Goal: Task Accomplishment & Management: Manage account settings

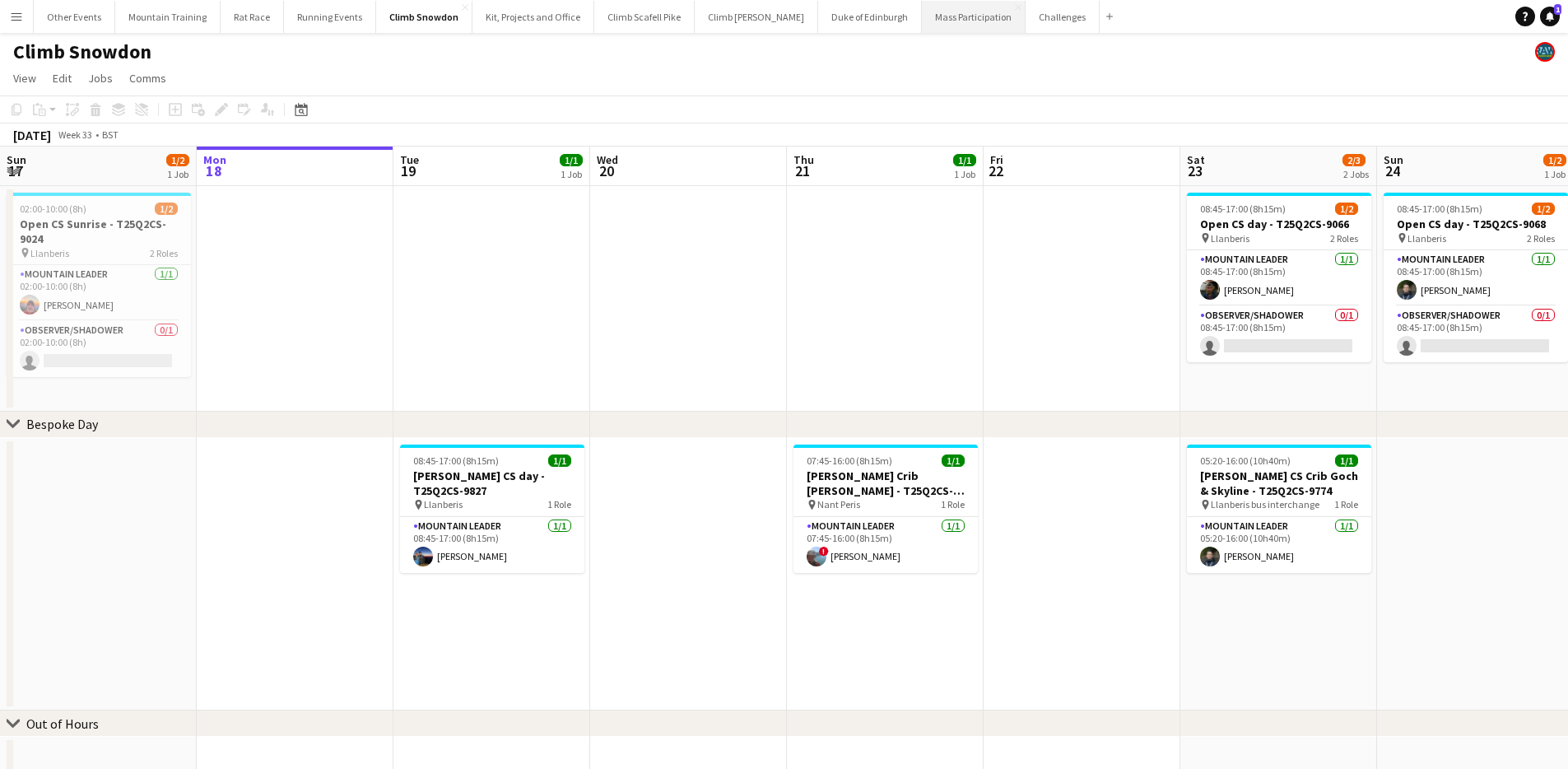
click at [926, 23] on button "Mass Participation Close" at bounding box center [974, 17] width 103 height 32
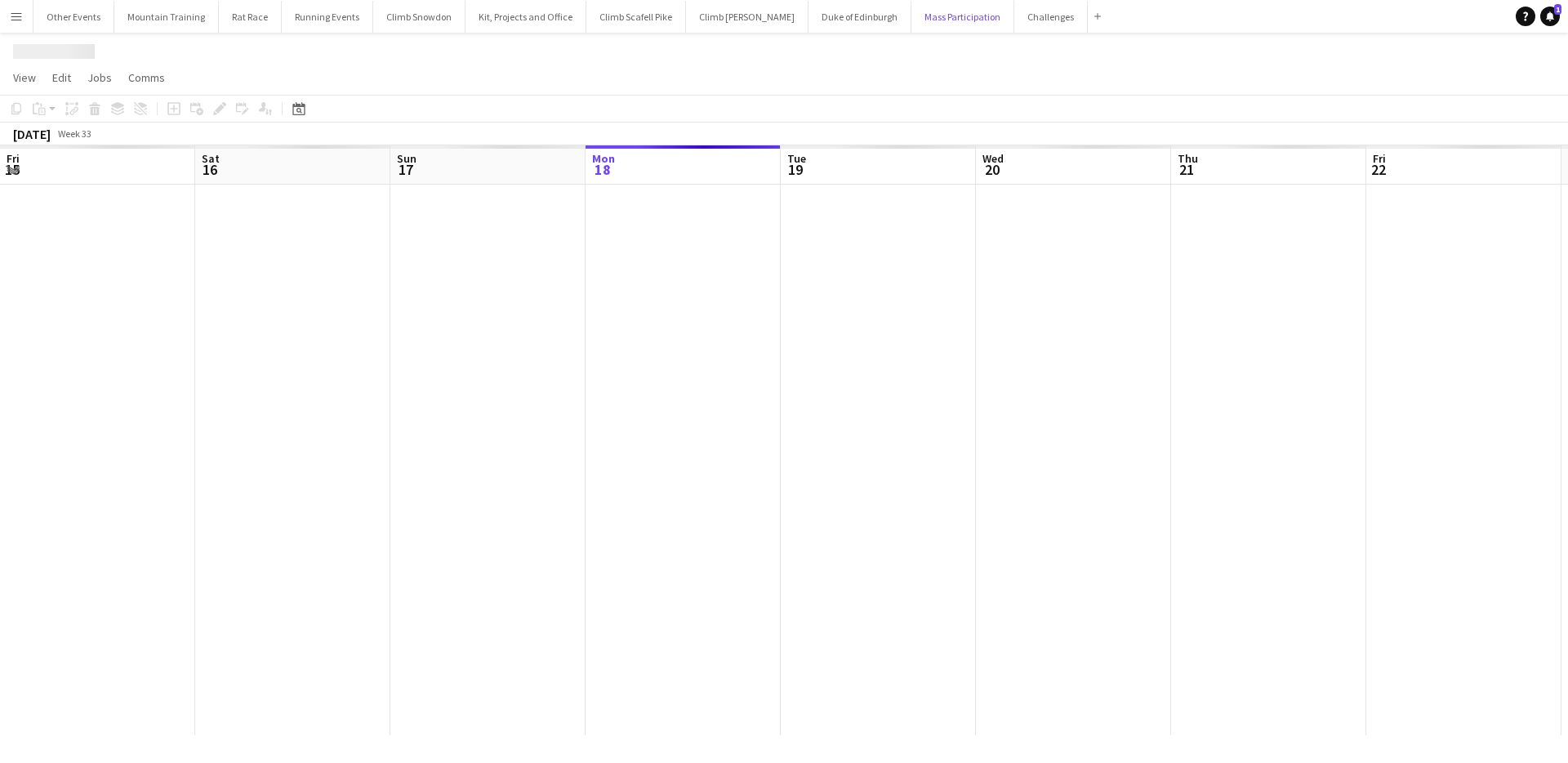
scroll to position [0, 390]
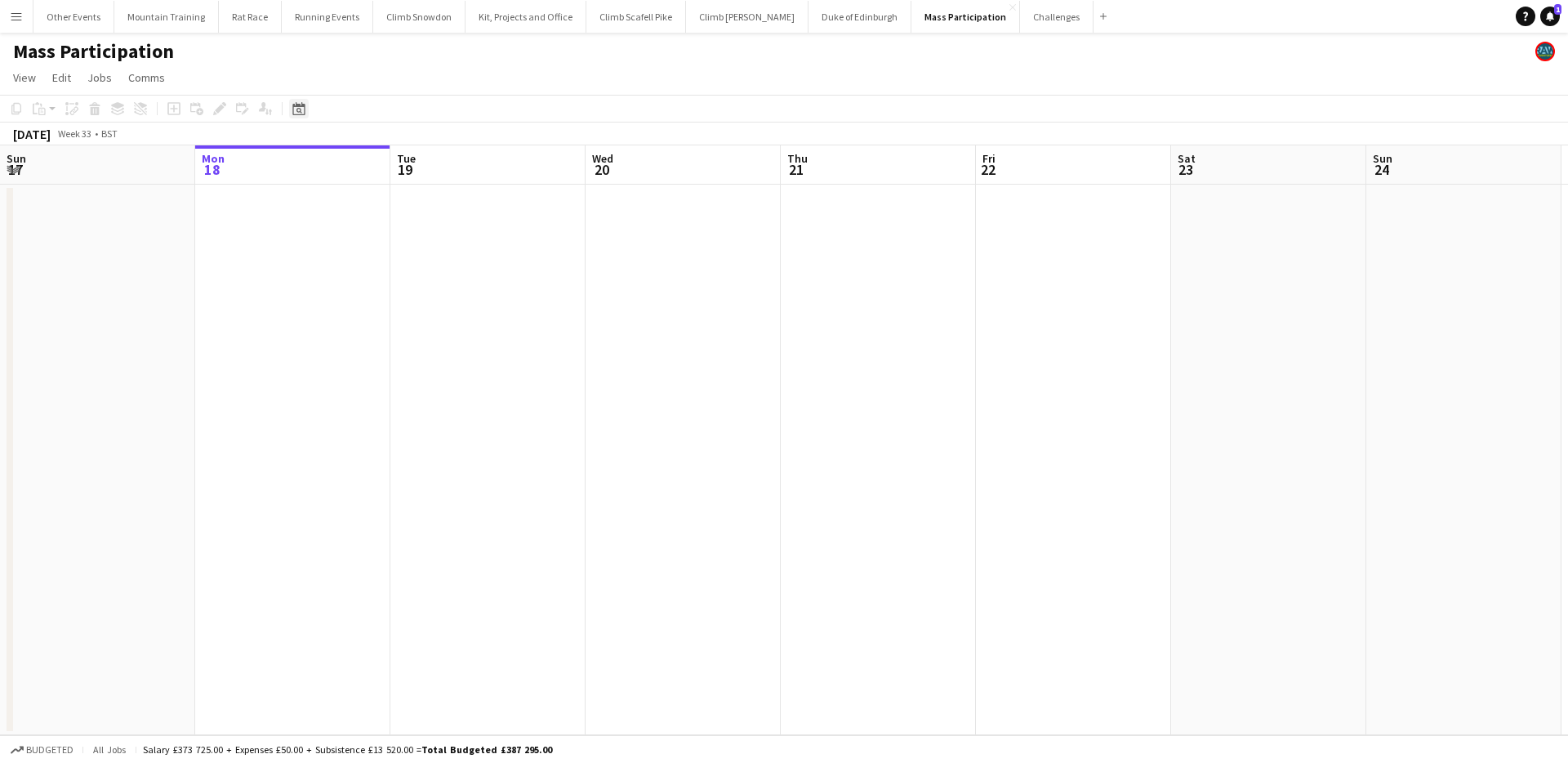
click at [297, 109] on icon at bounding box center [299, 110] width 6 height 6
click at [434, 164] on span "Next month" at bounding box center [431, 165] width 33 height 33
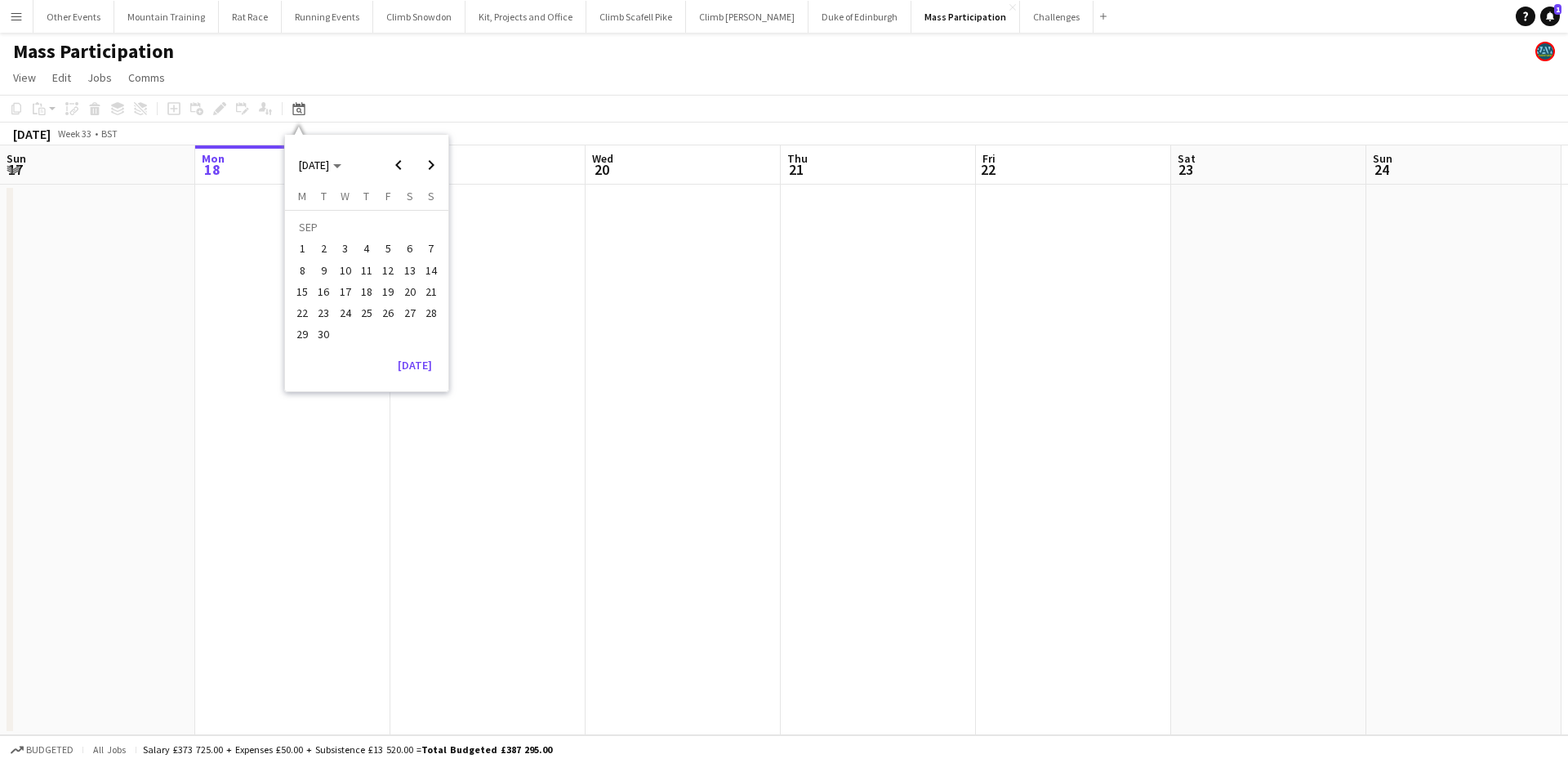
click at [407, 272] on span "13" at bounding box center [410, 271] width 20 height 20
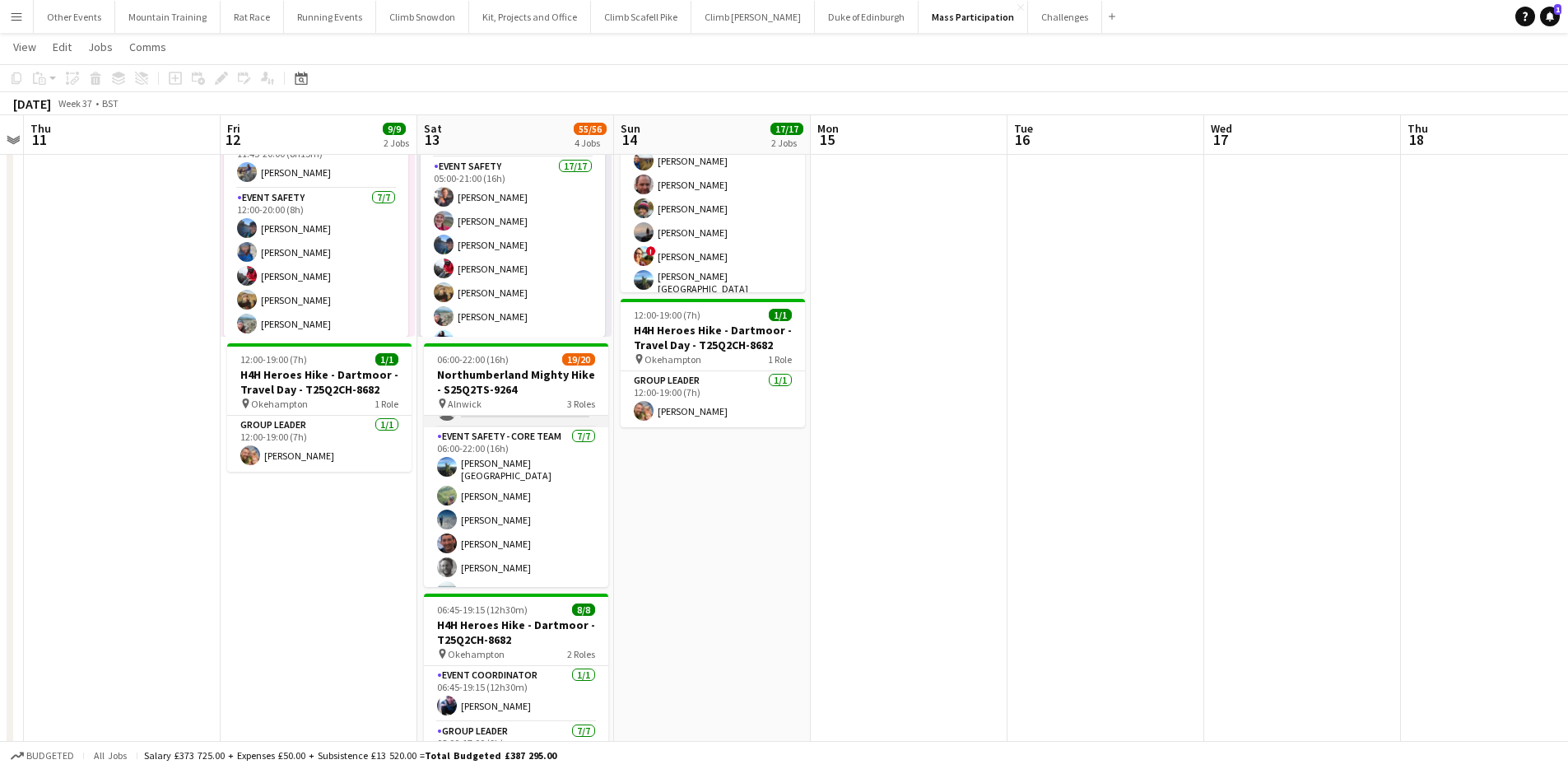
scroll to position [402, 0]
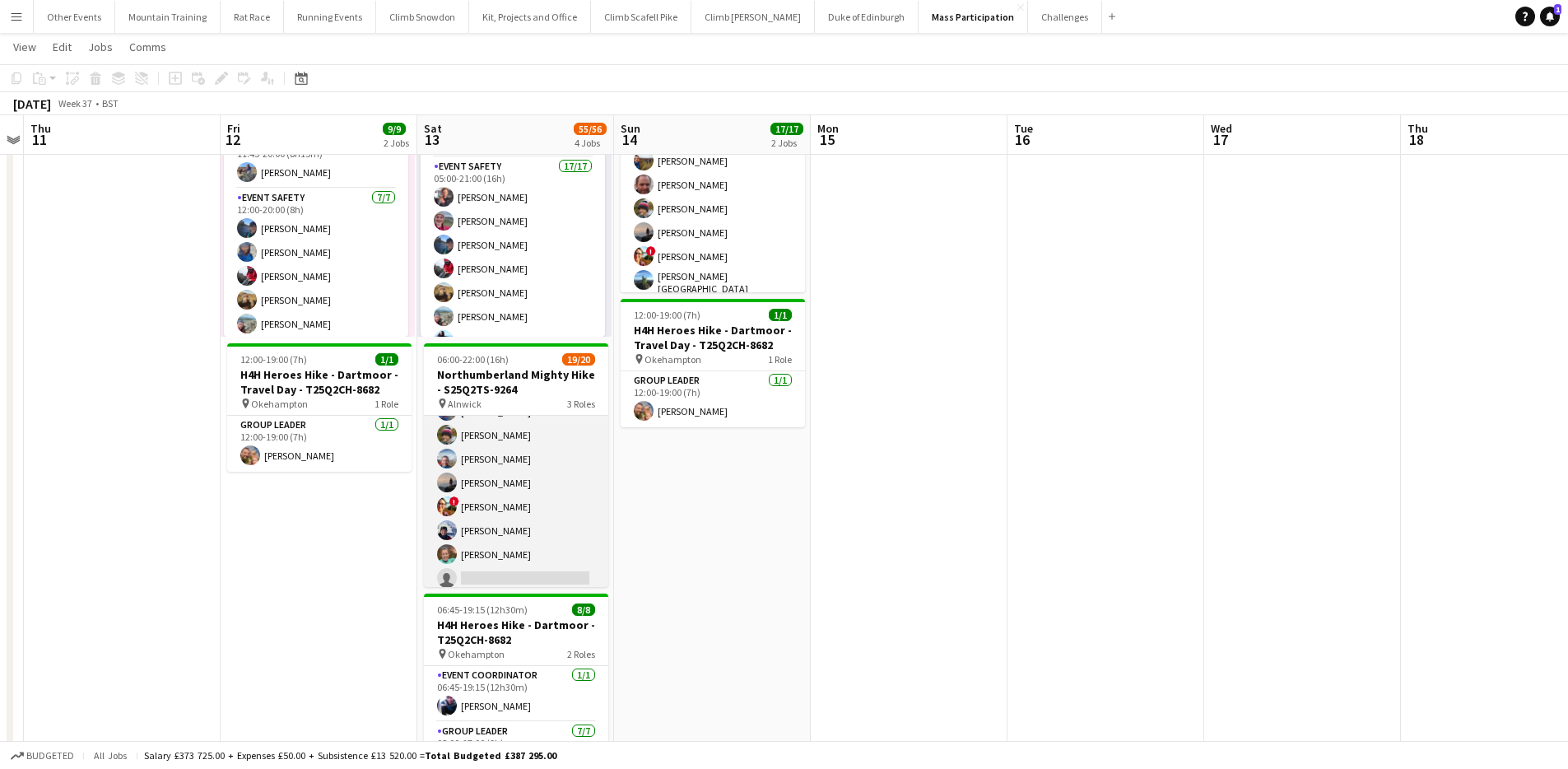
click at [538, 488] on app-card-role "Event Safety 7A 10/11 06:00-22:00 (16h) Tony Greenacre Tony Stevens Phil Derych…" at bounding box center [516, 447] width 184 height 295
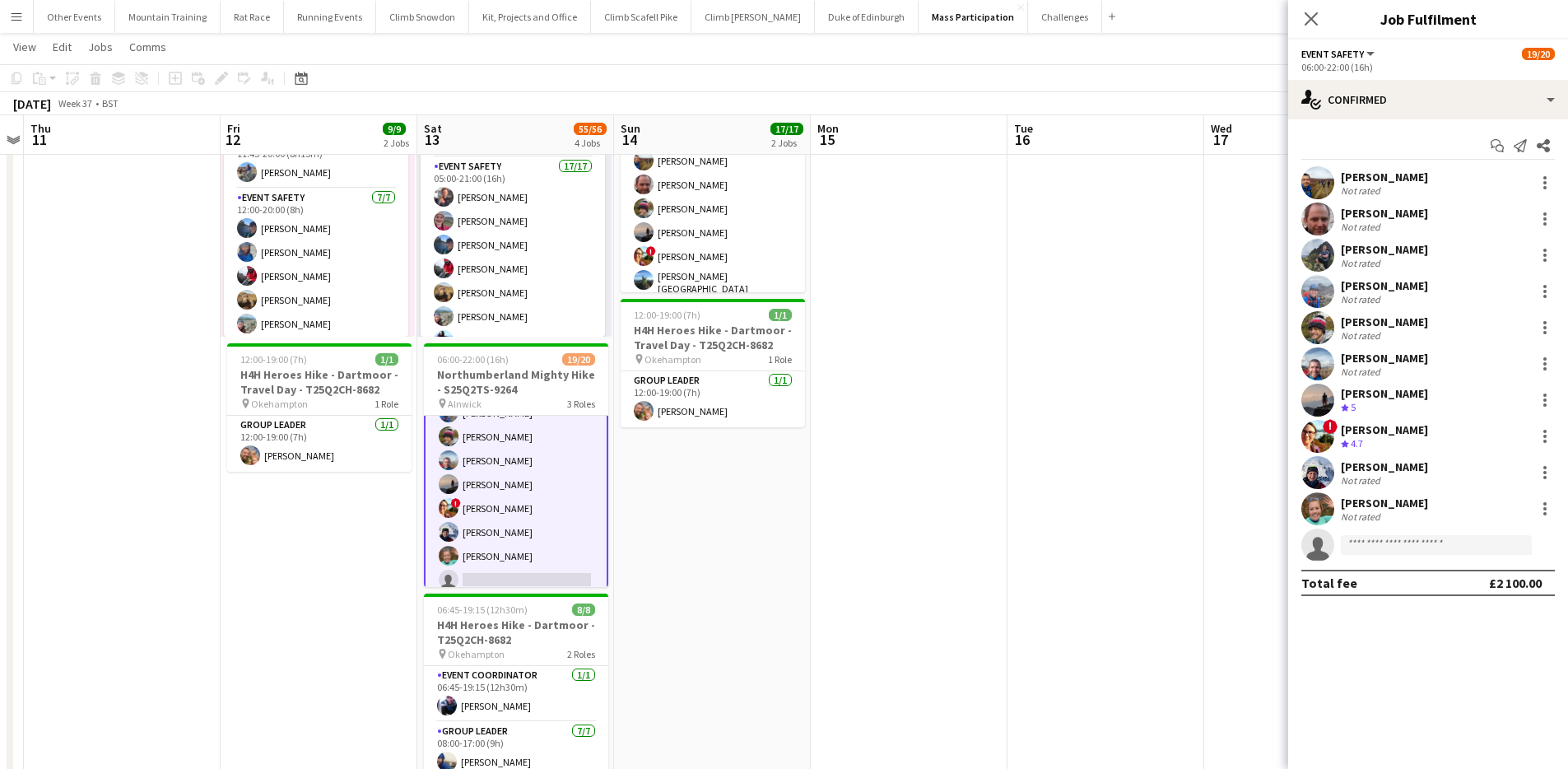
scroll to position [117, 0]
click at [1387, 174] on div "[PERSON_NAME]" at bounding box center [1393, 176] width 104 height 15
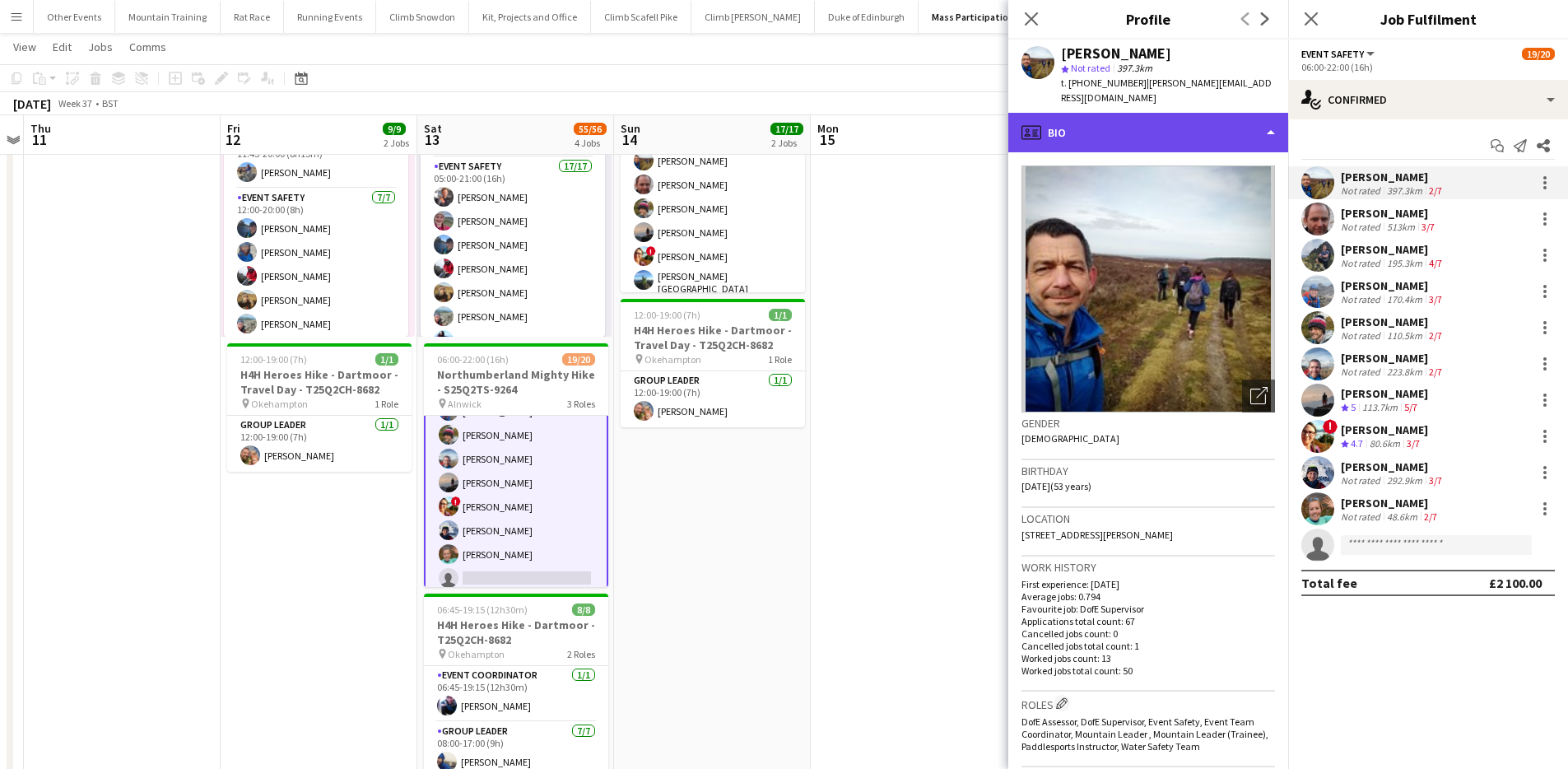
click at [1238, 113] on div "profile Bio" at bounding box center [1147, 132] width 280 height 39
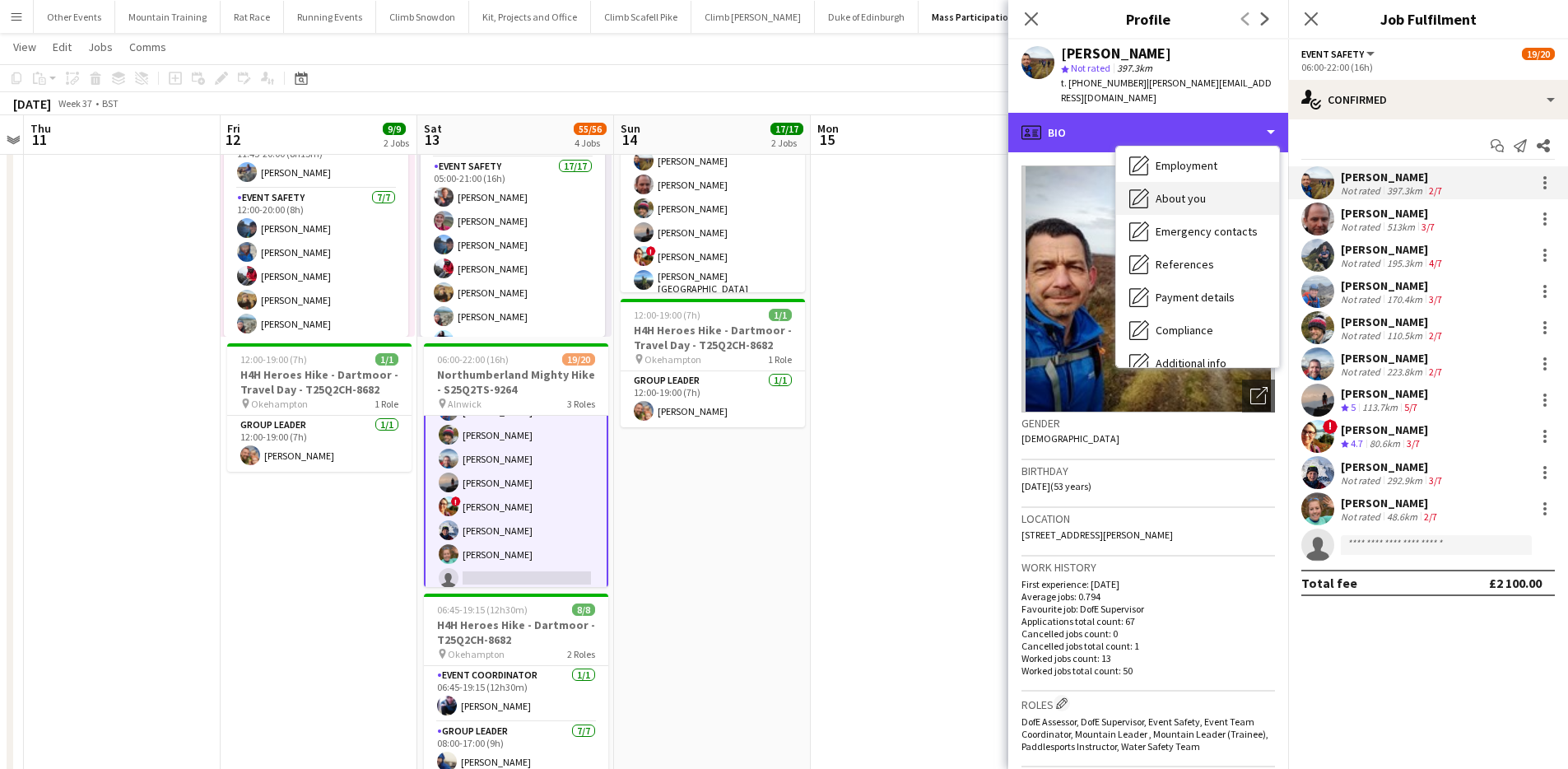
scroll to position [188, 0]
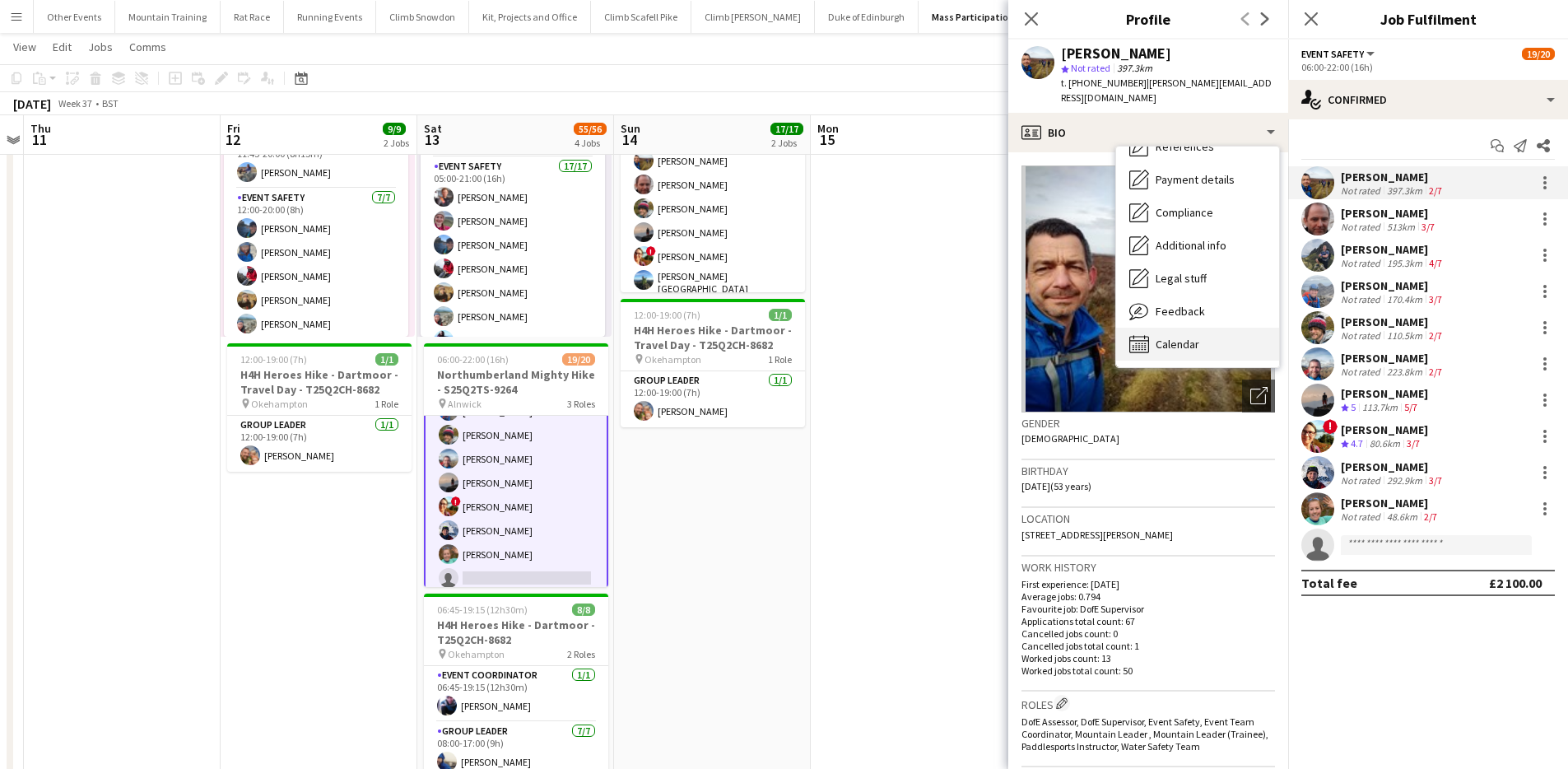
click at [1197, 337] on span "Calendar" at bounding box center [1177, 344] width 44 height 15
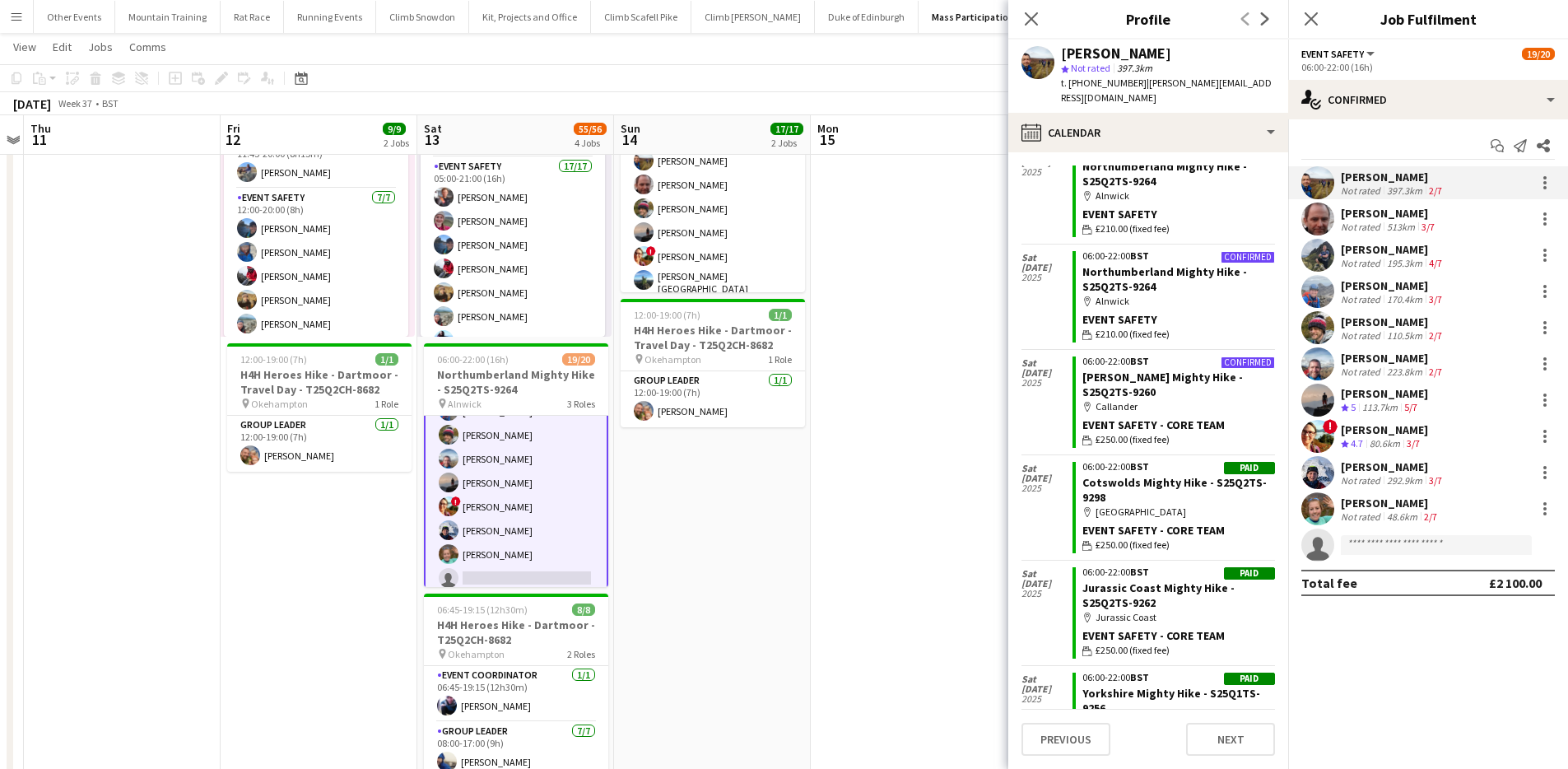
scroll to position [0, 0]
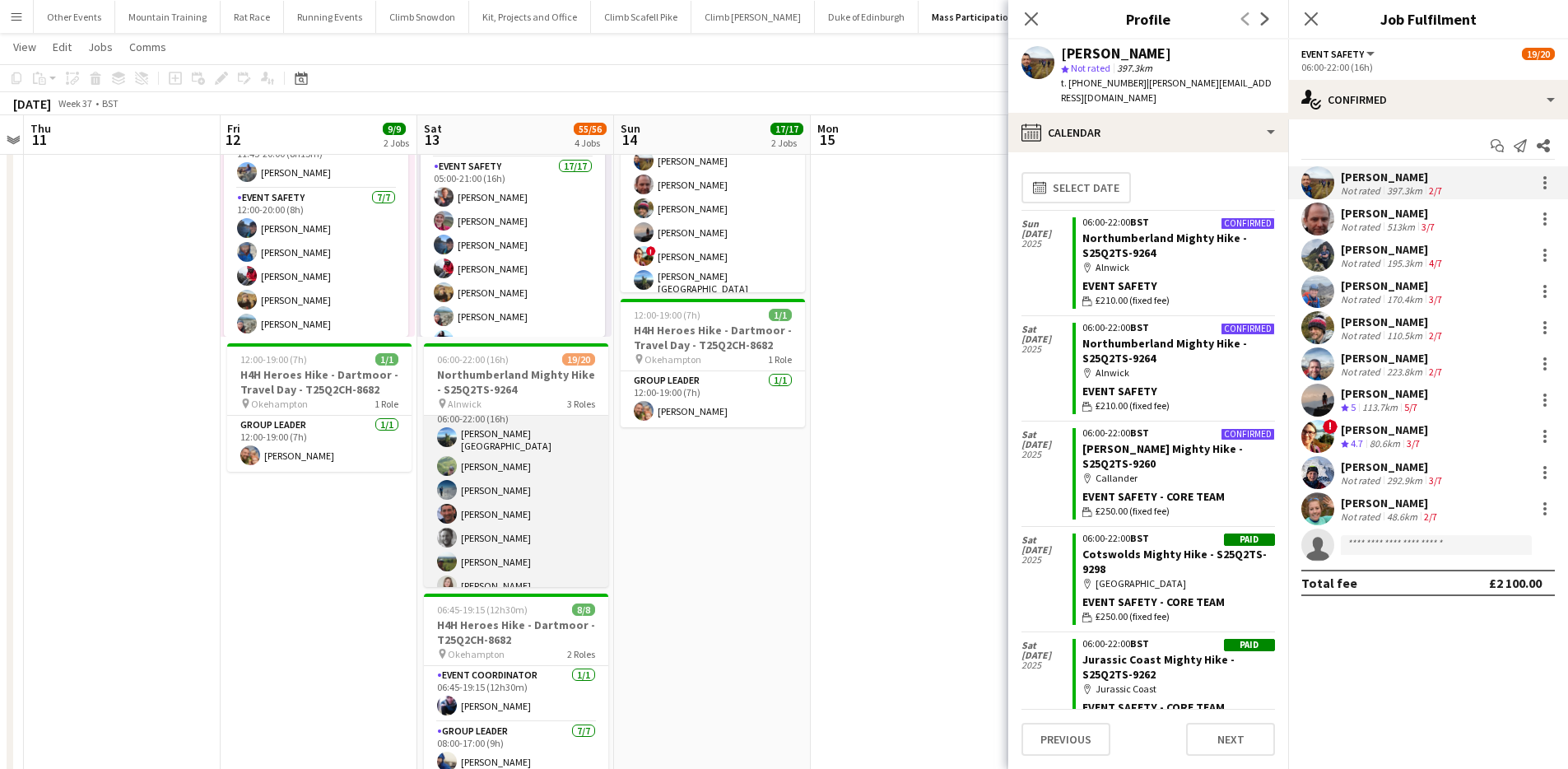
click at [515, 479] on app-card-role "Event Safety - Core Team 7/7 06:00-22:00 (16h) Bev England Gary Combe Olly Moff…" at bounding box center [516, 500] width 184 height 204
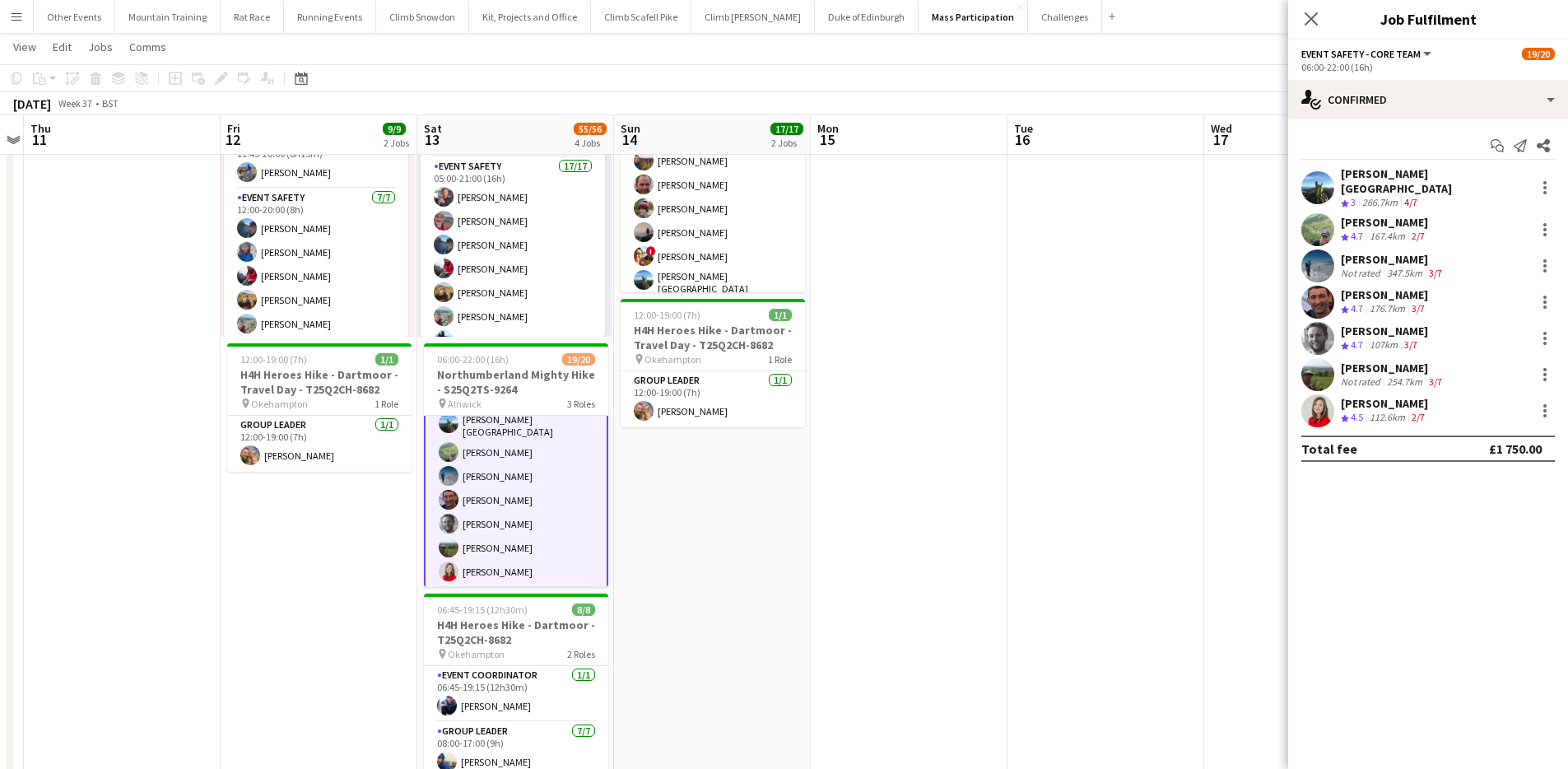
scroll to position [331, 0]
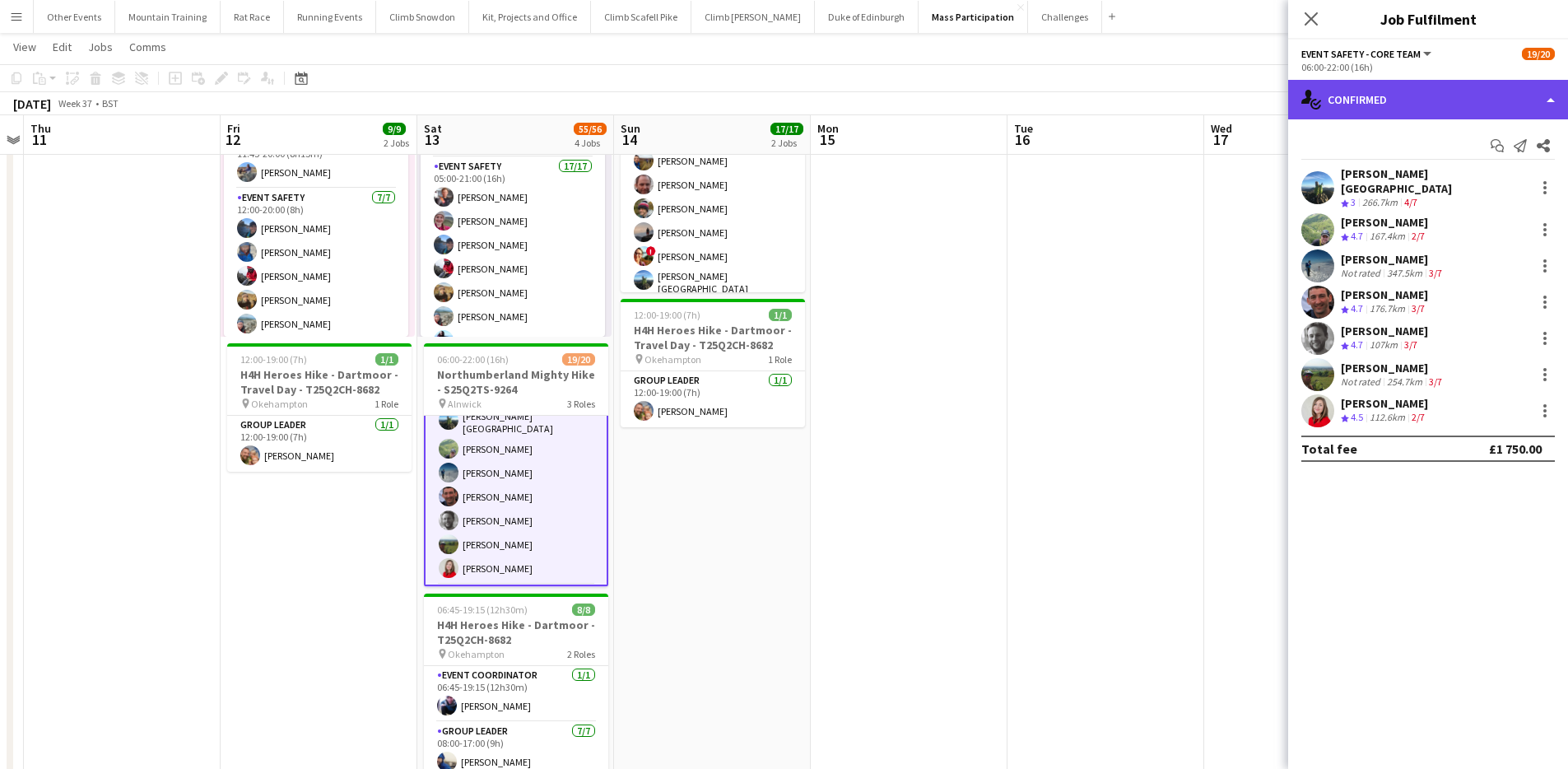
click at [1461, 87] on div "single-neutral-actions-check-2 Confirmed" at bounding box center [1428, 99] width 280 height 39
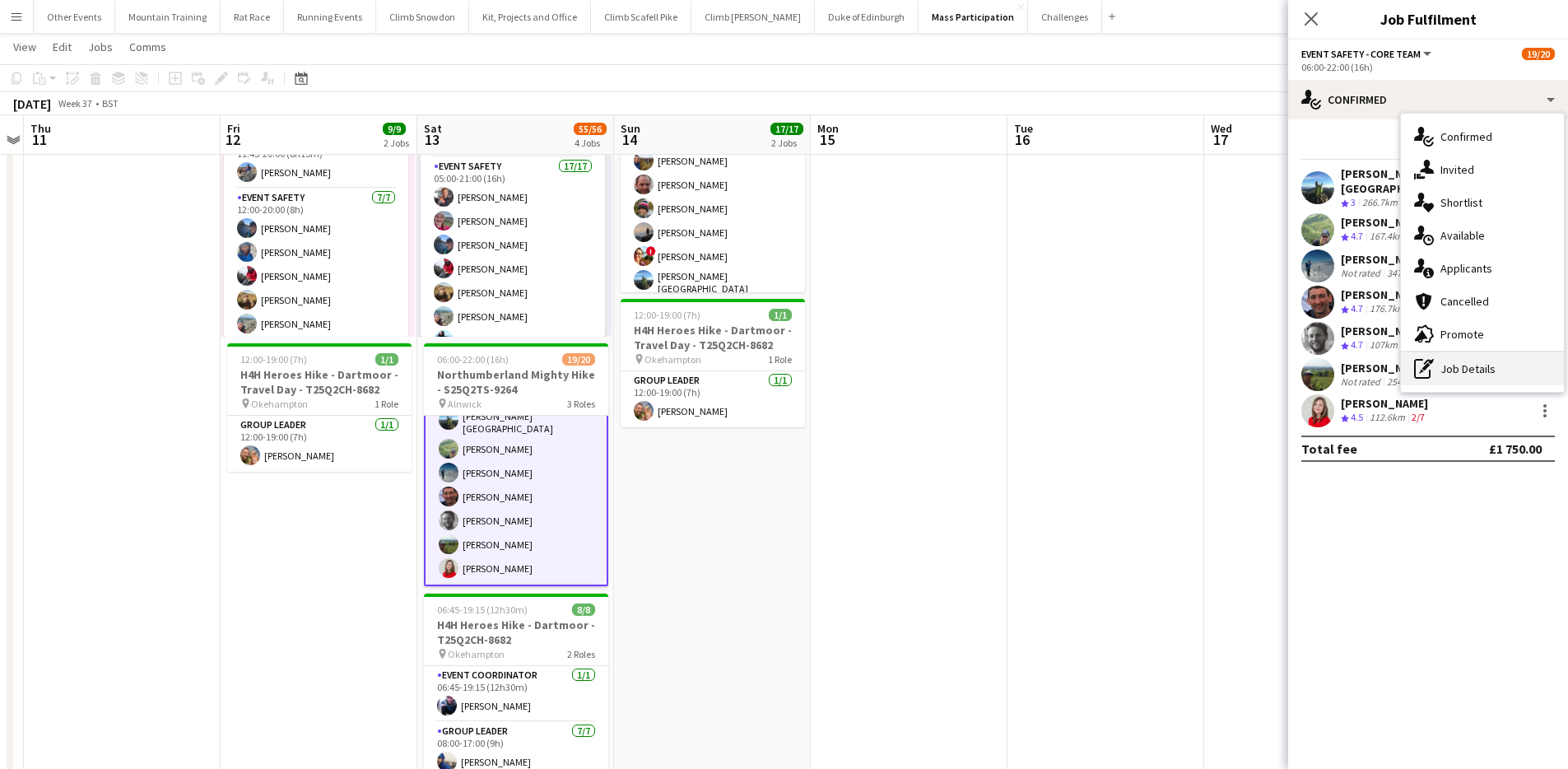
click at [1507, 374] on div "pen-write Job Details" at bounding box center [1482, 369] width 163 height 33
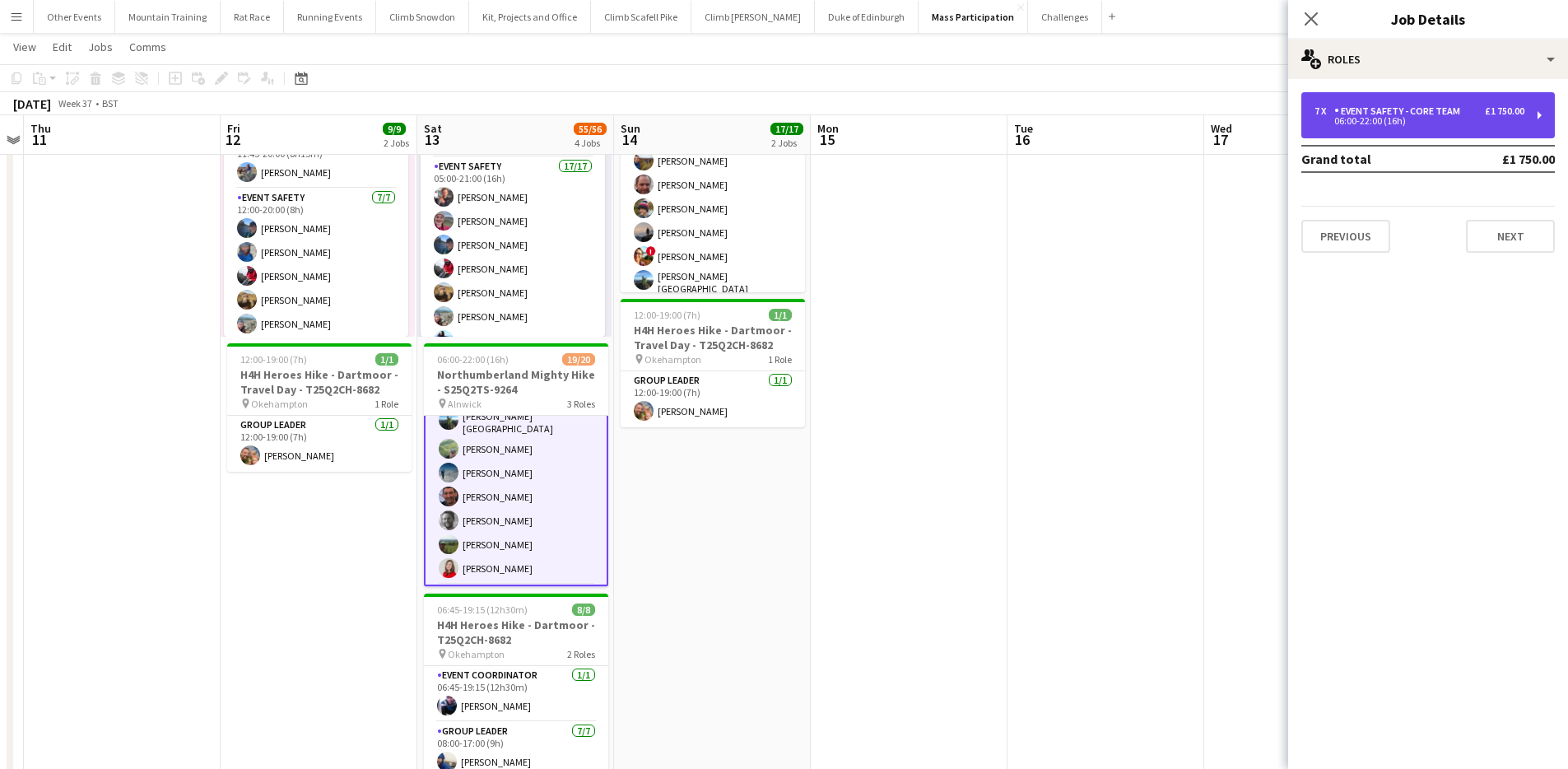
click at [1424, 129] on div "7 x Event Safety - Core Team £1 750.00 06:00-22:00 (16h)" at bounding box center [1428, 115] width 253 height 46
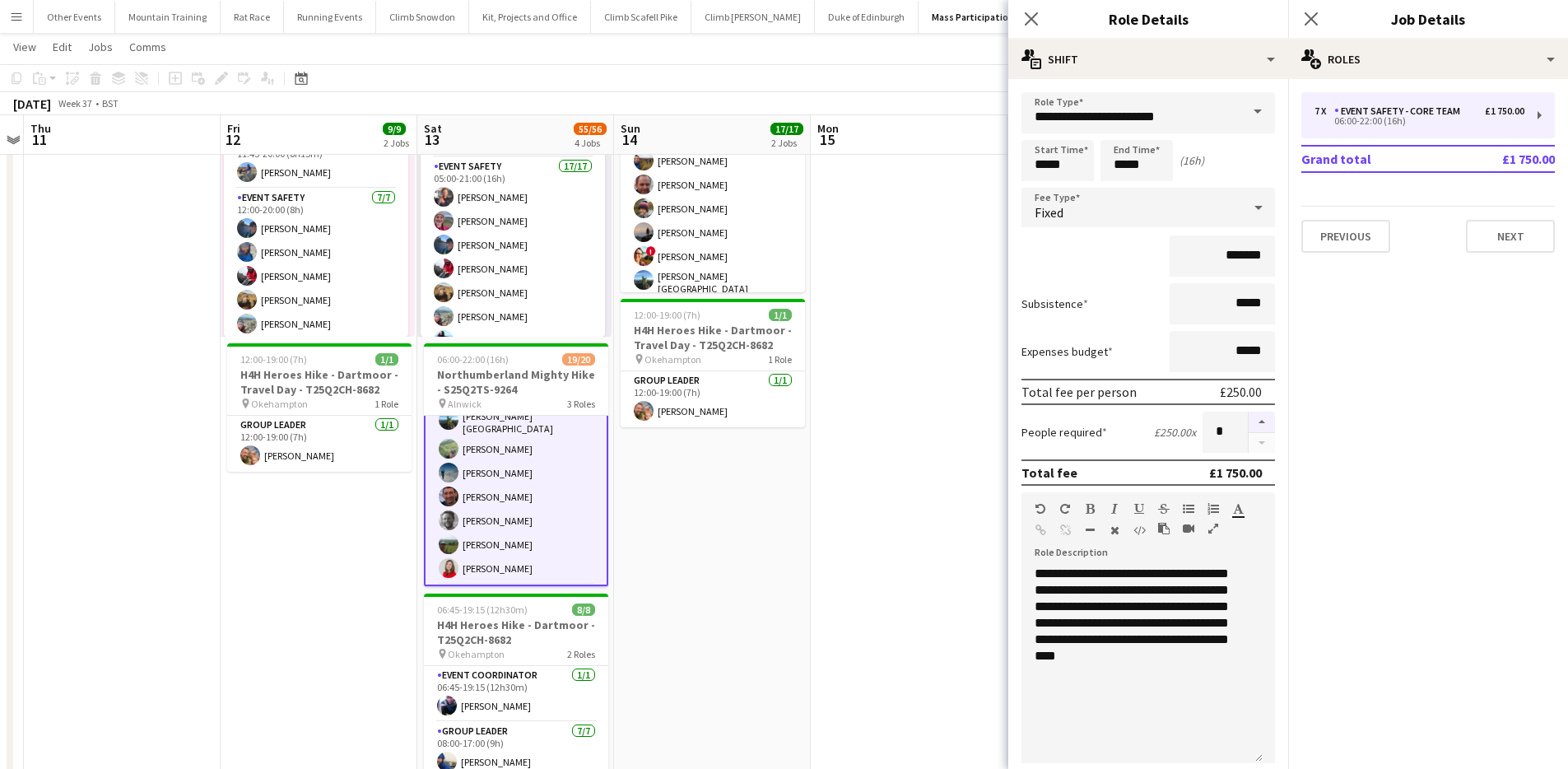
click at [1251, 424] on button "button" at bounding box center [1262, 423] width 26 height 21
type input "*"
click at [916, 86] on app-toolbar "Copy Paste Paste Command V Paste with crew Command Shift V Paste linked Job Del…" at bounding box center [784, 78] width 1568 height 28
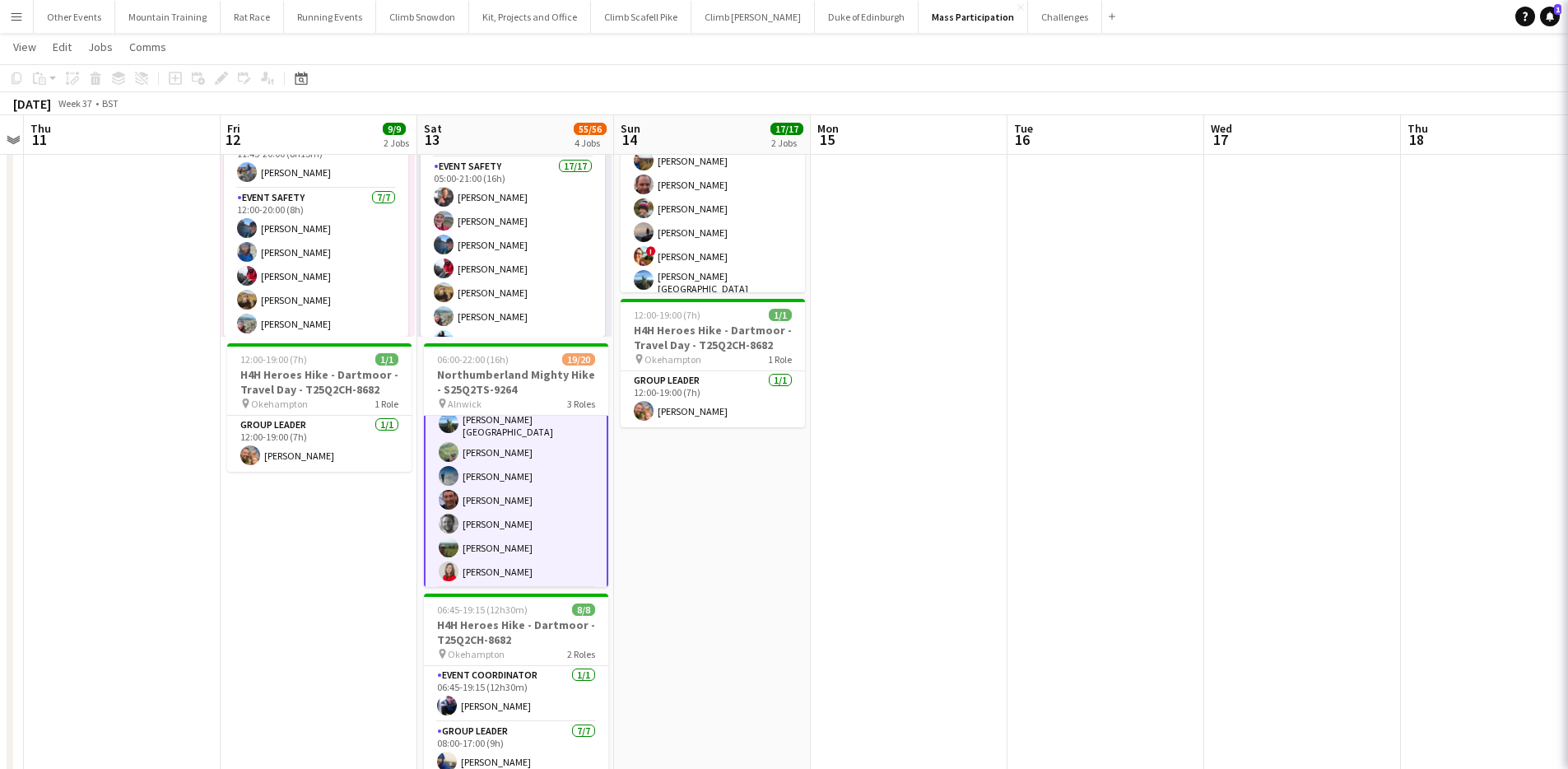
scroll to position [327, 0]
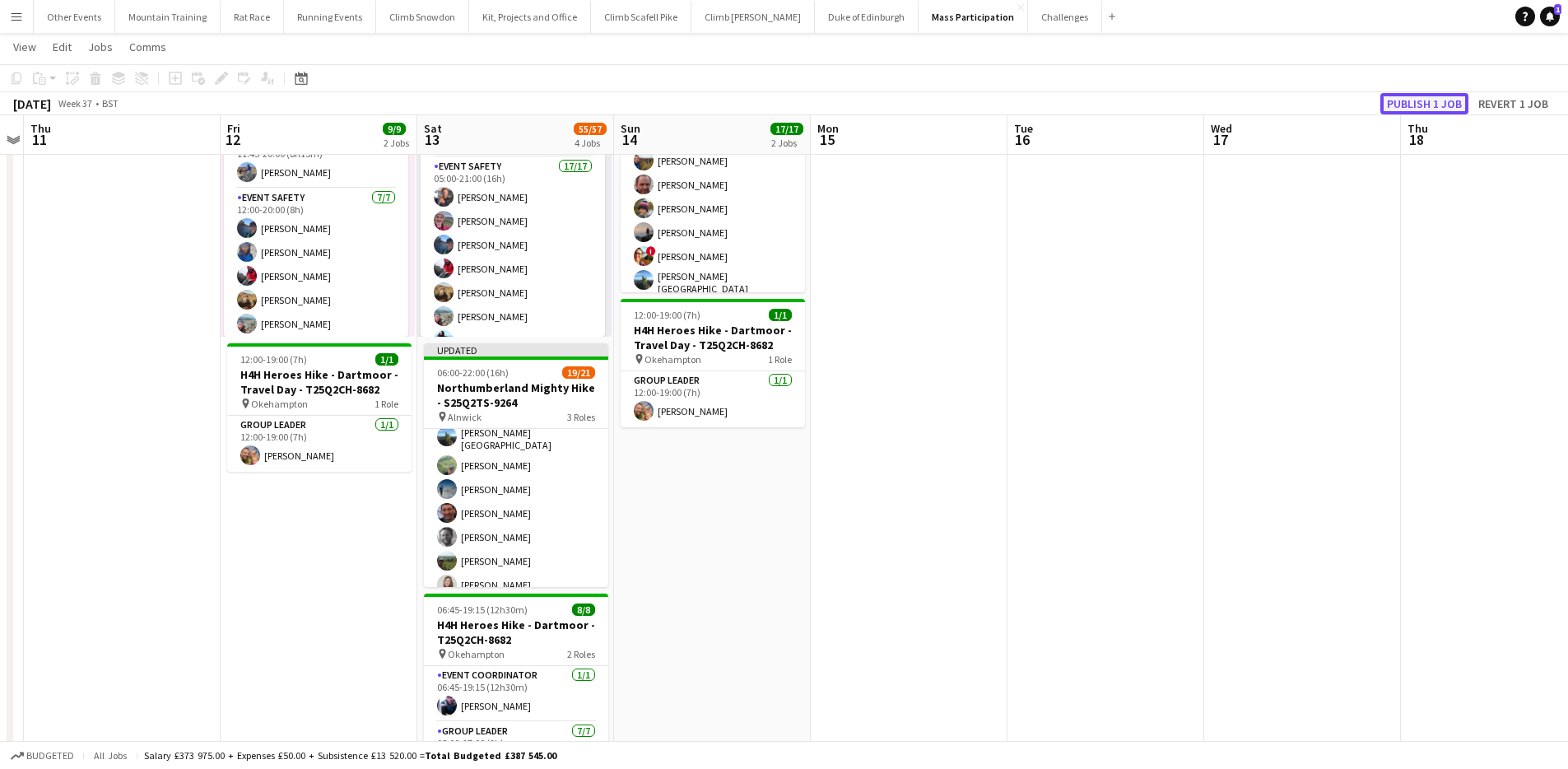
click at [1420, 103] on button "Publish 1 job" at bounding box center [1424, 103] width 88 height 21
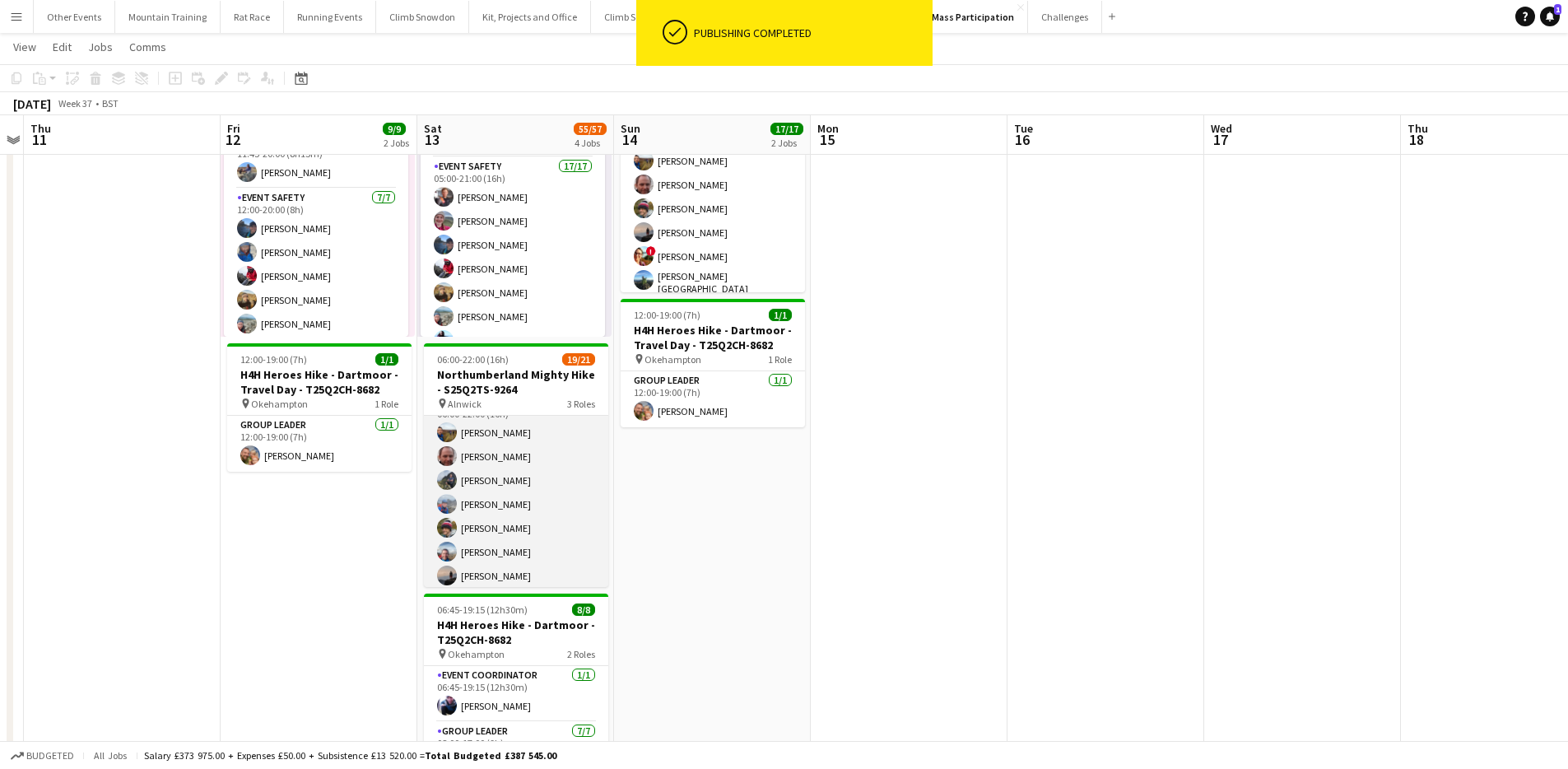
click at [532, 466] on app-card-role "Event Safety 7A 10/11 06:00-22:00 (16h) Tony Greenacre Tony Stevens Phil Derych…" at bounding box center [516, 540] width 184 height 295
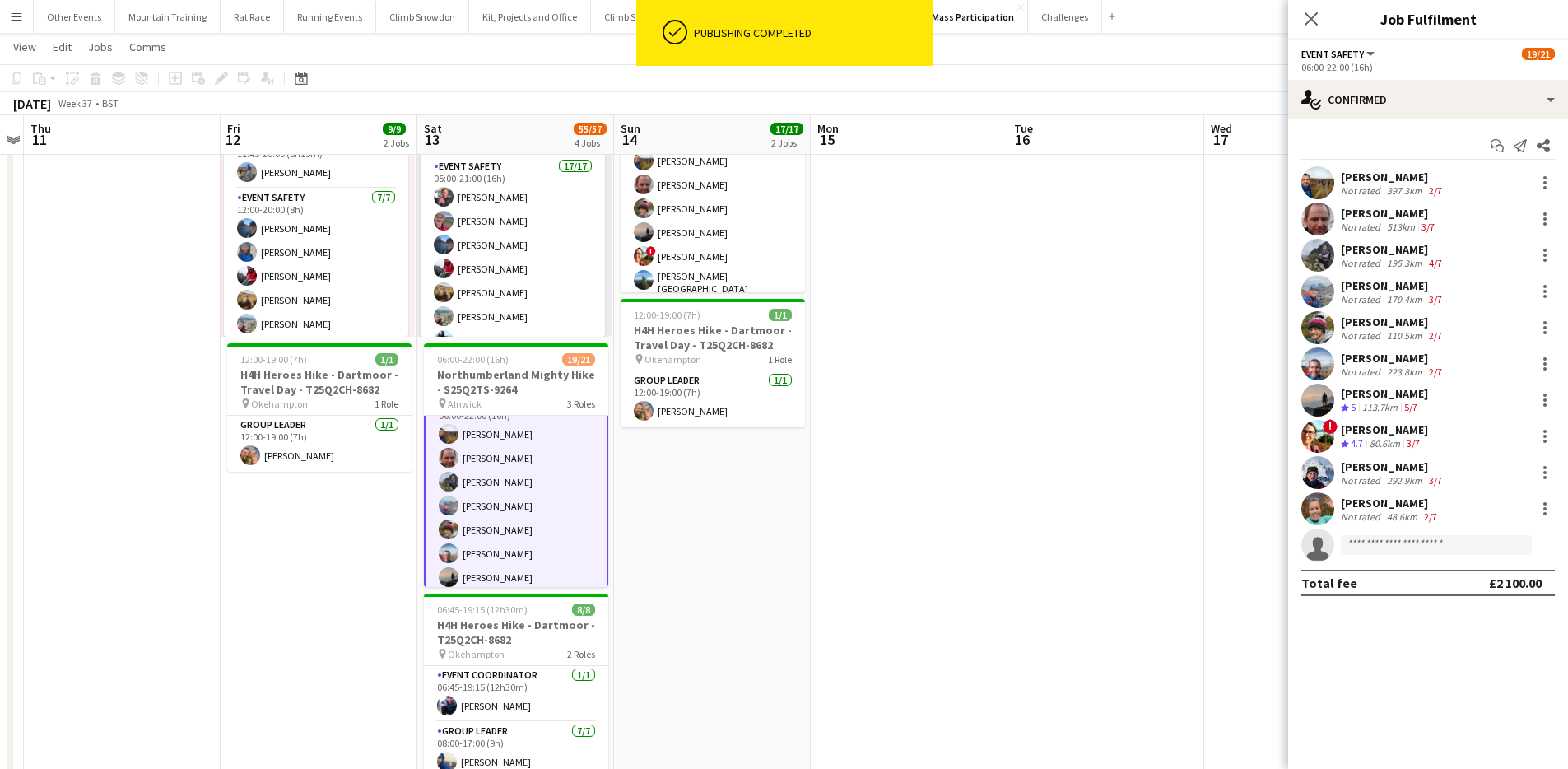
scroll to position [25, 0]
click at [1547, 175] on div at bounding box center [1544, 182] width 20 height 20
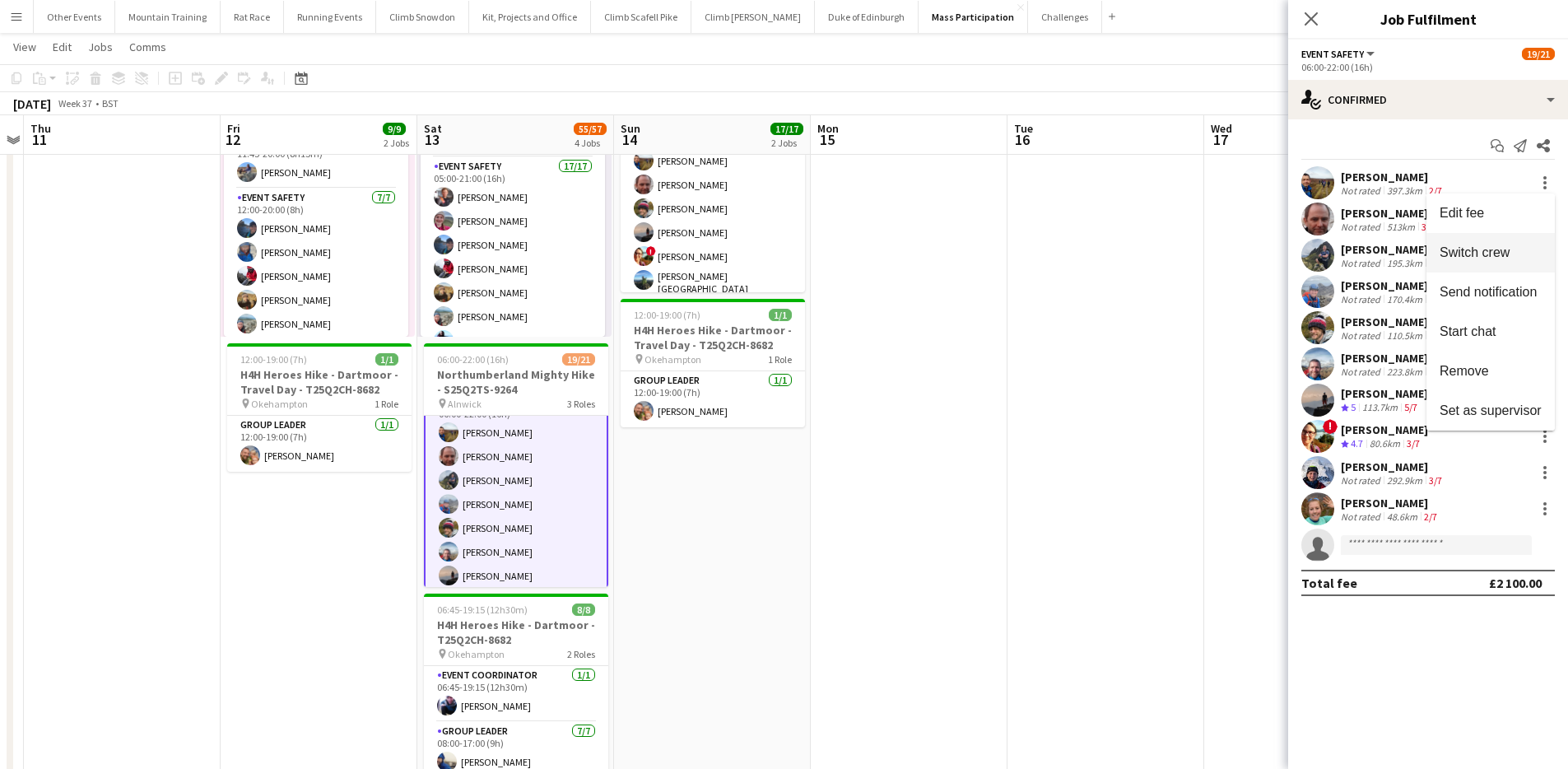
click at [1508, 267] on button "Switch crew" at bounding box center [1490, 253] width 128 height 39
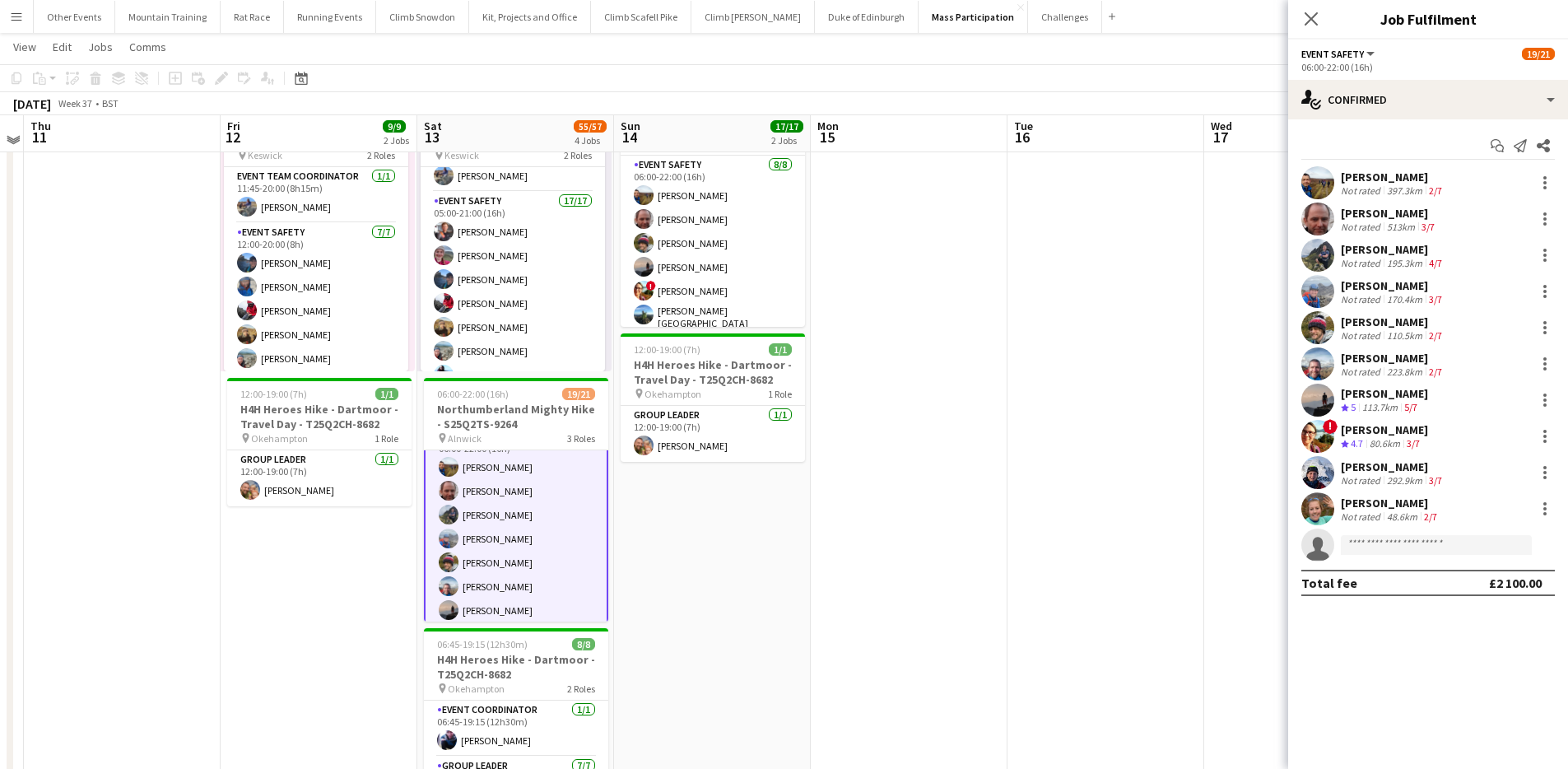
scroll to position [152, 0]
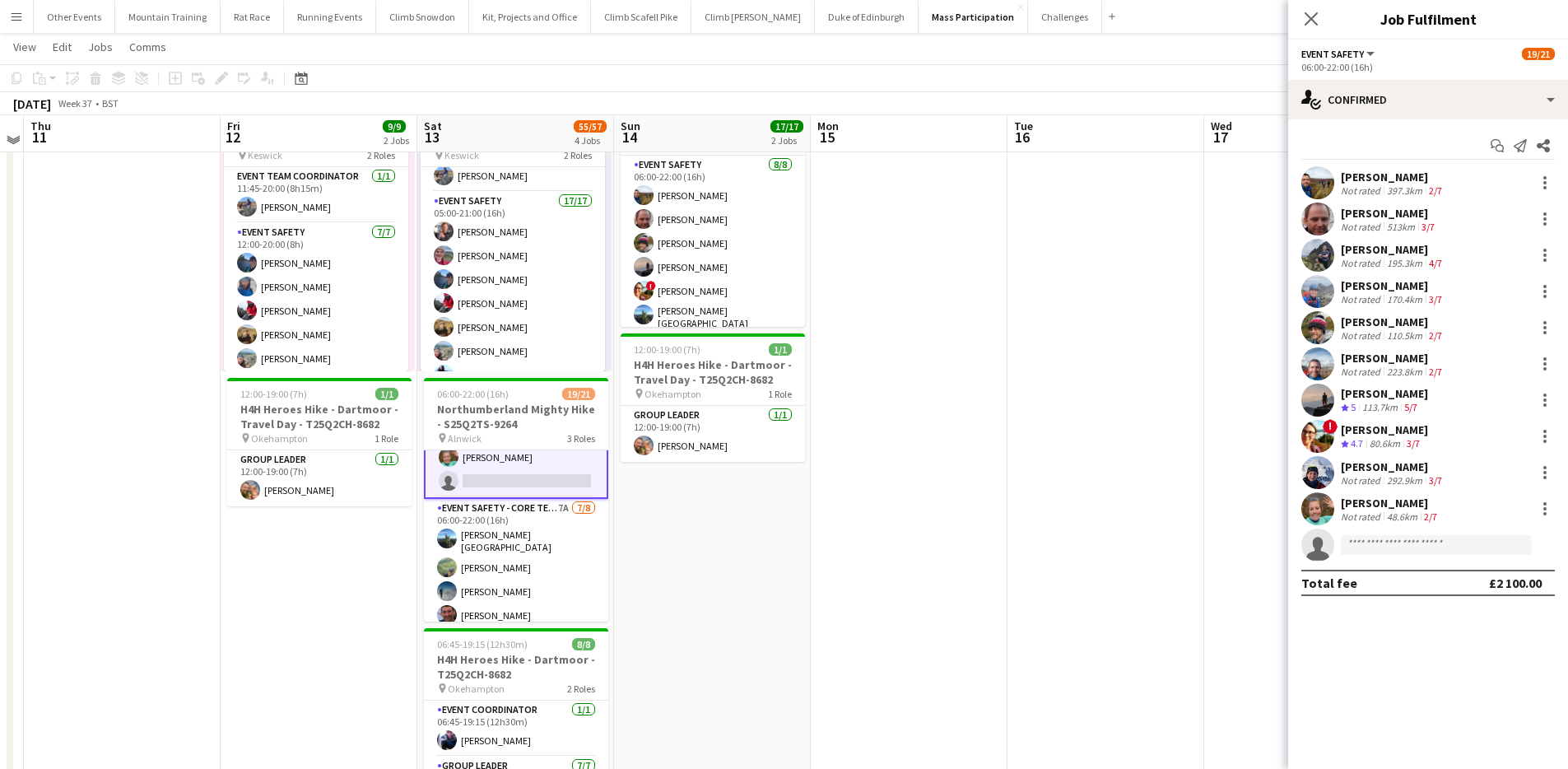
click at [538, 547] on app-card-role "Event Safety - Core Team 7A 7/8 06:00-22:00 (16h) Bev England Gary Combe Olly M…" at bounding box center [516, 613] width 184 height 228
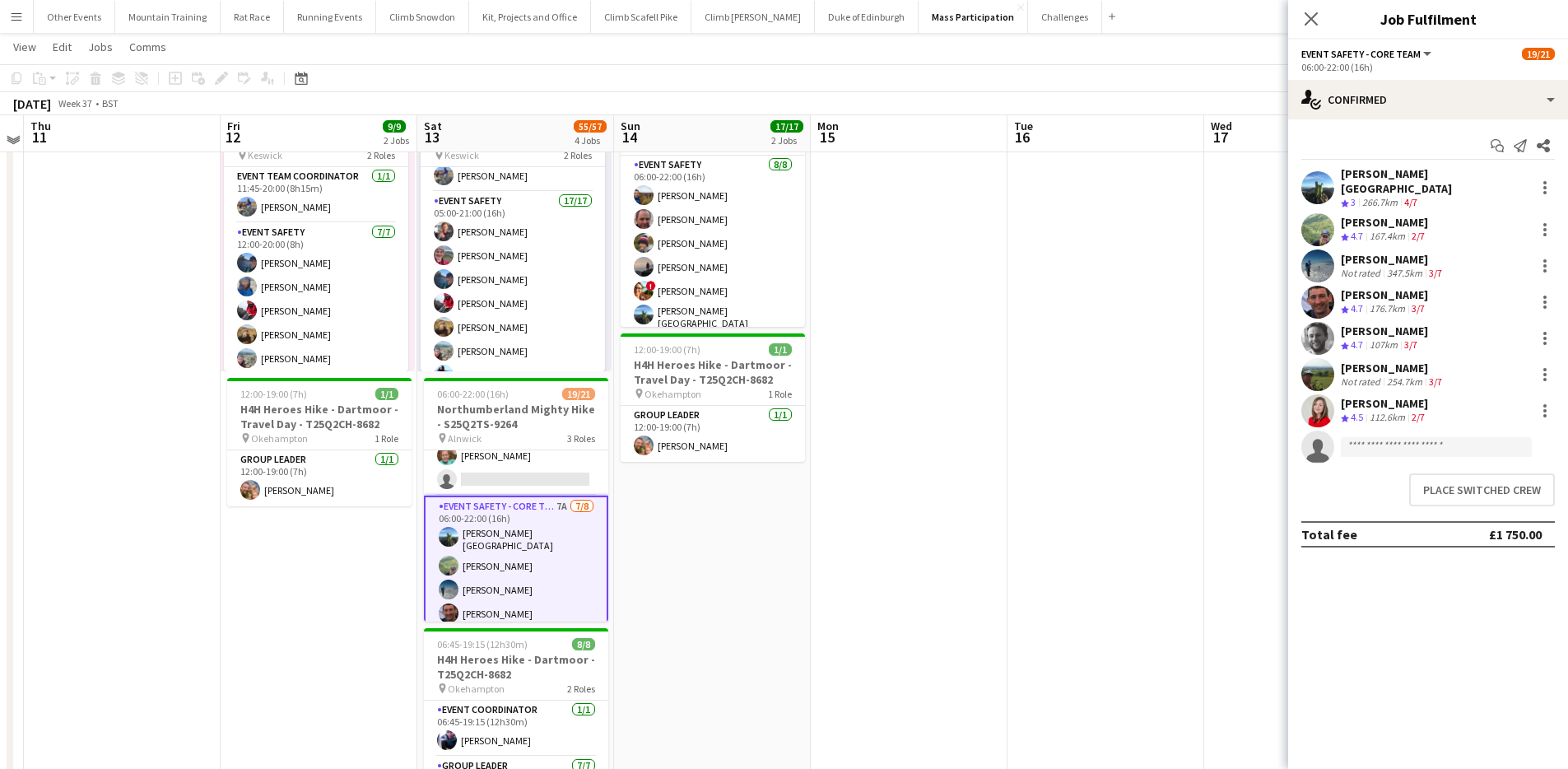
scroll to position [248, 0]
click at [1520, 476] on button "Place switched crew" at bounding box center [1482, 490] width 145 height 33
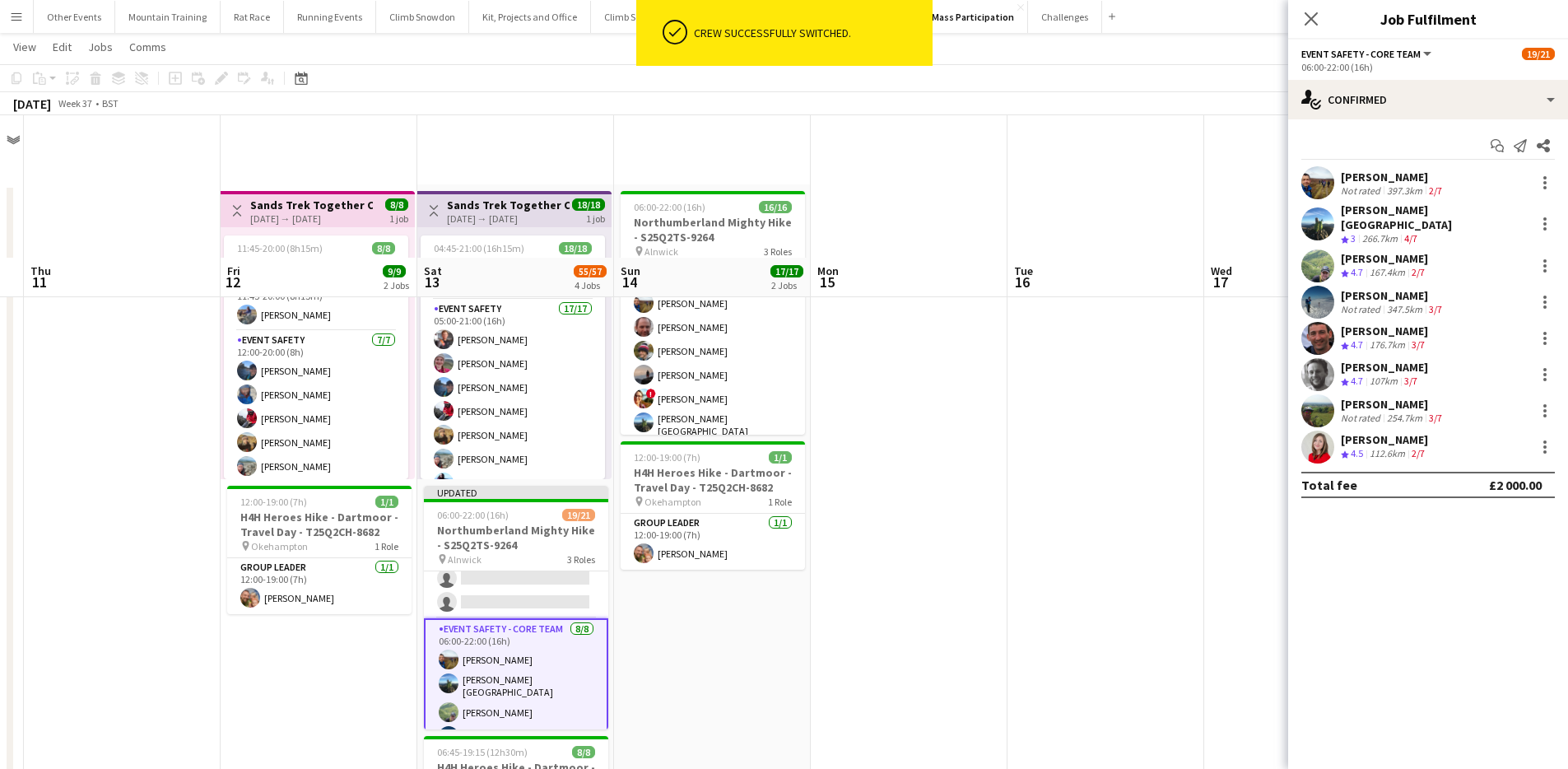
scroll to position [142, 0]
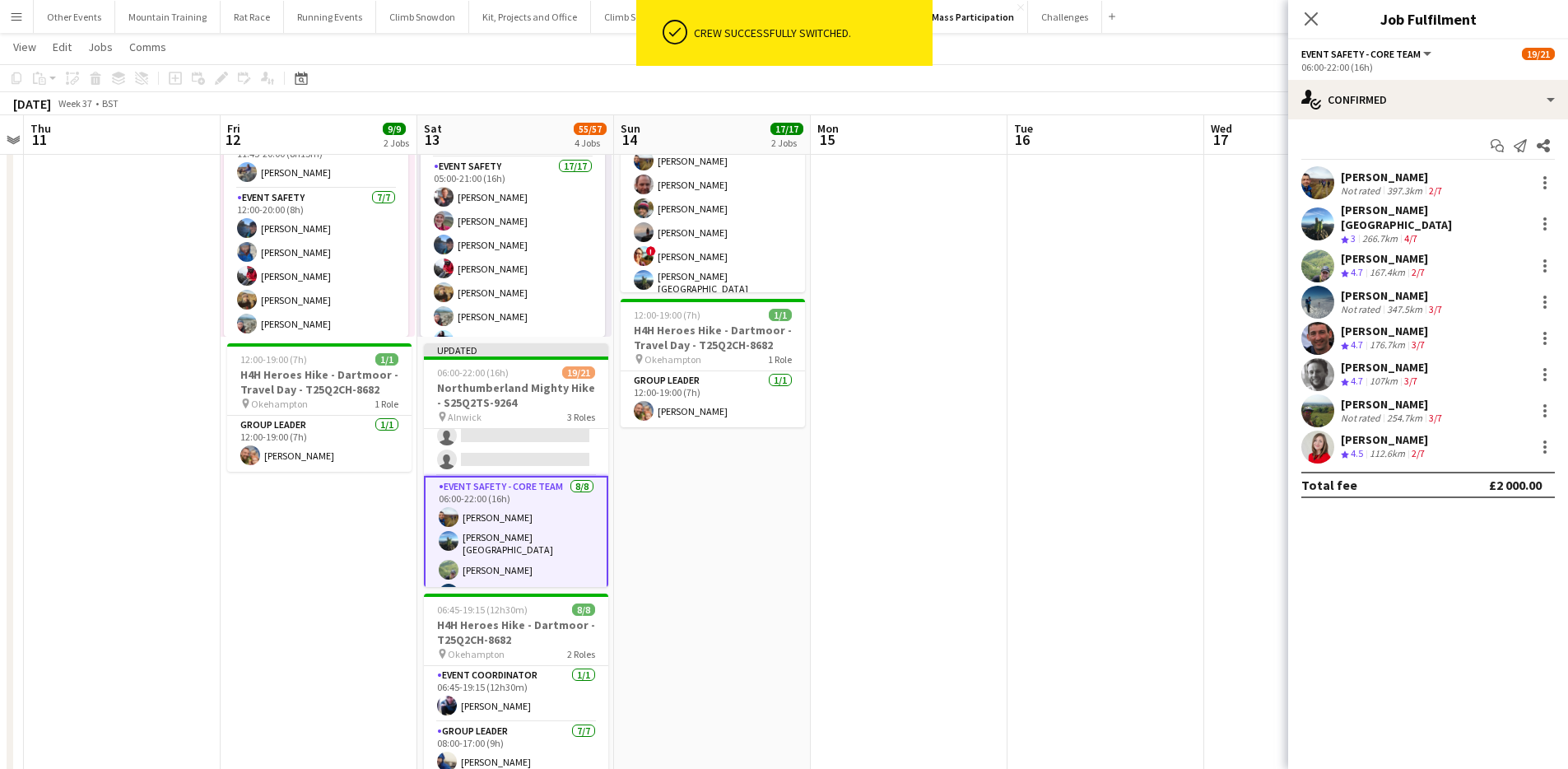
click at [1198, 36] on app-page-menu "View Day view expanded Day view collapsed Month view Date picker Jump to today …" at bounding box center [784, 49] width 1568 height 32
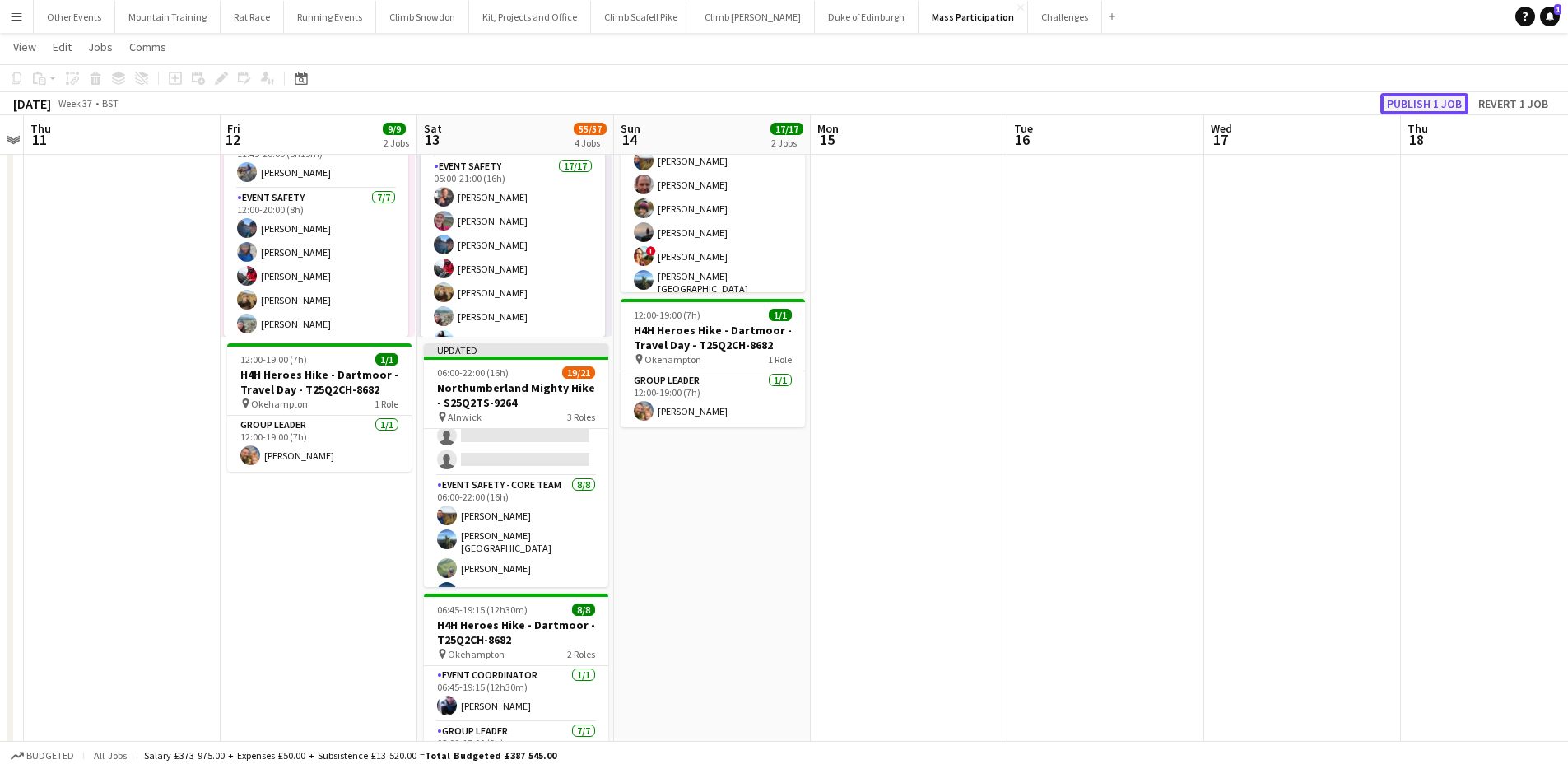
click at [1428, 104] on button "Publish 1 job" at bounding box center [1424, 103] width 88 height 21
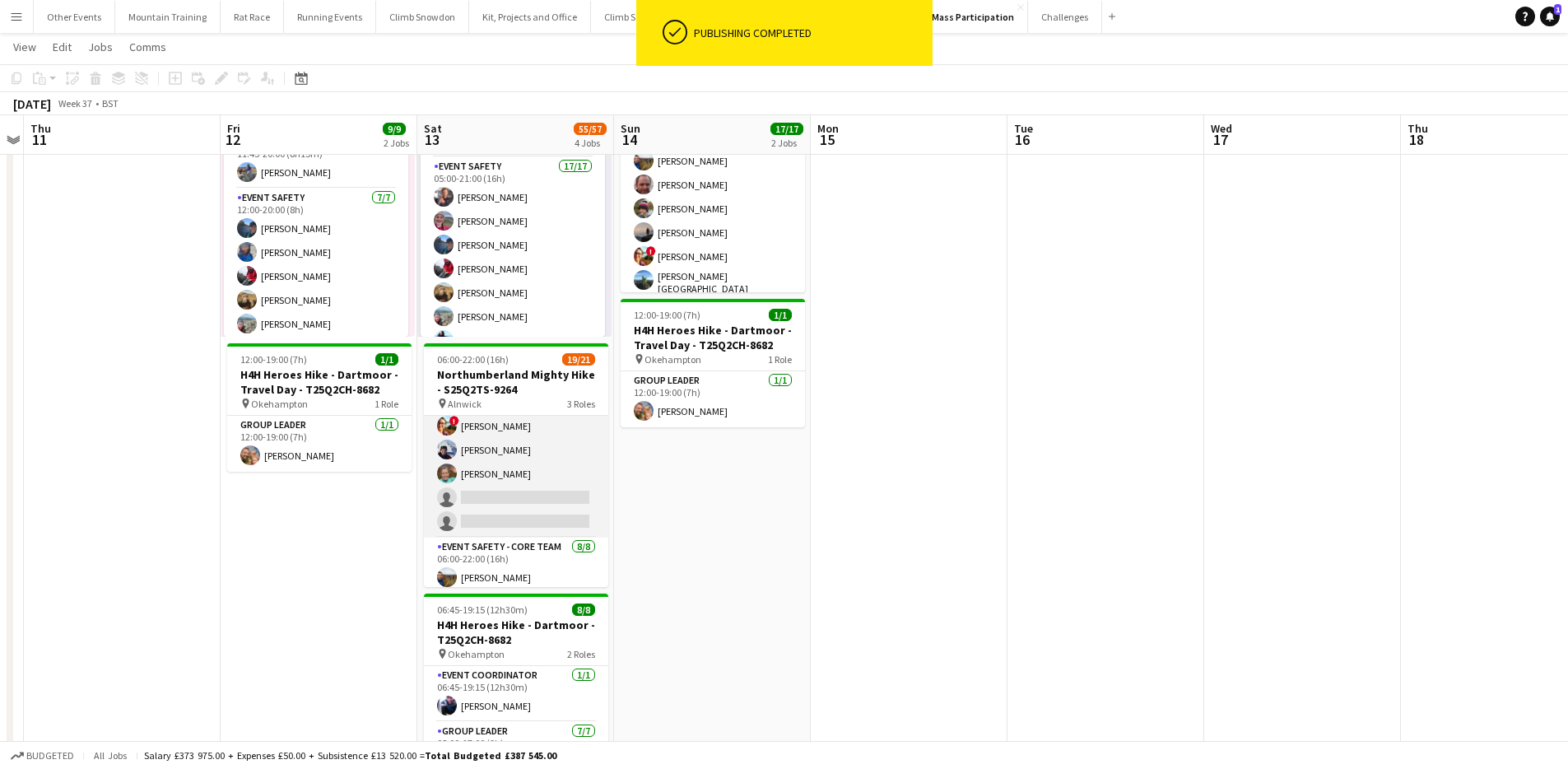
click at [540, 474] on app-card-role "Event Safety 7A 9/11 06:00-22:00 (16h) Tony Stevens Phil Derych Dean McNaught J…" at bounding box center [516, 390] width 184 height 295
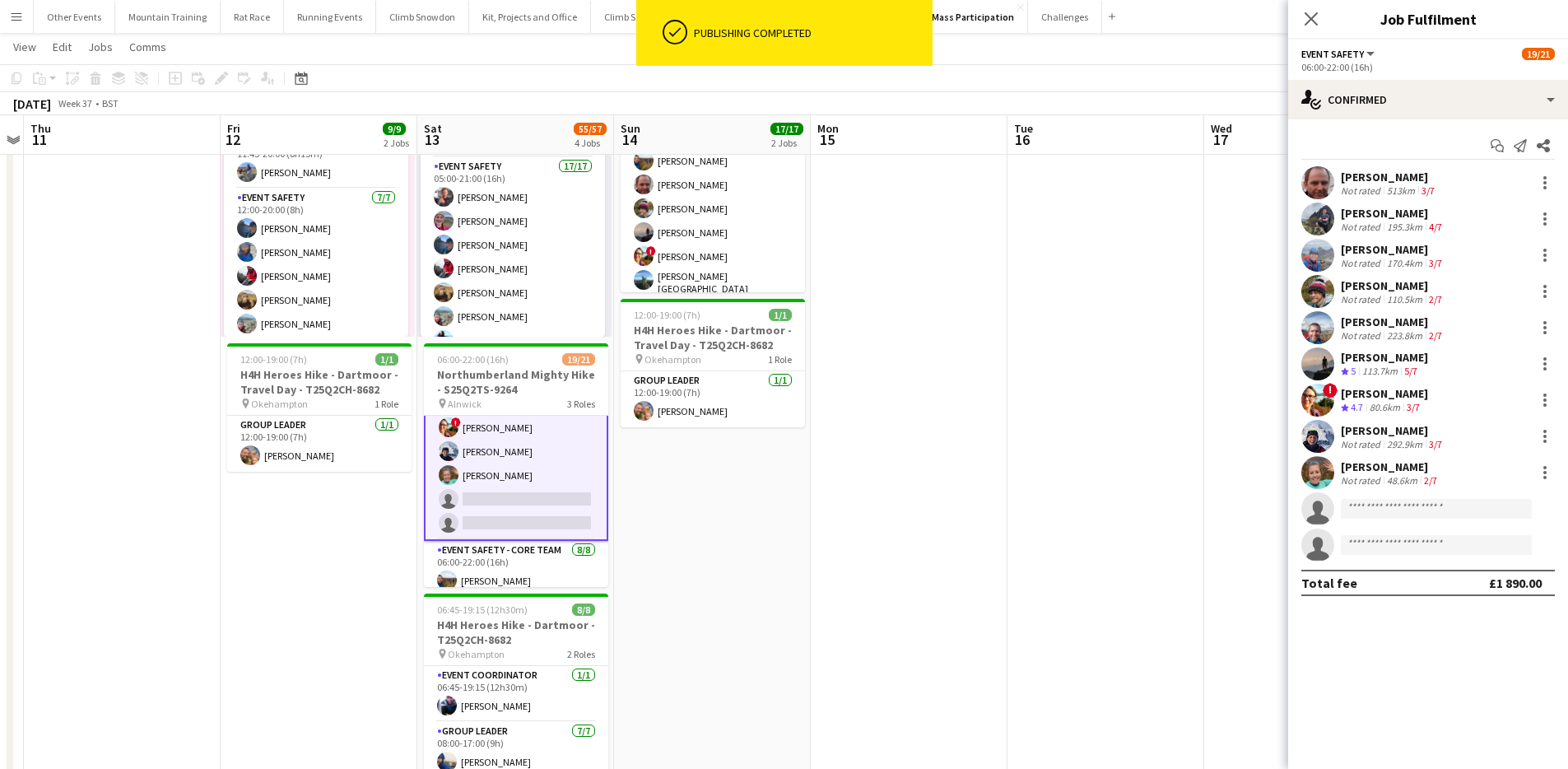
scroll to position [174, 0]
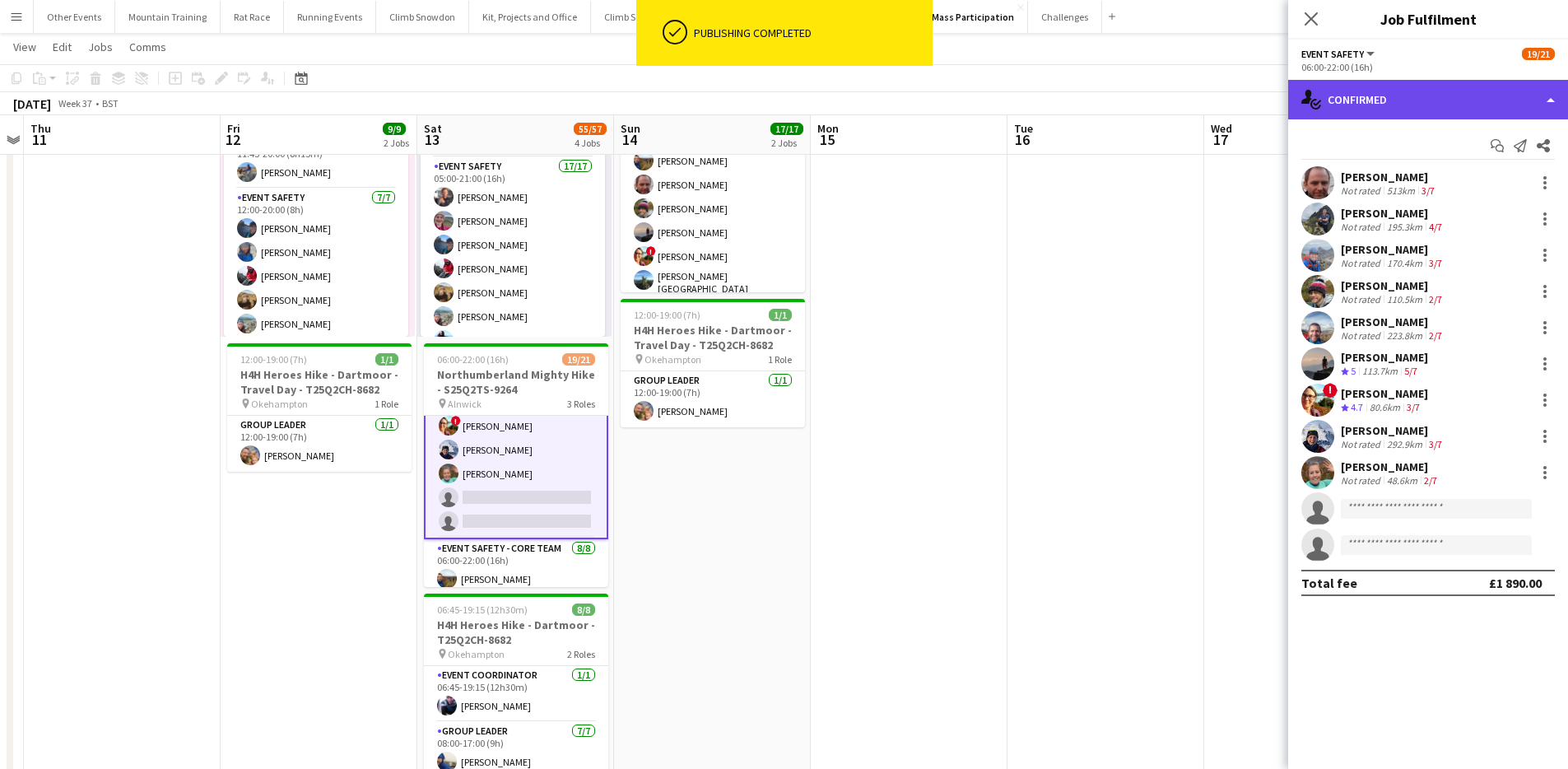
click at [1433, 103] on div "single-neutral-actions-check-2 Confirmed" at bounding box center [1428, 99] width 280 height 39
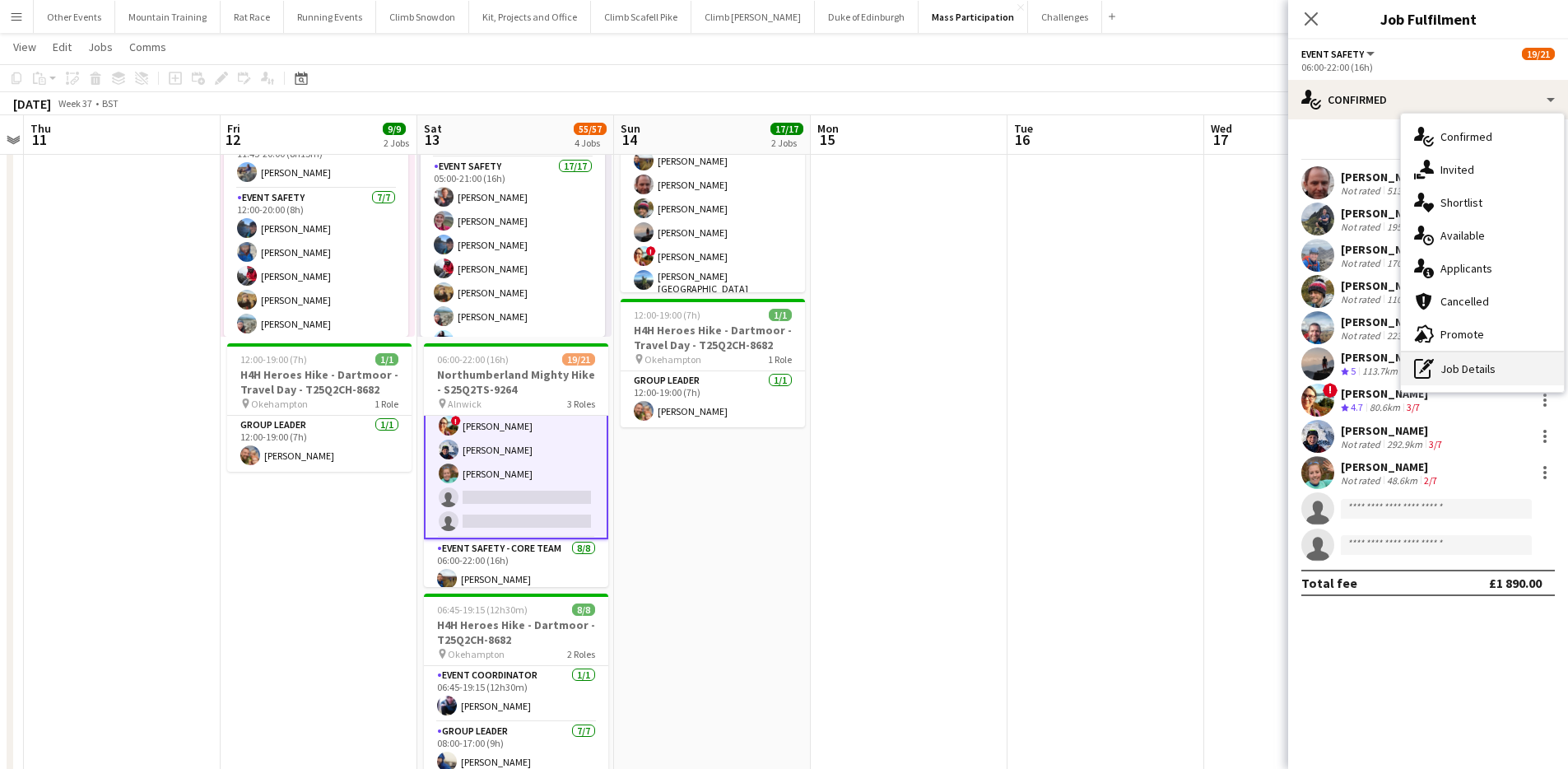
click at [1495, 360] on div "pen-write Job Details" at bounding box center [1482, 369] width 163 height 33
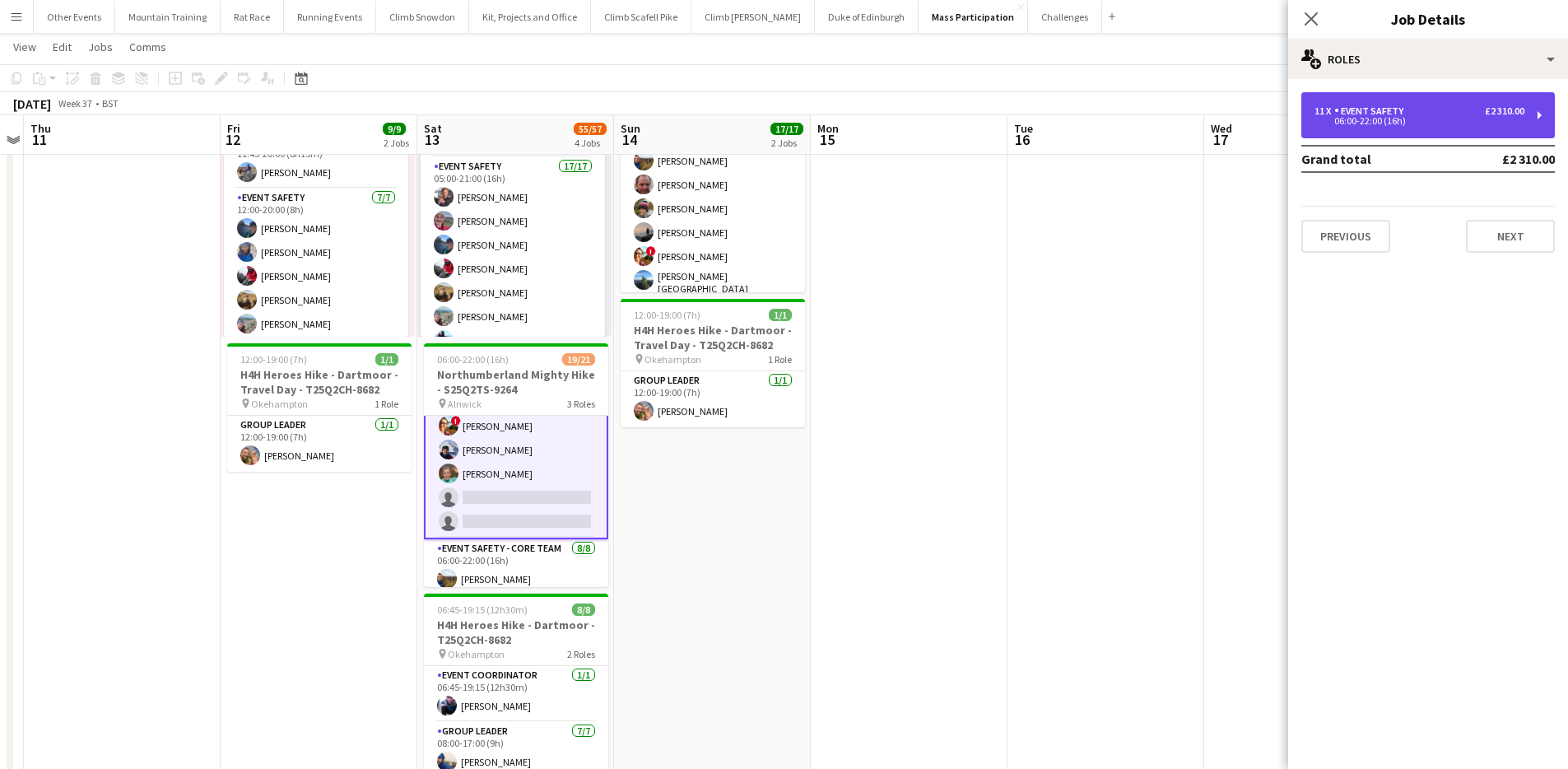
click at [1462, 122] on div "06:00-22:00 (16h)" at bounding box center [1419, 120] width 209 height 8
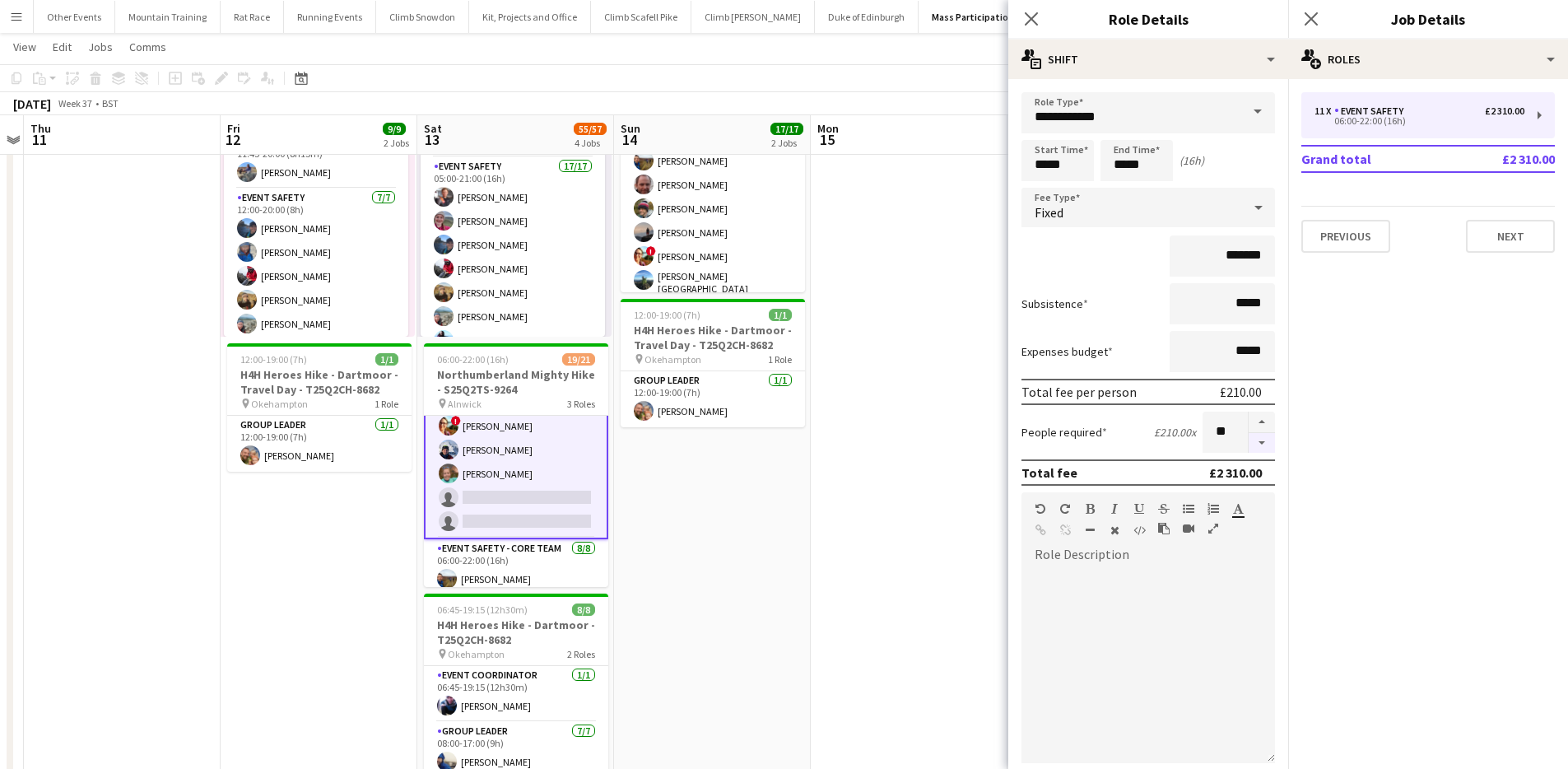
click at [1255, 444] on button "button" at bounding box center [1262, 443] width 26 height 20
type input "**"
click at [915, 65] on app-toolbar "Copy Paste Paste Command V Paste with crew Command Shift V Paste linked Job Del…" at bounding box center [784, 78] width 1568 height 28
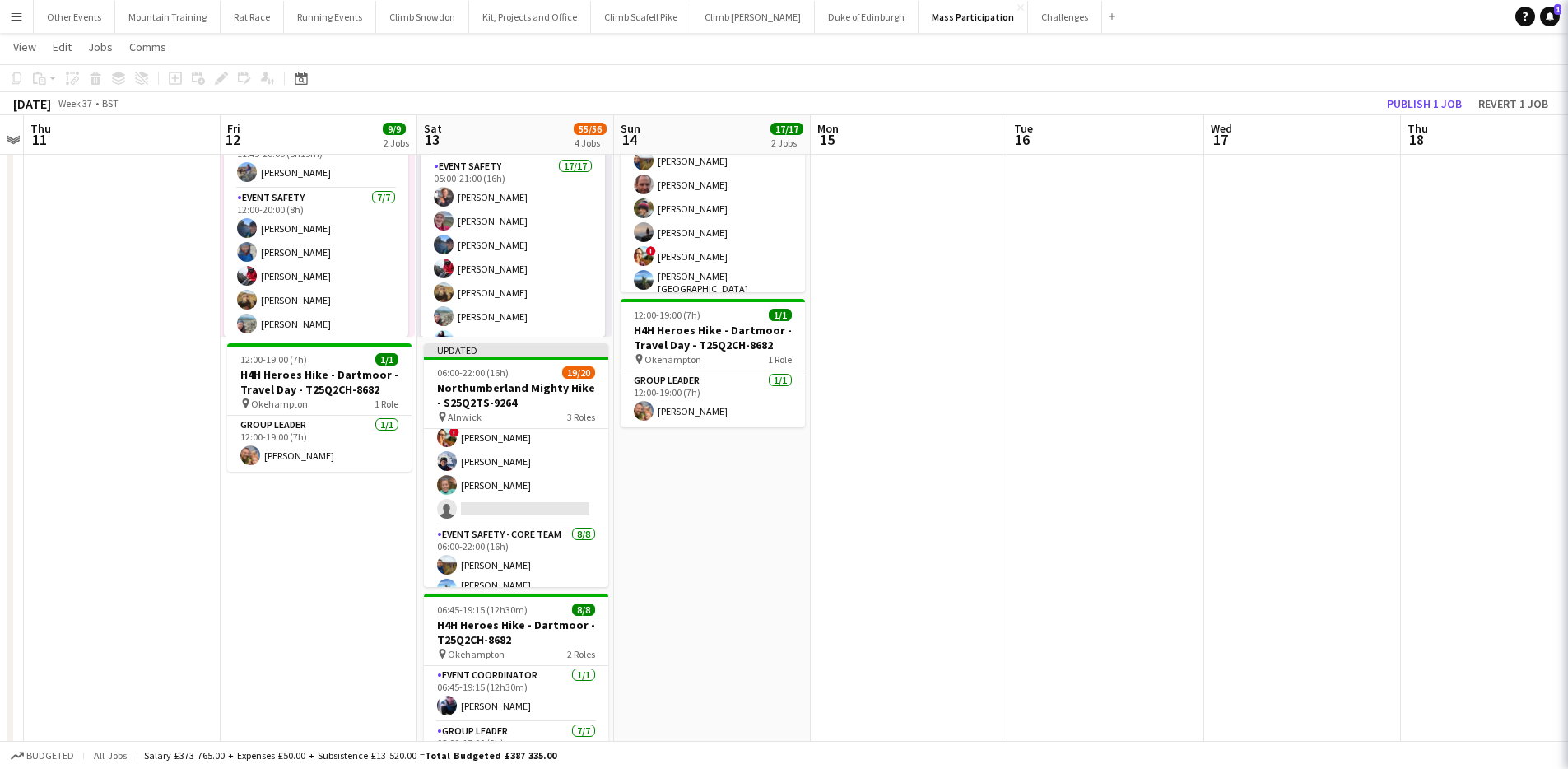
scroll to position [173, 0]
click at [1438, 99] on button "Publish 1 job" at bounding box center [1424, 103] width 88 height 21
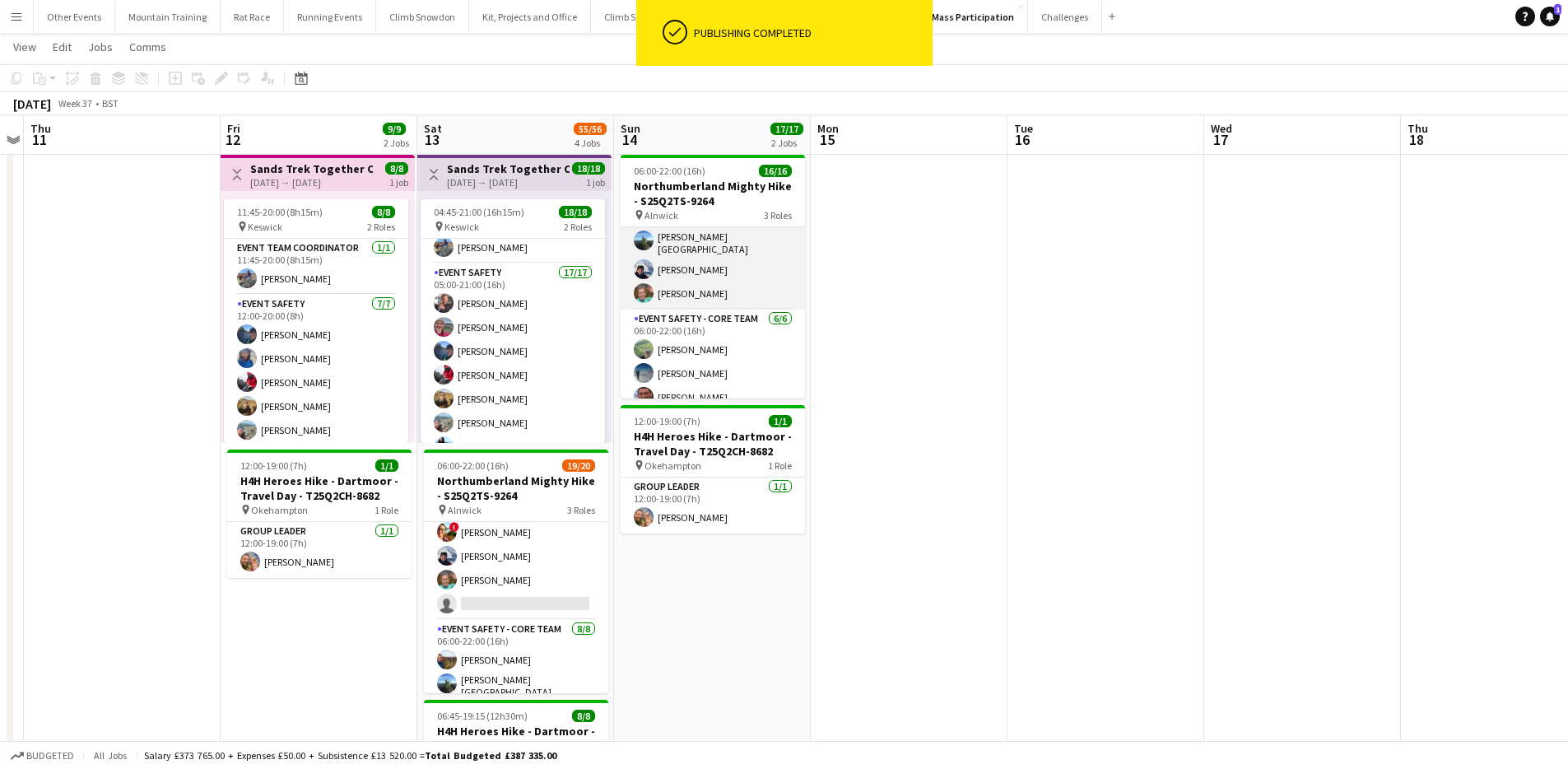
scroll to position [197, 0]
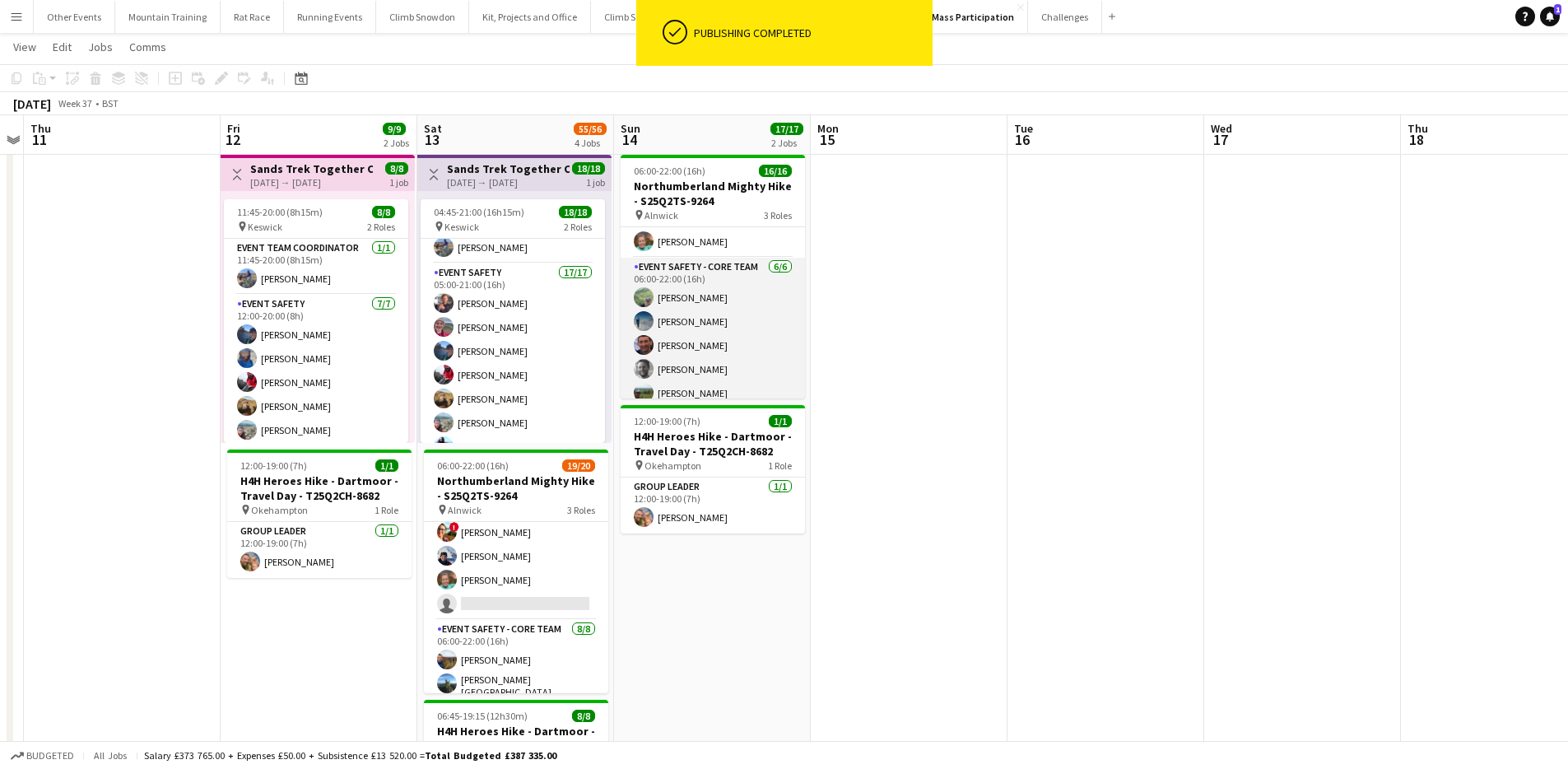
click at [709, 333] on app-card-role "Event Safety - Core Team 6/6 06:00-22:00 (16h) Gary Combe Olly Moffett Mark War…" at bounding box center [713, 345] width 184 height 175
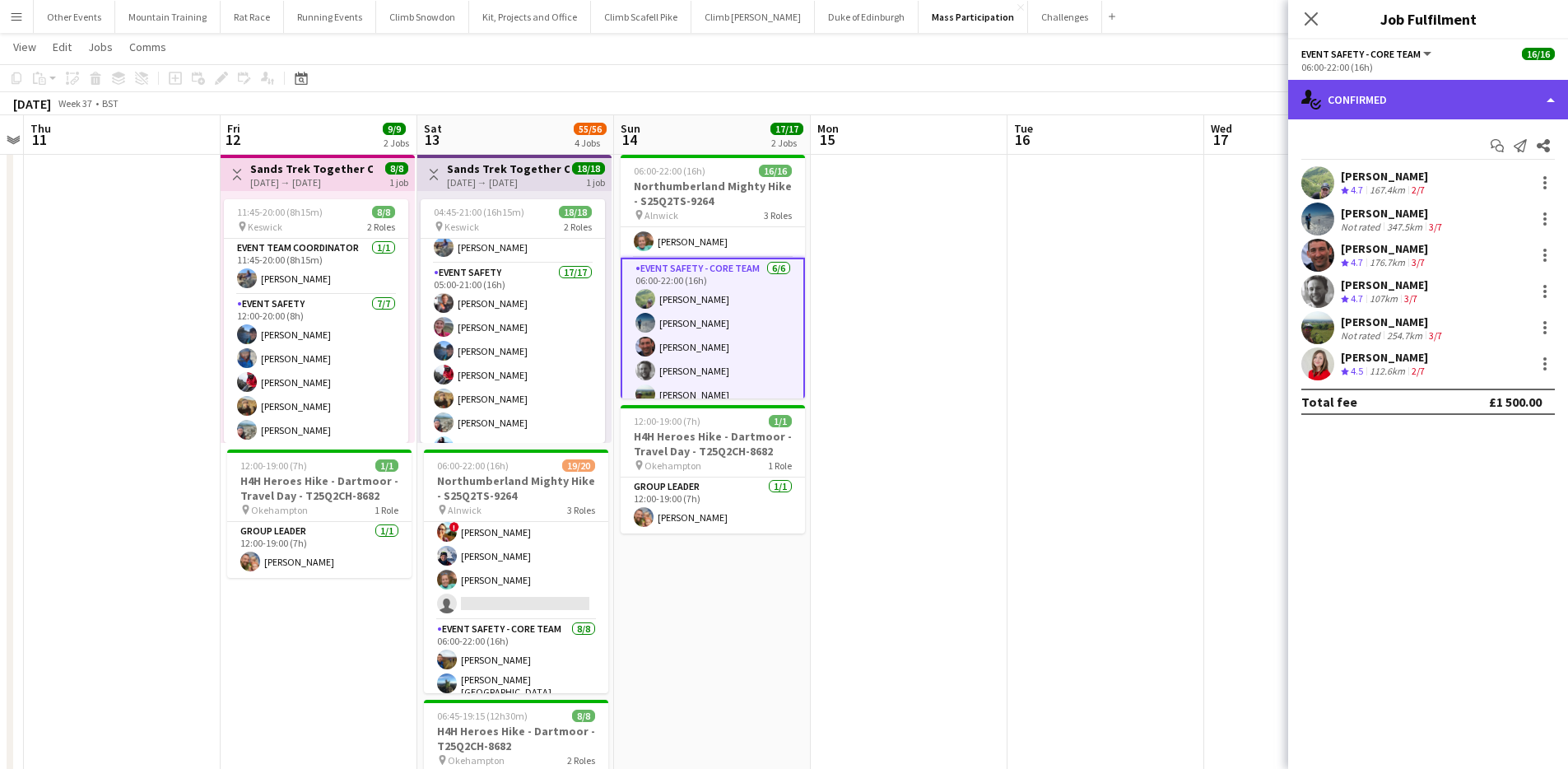
click at [1486, 89] on div "single-neutral-actions-check-2 Confirmed" at bounding box center [1428, 99] width 280 height 39
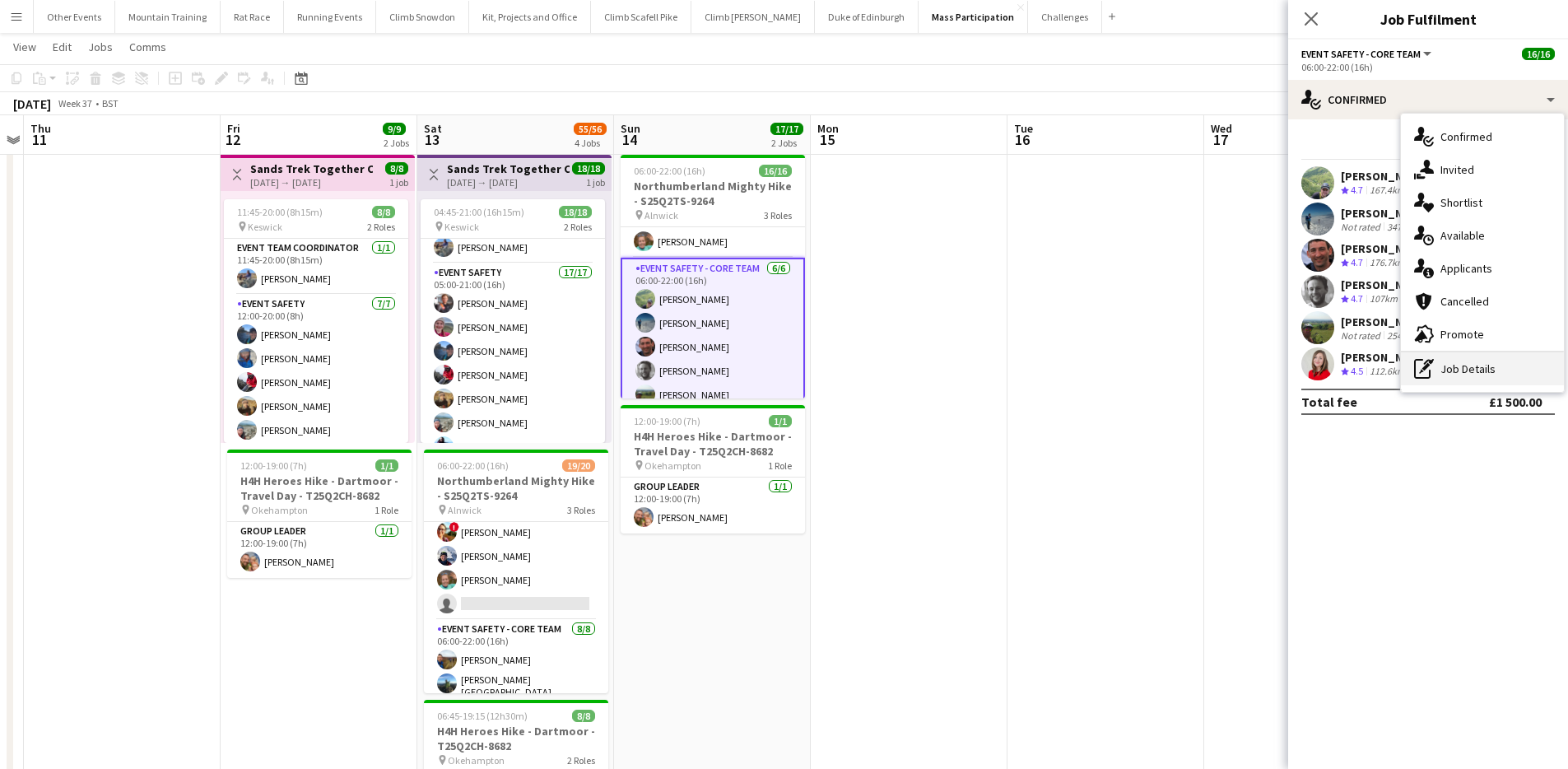
click at [1483, 379] on div "pen-write Job Details" at bounding box center [1482, 369] width 163 height 33
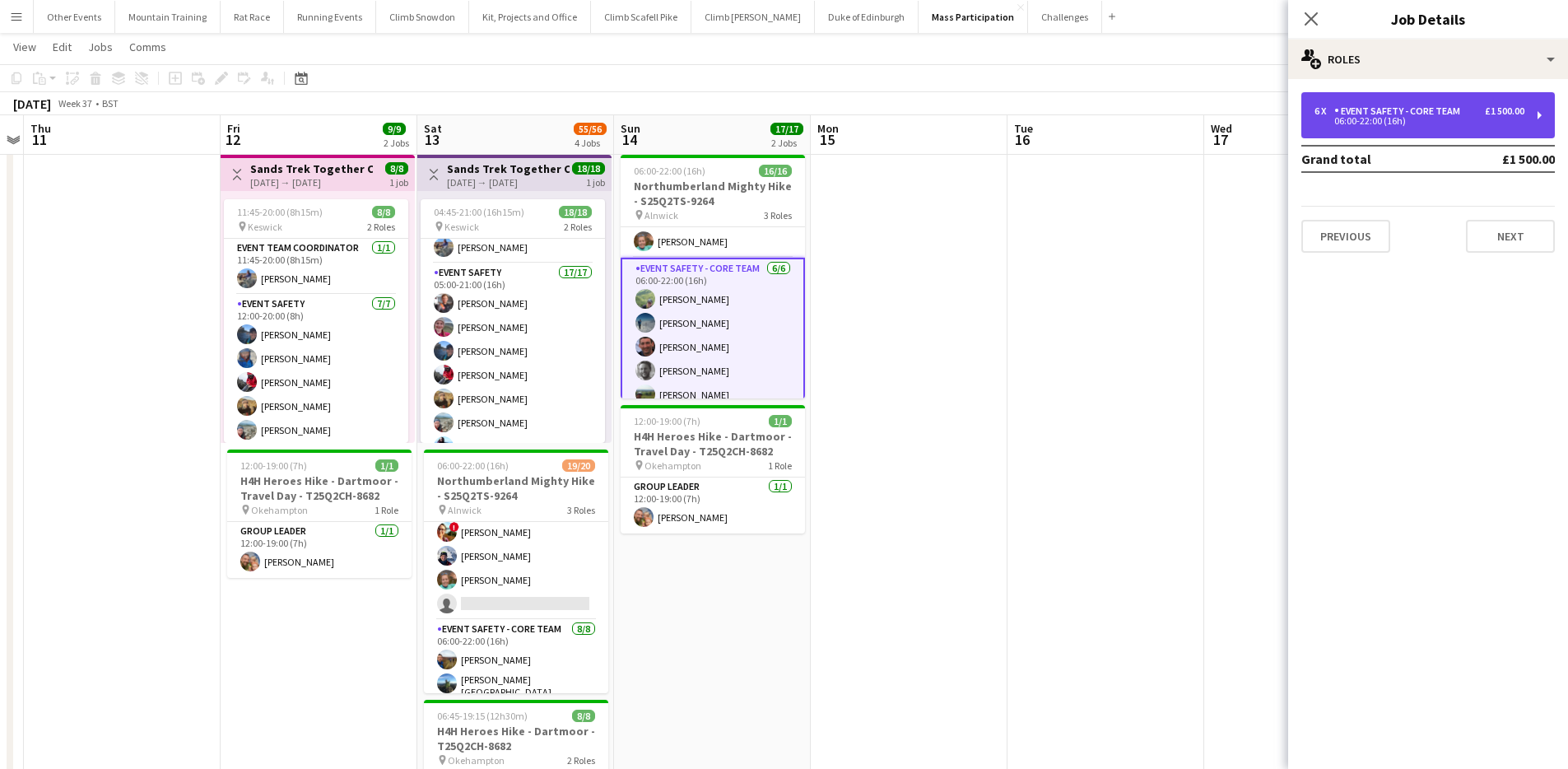
click at [1425, 118] on div "06:00-22:00 (16h)" at bounding box center [1419, 120] width 209 height 8
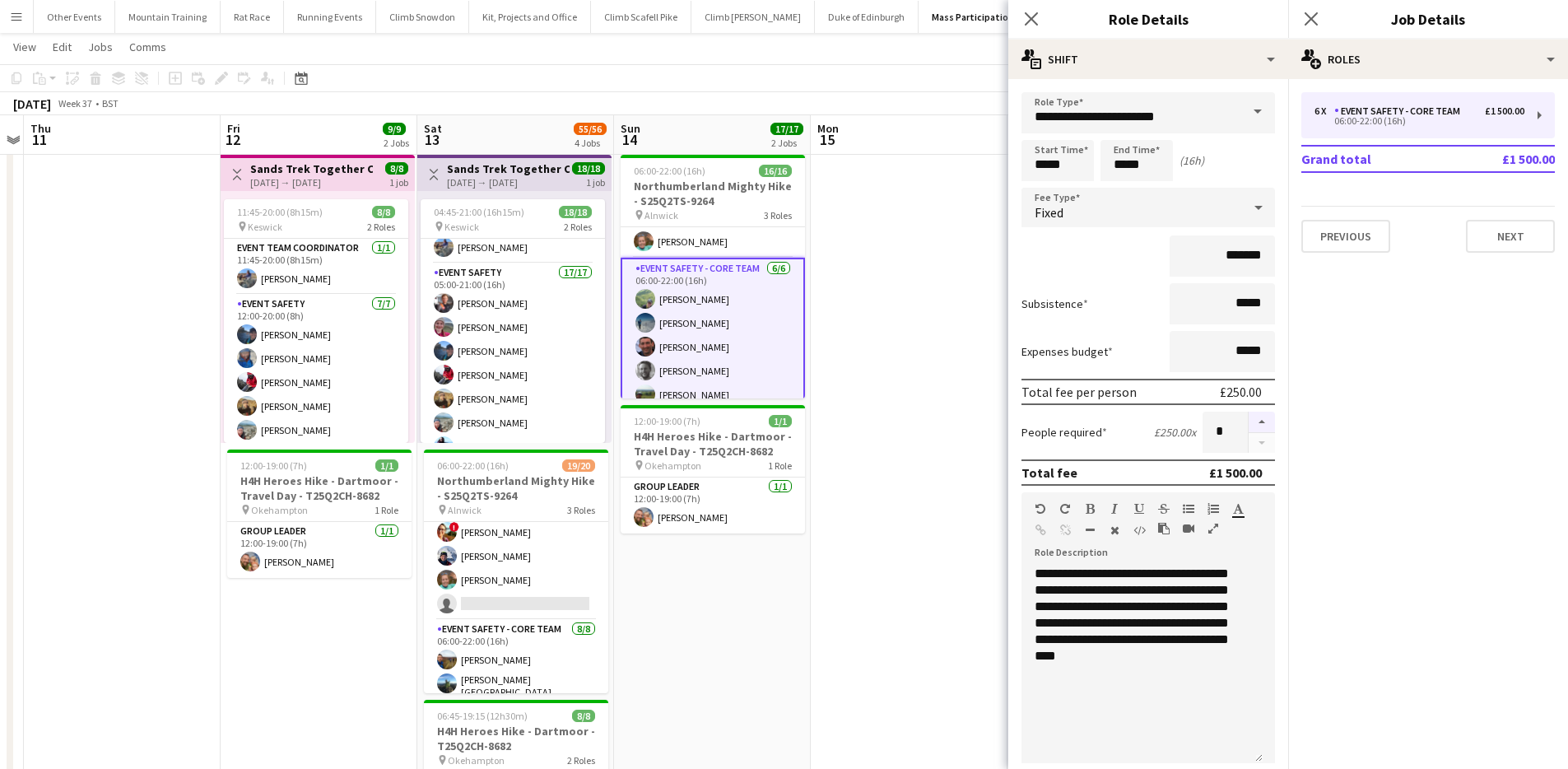
click at [1249, 426] on button "button" at bounding box center [1262, 423] width 26 height 21
type input "*"
click at [899, 67] on app-toolbar "Copy Paste Paste Command V Paste with crew Command Shift V Paste linked Job Del…" at bounding box center [784, 78] width 1568 height 28
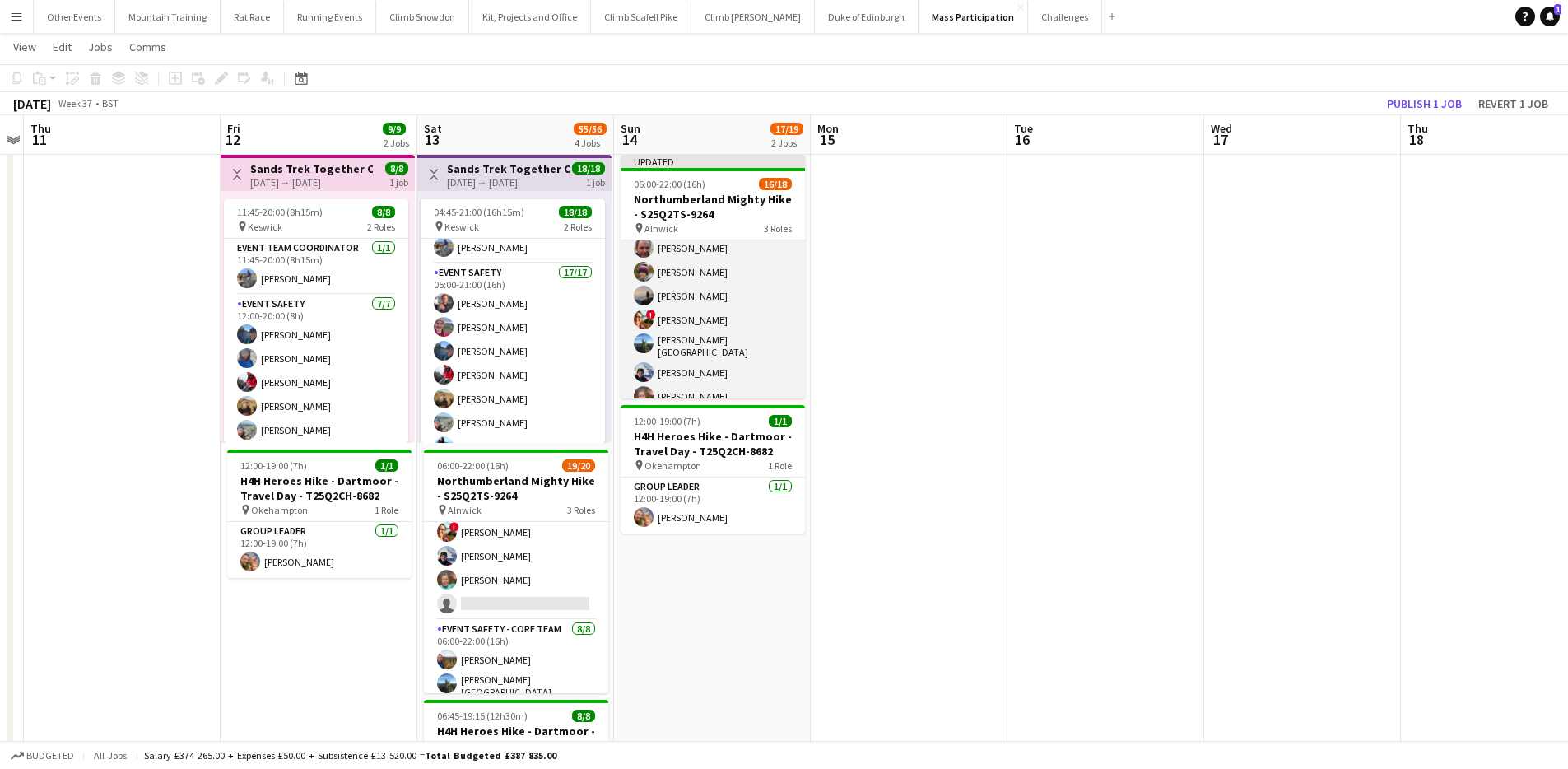
scroll to position [4, 0]
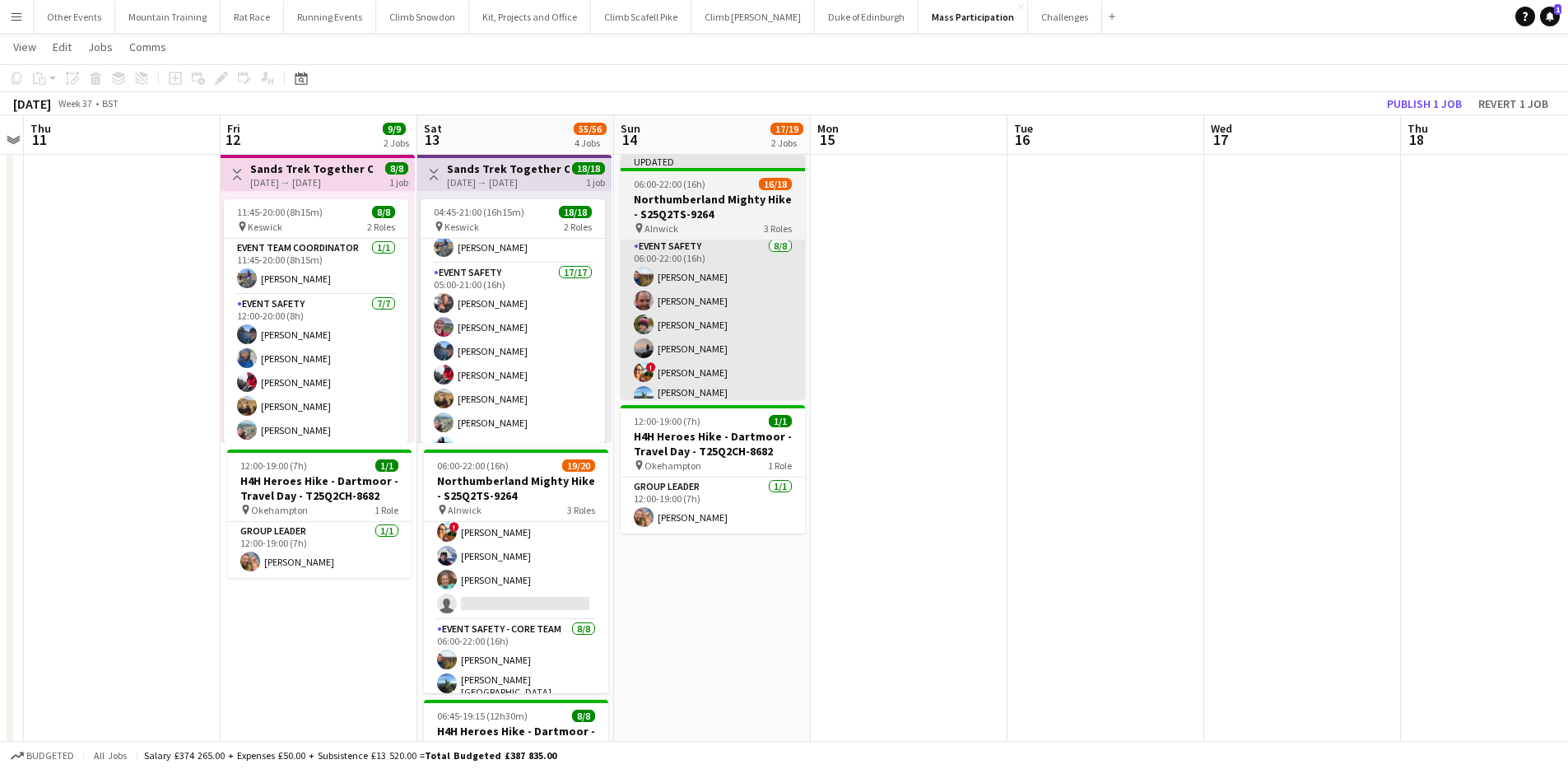
click at [747, 308] on app-card-role "Event Safety 8/8 06:00-22:00 (16h) Tony Greenacre Tony Stevens James Matthews P…" at bounding box center [713, 351] width 184 height 228
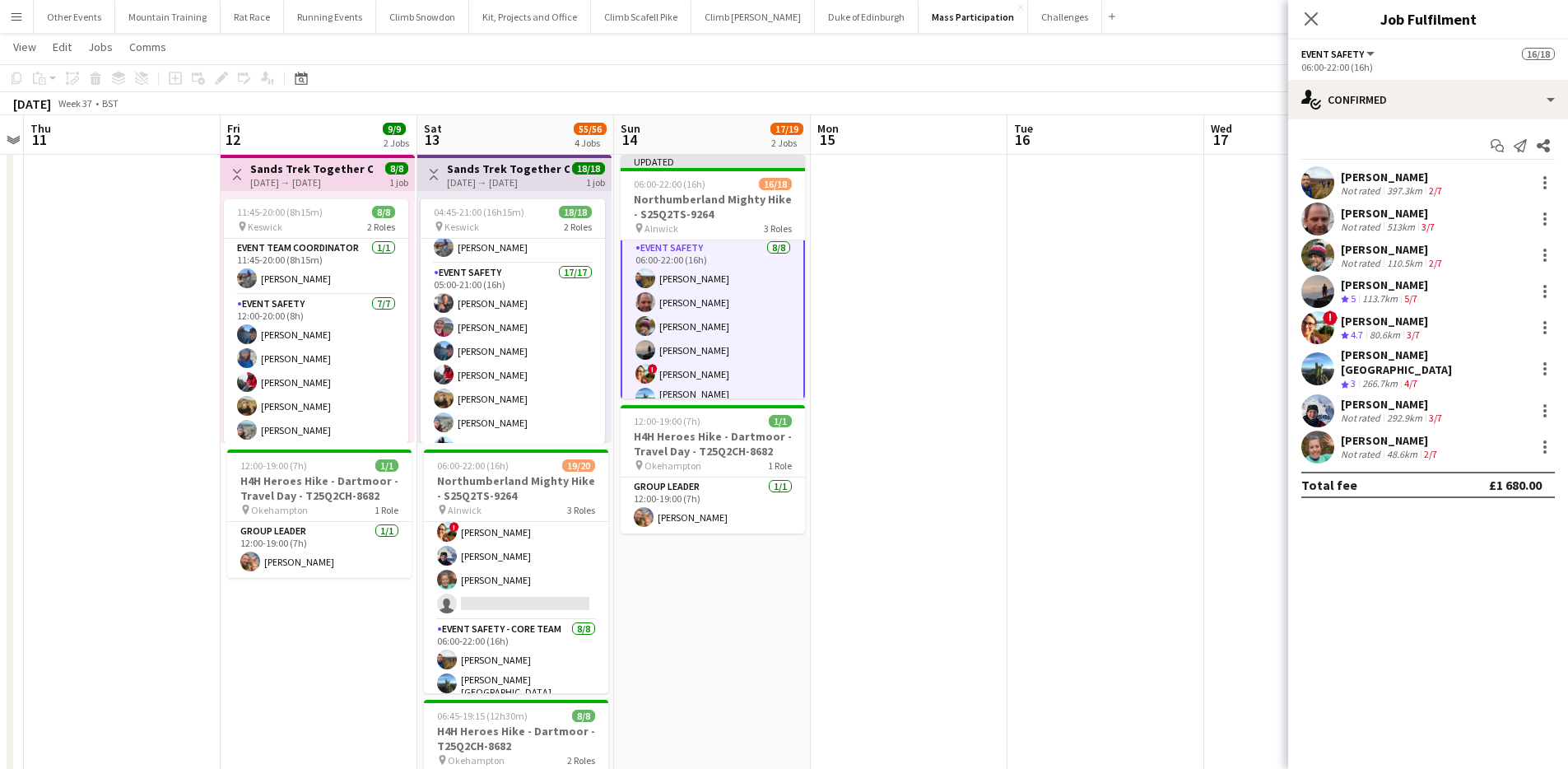
scroll to position [5, 0]
click at [1543, 183] on div at bounding box center [1545, 183] width 4 height 4
click at [1490, 257] on span "Switch crew" at bounding box center [1474, 253] width 70 height 14
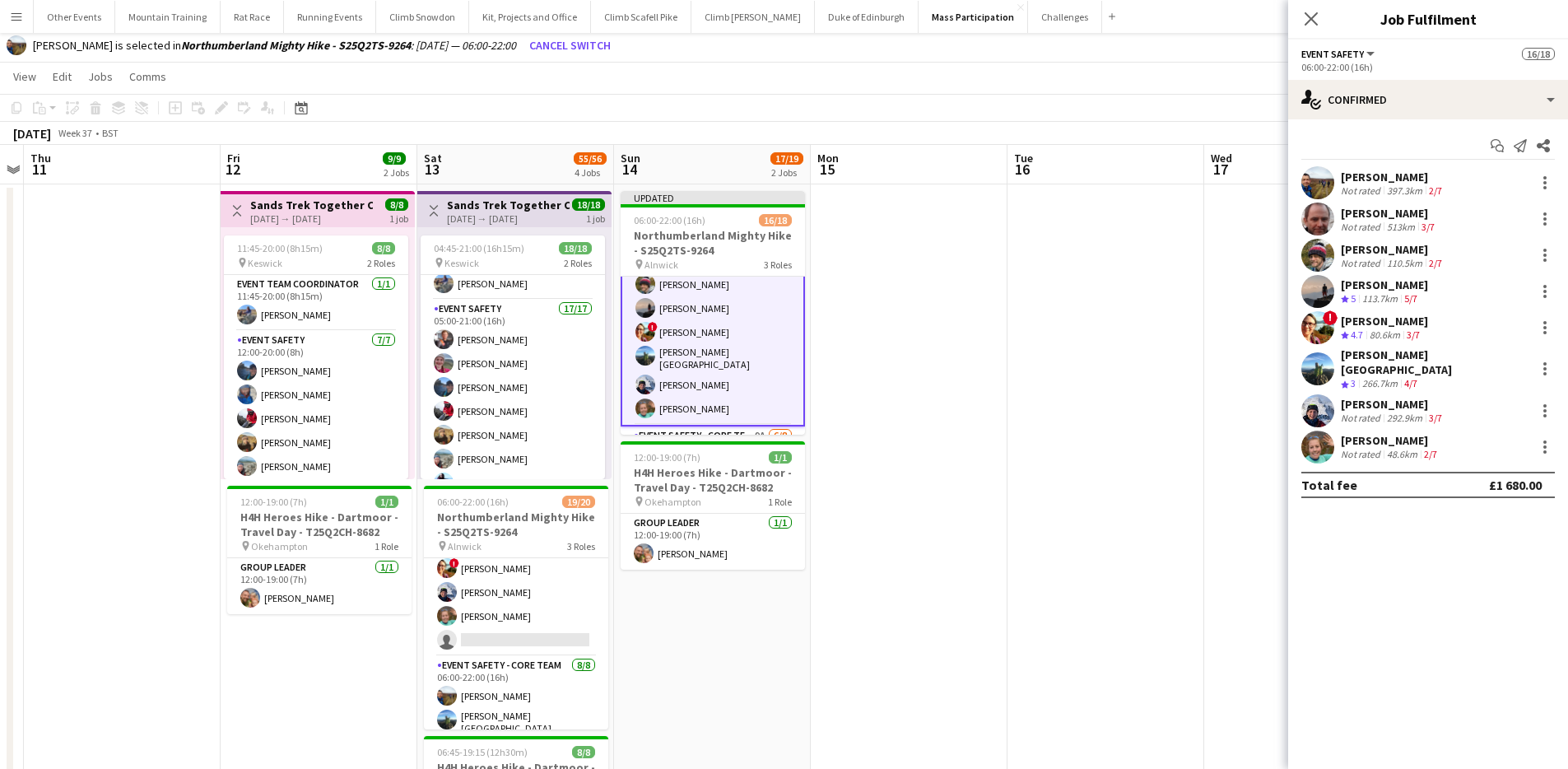
scroll to position [82, 0]
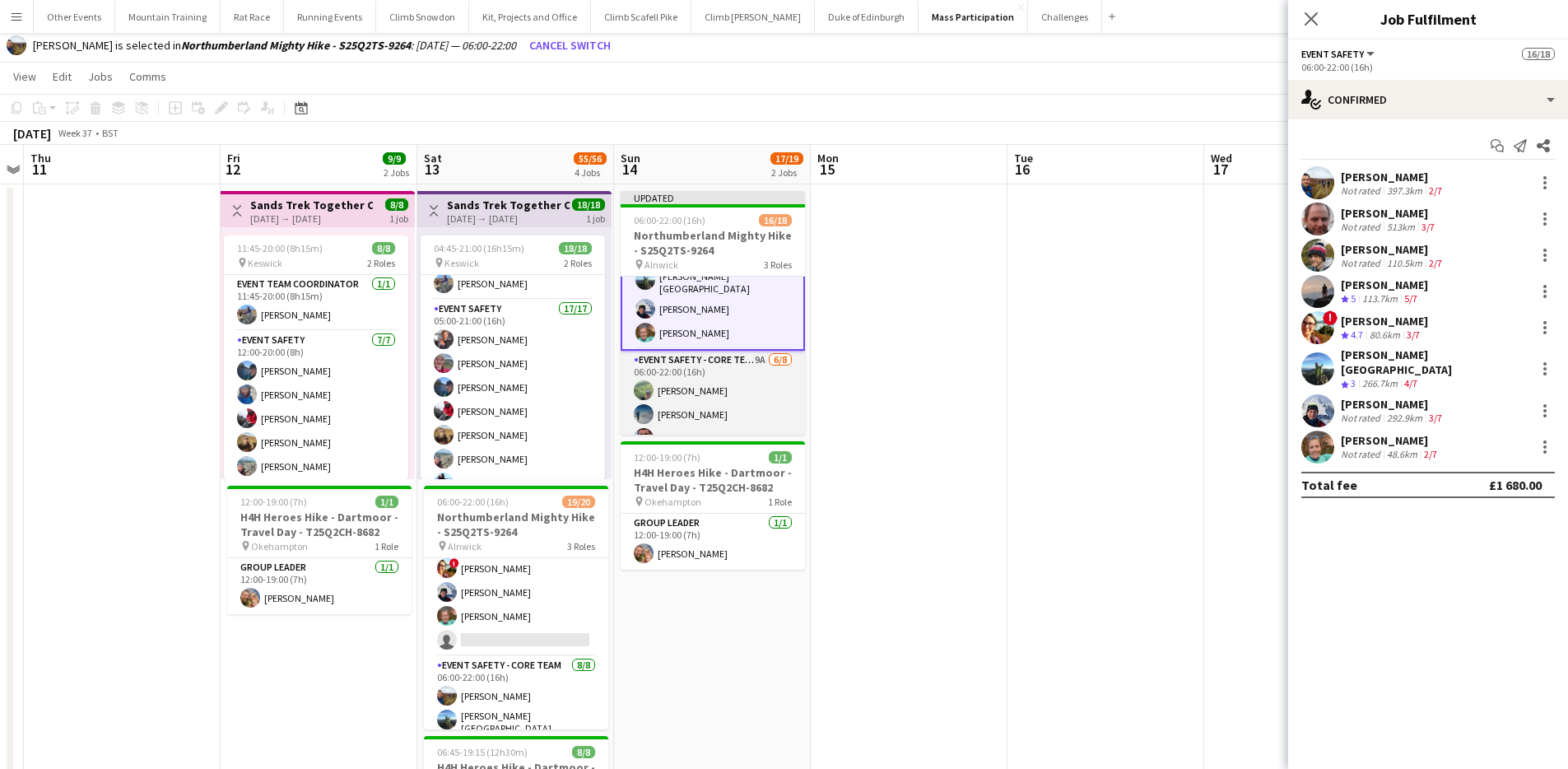
click at [726, 384] on app-card-role "Event Safety - Core Team 9A 6/8 06:00-22:00 (16h) Gary Combe Olly Moffett Mark …" at bounding box center [713, 462] width 184 height 223
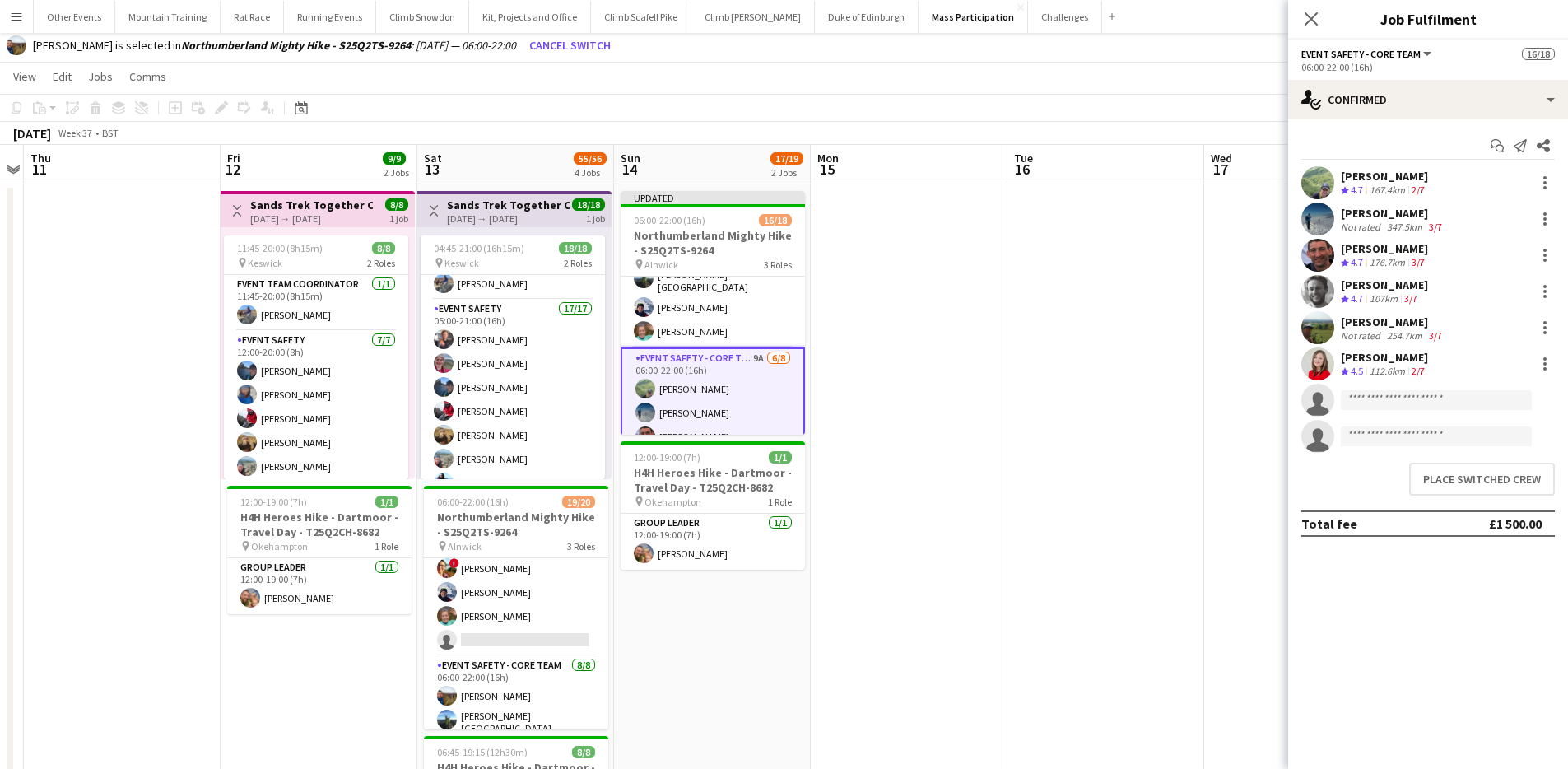
scroll to position [155, 0]
click at [1451, 481] on button "Place switched crew" at bounding box center [1482, 480] width 145 height 33
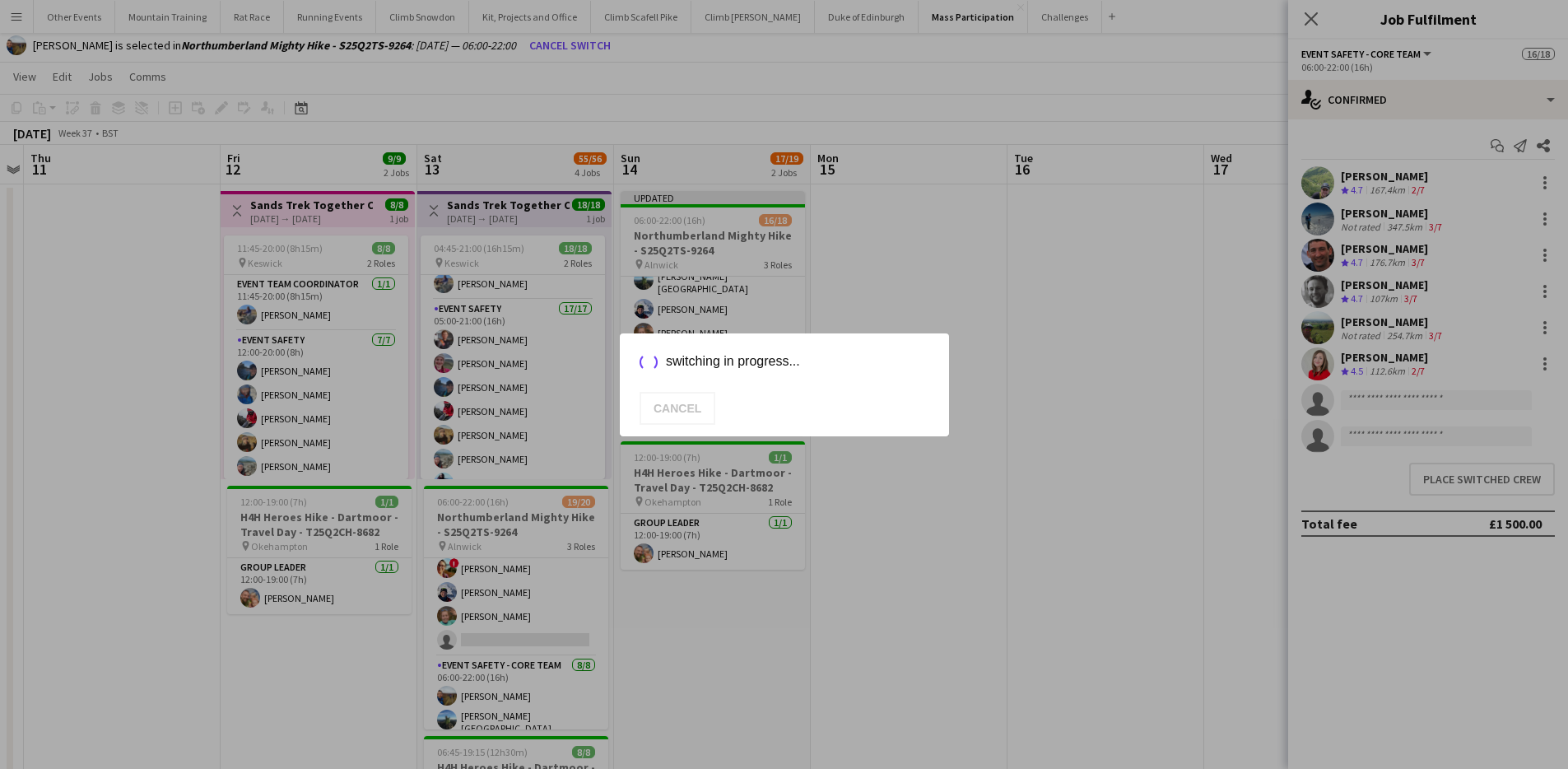
scroll to position [36, 0]
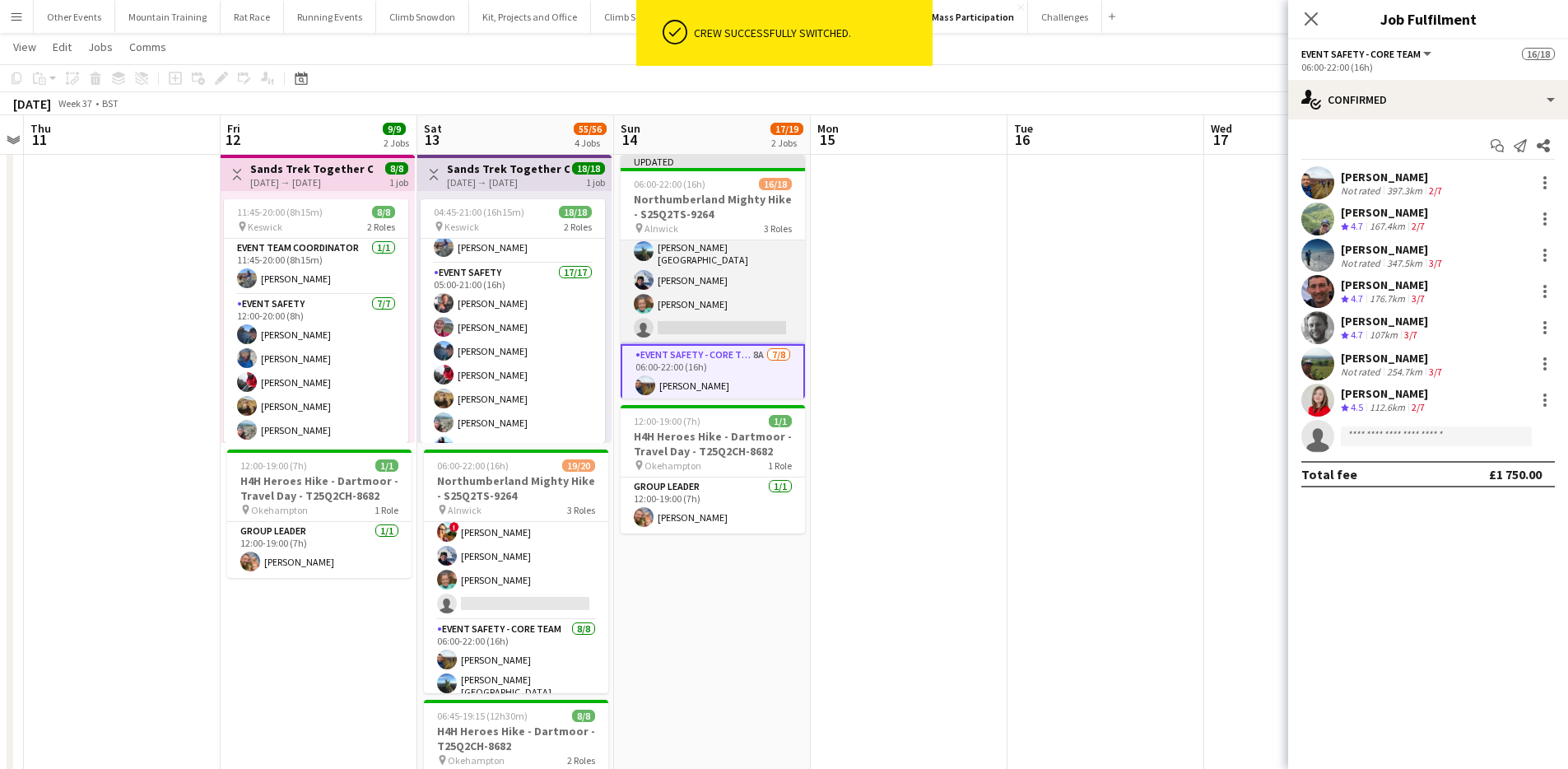
click at [718, 302] on app-card-role "Event Safety 11A 7/8 06:00-22:00 (16h) Tony Stevens James Matthews Phil Dodds !…" at bounding box center [713, 230] width 184 height 228
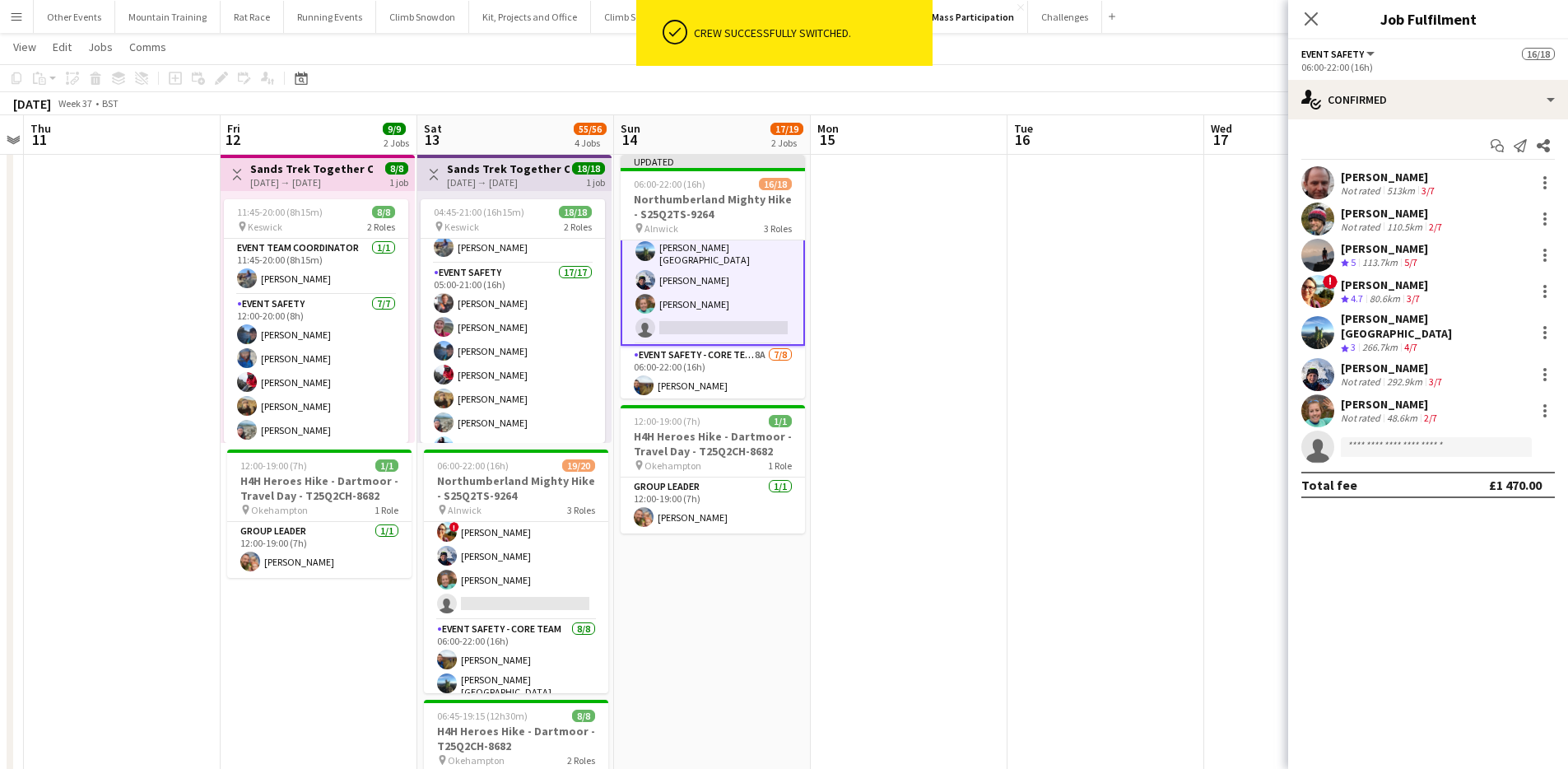
click at [1534, 331] on div at bounding box center [1543, 332] width 23 height 20
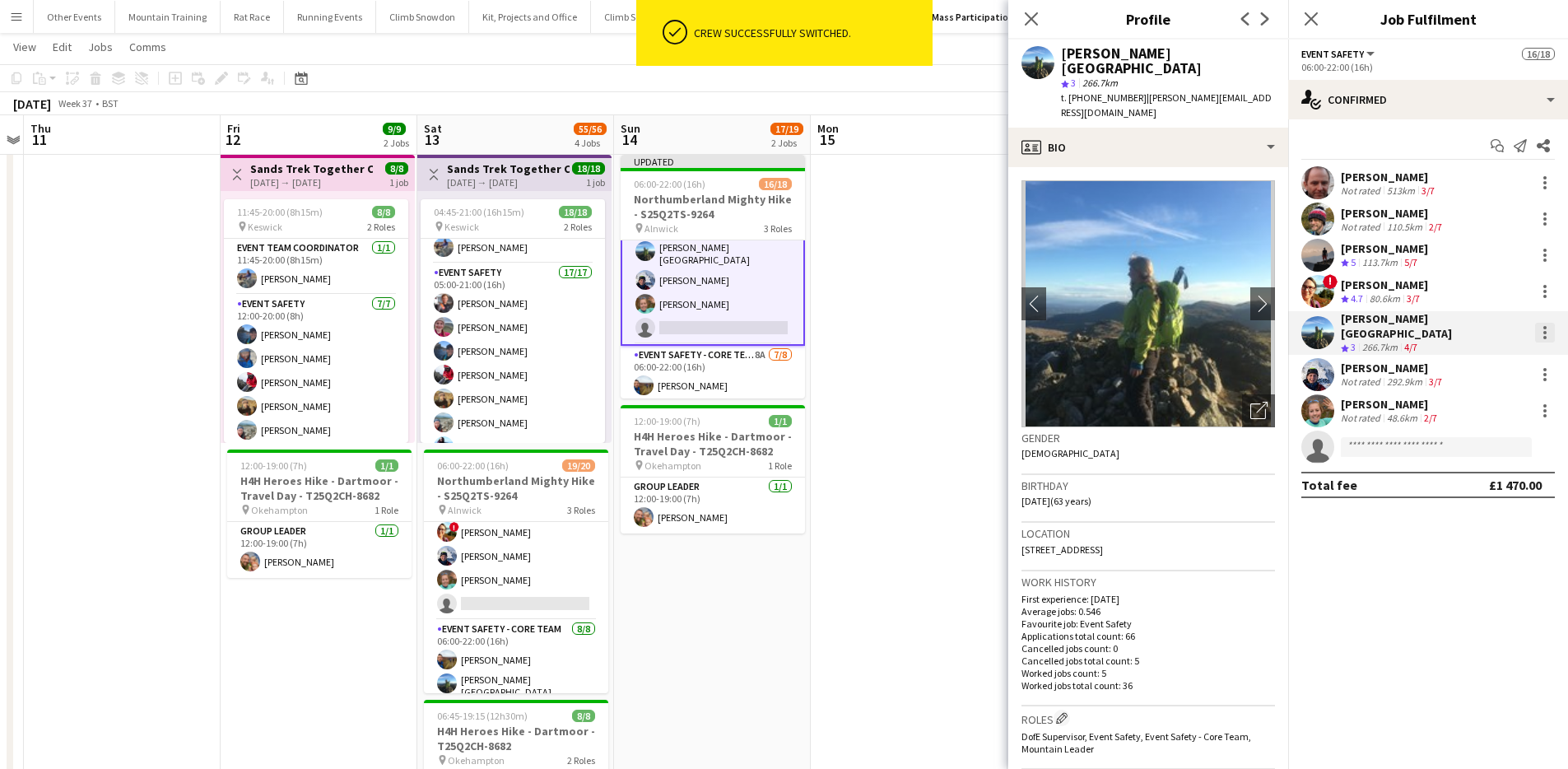
click at [1549, 329] on div at bounding box center [1544, 332] width 20 height 20
click at [1512, 398] on span "Switch crew" at bounding box center [1490, 397] width 102 height 15
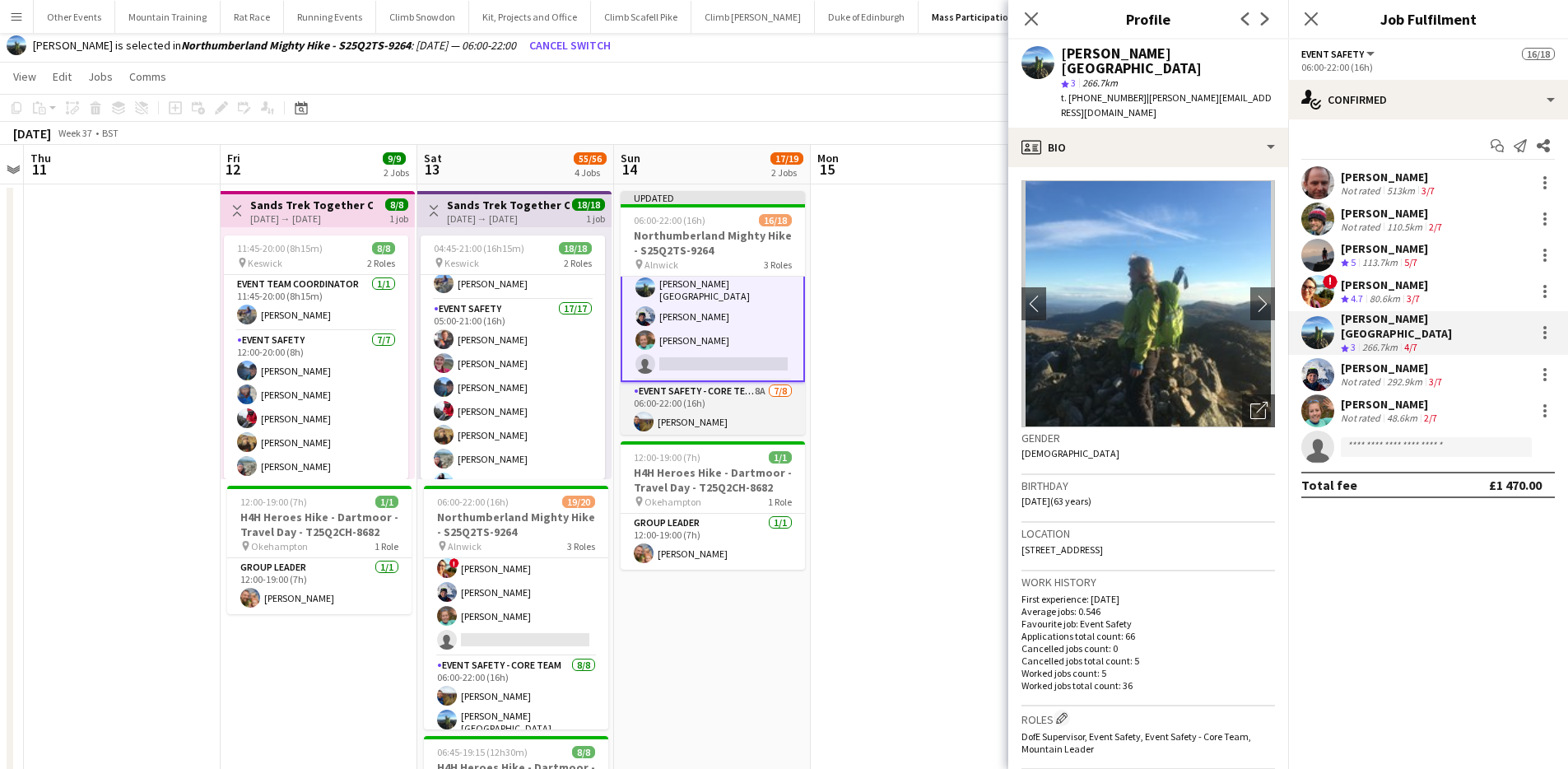
click at [736, 396] on app-card-role "Event Safety - Core Team 8A 7/8 06:00-22:00 (16h) Tony Greenacre Gary Combe Oll…" at bounding box center [713, 494] width 184 height 223
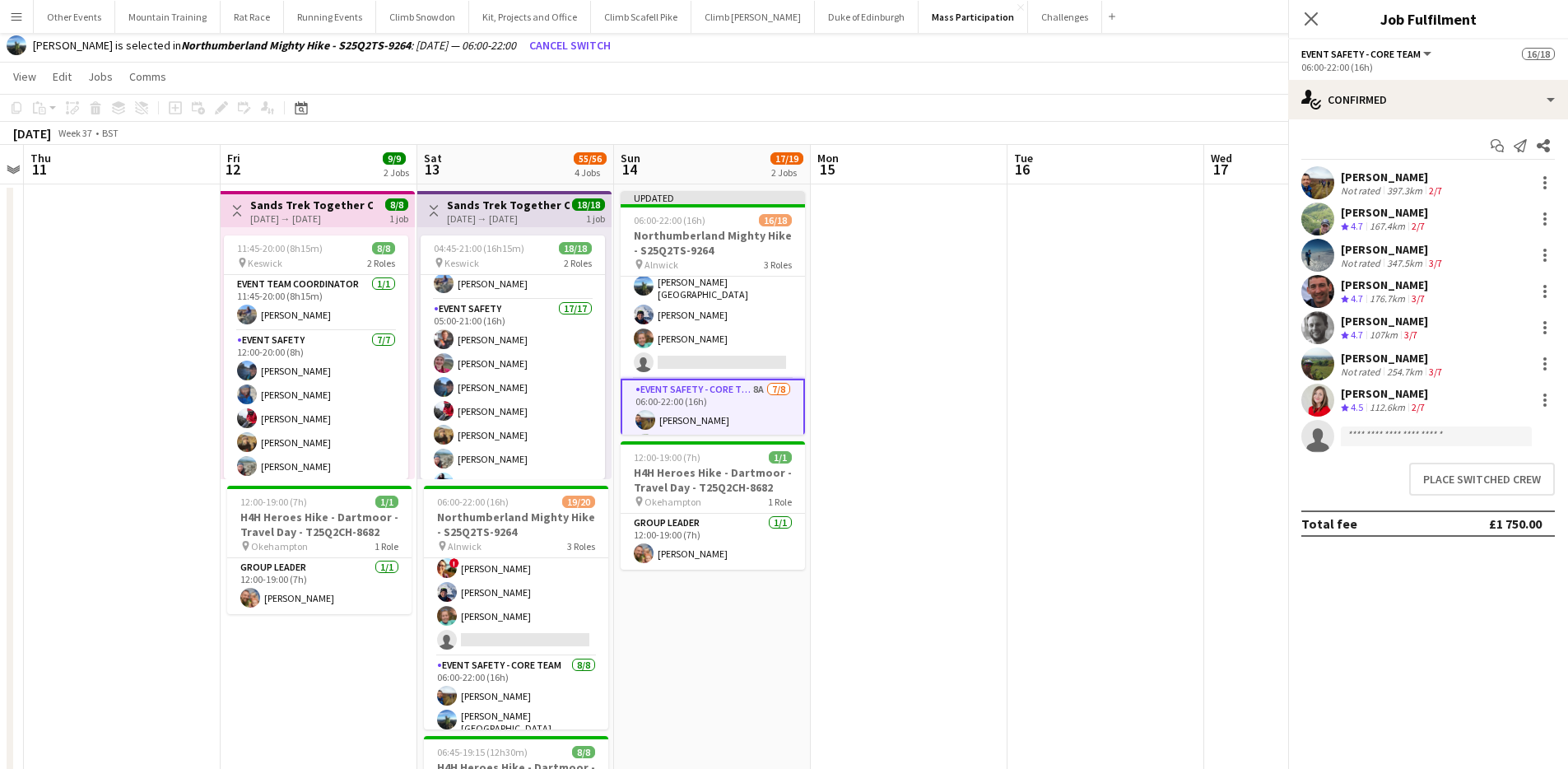
scroll to position [125, 0]
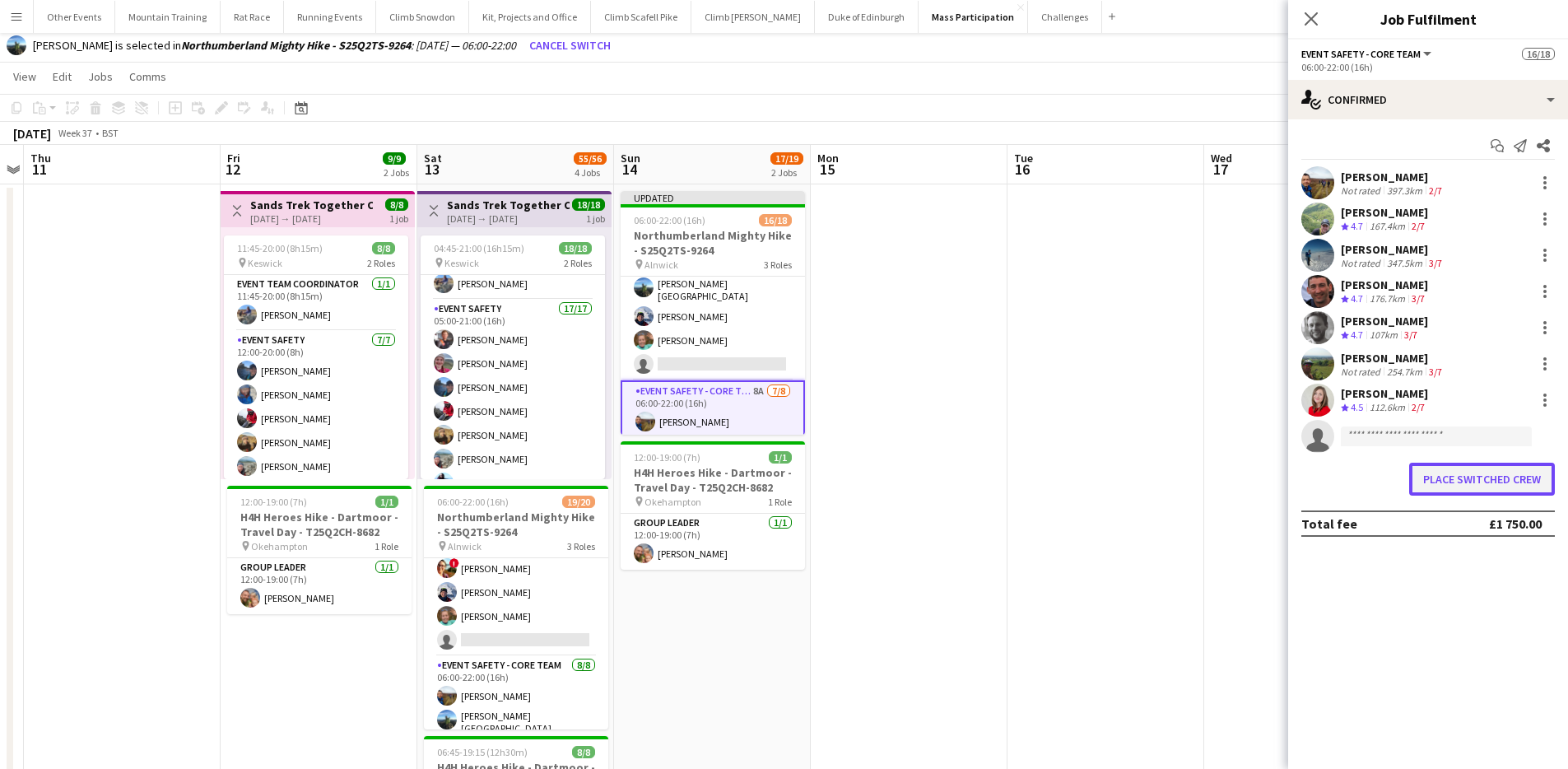
click at [1494, 473] on button "Place switched crew" at bounding box center [1482, 480] width 145 height 33
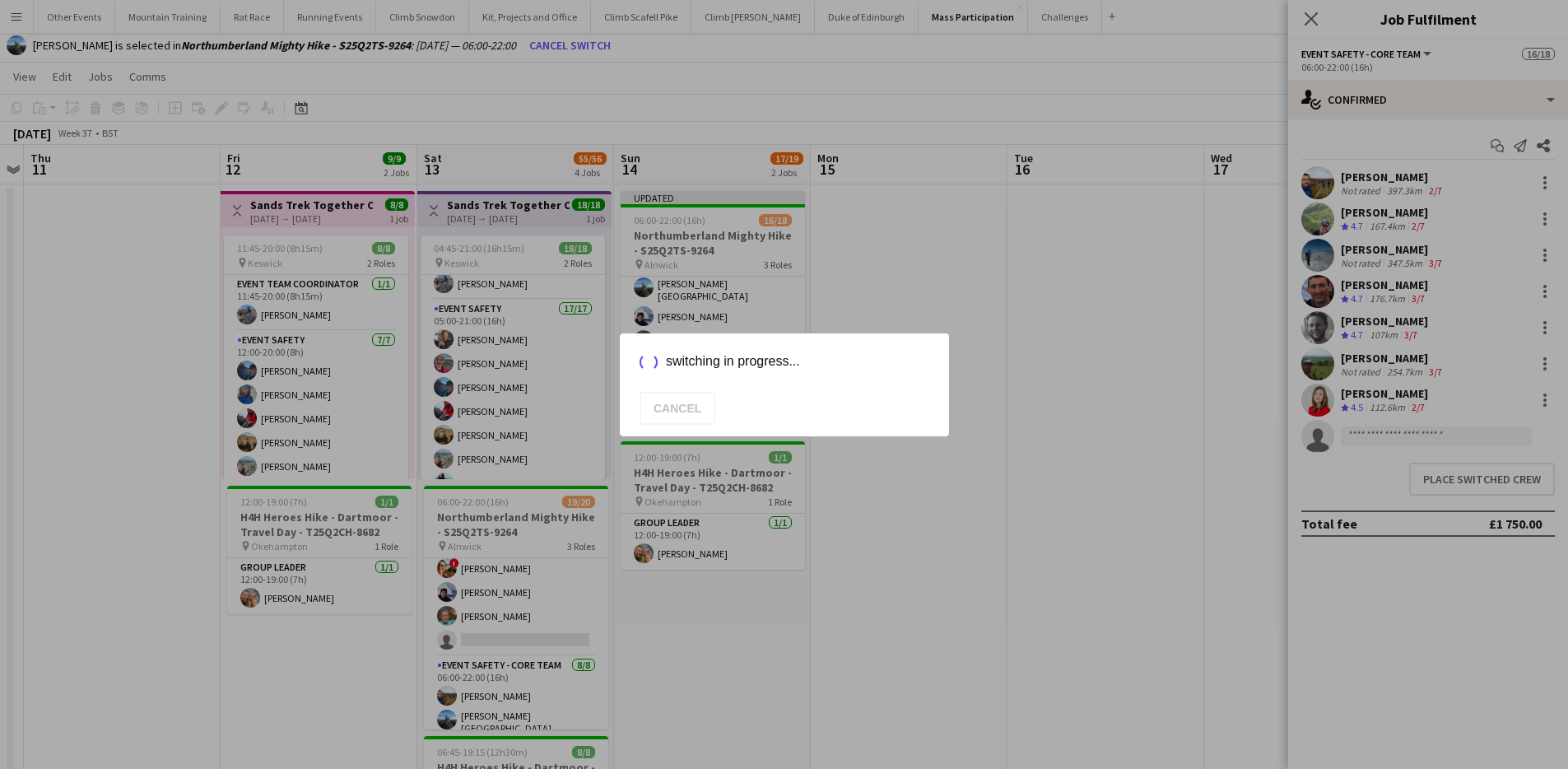
scroll to position [36, 0]
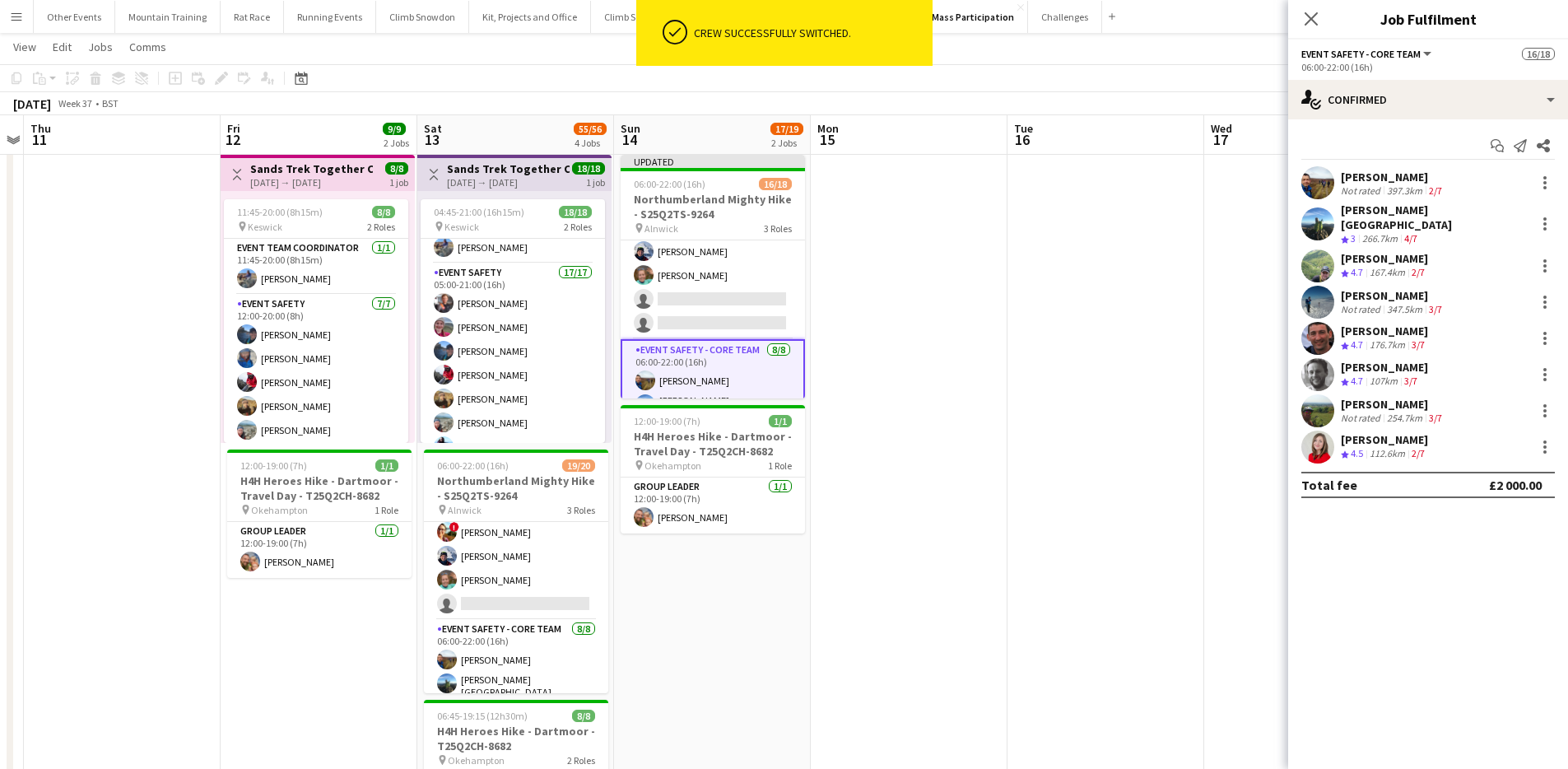
click at [1190, 79] on app-toolbar "Copy Paste Paste Command V Paste with crew Command Shift V Paste linked Job Del…" at bounding box center [784, 78] width 1568 height 28
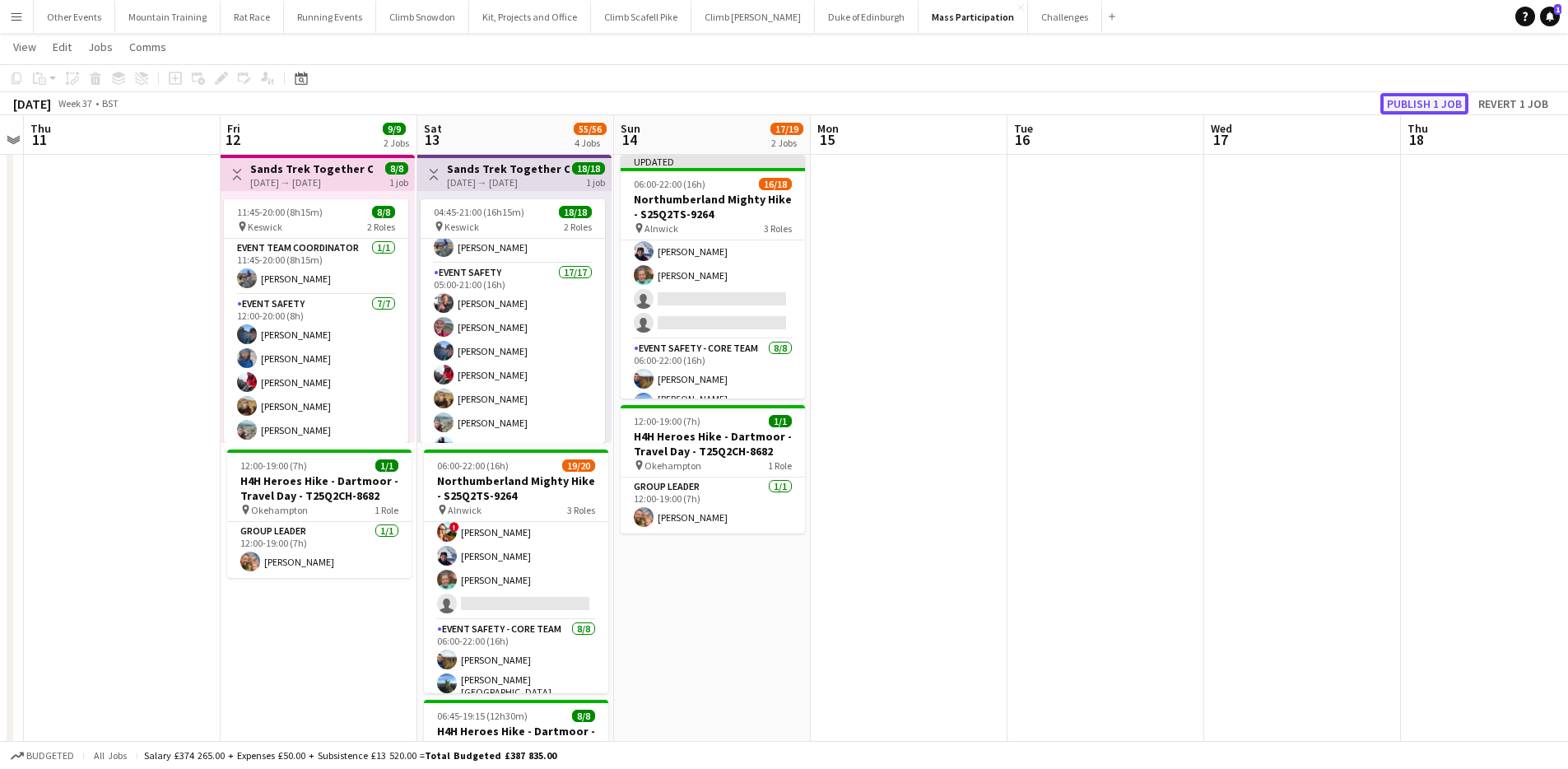
click at [1425, 101] on button "Publish 1 job" at bounding box center [1424, 103] width 88 height 21
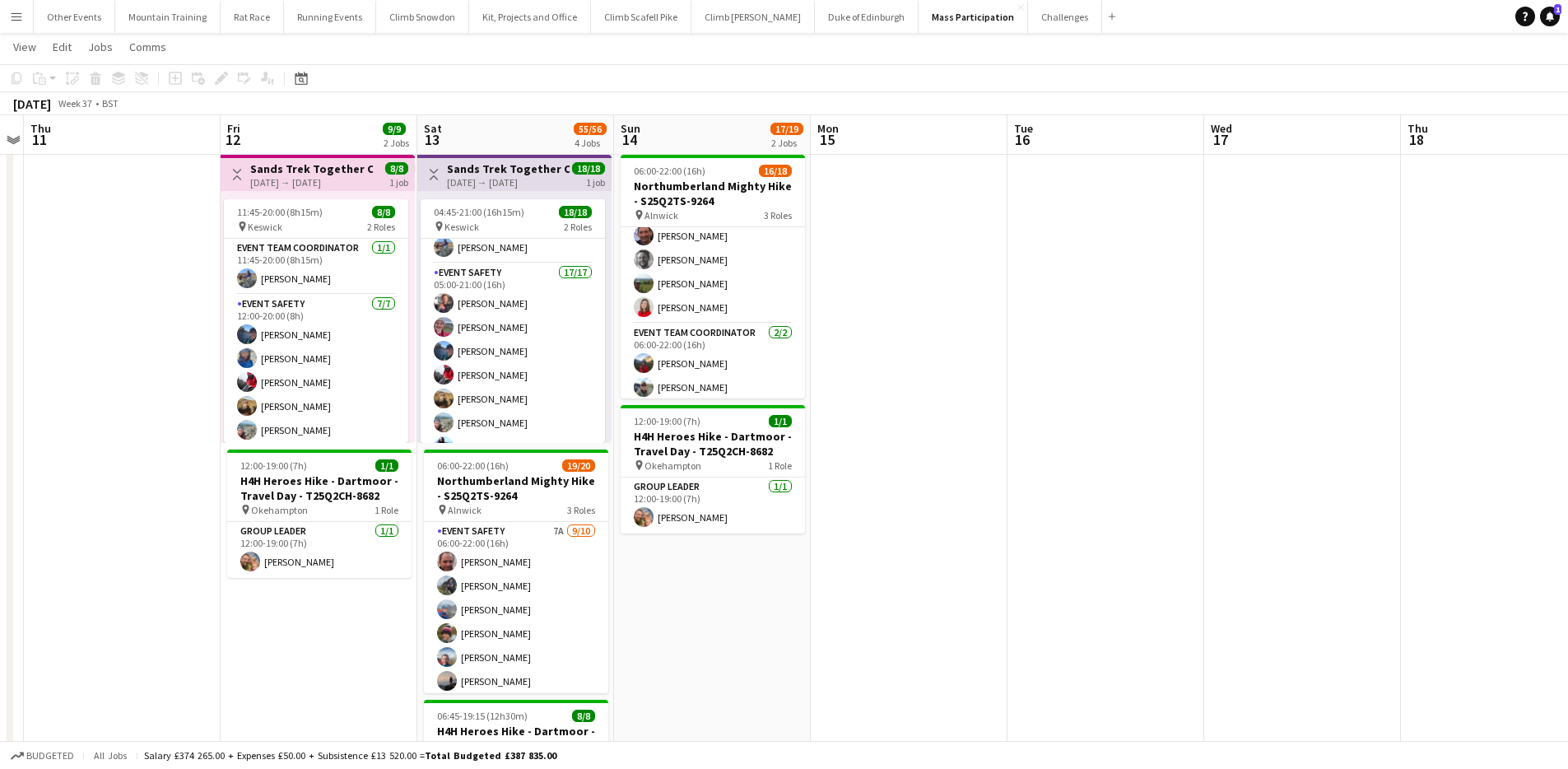
scroll to position [0, 0]
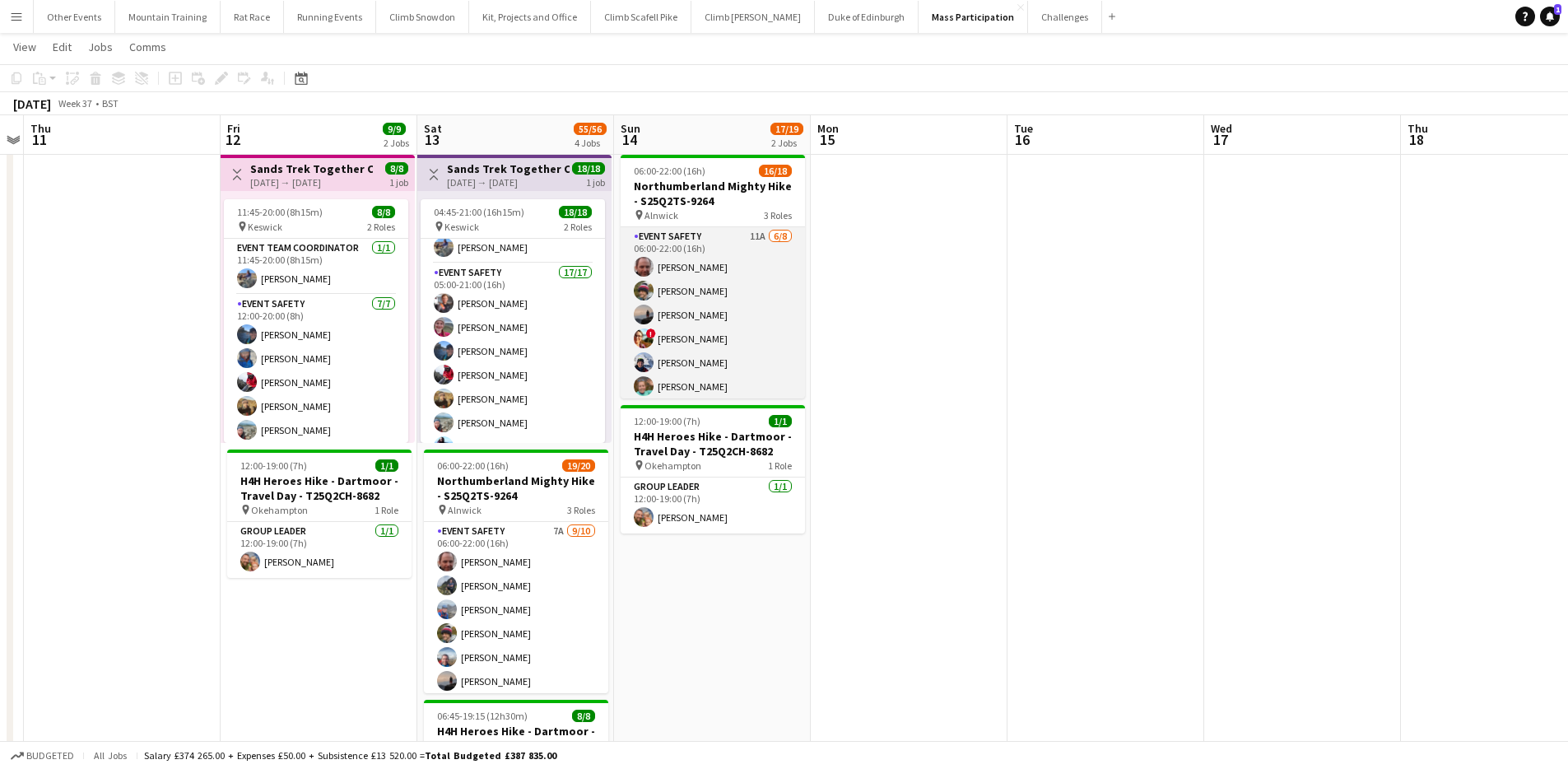
click at [749, 319] on app-card-role "Event Safety 11A 6/8 06:00-22:00 (16h) Tony Stevens James Matthews Phil Dodds !…" at bounding box center [713, 338] width 184 height 223
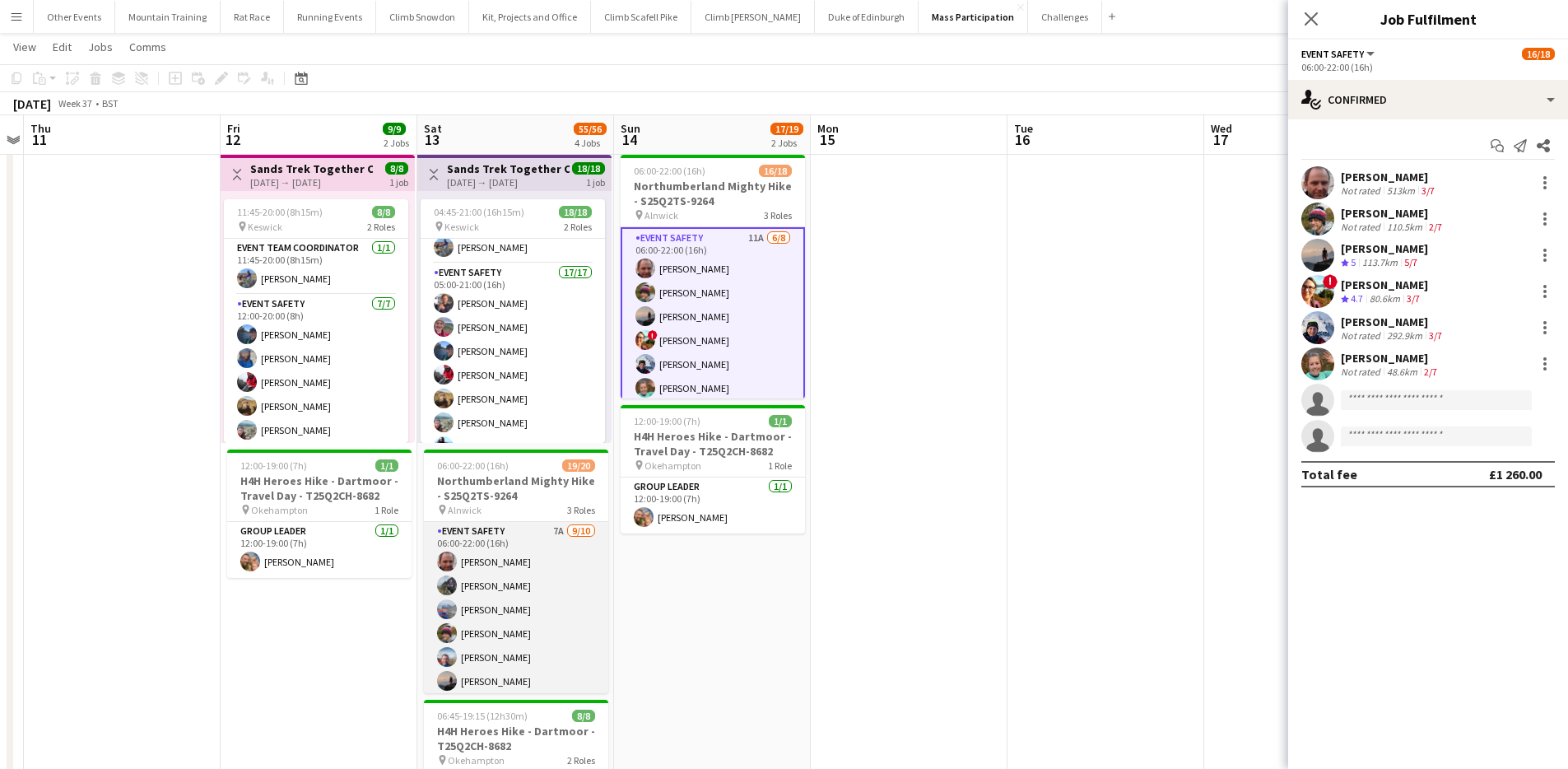
click at [508, 608] on app-card-role "Event Safety 7A [DATE] 06:00-22:00 (16h) [PERSON_NAME] [PERSON_NAME] [PERSON_NA…" at bounding box center [516, 657] width 184 height 271
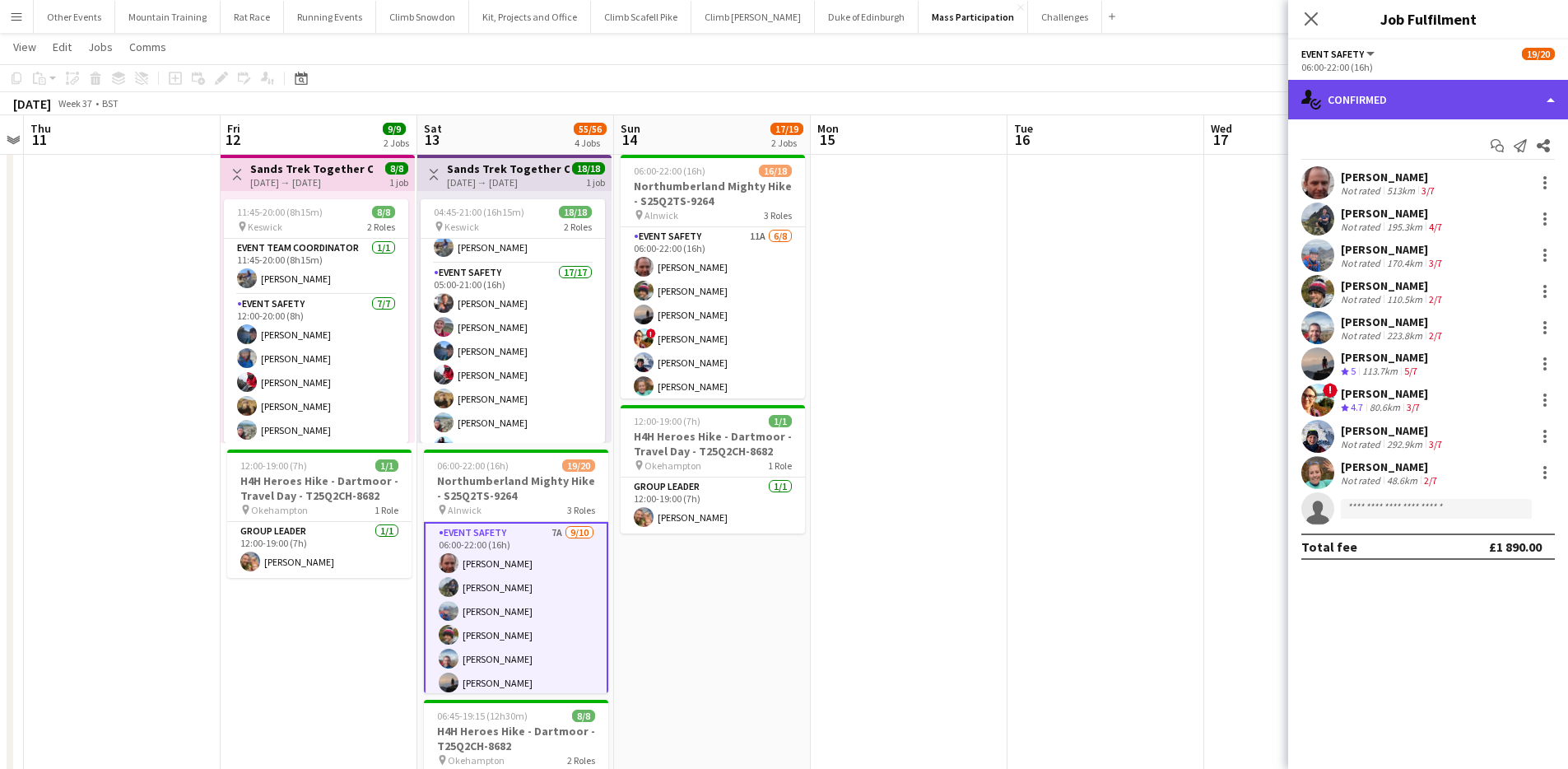
click at [1431, 84] on div "single-neutral-actions-check-2 Confirmed" at bounding box center [1428, 99] width 280 height 39
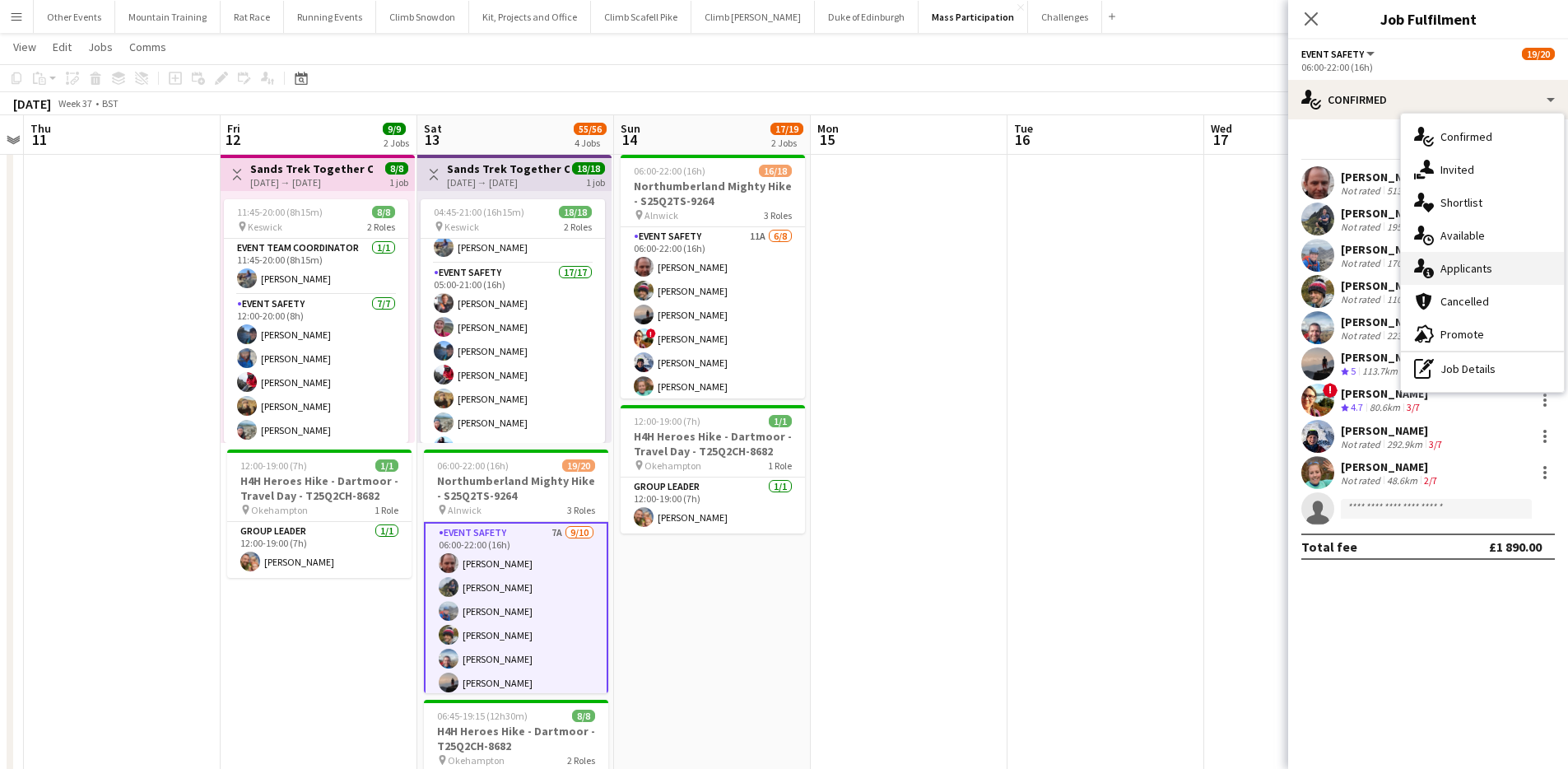
click at [1514, 260] on div "single-neutral-actions-information Applicants" at bounding box center [1482, 268] width 163 height 33
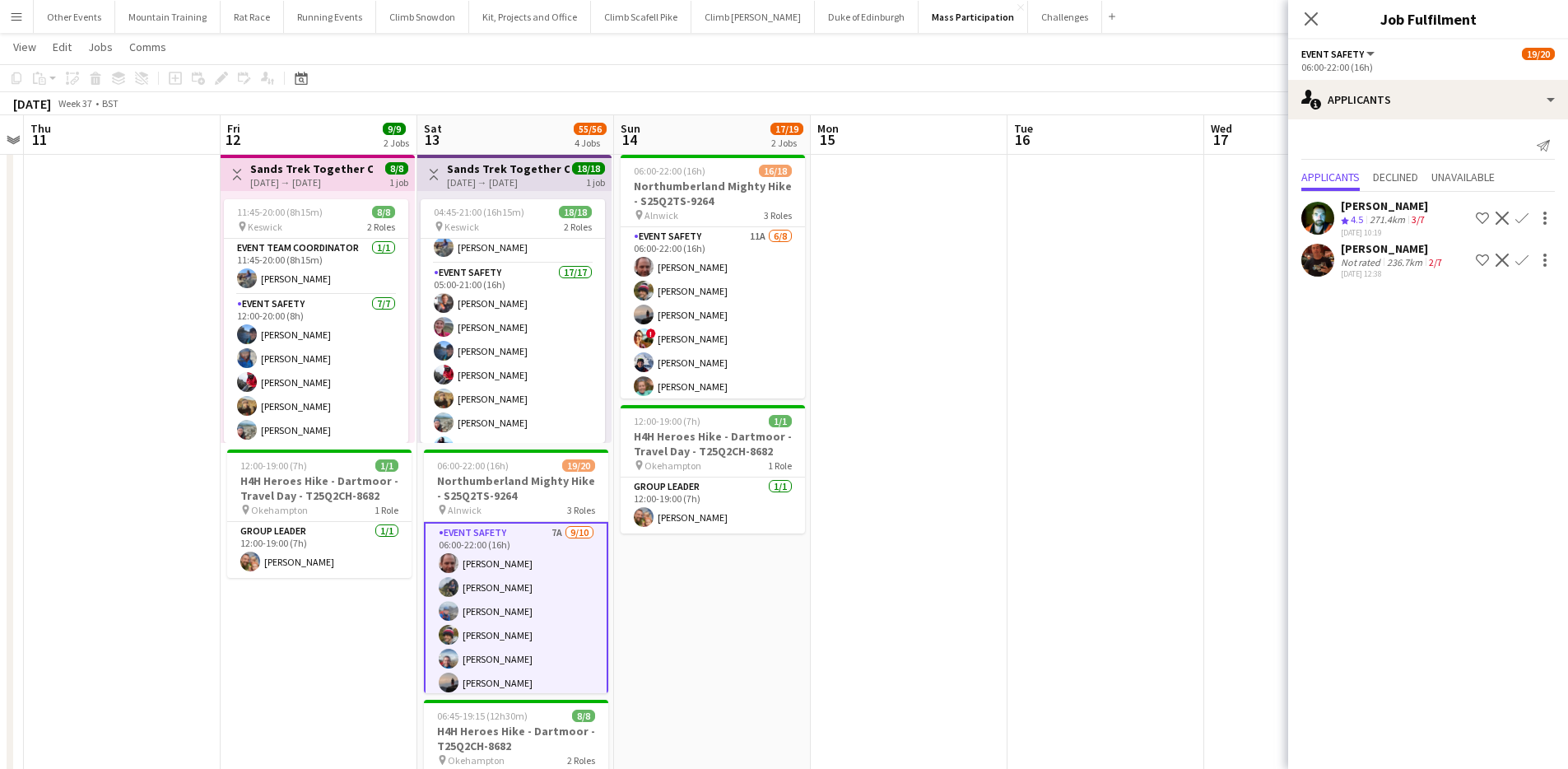
click at [1425, 257] on div "2/7" at bounding box center [1435, 262] width 20 height 12
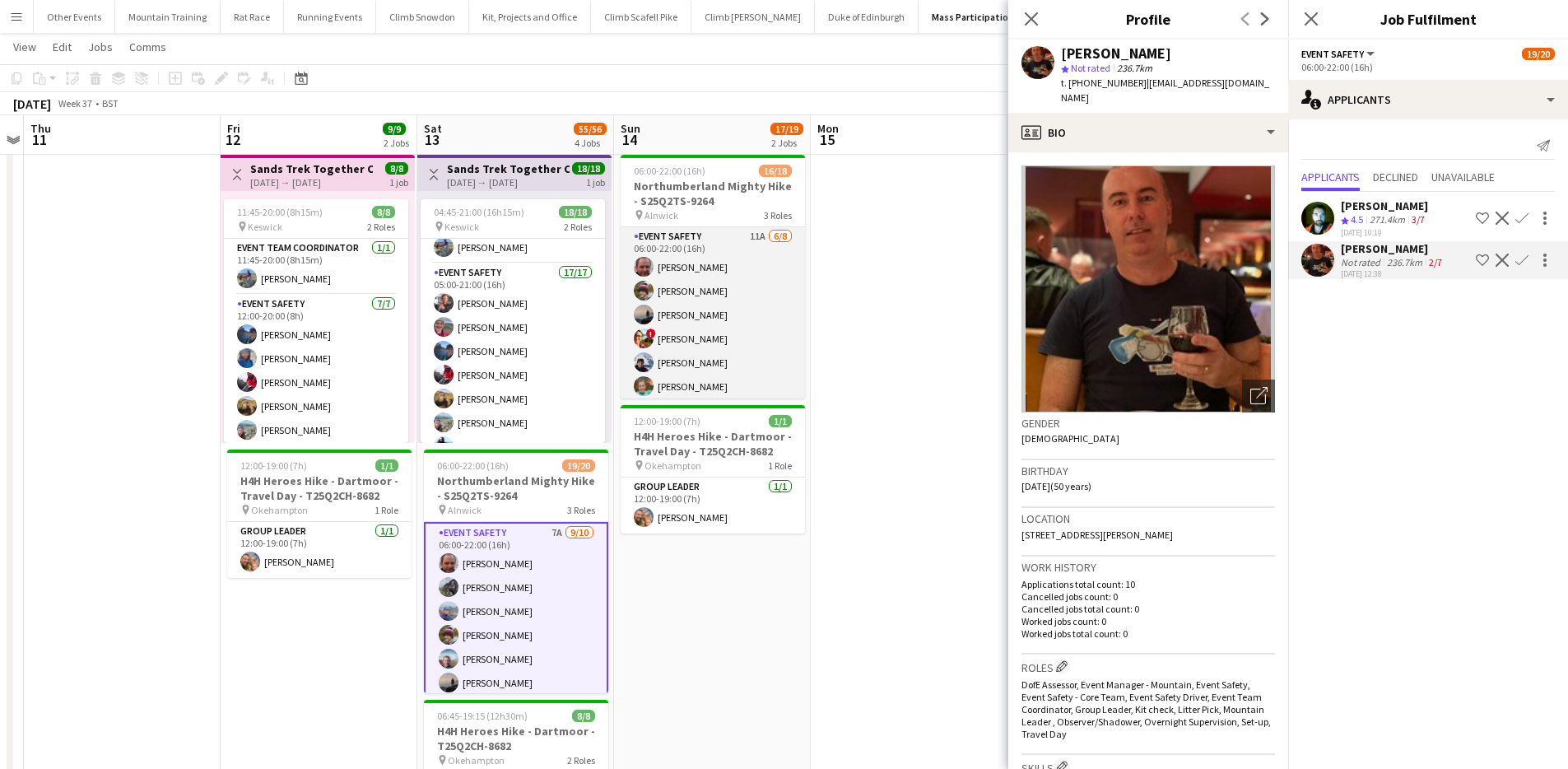
click at [669, 267] on app-card-role "Event Safety 11A 6/8 06:00-22:00 (16h) Tony Stevens James Matthews Phil Dodds !…" at bounding box center [713, 338] width 184 height 223
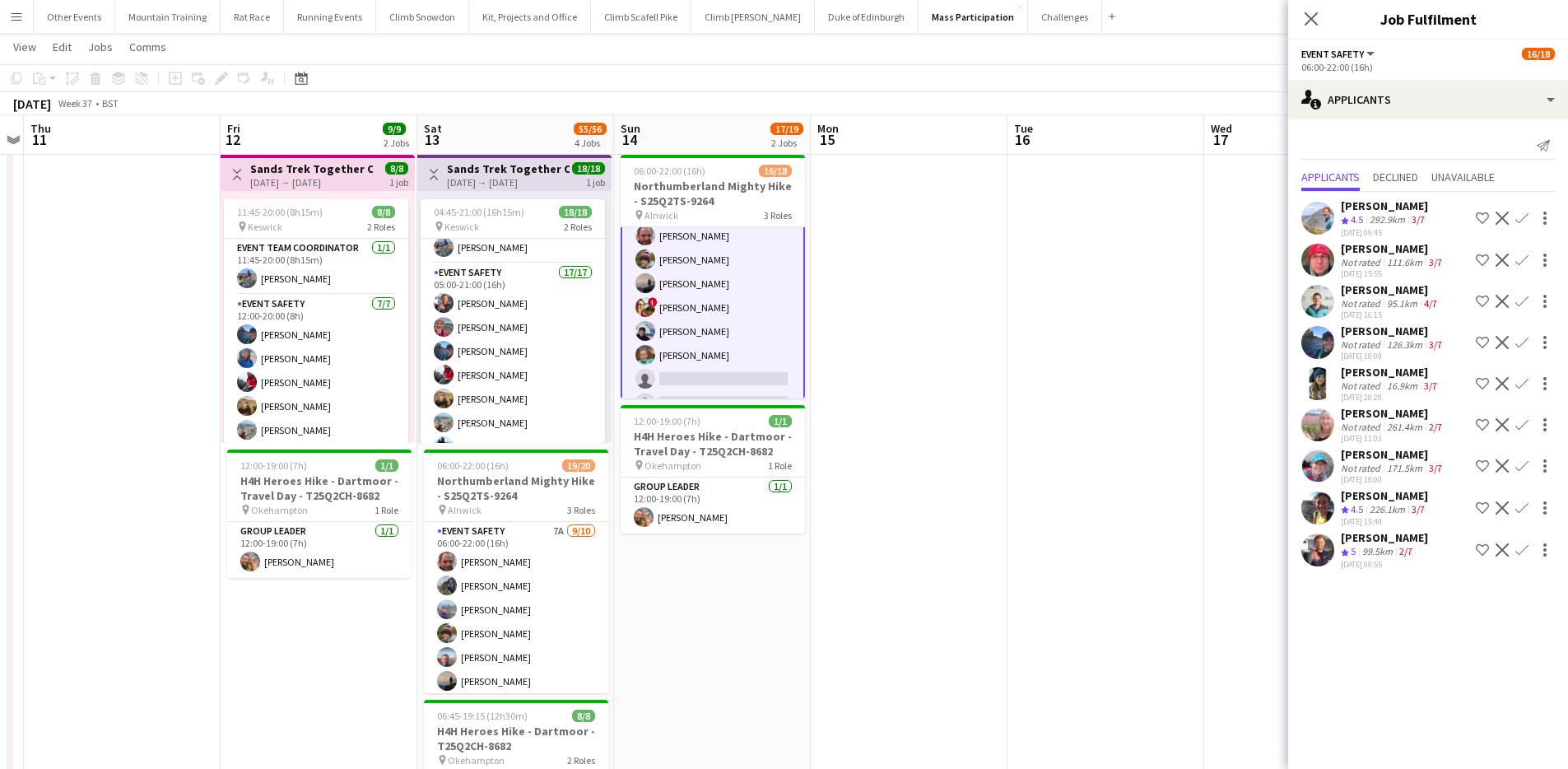
scroll to position [36, 0]
click at [1507, 219] on app-icon "Decline" at bounding box center [1501, 217] width 13 height 13
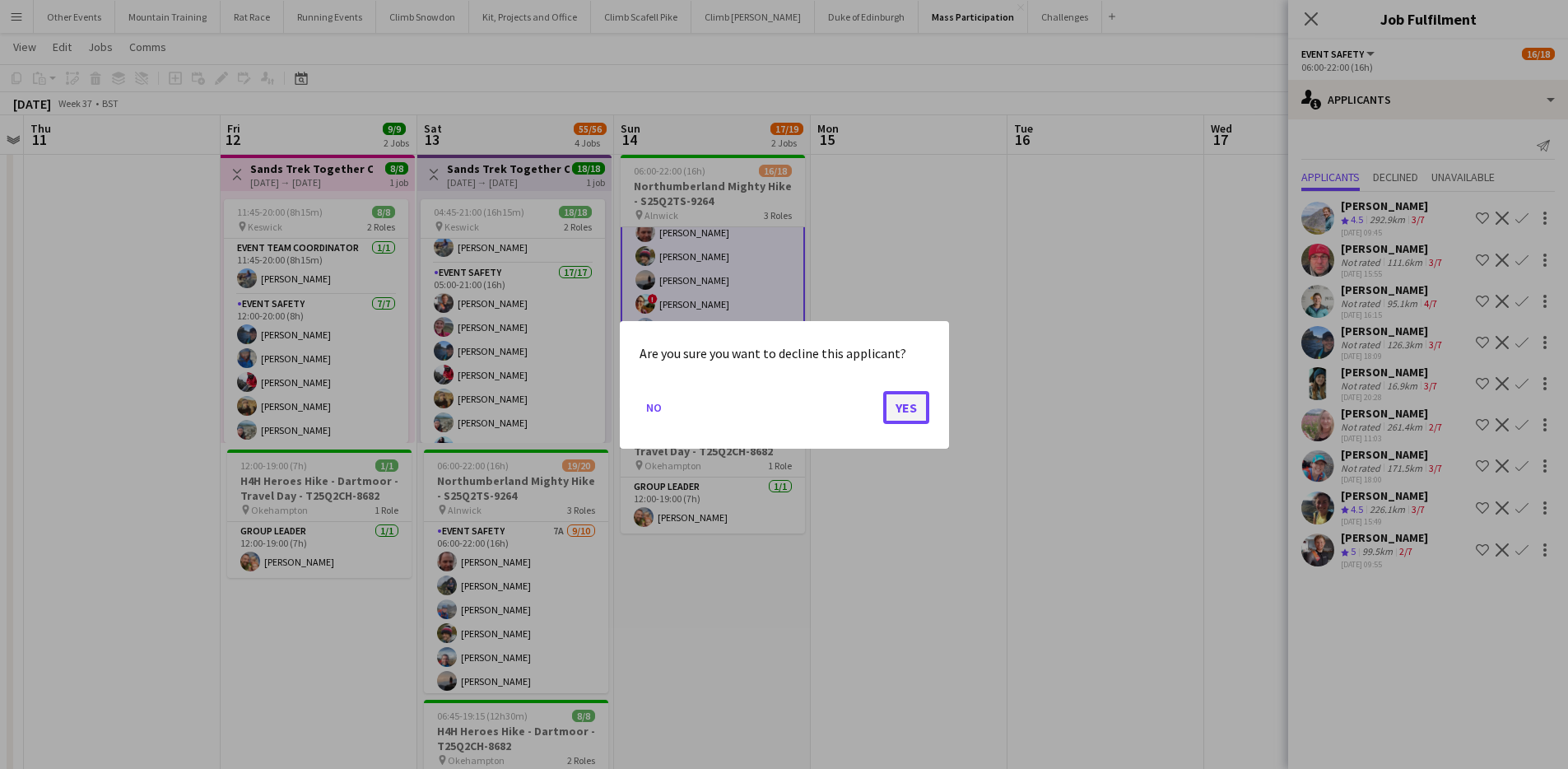
click at [904, 403] on button "Yes" at bounding box center [906, 407] width 46 height 33
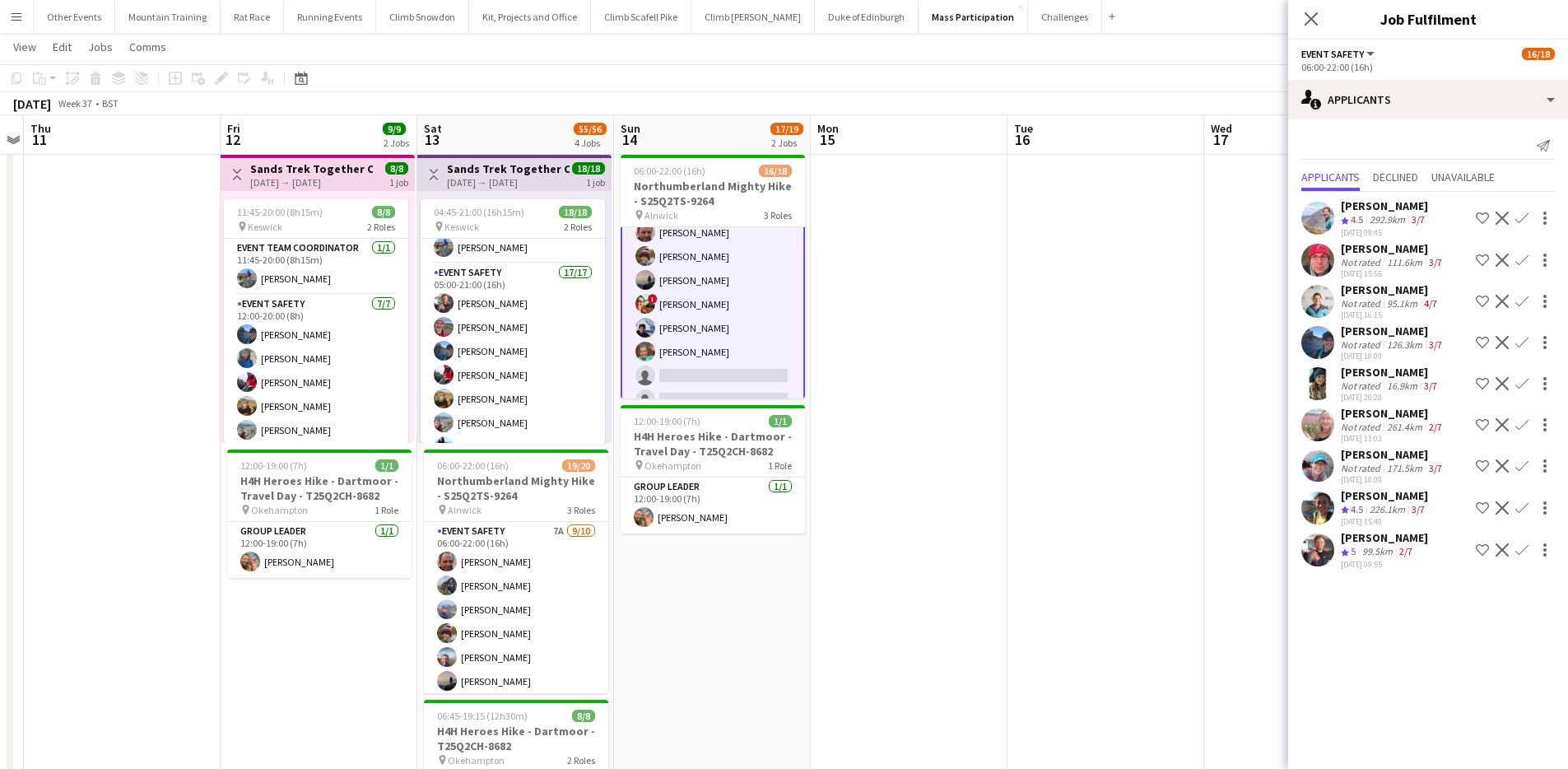
scroll to position [36, 0]
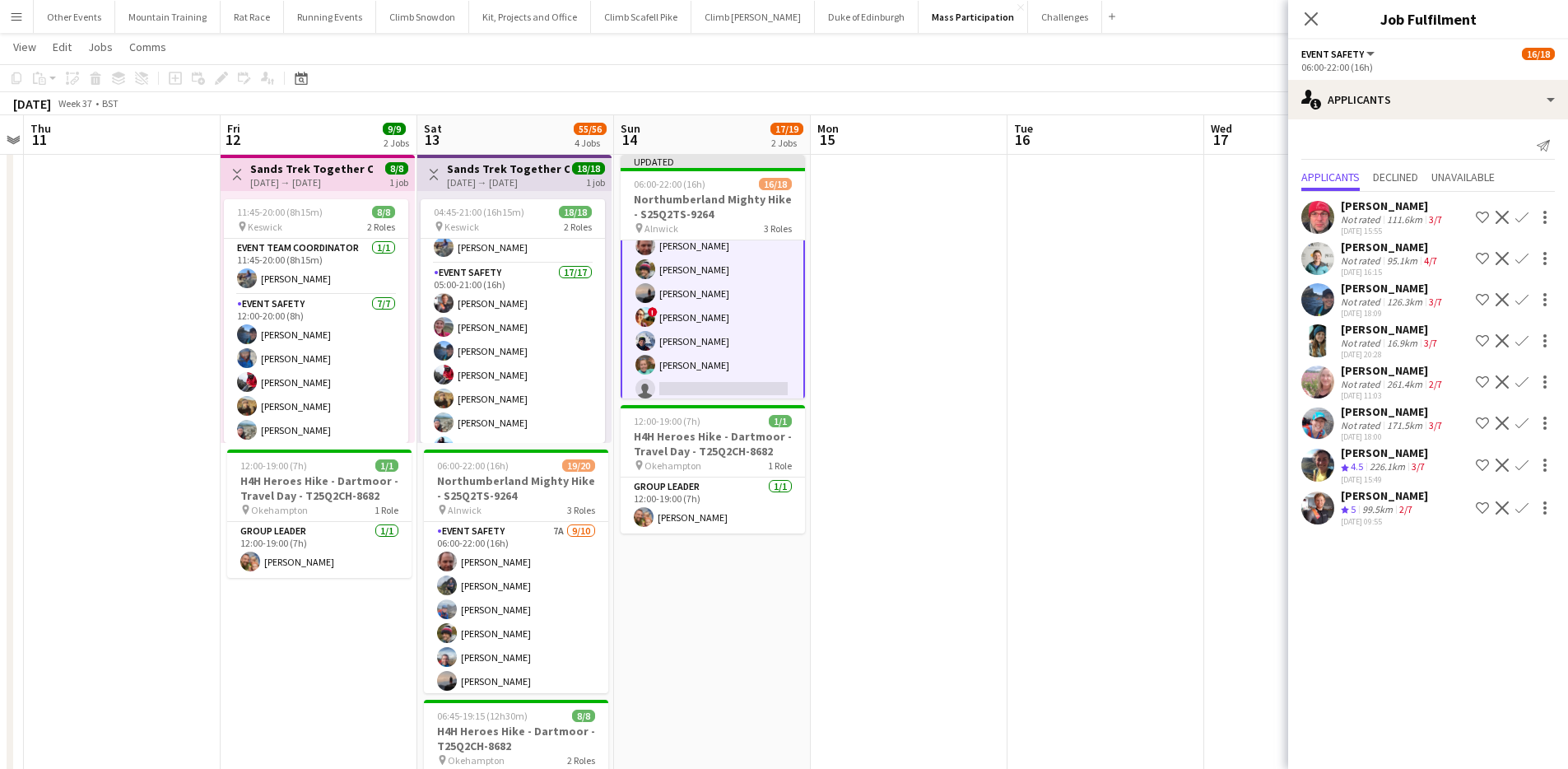
click at [1504, 298] on app-icon "Decline" at bounding box center [1501, 299] width 13 height 13
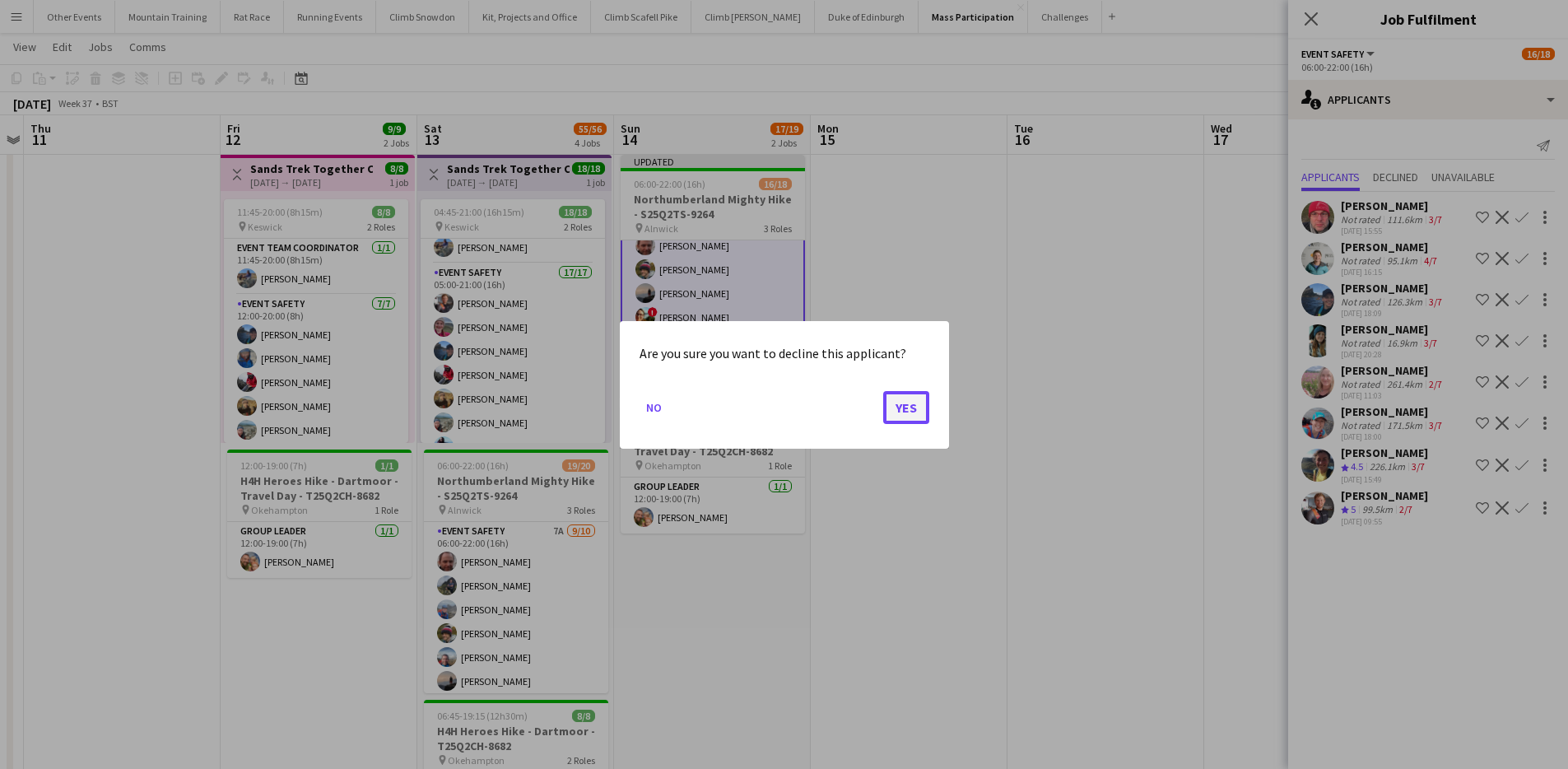
click at [904, 404] on button "Yes" at bounding box center [906, 407] width 46 height 33
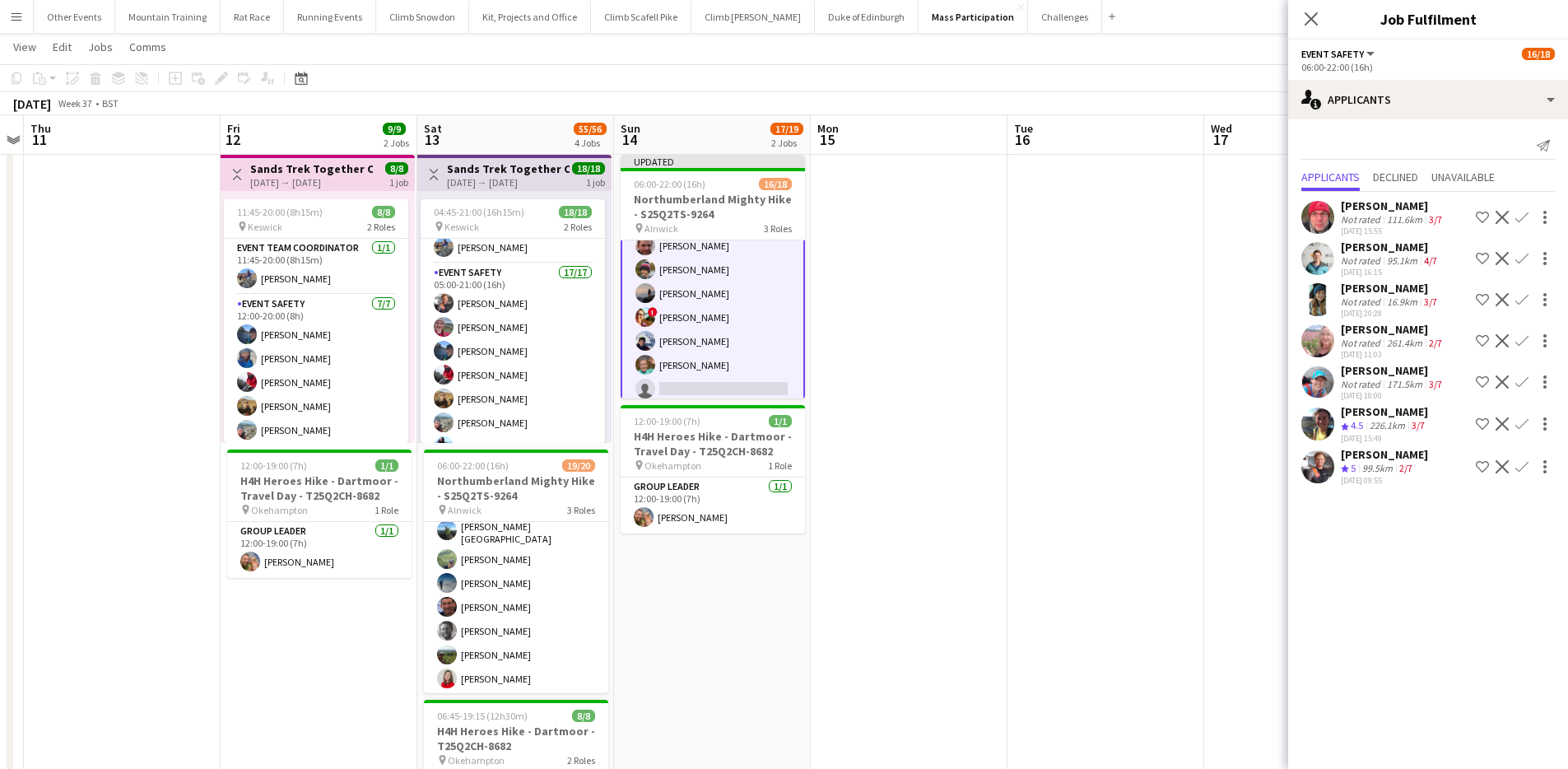
scroll to position [325, 0]
click at [1501, 468] on app-icon "Decline" at bounding box center [1501, 466] width 13 height 13
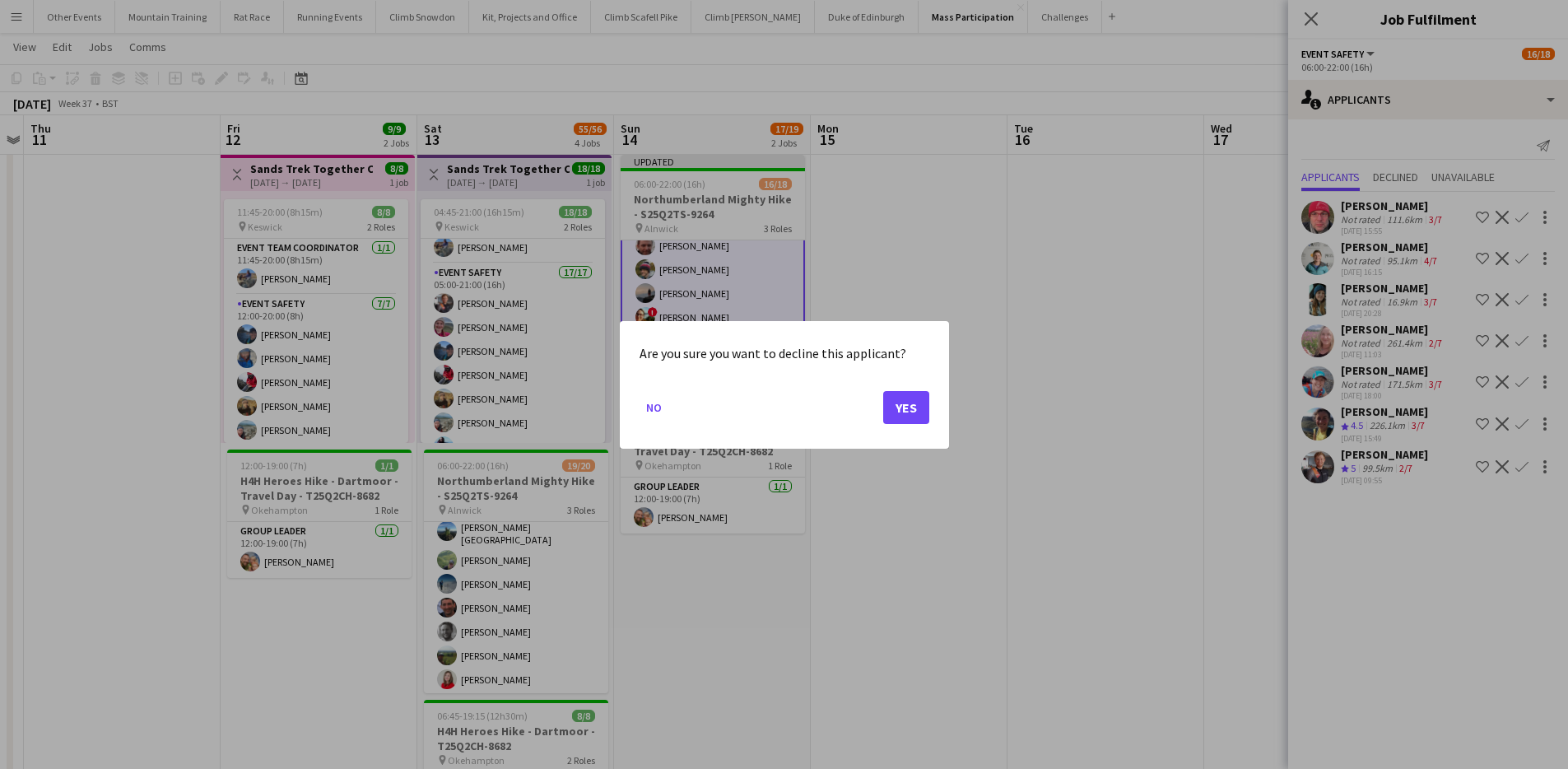
scroll to position [0, 0]
click at [910, 407] on button "Yes" at bounding box center [906, 407] width 46 height 33
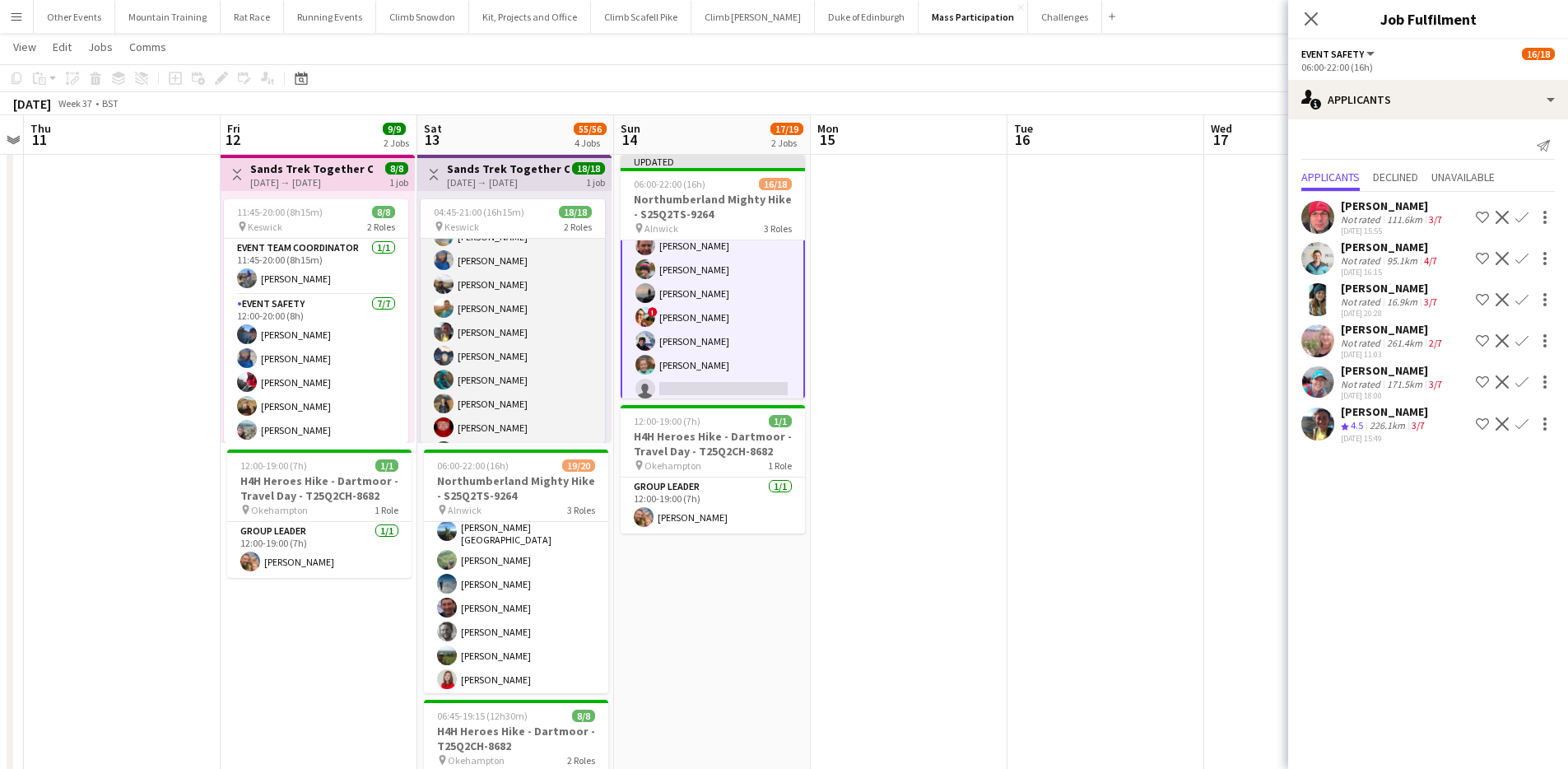
scroll to position [268, 0]
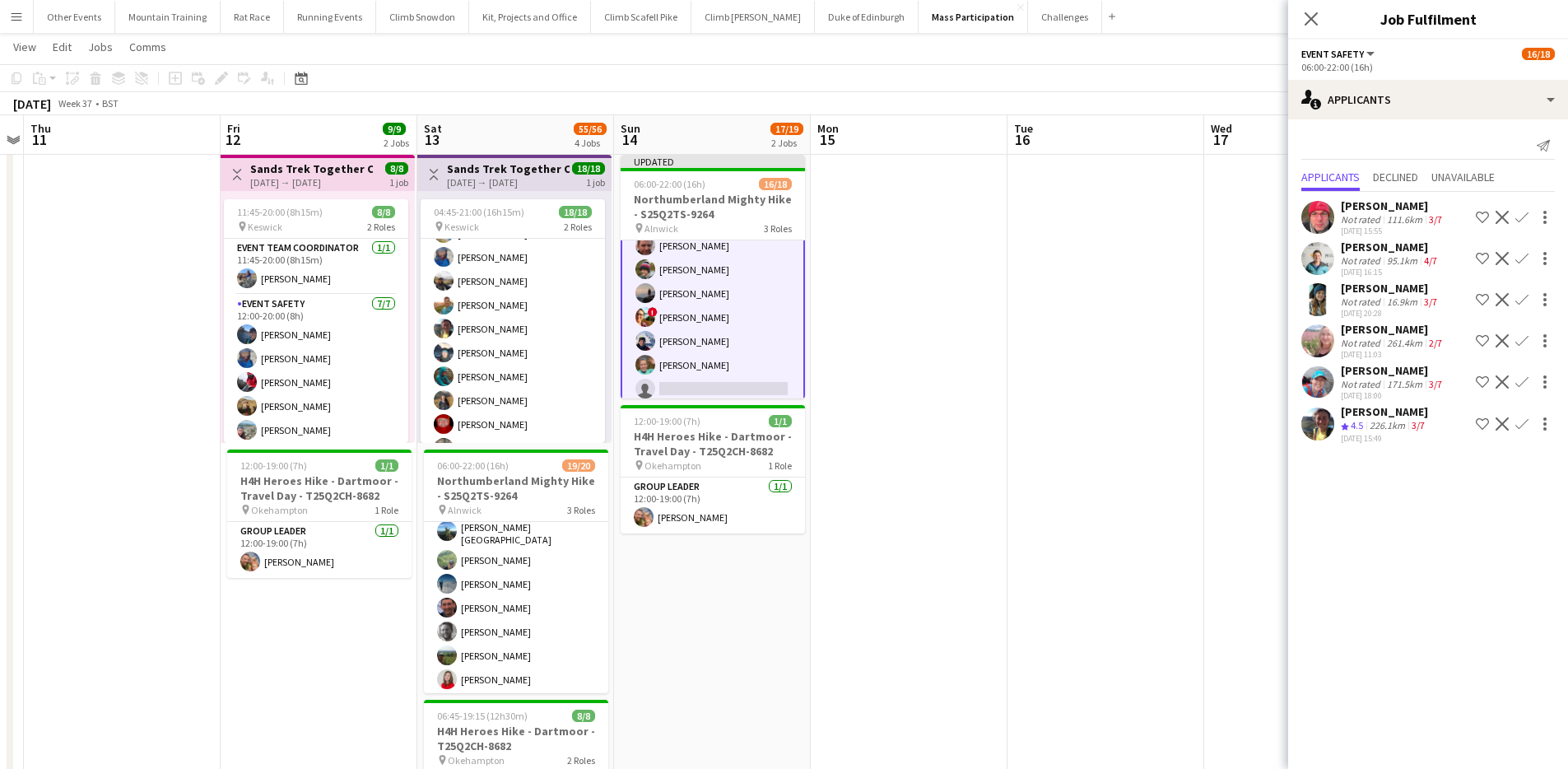
click at [1504, 422] on app-icon "Decline" at bounding box center [1501, 424] width 13 height 13
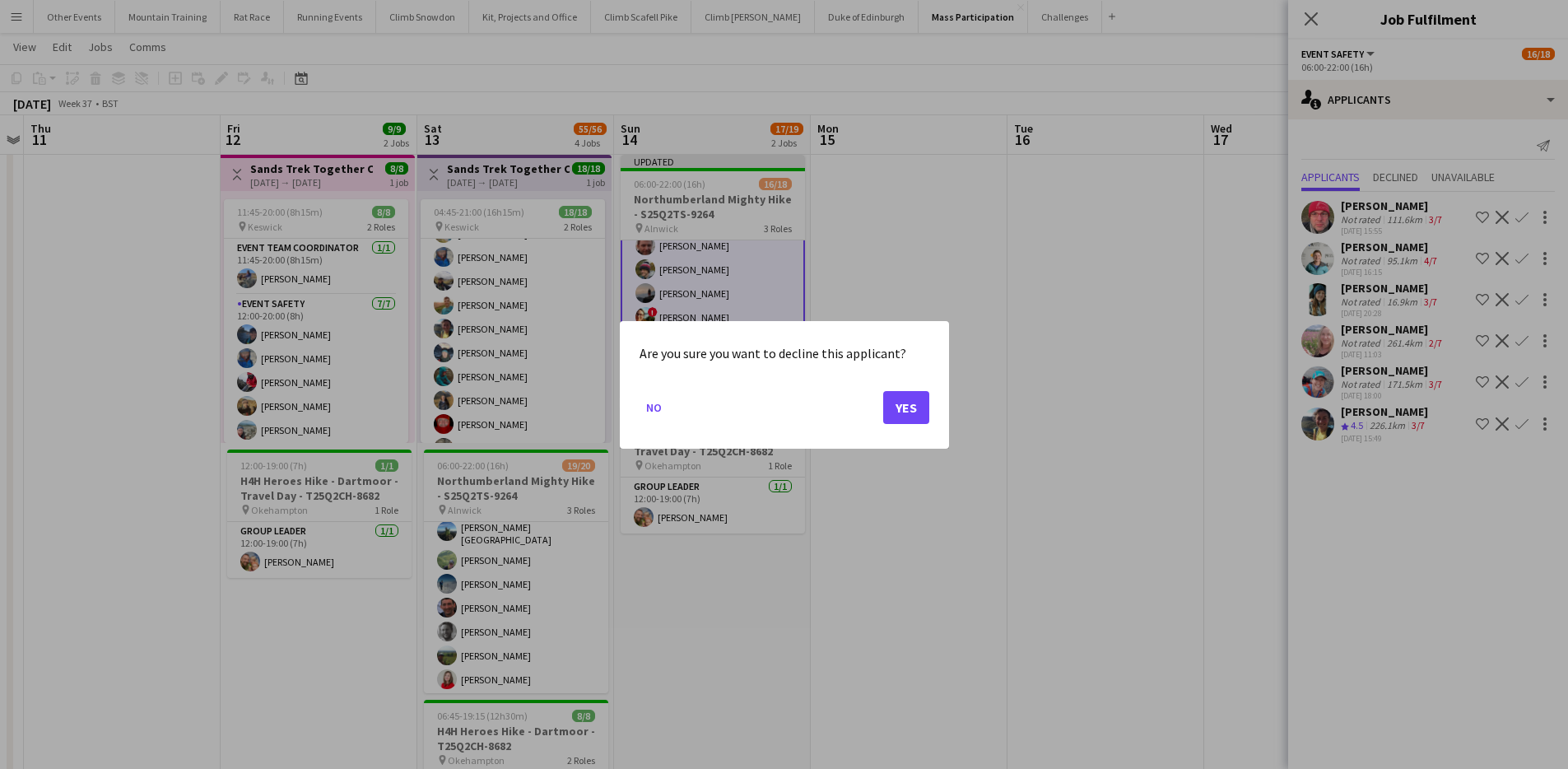
scroll to position [0, 0]
click at [921, 409] on button "Yes" at bounding box center [906, 407] width 46 height 33
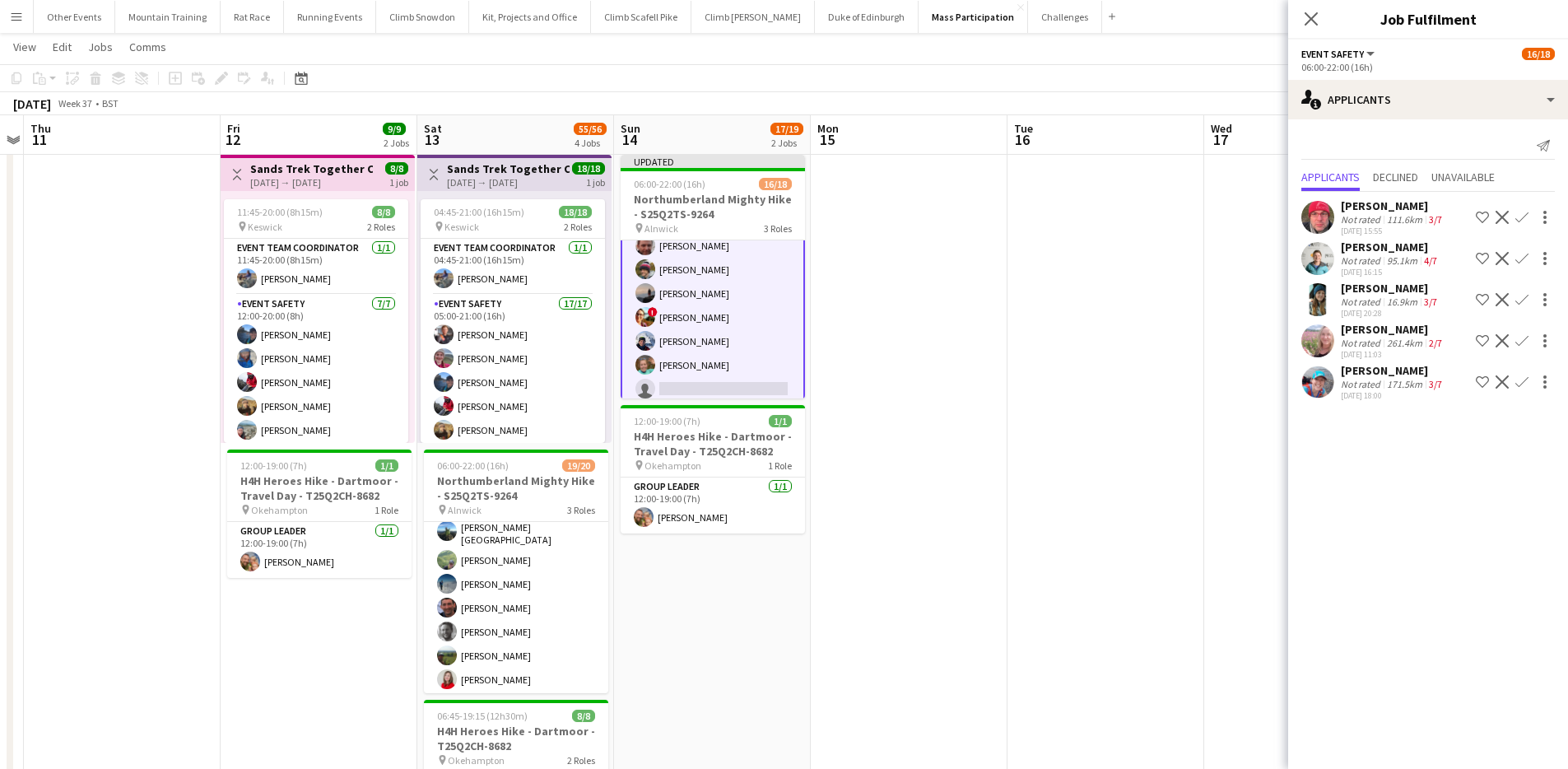
click at [1245, 60] on app-page-menu "View Day view expanded Day view collapsed Month view Date picker Jump to today …" at bounding box center [784, 49] width 1568 height 32
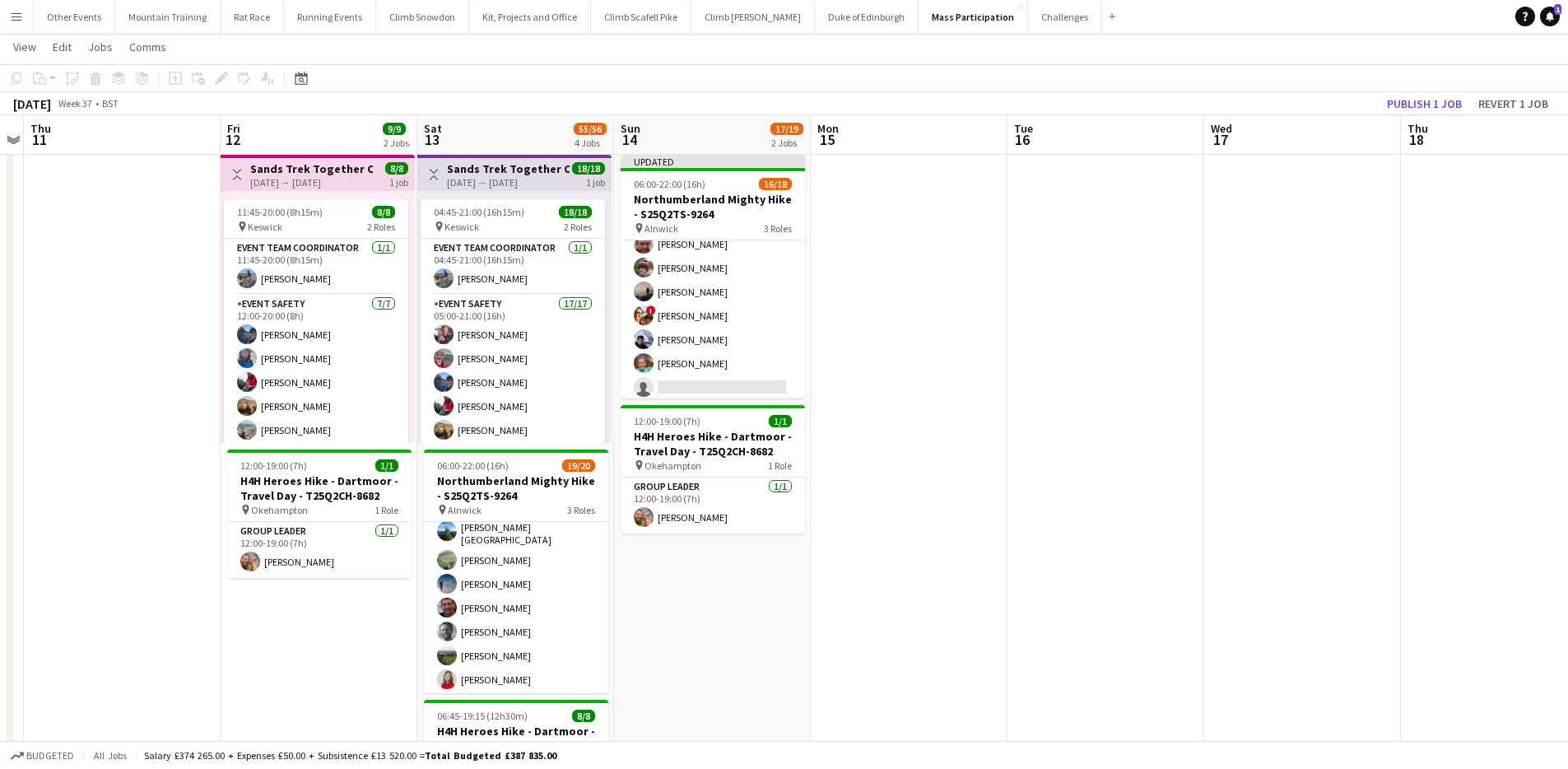
scroll to position [34, 0]
click at [1437, 104] on button "Publish 1 job" at bounding box center [1424, 103] width 88 height 21
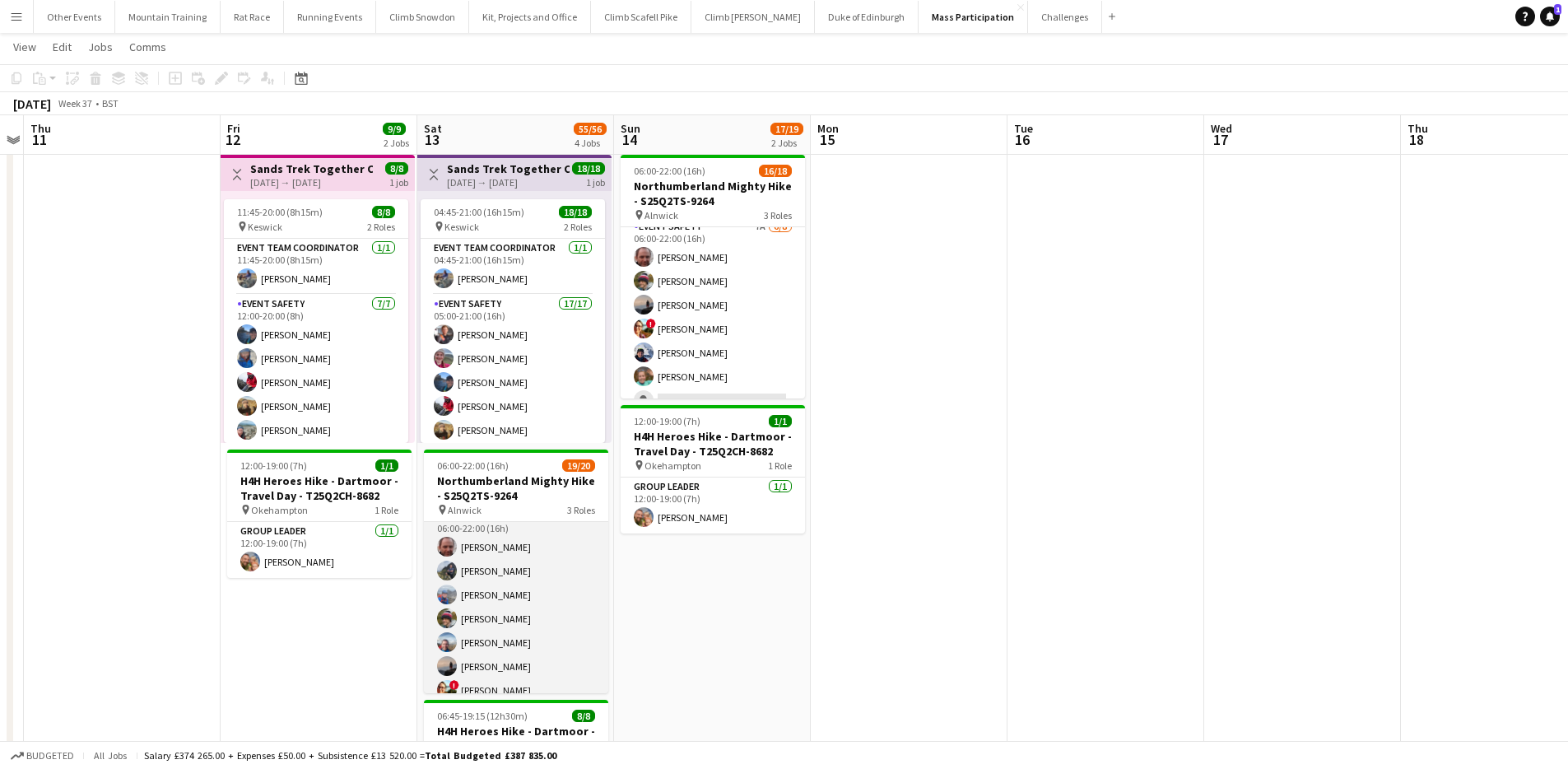
scroll to position [18, 0]
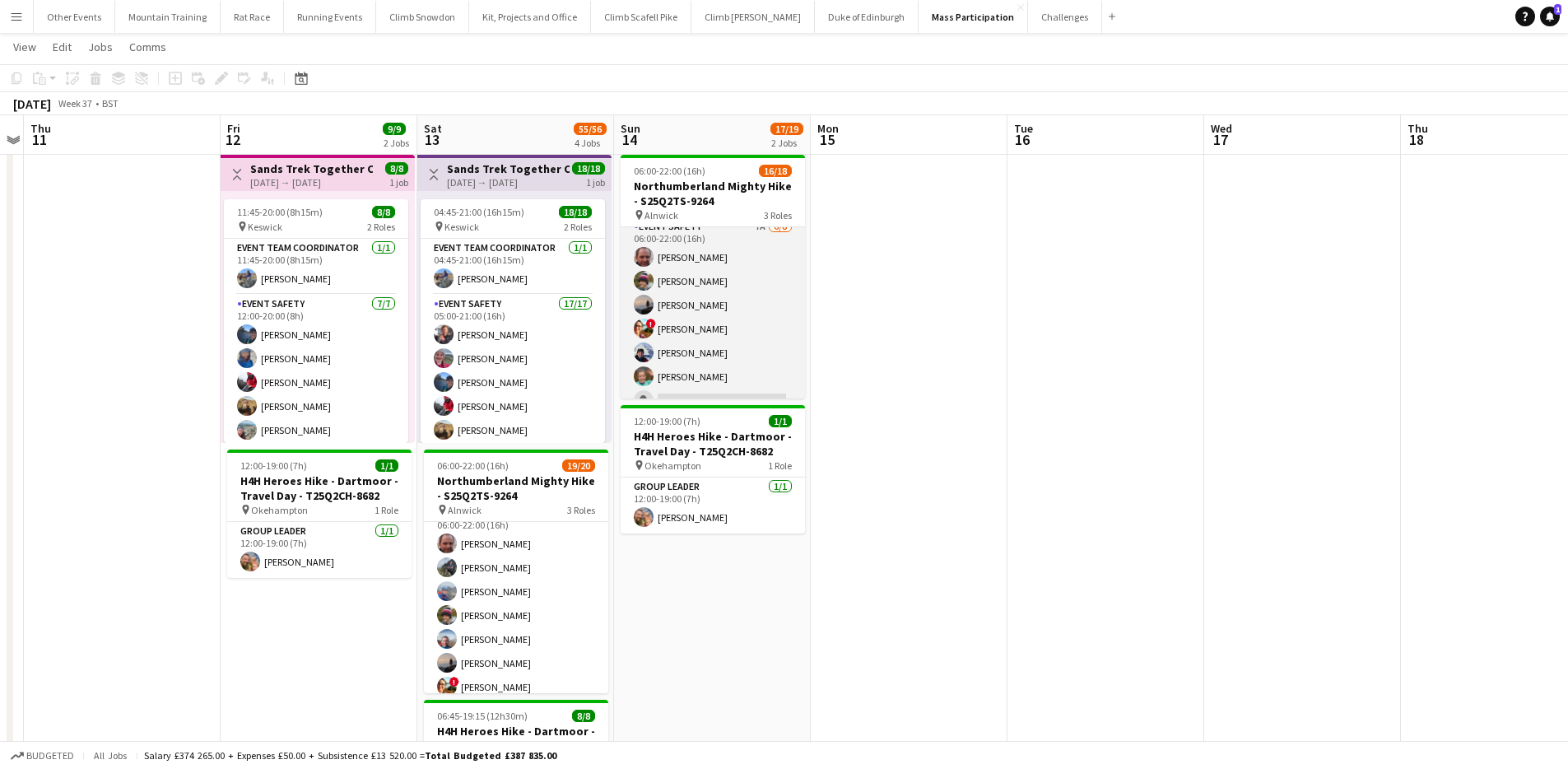
click at [728, 290] on app-card-role "Event Safety 7A 6/8 06:00-22:00 (16h) Tony Stevens James Matthews Phil Dodds ! …" at bounding box center [713, 329] width 184 height 223
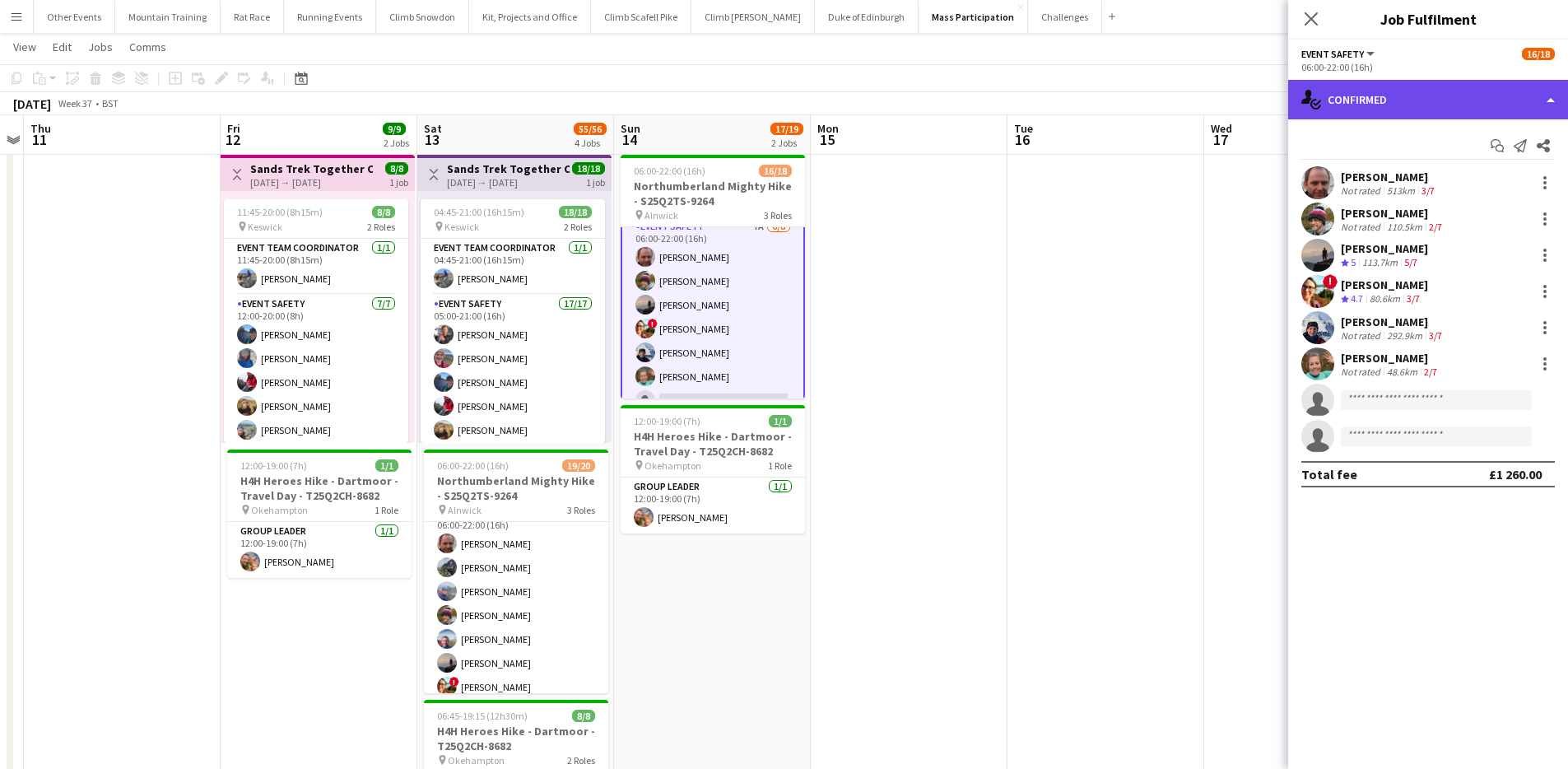
click at [1414, 89] on div "single-neutral-actions-check-2 Confirmed" at bounding box center [1428, 99] width 280 height 39
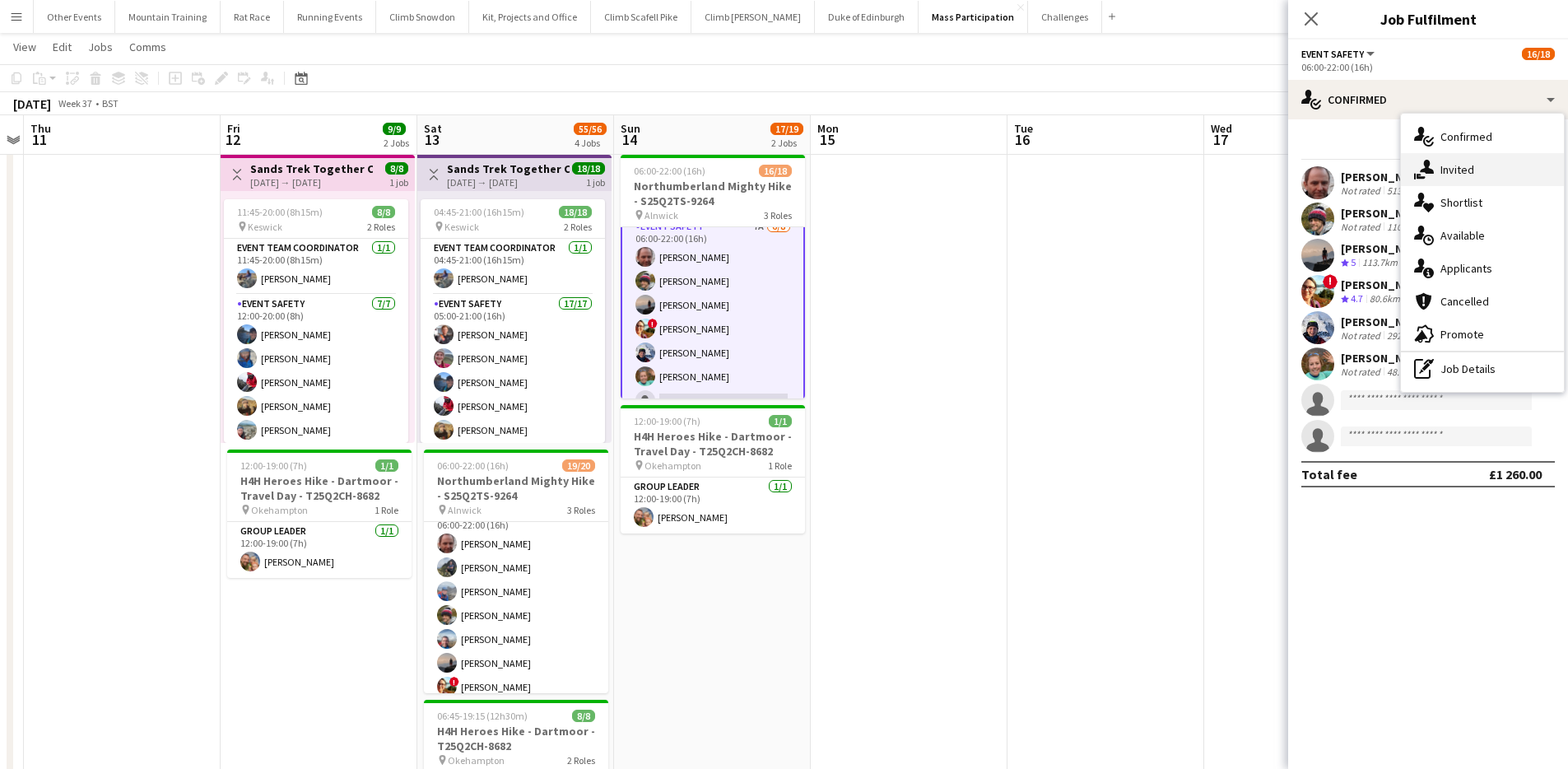
click at [1479, 167] on div "single-neutral-actions-share-1 Invited" at bounding box center [1482, 170] width 163 height 33
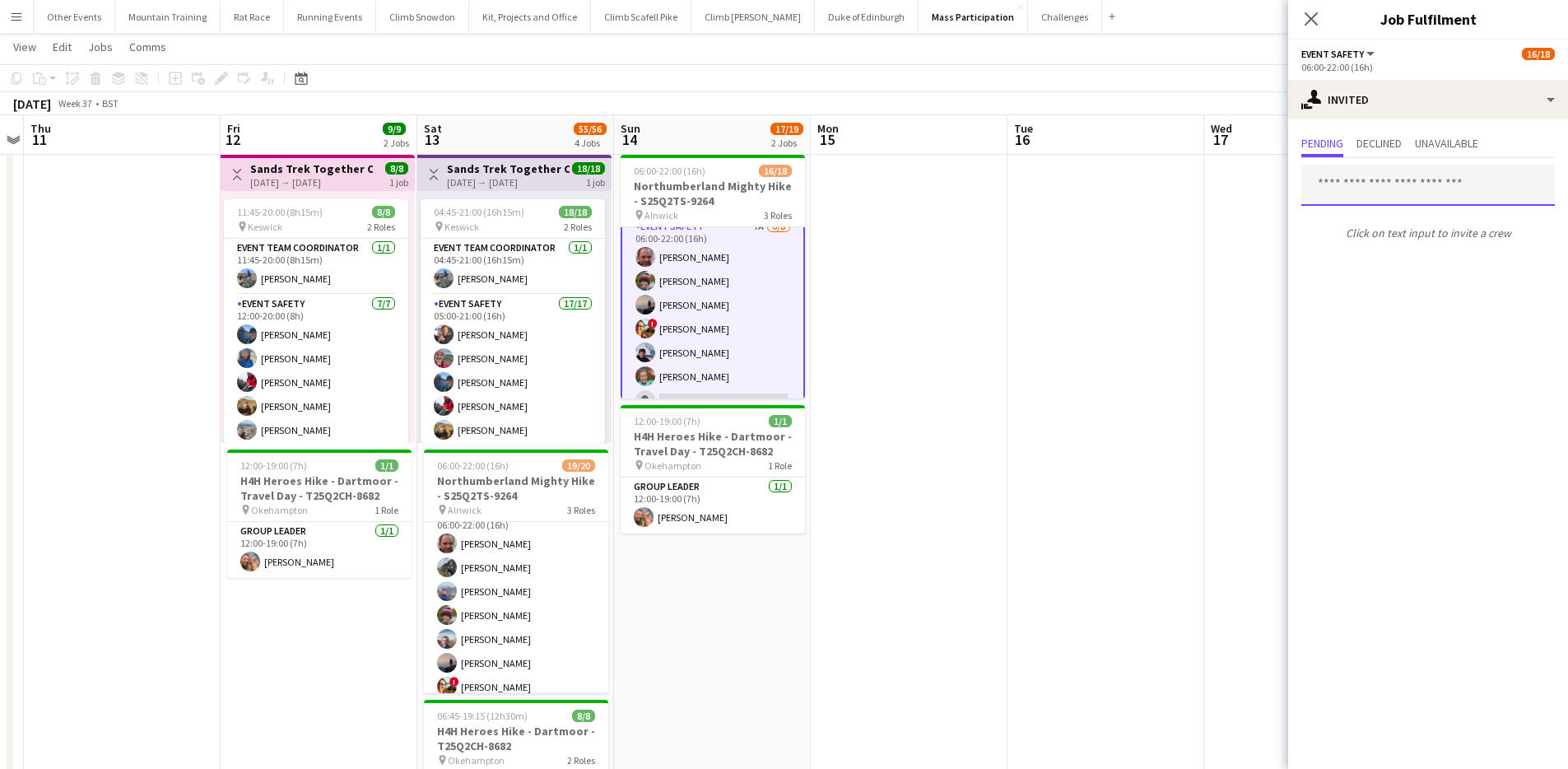
click at [1452, 178] on input "text" at bounding box center [1428, 185] width 253 height 41
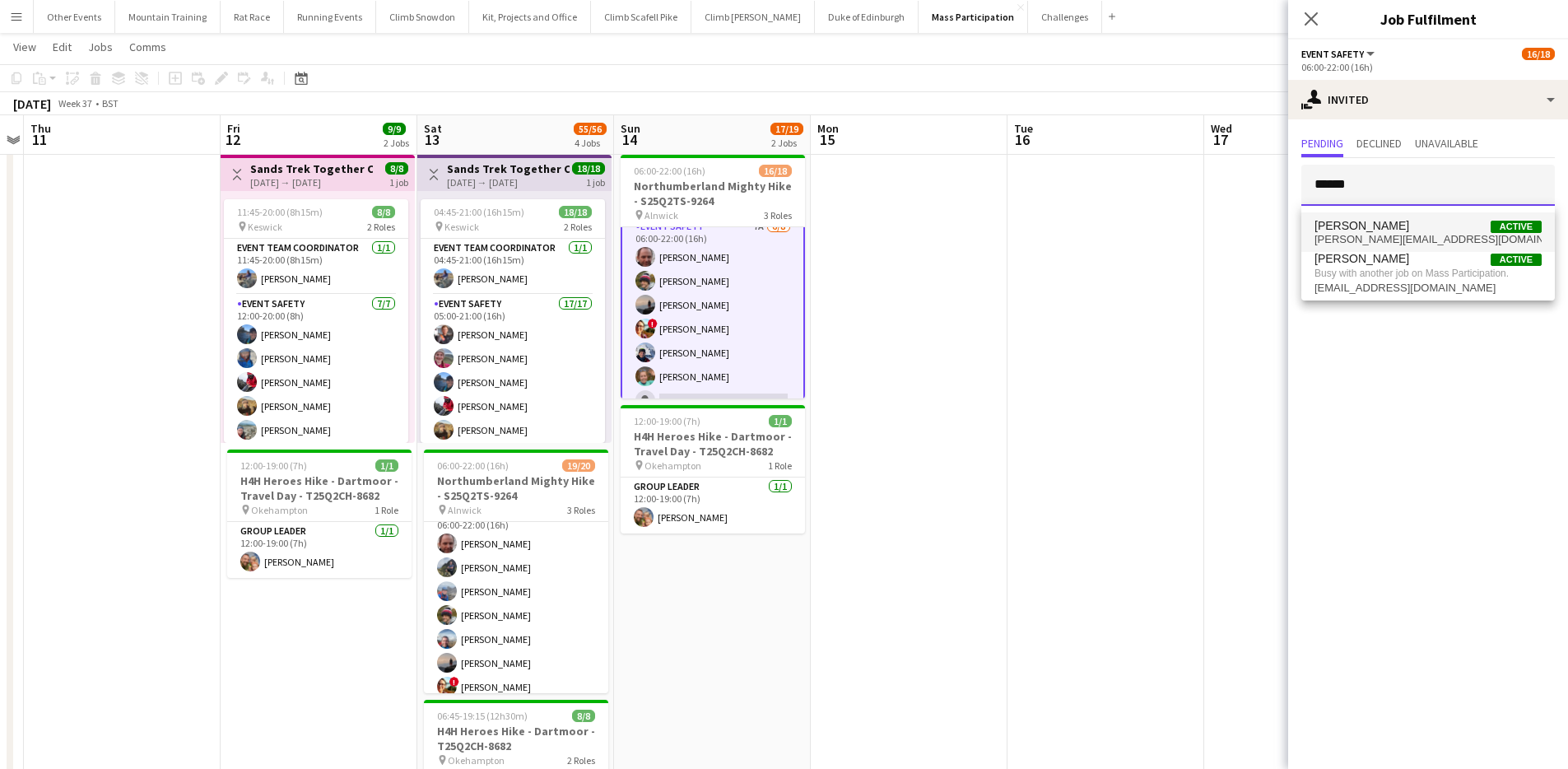
type input "******"
click at [1438, 235] on span "philip.derych2415@gmail.com" at bounding box center [1428, 239] width 227 height 13
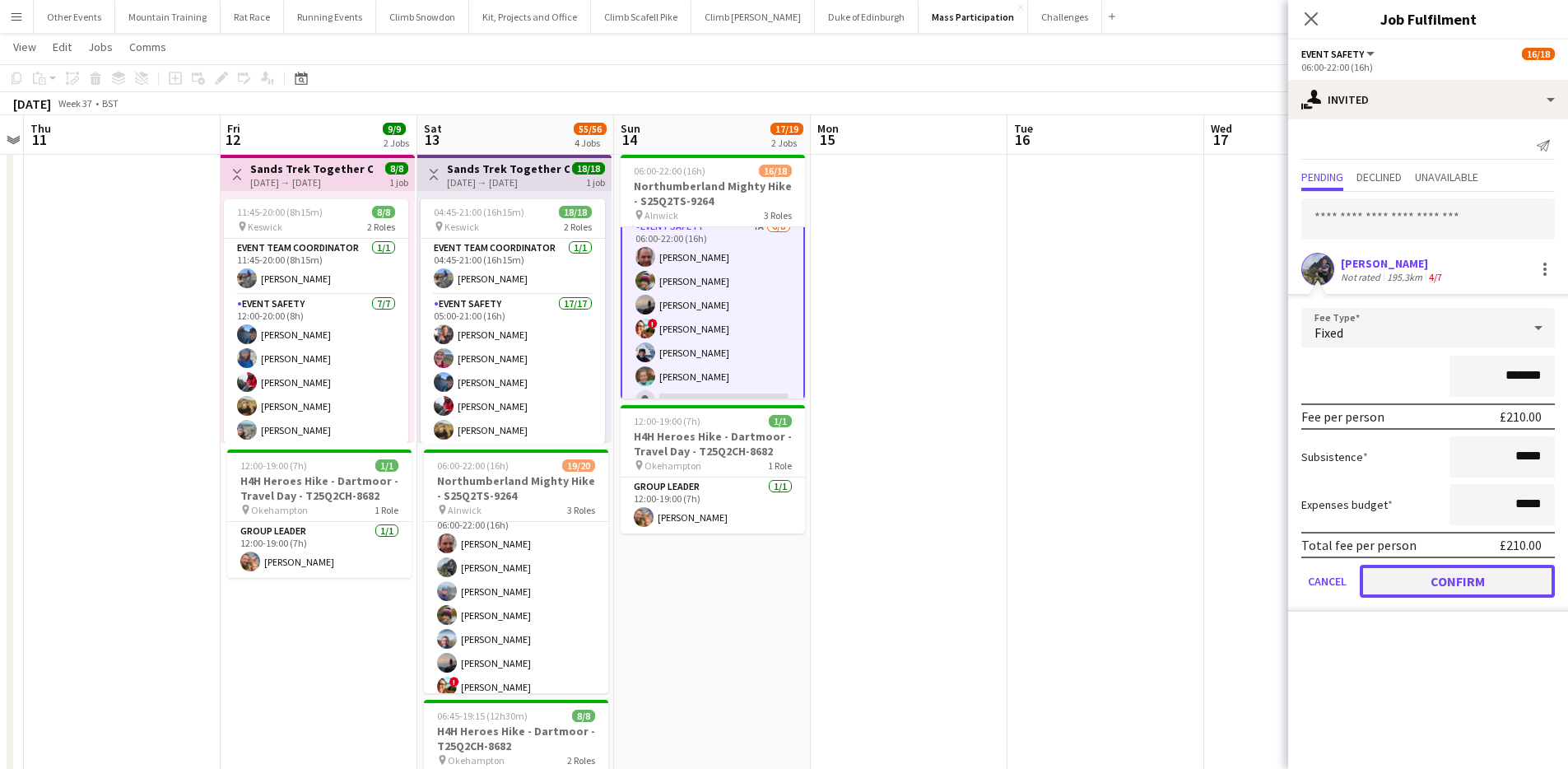
click at [1493, 584] on button "Confirm" at bounding box center [1457, 581] width 195 height 33
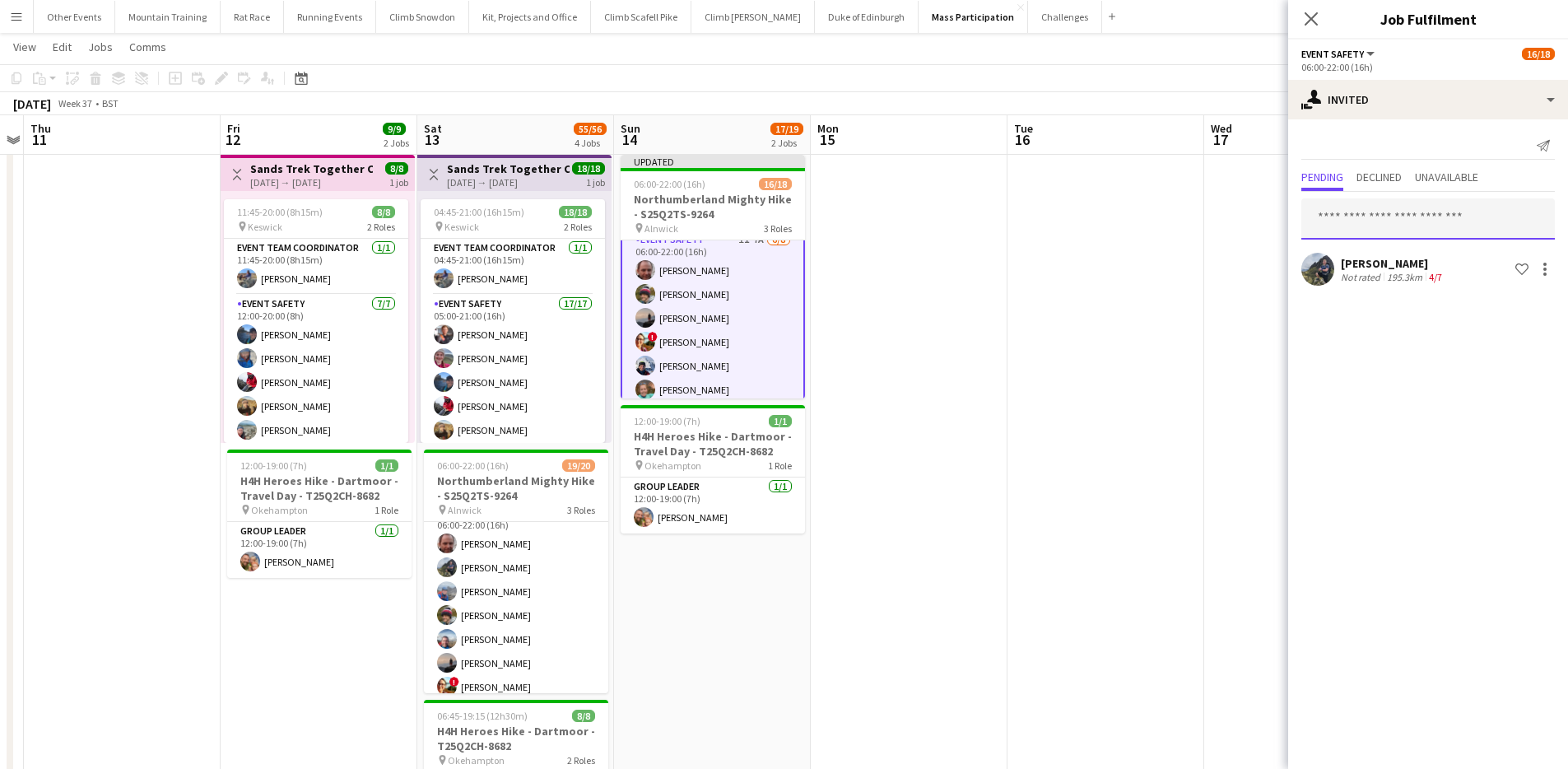
click at [1407, 222] on input "text" at bounding box center [1428, 218] width 253 height 41
type input "******"
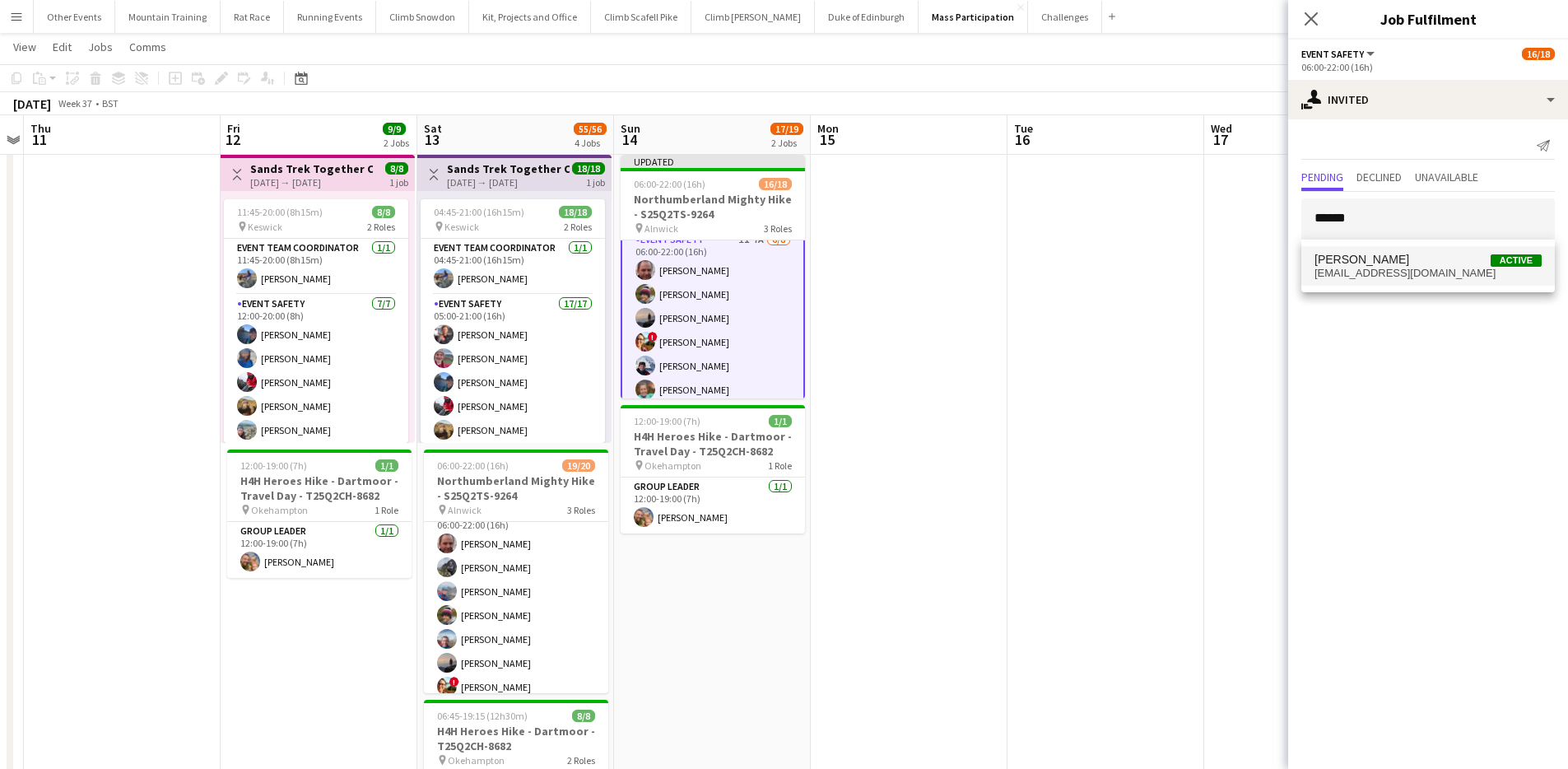
click at [1404, 260] on span "Dean McNaught Active" at bounding box center [1428, 260] width 227 height 14
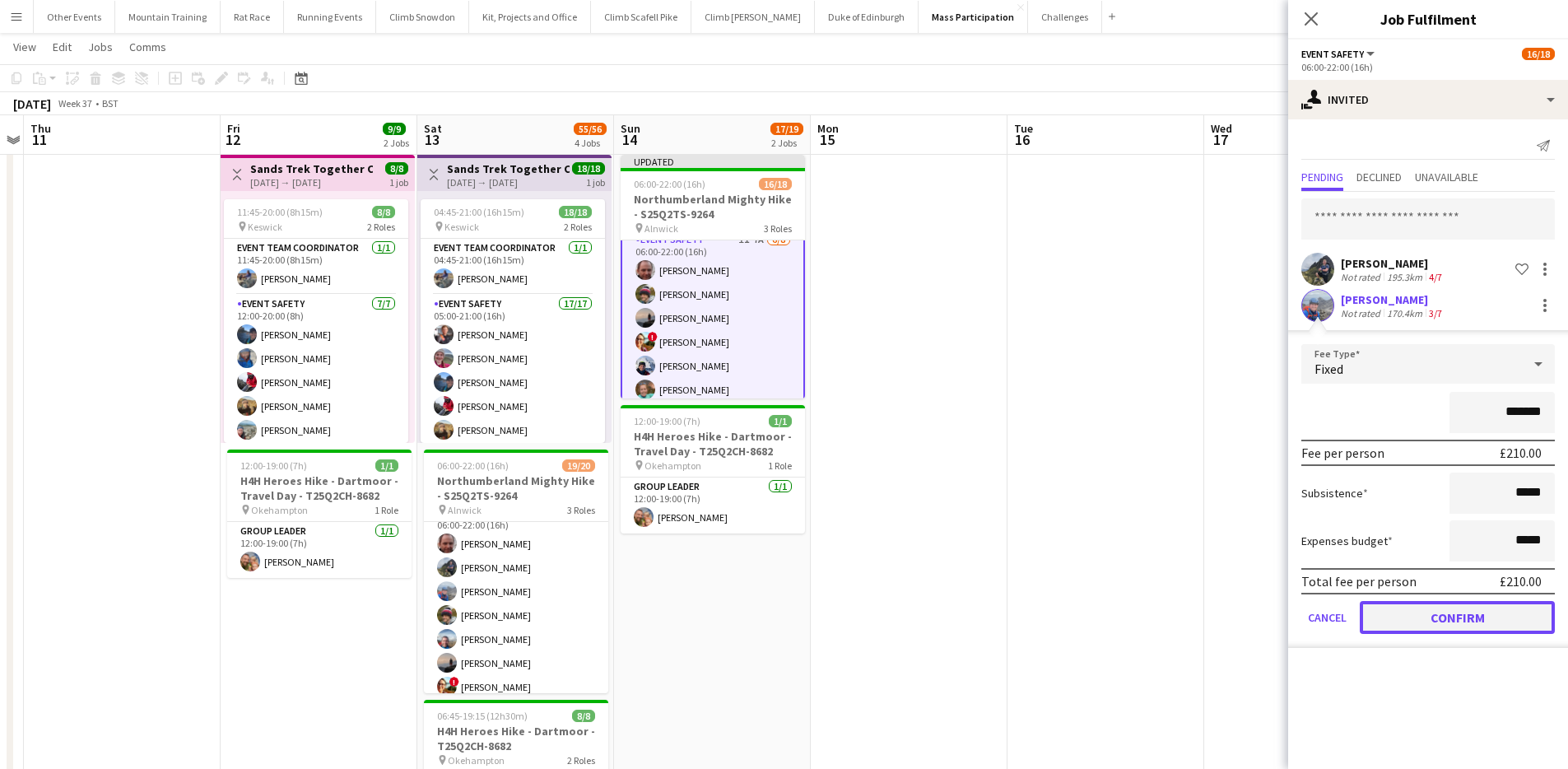
click at [1456, 616] on button "Confirm" at bounding box center [1457, 618] width 195 height 33
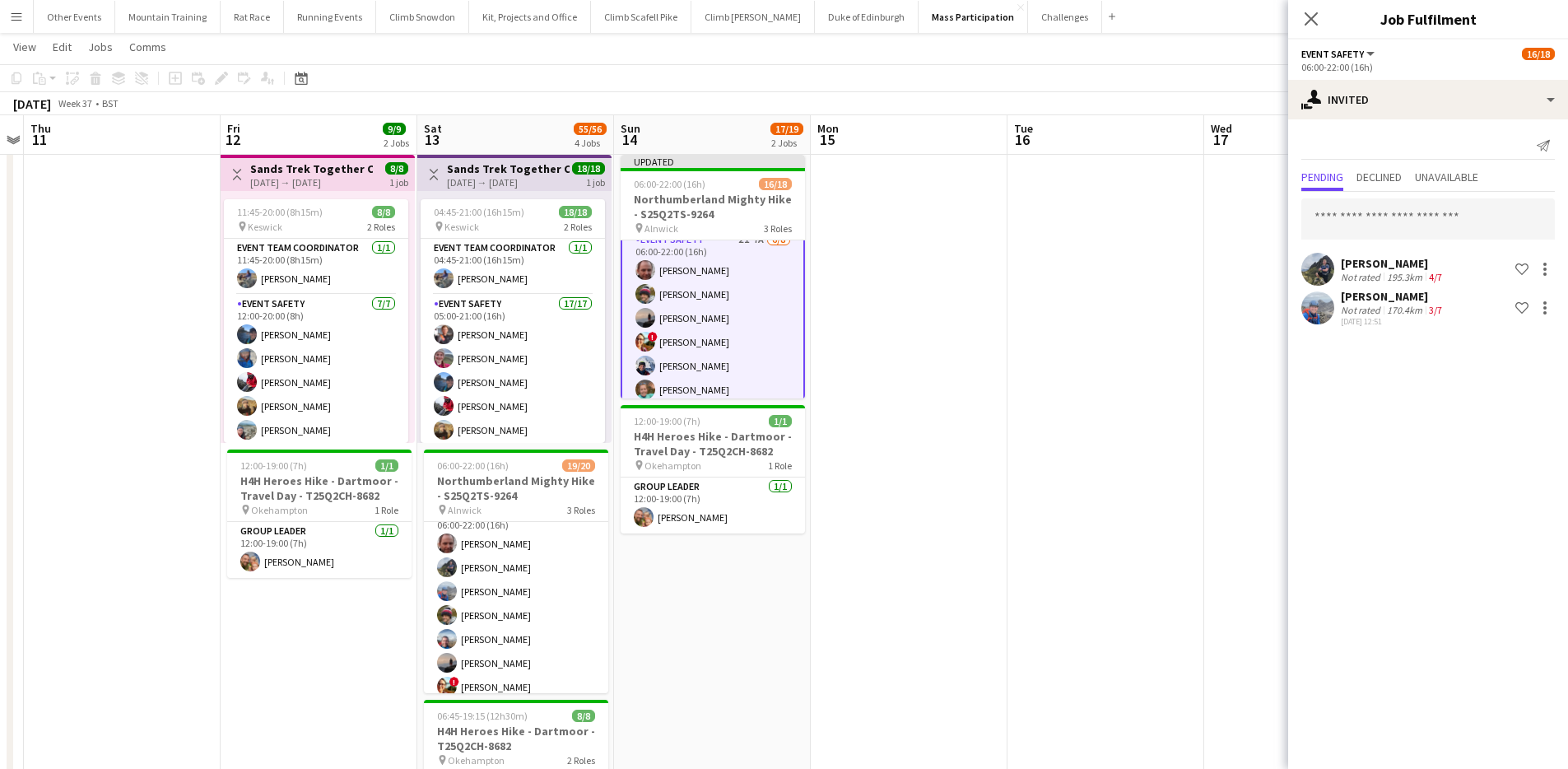
click at [1228, 55] on app-page-menu "View Day view expanded Day view collapsed Month view Date picker Jump to today …" at bounding box center [784, 49] width 1568 height 32
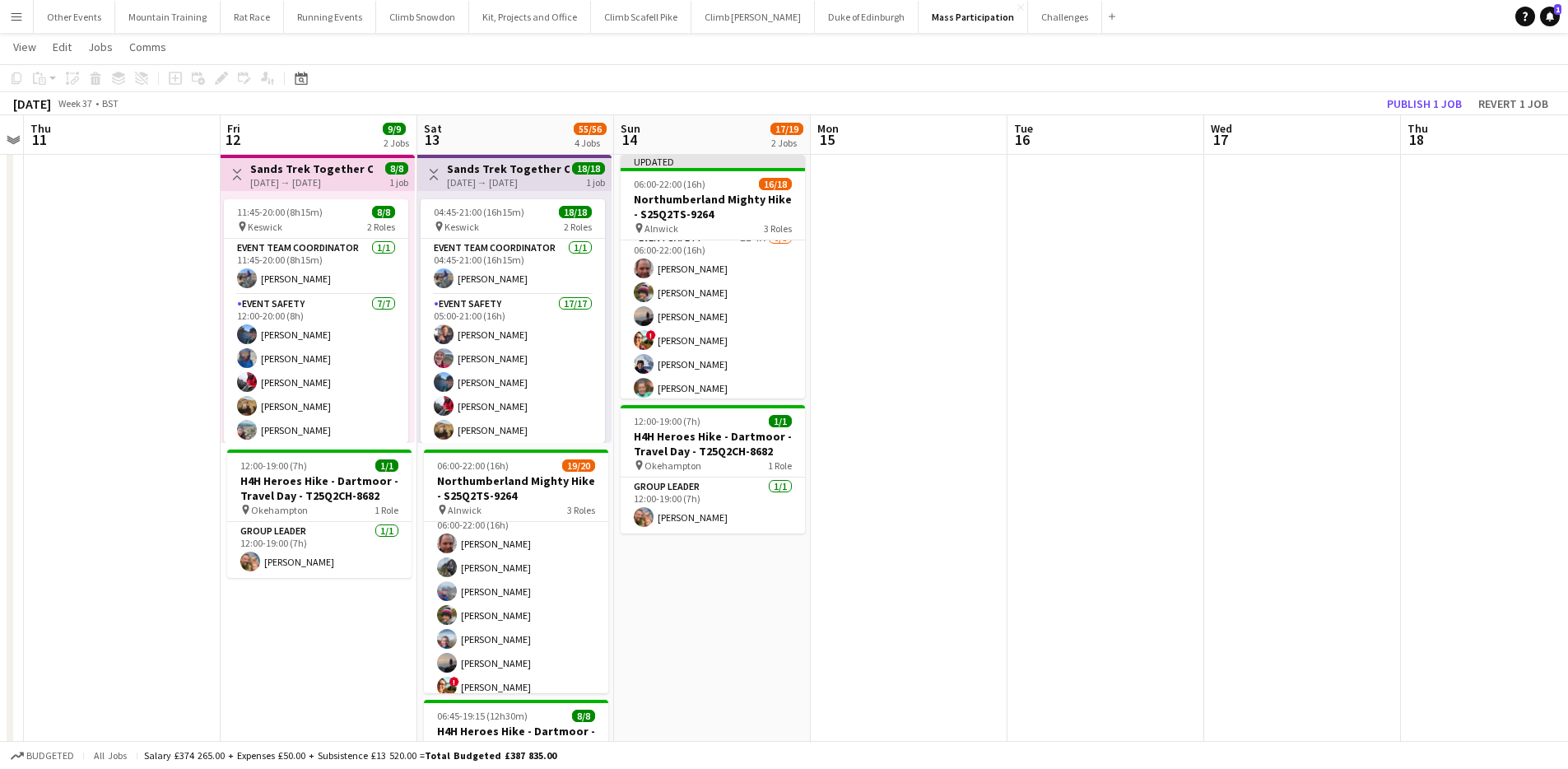
scroll to position [10, 0]
click at [1411, 98] on button "Publish 1 job" at bounding box center [1424, 103] width 88 height 21
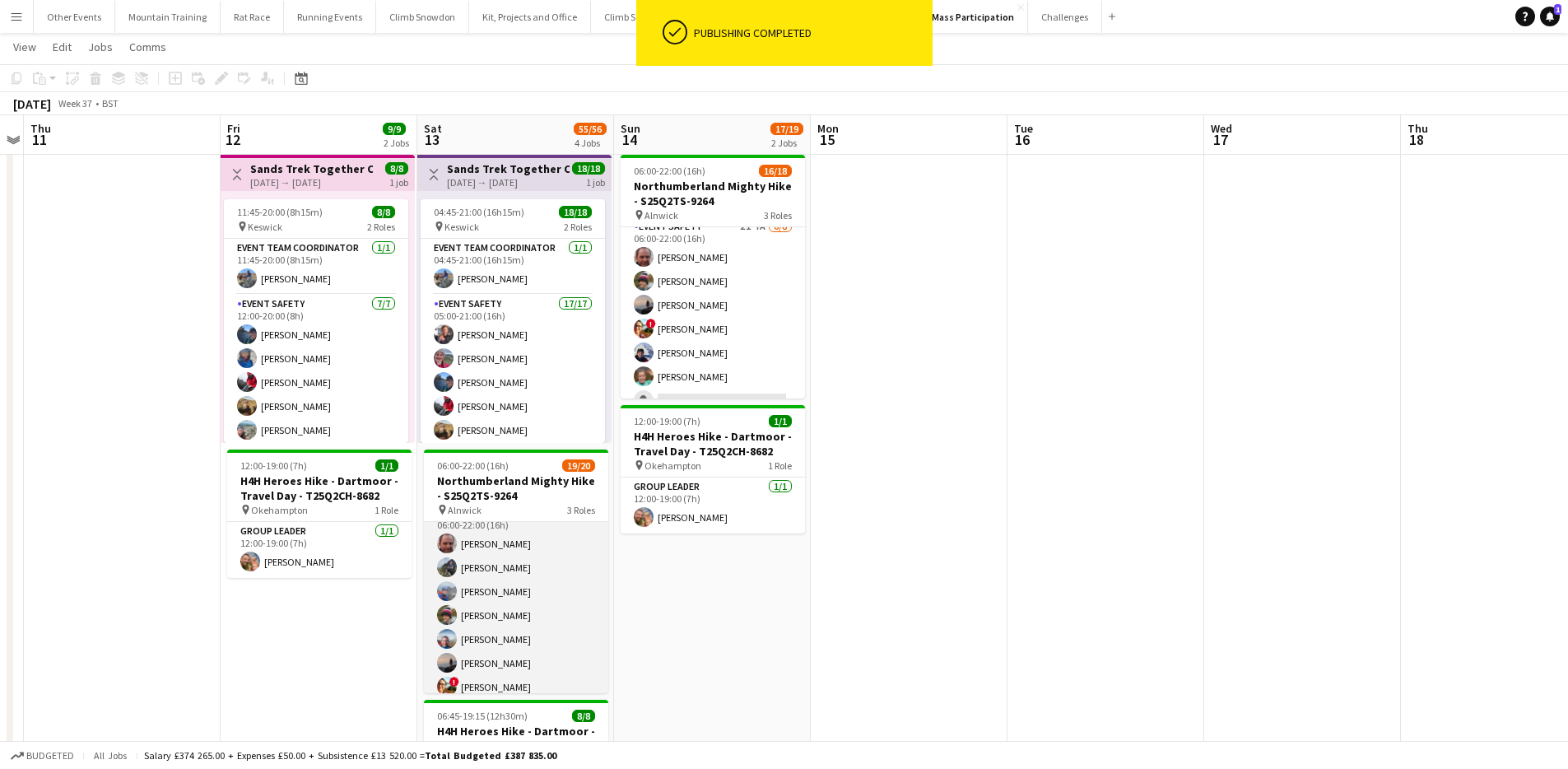
click at [549, 607] on app-card-role "Event Safety 7A [DATE] 06:00-22:00 (16h) [PERSON_NAME] [PERSON_NAME] [PERSON_NA…" at bounding box center [516, 639] width 184 height 271
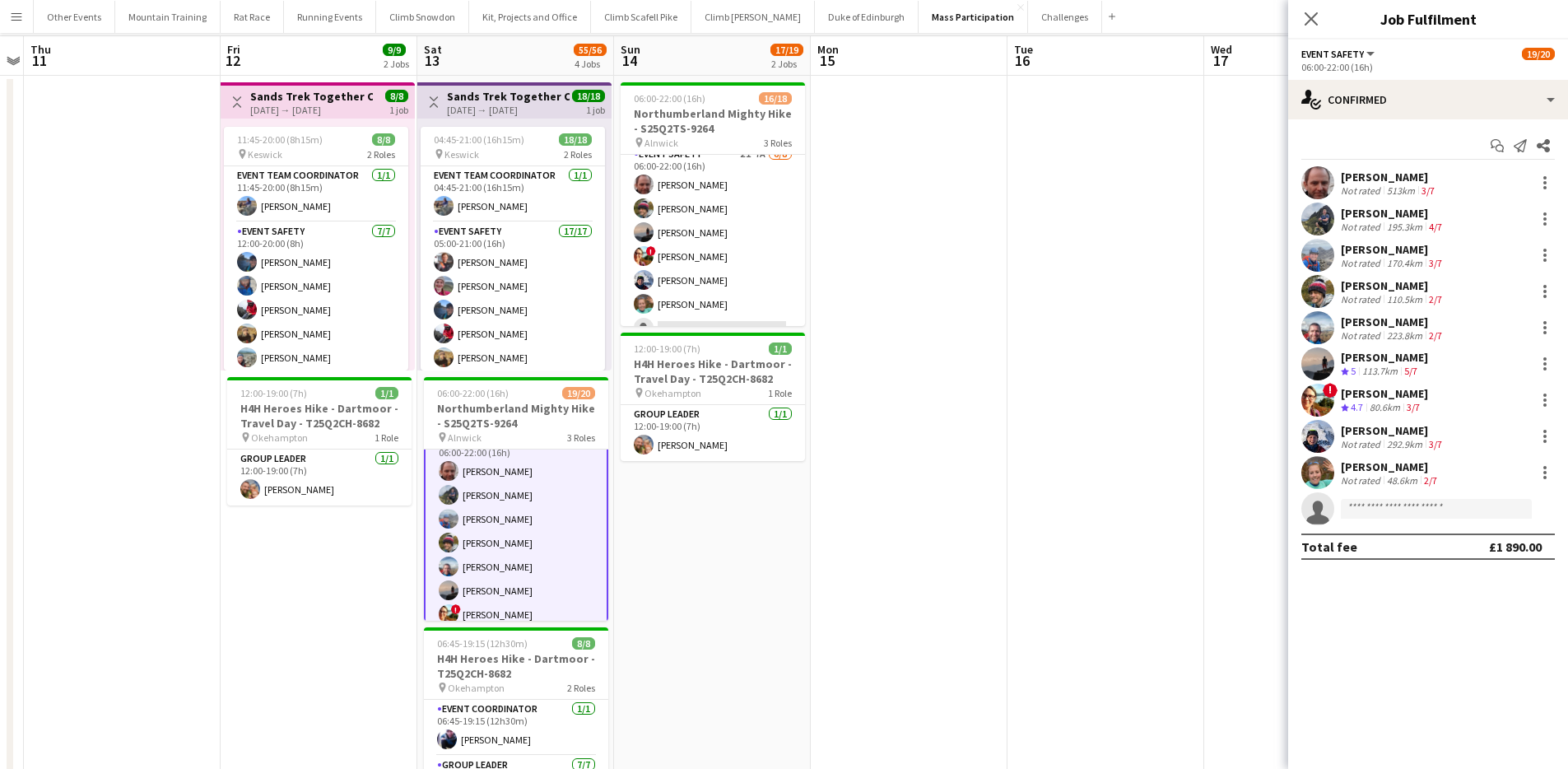
scroll to position [0, 0]
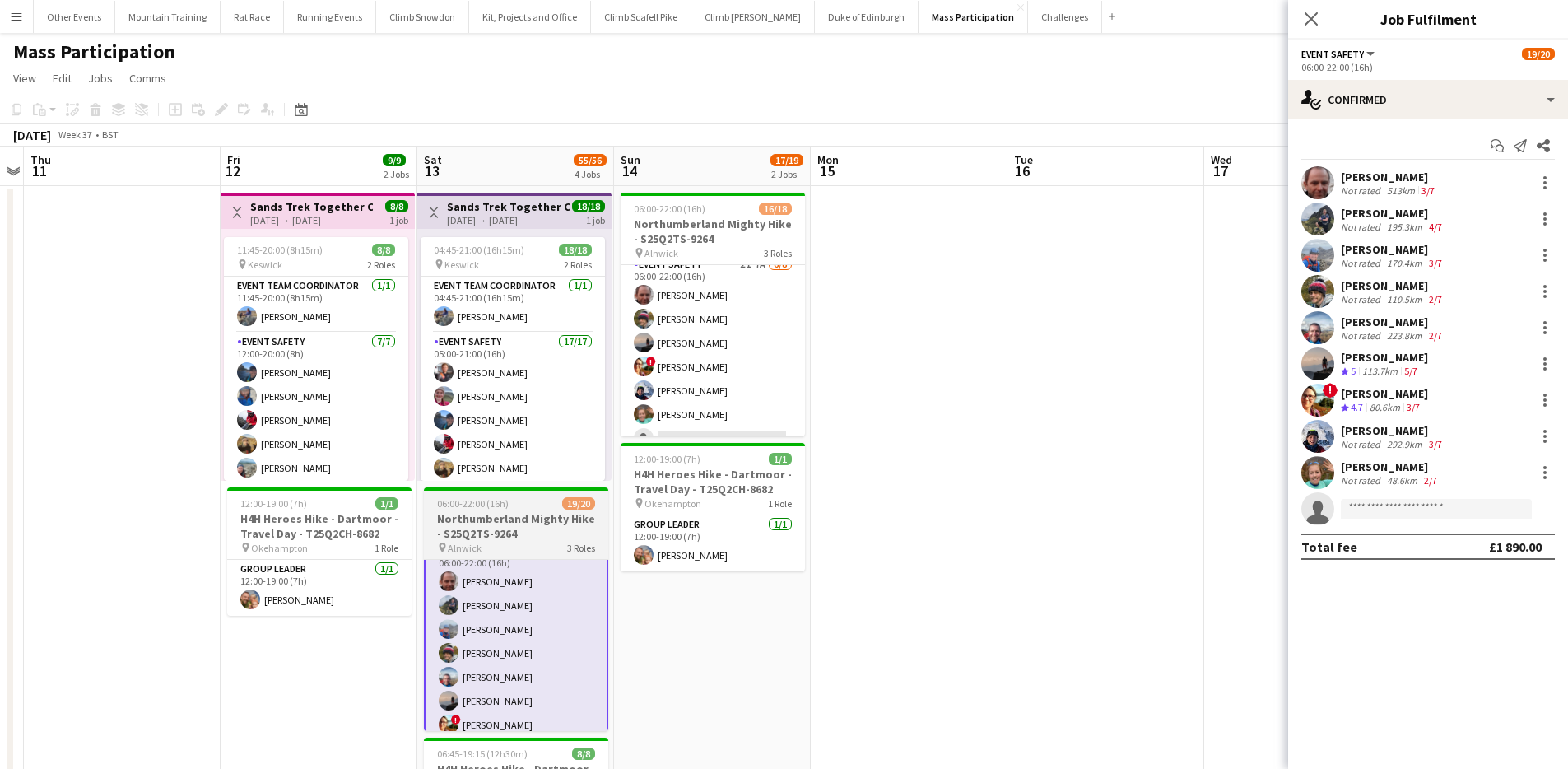
click at [529, 532] on h3 "Northumberland Mighty Hike - S25Q2TS-9264" at bounding box center [516, 526] width 184 height 30
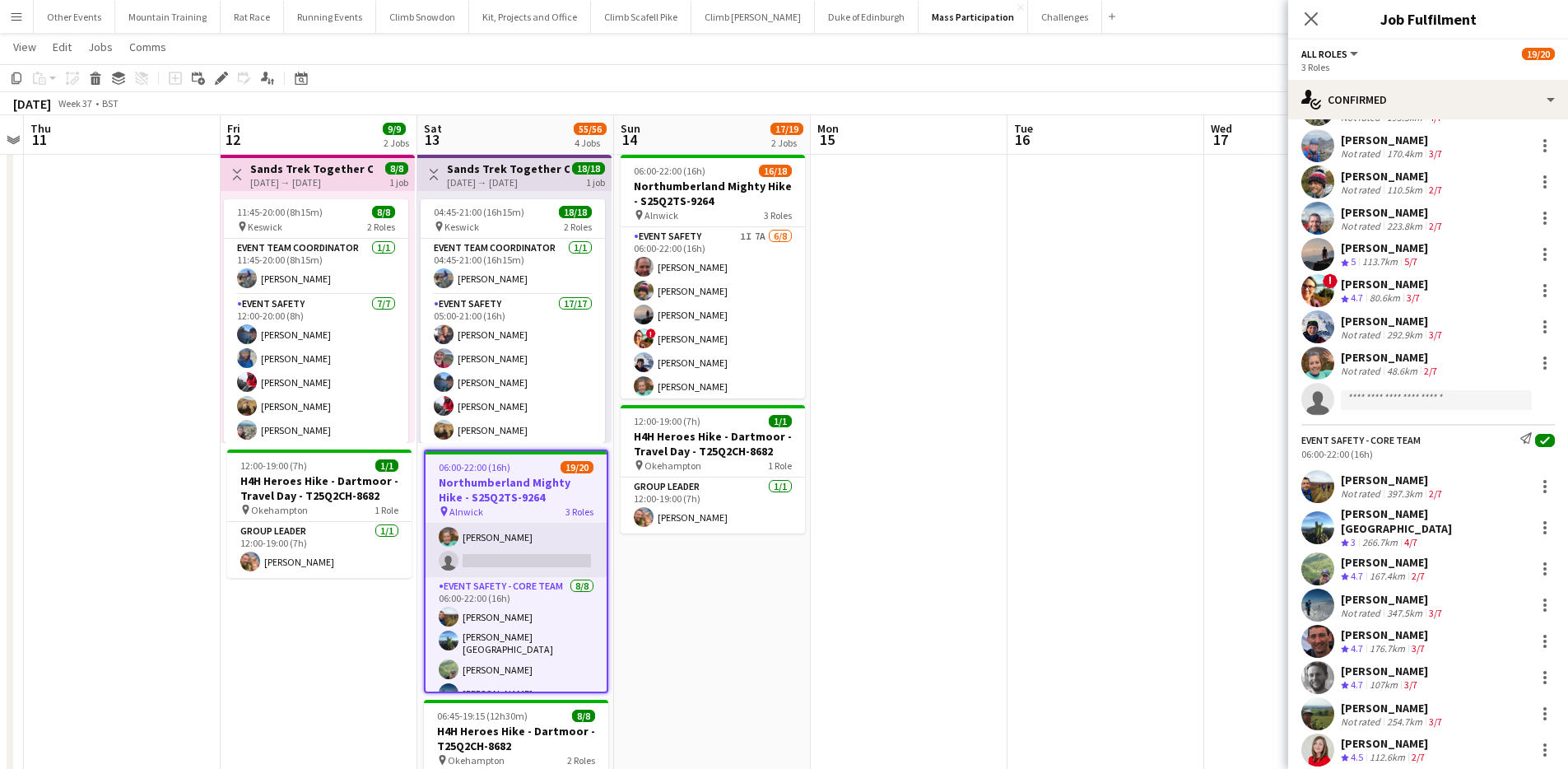
click at [544, 551] on app-card-role "Event Safety 7A [DATE] 06:00-22:00 (16h) [PERSON_NAME] [PERSON_NAME] [PERSON_NA…" at bounding box center [516, 441] width 181 height 271
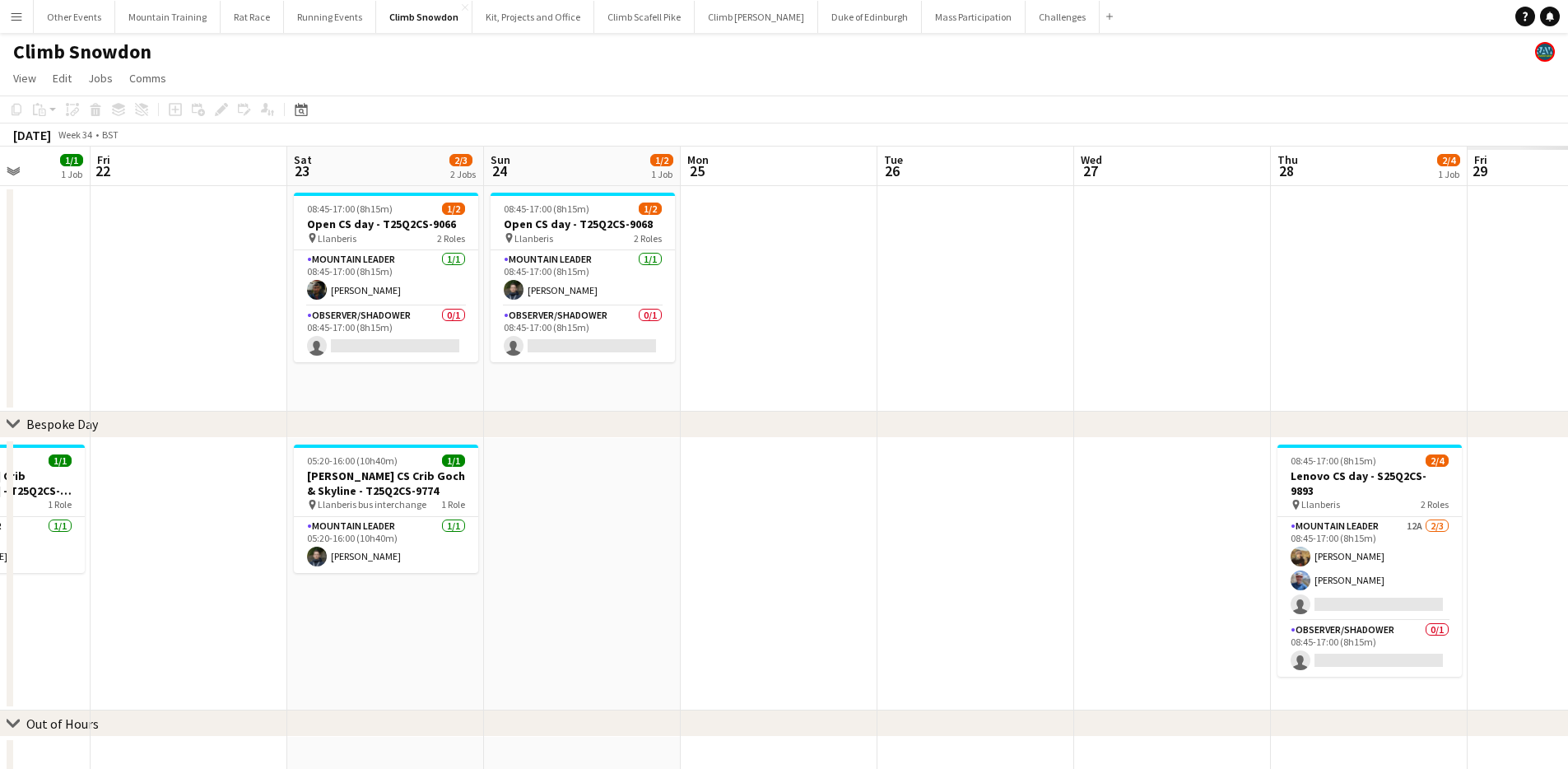
drag, startPoint x: 1096, startPoint y: 300, endPoint x: 3, endPoint y: 290, distance: 1093.0
click at [2, 292] on app-calendar-viewport "Mon 18 Tue 19 1/1 1 Job Wed 20 Thu 21 1/1 1 Job Fri 22 Sat 23 2/3 2 Jobs Sun 24…" at bounding box center [784, 466] width 1568 height 640
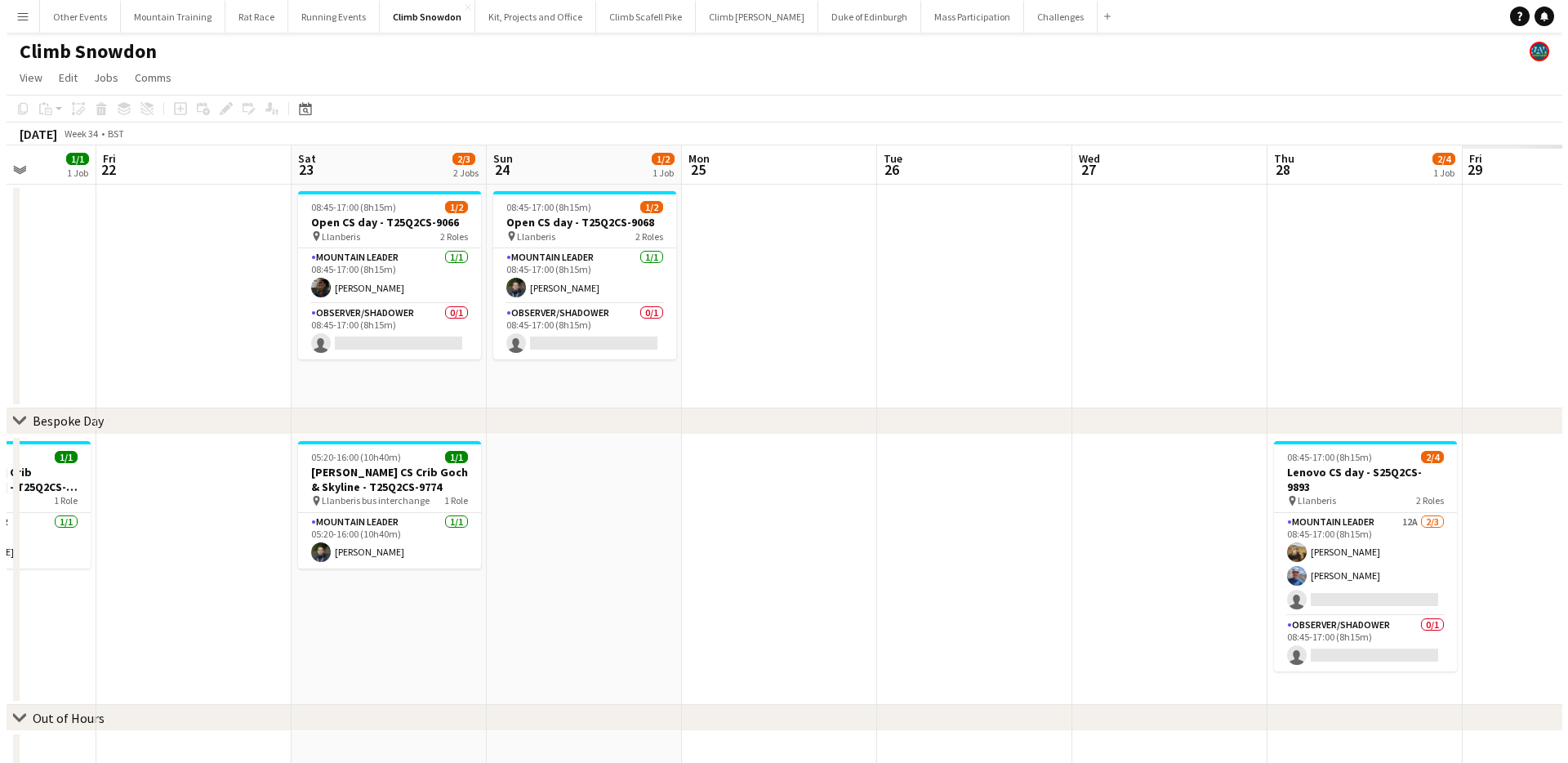
scroll to position [0, 501]
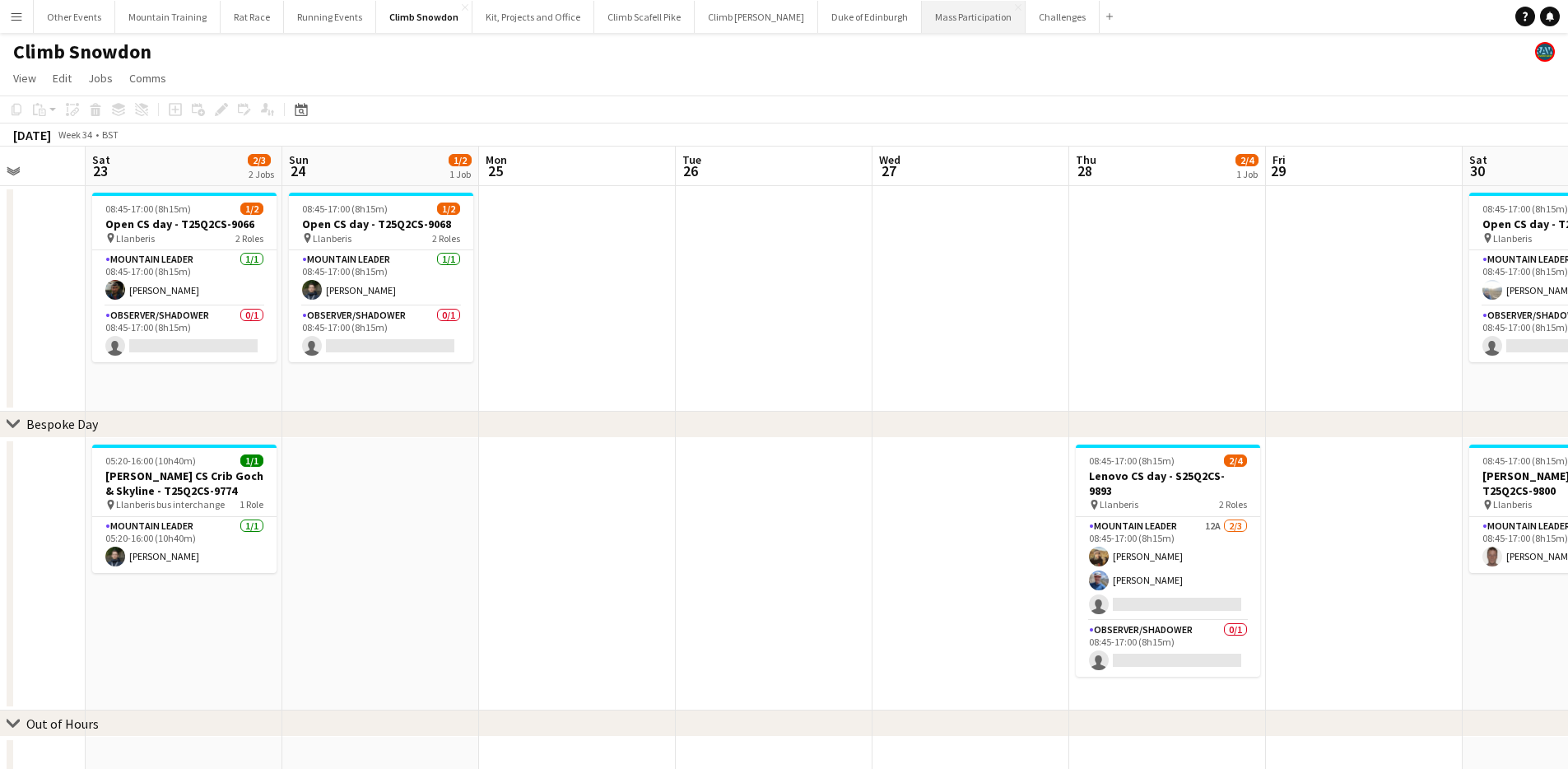
click at [922, 17] on button "Mass Participation Close" at bounding box center [974, 17] width 103 height 32
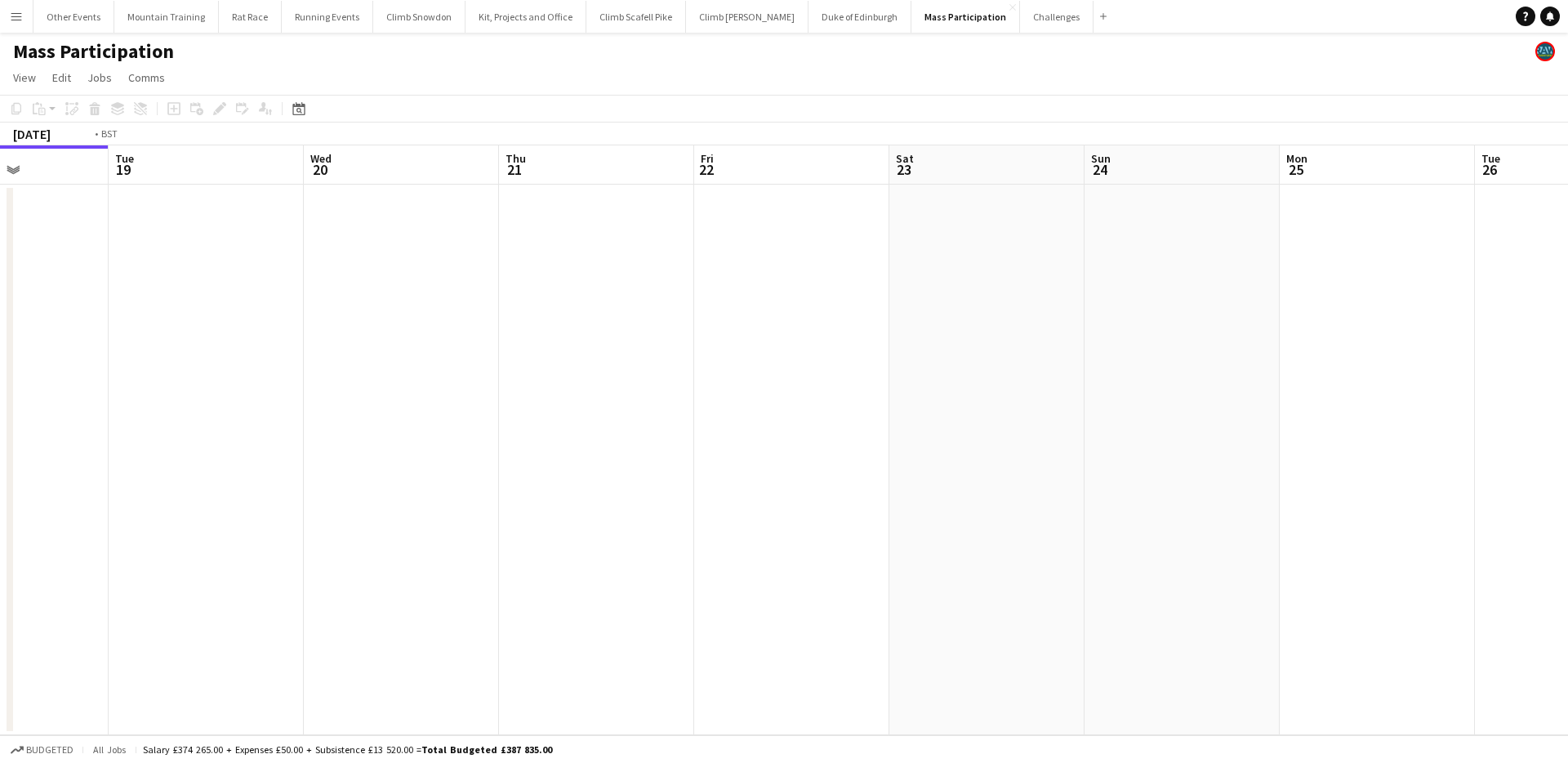
drag, startPoint x: 1124, startPoint y: 265, endPoint x: 330, endPoint y: 265, distance: 794.0
click at [330, 265] on app-calendar-viewport "Fri 15 Sat 16 8/8 1 Job Sun 17 Mon 18 Tue 19 Wed 20 Thu 21 Fri 22 Sat 23 Sun 24…" at bounding box center [784, 440] width 1568 height 590
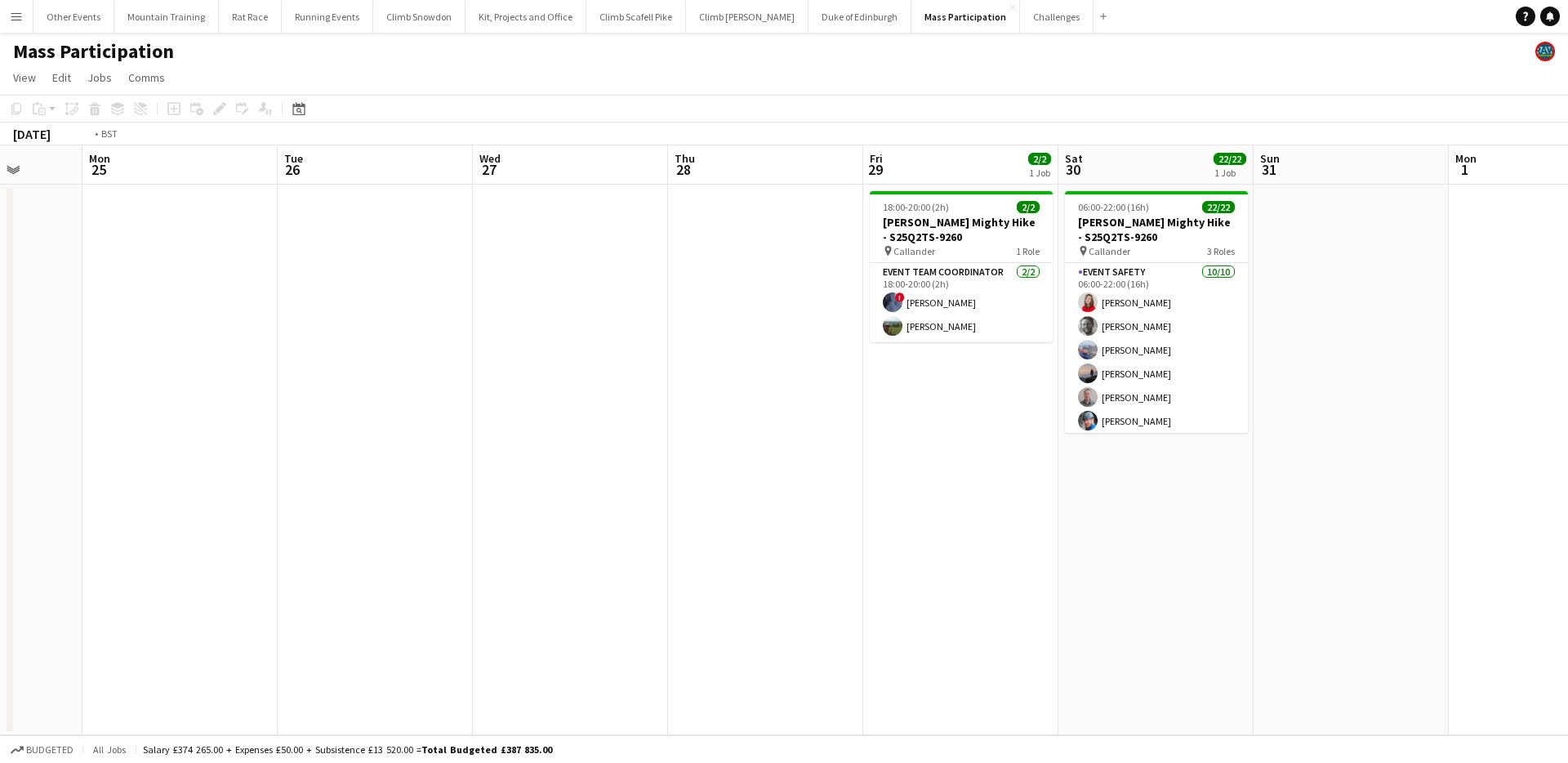
scroll to position [0, 670]
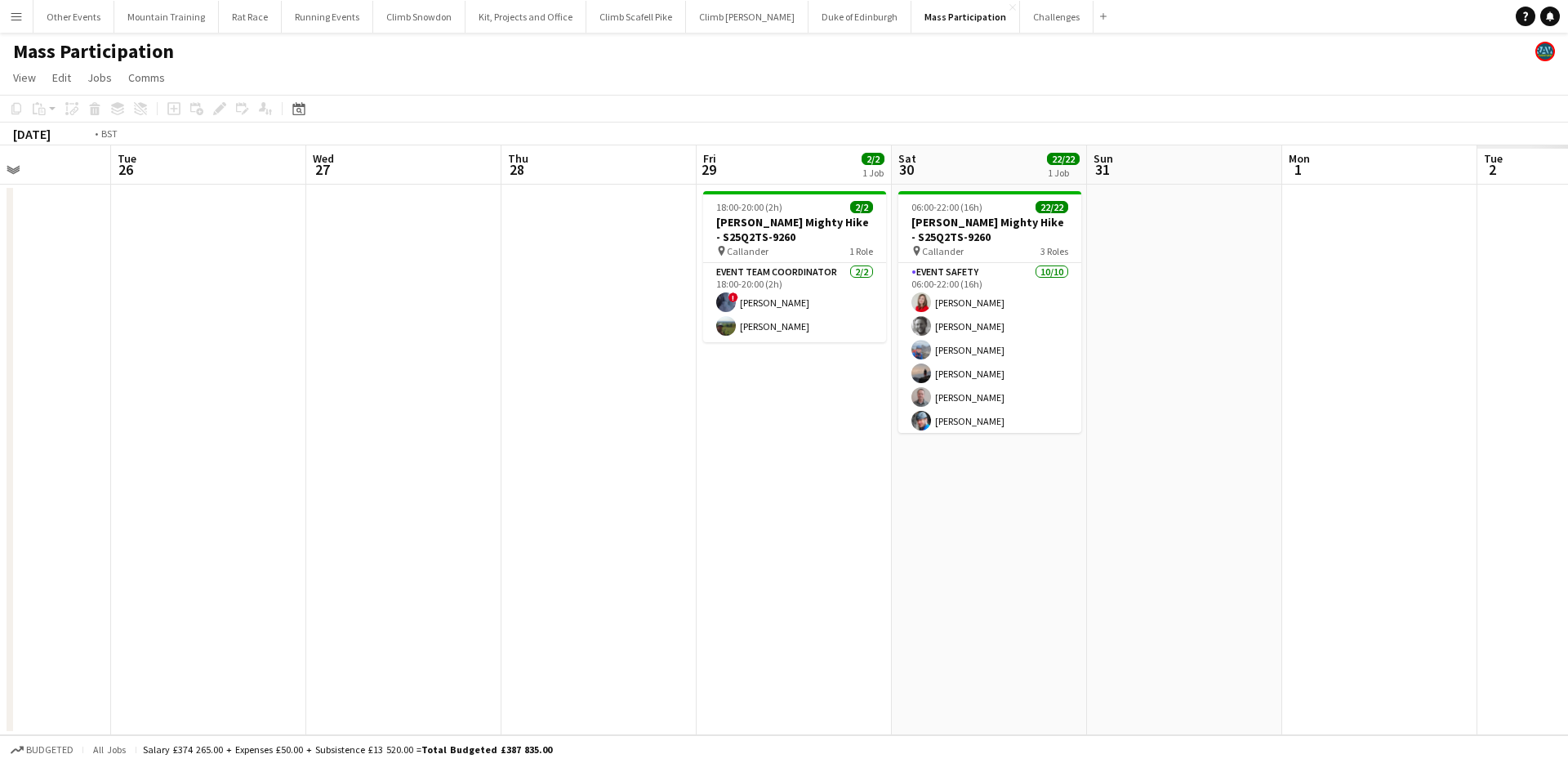
drag, startPoint x: 1159, startPoint y: 310, endPoint x: 14, endPoint y: 296, distance: 1145.1
click at [14, 296] on app-calendar-viewport "Fri 22 Sat 23 Sun 24 Mon 25 Tue 26 Wed 27 Thu 28 Fri 29 2/2 1 Job Sat 30 22/22 …" at bounding box center [784, 440] width 1568 height 590
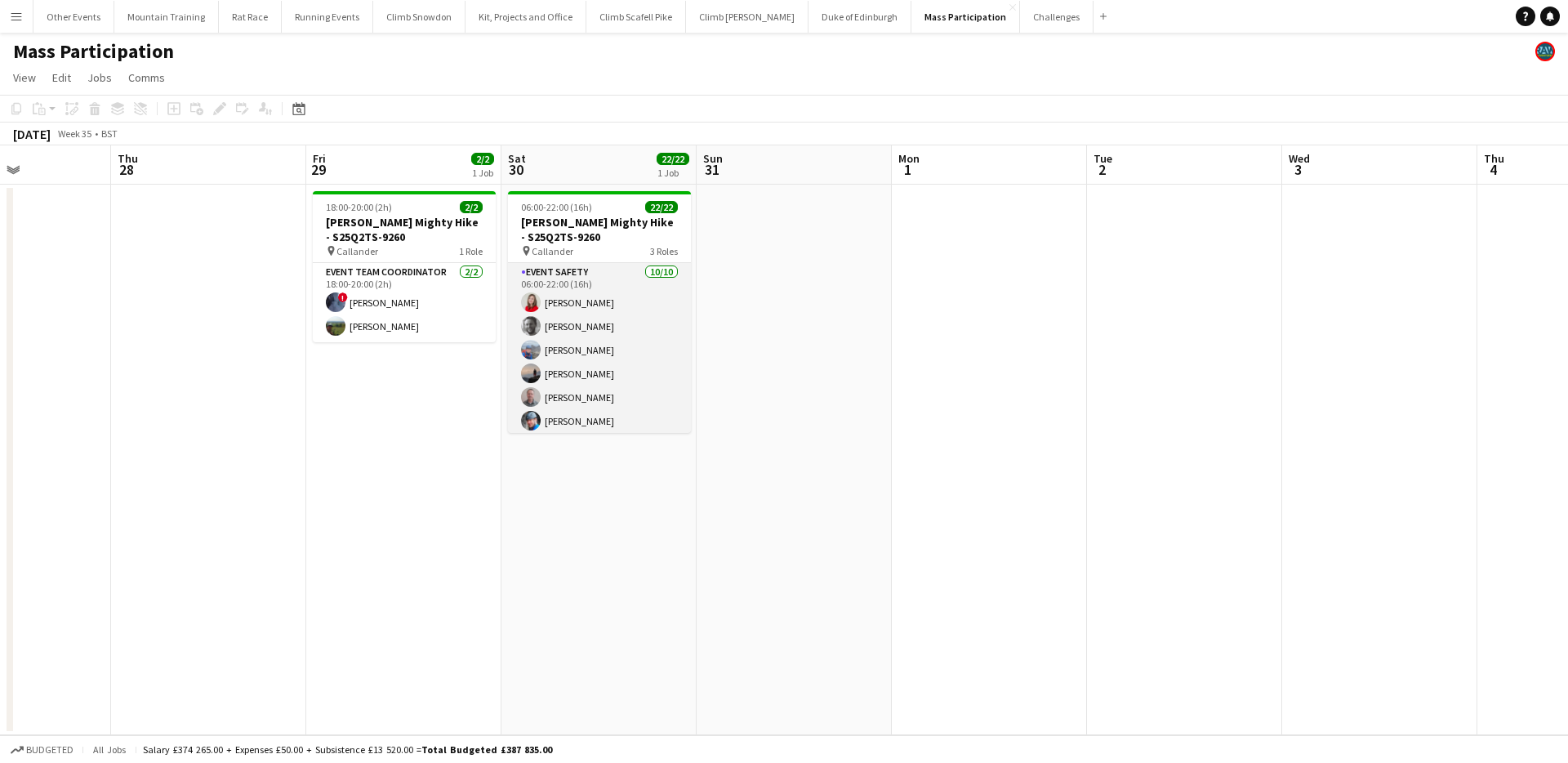
click at [618, 301] on app-card-role "Event Safety 10/10 06:00-22:00 (16h) Emily Stone Chris Haworth Dean McNaught Ph…" at bounding box center [599, 397] width 183 height 269
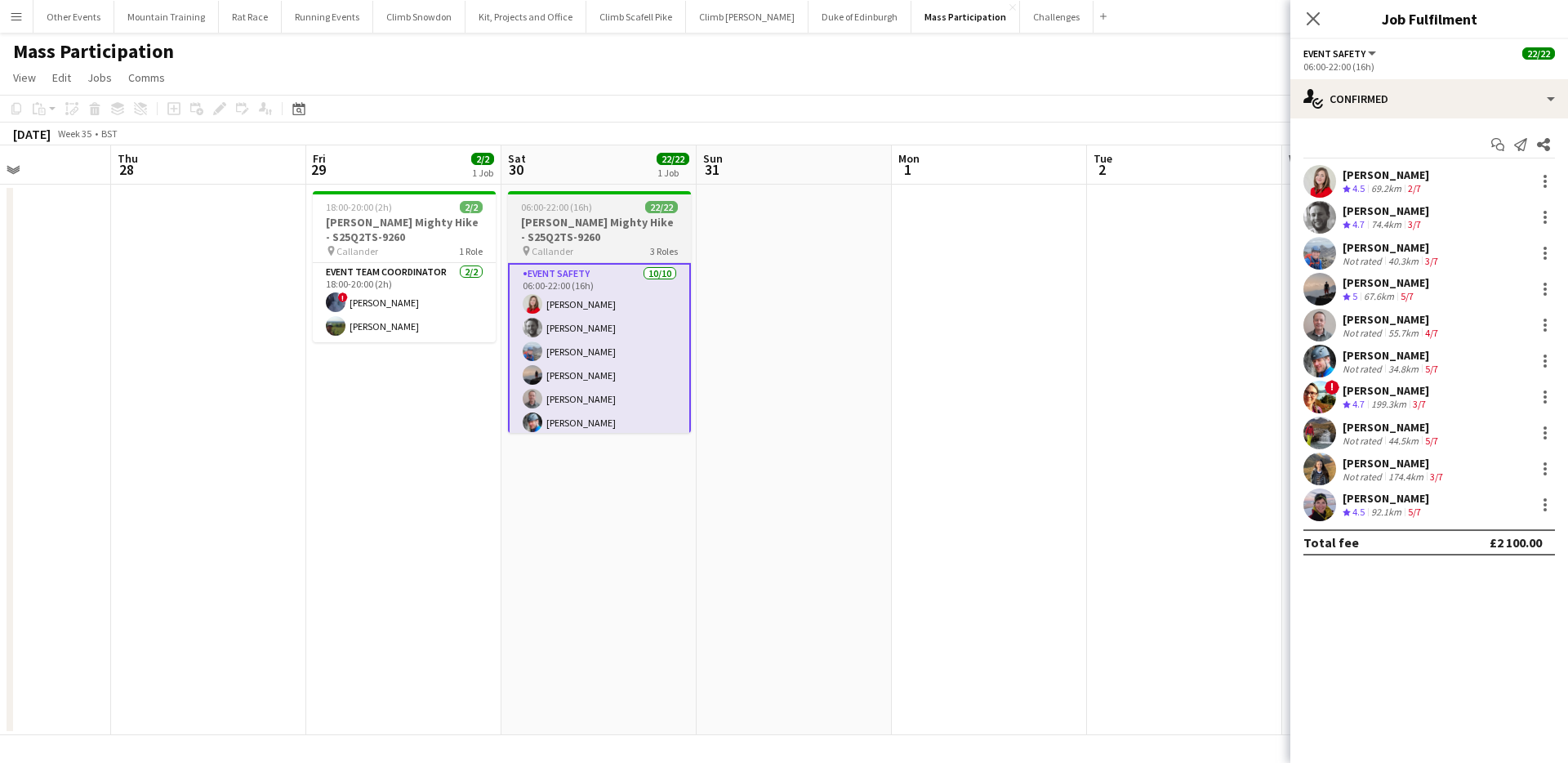
click at [615, 238] on h3 "Rob Roy Mighty Hike - S25Q2TS-9260" at bounding box center [599, 230] width 183 height 30
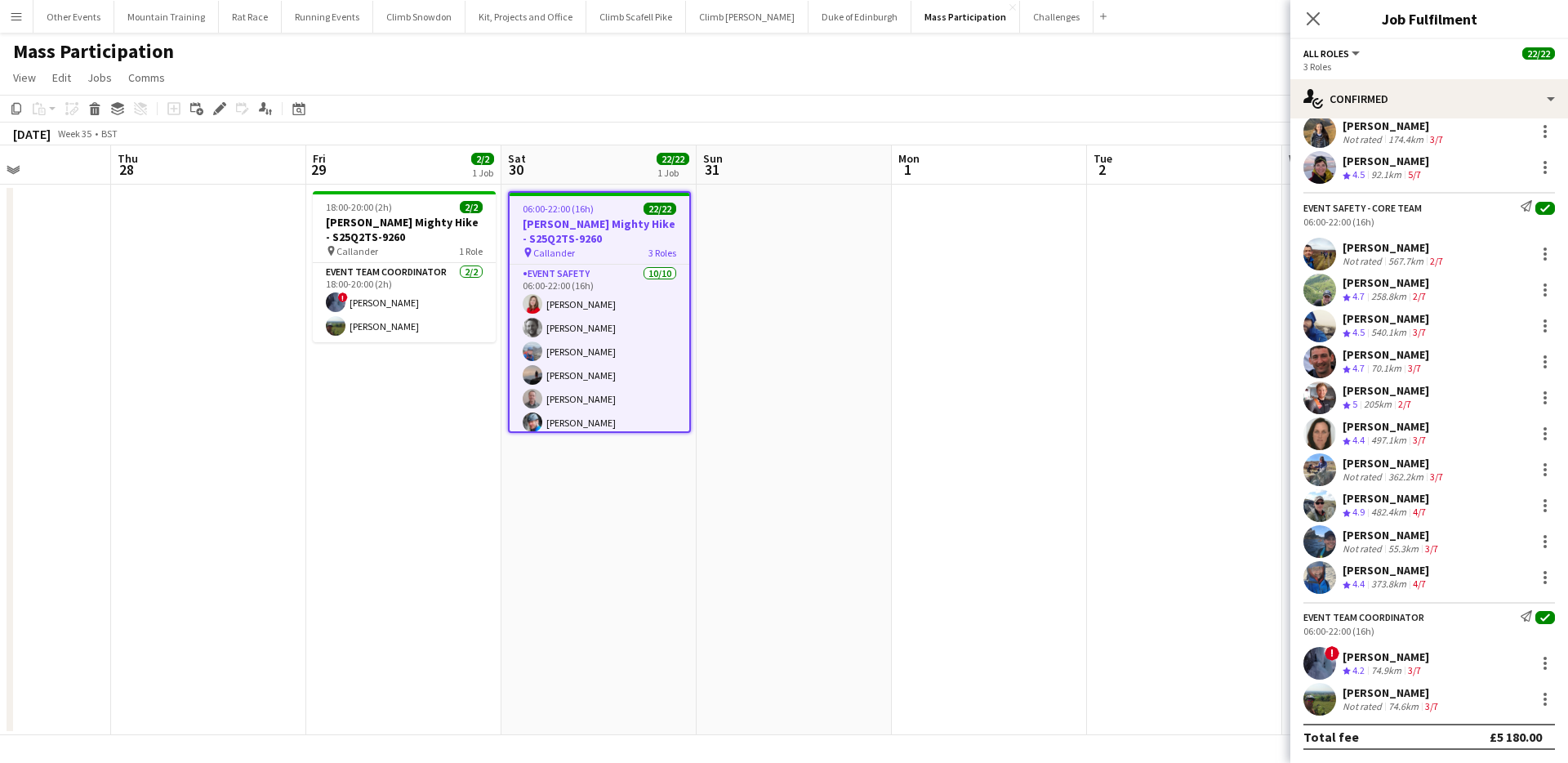
scroll to position [0, 0]
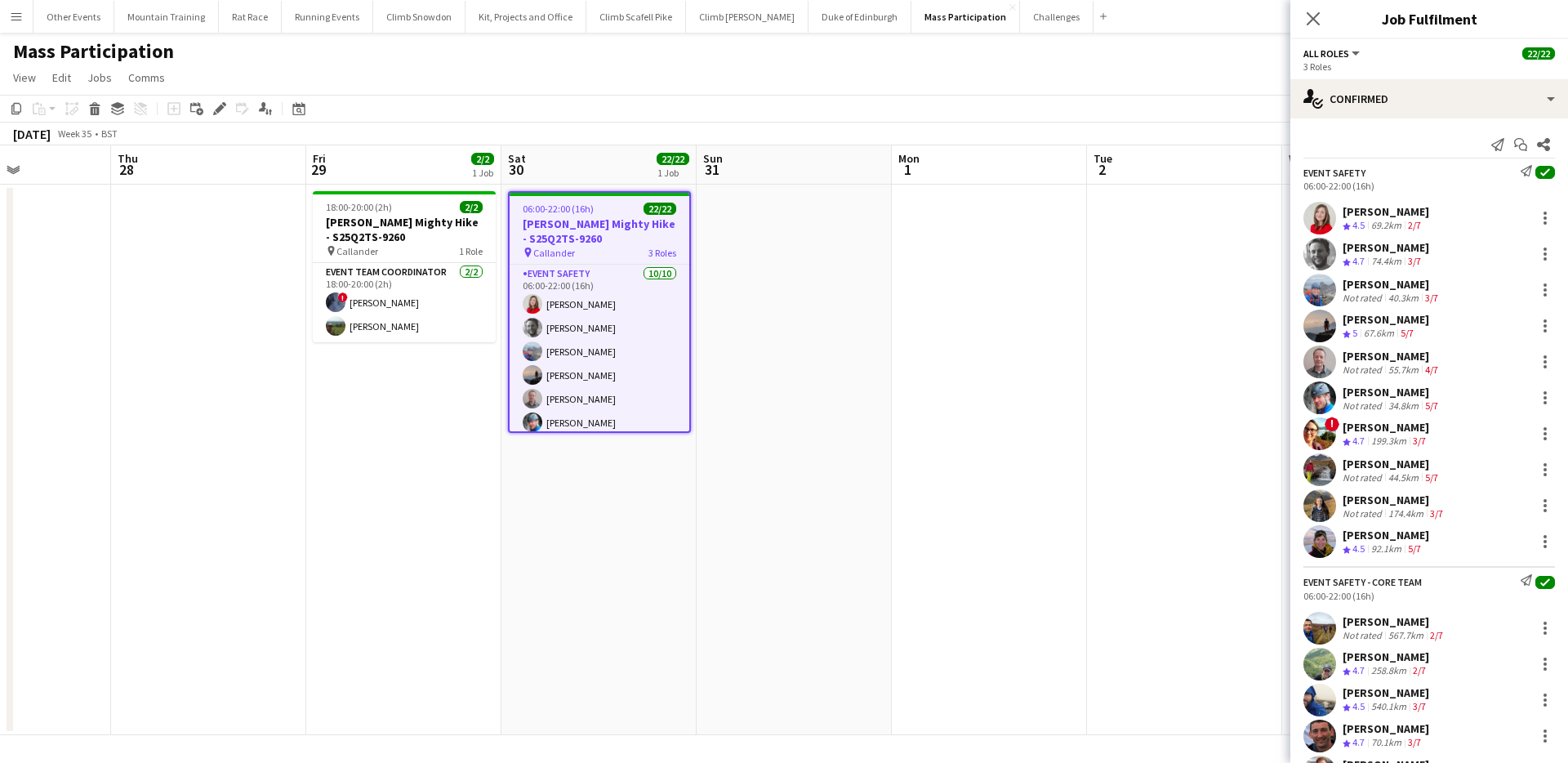
click at [1371, 399] on div "Not rated" at bounding box center [1364, 405] width 43 height 12
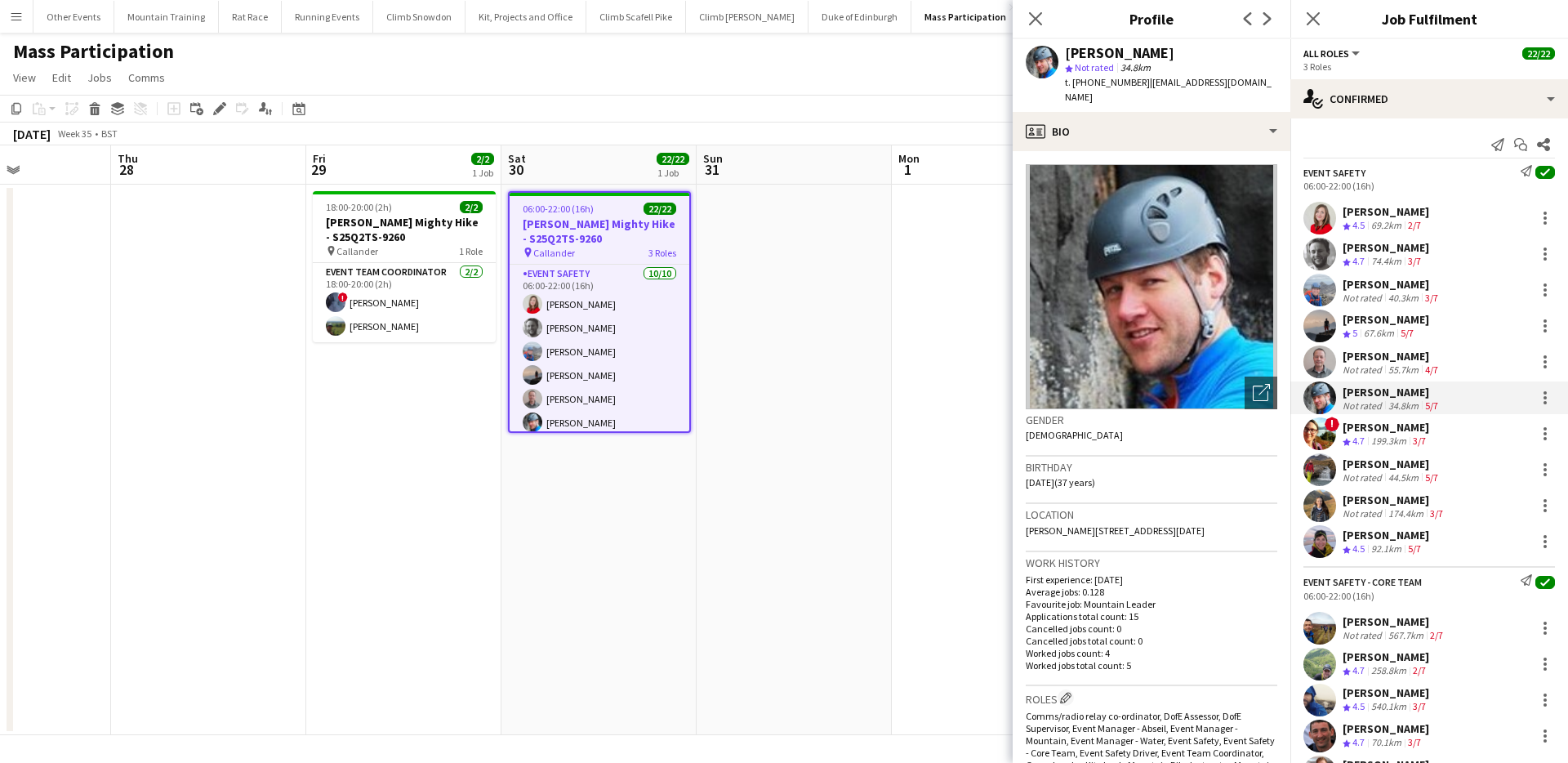
click at [1388, 365] on div "55.7km" at bounding box center [1404, 370] width 37 height 12
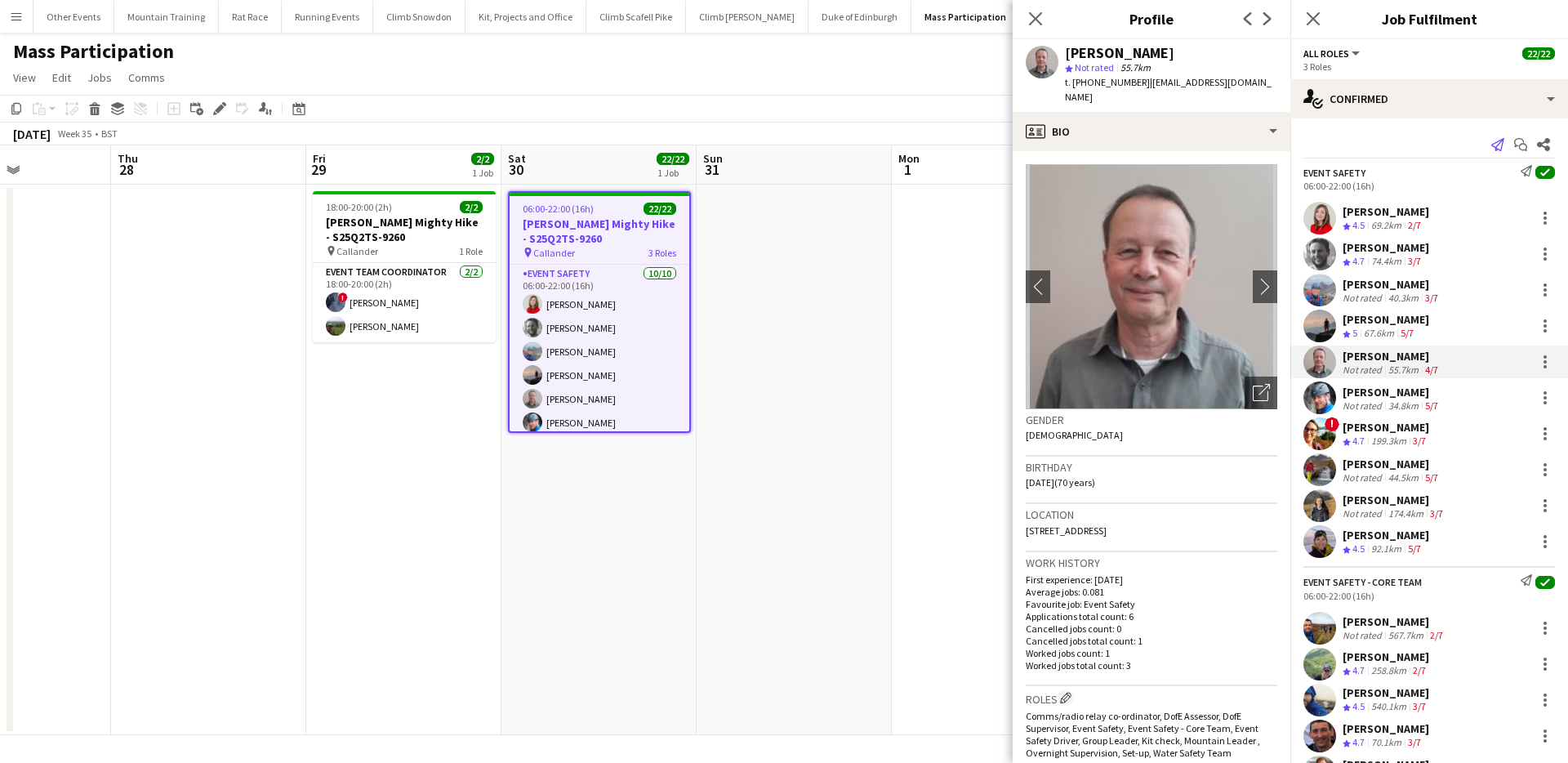
click at [1491, 142] on icon at bounding box center [1498, 144] width 13 height 13
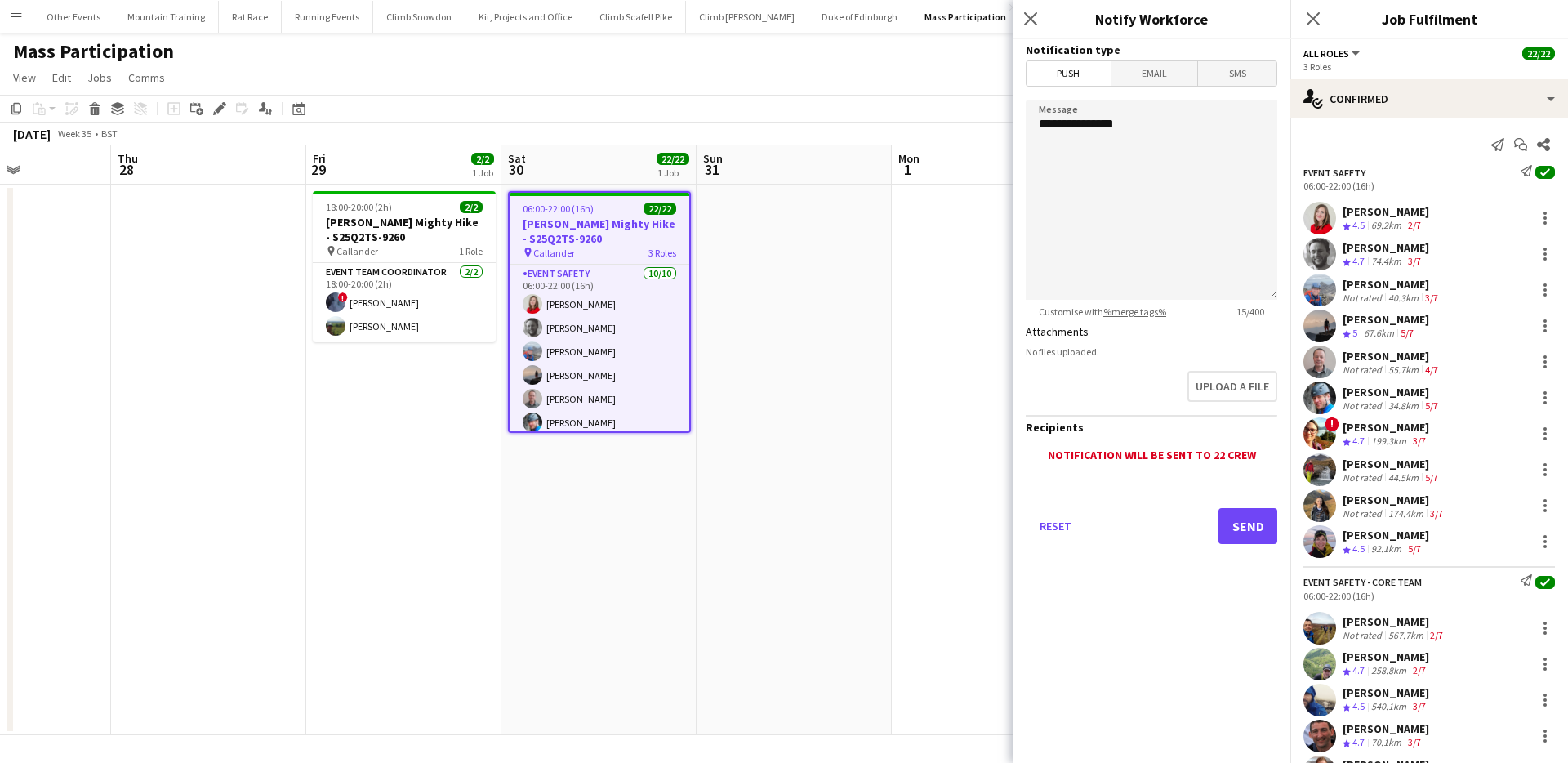
click at [1143, 68] on span "Email" at bounding box center [1155, 73] width 87 height 24
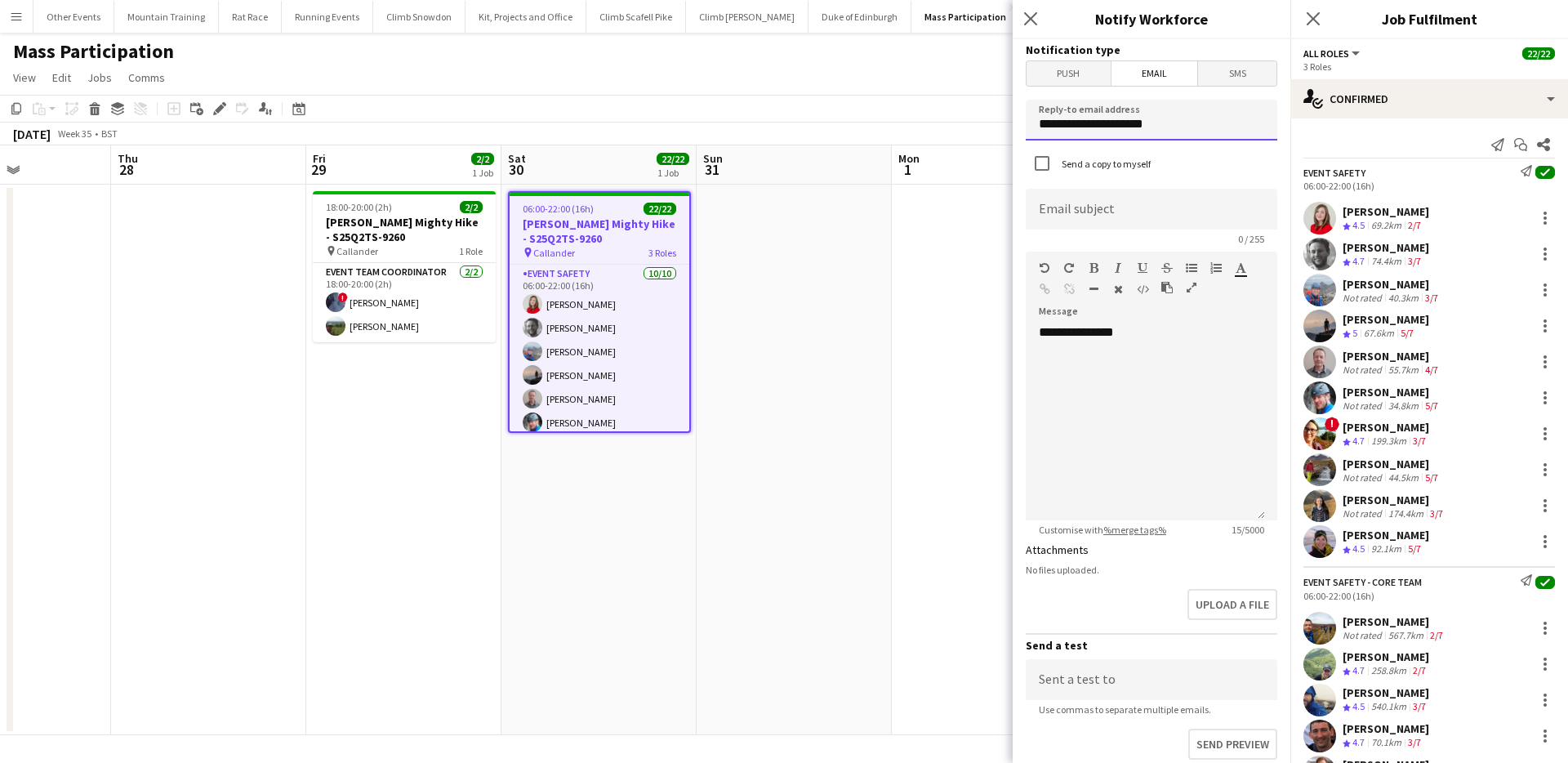
click at [1142, 117] on input "**********" at bounding box center [1151, 120] width 251 height 41
type input "**********"
click at [1110, 196] on input at bounding box center [1151, 209] width 251 height 41
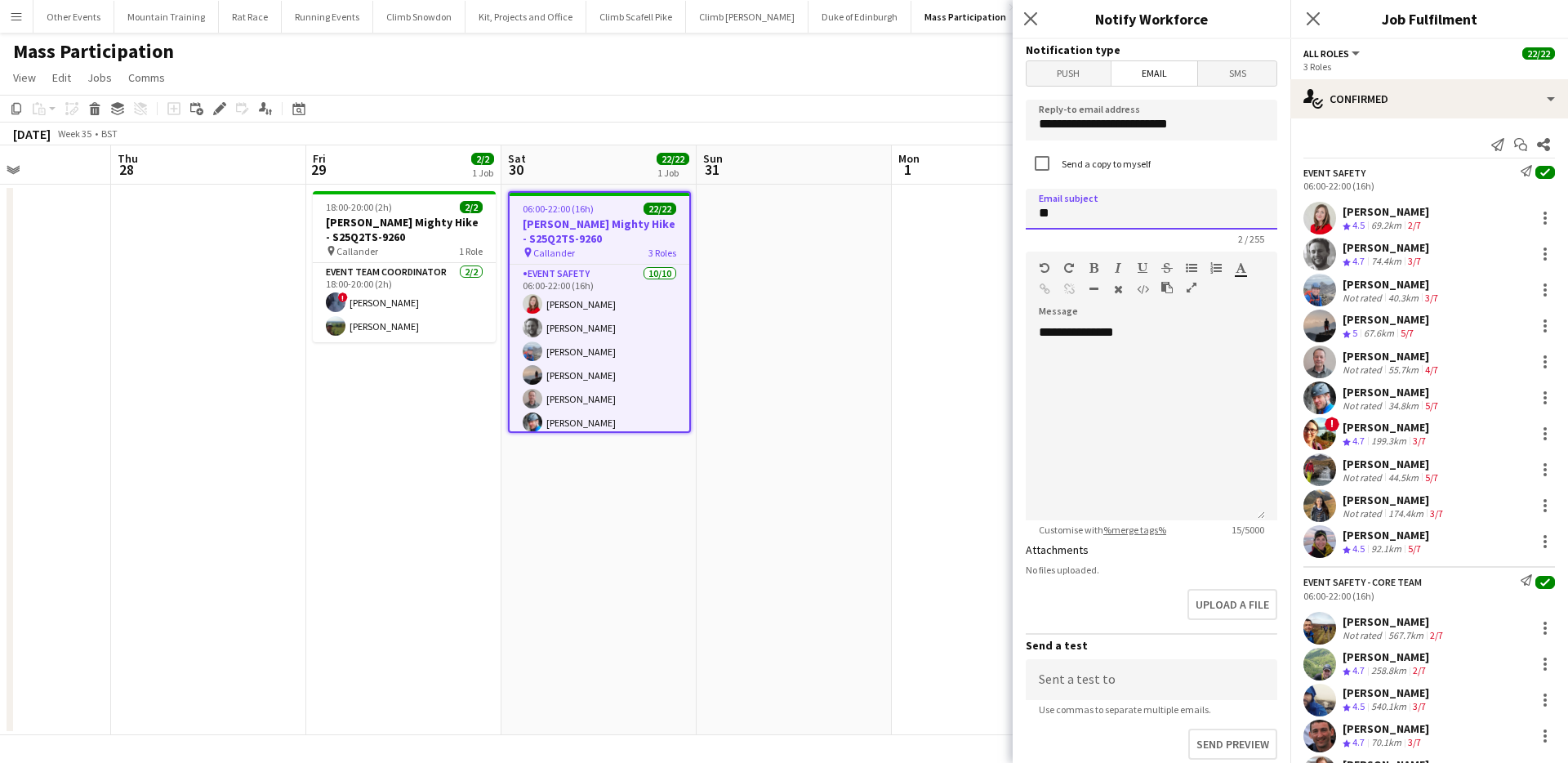
type input "*"
type input "**********"
click at [1183, 347] on div "**********" at bounding box center [1144, 422] width 239 height 196
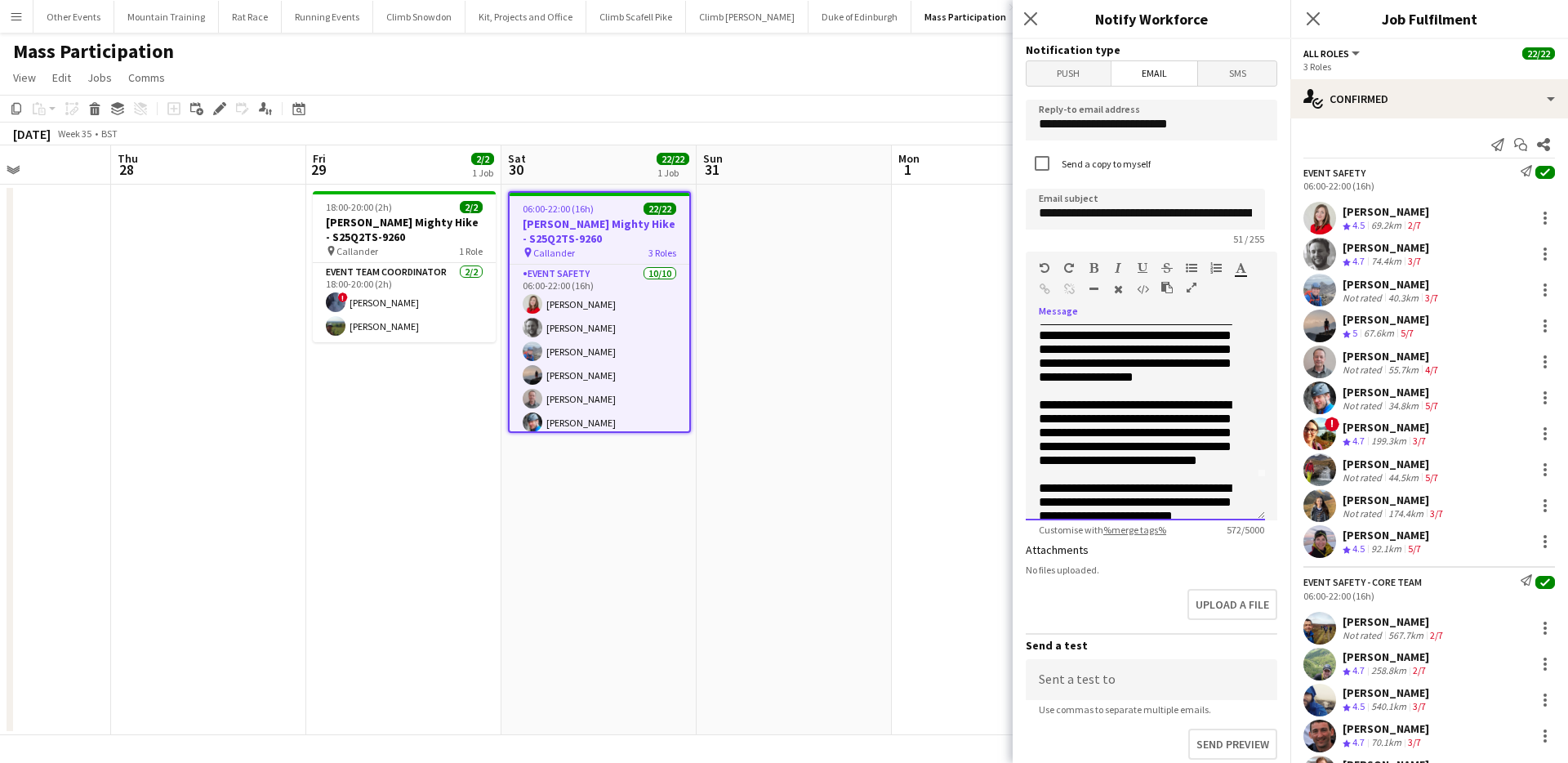
scroll to position [0, 0]
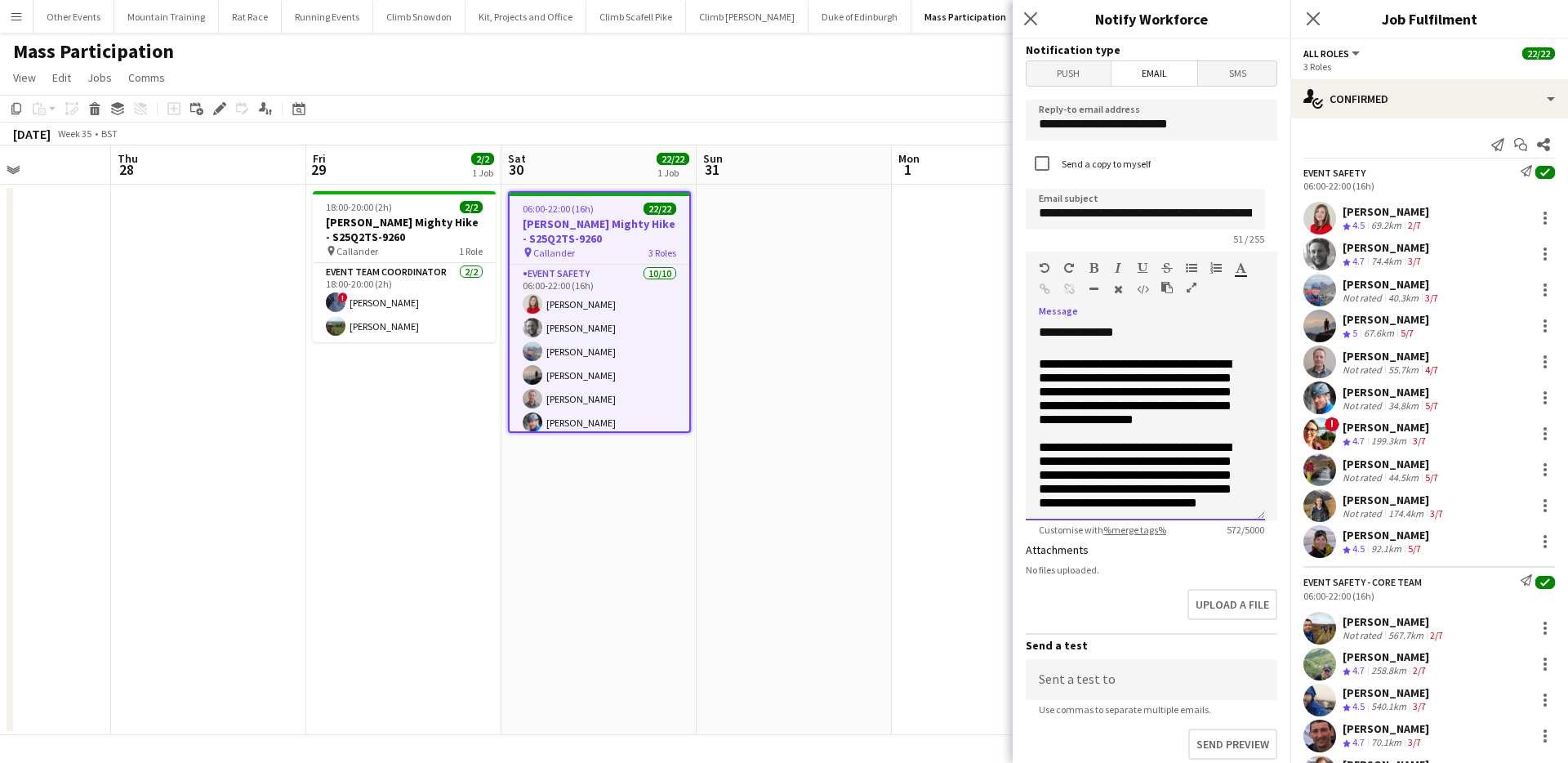
click at [1042, 363] on span "**********" at bounding box center [1136, 433] width 193 height 151
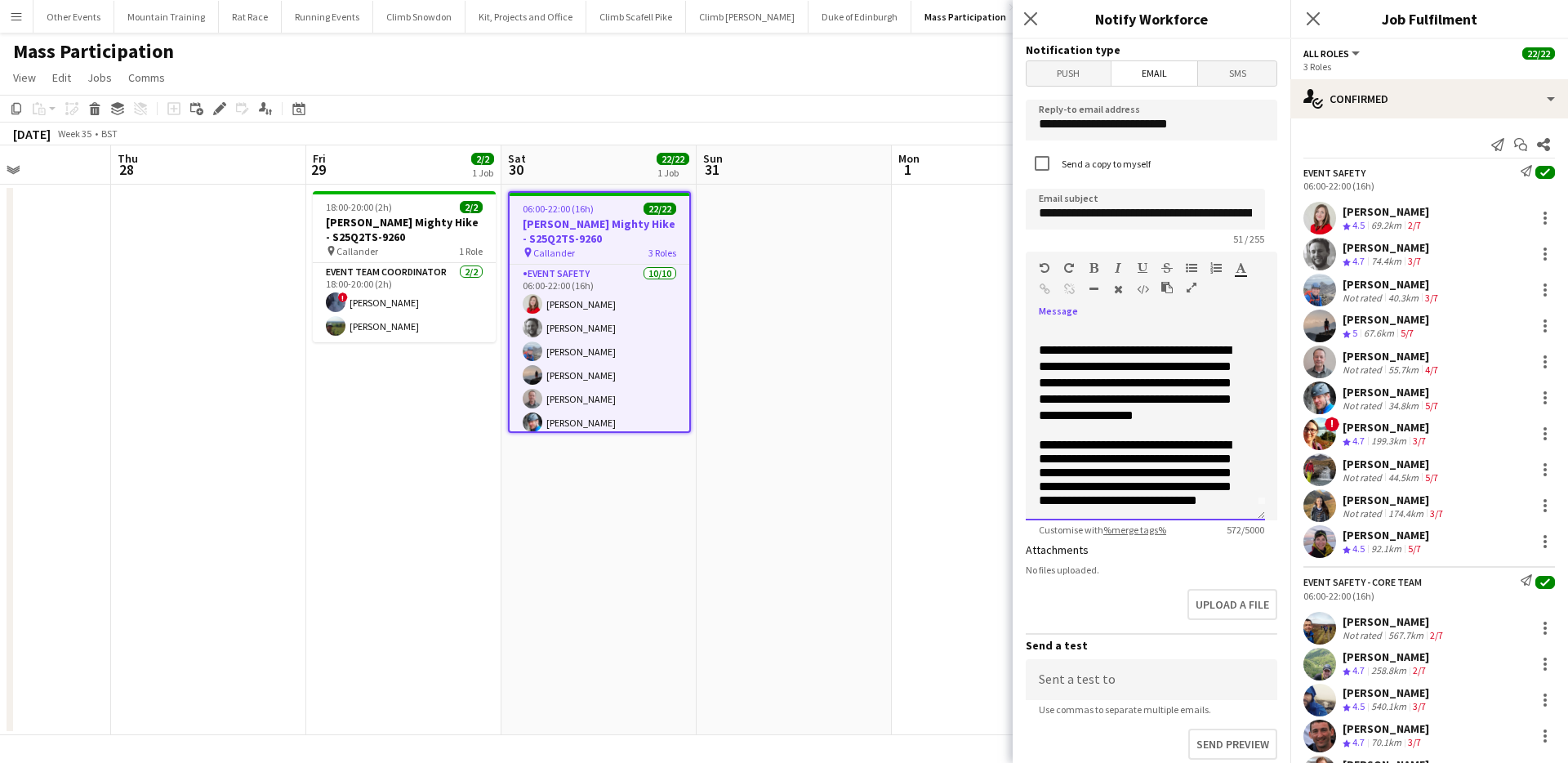
scroll to position [75, 0]
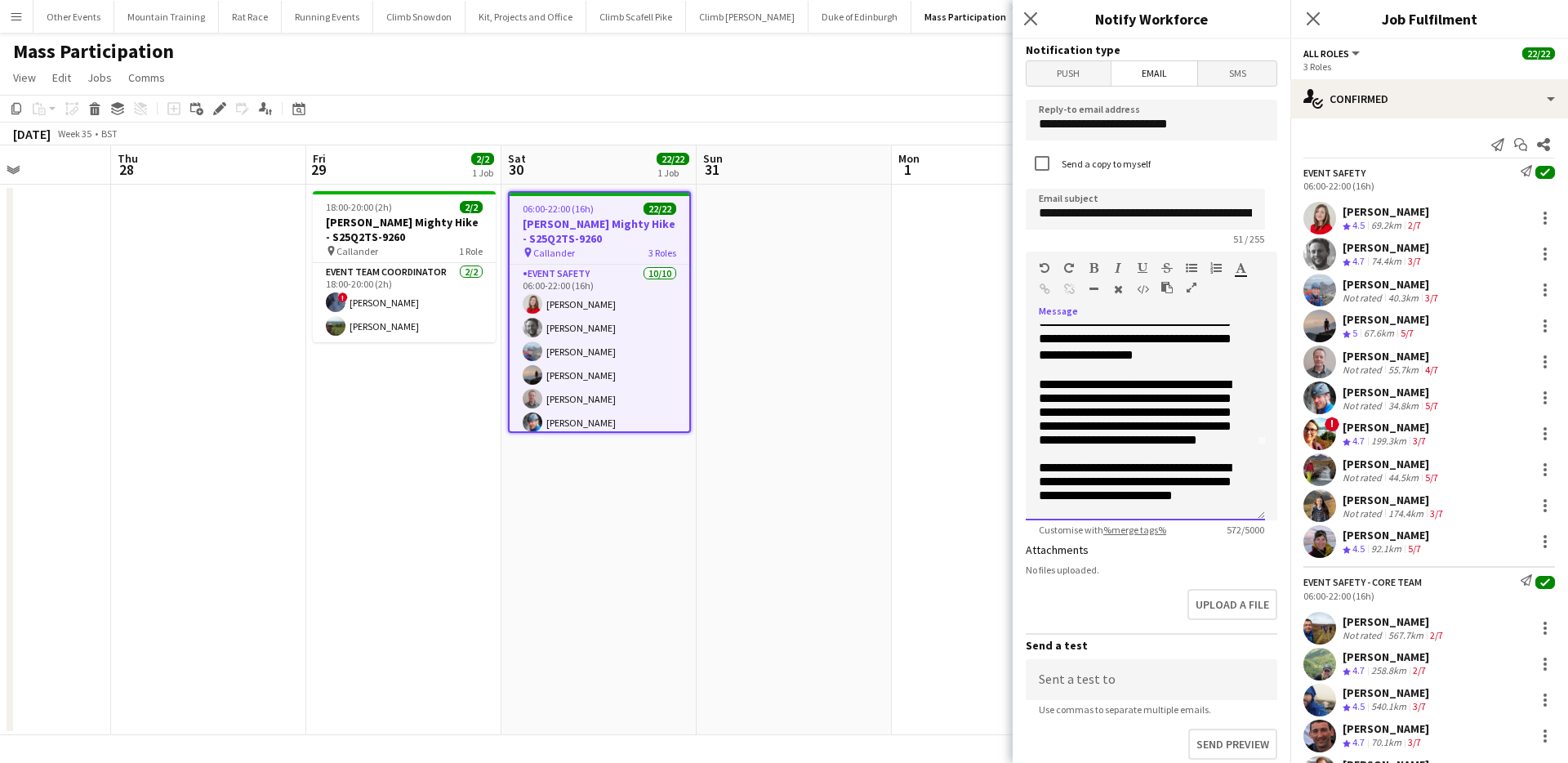
click at [1039, 398] on span "**********" at bounding box center [1136, 412] width 193 height 68
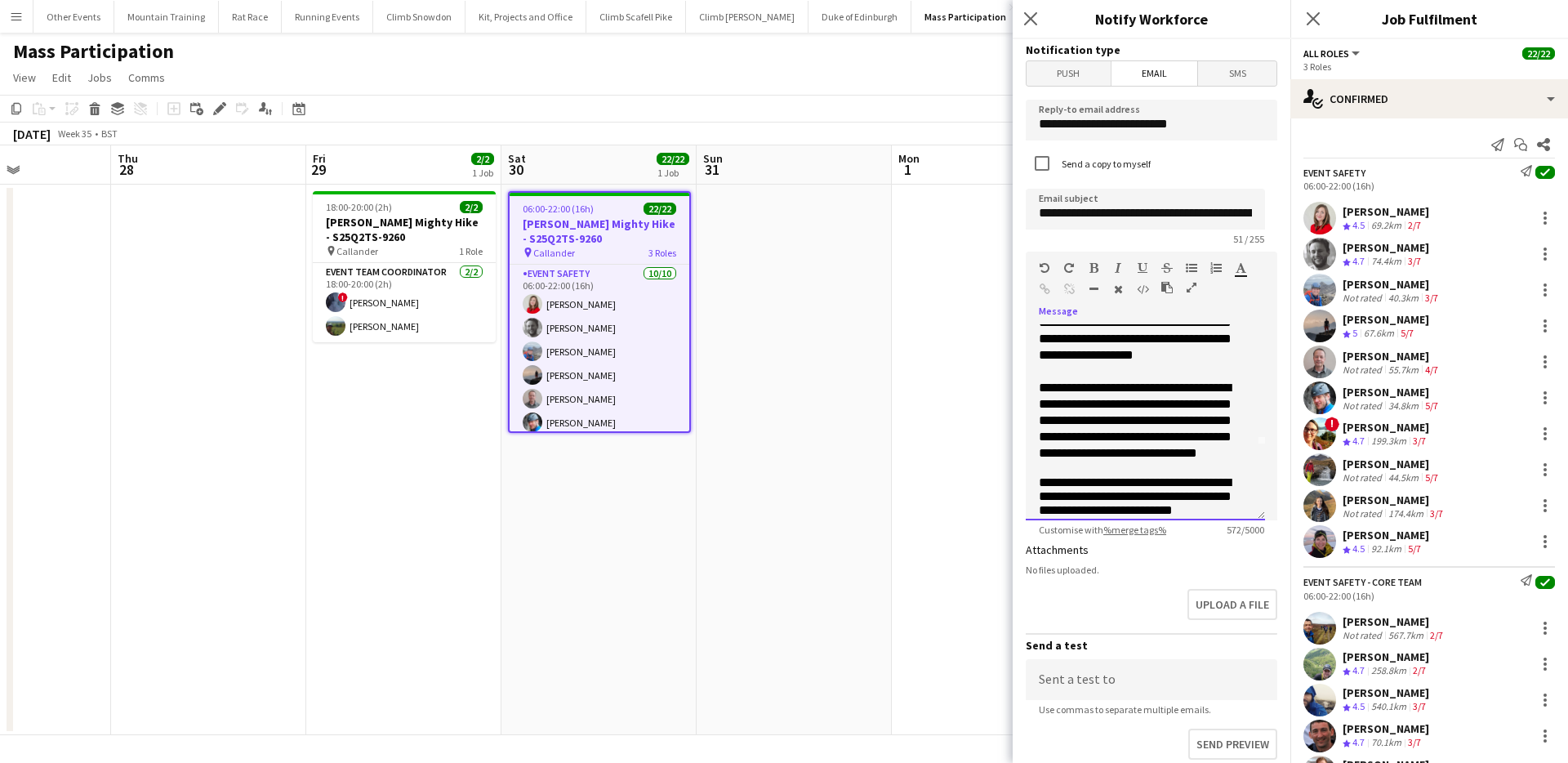
scroll to position [0, 0]
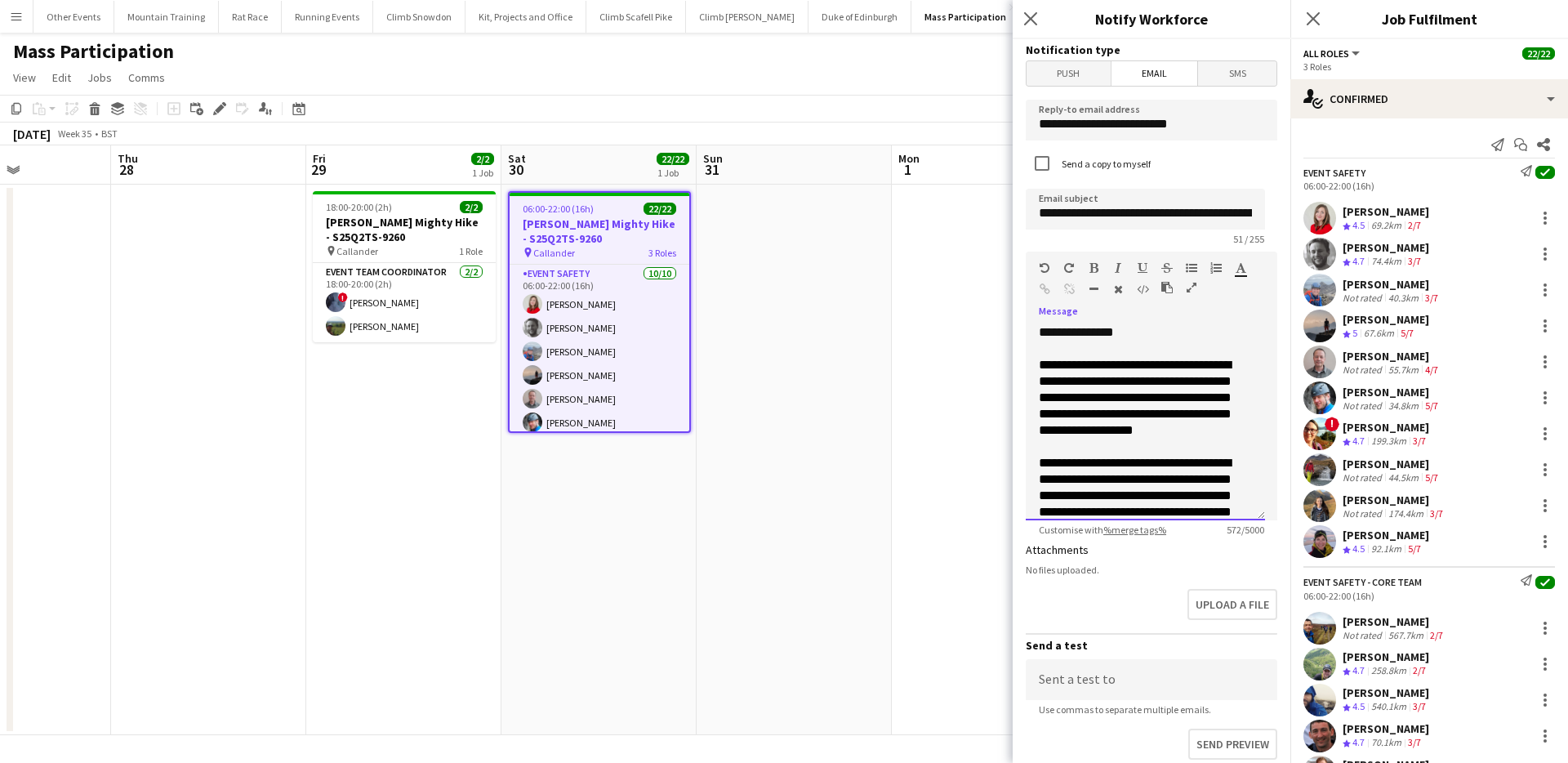
click at [1145, 382] on span "**********" at bounding box center [1136, 397] width 193 height 77
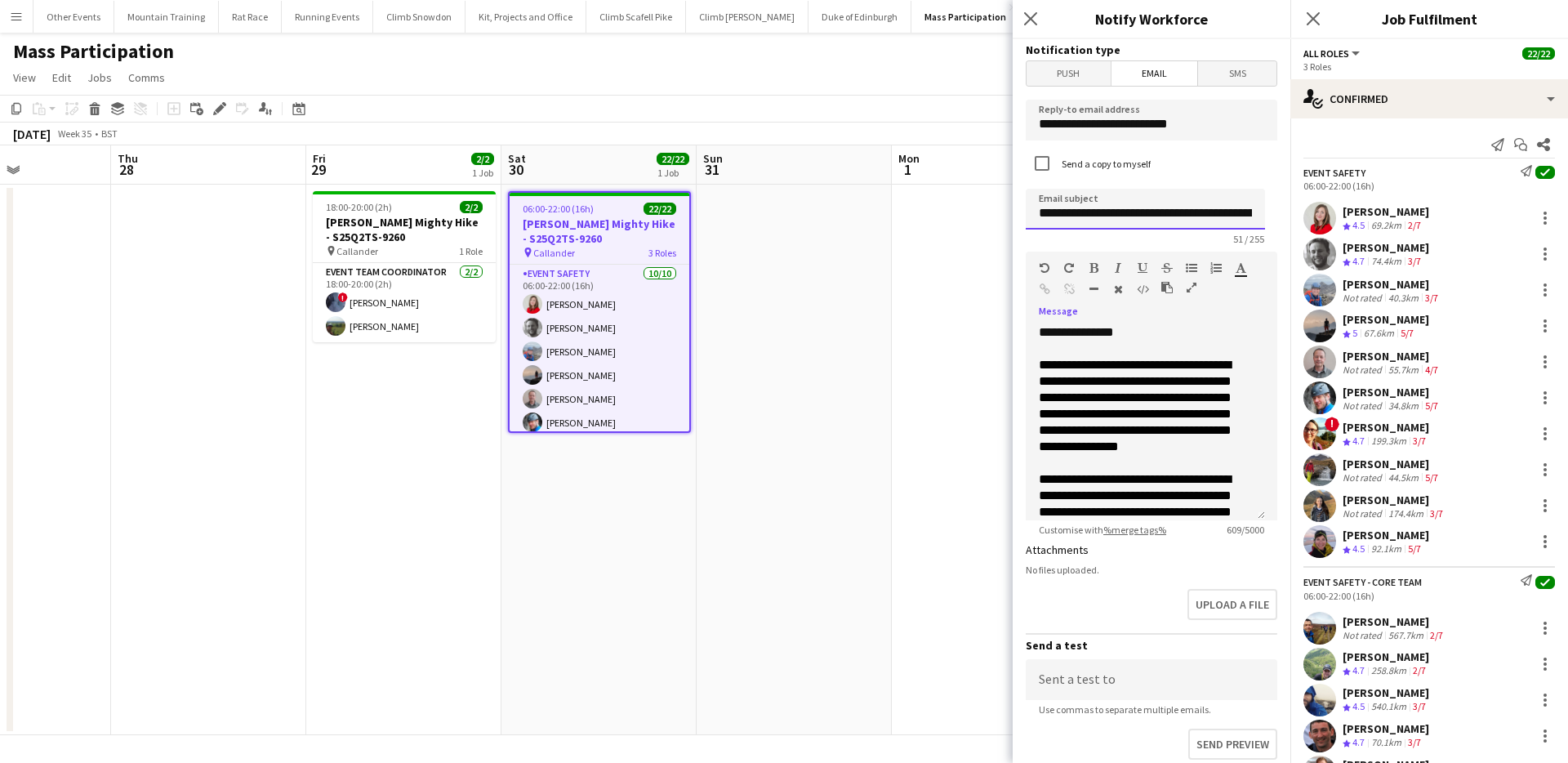
click at [1178, 214] on input "**********" at bounding box center [1144, 209] width 239 height 41
type input "**********"
click at [1157, 398] on span "**********" at bounding box center [1136, 405] width 193 height 94
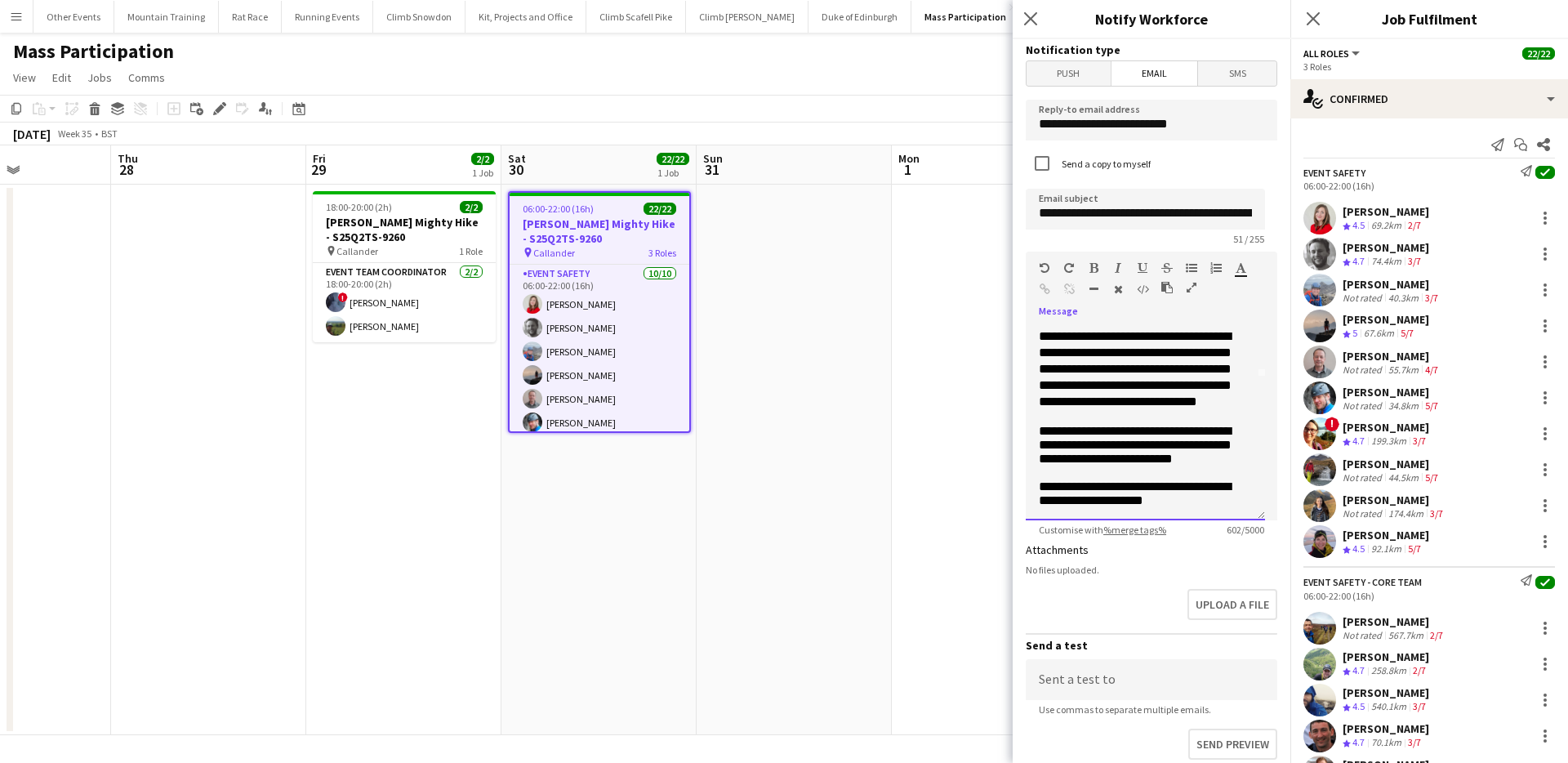
scroll to position [163, 0]
click at [1041, 442] on span "**********" at bounding box center [1136, 445] width 193 height 40
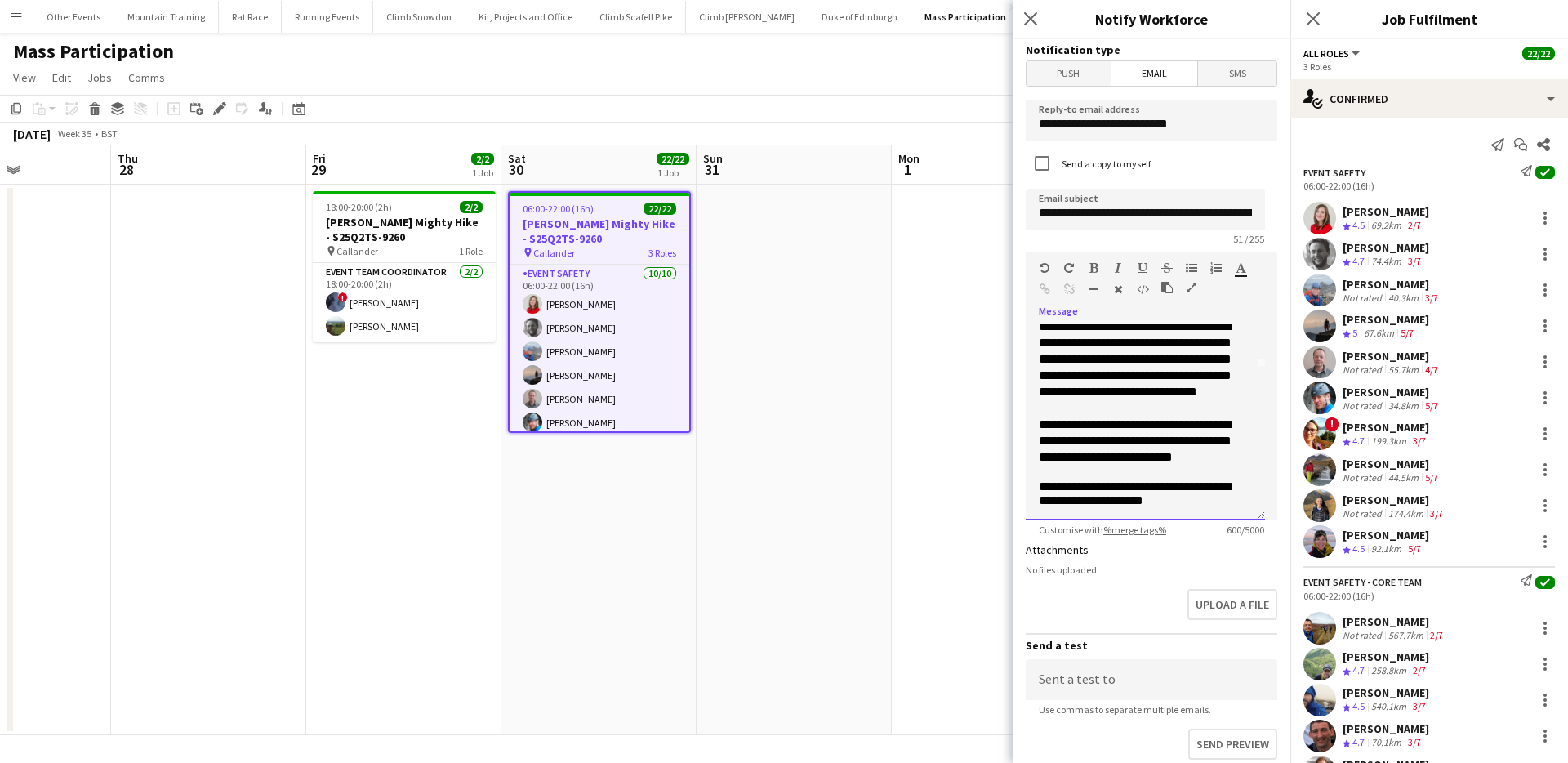
scroll to position [204, 0]
click at [1038, 487] on div "**********" at bounding box center [1144, 422] width 239 height 196
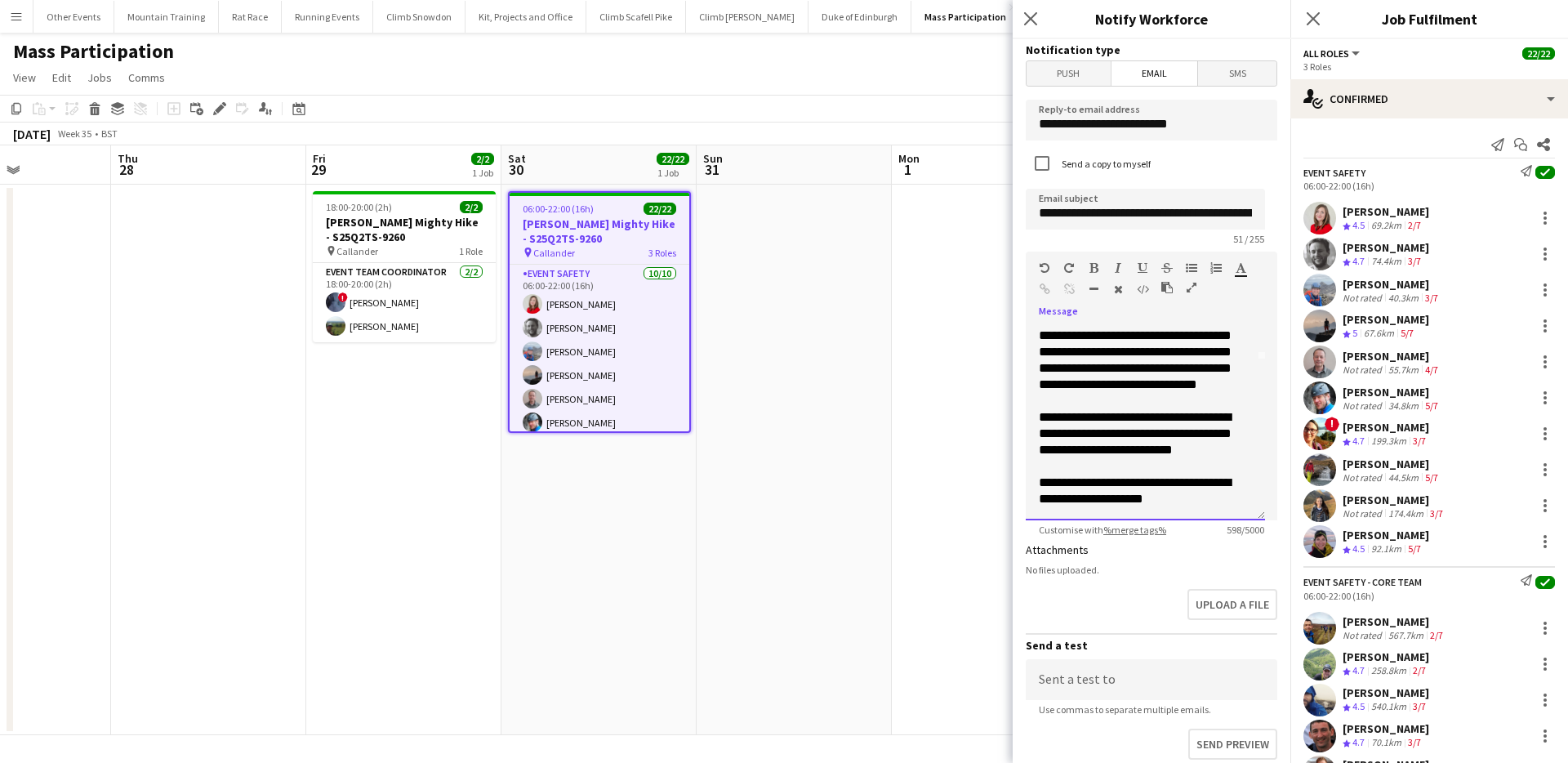
scroll to position [209, 0]
click at [1178, 500] on div "**********" at bounding box center [1145, 492] width 213 height 33
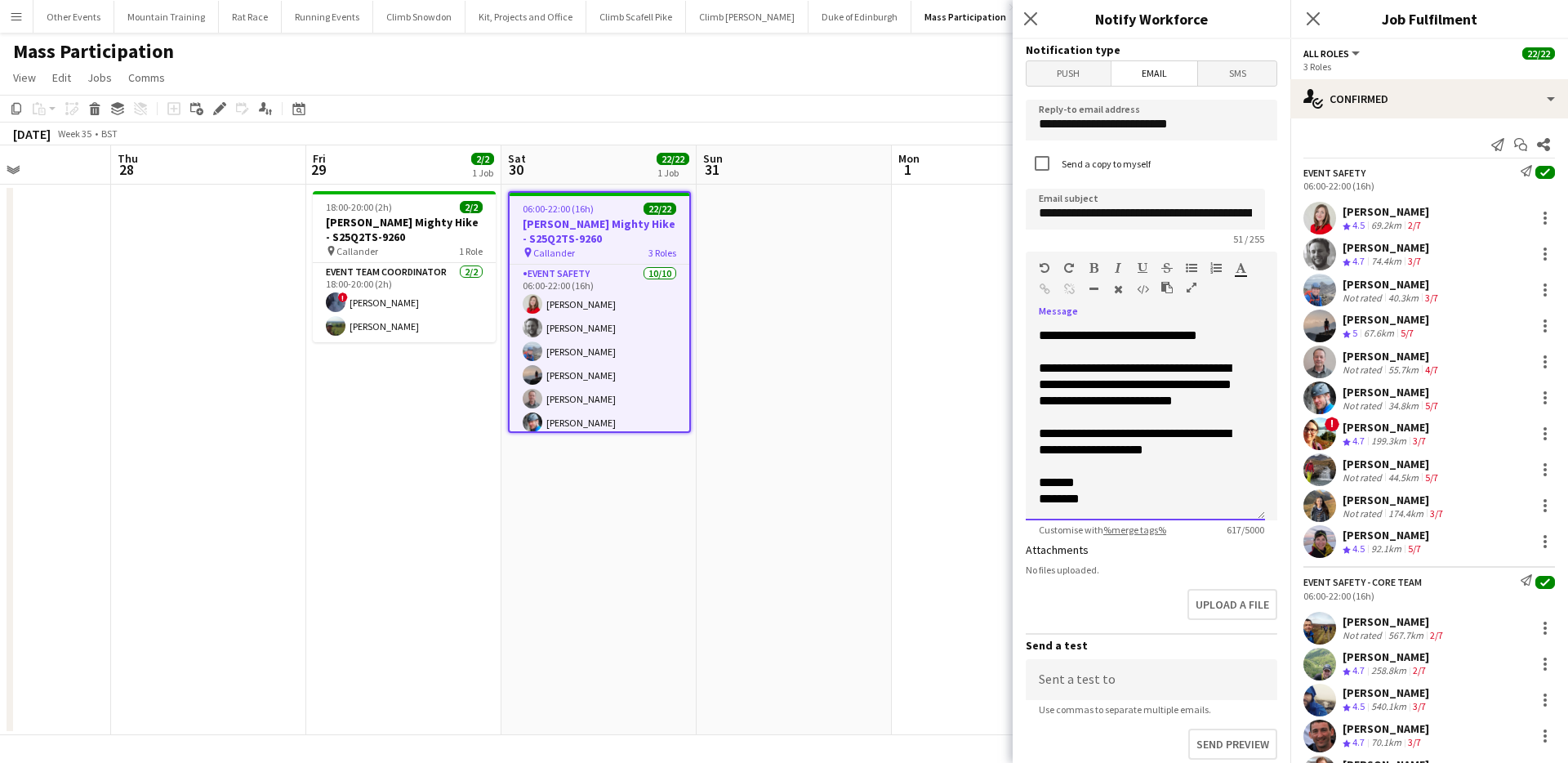
scroll to position [263, 0]
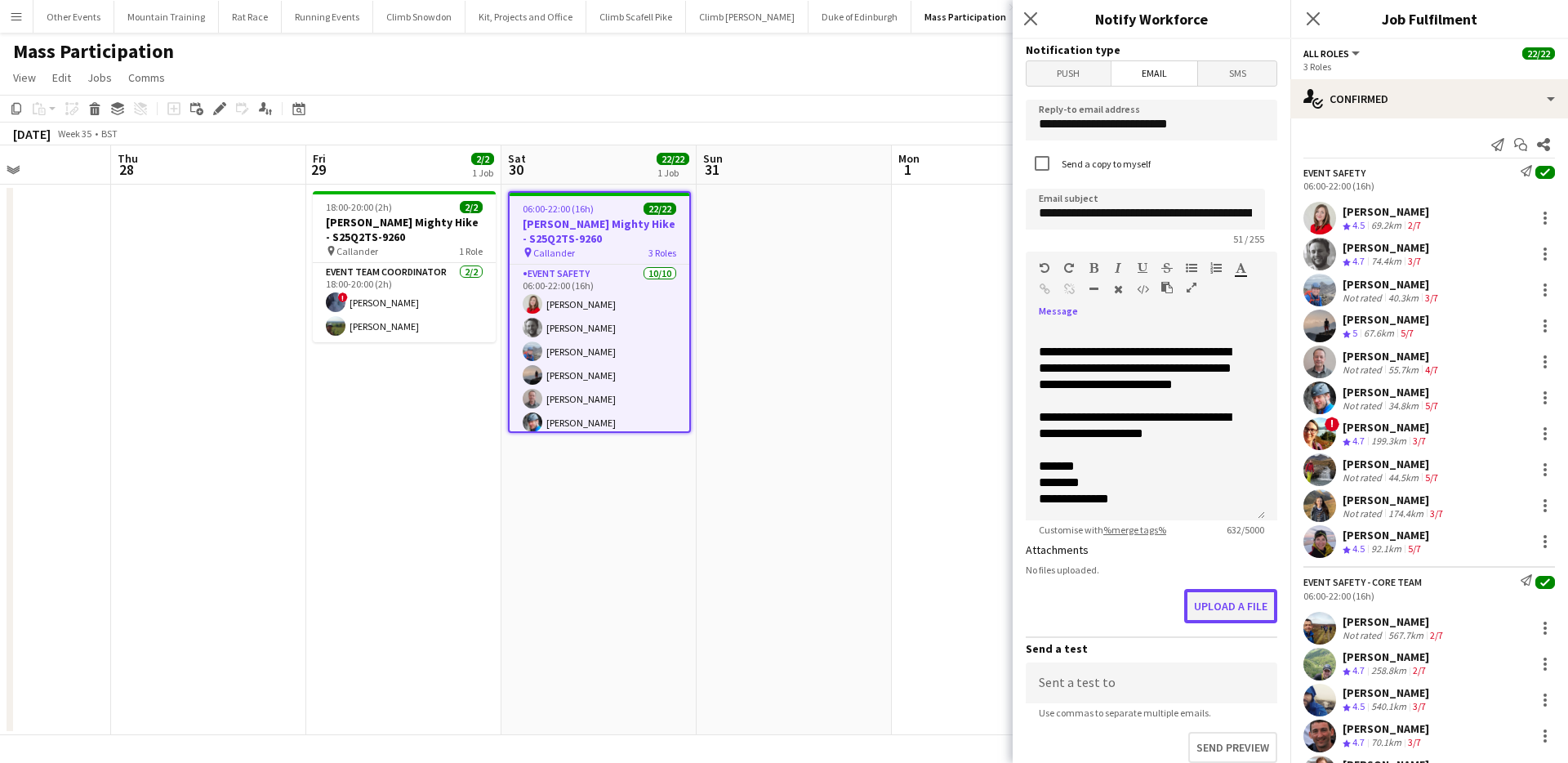
click at [1236, 603] on button "Upload a file" at bounding box center [1231, 606] width 93 height 34
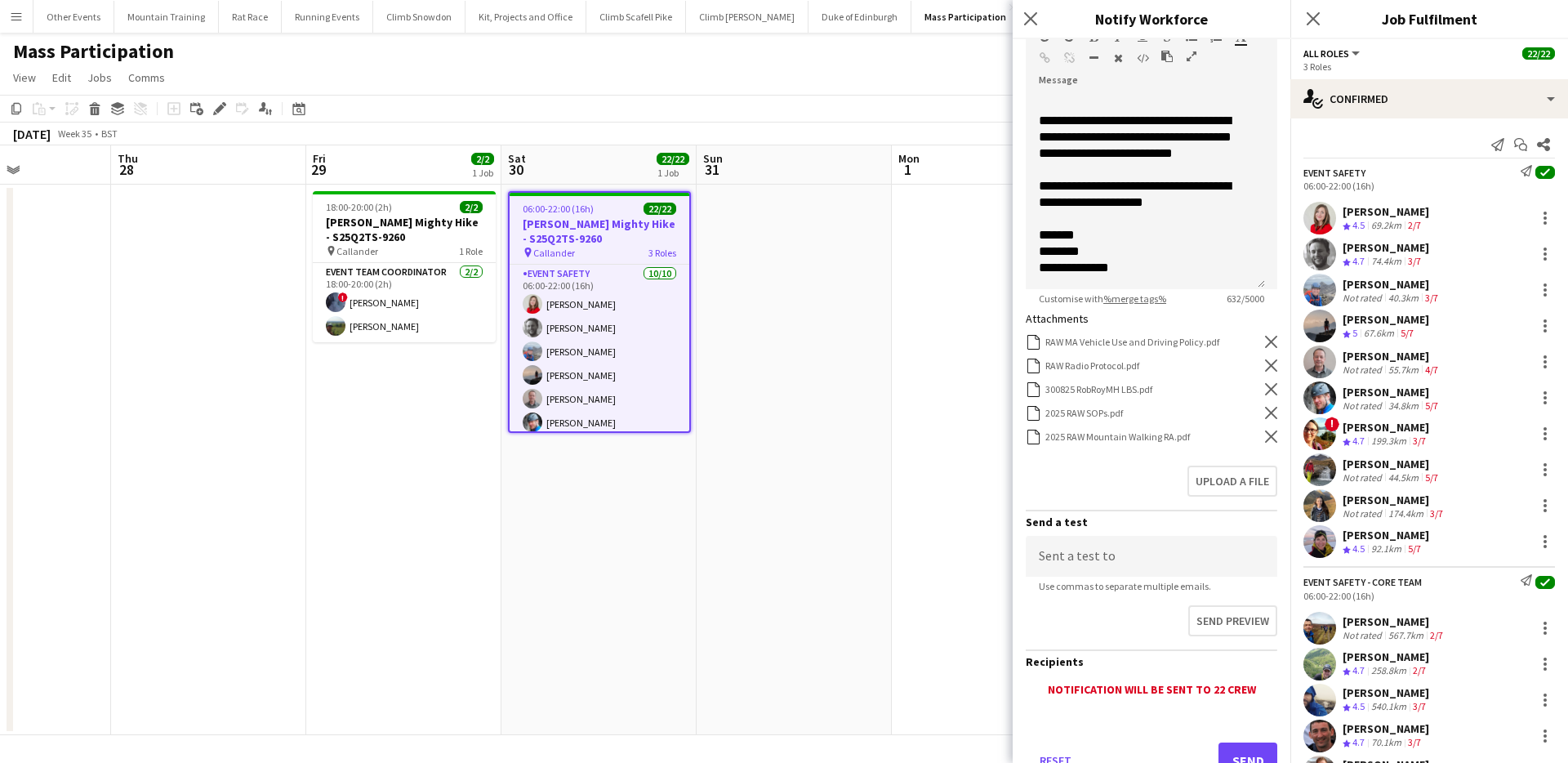
scroll to position [292, 0]
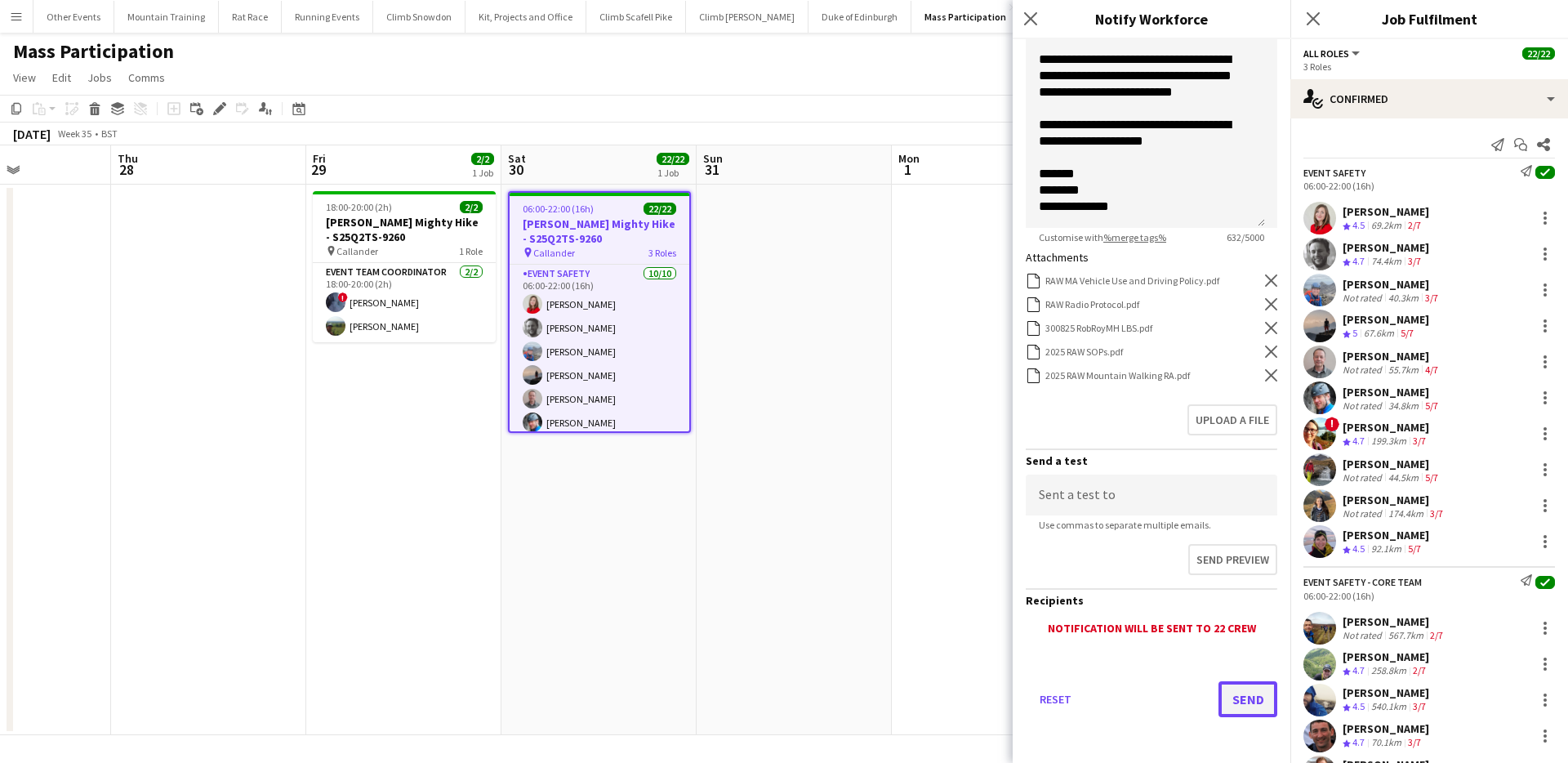
click at [1243, 708] on button "Send" at bounding box center [1248, 699] width 59 height 36
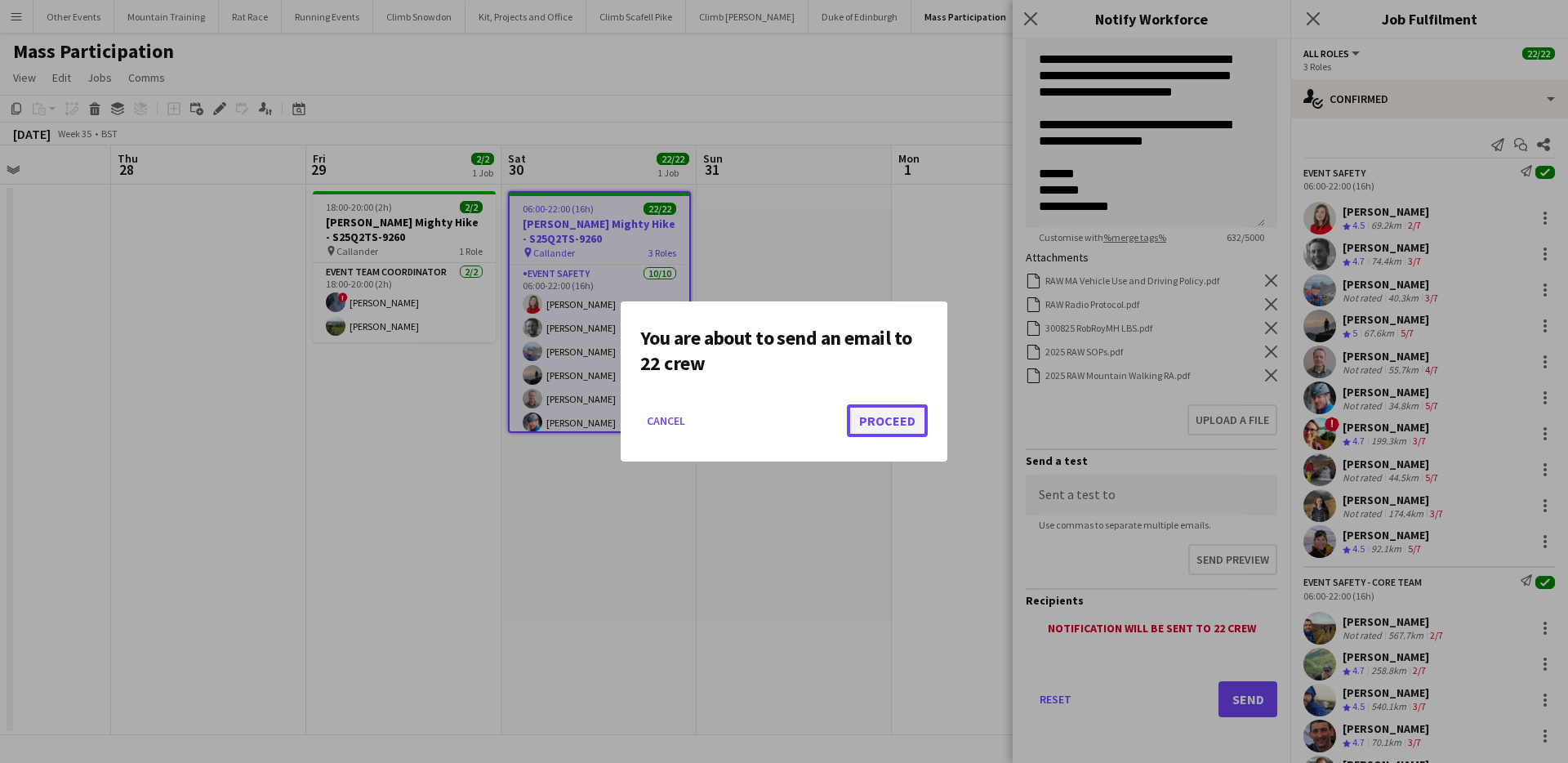
click at [917, 434] on button "Proceed" at bounding box center [887, 421] width 81 height 33
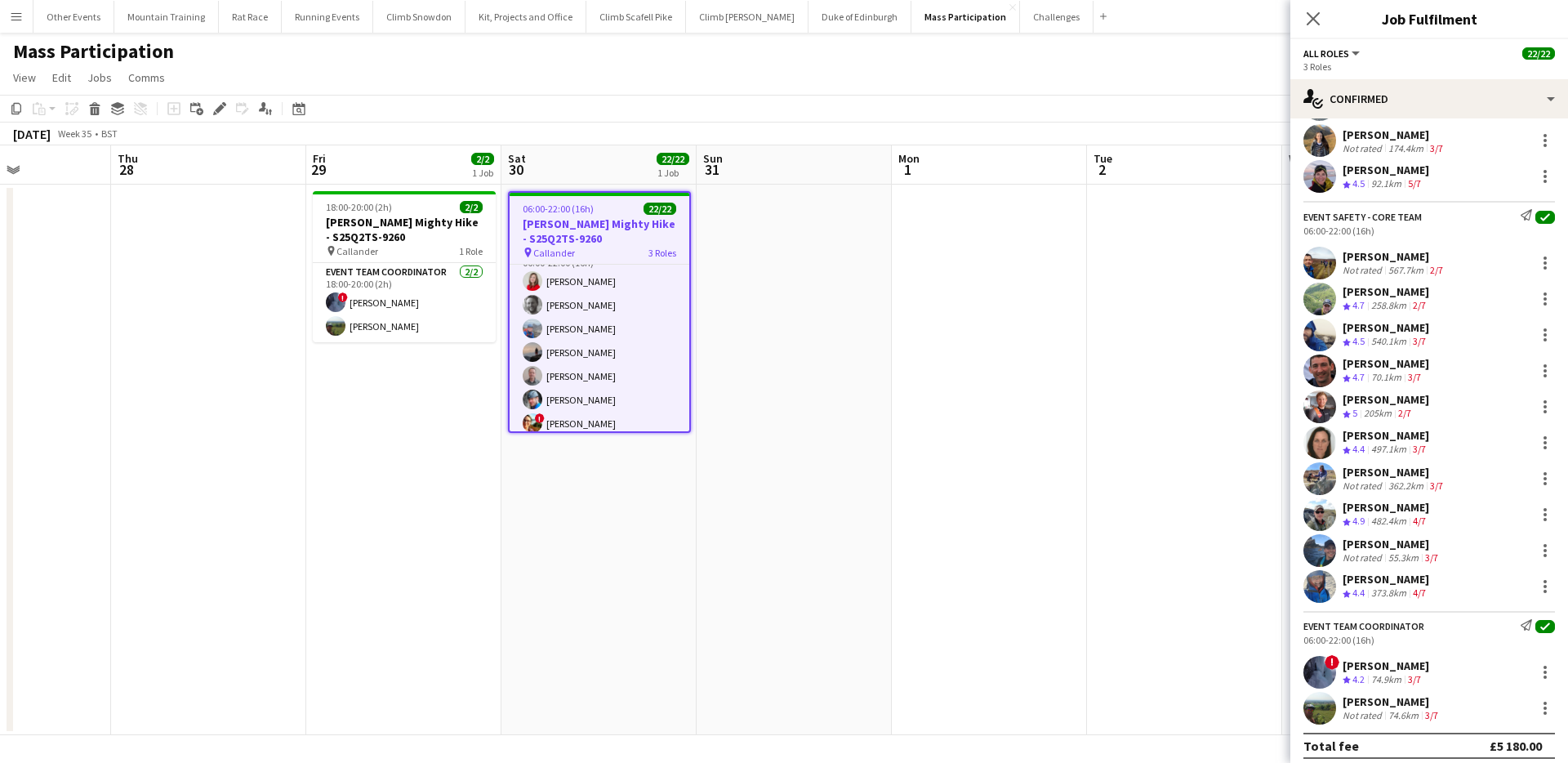
scroll to position [374, 0]
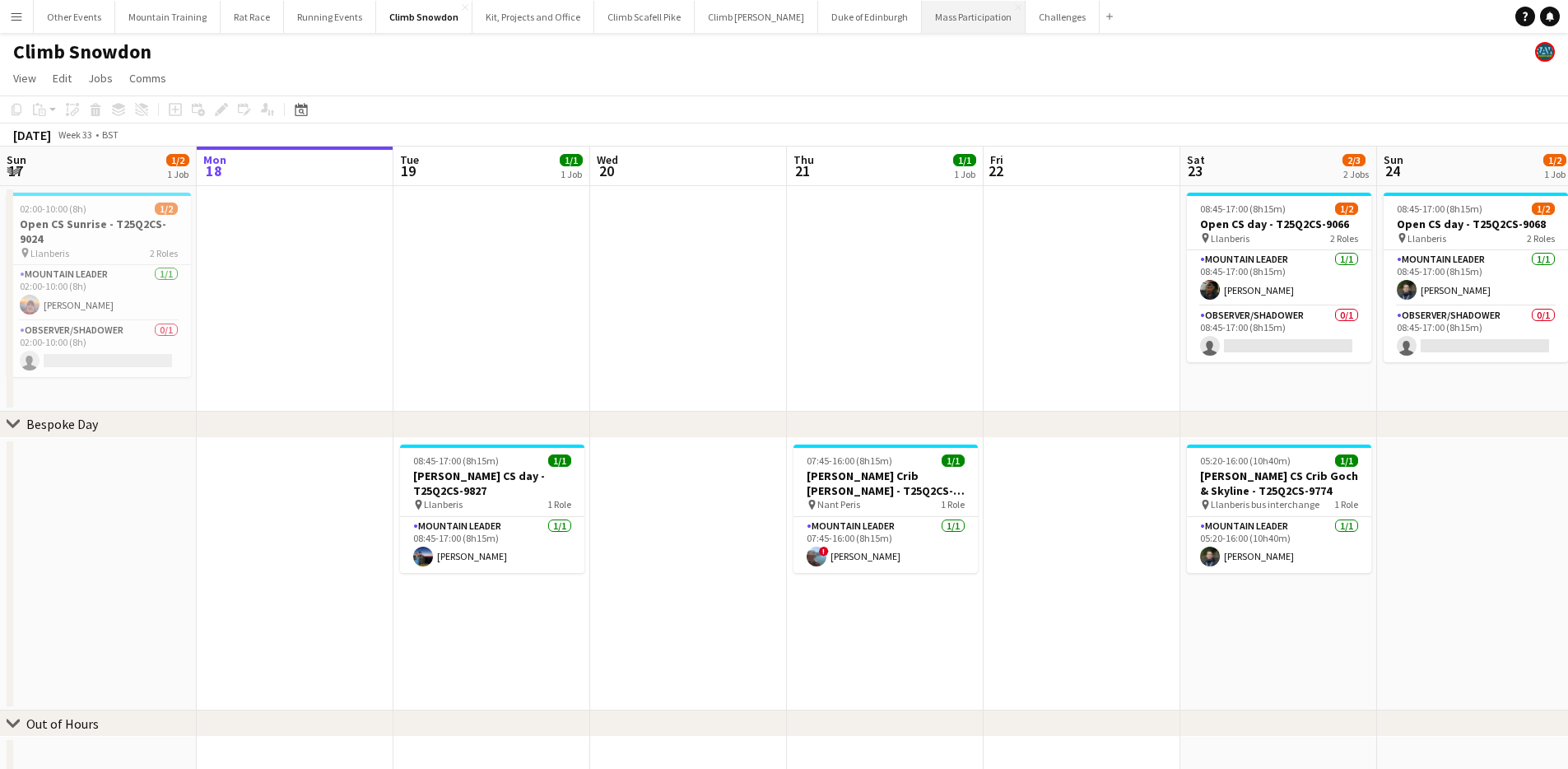
click at [922, 11] on button "Mass Participation Close" at bounding box center [974, 17] width 103 height 32
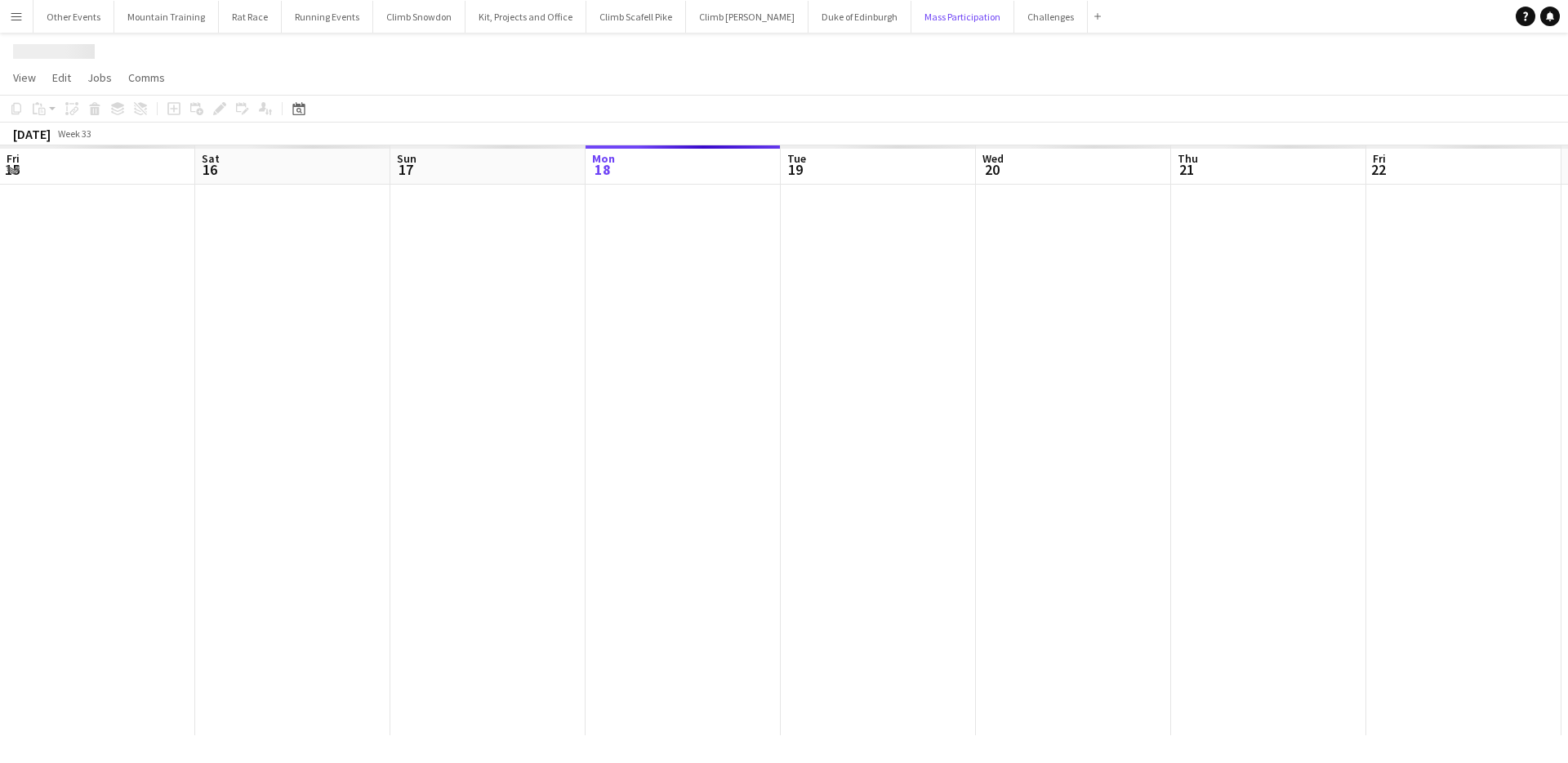
scroll to position [0, 390]
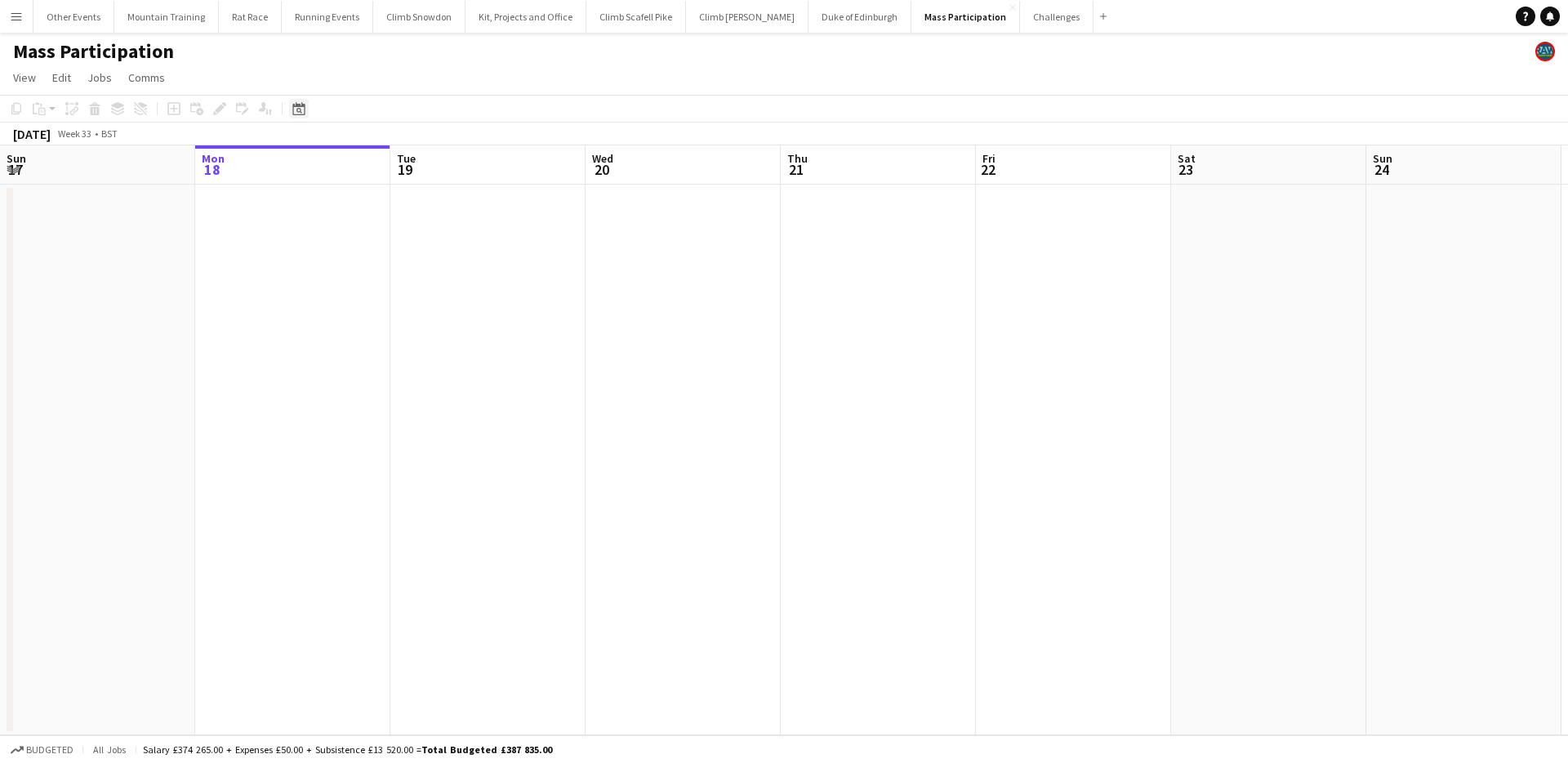
click at [301, 109] on icon at bounding box center [299, 110] width 6 height 6
click at [430, 168] on span "Next month" at bounding box center [431, 165] width 33 height 33
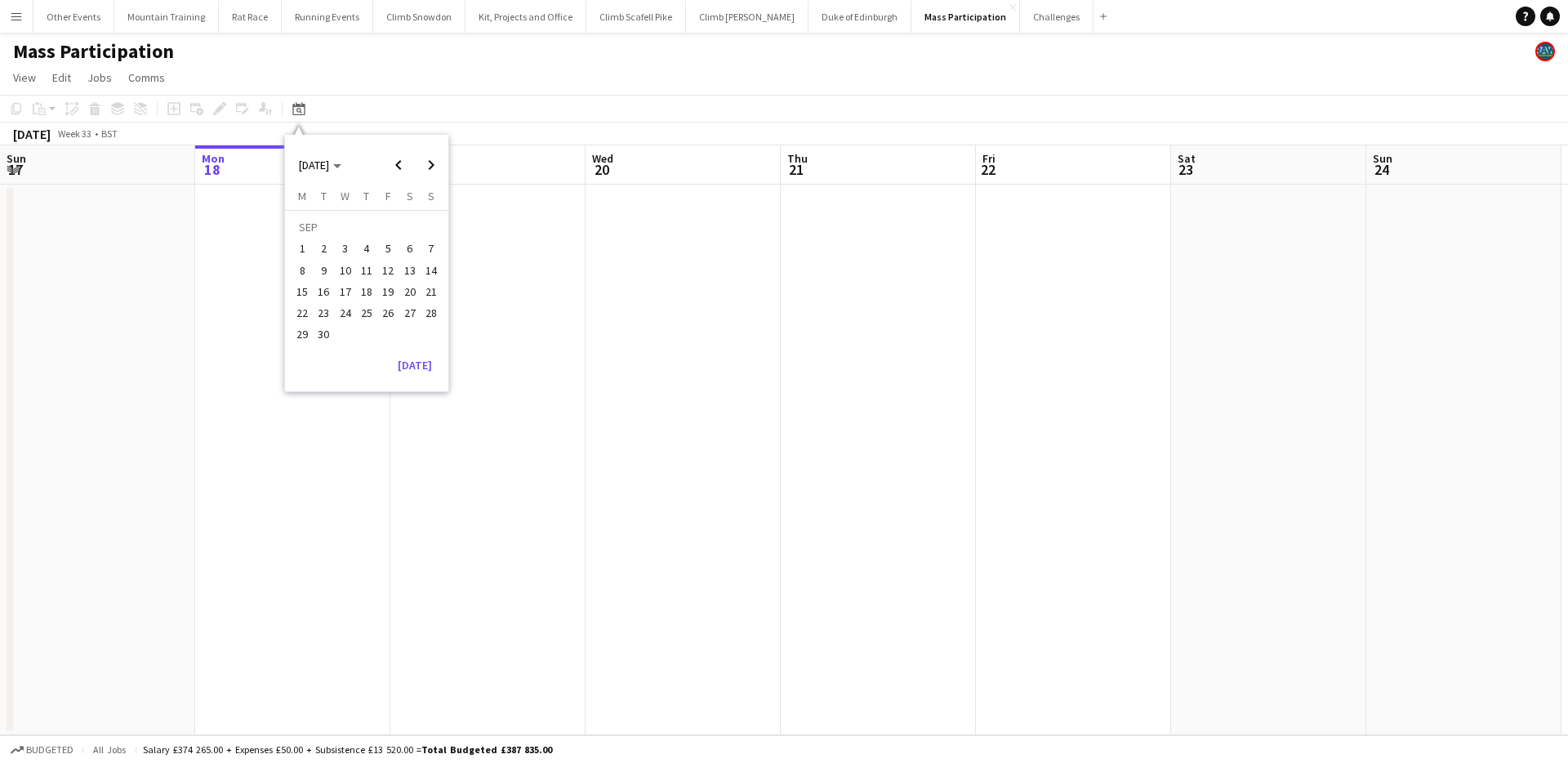
click at [409, 264] on span "13" at bounding box center [410, 271] width 20 height 20
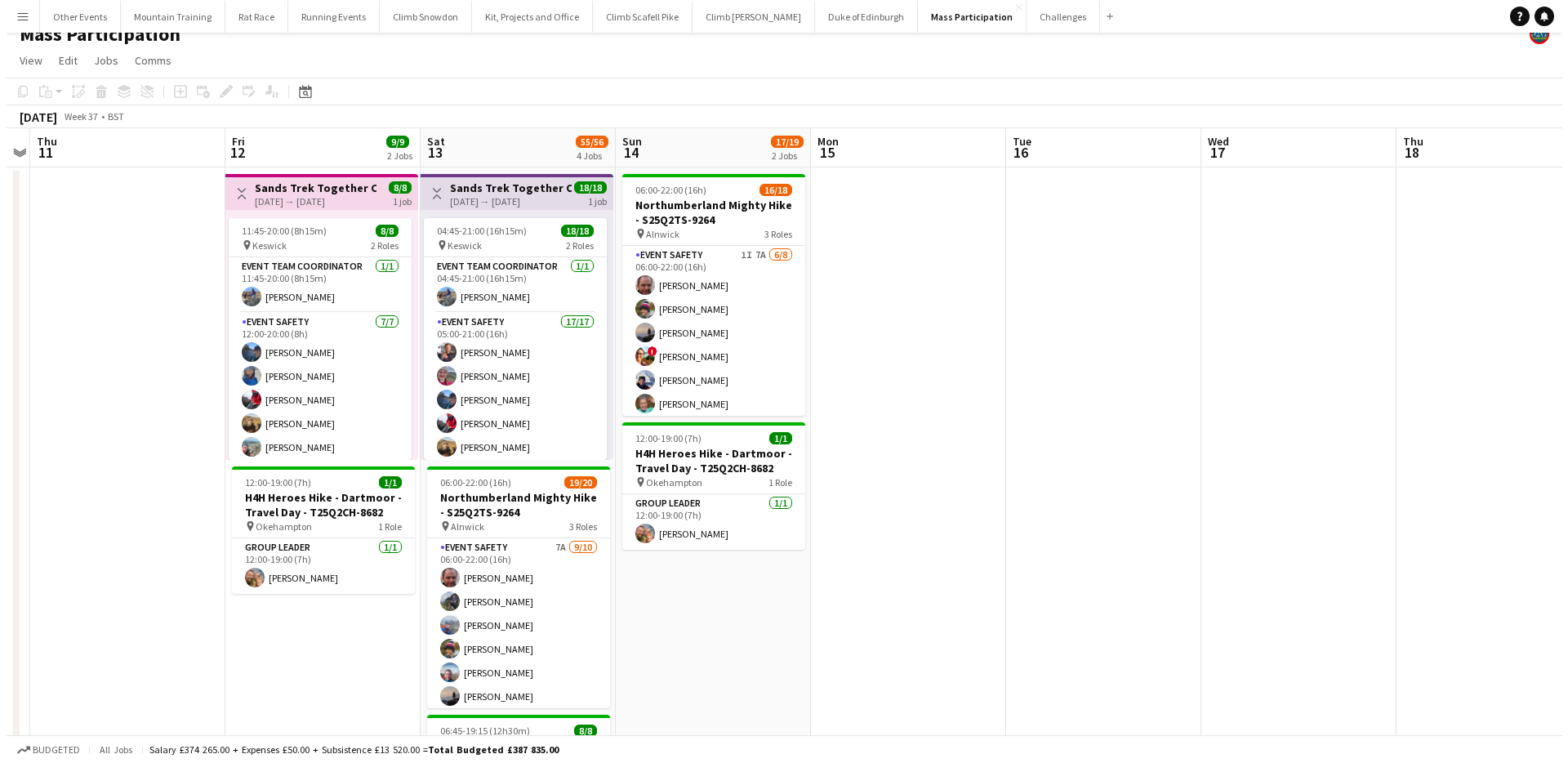
scroll to position [0, 0]
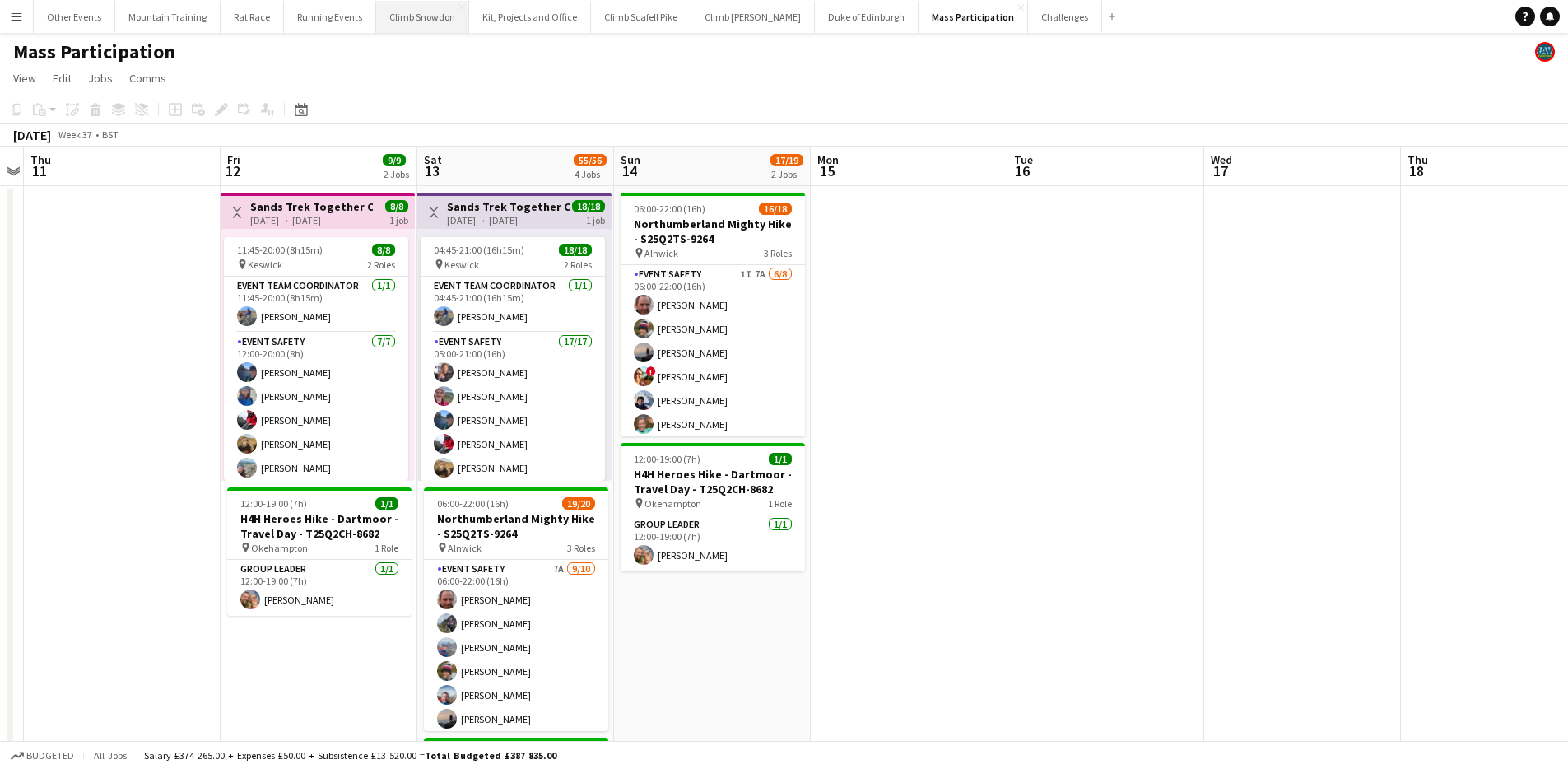
click at [405, 18] on button "Climb Snowdon Close" at bounding box center [422, 17] width 93 height 32
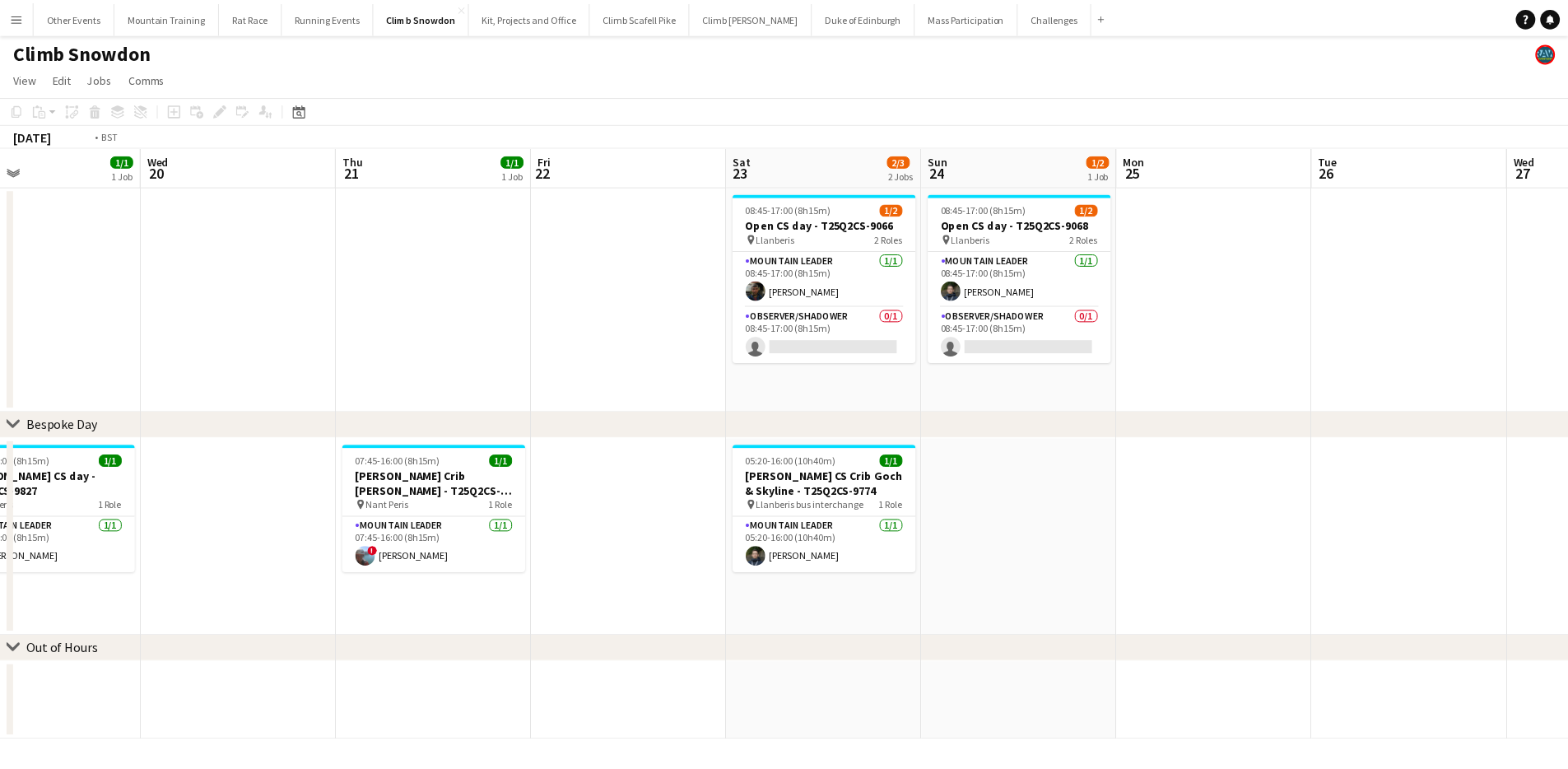
scroll to position [0, 528]
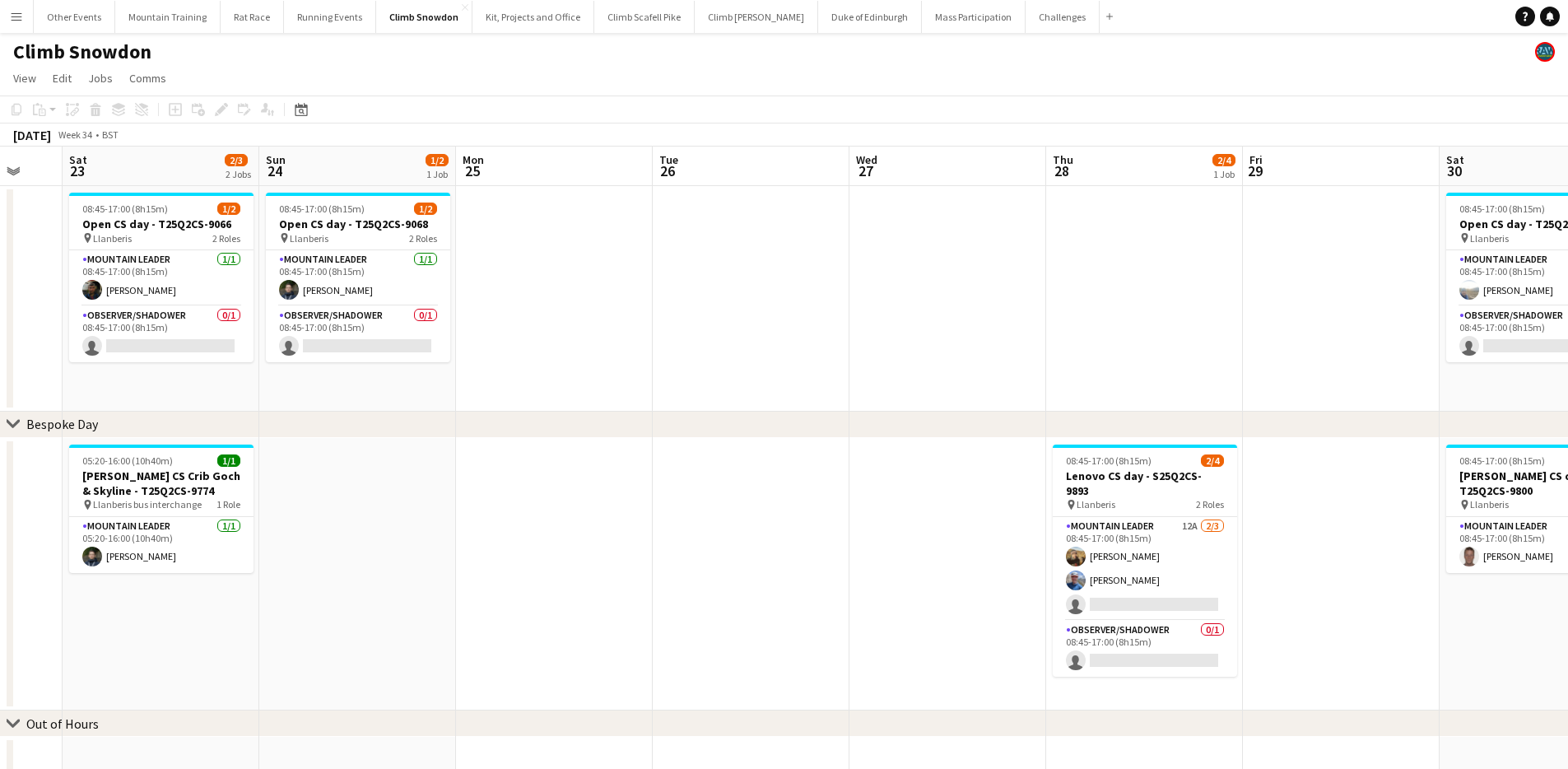
drag, startPoint x: 1106, startPoint y: 288, endPoint x: 0, endPoint y: 282, distance: 1106.0
click at [0, 282] on app-calendar-viewport "Wed 20 Thu 21 1/1 1 Job Fri 22 Sat 23 2/3 2 Jobs Sun 24 1/2 1 Job Mon 25 Tue 26…" at bounding box center [784, 466] width 1568 height 640
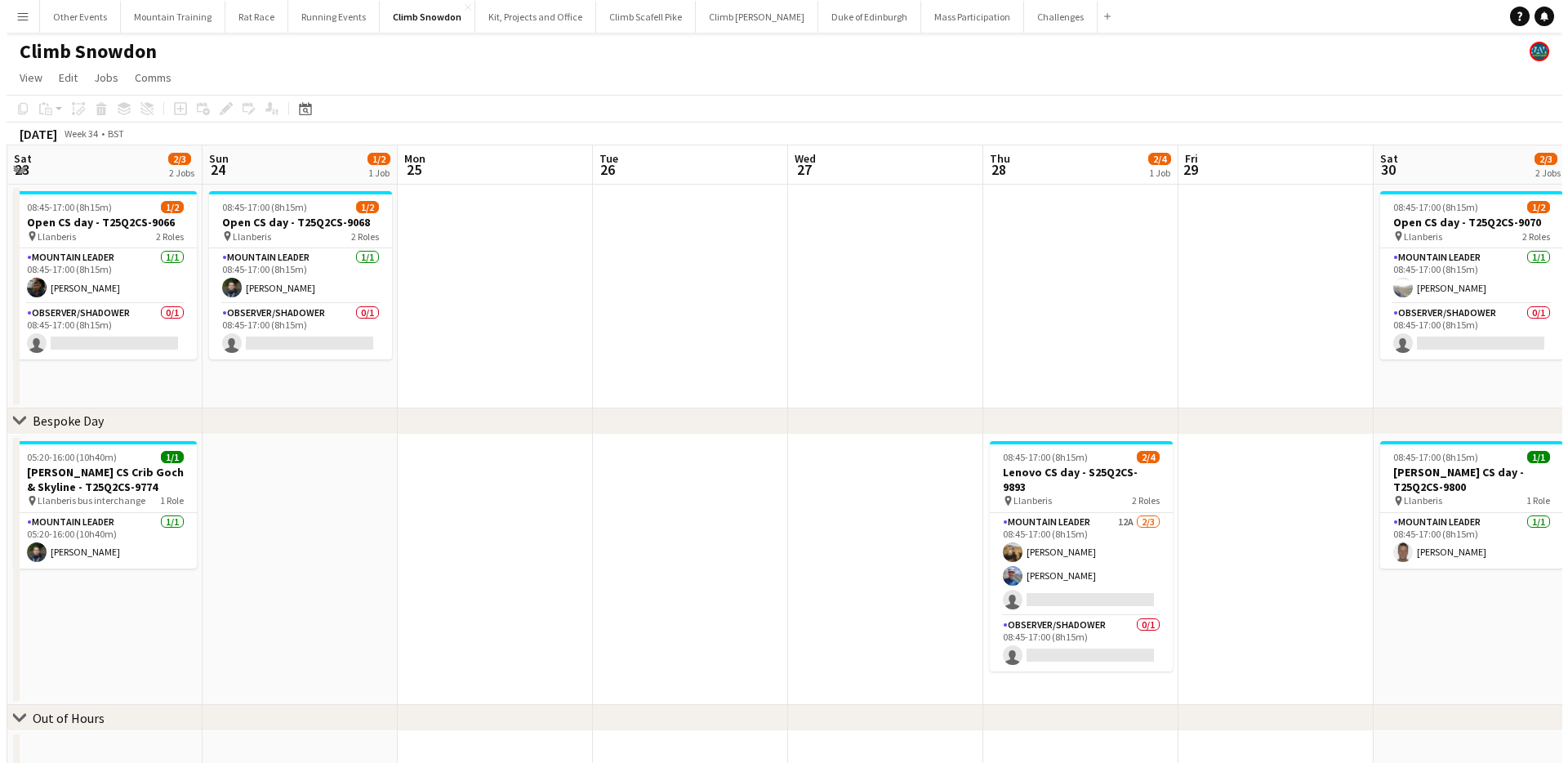
scroll to position [0, 476]
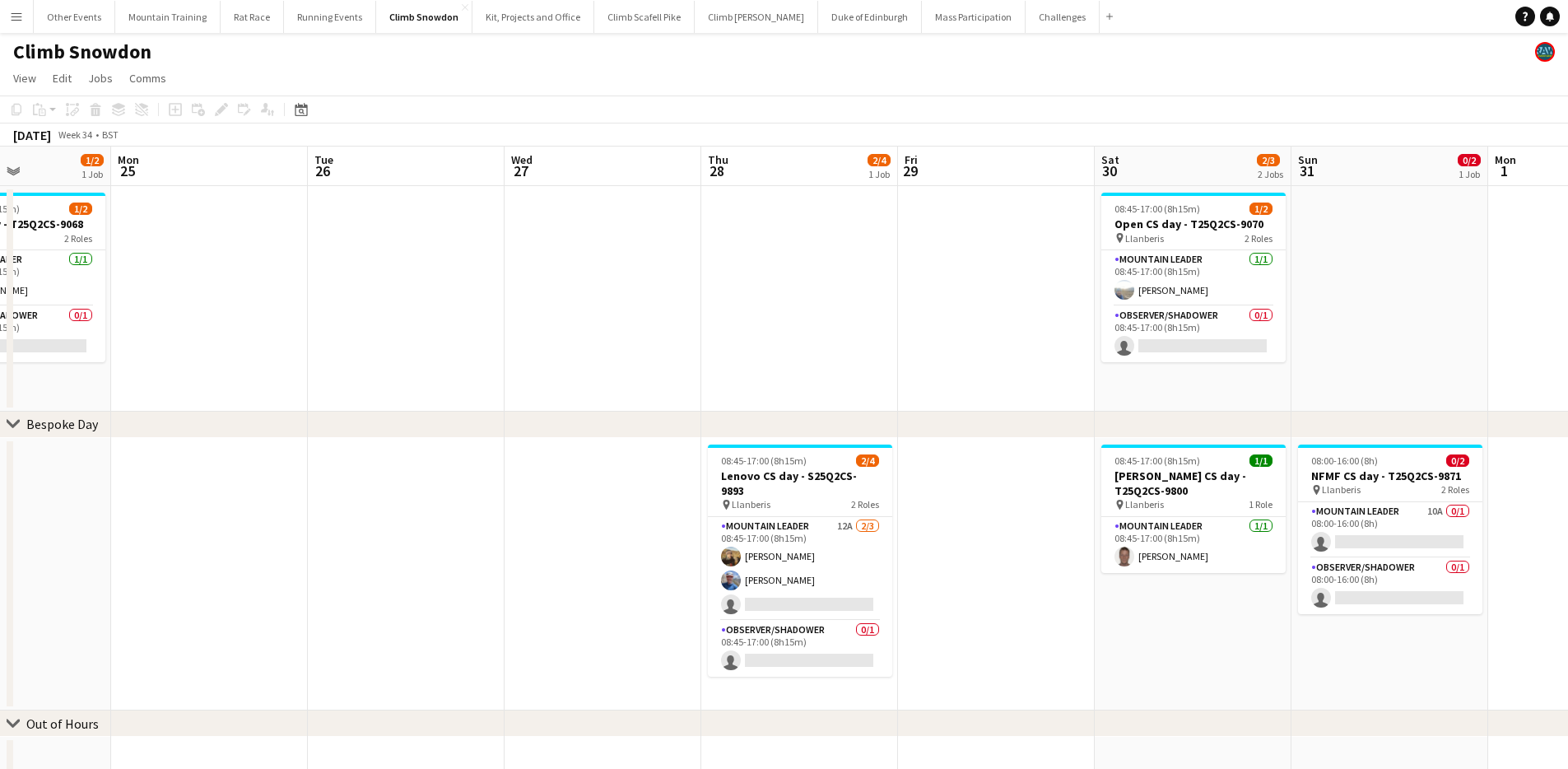
drag, startPoint x: 1118, startPoint y: 312, endPoint x: 774, endPoint y: 320, distance: 344.1
click at [774, 320] on app-calendar-viewport "Fri 22 Sat 23 2/3 2 Jobs Sun 24 1/2 1 Job Mon 25 Tue 26 Wed 27 Thu 28 2/4 1 Job…" at bounding box center [784, 466] width 1568 height 640
click at [14, 22] on app-icon "Menu" at bounding box center [16, 16] width 13 height 13
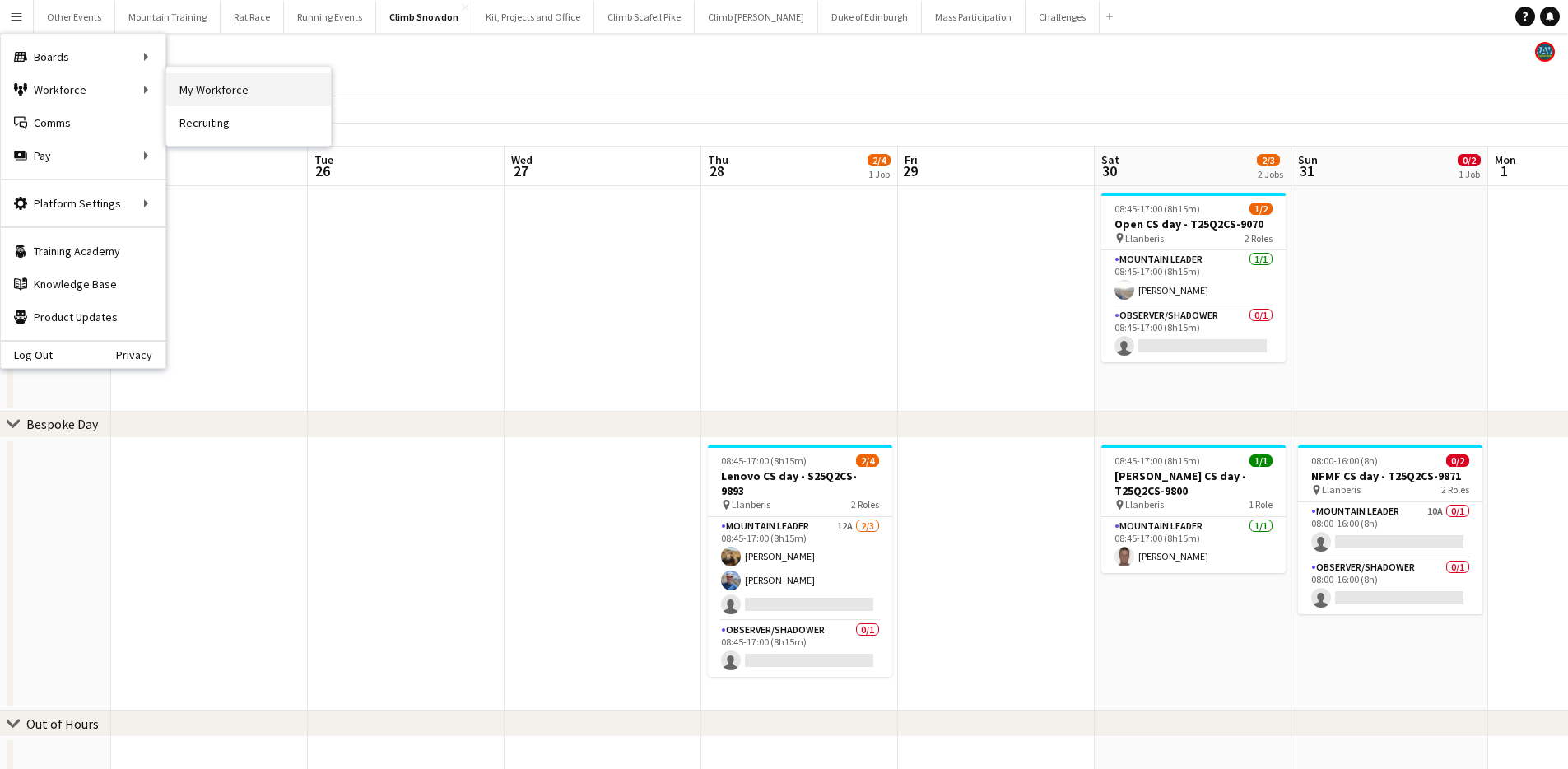
click at [222, 87] on link "My Workforce" at bounding box center [249, 90] width 165 height 33
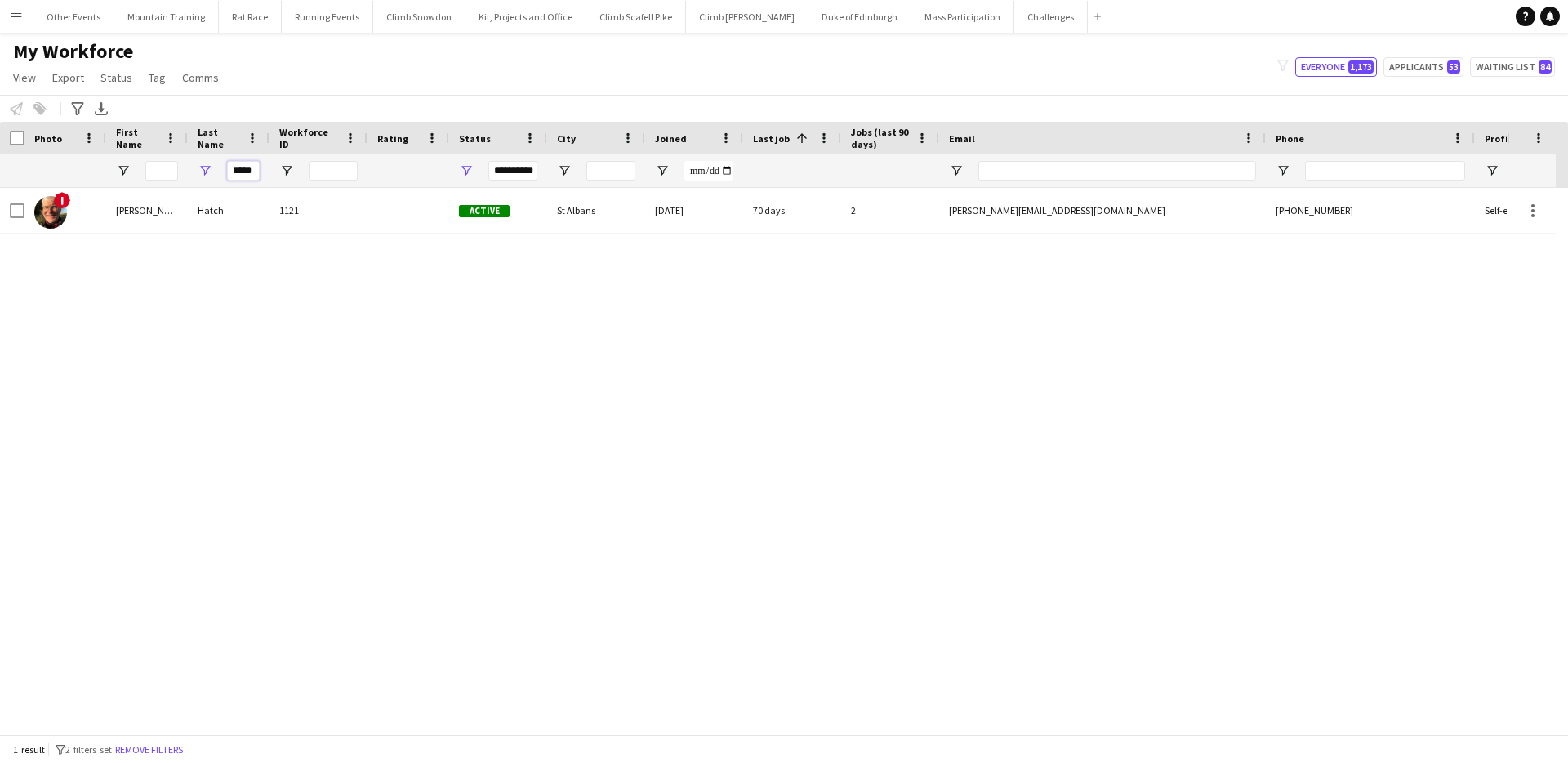
click at [240, 166] on input "*****" at bounding box center [244, 171] width 33 height 20
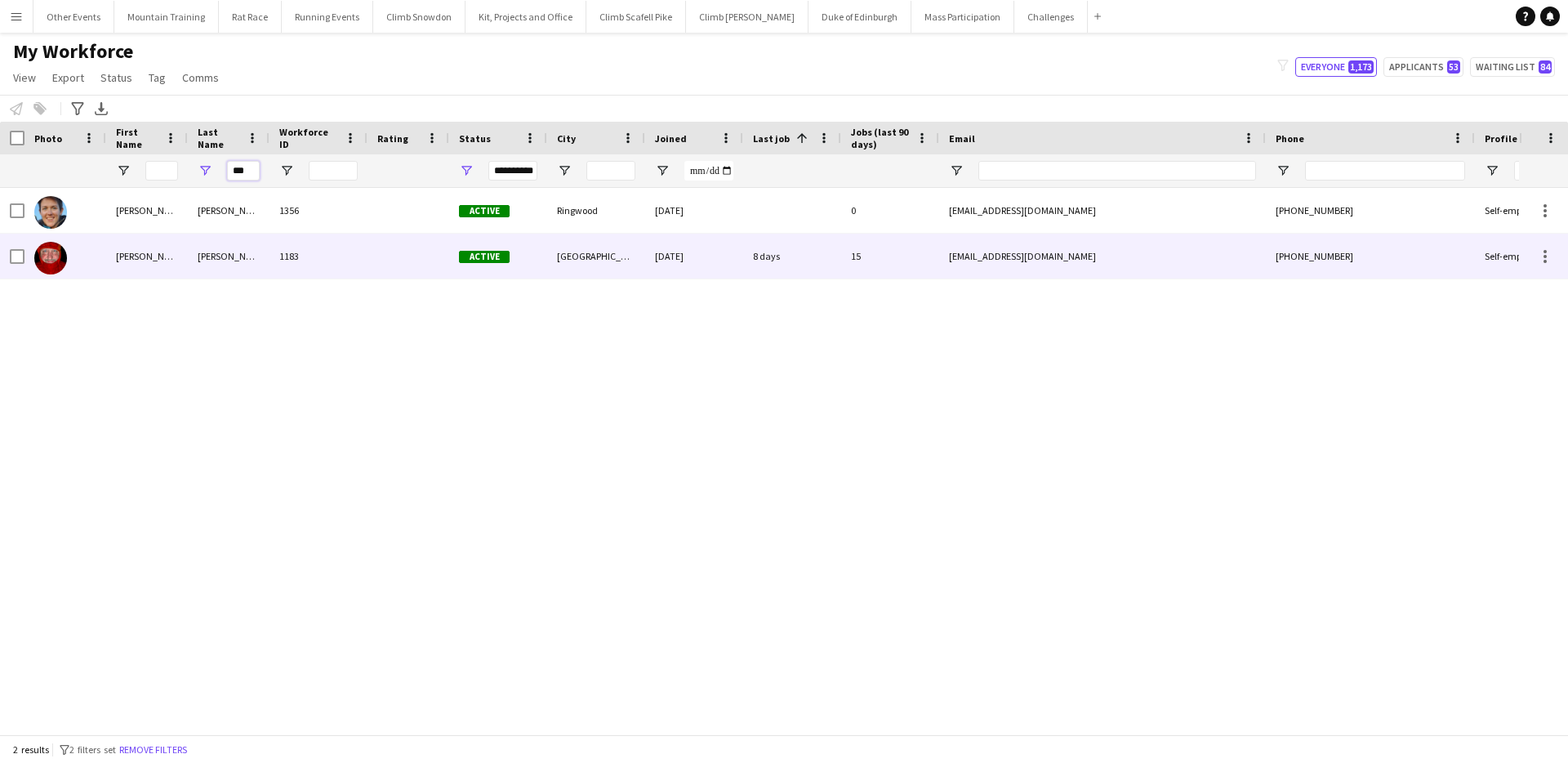
type input "***"
click at [234, 237] on div "[PERSON_NAME]" at bounding box center [229, 257] width 82 height 45
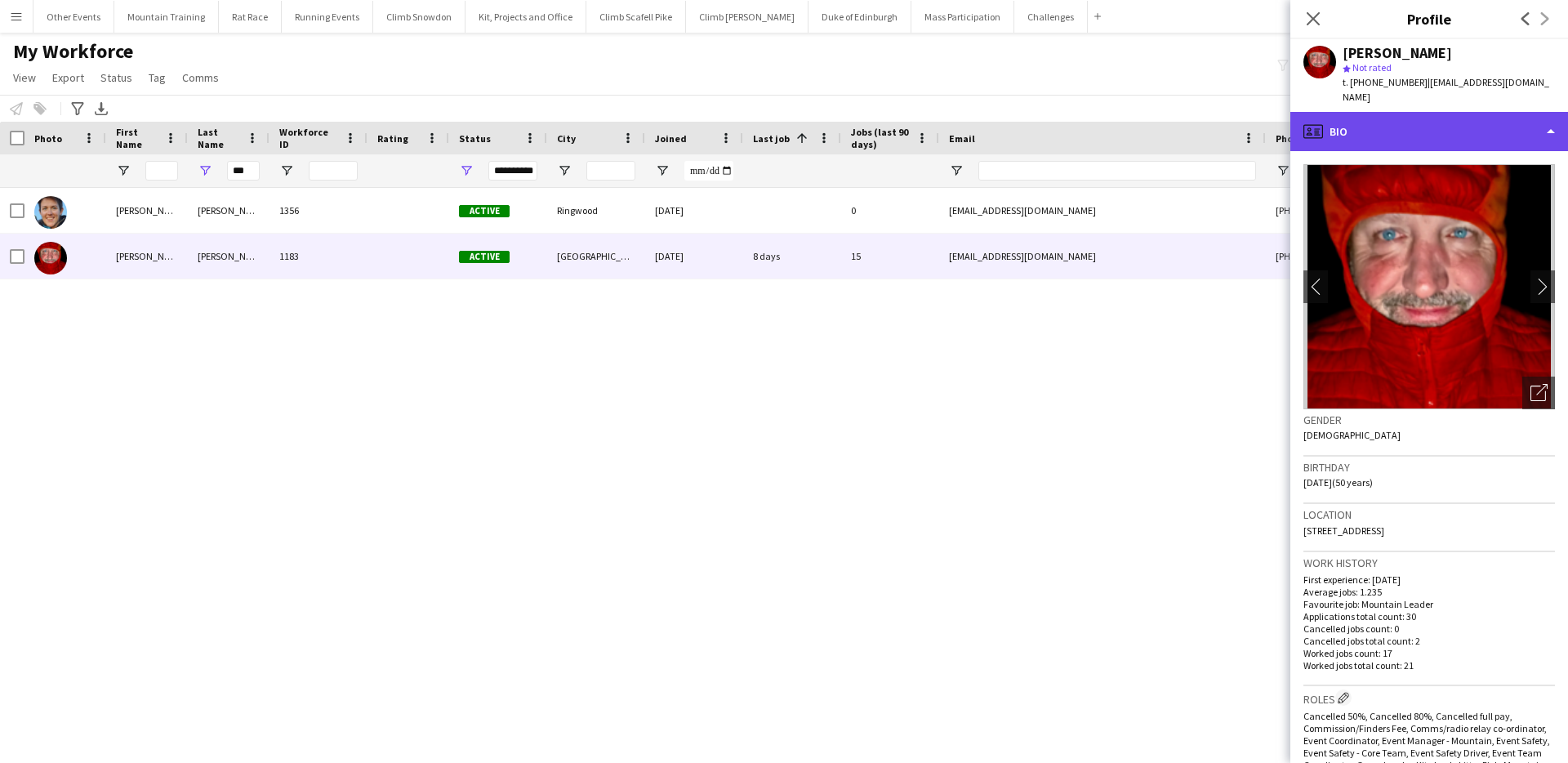
click at [1549, 114] on div "profile Bio" at bounding box center [1429, 131] width 277 height 39
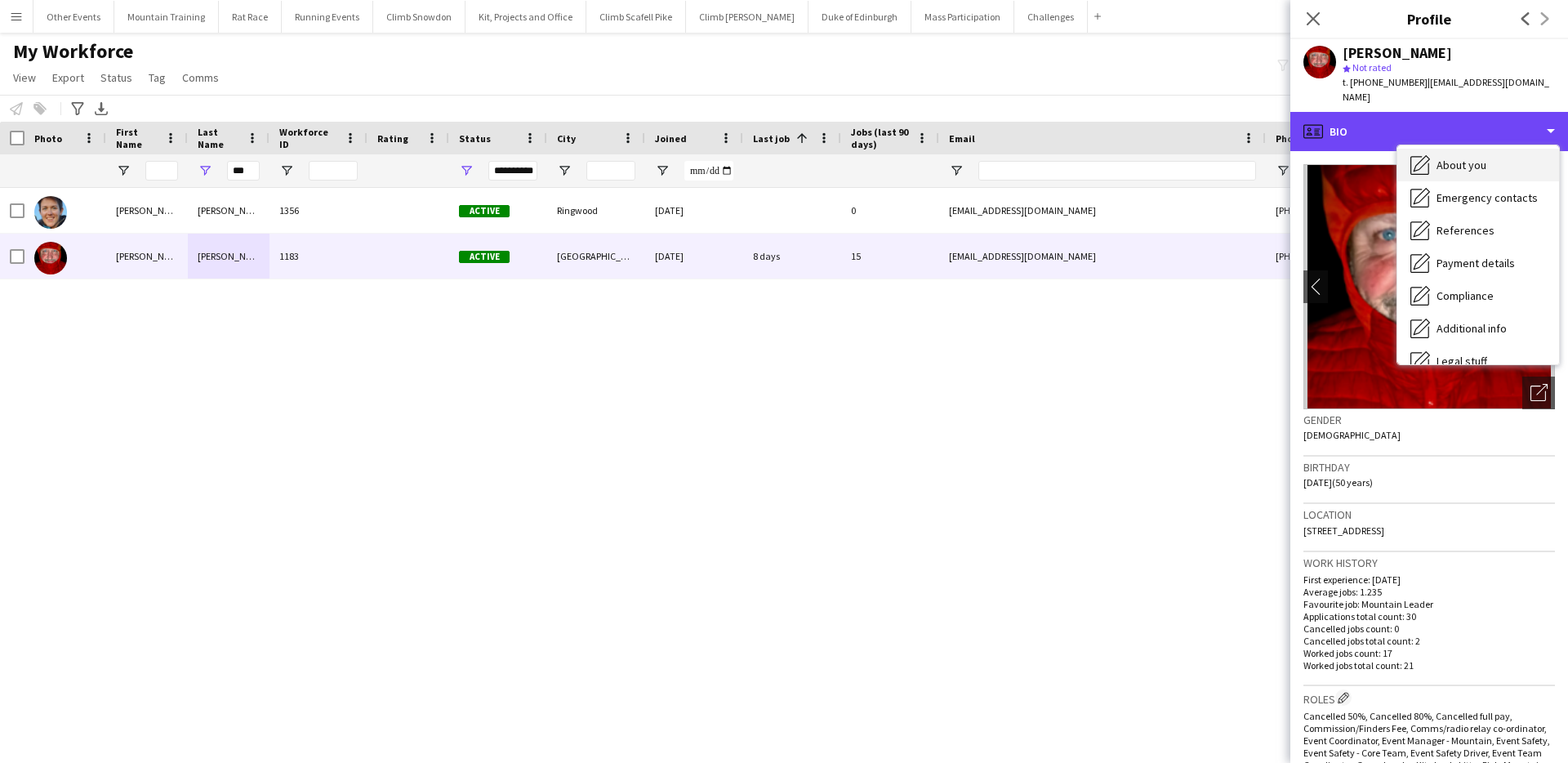
scroll to position [186, 0]
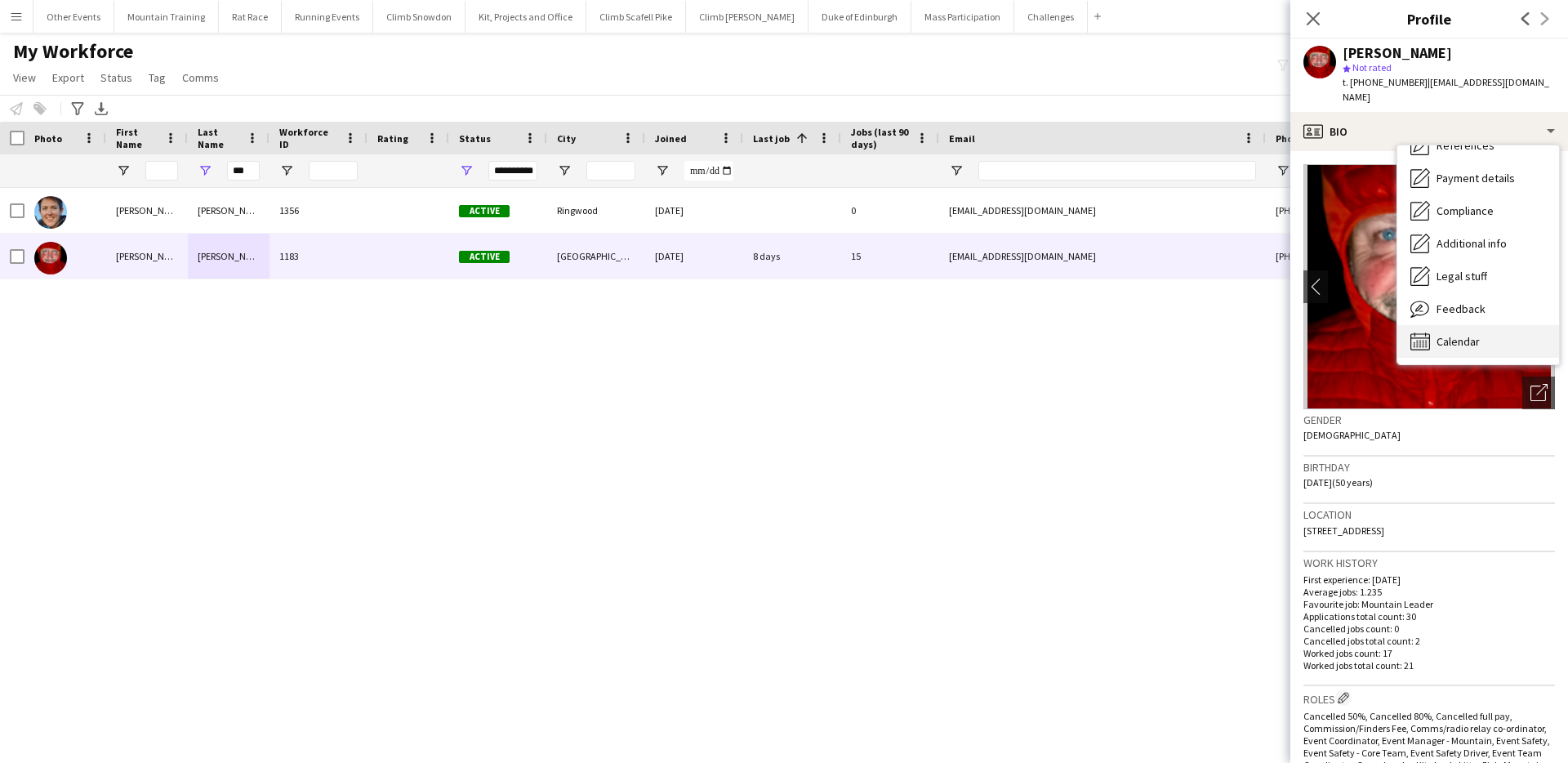
click at [1478, 334] on span "Calendar" at bounding box center [1458, 341] width 43 height 15
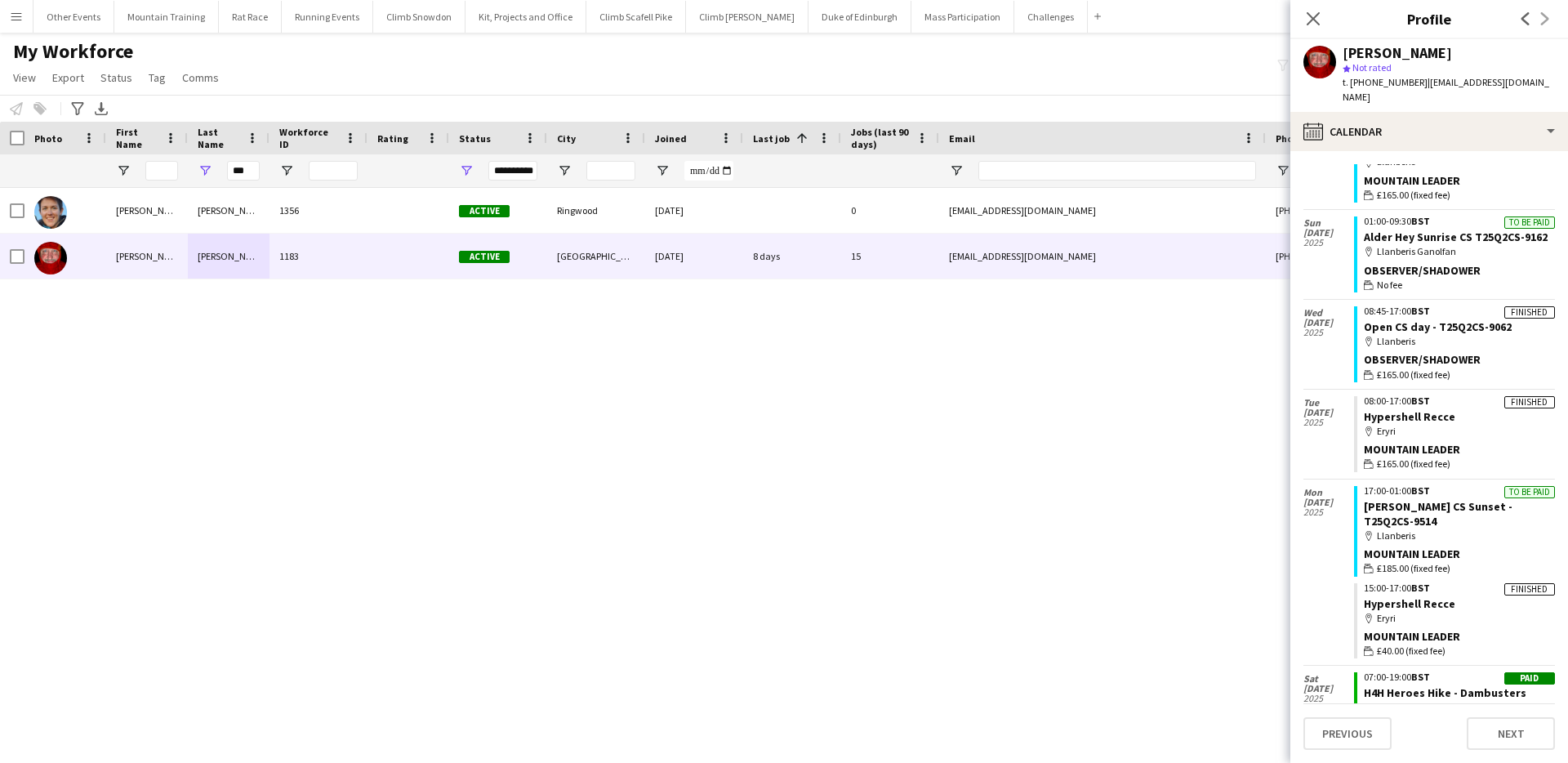
scroll to position [570, 0]
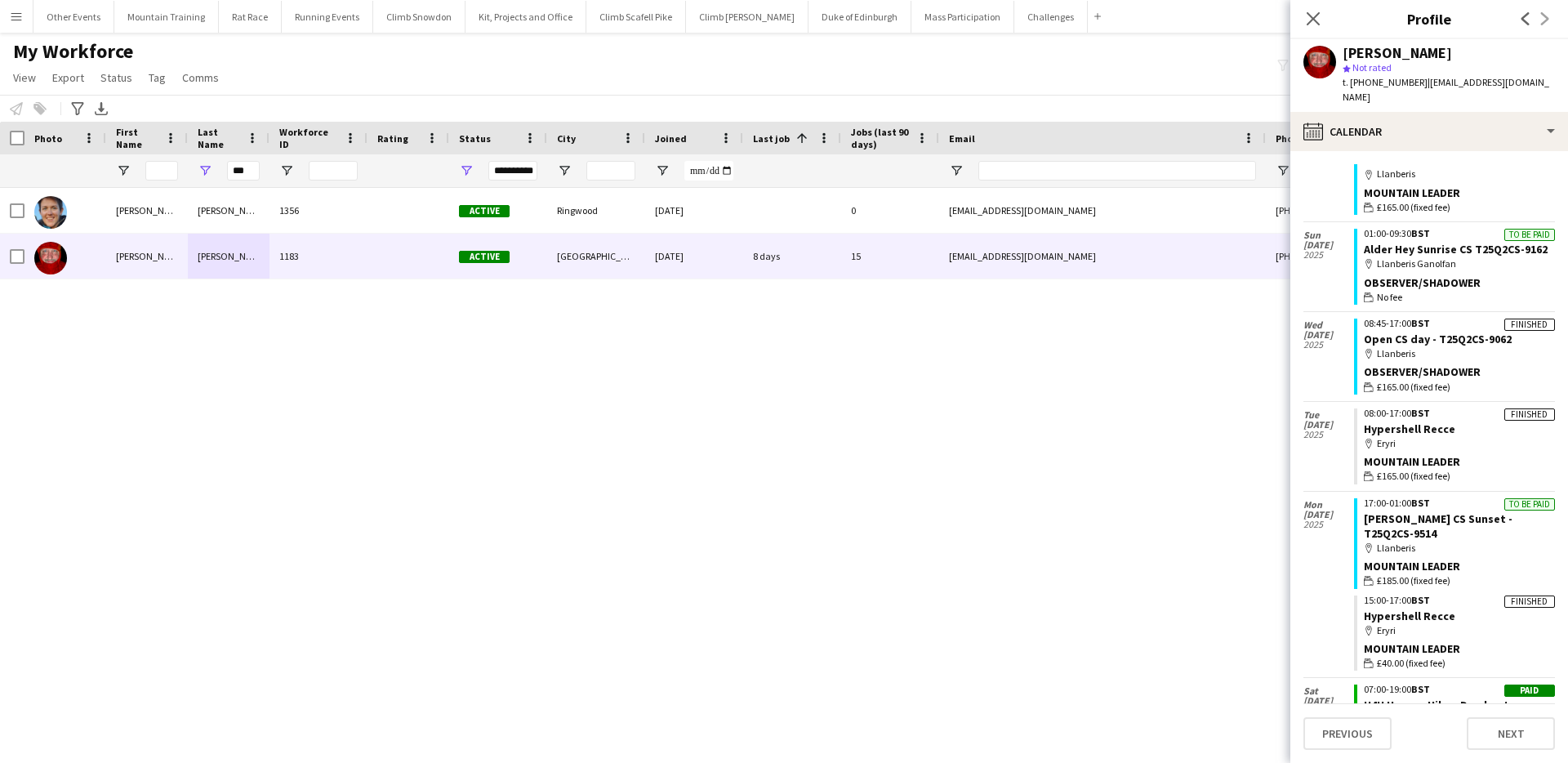
click at [7, 13] on button "Menu" at bounding box center [17, 17] width 33 height 33
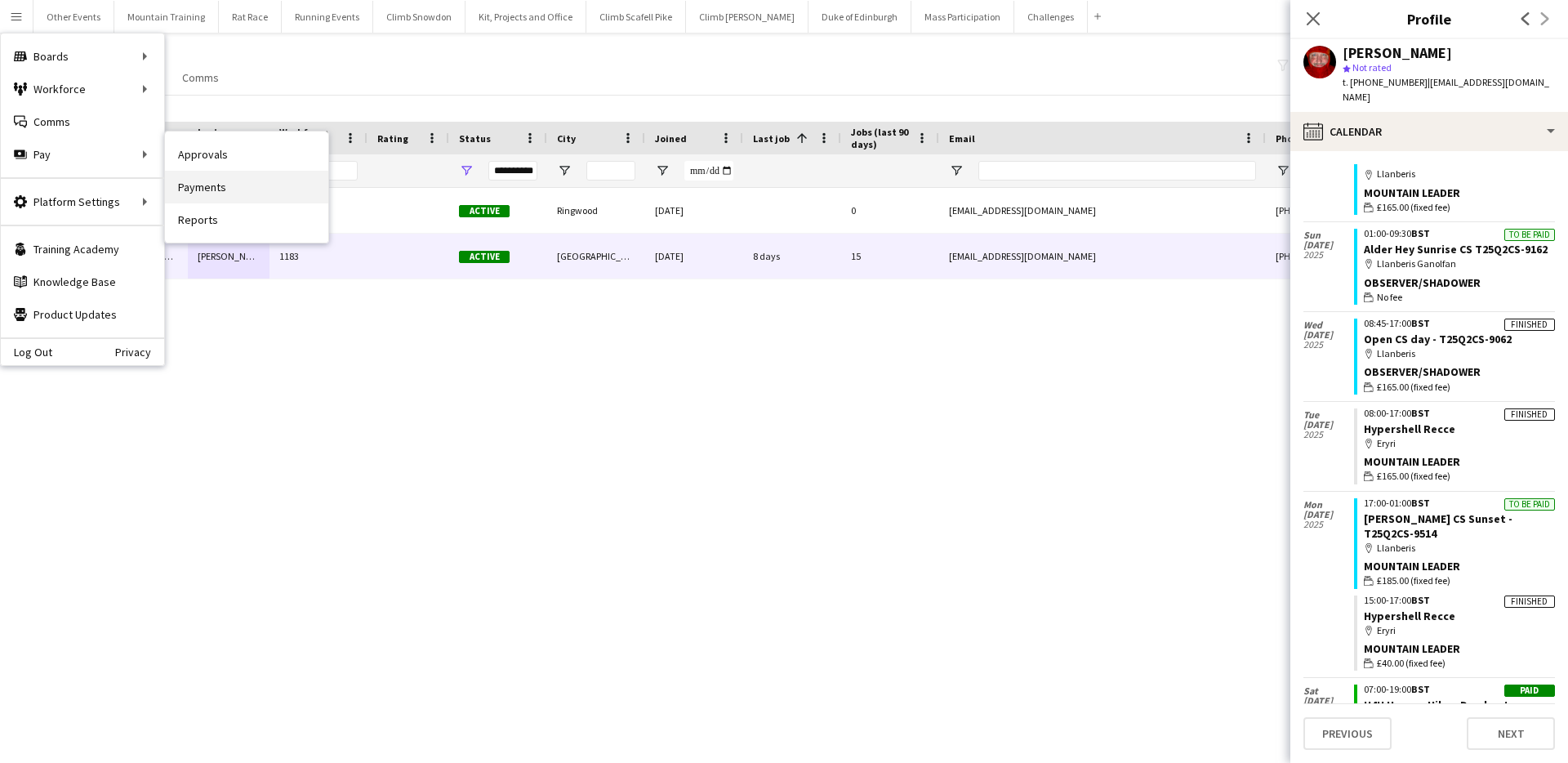
click at [229, 186] on link "Payments" at bounding box center [247, 187] width 163 height 33
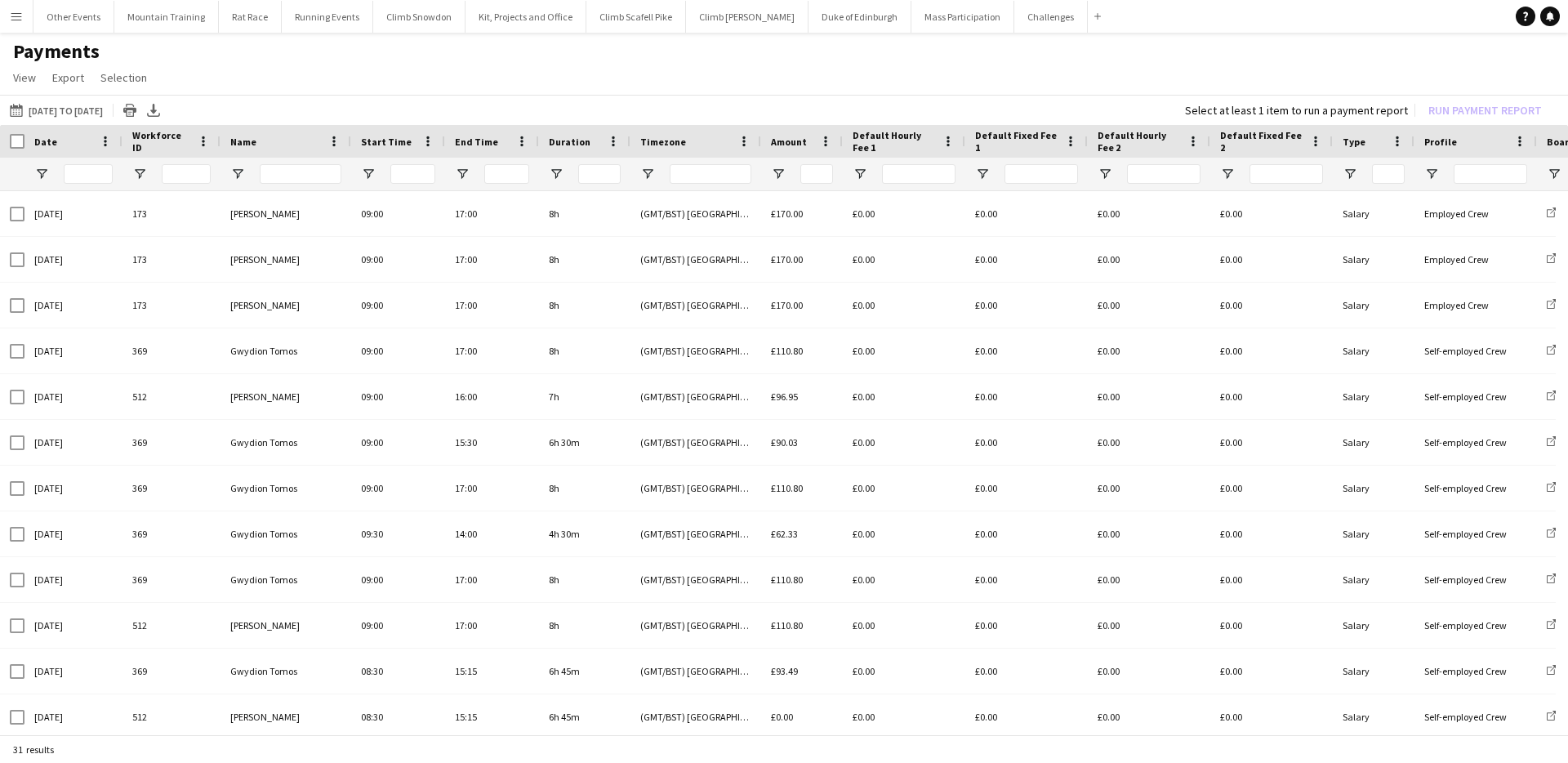
click at [6, 16] on button "Menu" at bounding box center [17, 17] width 33 height 33
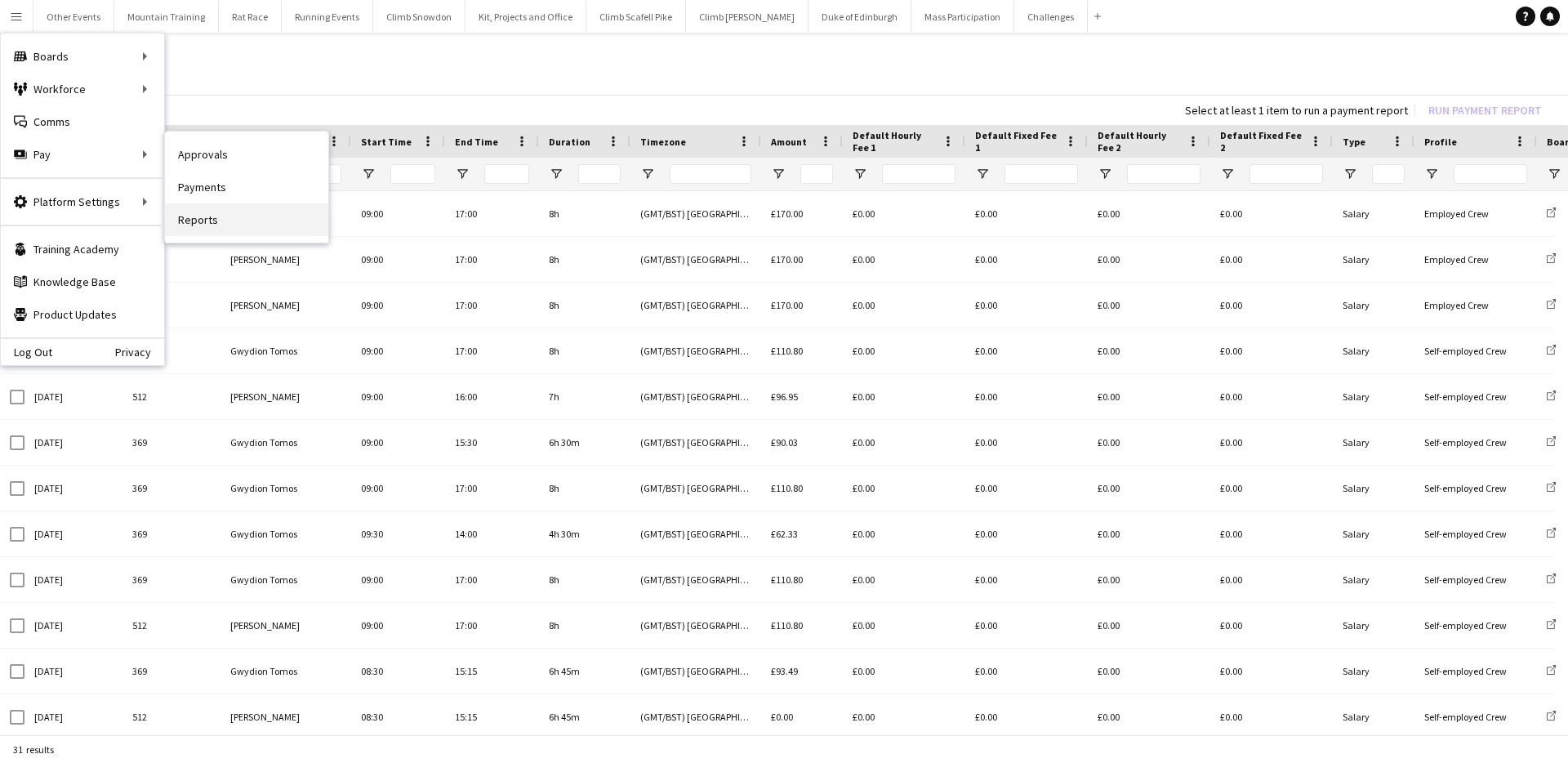
click at [231, 211] on link "Reports" at bounding box center [247, 220] width 163 height 33
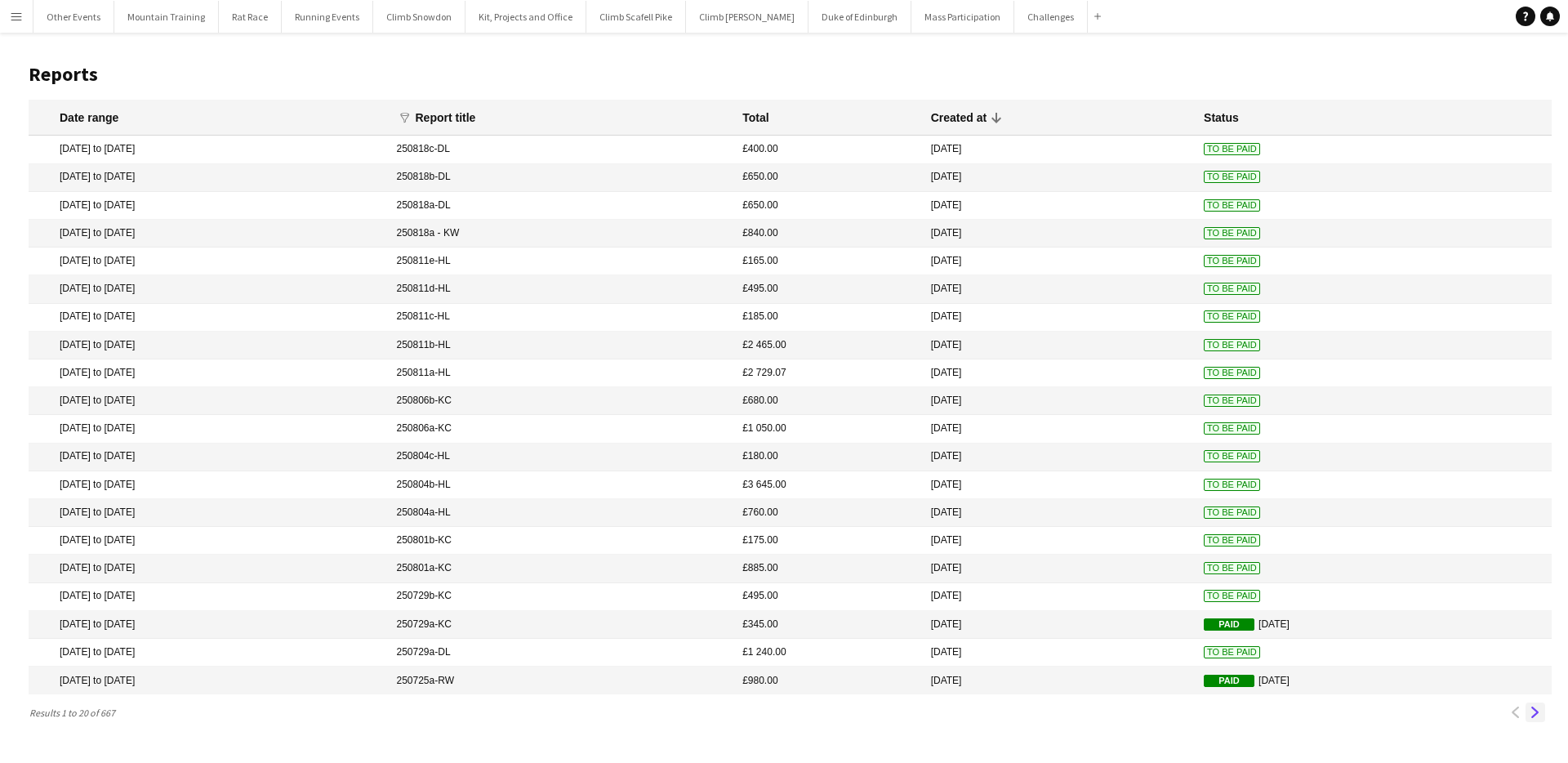
click at [1538, 712] on app-icon "Next" at bounding box center [1535, 712] width 11 height 11
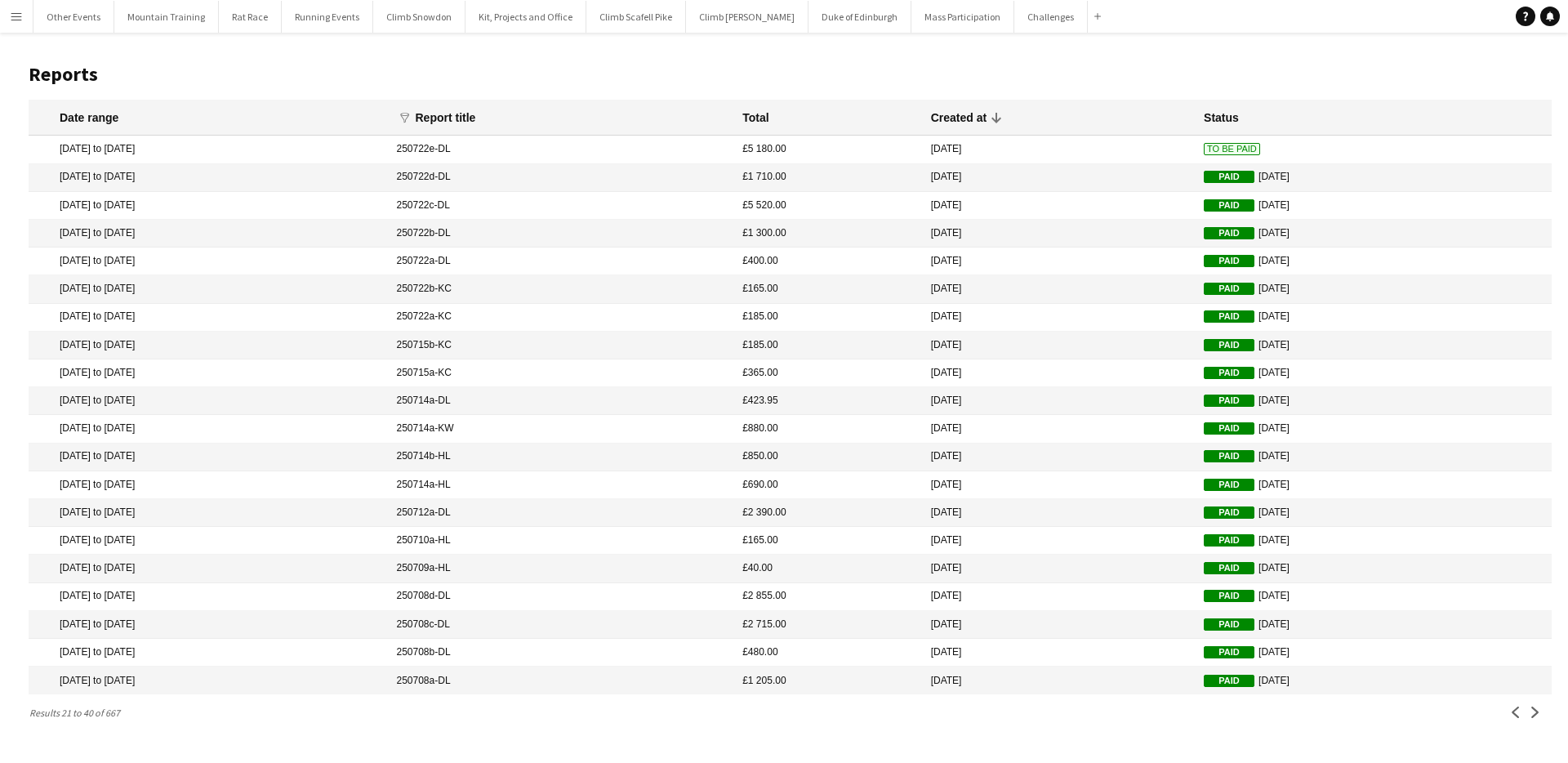
click at [16, 7] on button "Menu" at bounding box center [17, 17] width 33 height 33
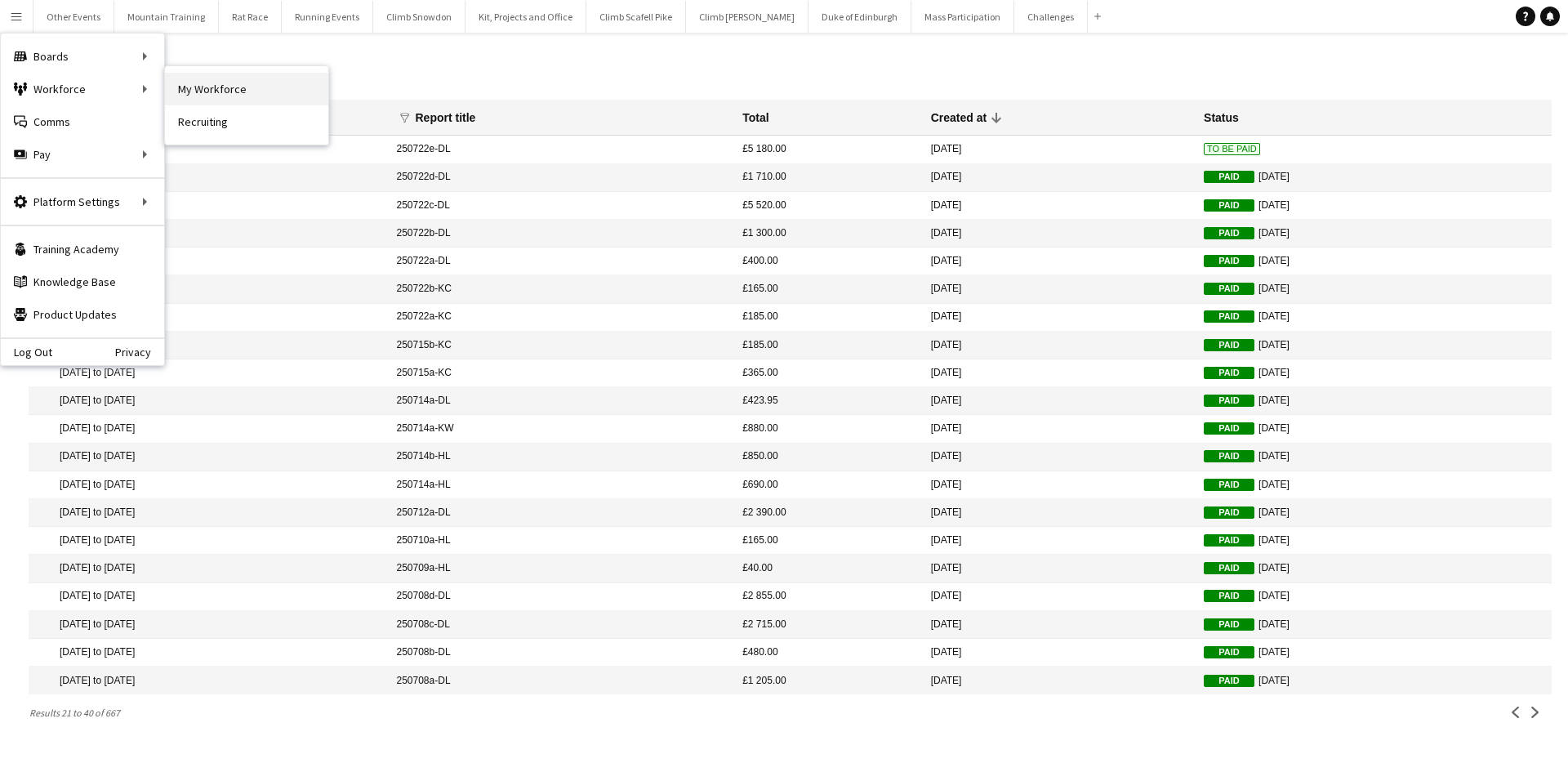
click at [256, 93] on link "My Workforce" at bounding box center [247, 90] width 163 height 33
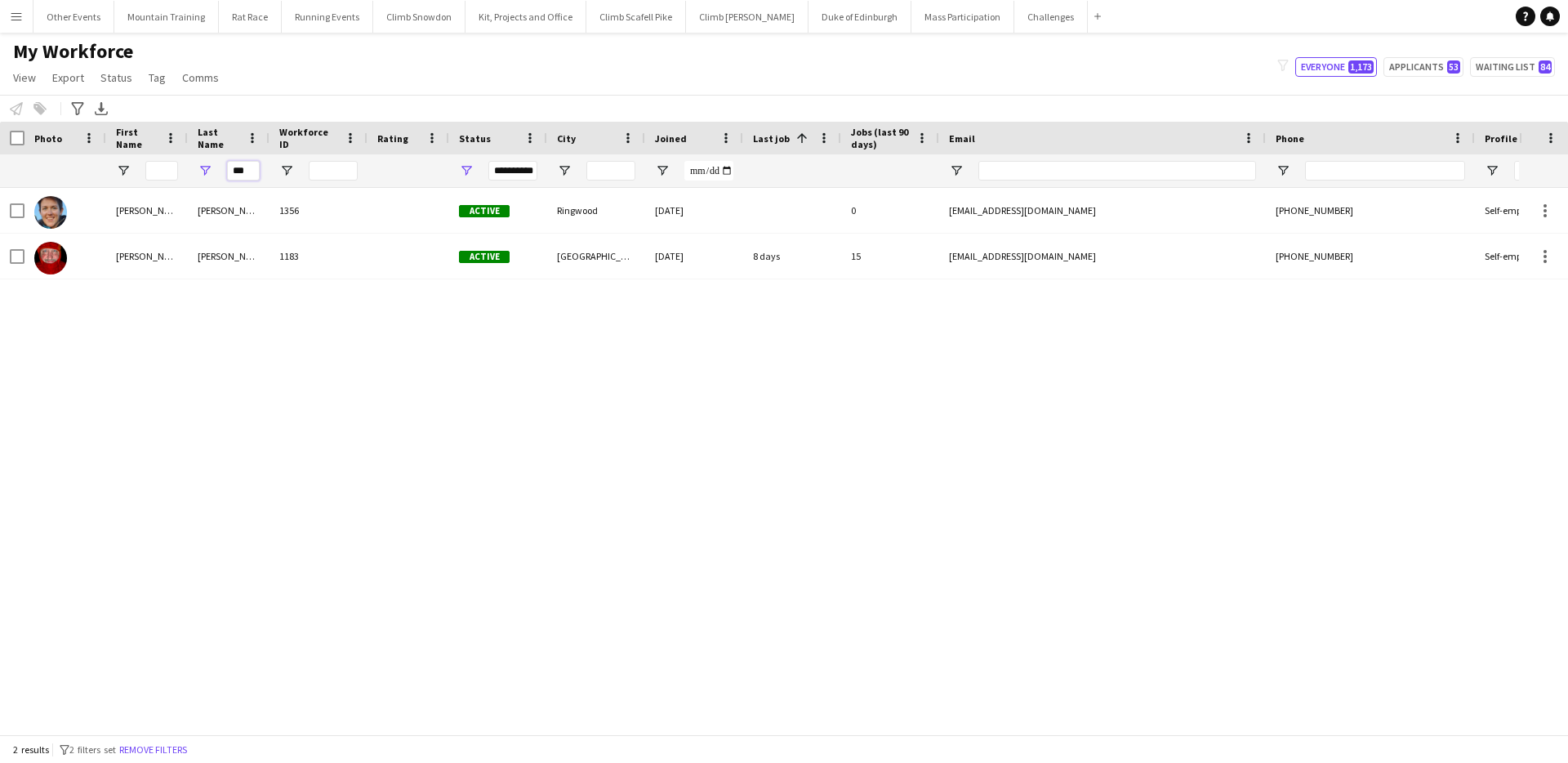
click at [247, 168] on input "***" at bounding box center [244, 171] width 33 height 20
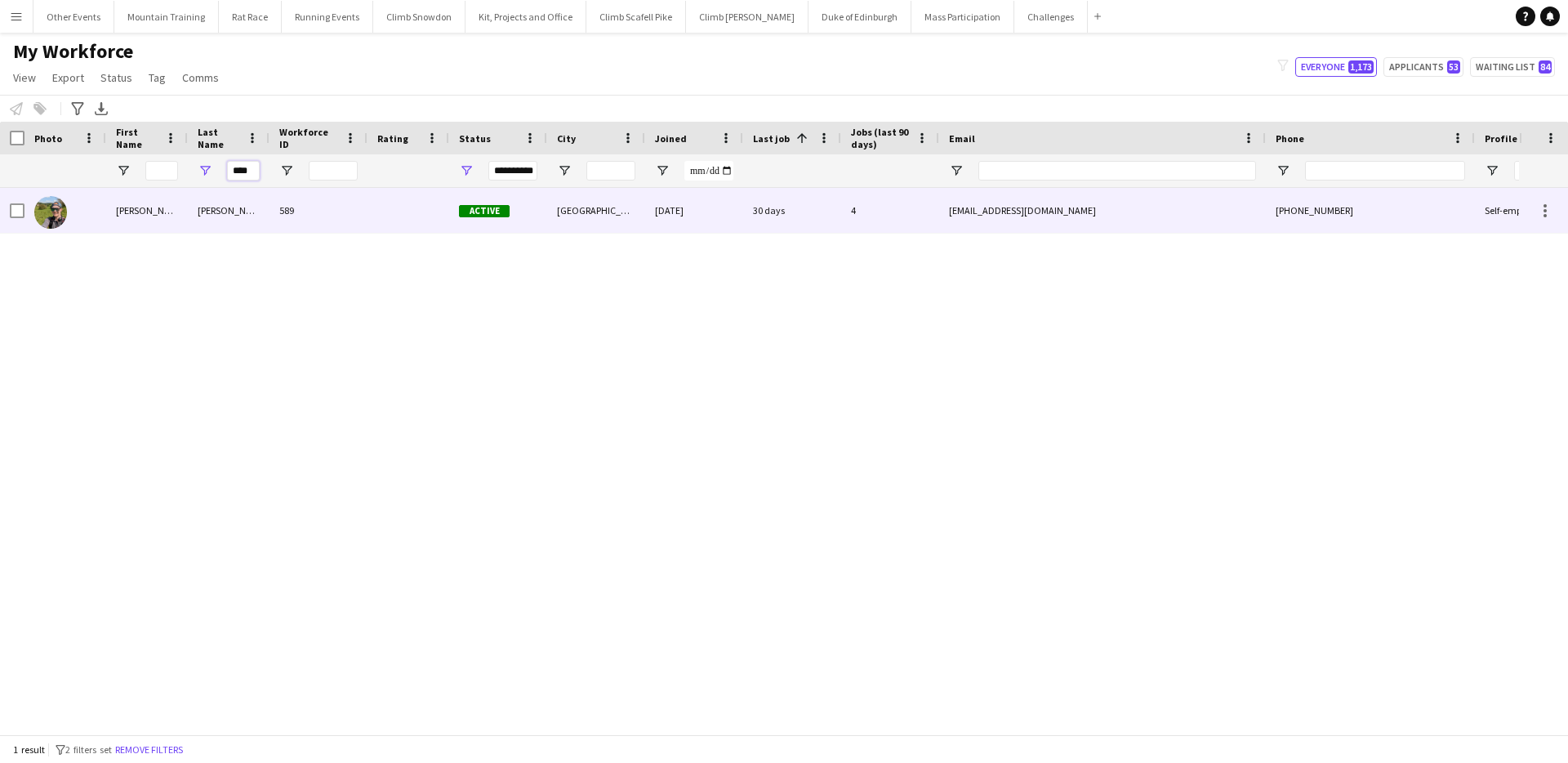
type input "****"
click at [237, 215] on div "[PERSON_NAME]" at bounding box center [229, 211] width 82 height 45
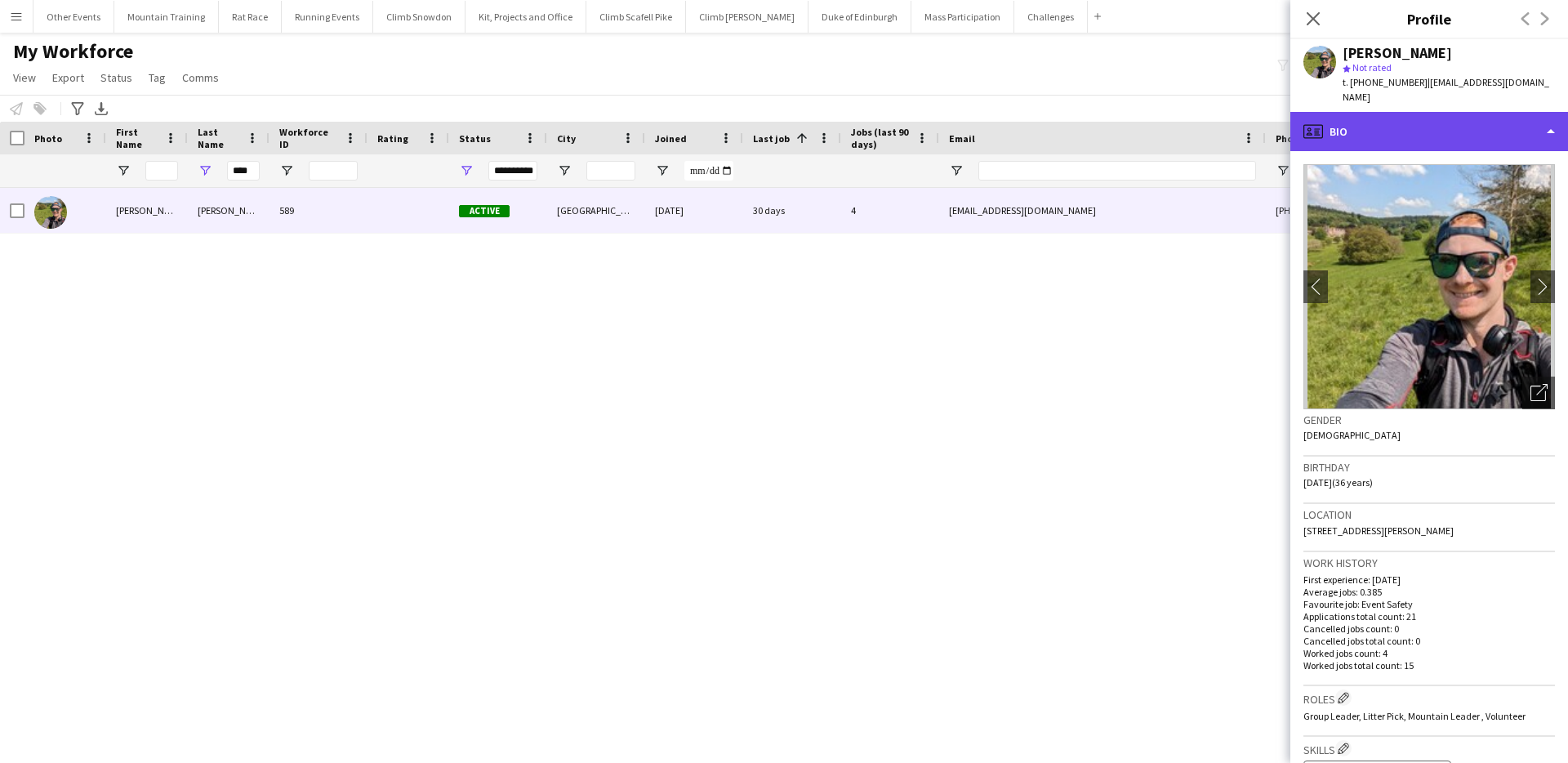
click at [1480, 131] on div "profile Bio" at bounding box center [1429, 131] width 277 height 39
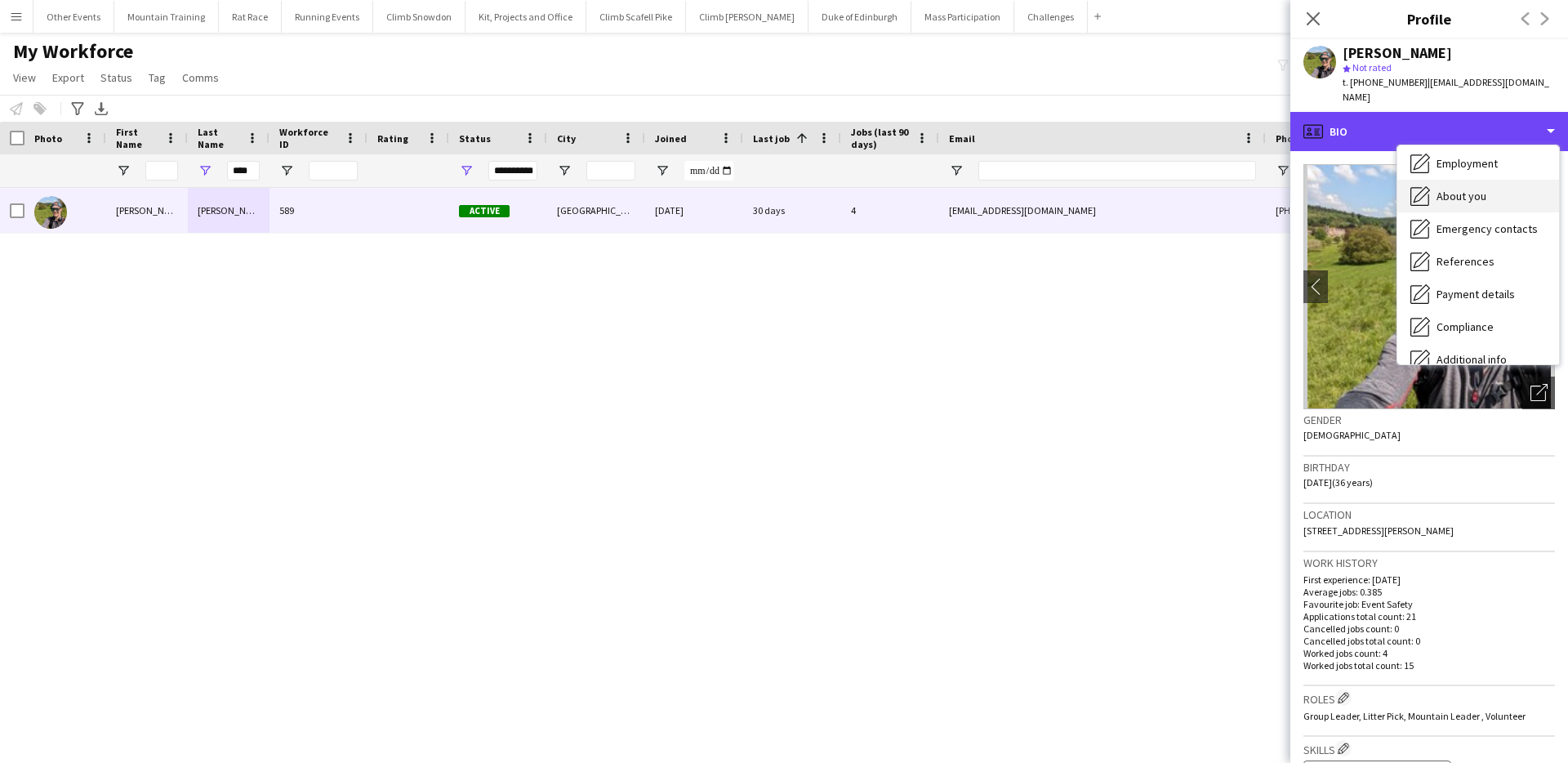
scroll to position [186, 0]
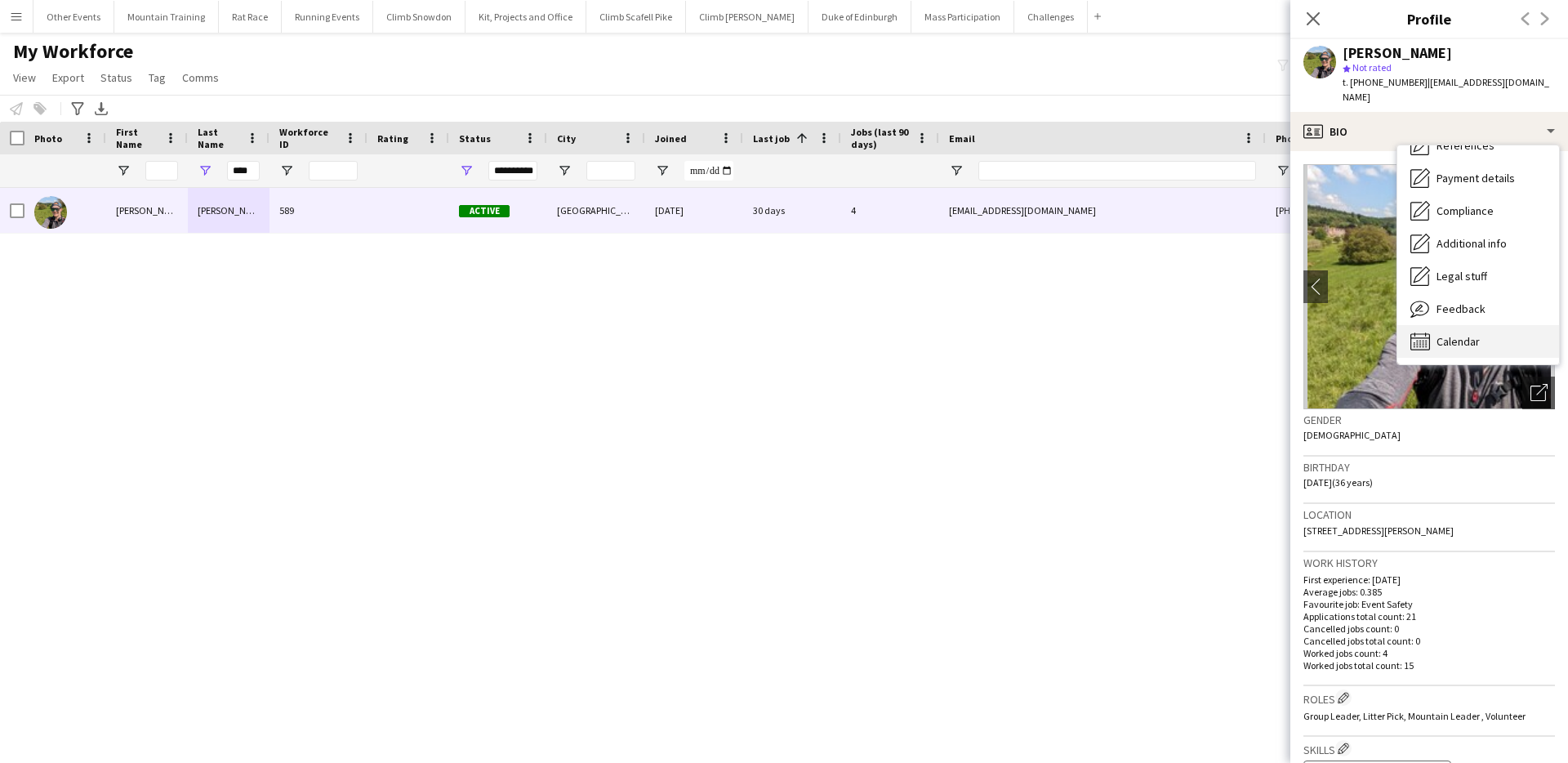
click at [1480, 325] on div "Calendar Calendar" at bounding box center [1478, 342] width 162 height 33
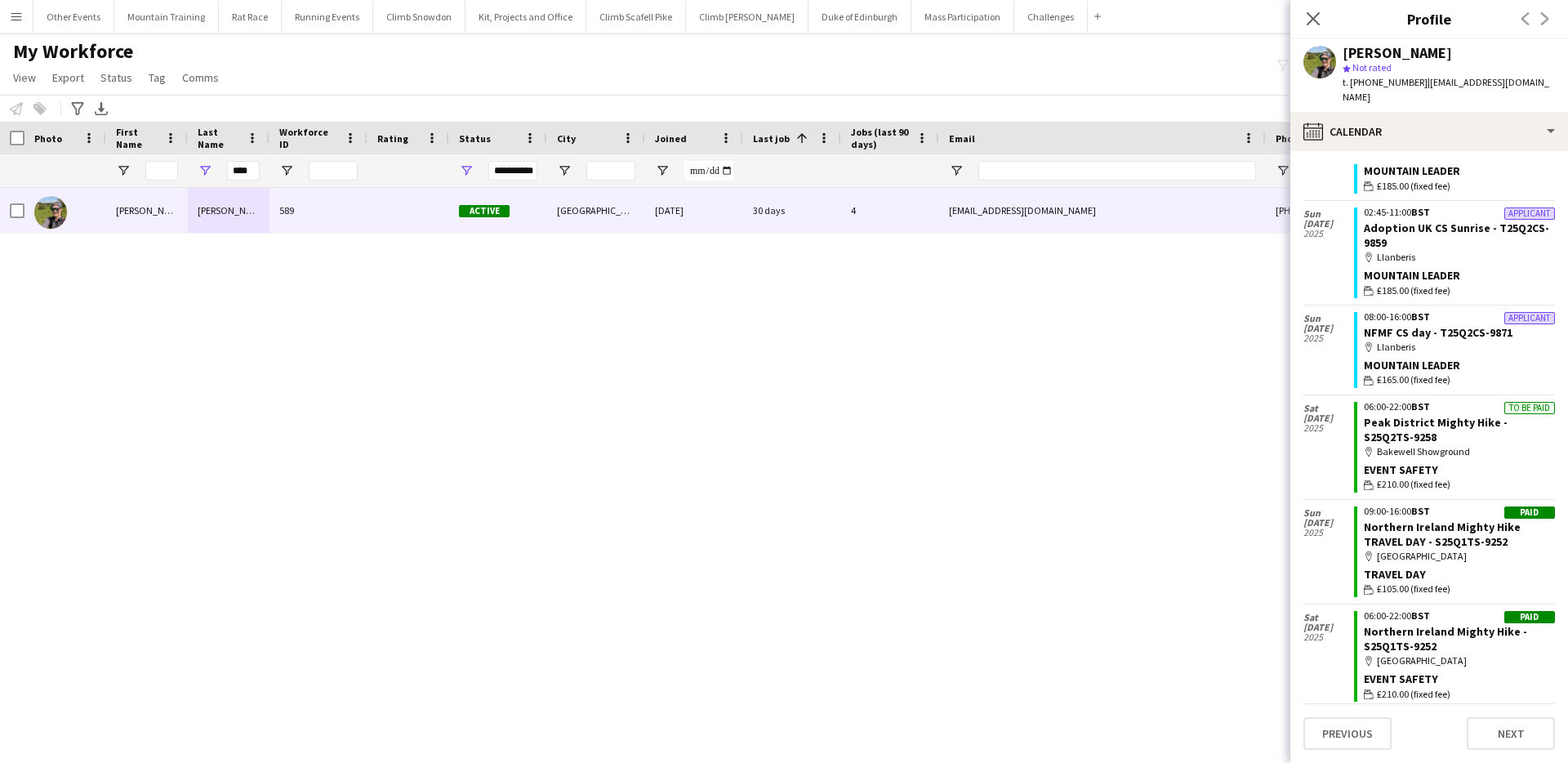
scroll to position [131, 0]
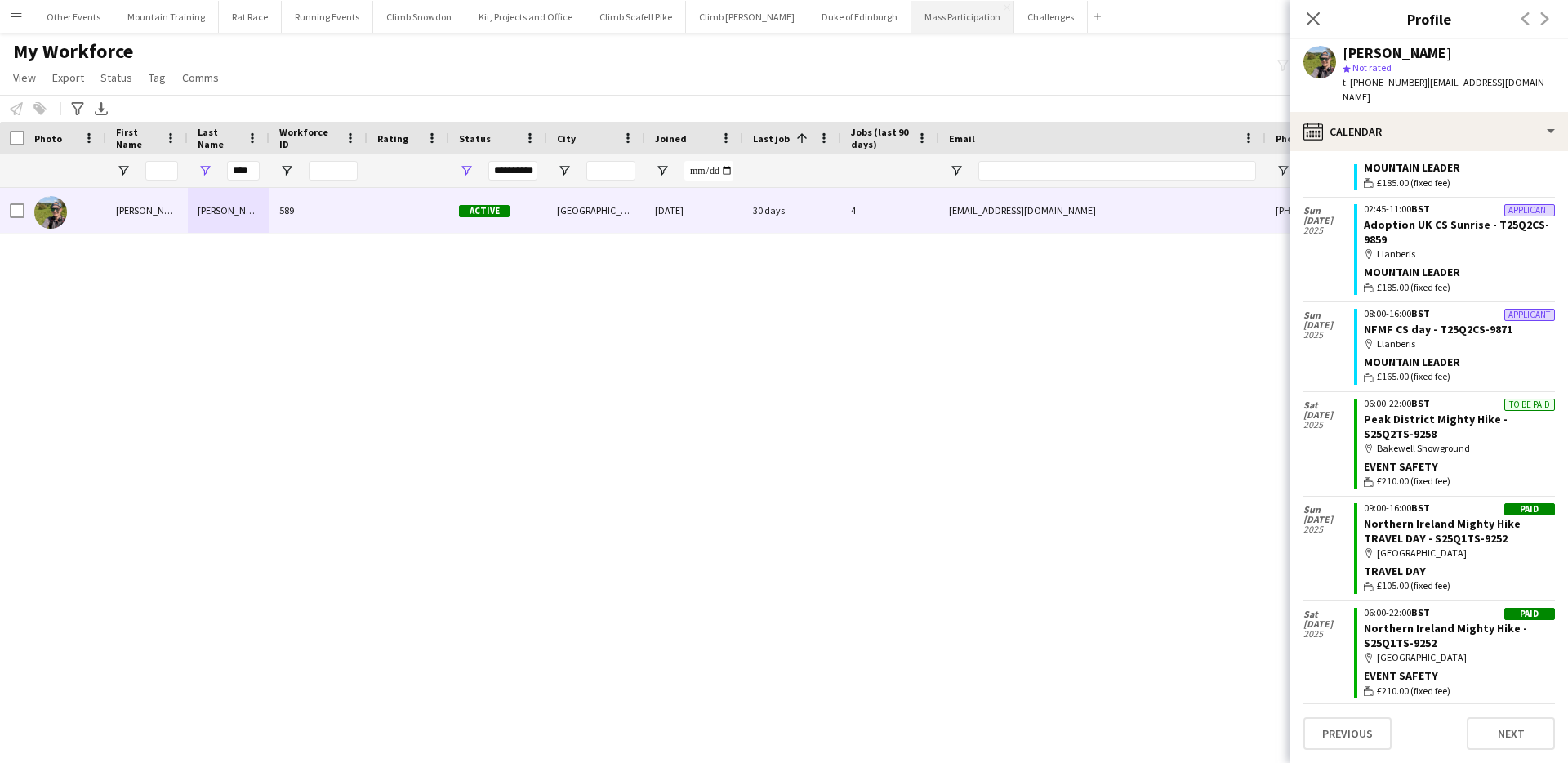
click at [911, 14] on button "Mass Participation Close" at bounding box center [963, 17] width 103 height 32
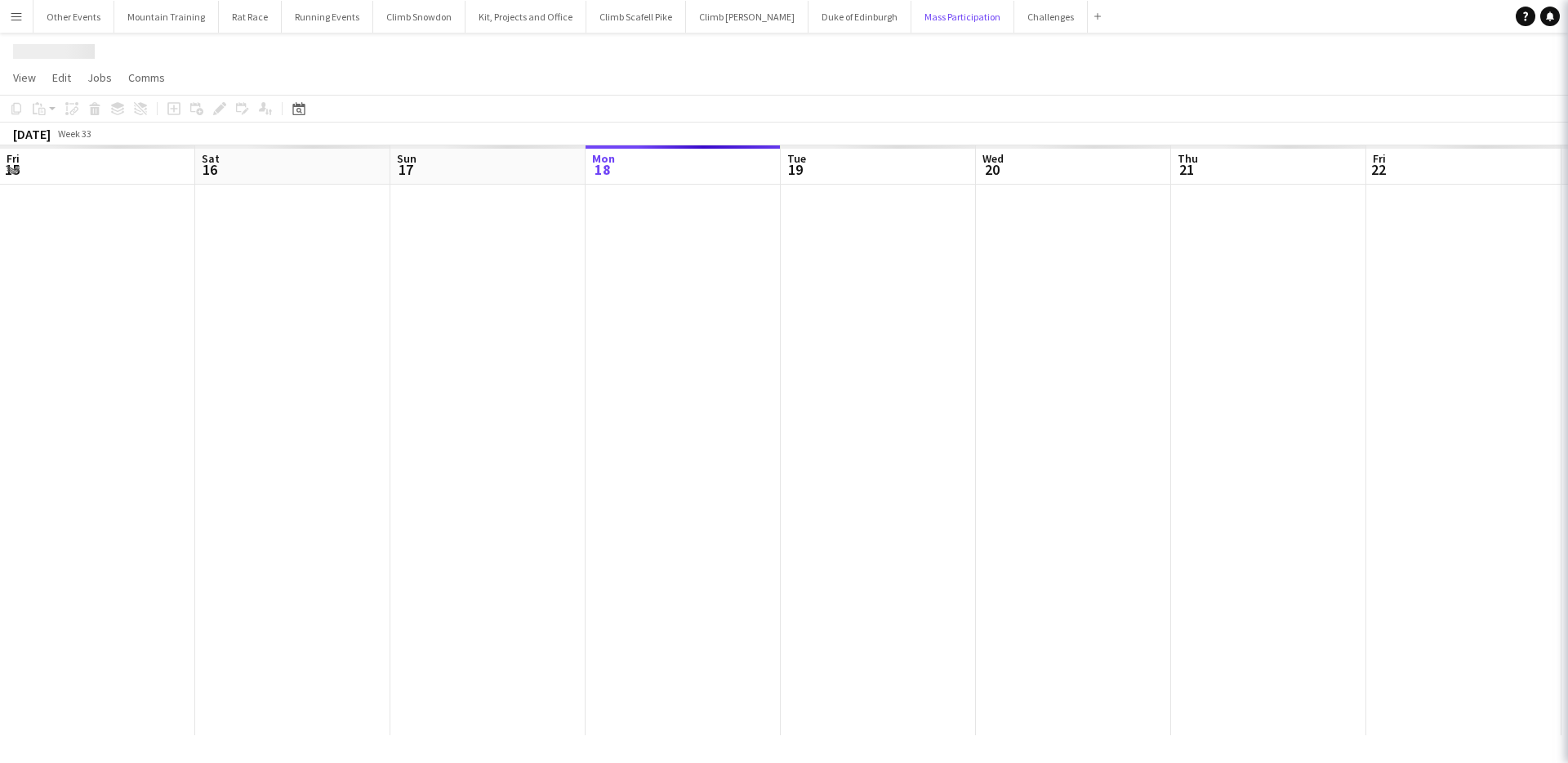
scroll to position [0, 390]
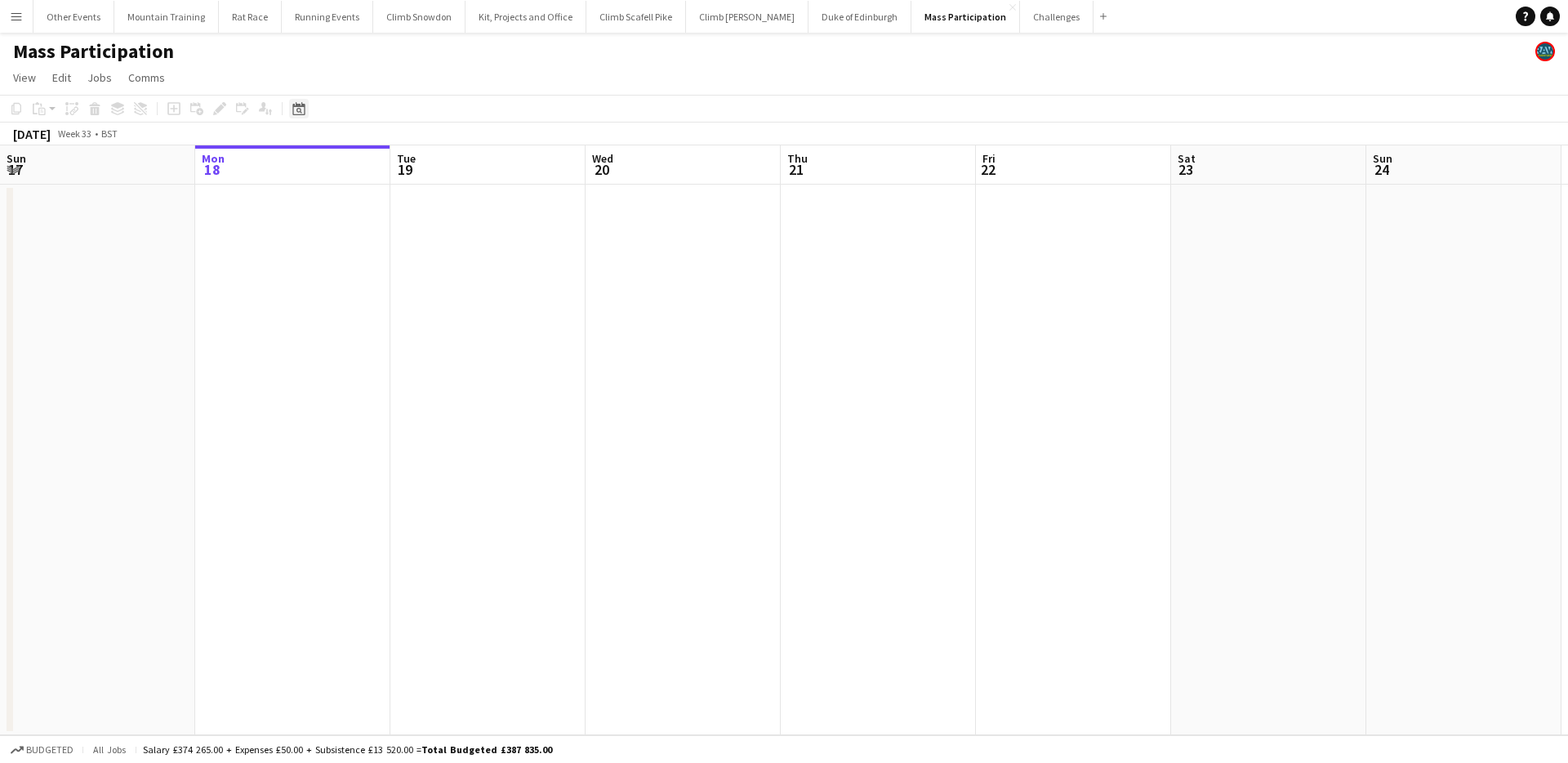
click at [301, 111] on icon at bounding box center [299, 110] width 6 height 6
click at [393, 164] on span "Previous month" at bounding box center [398, 165] width 33 height 33
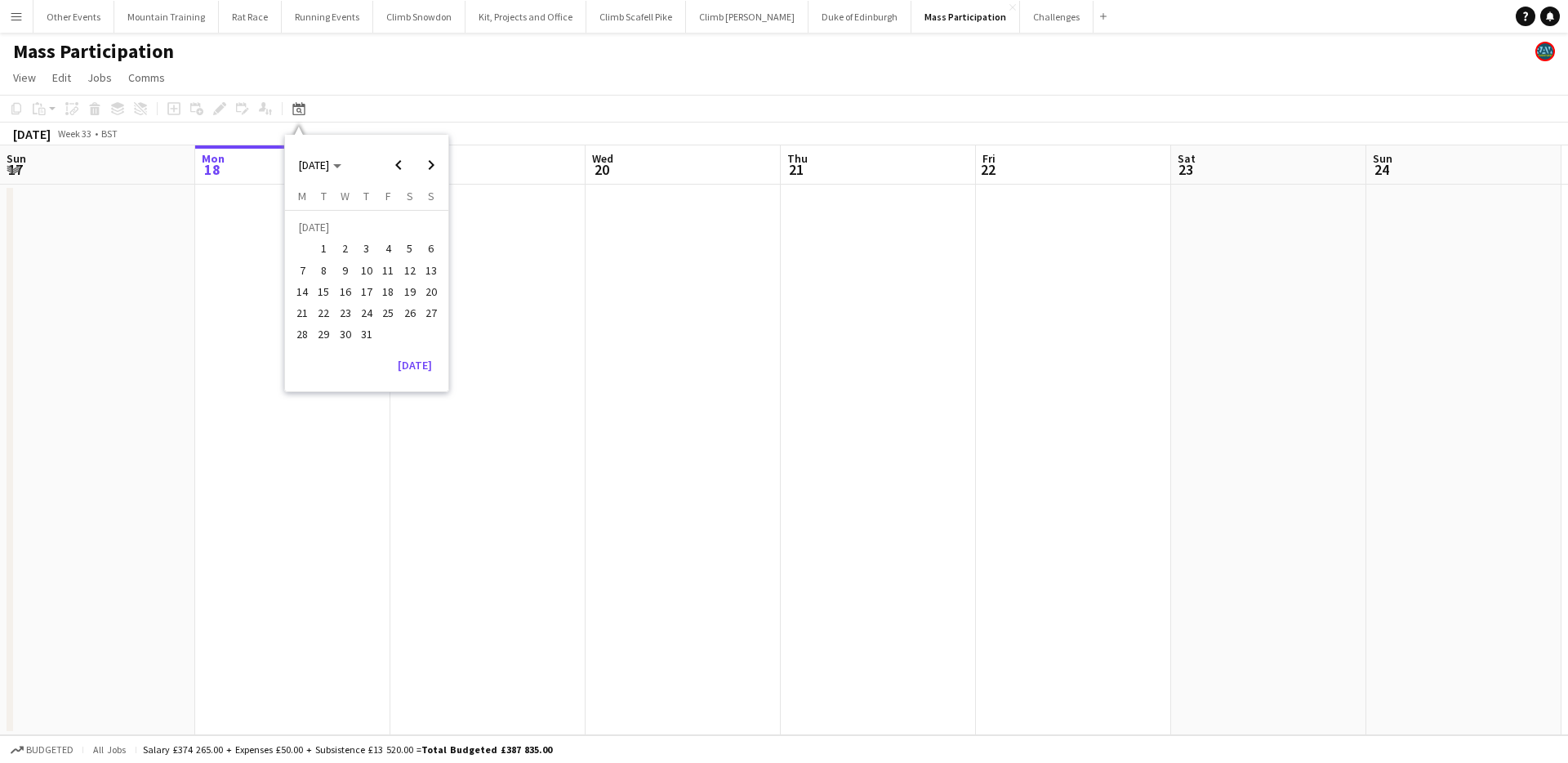
click at [407, 291] on span "19" at bounding box center [410, 291] width 20 height 20
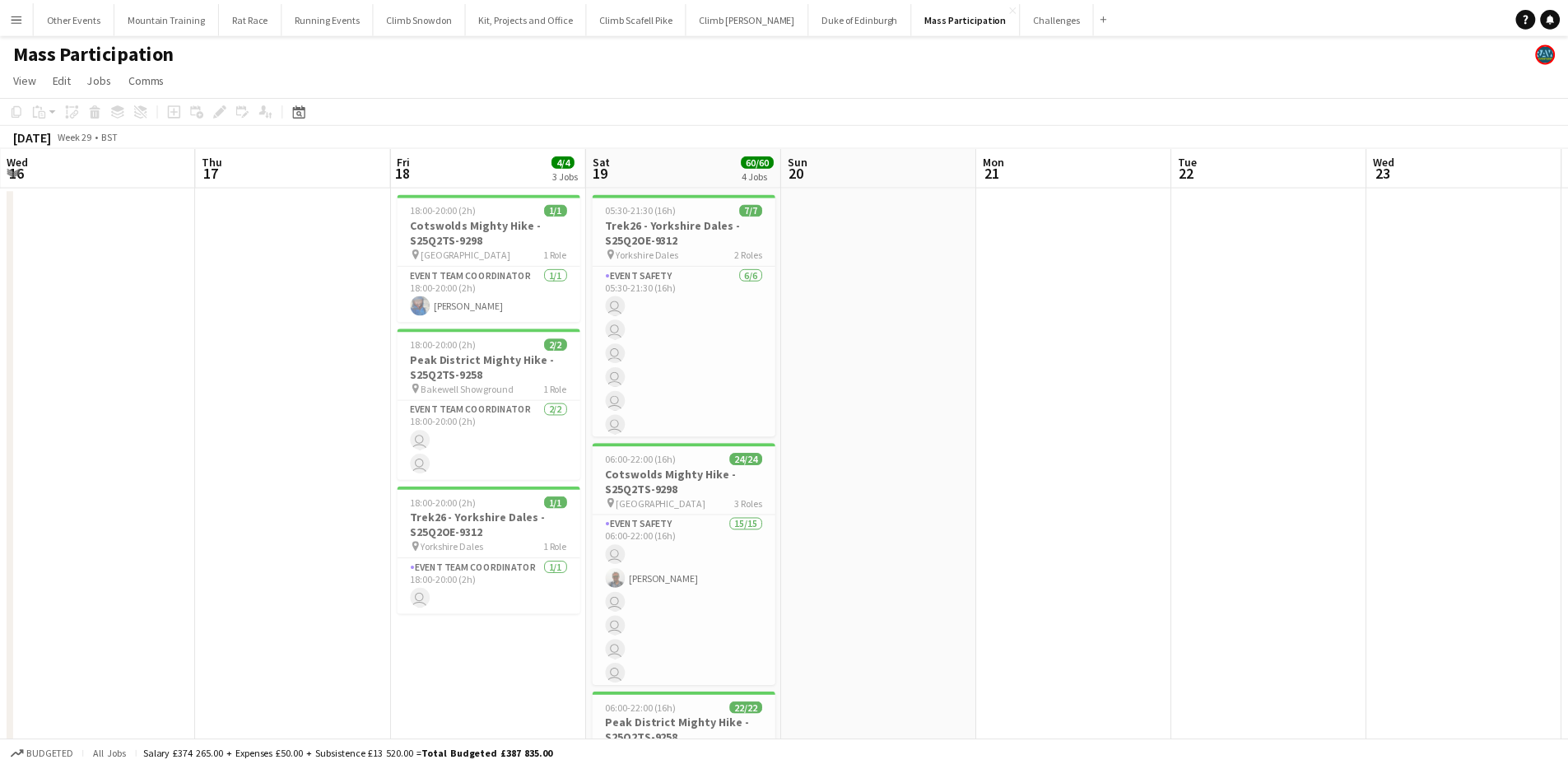
scroll to position [0, 566]
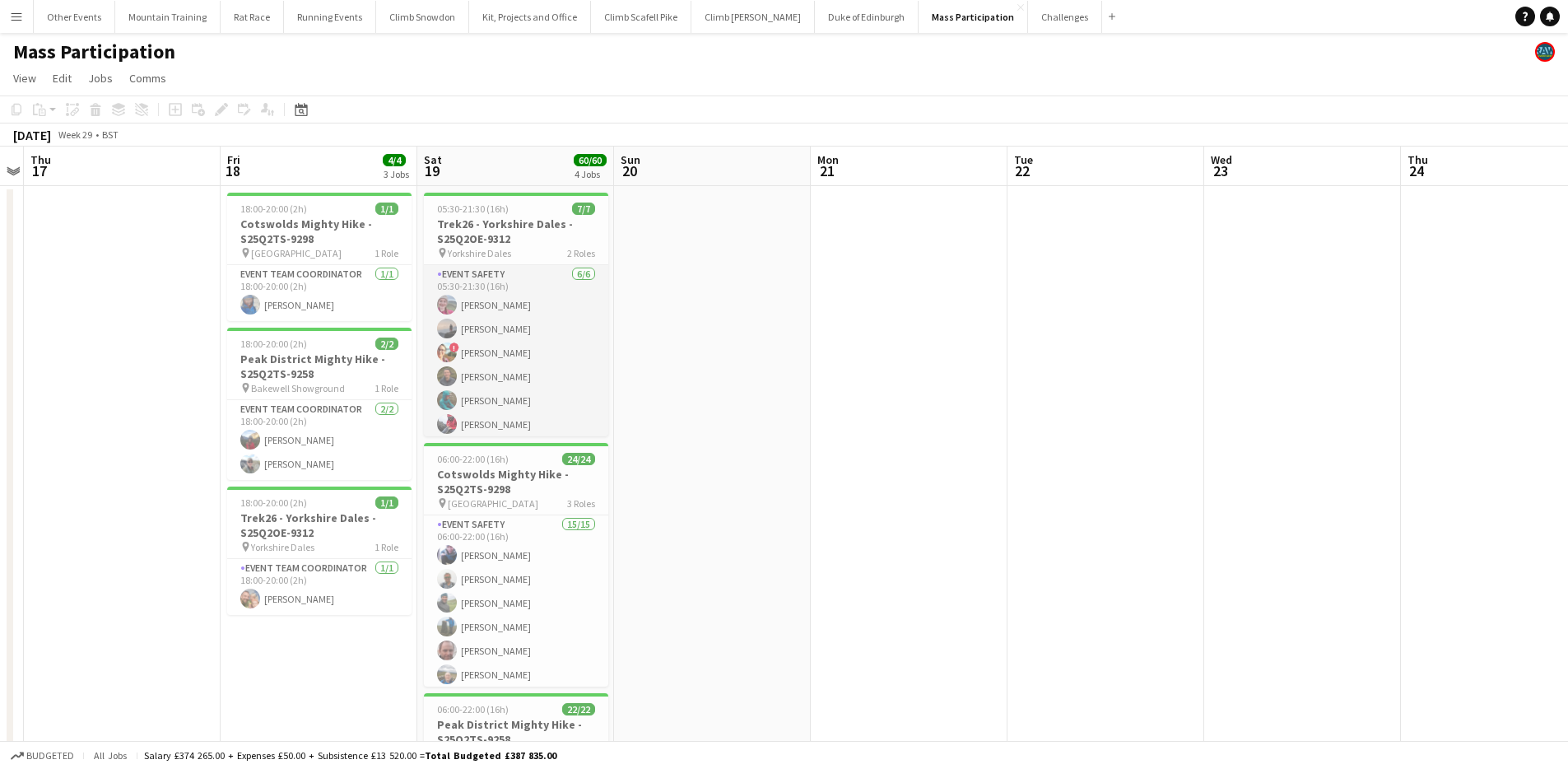
click at [510, 316] on app-card-role "Event Safety [DATE] 05:30-21:30 (16h) [PERSON_NAME] [PERSON_NAME] ! [PERSON_NAM…" at bounding box center [516, 352] width 184 height 175
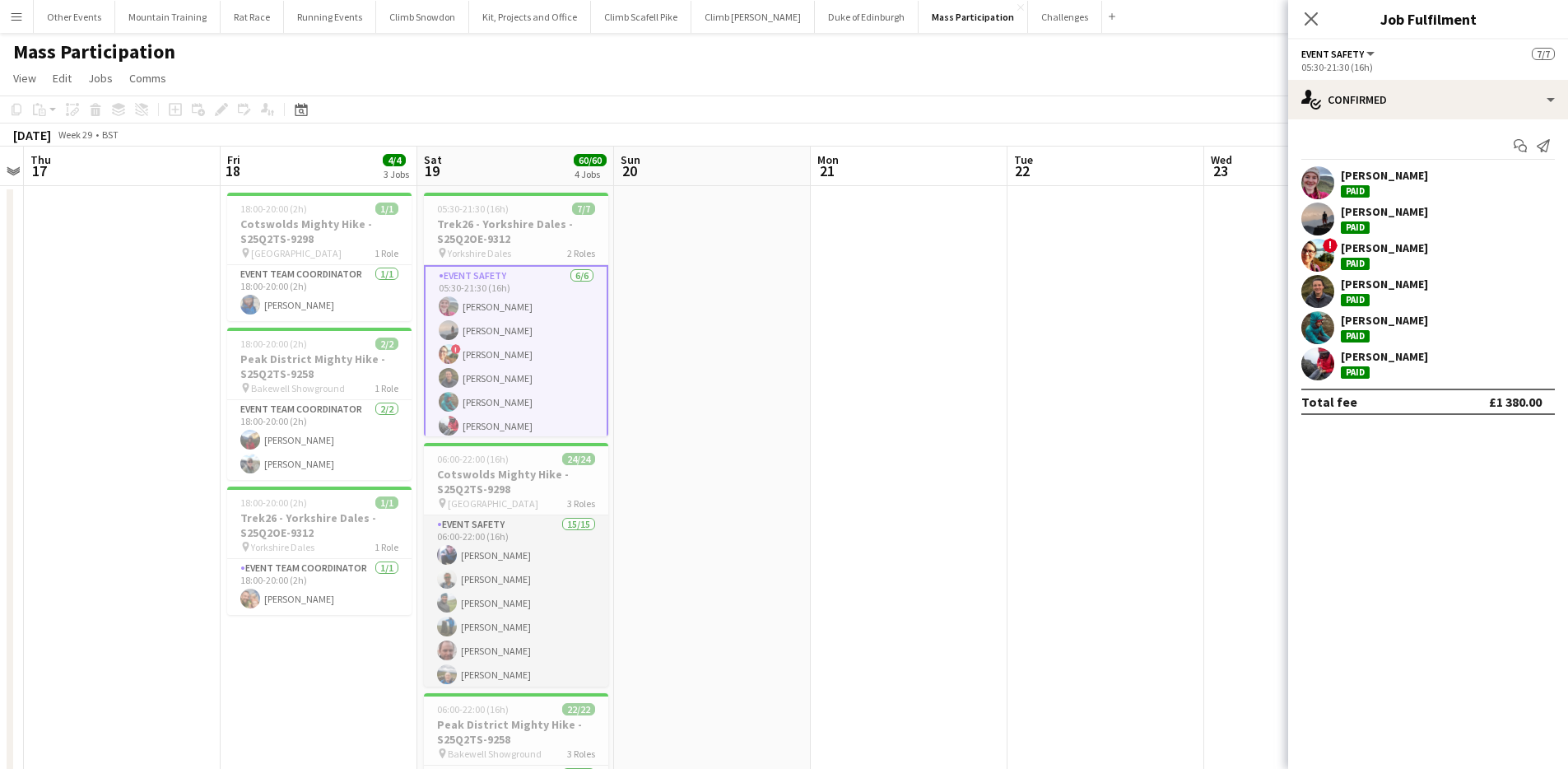
click at [519, 560] on app-card-role "Event Safety 15/15 06:00-22:00 (16h) [PERSON_NAME] [PERSON_NAME] [PERSON_NAME] …" at bounding box center [516, 710] width 184 height 390
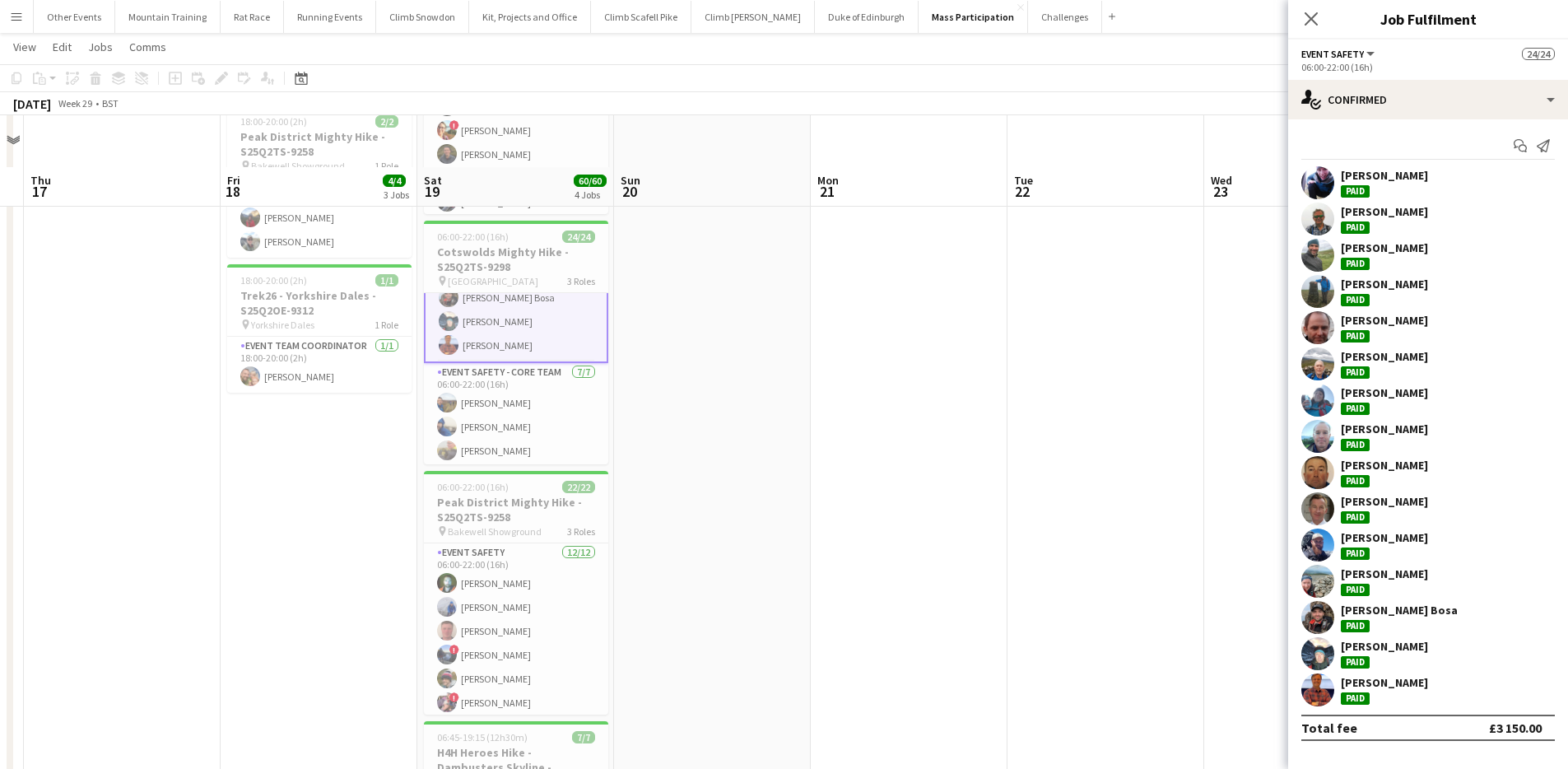
scroll to position [274, 0]
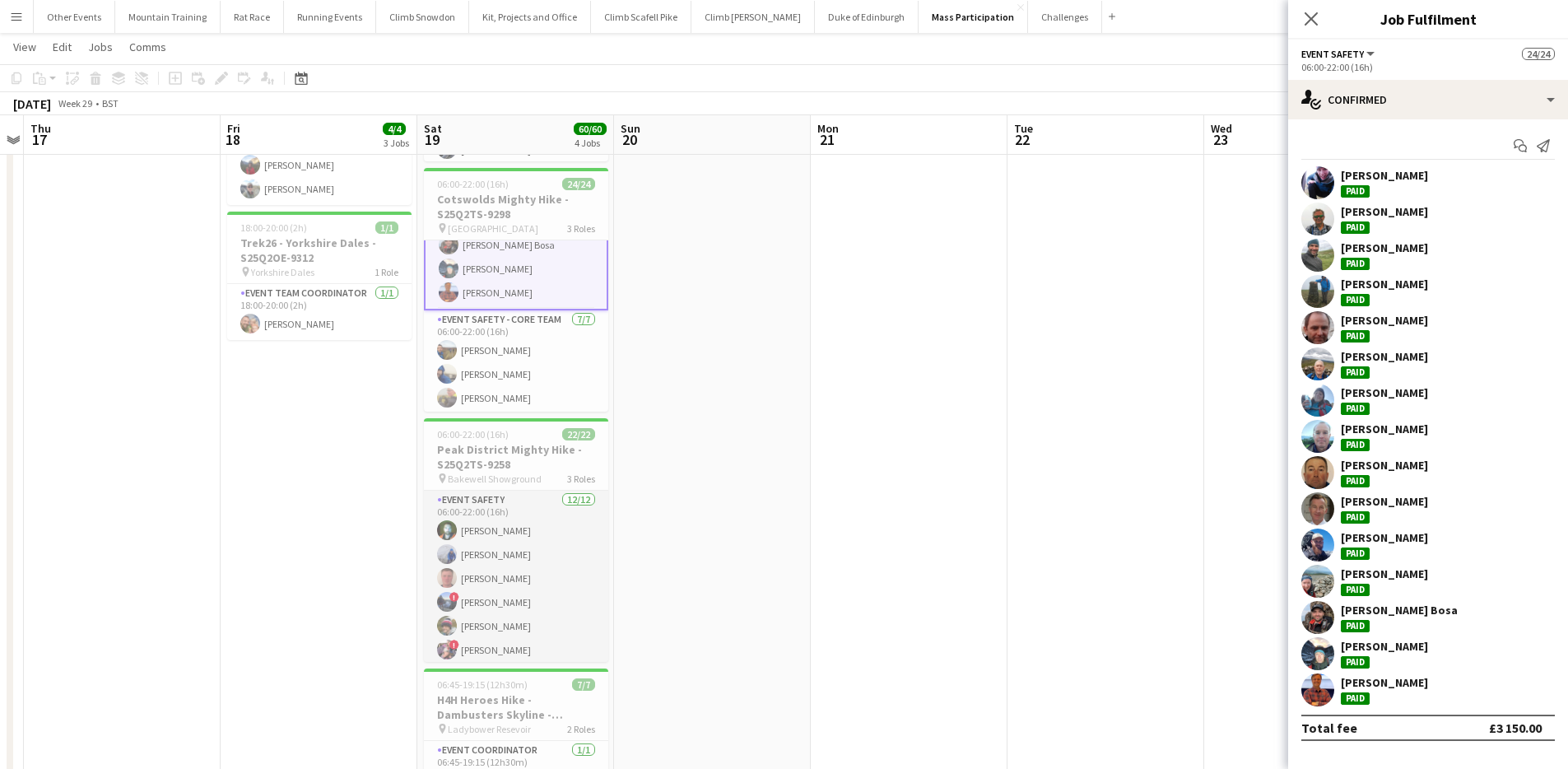
click at [563, 595] on app-card-role "Event Safety [DATE] 06:00-22:00 (16h) [PERSON_NAME] [PERSON_NAME] [PERSON_NAME]…" at bounding box center [516, 650] width 184 height 318
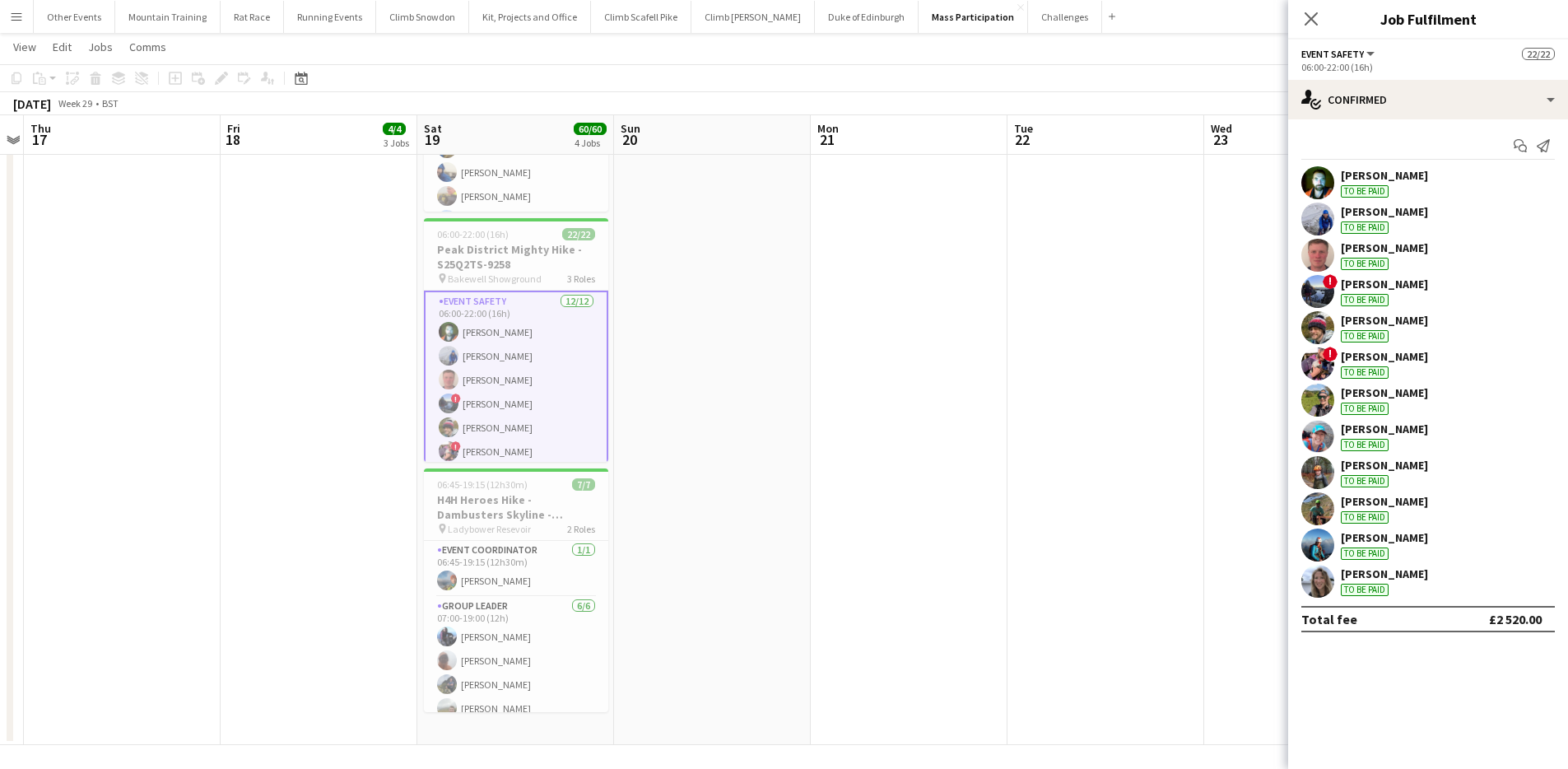
scroll to position [478, 0]
click at [520, 630] on app-card-role "Group Leader [DATE] 07:00-19:00 (12h) [PERSON_NAME] [PERSON_NAME] [PERSON_NAME]…" at bounding box center [516, 680] width 184 height 175
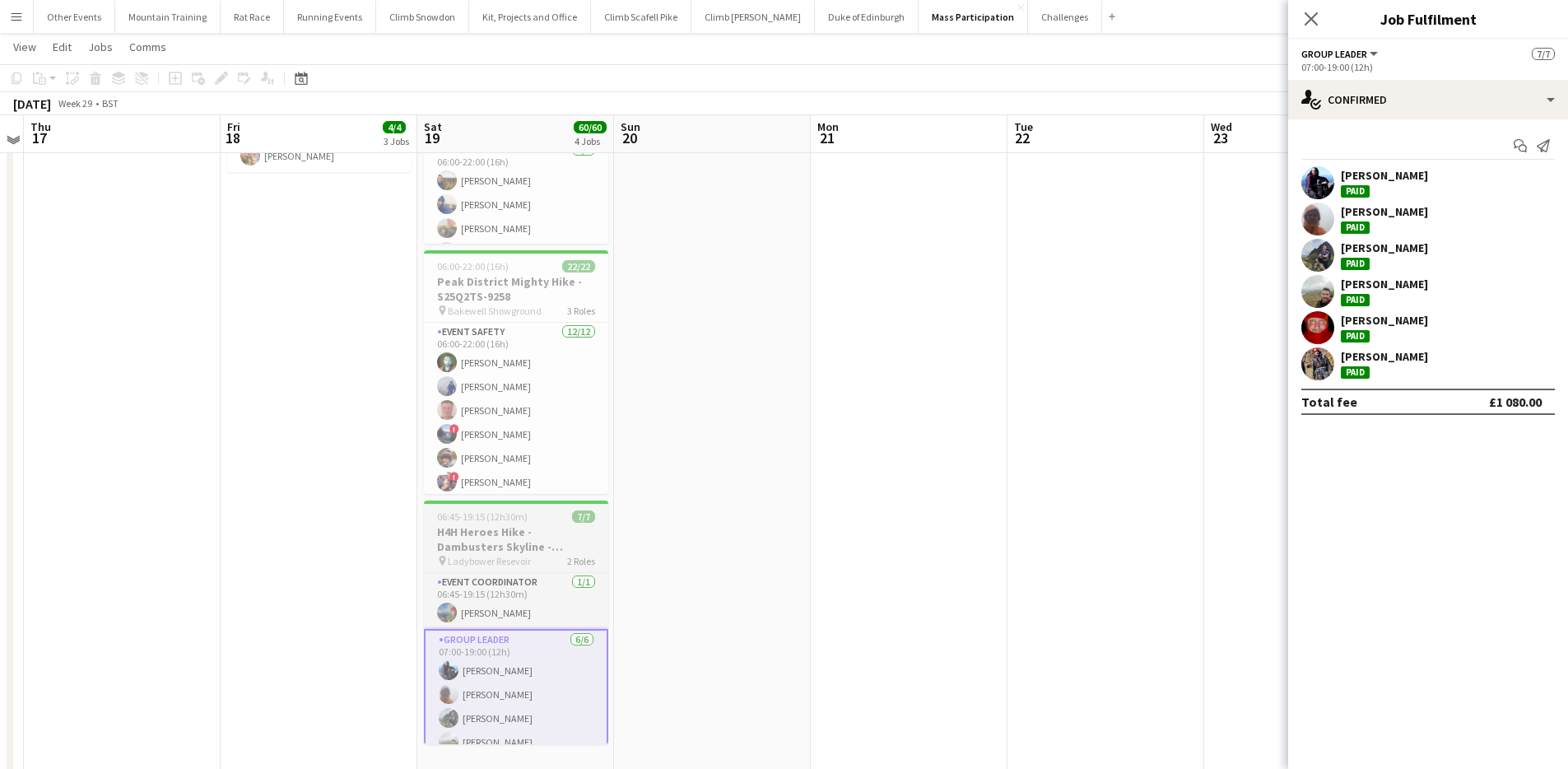
scroll to position [439, 0]
click at [11, 12] on app-icon "Menu" at bounding box center [16, 16] width 13 height 13
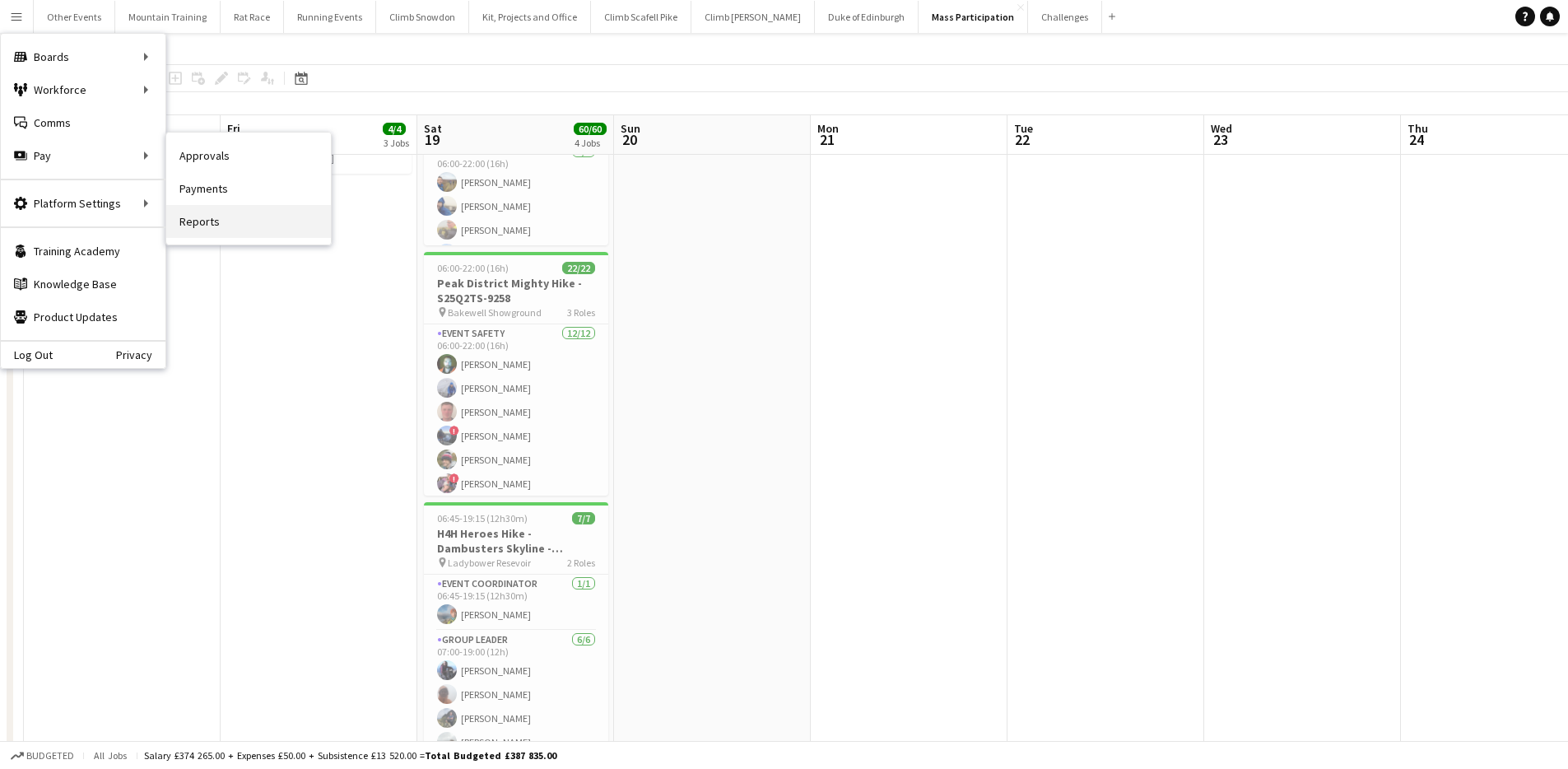
click at [250, 228] on link "Reports" at bounding box center [249, 222] width 165 height 33
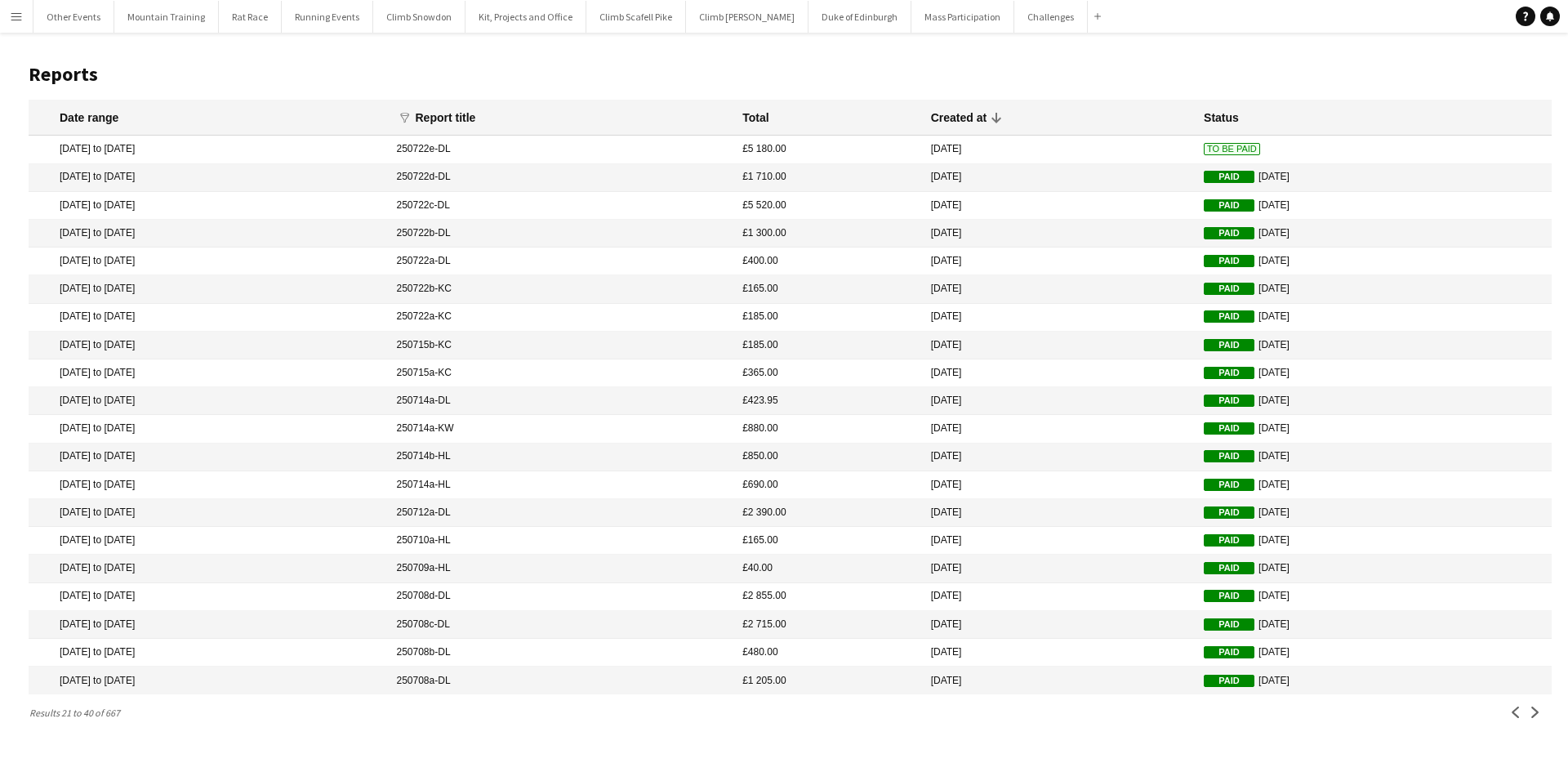
click at [17, 15] on app-icon "Menu" at bounding box center [16, 16] width 13 height 13
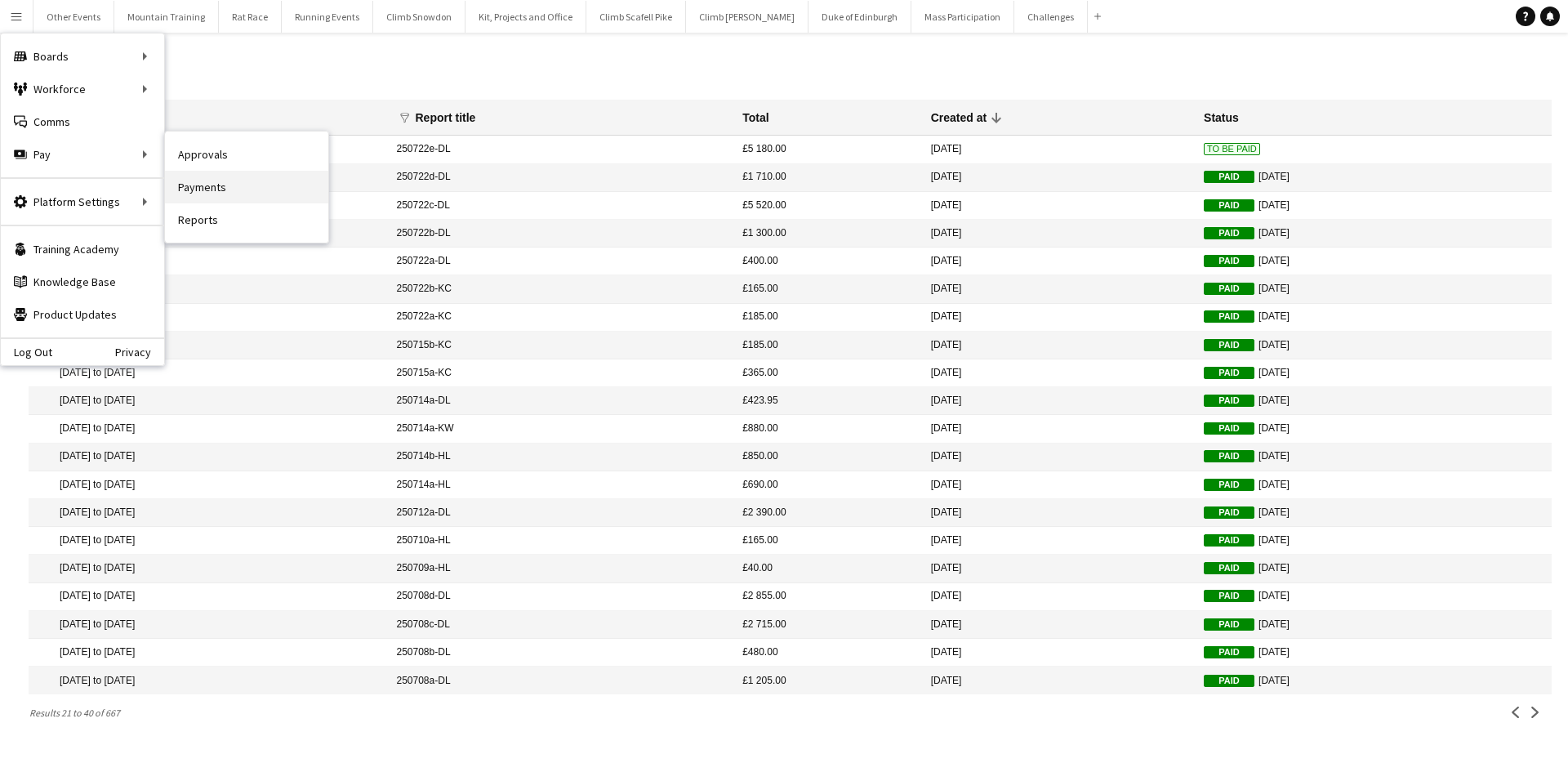
click at [220, 183] on link "Payments" at bounding box center [247, 187] width 163 height 33
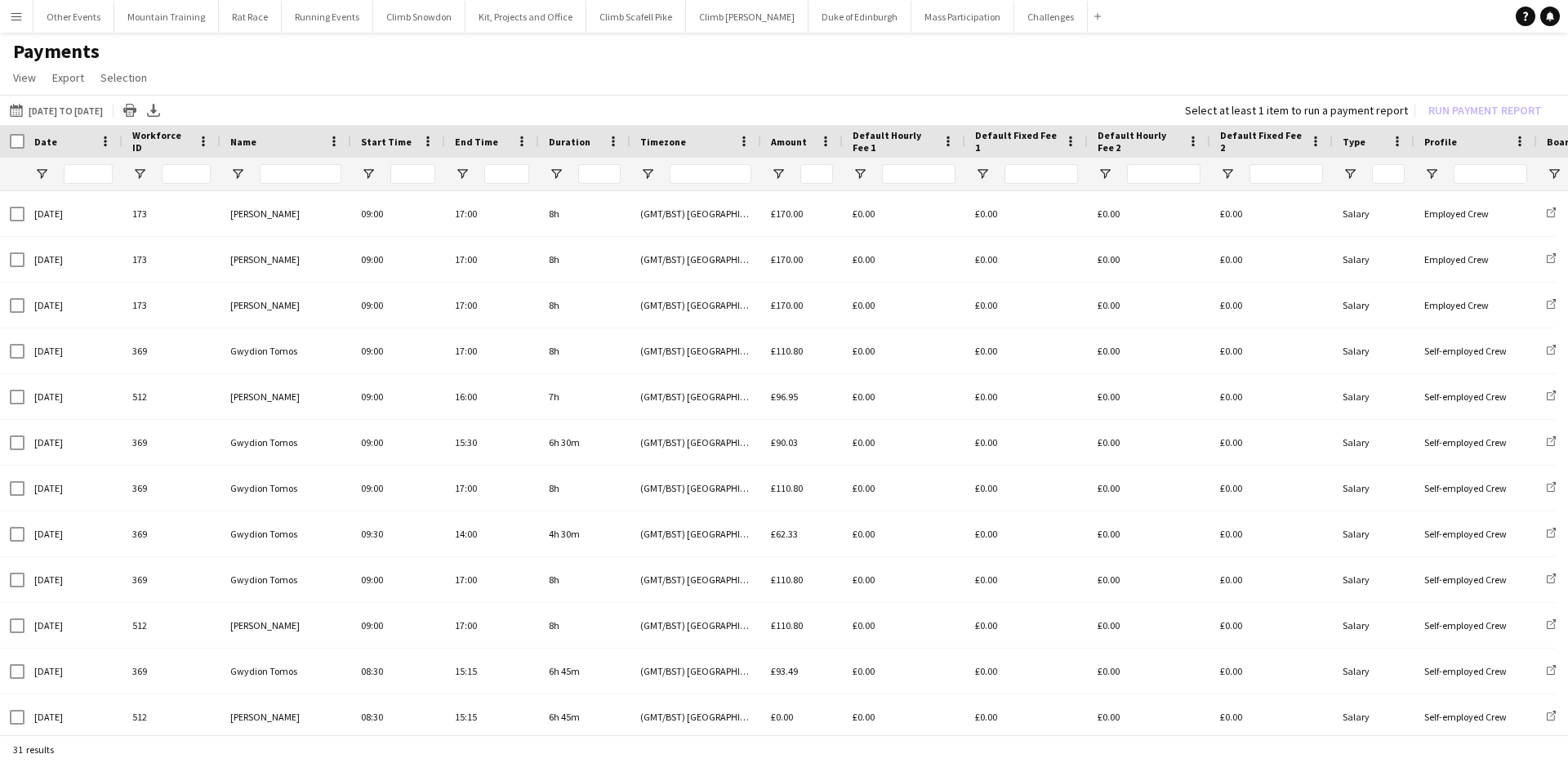
click at [12, 17] on app-icon "Menu" at bounding box center [16, 16] width 13 height 13
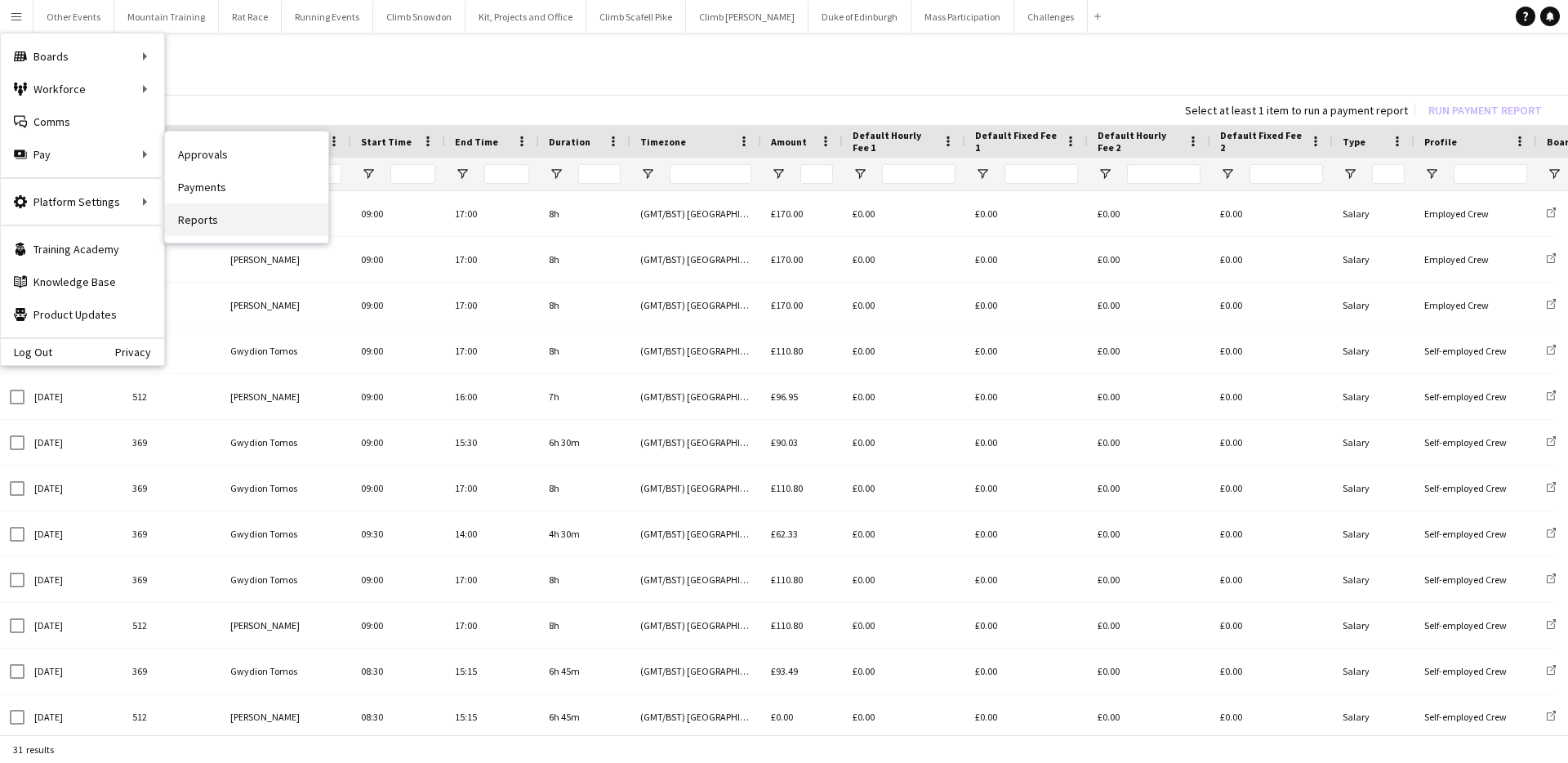
click at [238, 224] on link "Reports" at bounding box center [247, 220] width 163 height 33
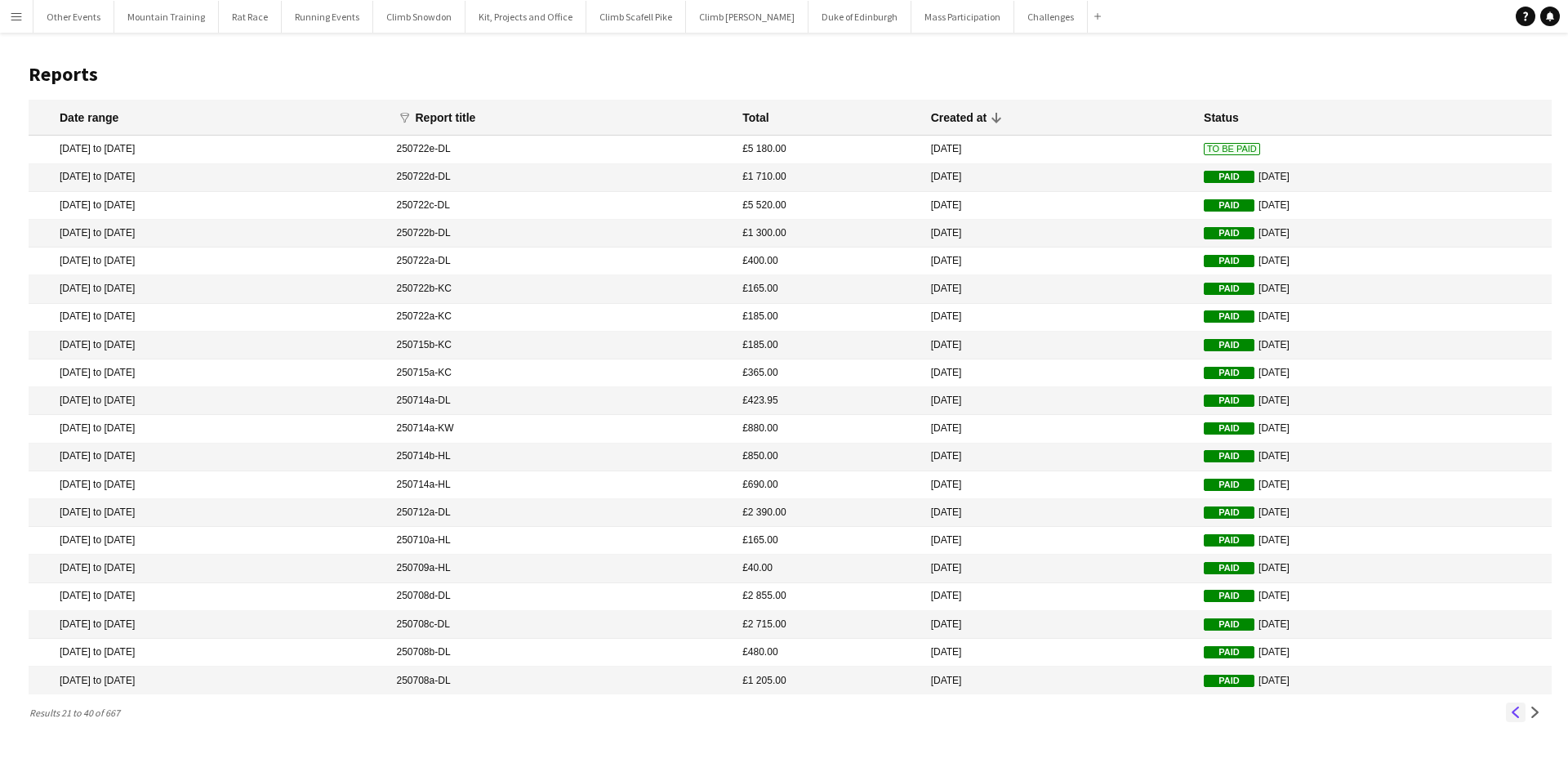
click at [1516, 718] on app-icon "Previous" at bounding box center [1515, 712] width 11 height 11
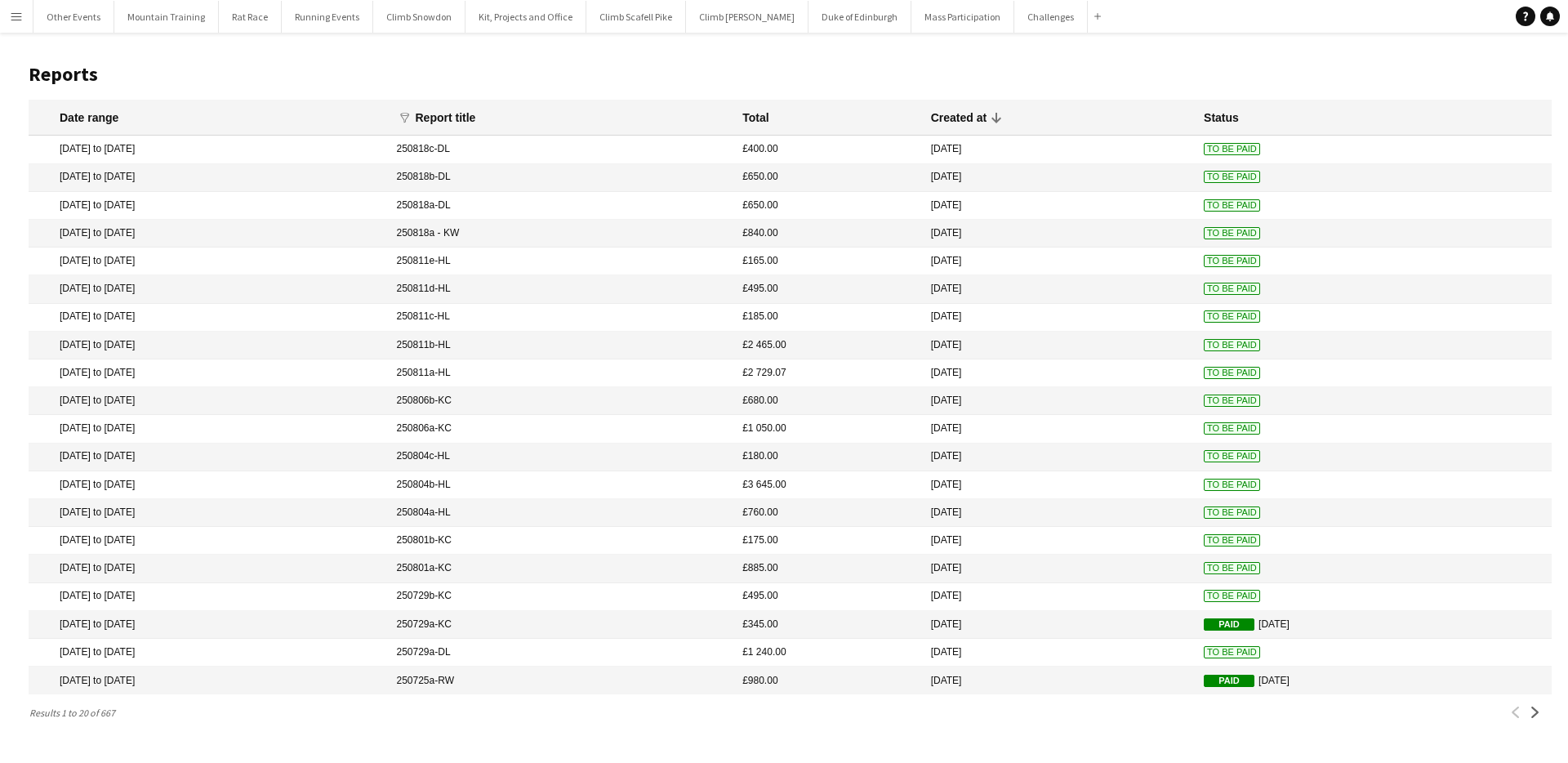
click at [14, 18] on app-icon "Menu" at bounding box center [16, 16] width 13 height 13
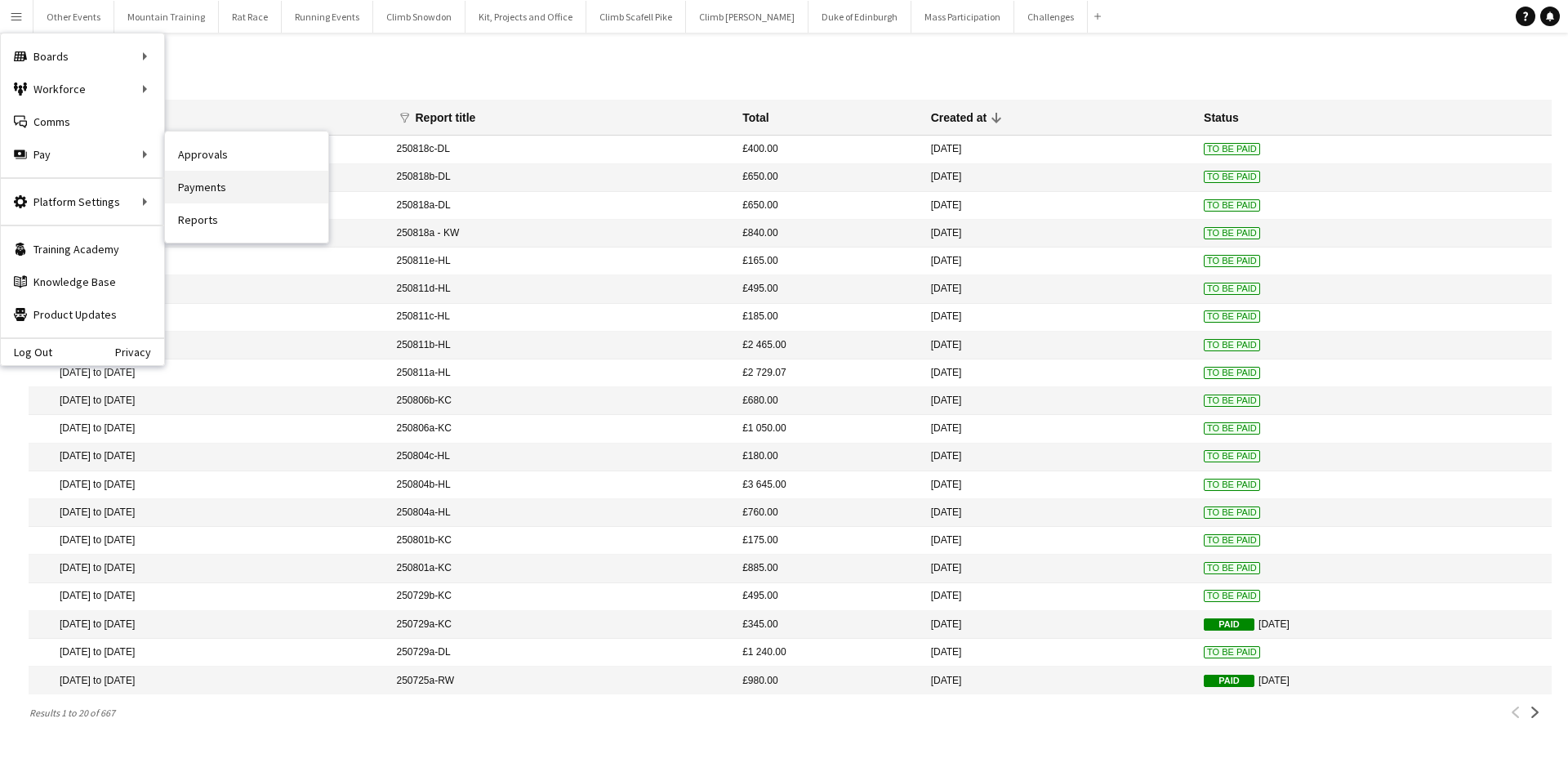
click at [256, 193] on link "Payments" at bounding box center [247, 187] width 163 height 33
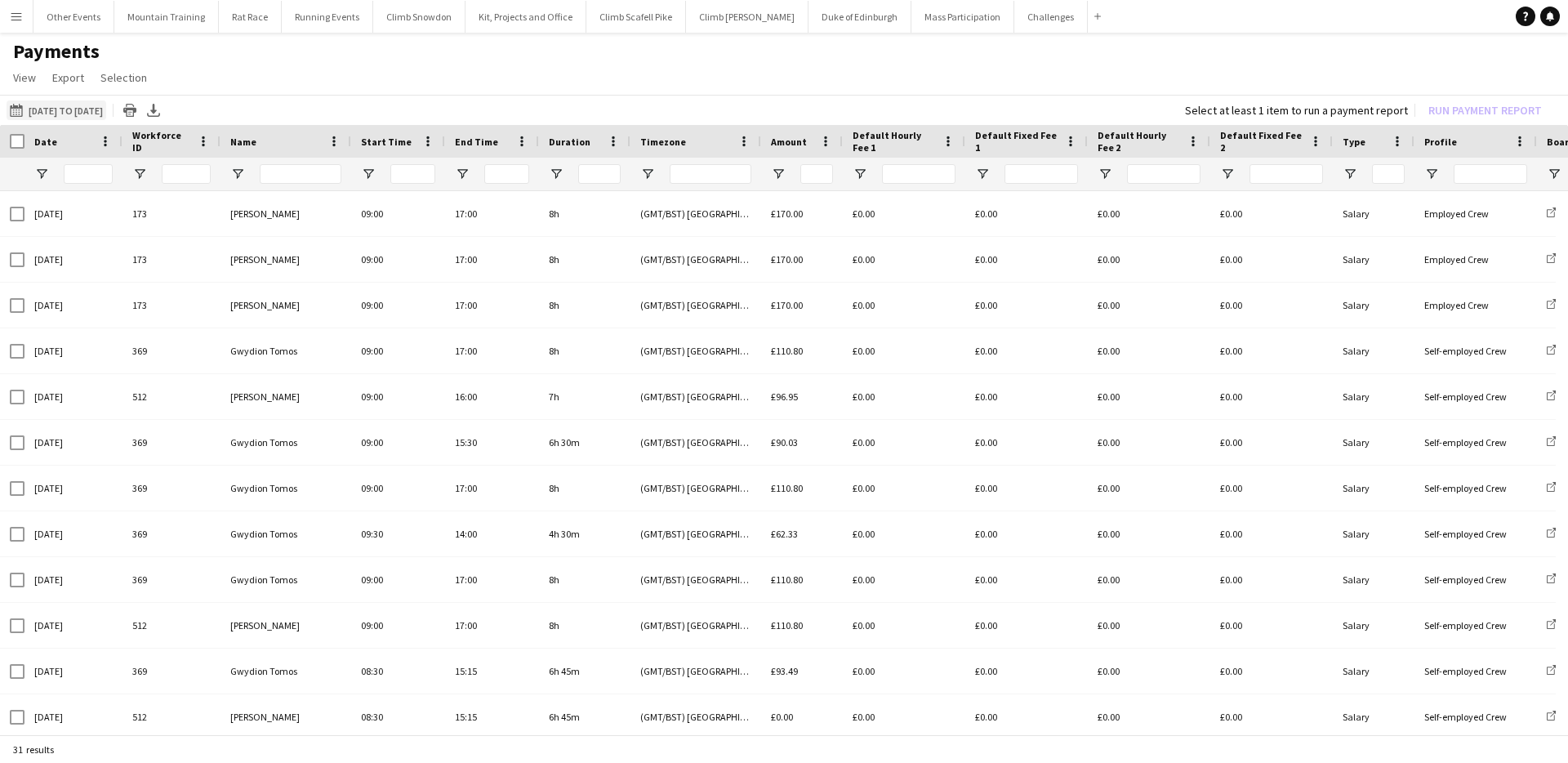
click at [97, 106] on button "[DATE] to [DATE] [DATE] to [DATE]" at bounding box center [57, 110] width 100 height 20
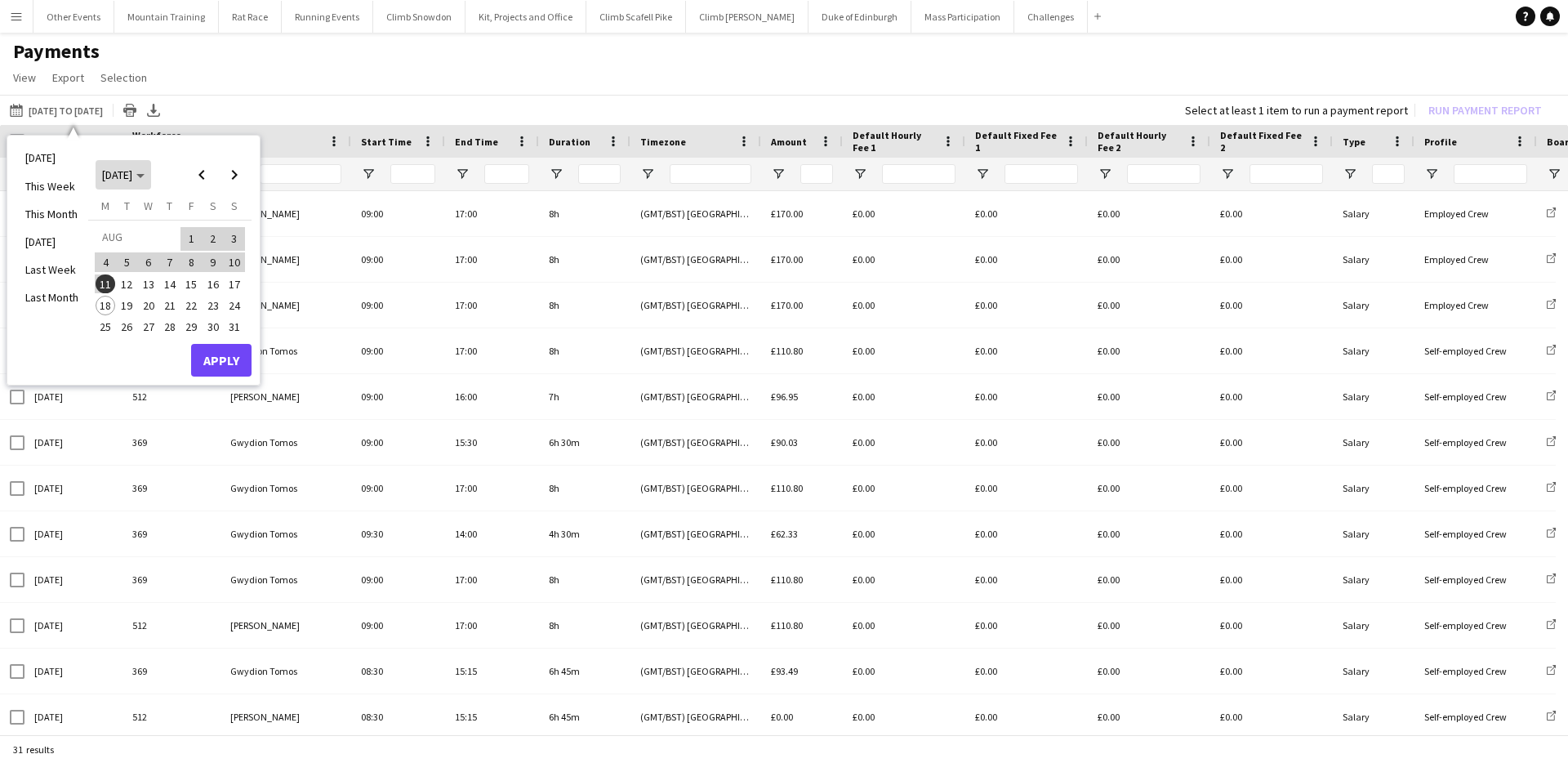
click at [127, 180] on span "[DATE]" at bounding box center [117, 175] width 30 height 15
click at [154, 257] on span "2025" at bounding box center [150, 258] width 34 height 20
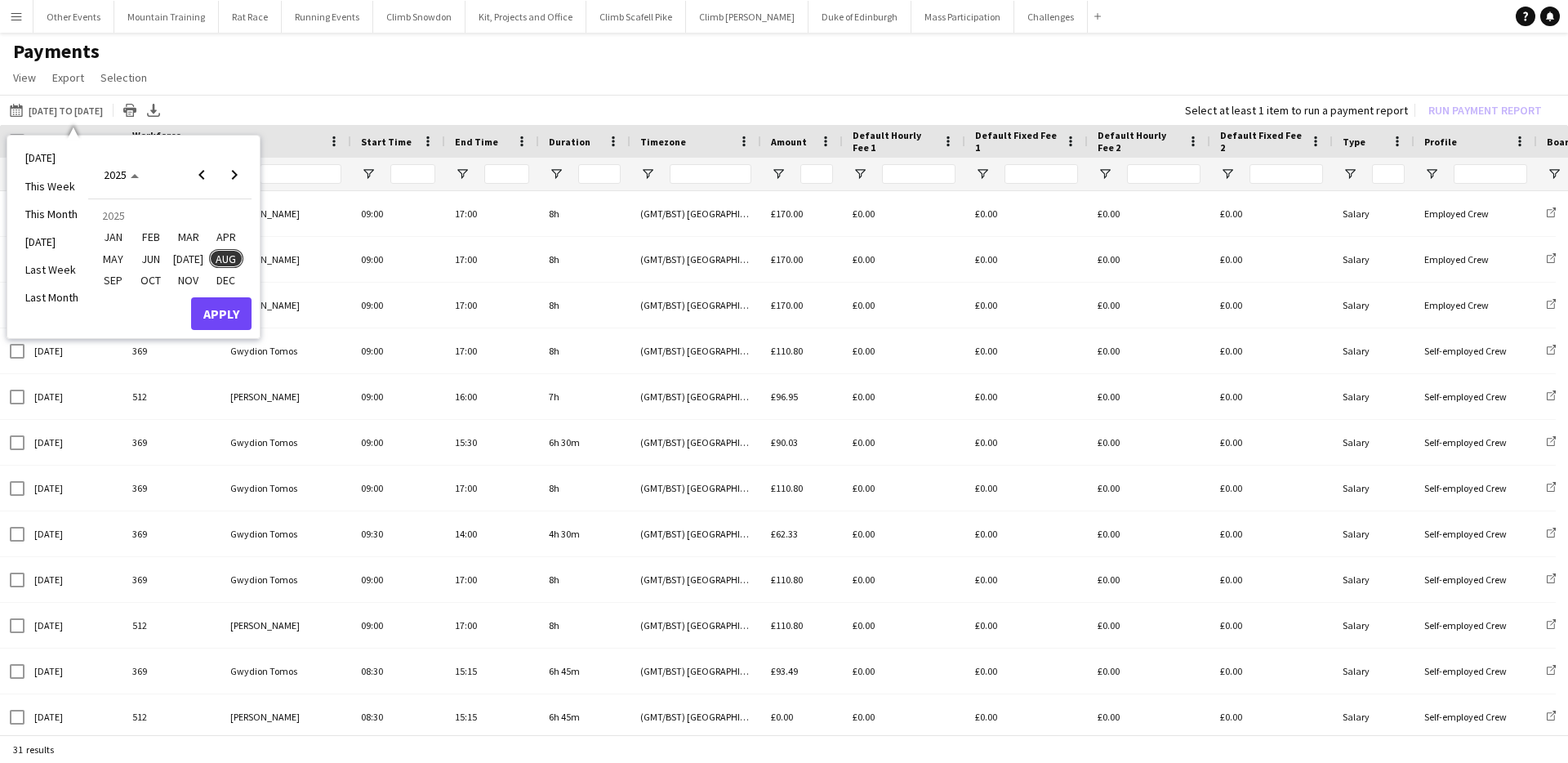
click at [117, 235] on span "JAN" at bounding box center [113, 237] width 34 height 20
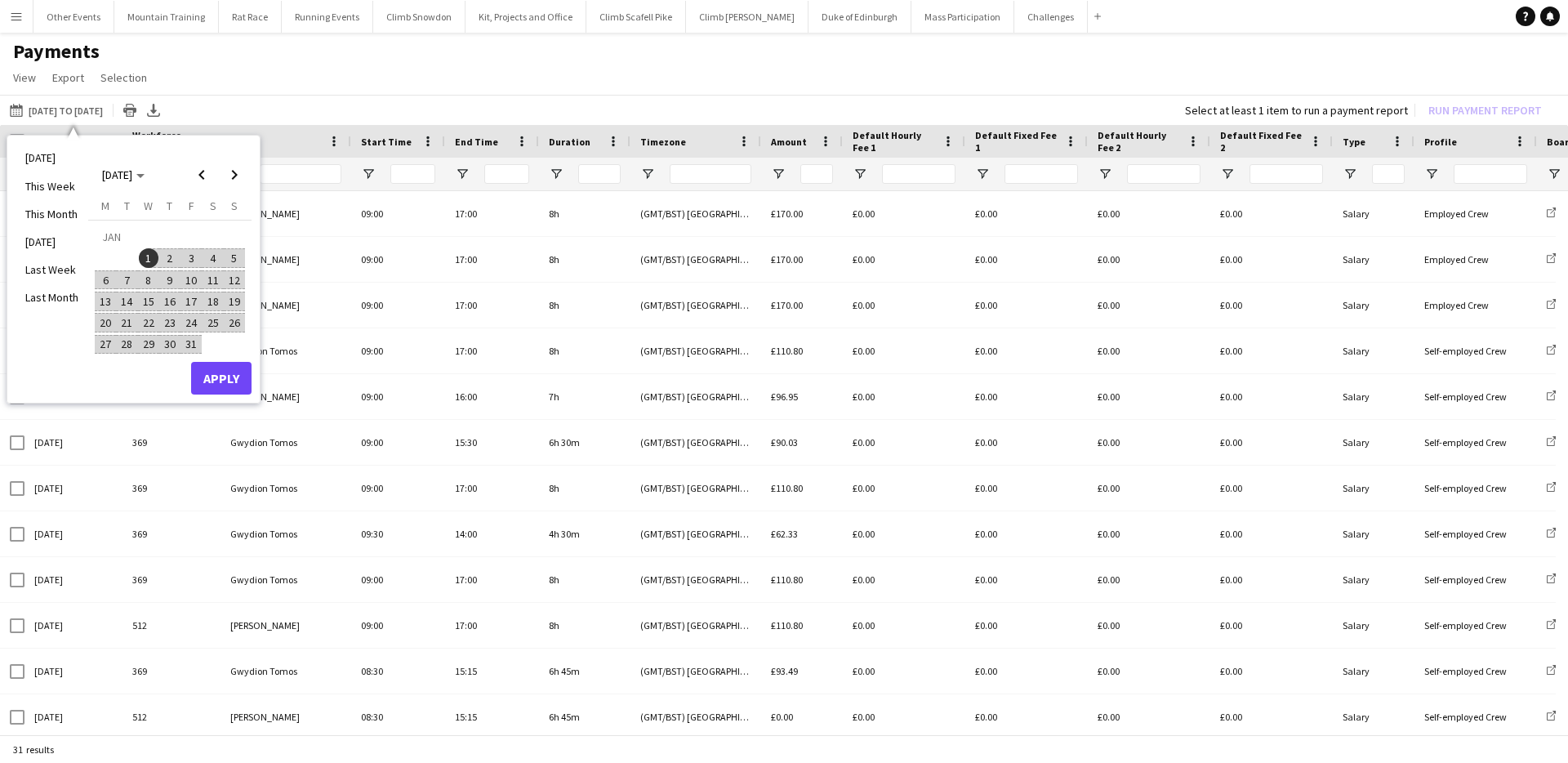
click at [148, 253] on span "1" at bounding box center [149, 258] width 20 height 20
click at [237, 181] on span "Next month" at bounding box center [235, 175] width 33 height 33
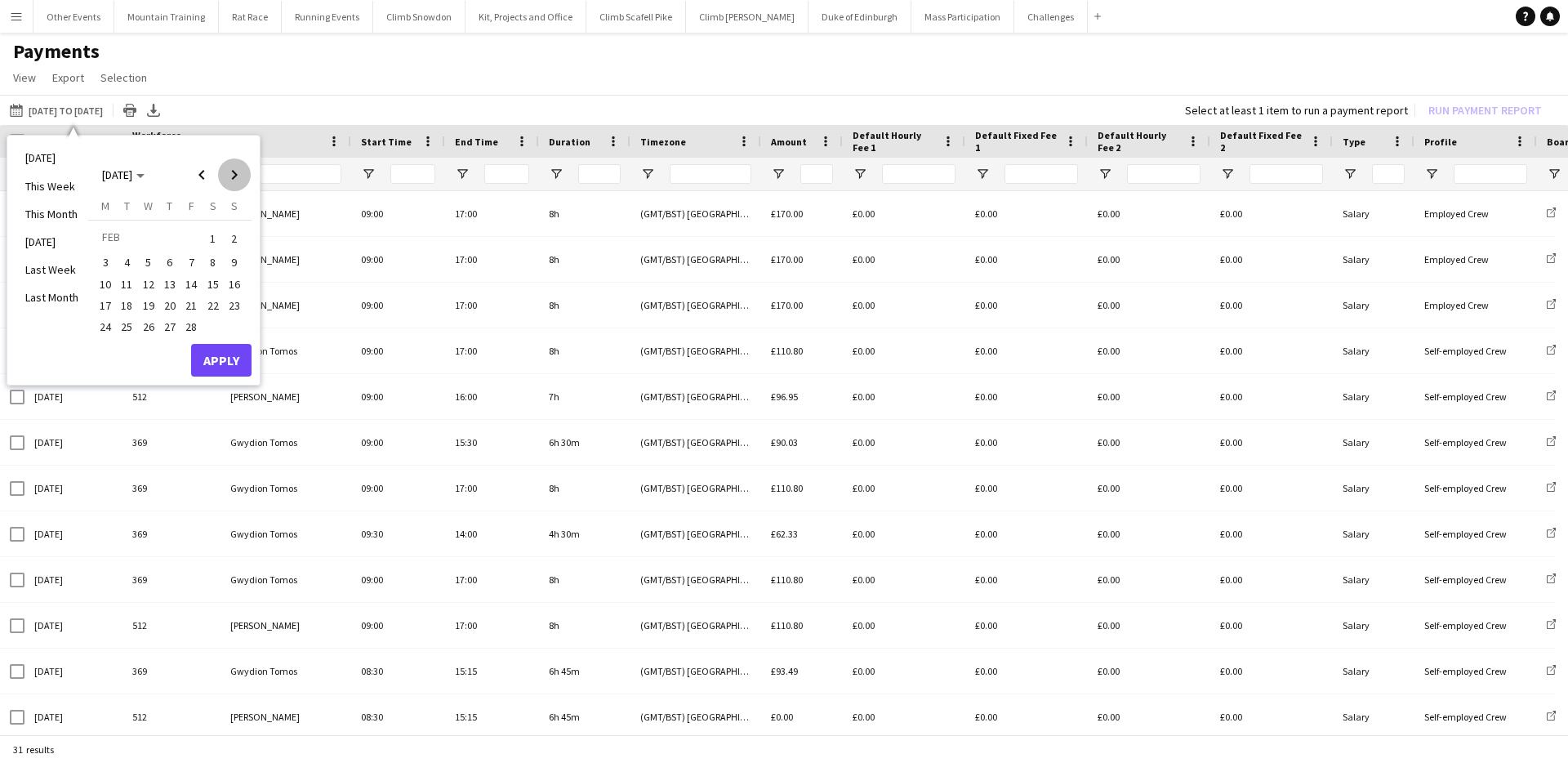
click at [237, 181] on span "Next month" at bounding box center [235, 175] width 33 height 33
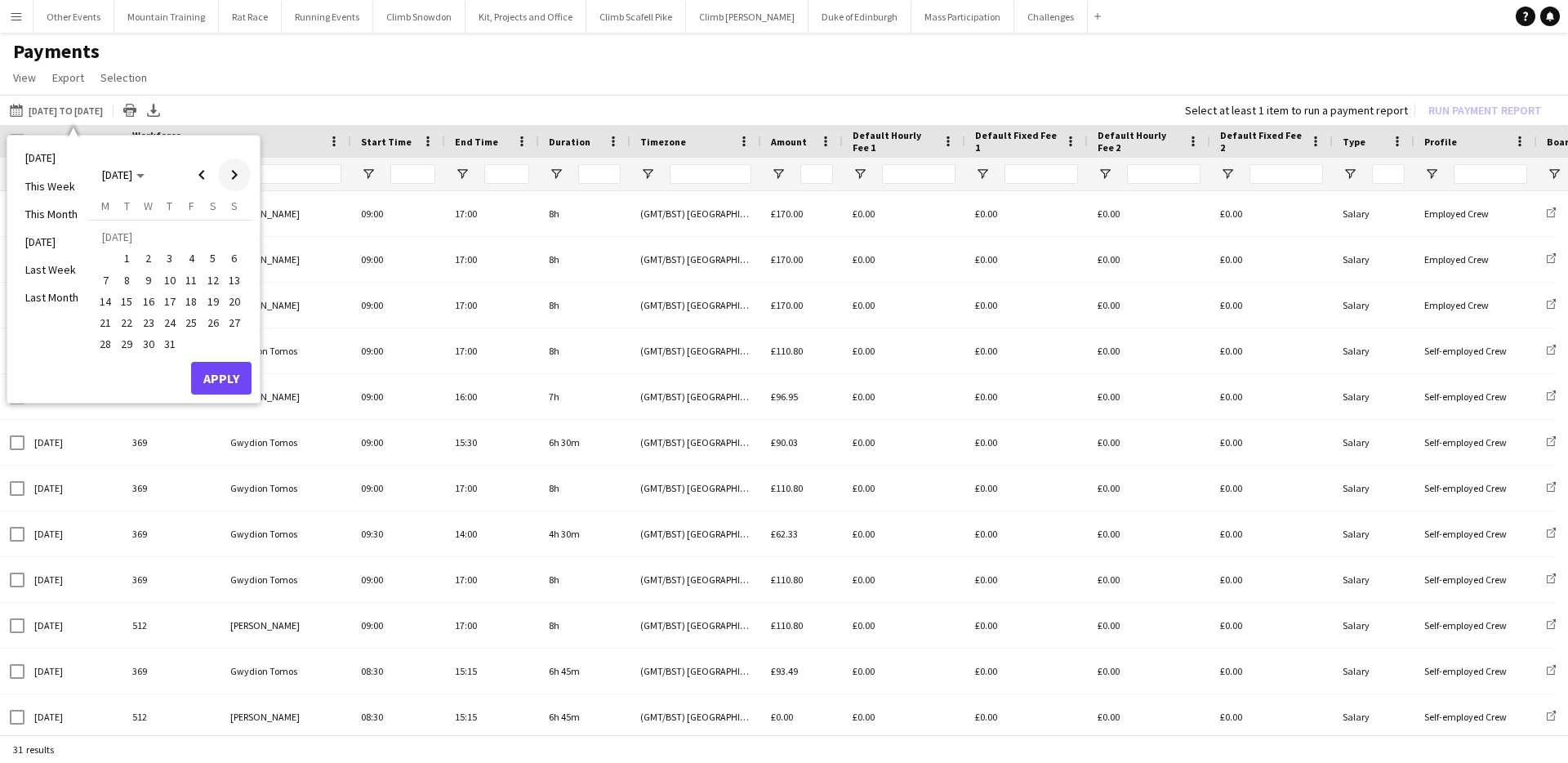
click at [237, 181] on span "Next month" at bounding box center [235, 175] width 33 height 33
click at [101, 305] on span "18" at bounding box center [105, 305] width 20 height 20
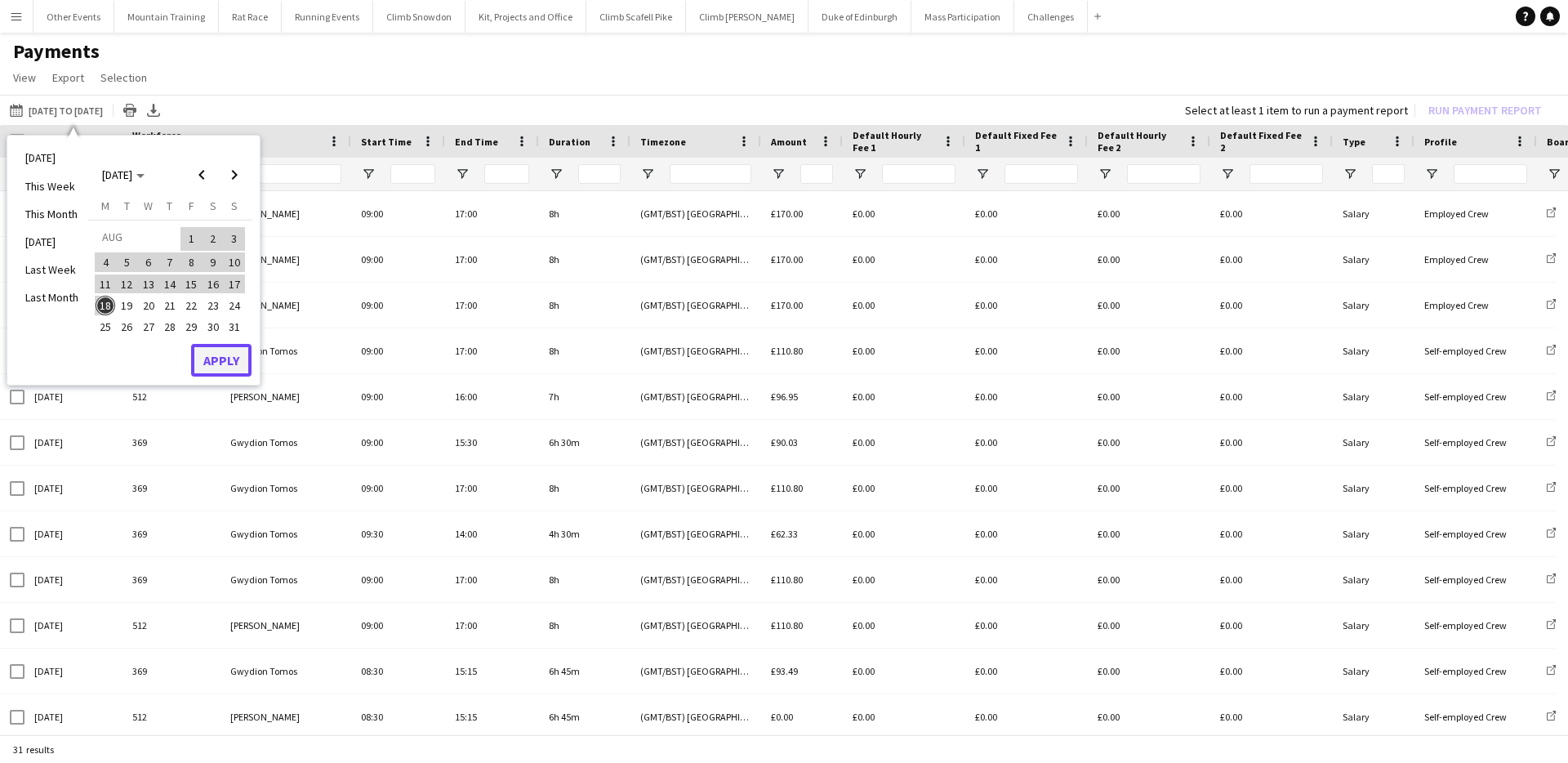
click at [208, 352] on button "Apply" at bounding box center [221, 360] width 60 height 33
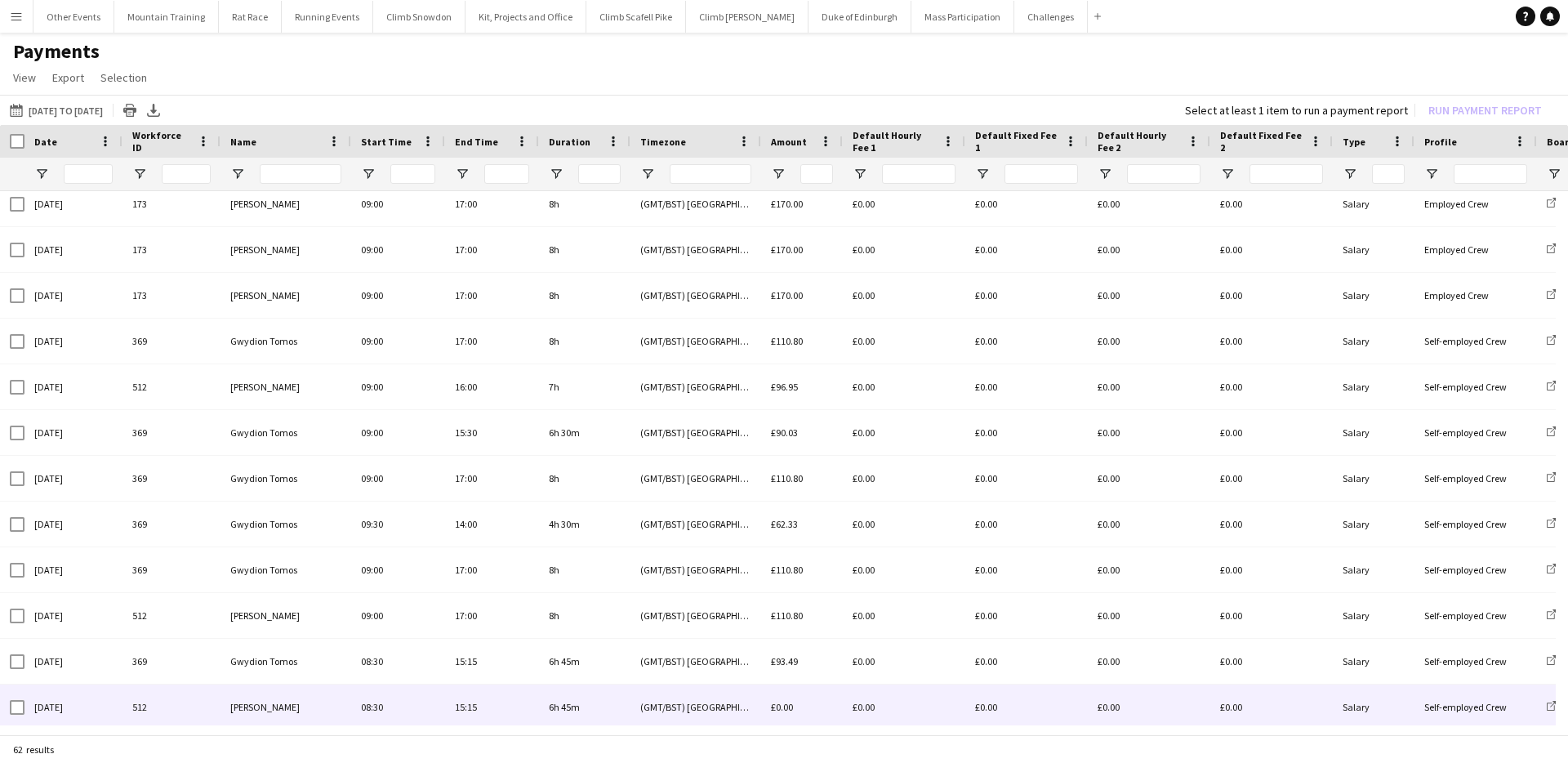
drag, startPoint x: 373, startPoint y: 734, endPoint x: 190, endPoint y: 582, distance: 237.9
click at [189, 720] on div "[DATE] to [DATE] [DATE] to [DATE] [DATE] This Week This Month [DATE] Last Week …" at bounding box center [784, 416] width 1568 height 643
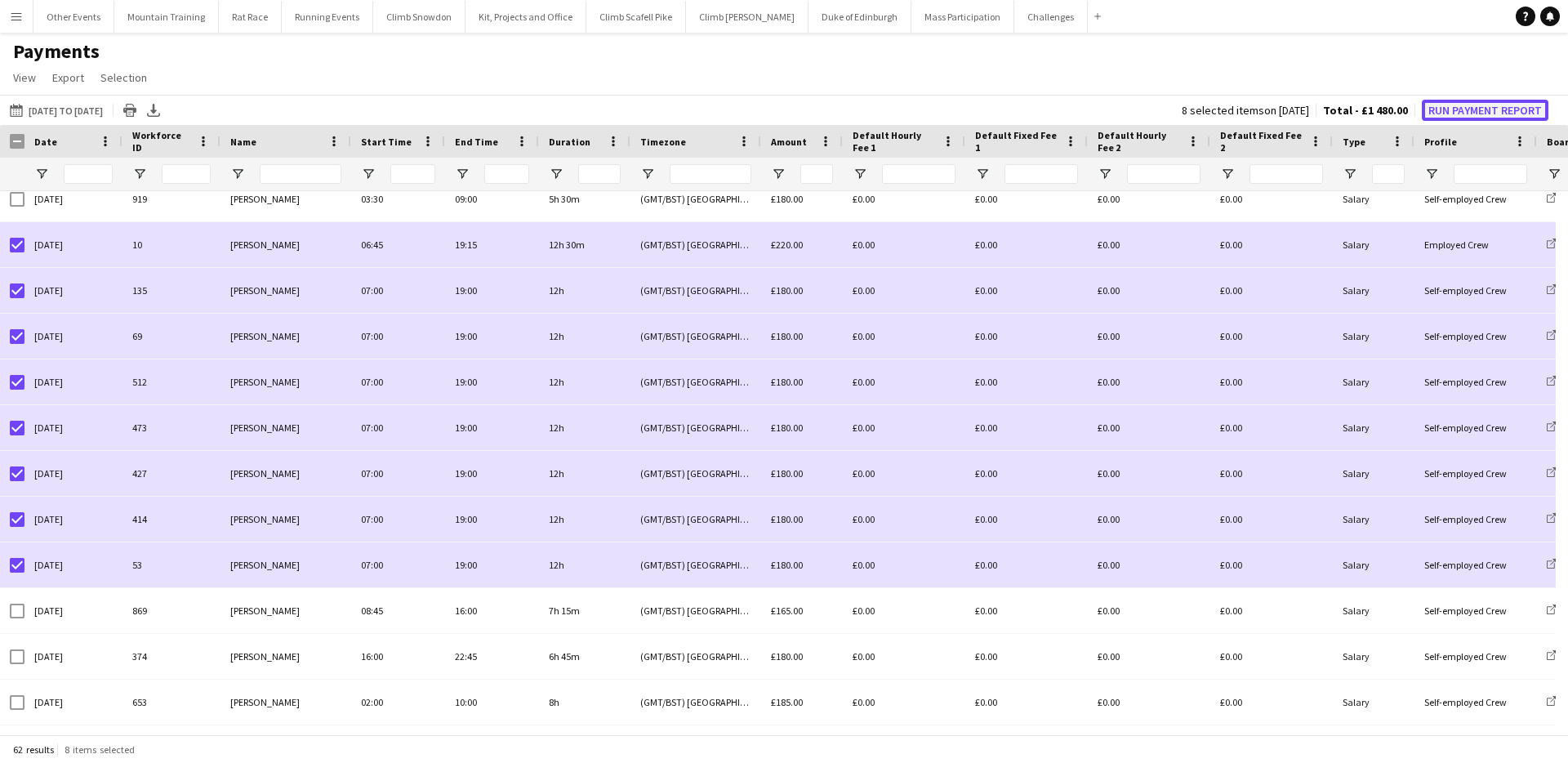
click at [1487, 102] on button "Run Payment Report" at bounding box center [1485, 110] width 127 height 21
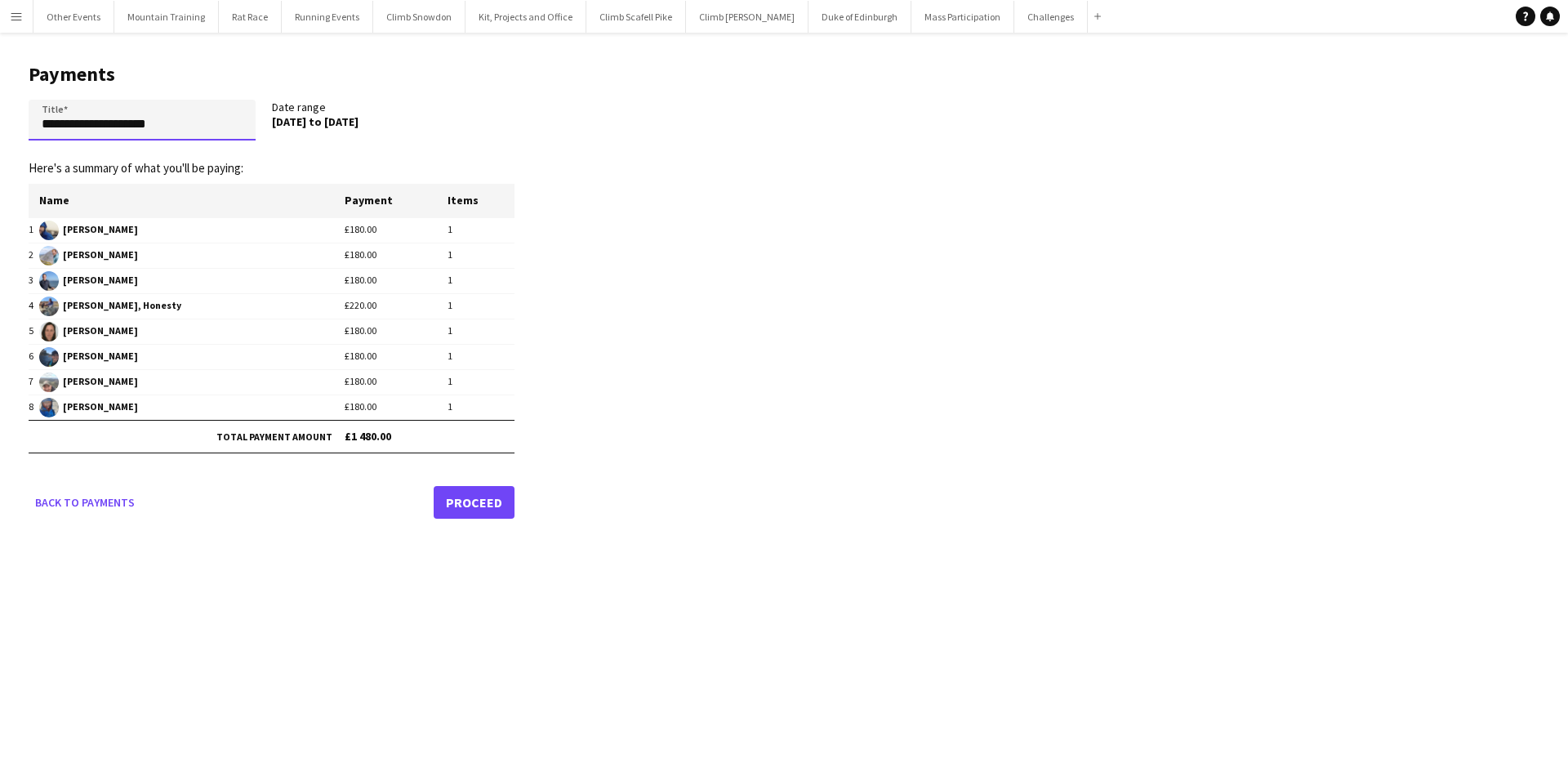
click at [141, 127] on input "**********" at bounding box center [142, 120] width 227 height 41
type input "**********"
click at [472, 498] on link "Proceed" at bounding box center [474, 503] width 81 height 33
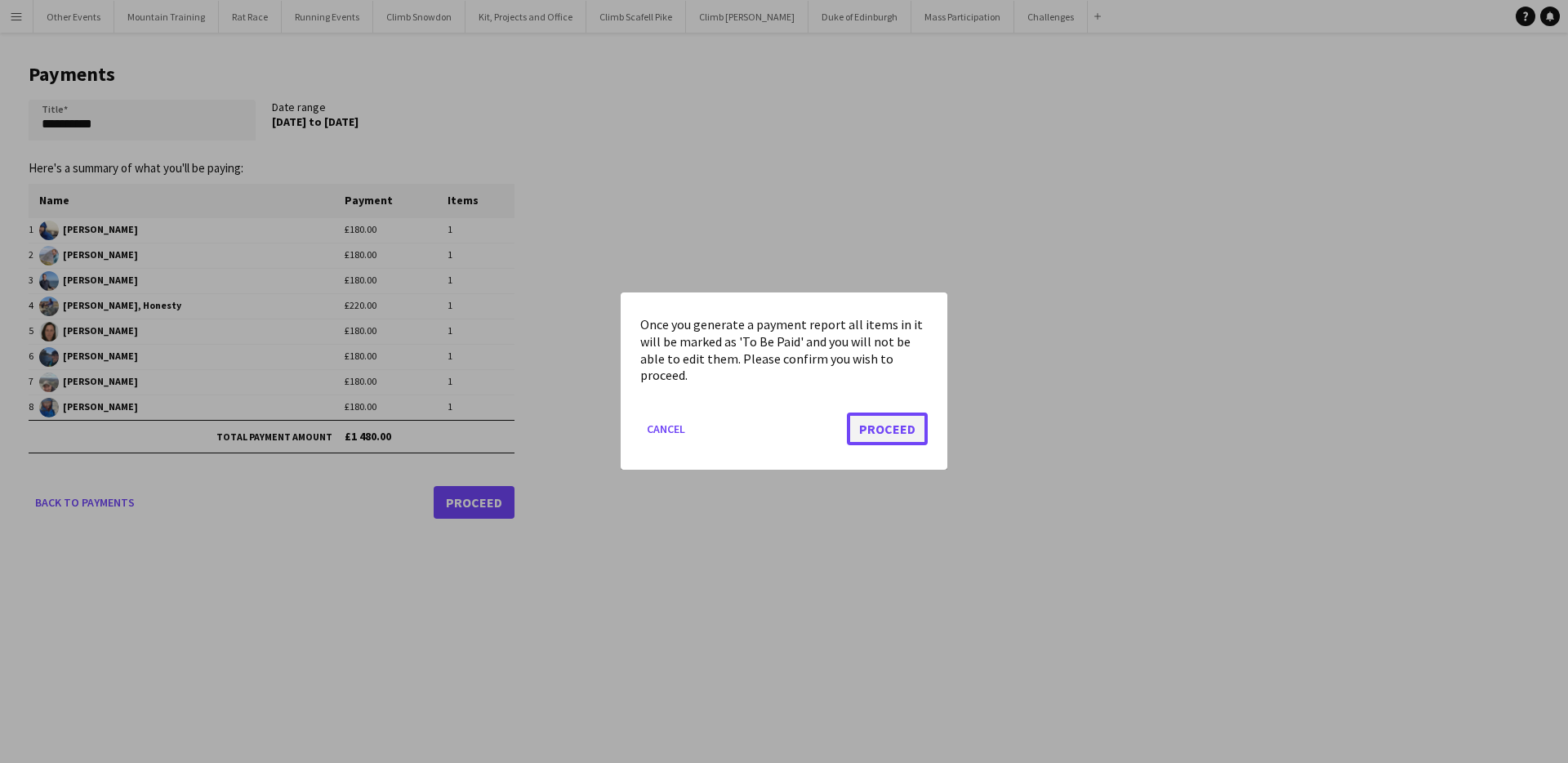
click at [902, 425] on button "Proceed" at bounding box center [887, 430] width 81 height 33
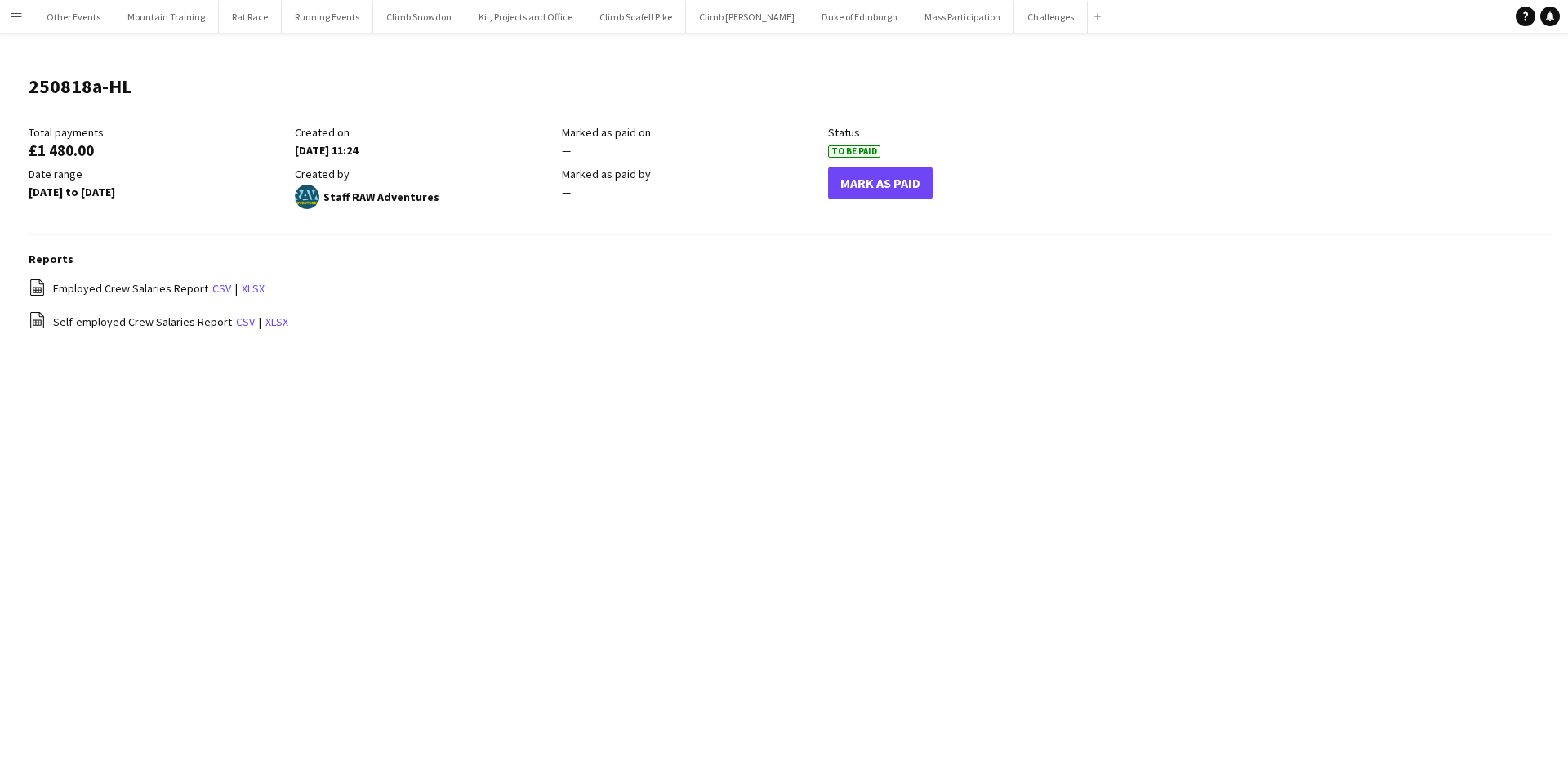
click at [13, 11] on app-icon "Menu" at bounding box center [16, 16] width 13 height 13
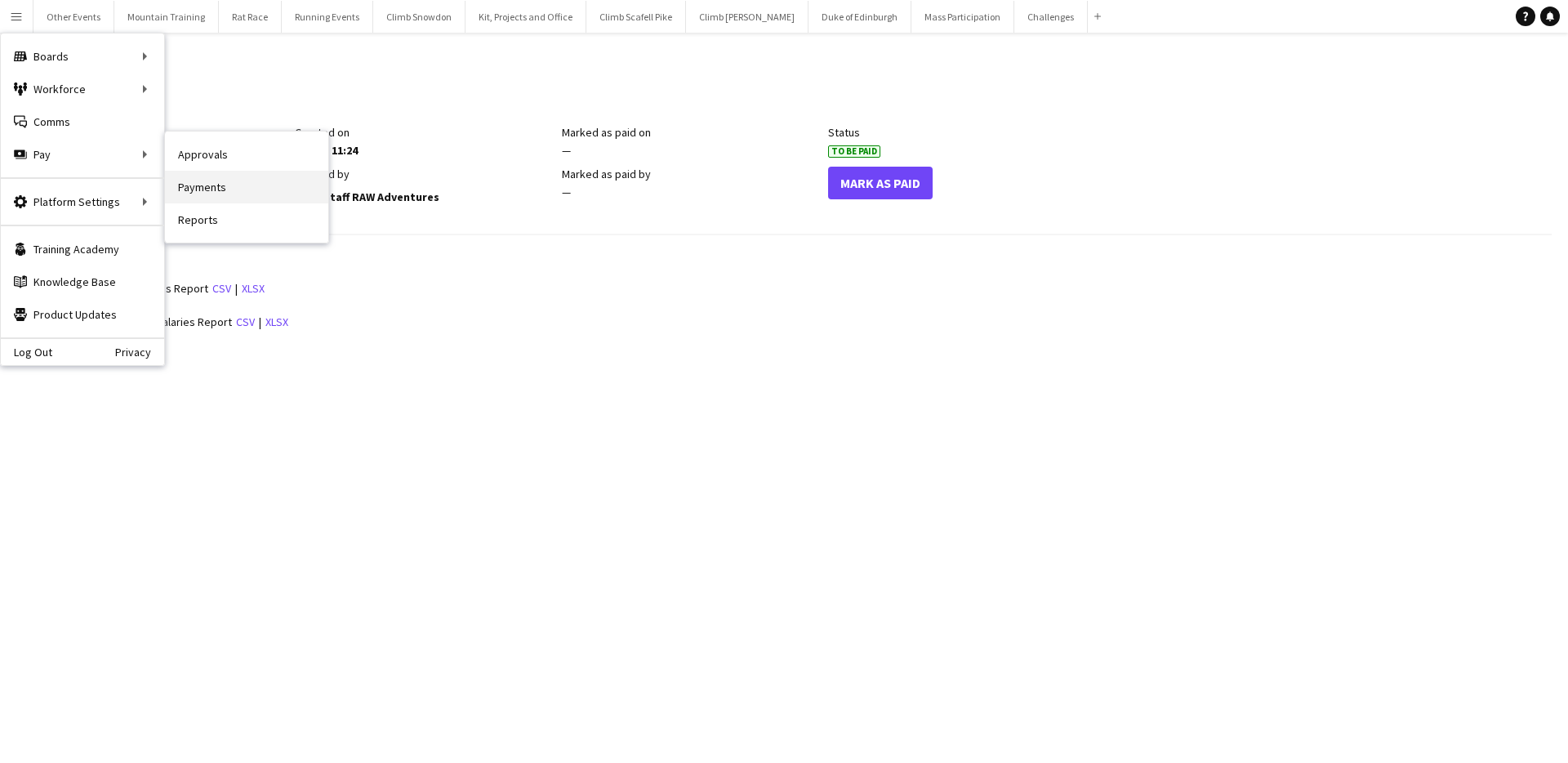
click at [211, 187] on link "Payments" at bounding box center [247, 187] width 163 height 33
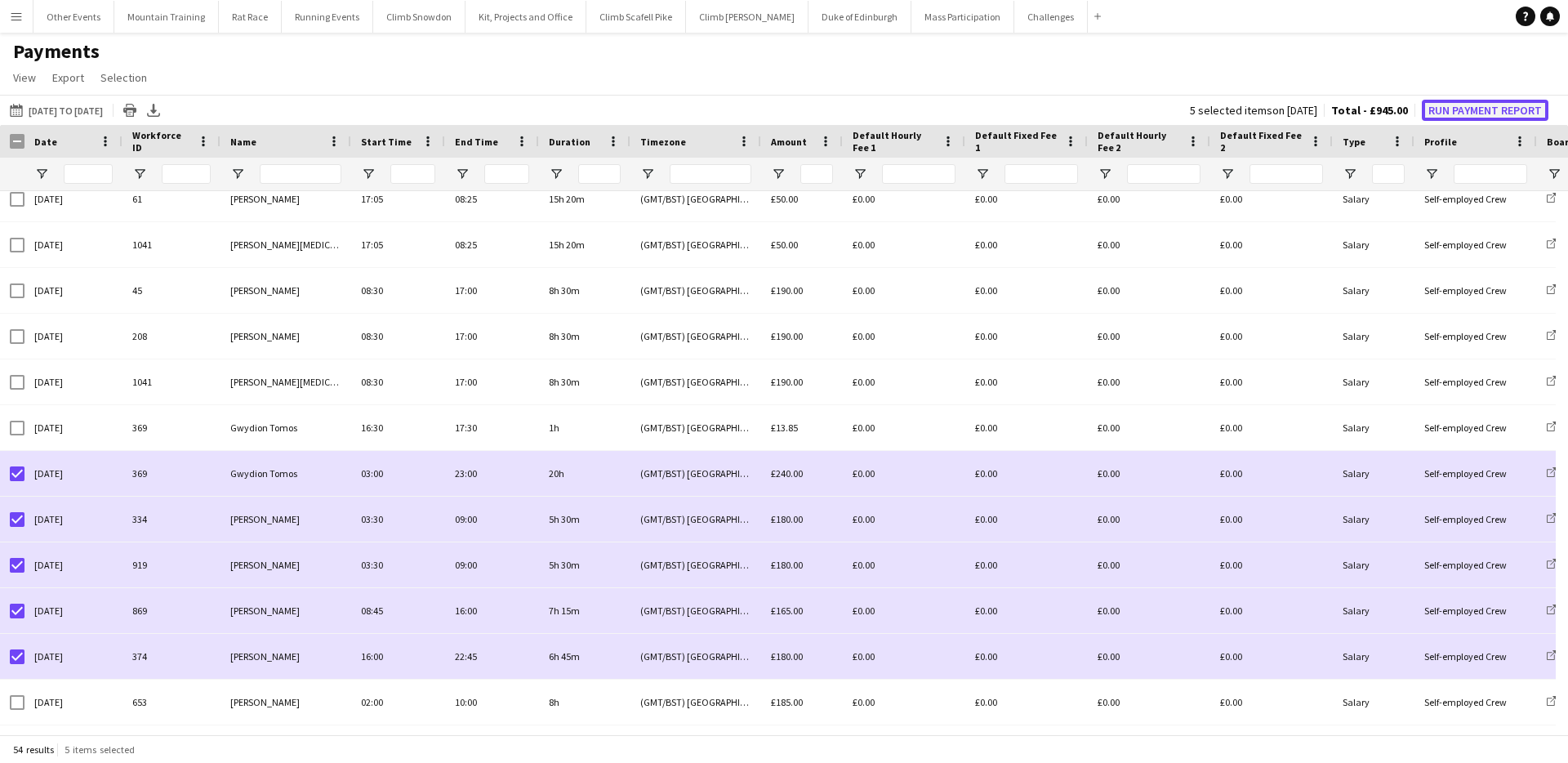
click at [1469, 108] on button "Run Payment Report" at bounding box center [1485, 110] width 127 height 21
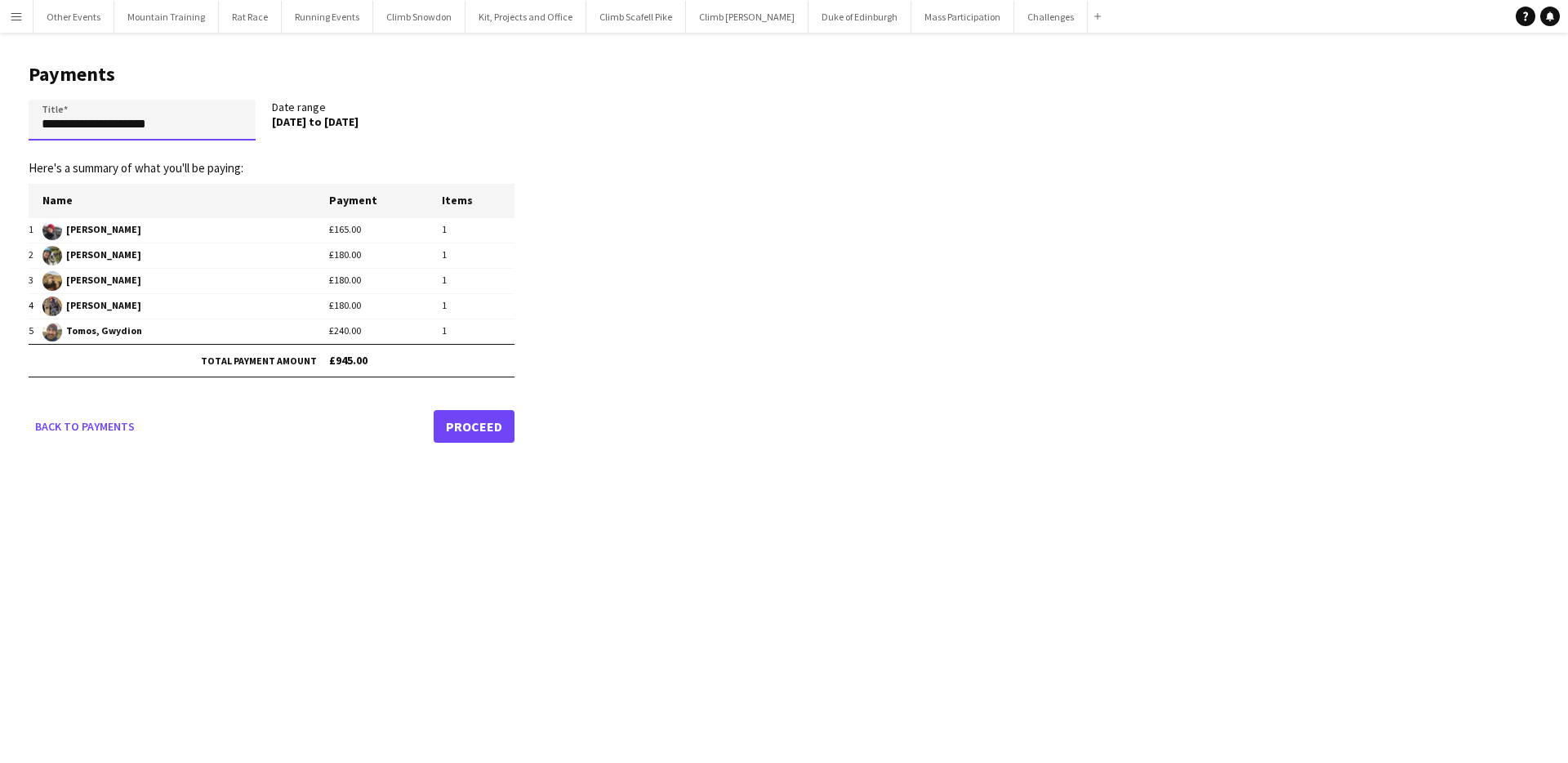
click at [77, 122] on input "**********" at bounding box center [142, 120] width 227 height 41
type input "**********"
click at [472, 431] on link "Proceed" at bounding box center [474, 426] width 81 height 33
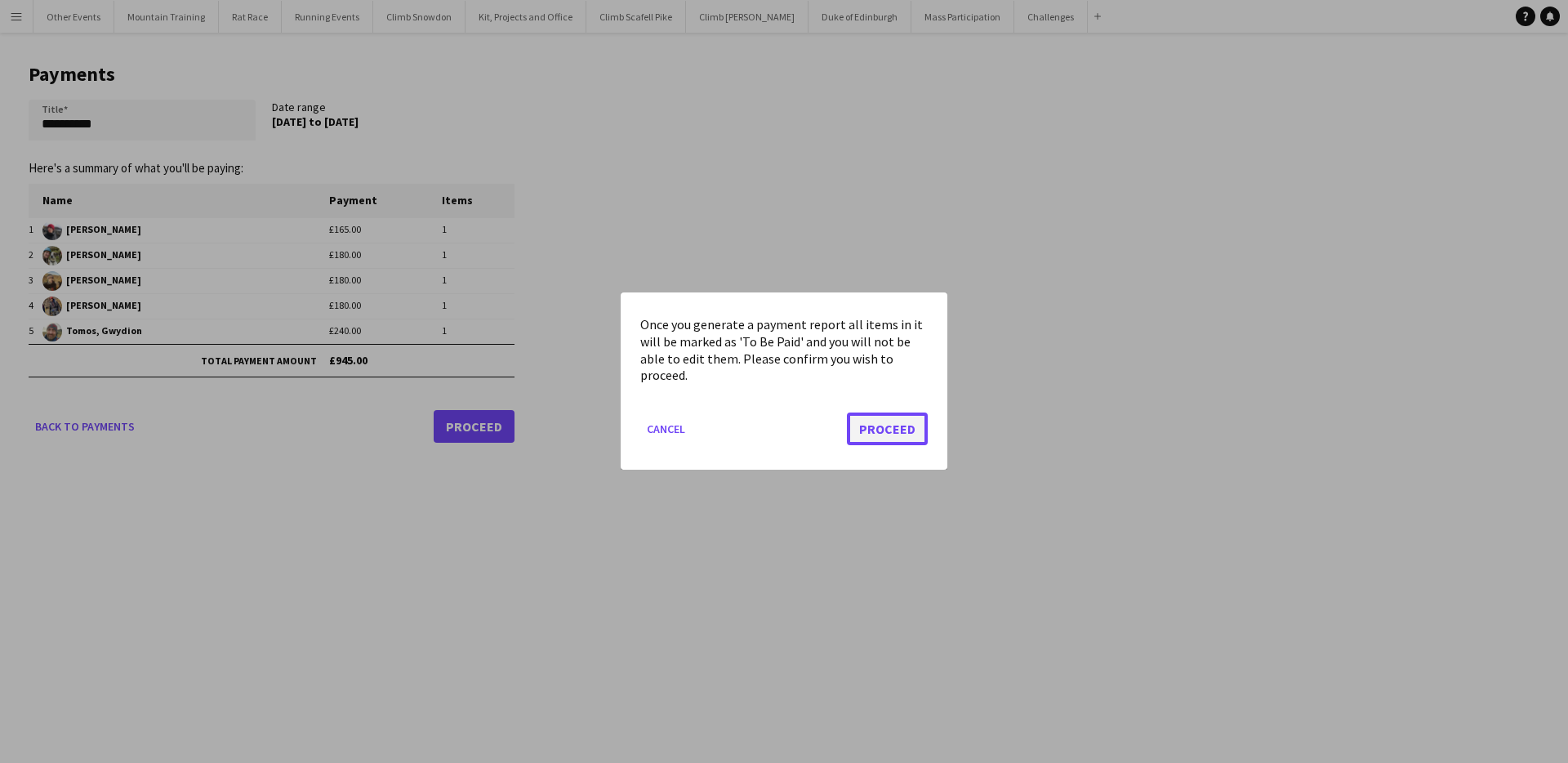
click at [892, 438] on button "Proceed" at bounding box center [887, 430] width 81 height 33
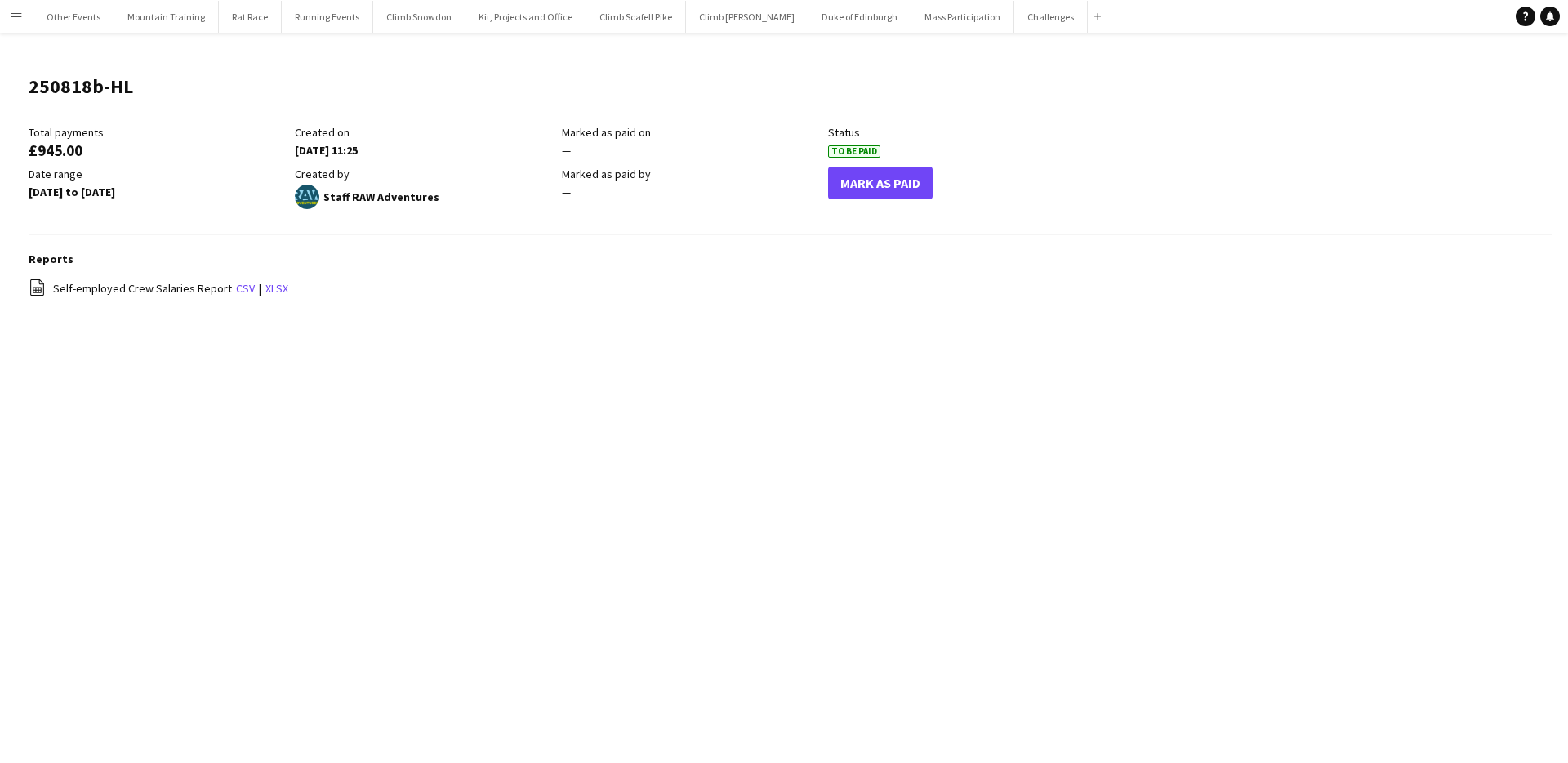
click at [20, 22] on app-icon "Menu" at bounding box center [16, 16] width 13 height 13
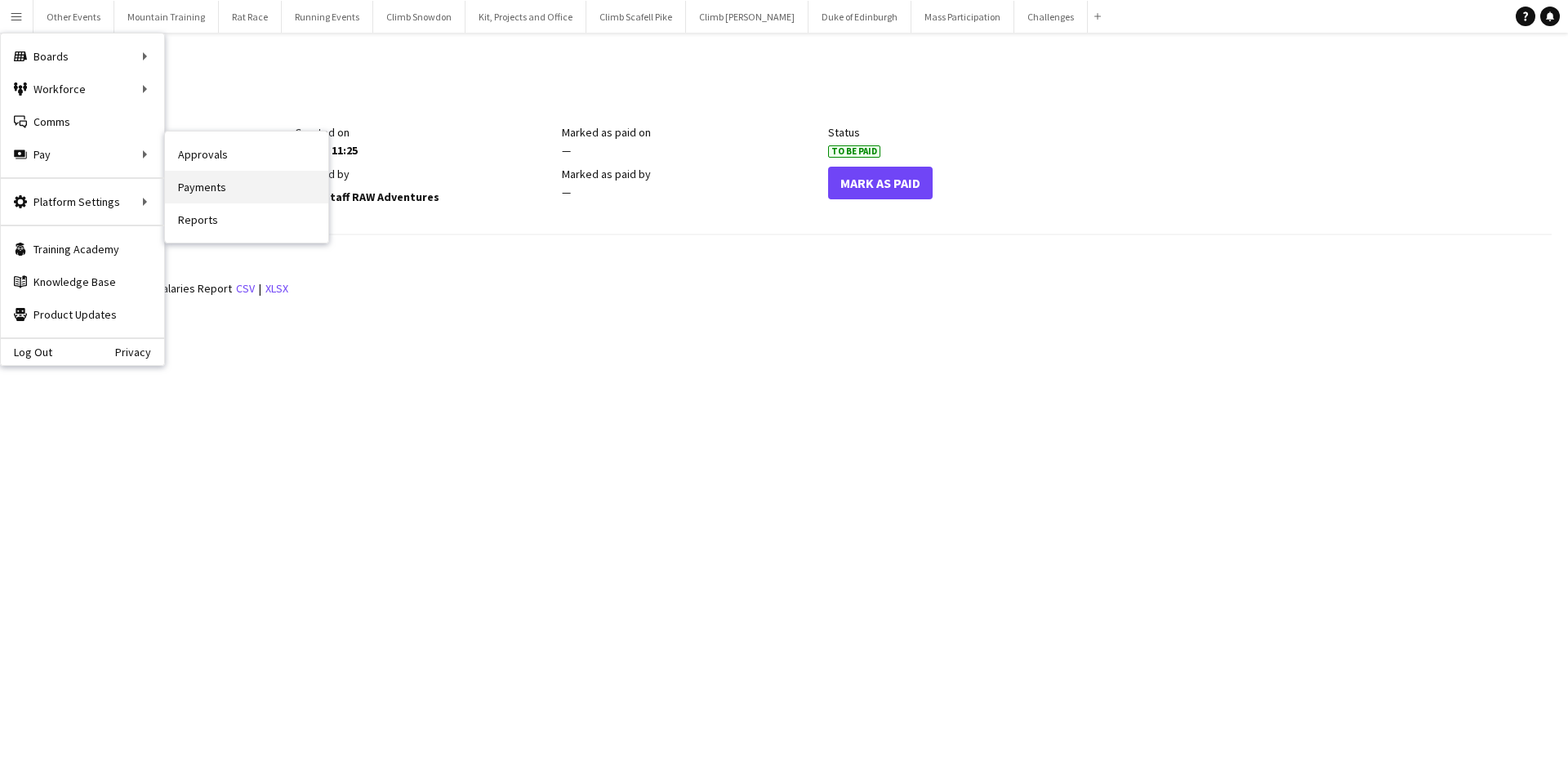
click at [230, 192] on link "Payments" at bounding box center [247, 187] width 163 height 33
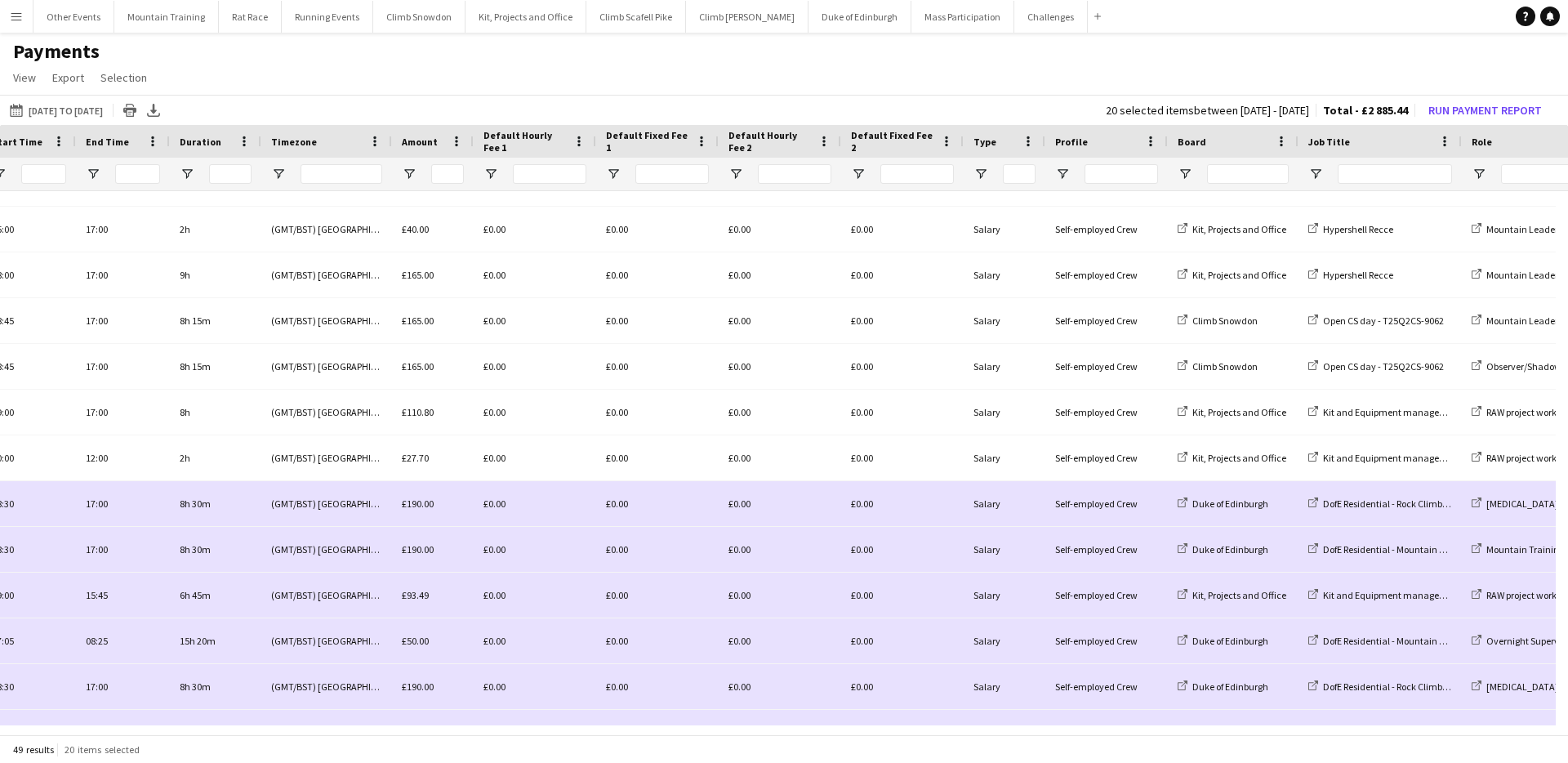
drag, startPoint x: 446, startPoint y: 734, endPoint x: 657, endPoint y: 736, distance: 211.0
click at [657, 736] on div "49 results 20 items selected" at bounding box center [784, 749] width 1568 height 28
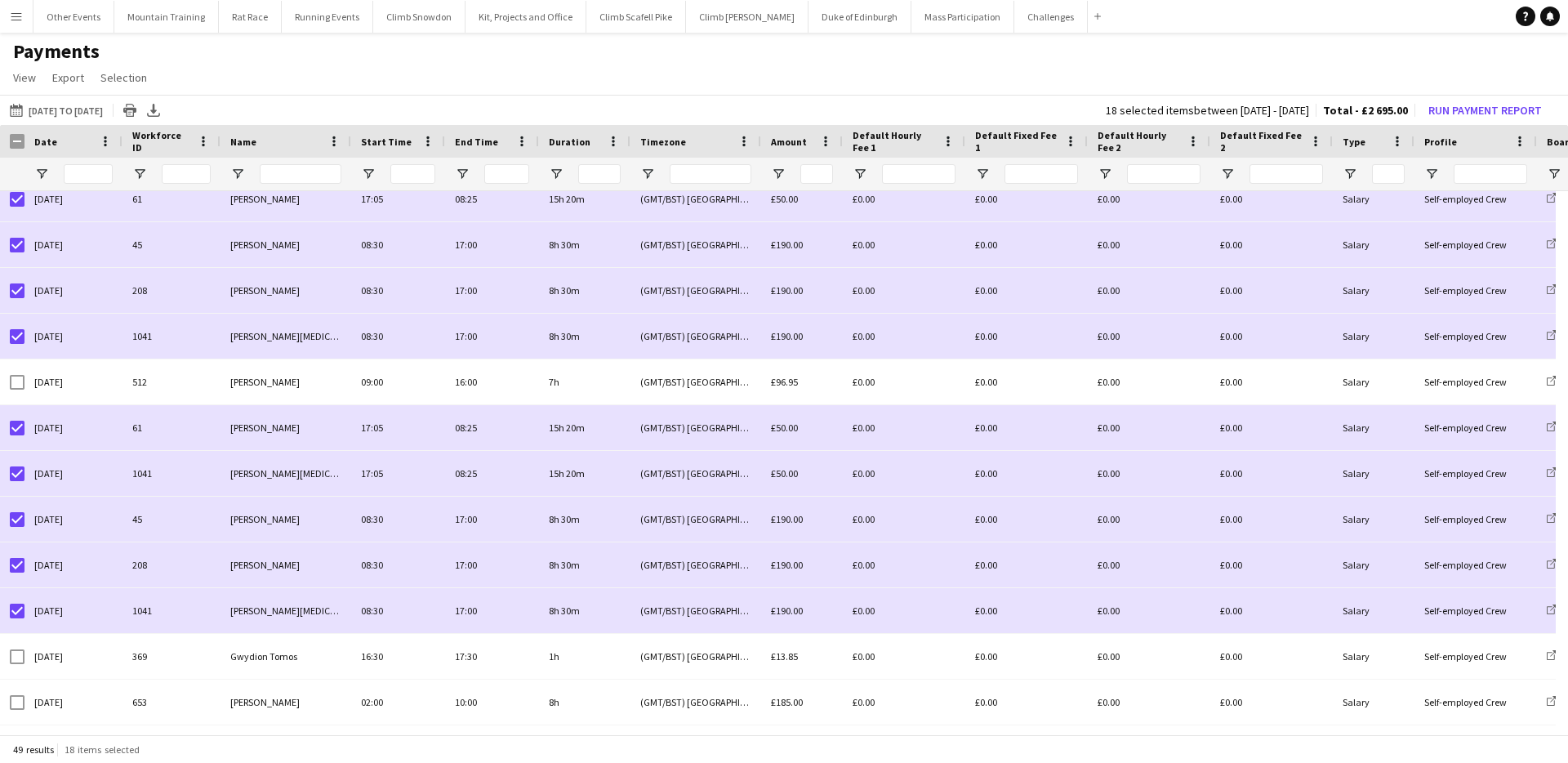
click at [276, 735] on div "49 results 18 items selected" at bounding box center [784, 749] width 1568 height 28
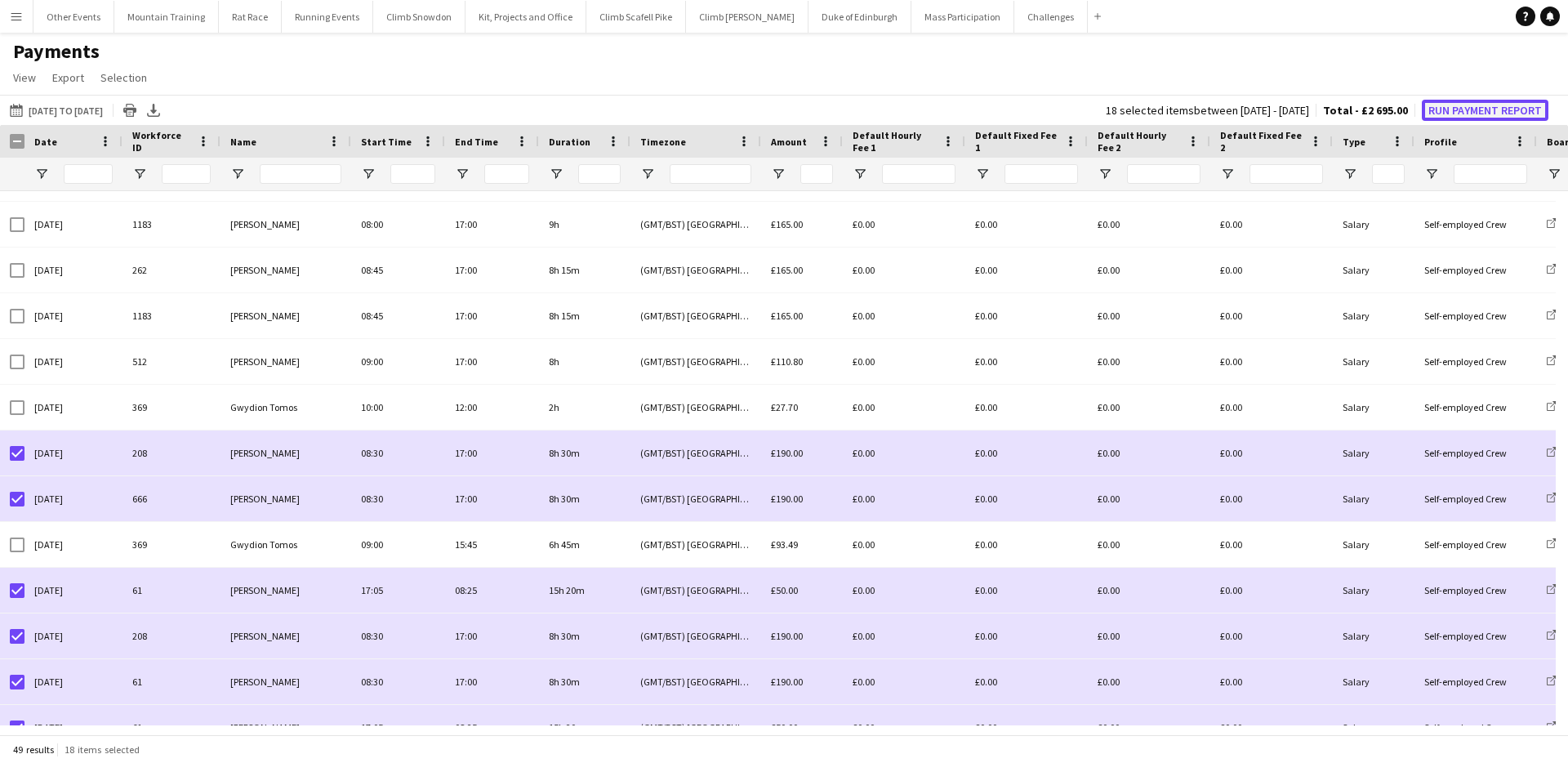
click at [1471, 109] on button "Run Payment Report" at bounding box center [1485, 110] width 127 height 21
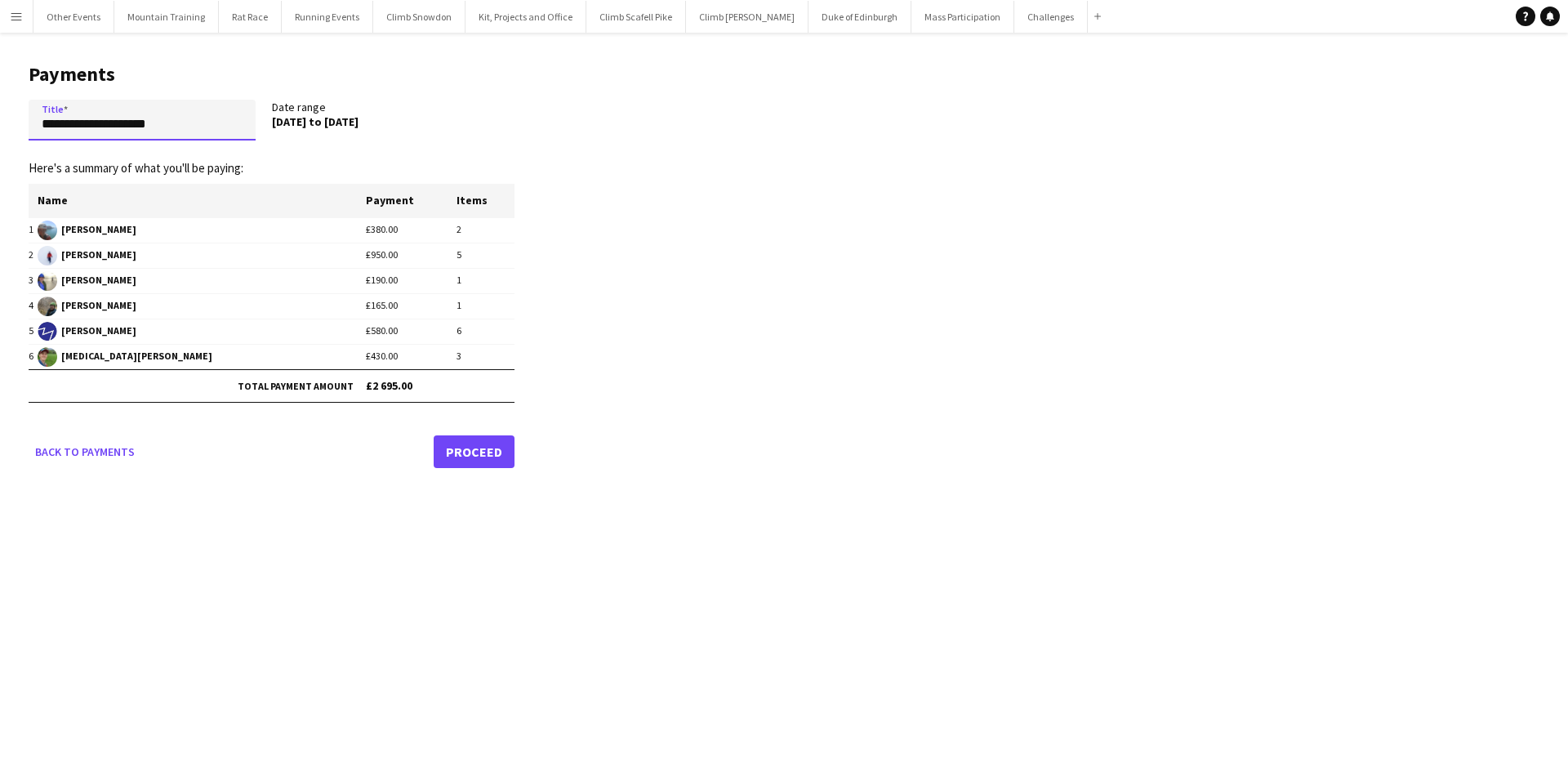
click at [103, 127] on input "**********" at bounding box center [142, 120] width 227 height 41
type input "**********"
click at [497, 442] on link "Proceed" at bounding box center [474, 452] width 81 height 33
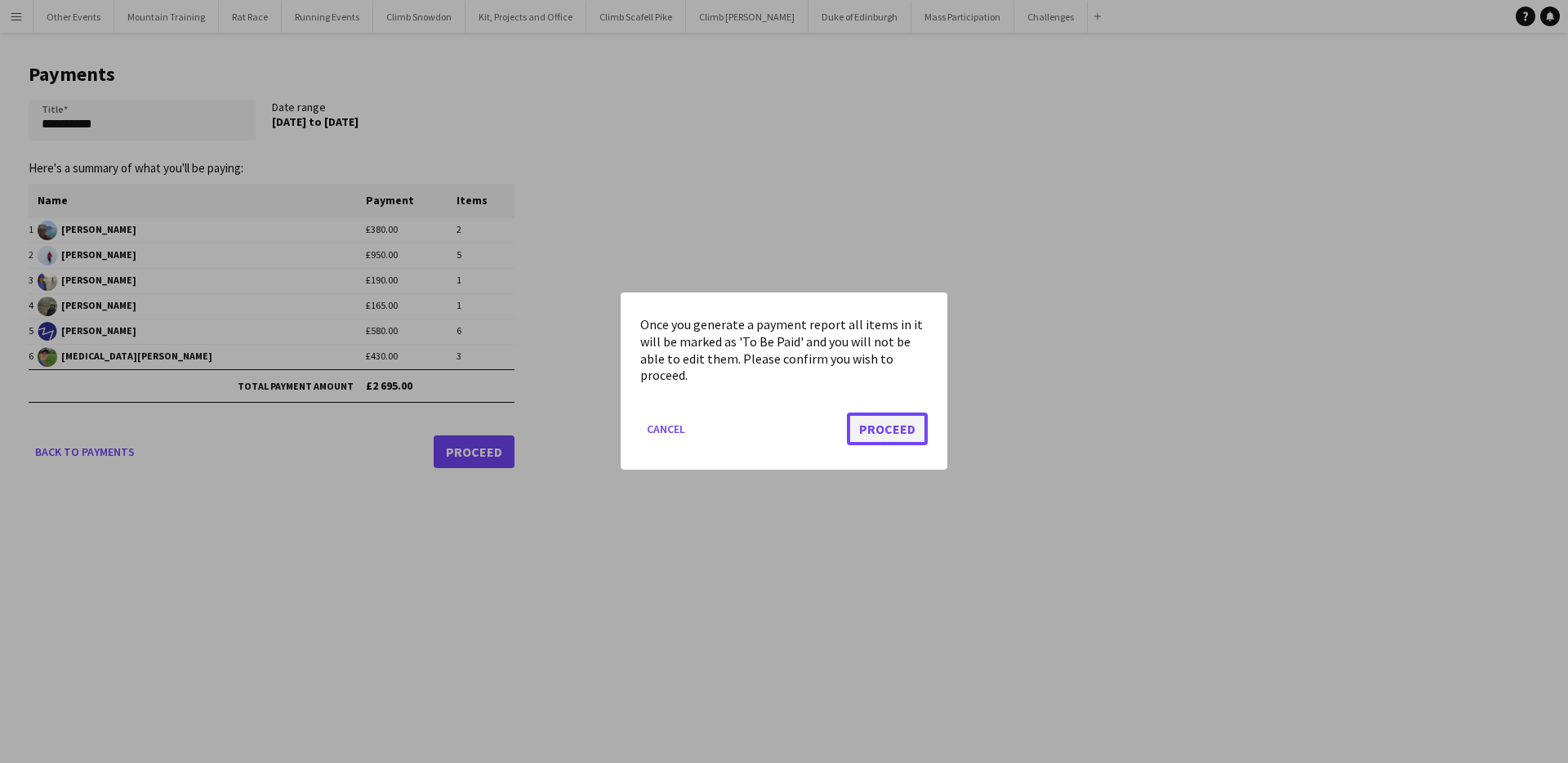
click at [887, 423] on button "Proceed" at bounding box center [887, 430] width 81 height 33
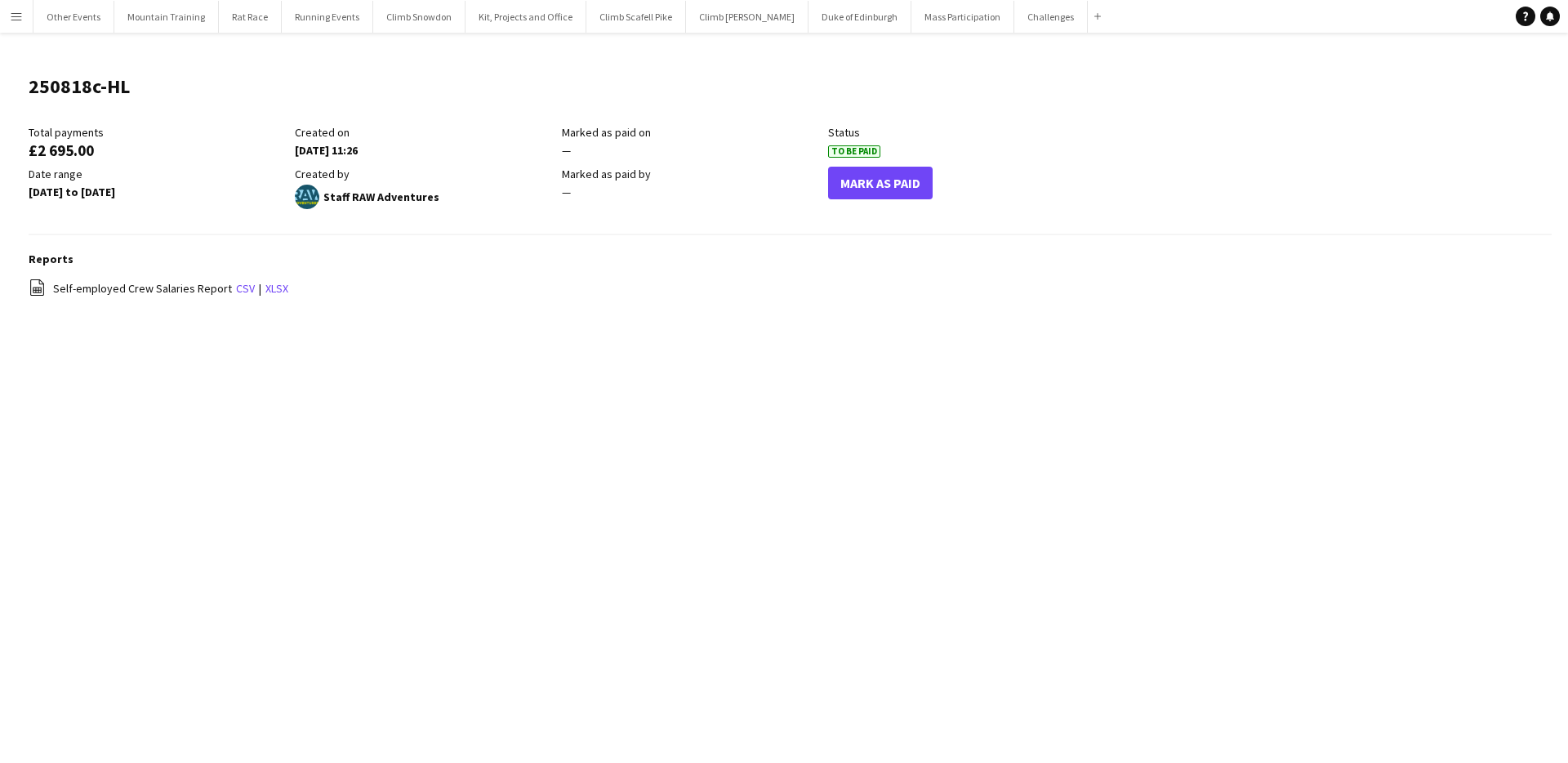
click at [22, 17] on app-icon "Menu" at bounding box center [16, 16] width 13 height 13
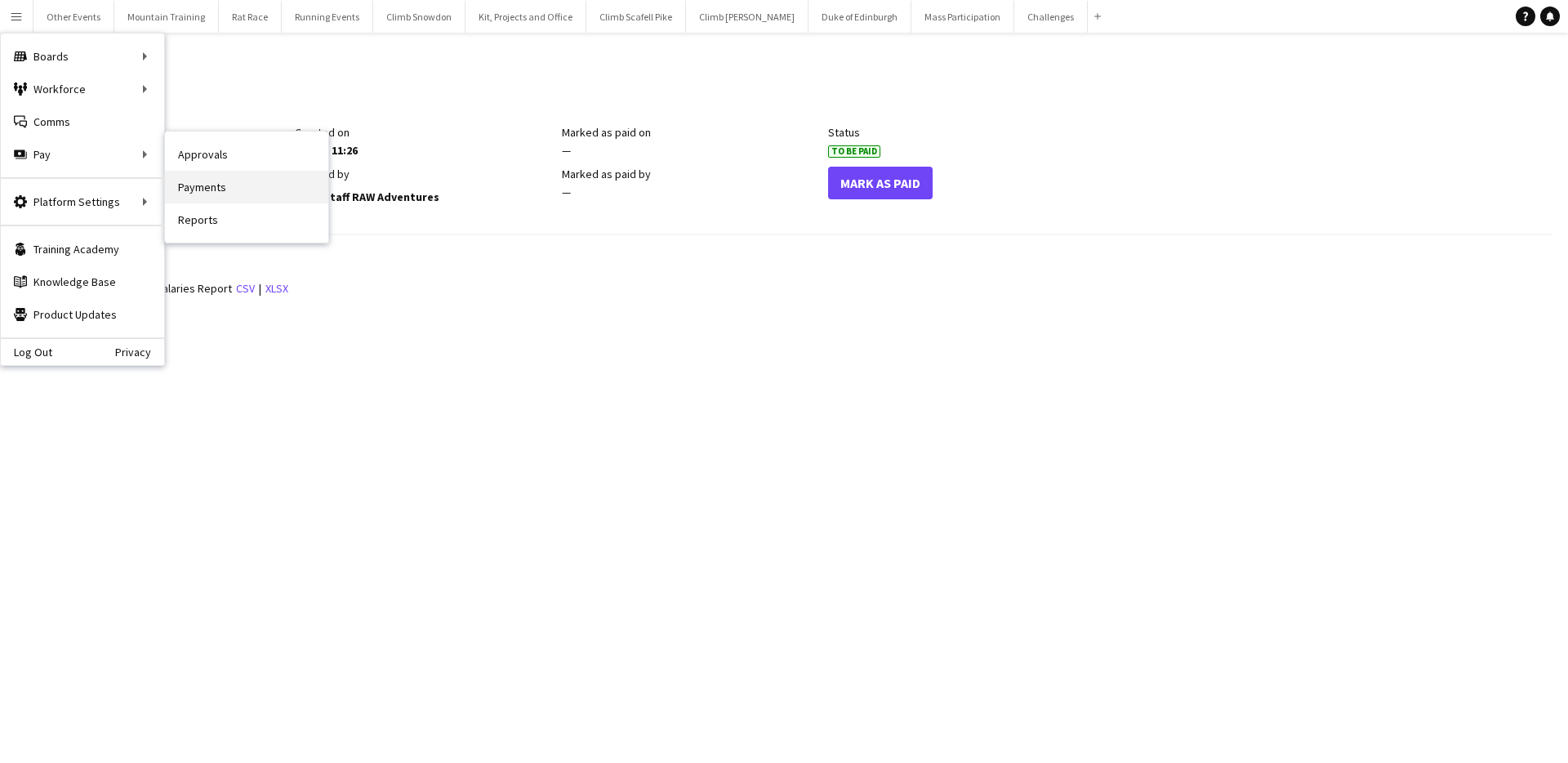
click at [209, 189] on link "Payments" at bounding box center [247, 187] width 163 height 33
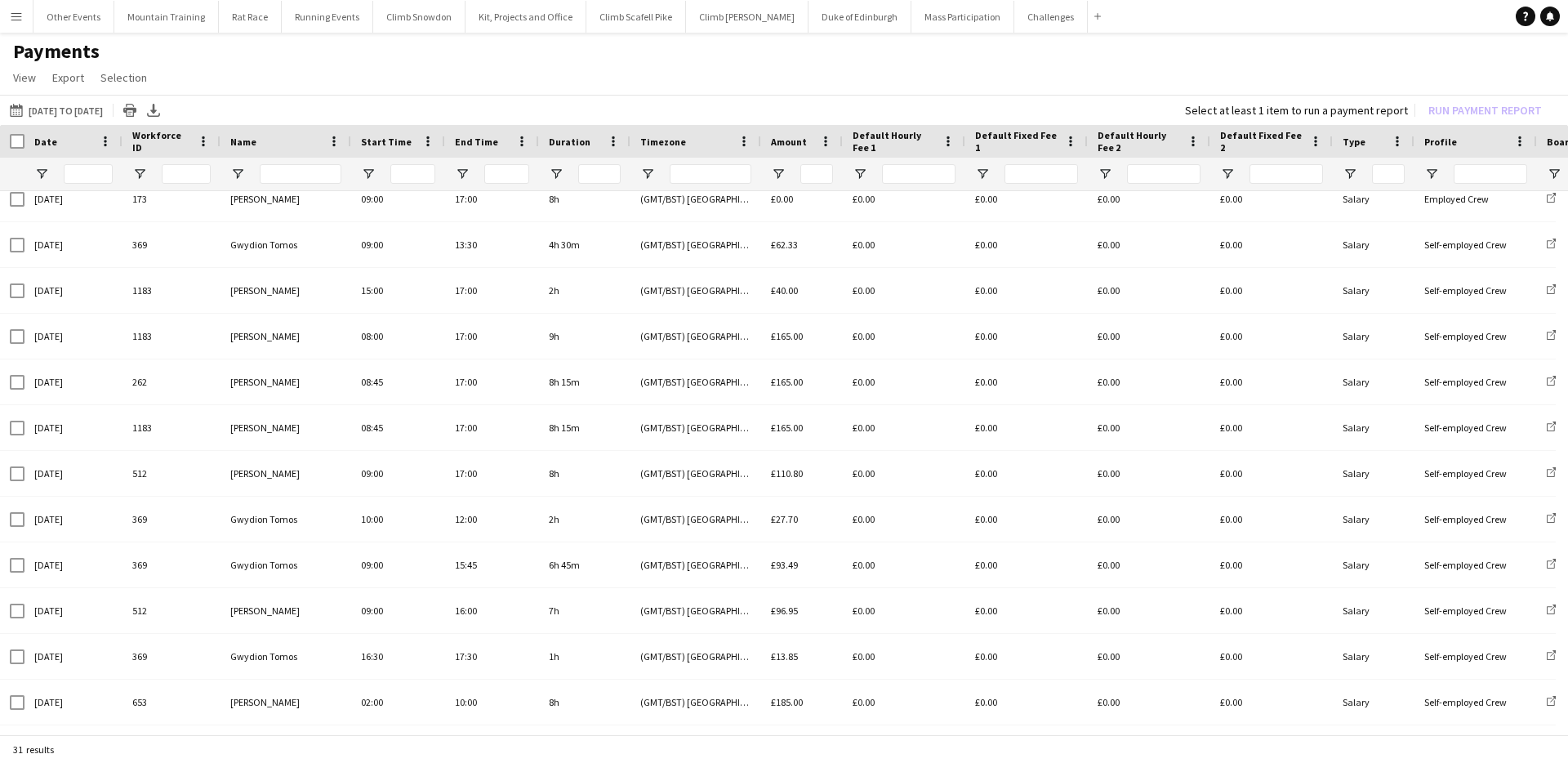
drag, startPoint x: 444, startPoint y: 736, endPoint x: 517, endPoint y: 742, distance: 73.2
click at [517, 742] on div "31 results" at bounding box center [784, 749] width 1568 height 28
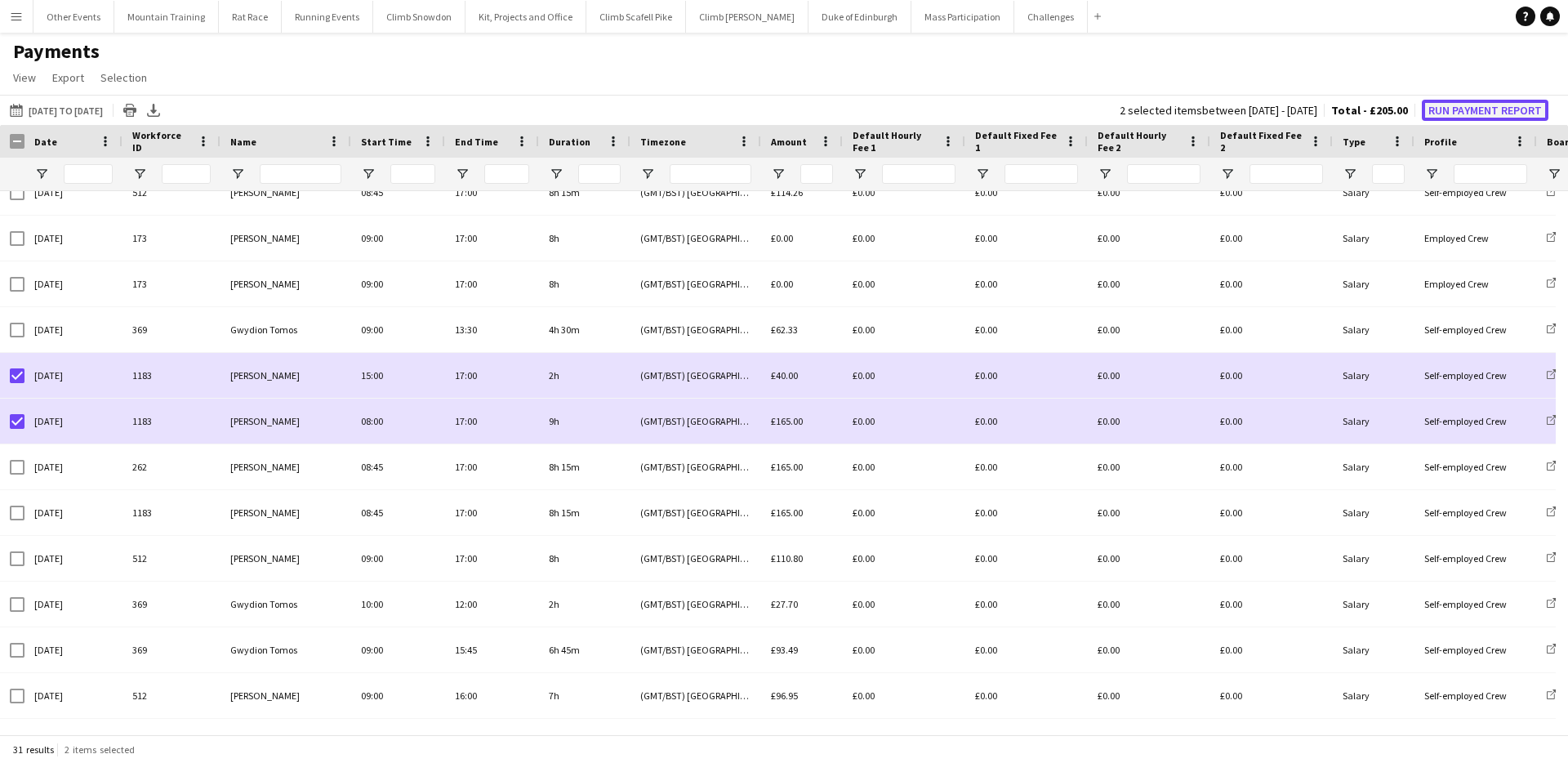
click at [1518, 105] on button "Run Payment Report" at bounding box center [1485, 110] width 127 height 21
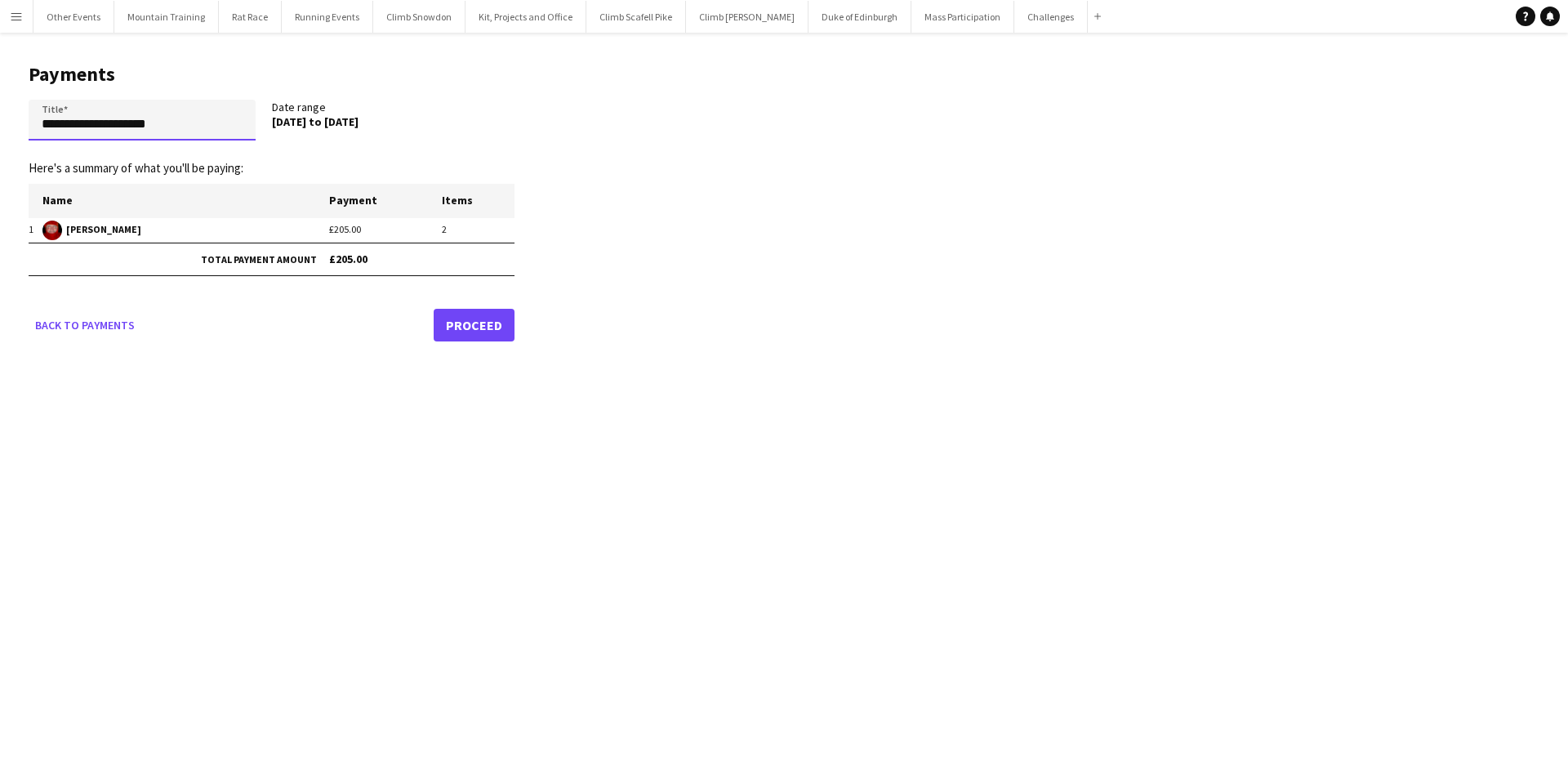
click at [193, 118] on input "**********" at bounding box center [142, 120] width 227 height 41
type input "**********"
click at [484, 317] on link "Proceed" at bounding box center [474, 325] width 81 height 33
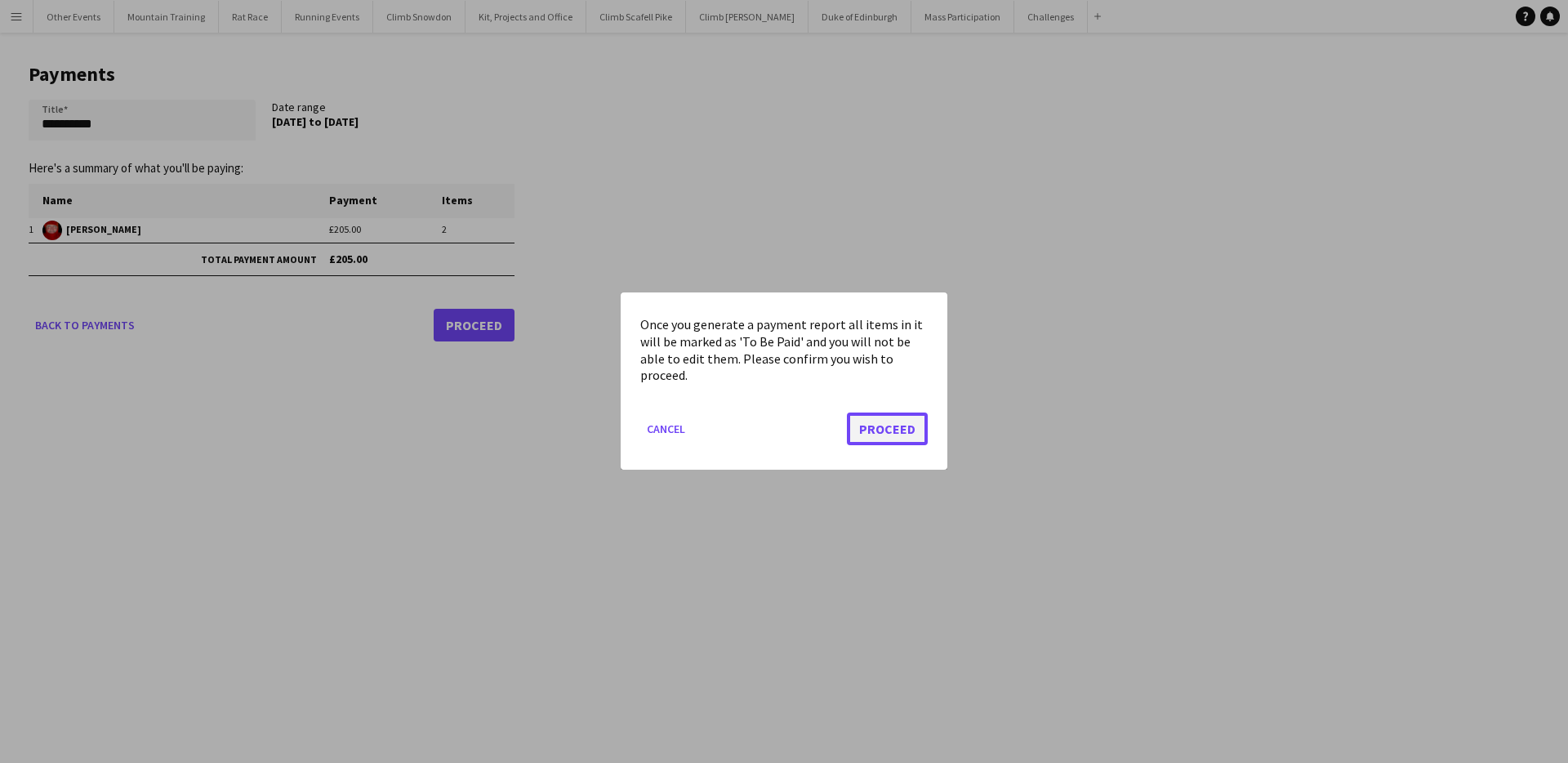
click at [909, 427] on button "Proceed" at bounding box center [887, 430] width 81 height 33
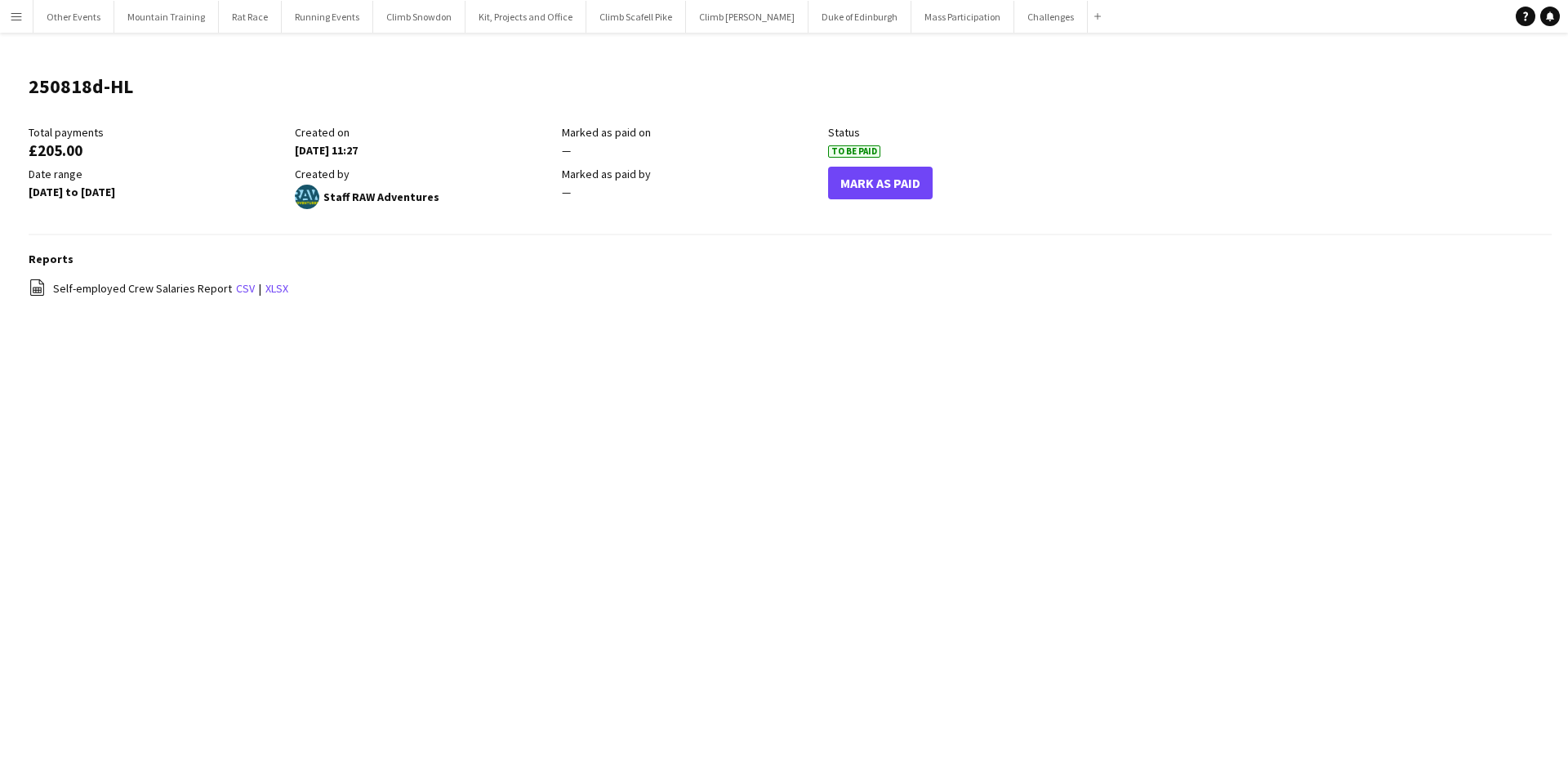
drag, startPoint x: 14, startPoint y: 14, endPoint x: 28, endPoint y: 34, distance: 24.4
click at [14, 13] on app-icon "Menu" at bounding box center [16, 16] width 13 height 13
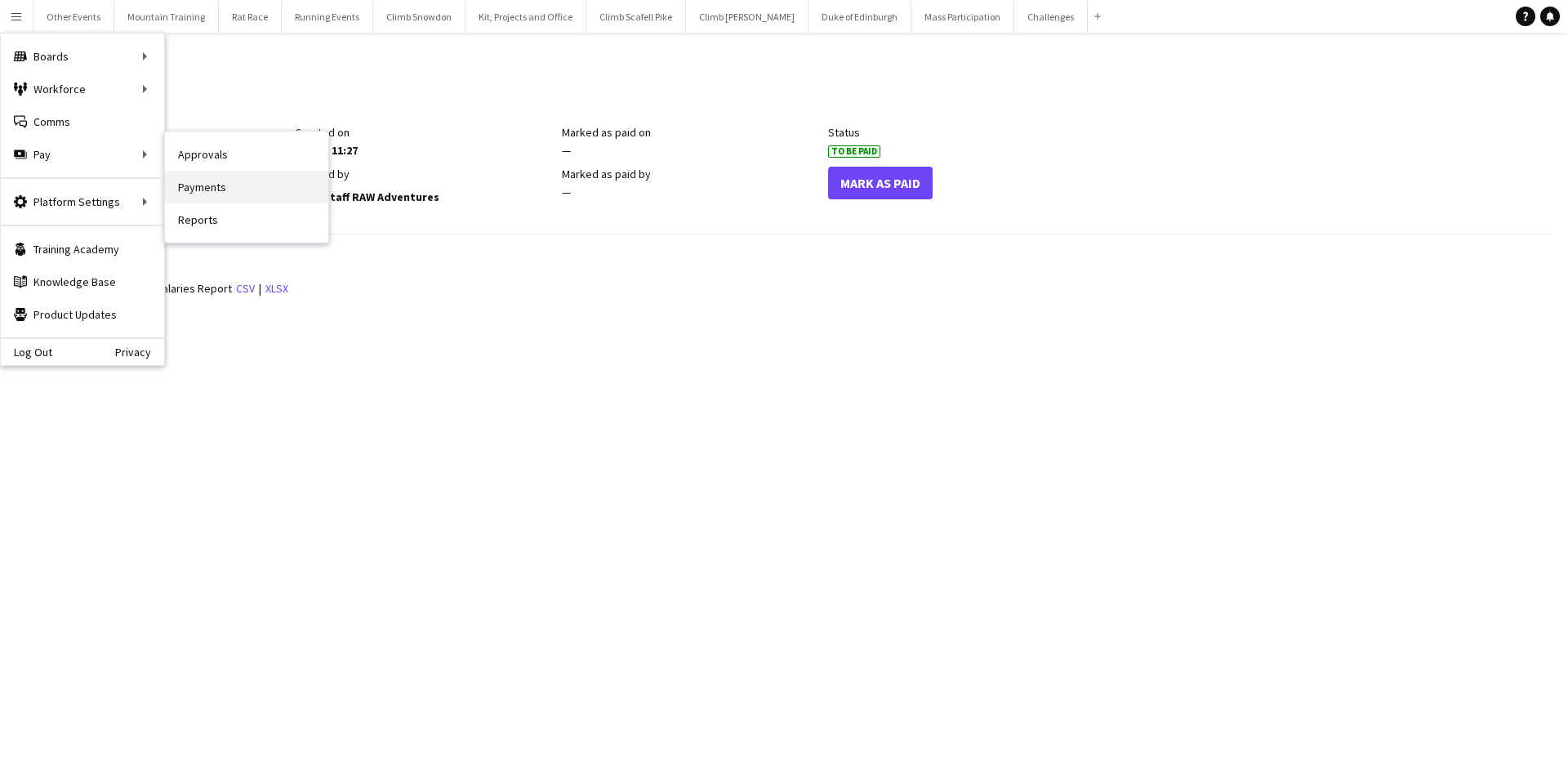
click at [191, 191] on link "Payments" at bounding box center [247, 187] width 163 height 33
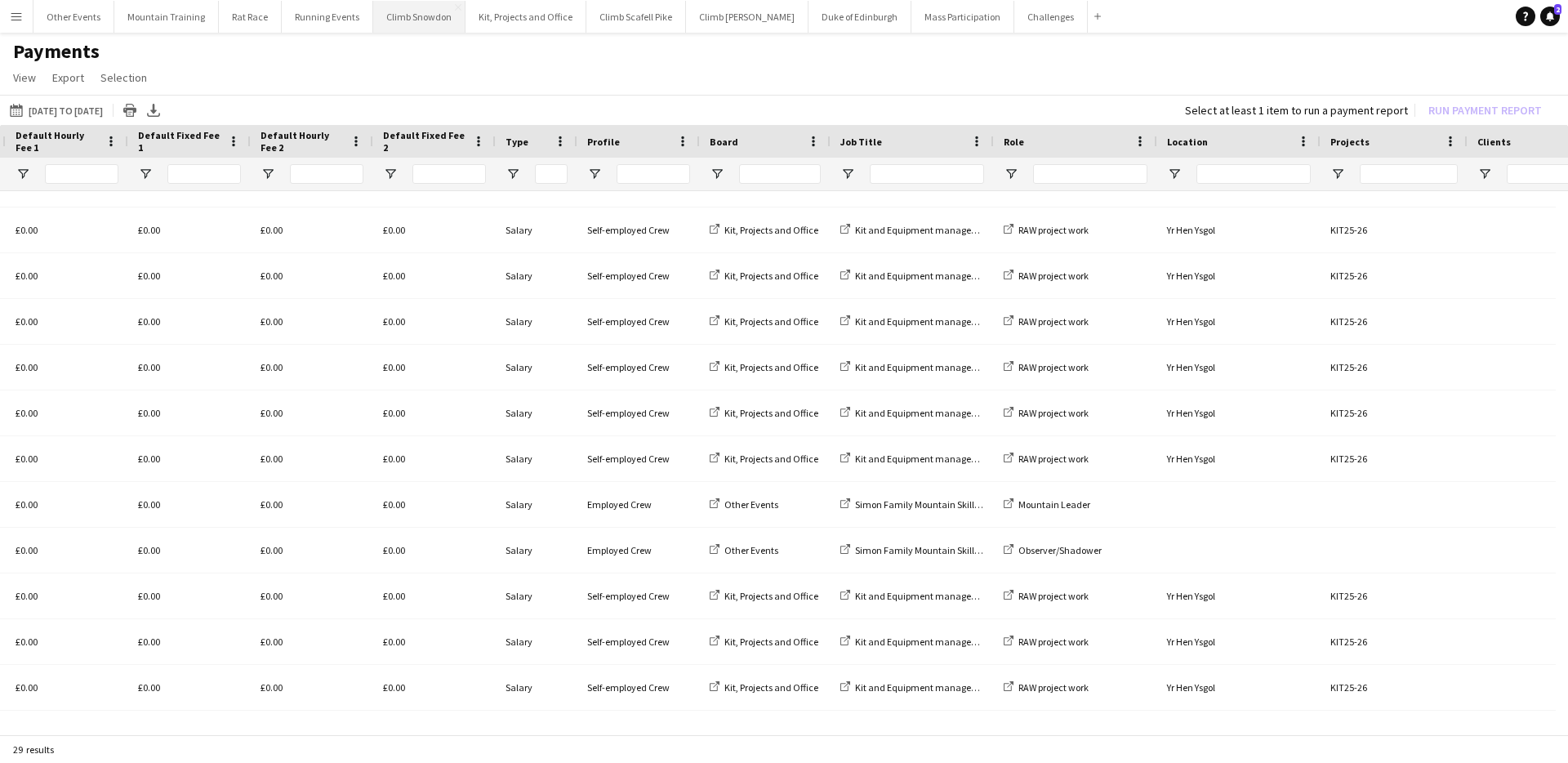
click at [412, 23] on button "Climb Snowdon Close" at bounding box center [419, 17] width 92 height 32
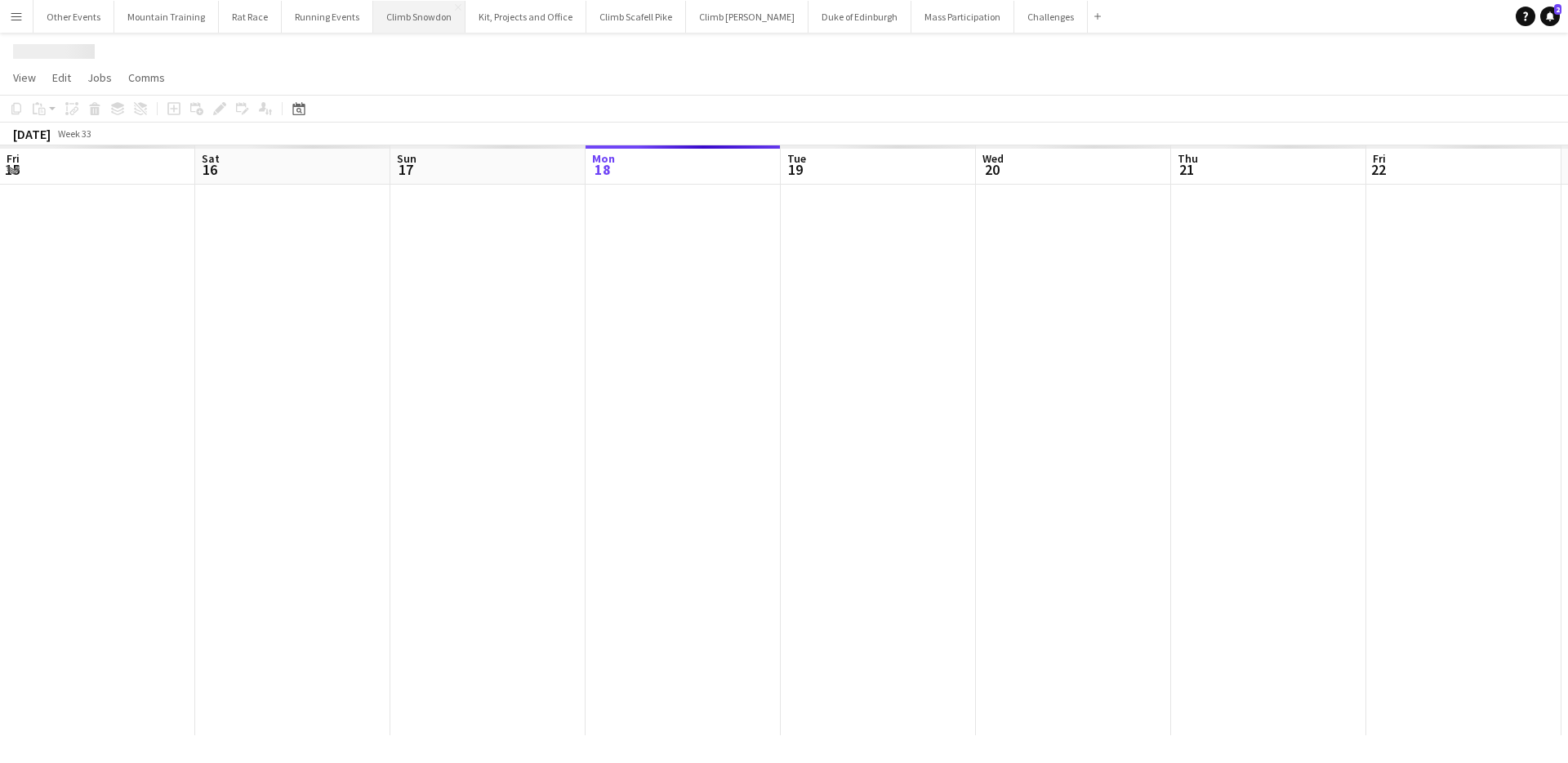
scroll to position [0, 390]
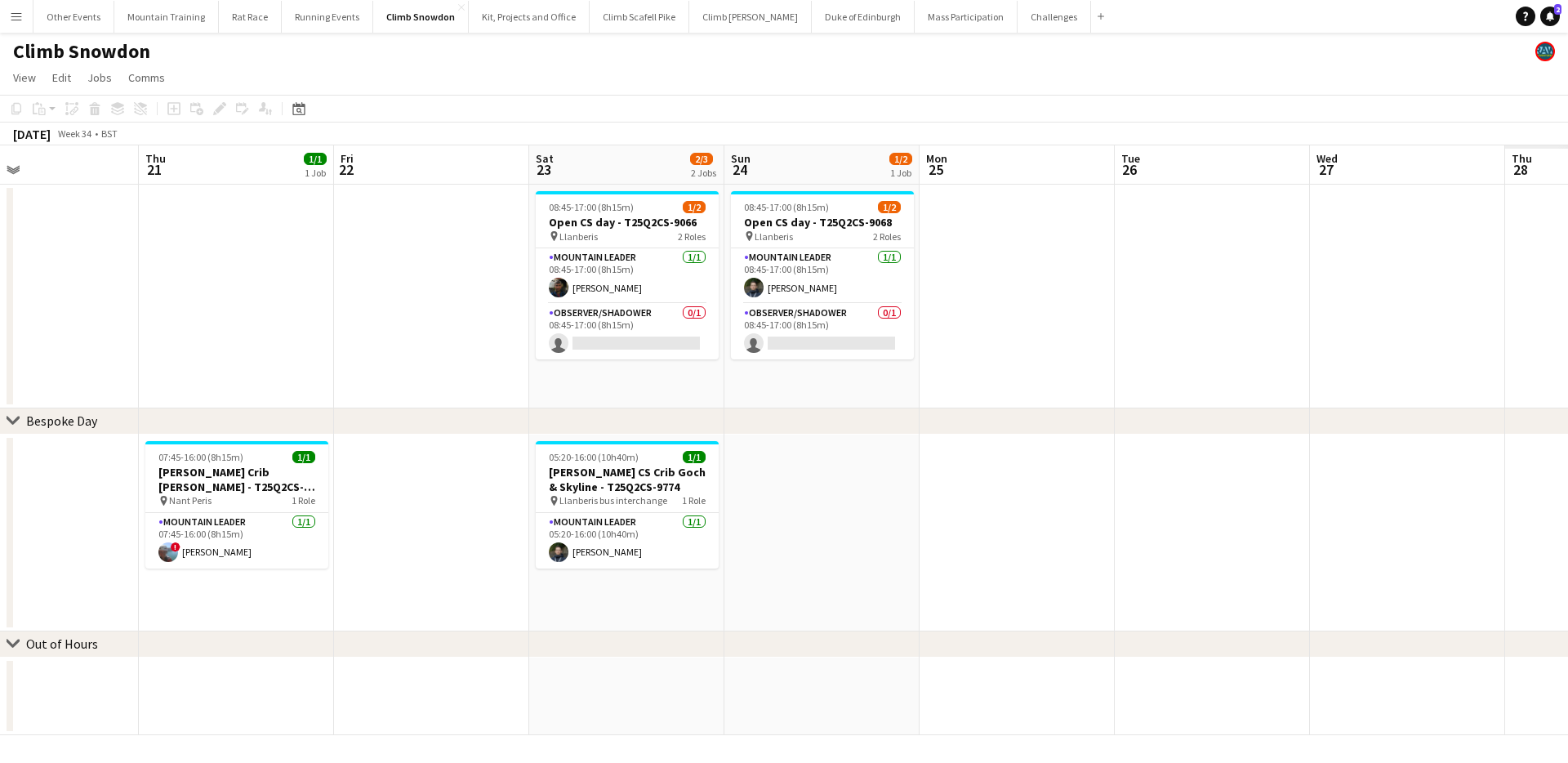
drag, startPoint x: 1070, startPoint y: 291, endPoint x: 356, endPoint y: 249, distance: 715.2
click at [356, 249] on app-calendar-viewport "Sun 17 1/2 1 Job Mon 18 Tue 19 1/1 1 Job Wed 20 Thu 21 1/1 1 Job Fri 22 Sat 23 …" at bounding box center [784, 440] width 1568 height 590
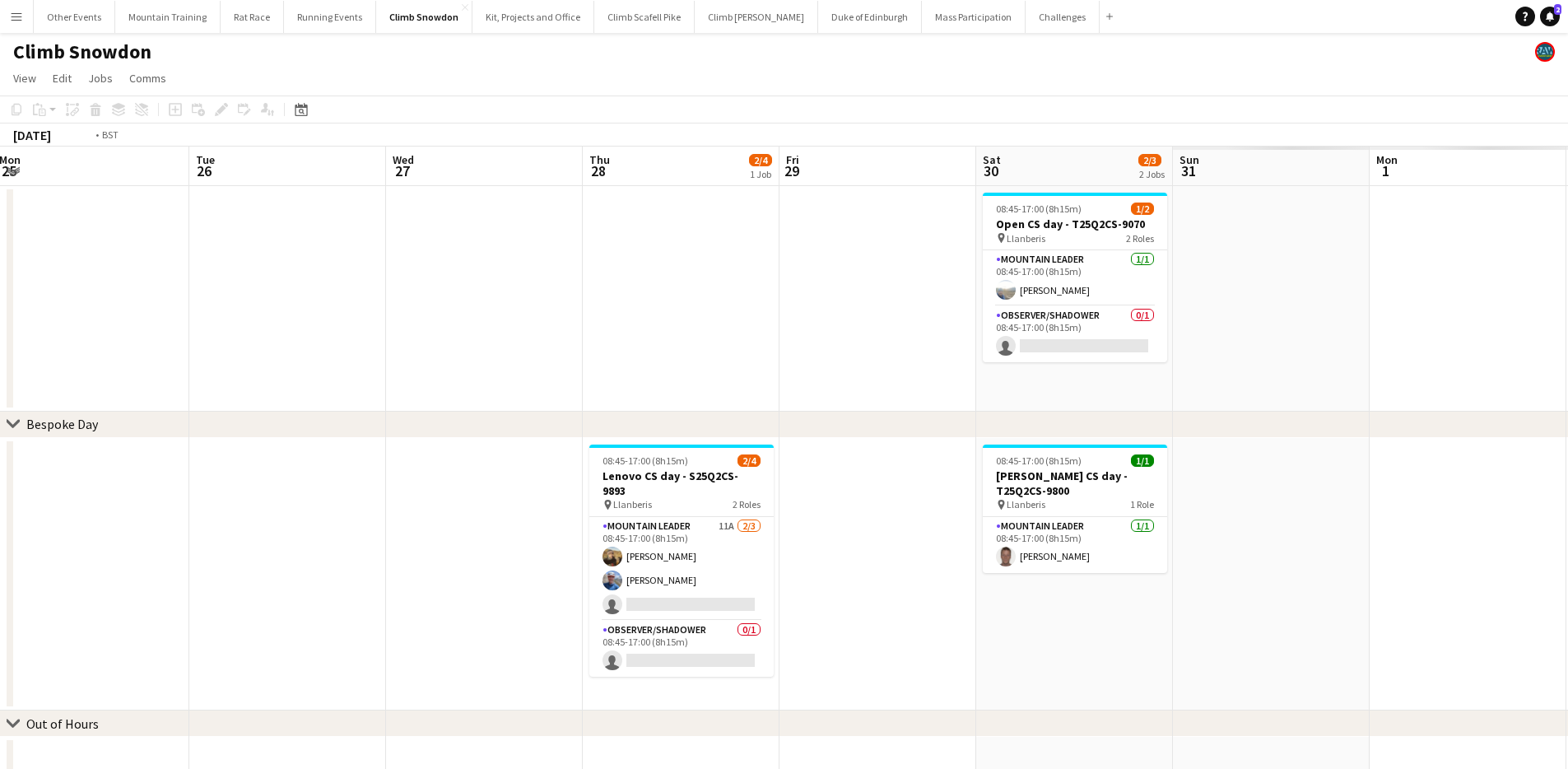
drag, startPoint x: 1362, startPoint y: 306, endPoint x: 455, endPoint y: 300, distance: 907.0
click at [453, 300] on app-calendar-viewport "Thu 21 1/1 1 Job Fri 22 Sat 23 2/3 2 Jobs Sun 24 1/2 1 Job Mon 25 Tue 26 Wed 27…" at bounding box center [784, 466] width 1568 height 640
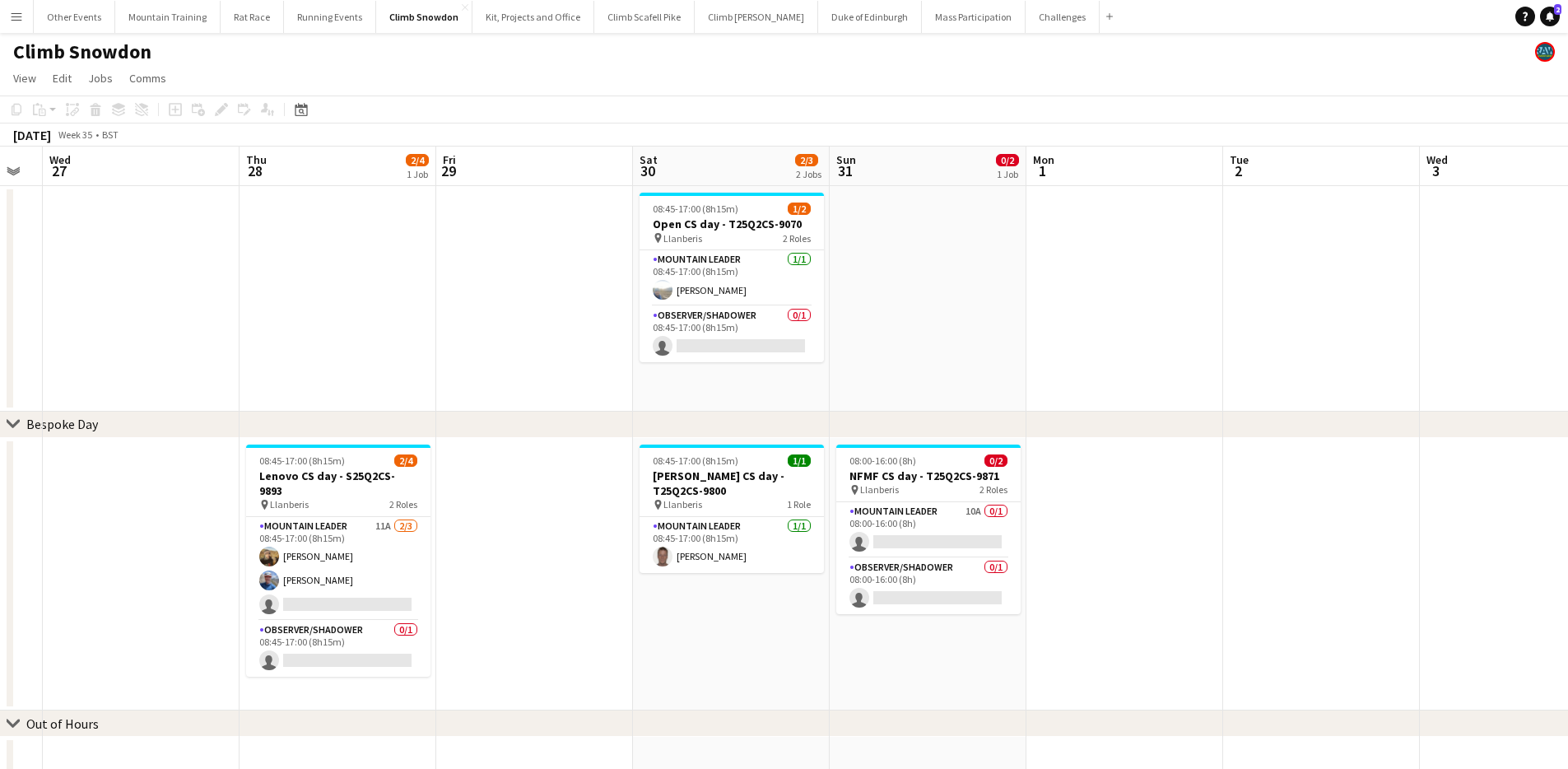
drag, startPoint x: 834, startPoint y: 296, endPoint x: 250, endPoint y: 288, distance: 584.1
click at [250, 288] on app-calendar-viewport "Sat 23 2/3 2 Jobs Sun 24 1/2 1 Job Mon 25 Tue 26 Wed 27 Thu 28 2/4 1 Job Fri 29…" at bounding box center [784, 466] width 1568 height 640
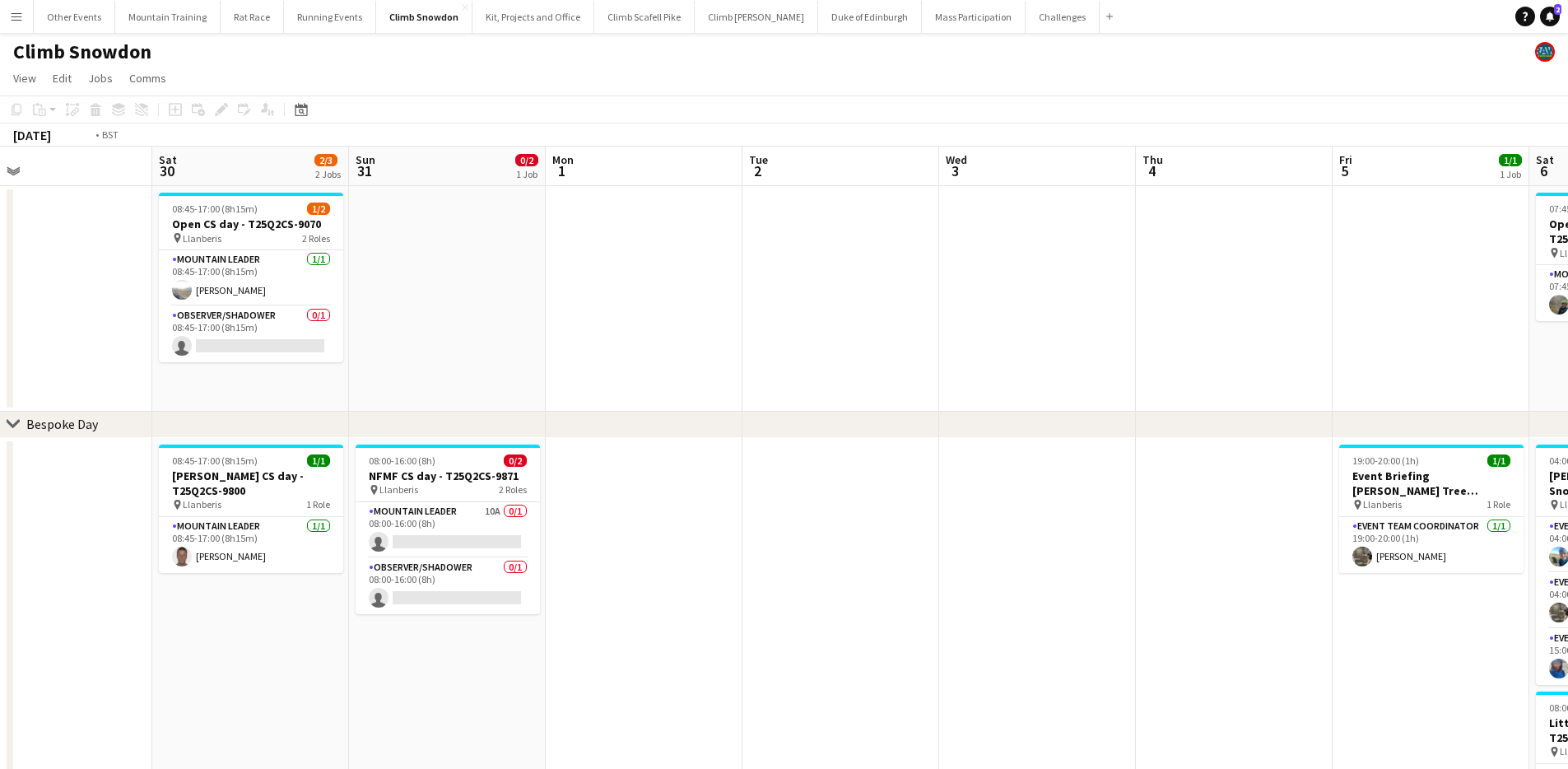
drag, startPoint x: 1182, startPoint y: 268, endPoint x: 401, endPoint y: 266, distance: 781.0
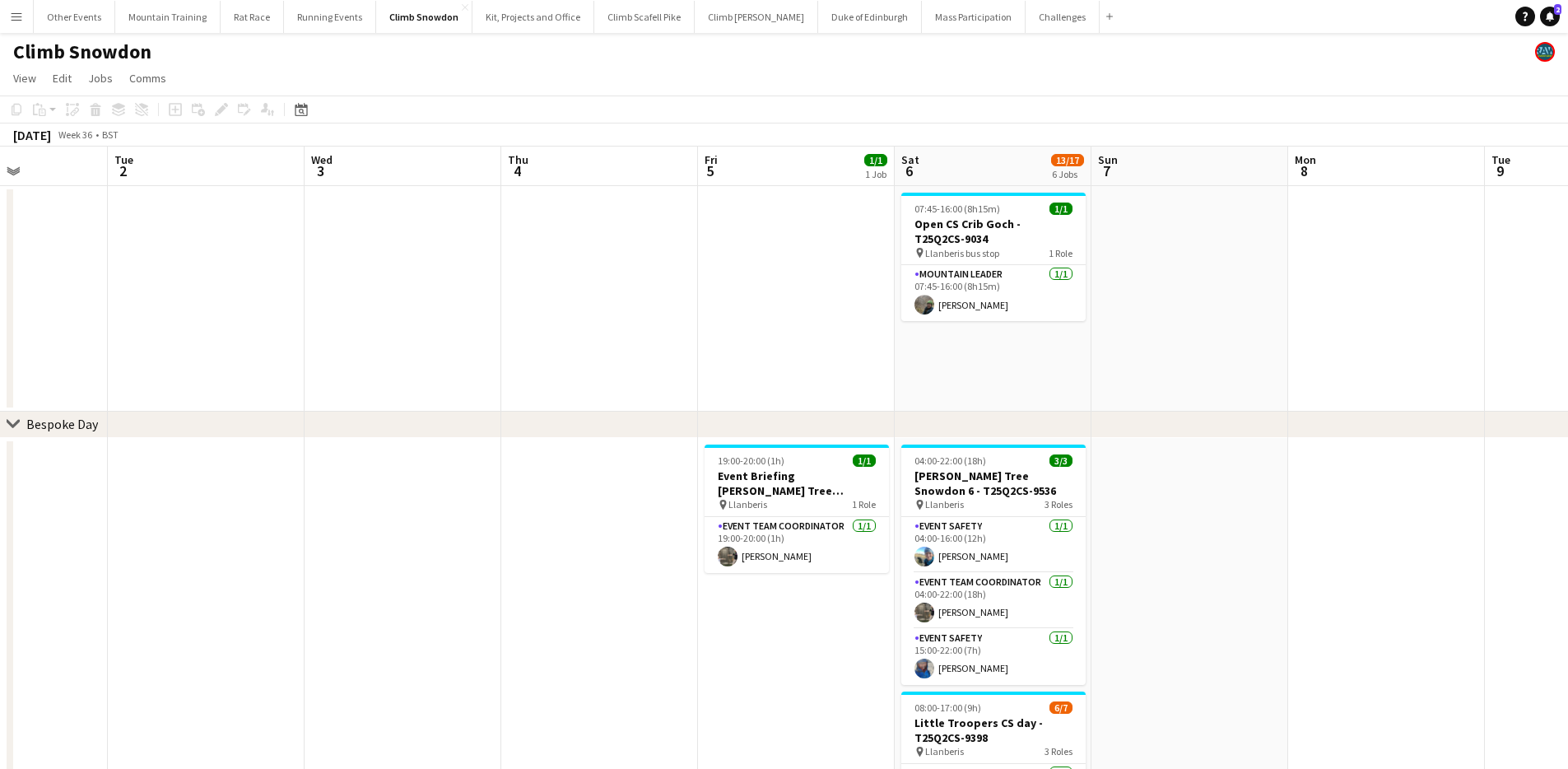
scroll to position [0, 500]
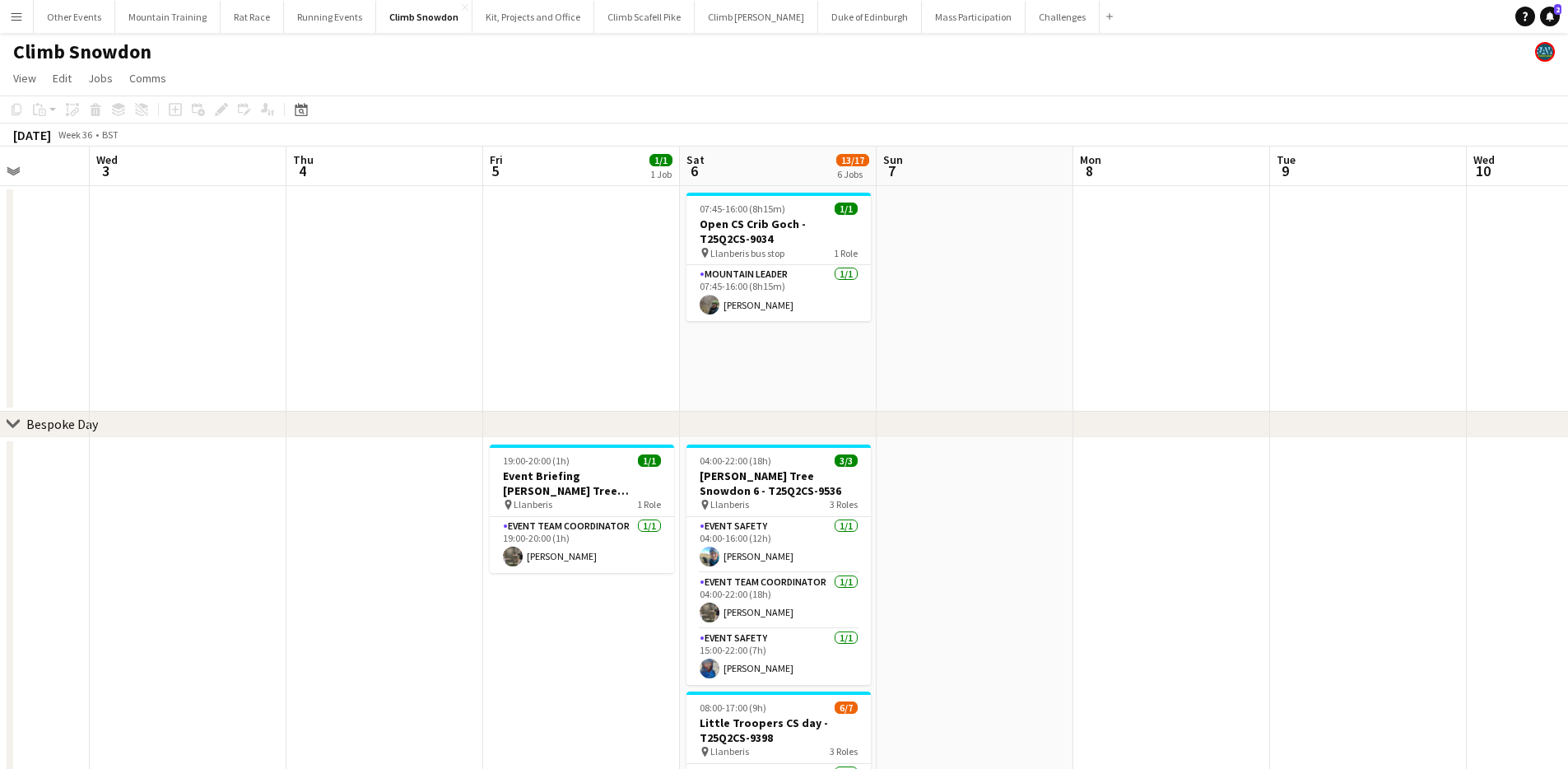
drag, startPoint x: 775, startPoint y: 266, endPoint x: 560, endPoint y: 266, distance: 215.0
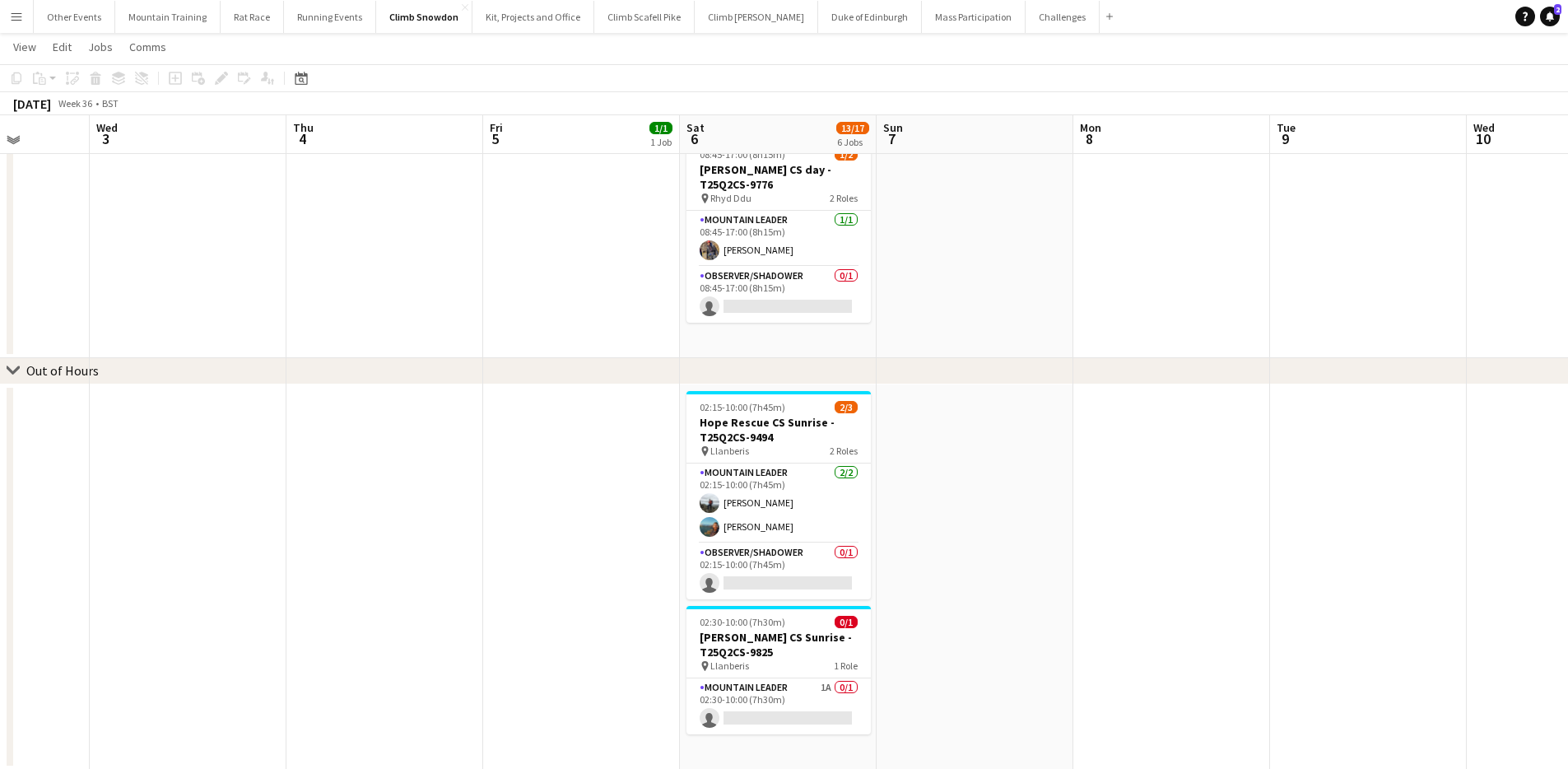
scroll to position [803, 0]
click at [818, 712] on app-card-role "Mountain Leader 1A 0/1 02:30-10:00 (7h30m) single-neutral-actions" at bounding box center [778, 706] width 184 height 56
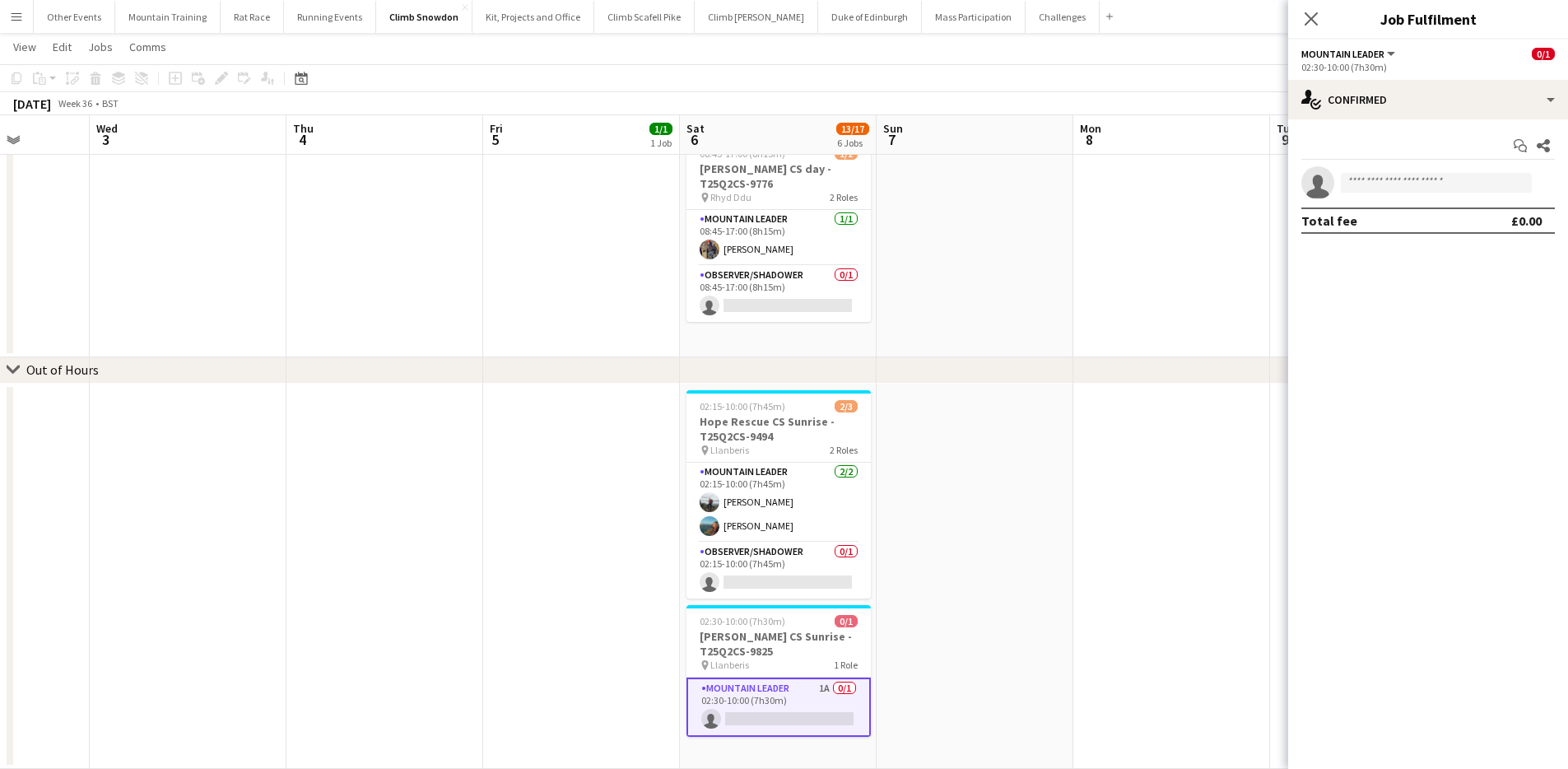
click at [1471, 75] on app-options-switcher "Mountain Leader All roles Mountain Leader 0/1 02:30-10:00 (7h30m)" at bounding box center [1428, 60] width 280 height 40
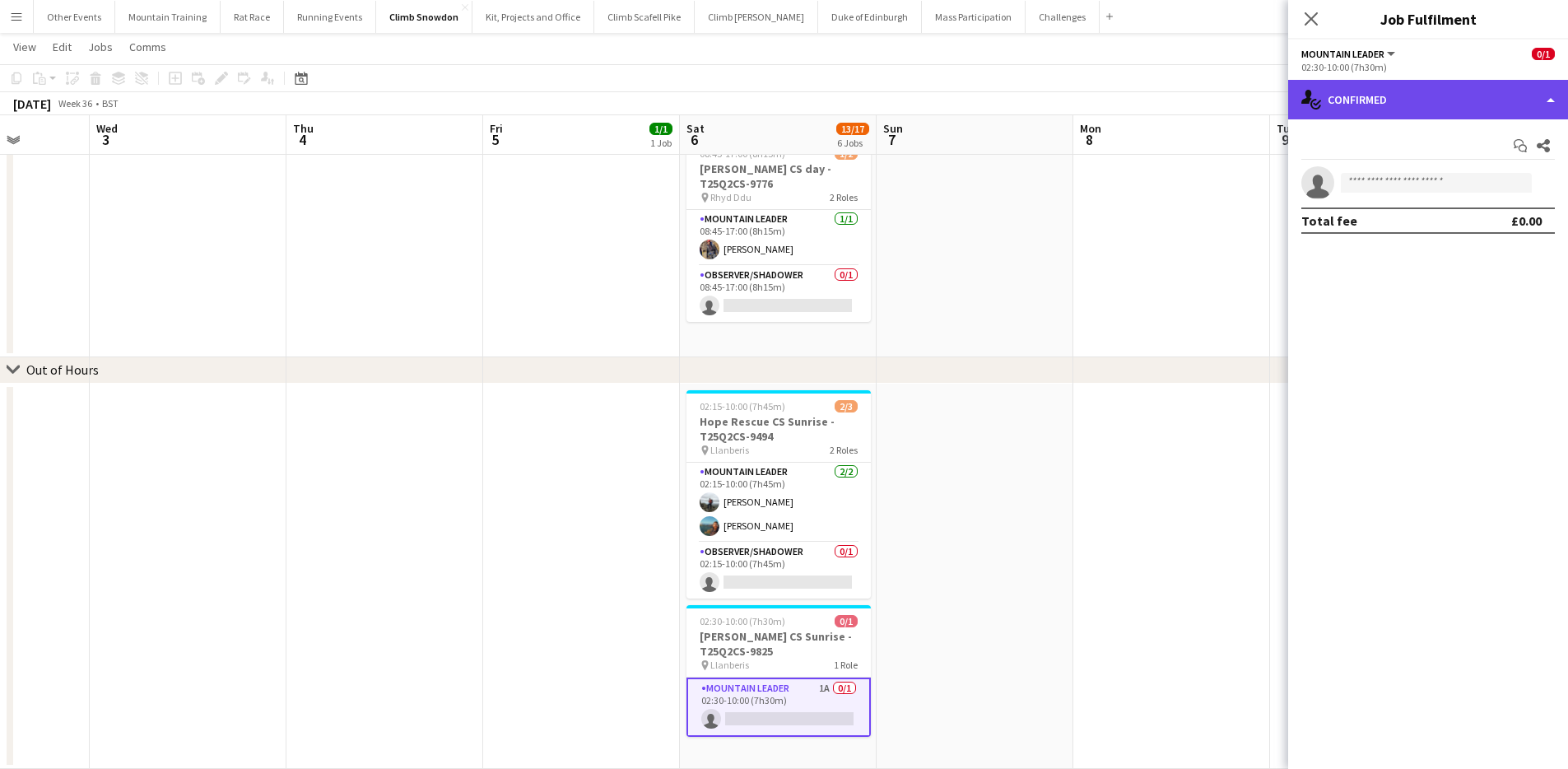
click at [1459, 102] on div "single-neutral-actions-check-2 Confirmed" at bounding box center [1428, 99] width 280 height 39
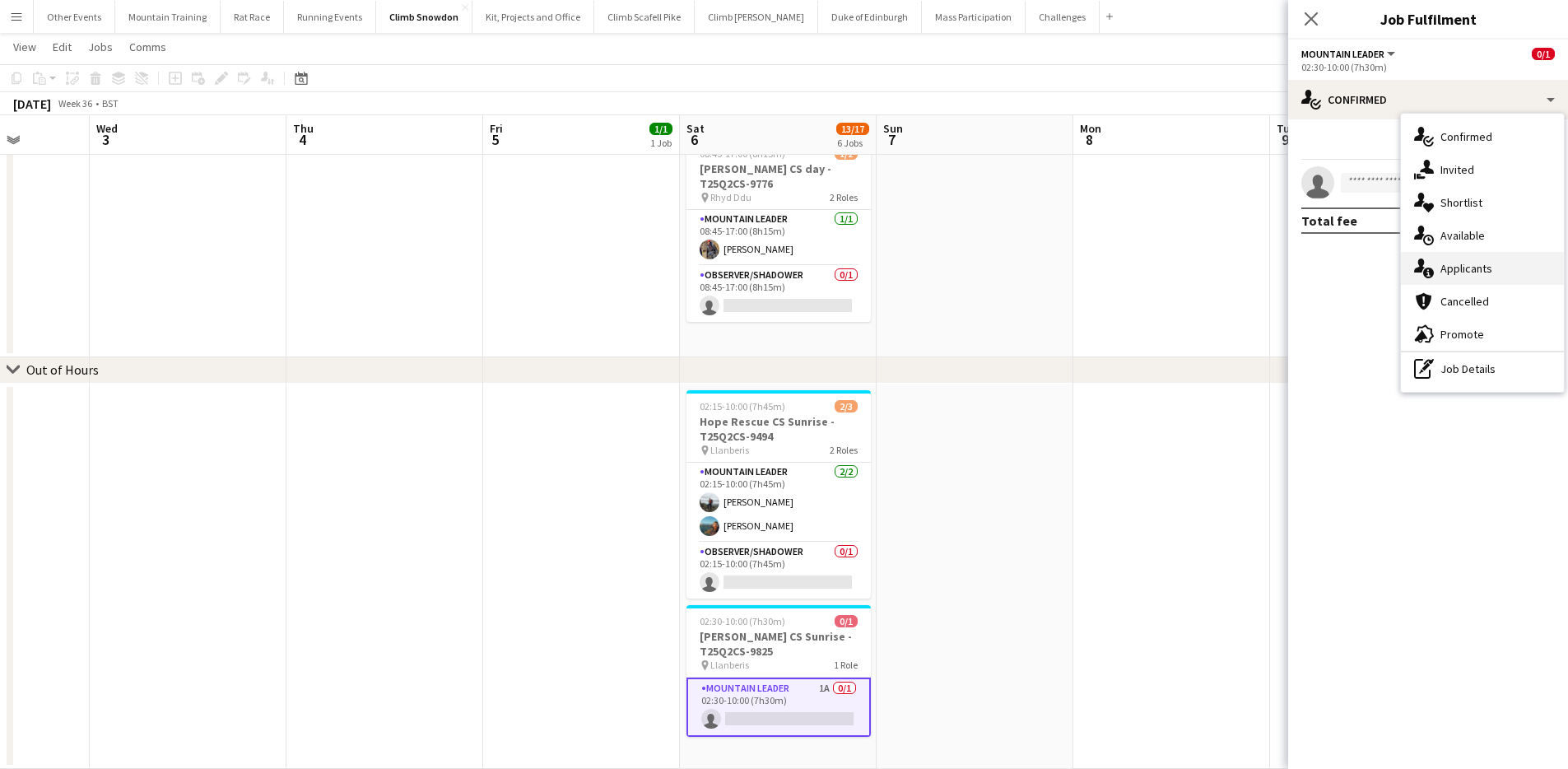
click at [1483, 265] on div "single-neutral-actions-information Applicants" at bounding box center [1482, 268] width 163 height 33
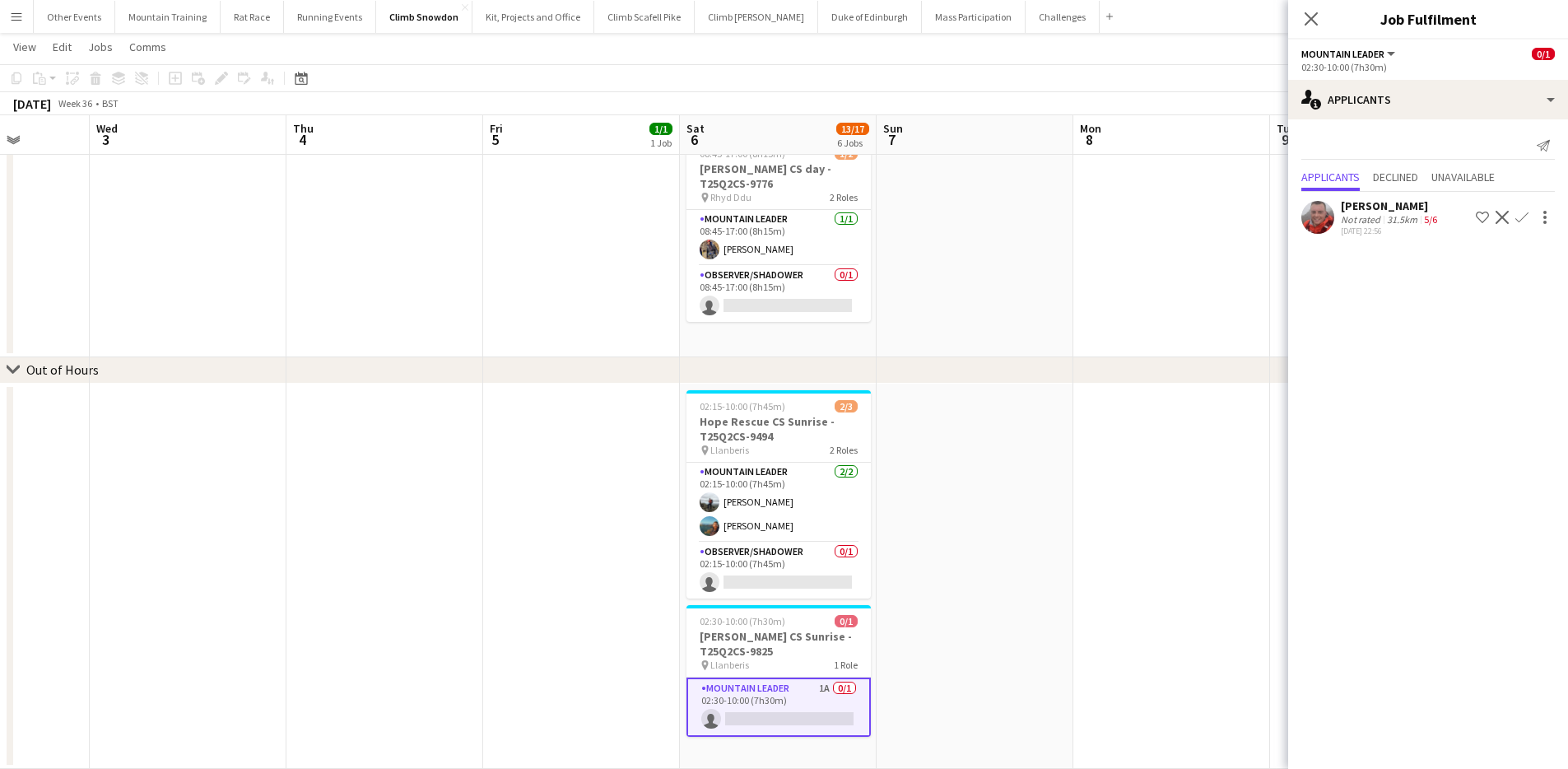
click at [1422, 212] on div "[PERSON_NAME]" at bounding box center [1391, 205] width 100 height 15
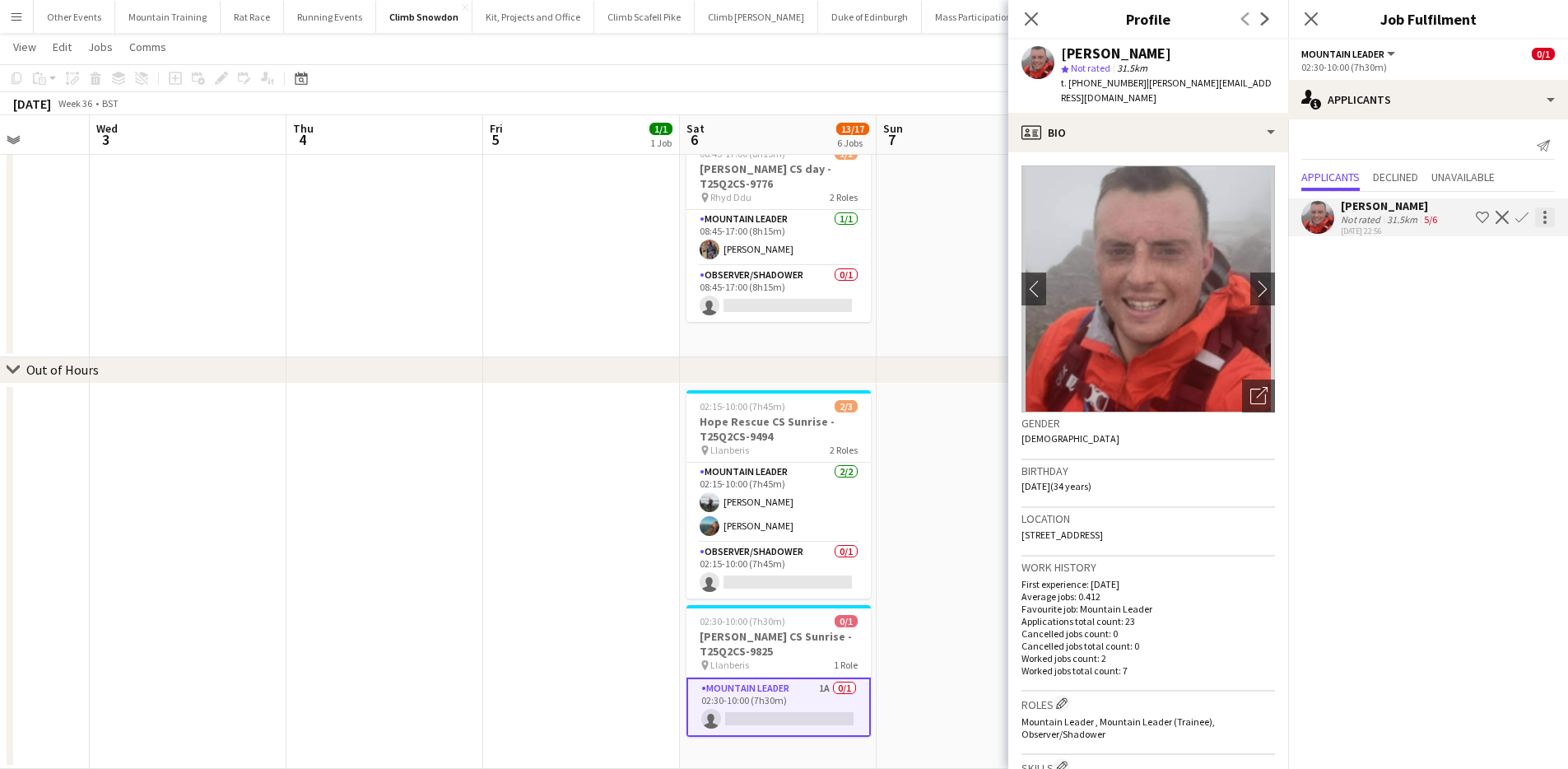
click at [1543, 219] on div at bounding box center [1544, 217] width 20 height 20
click at [1524, 247] on span "Send notification" at bounding box center [1493, 247] width 97 height 14
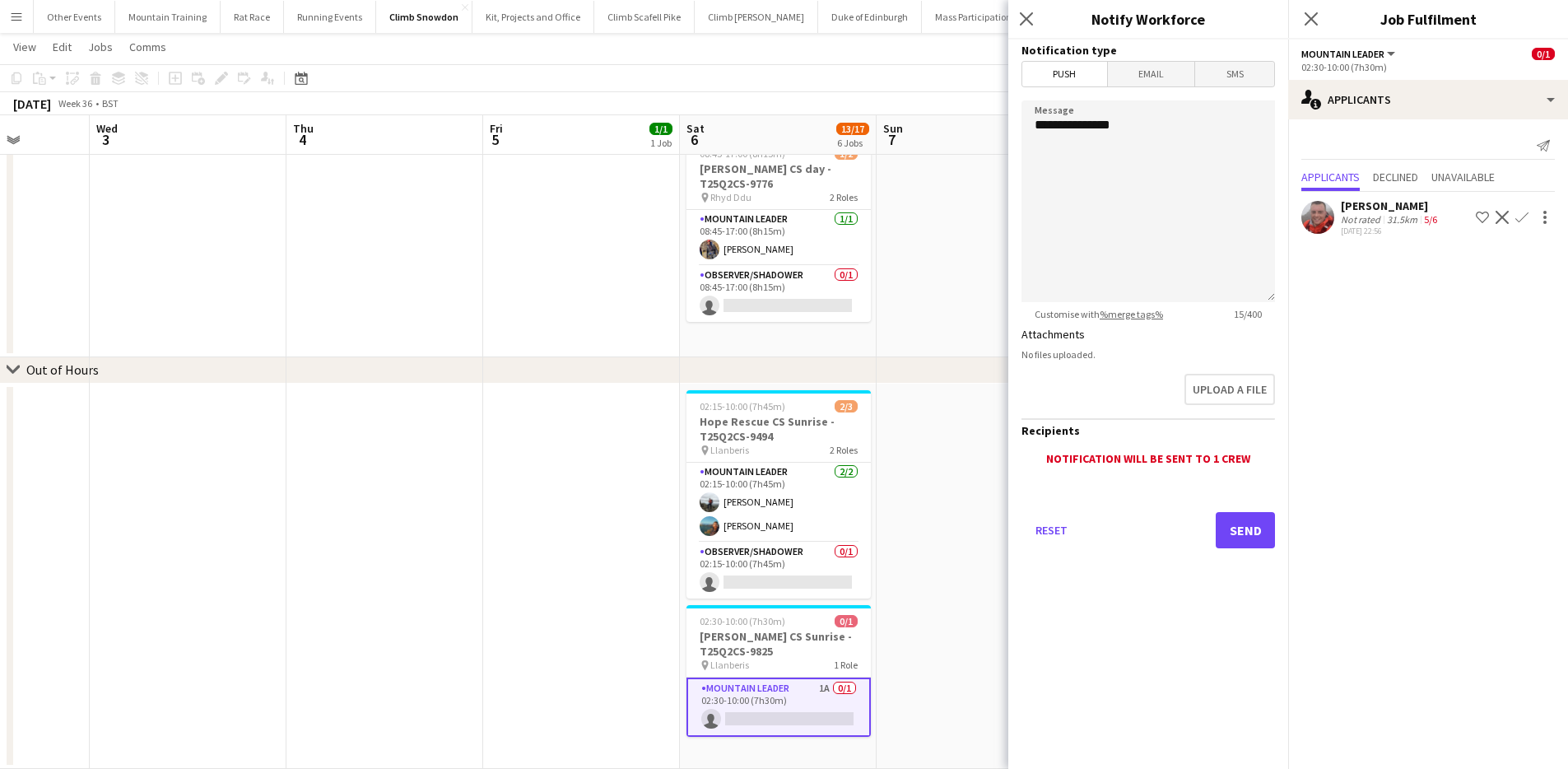
click at [1165, 74] on span "Email" at bounding box center [1152, 74] width 88 height 25
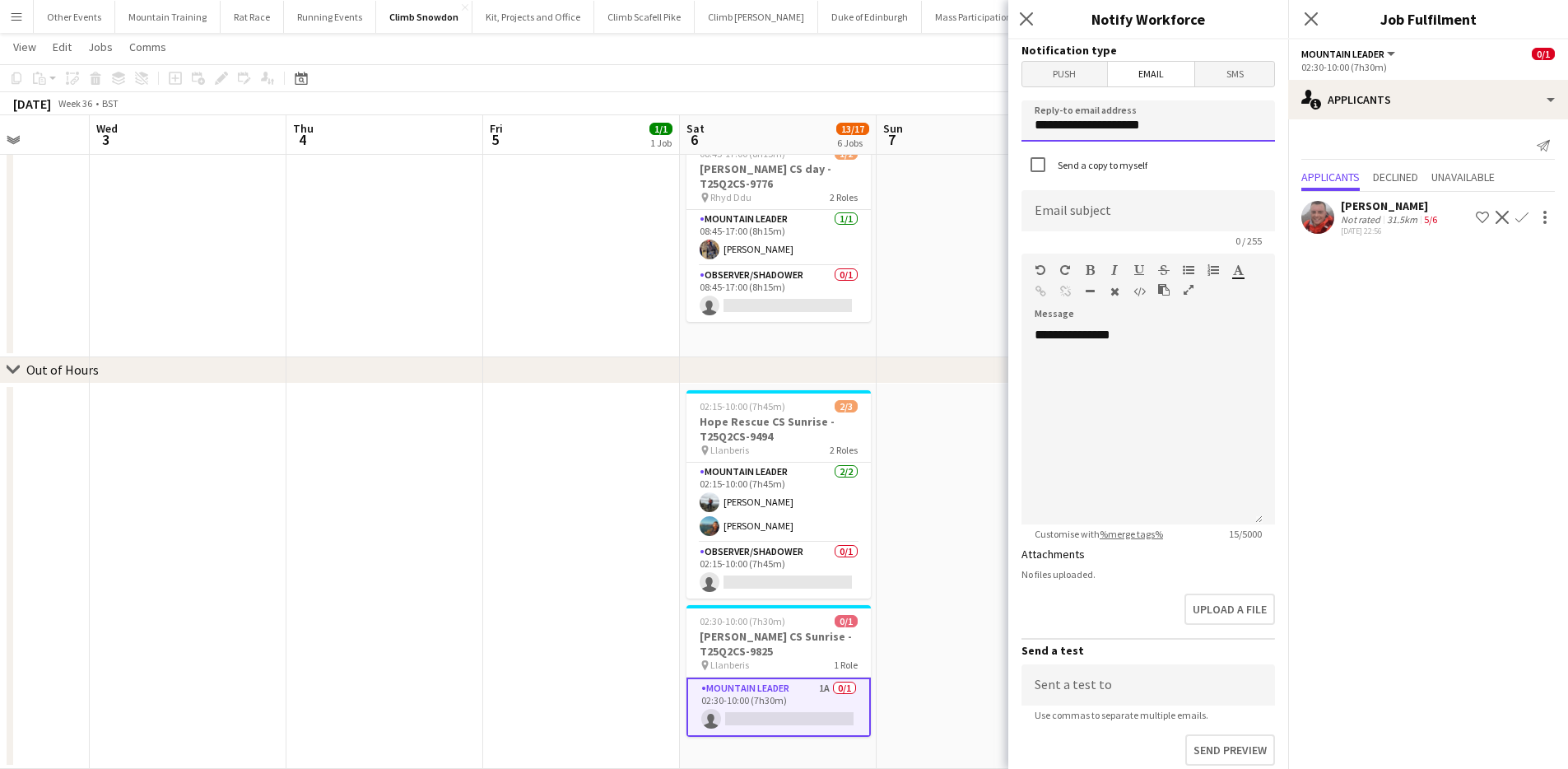
click at [1155, 128] on input "**********" at bounding box center [1147, 121] width 253 height 41
type input "**********"
click at [1203, 202] on input at bounding box center [1147, 210] width 253 height 41
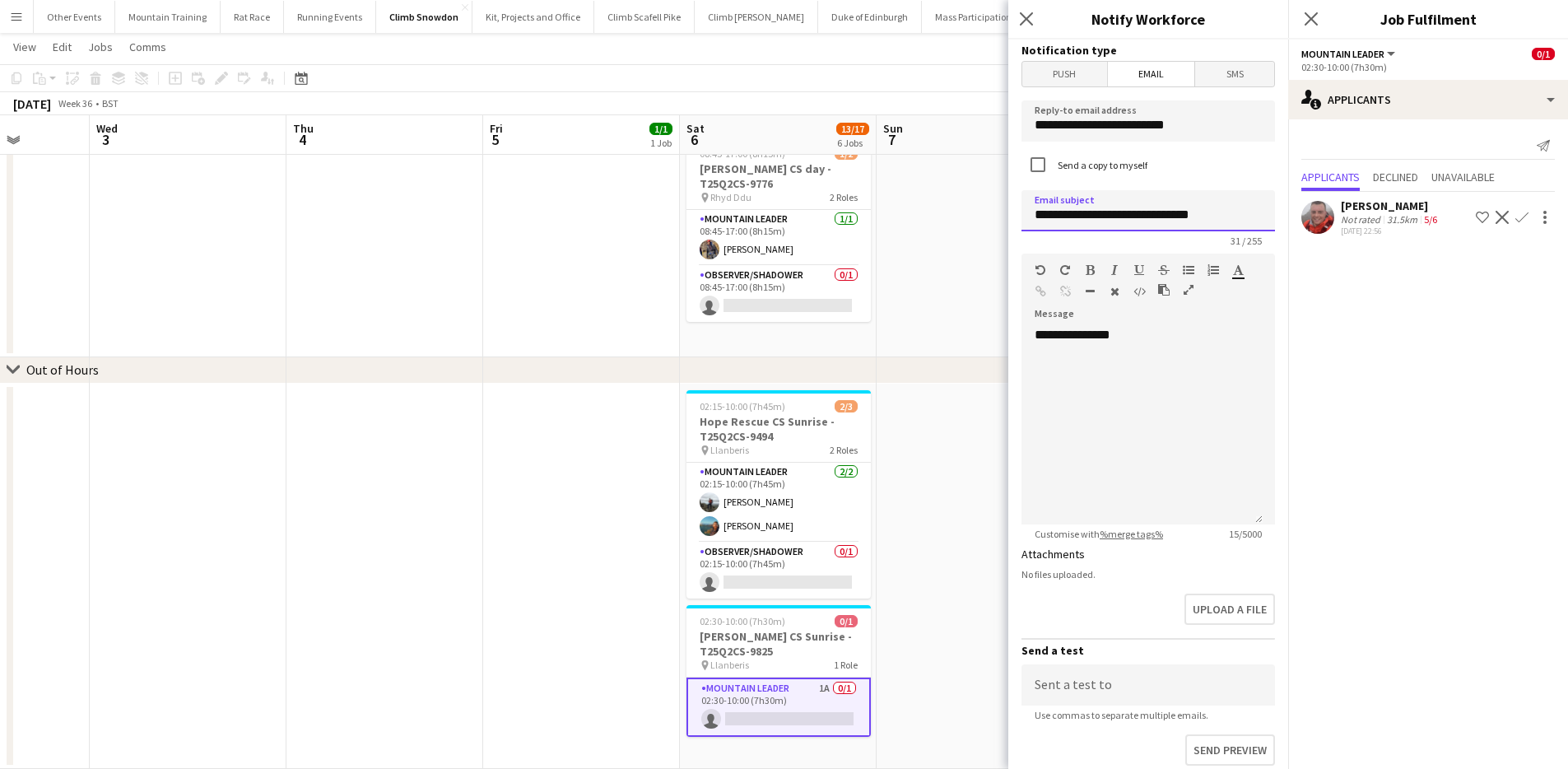
type input "**********"
click at [1190, 419] on div "**********" at bounding box center [1141, 425] width 241 height 197
click at [1309, 13] on icon "Close pop-in" at bounding box center [1311, 18] width 16 height 16
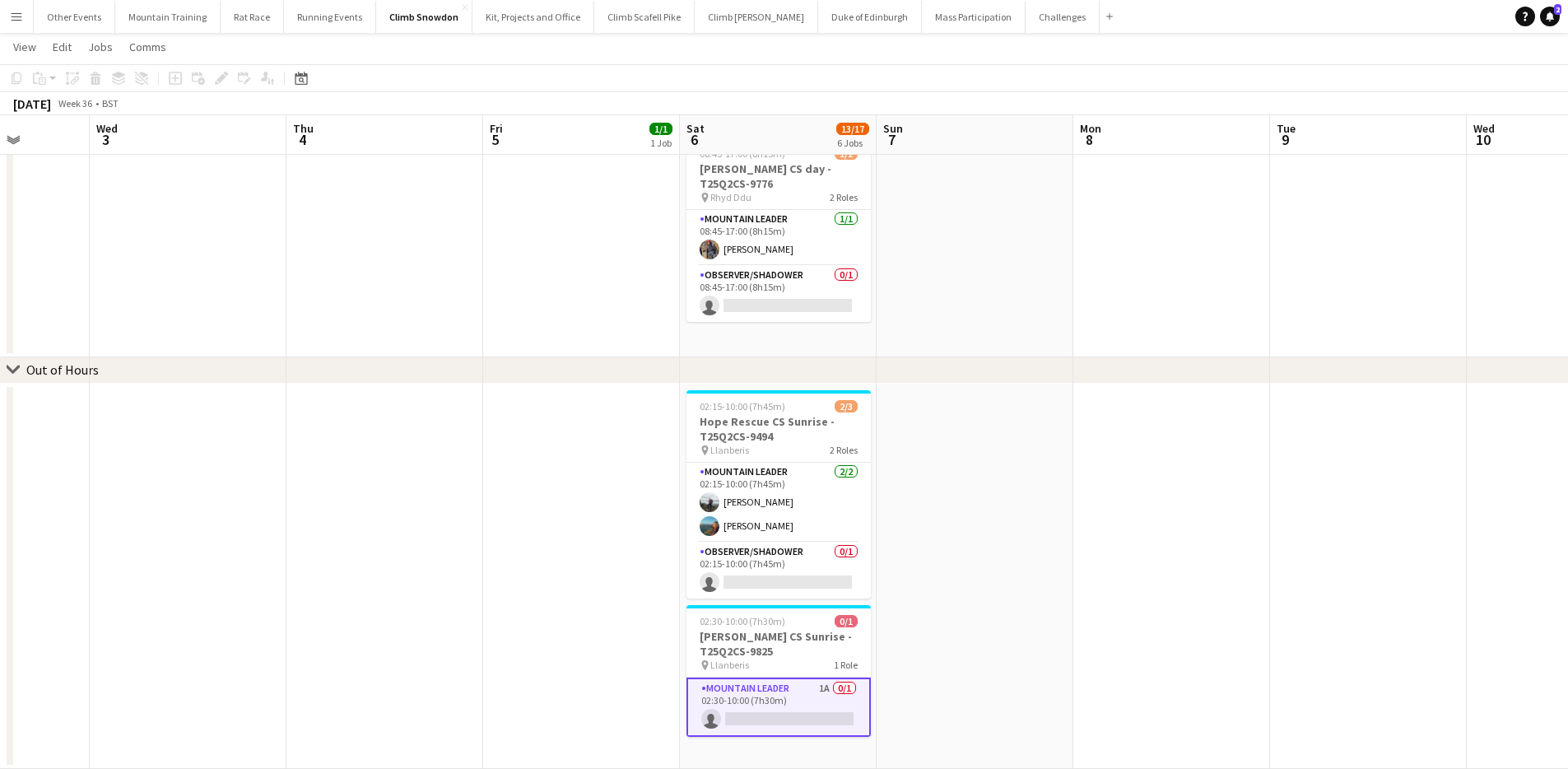
click at [1369, 94] on div "[DATE] Week 36 • BST" at bounding box center [784, 103] width 1568 height 23
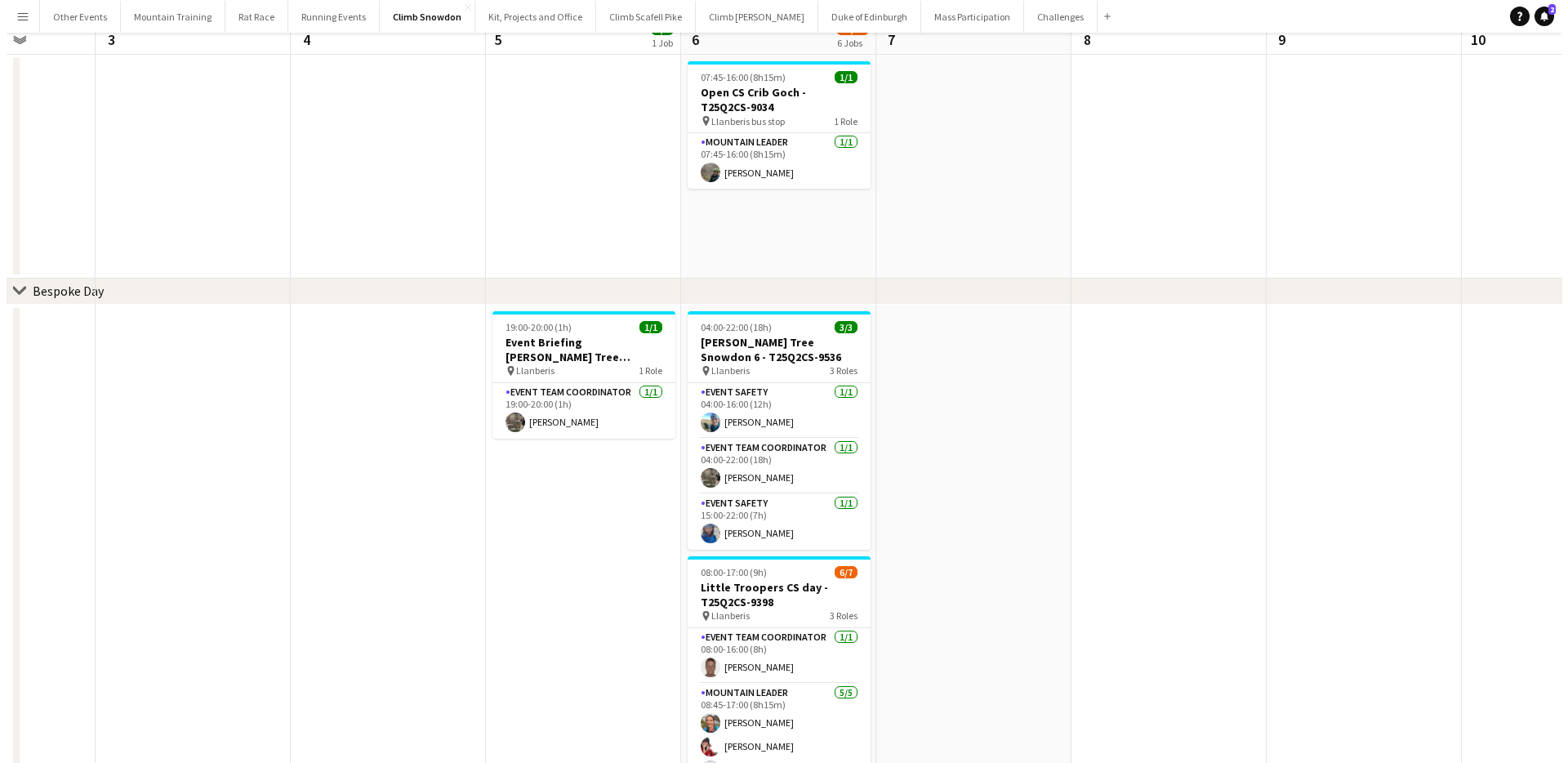
scroll to position [0, 0]
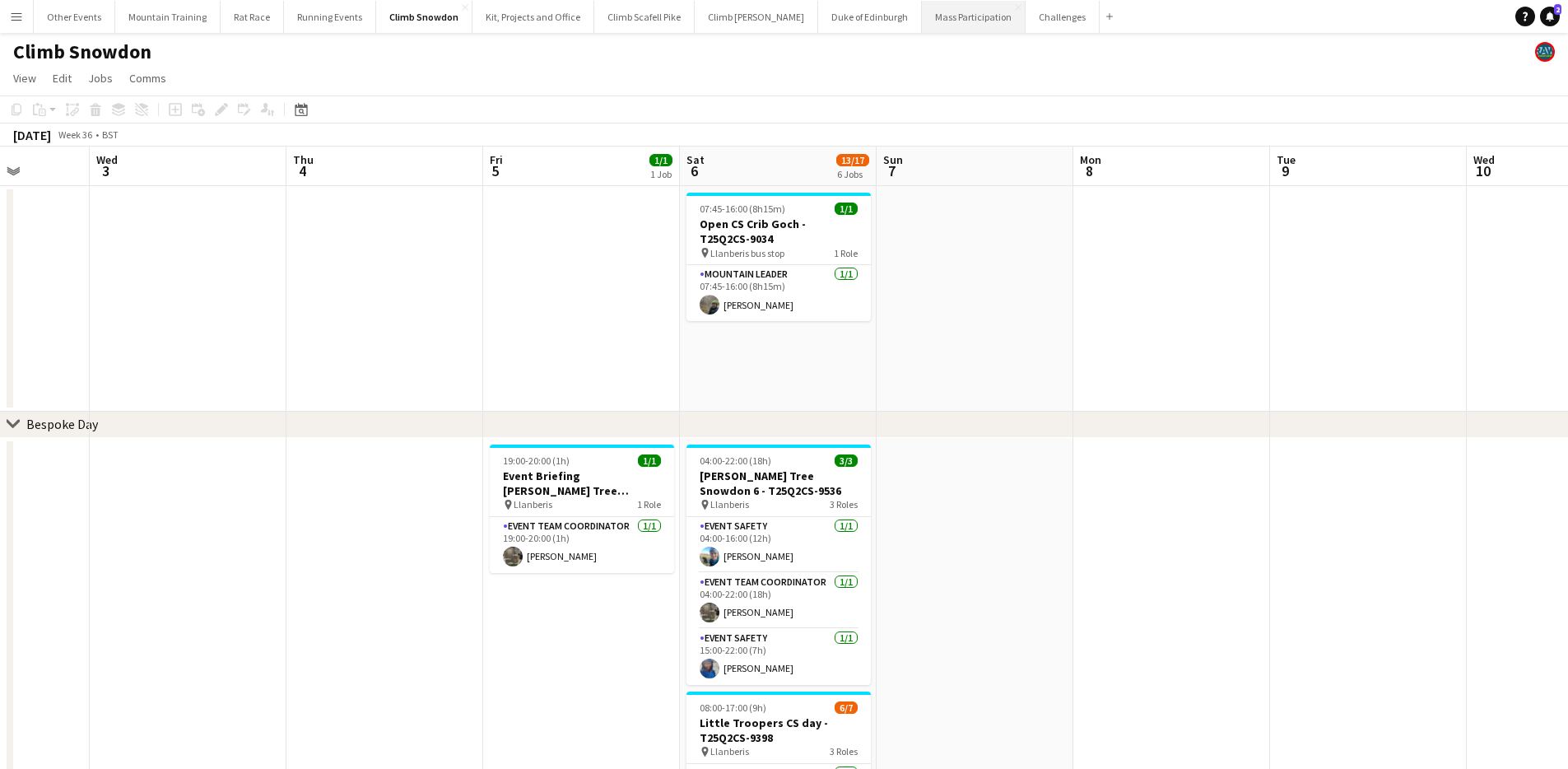
click at [922, 28] on button "Mass Participation Close" at bounding box center [974, 17] width 103 height 32
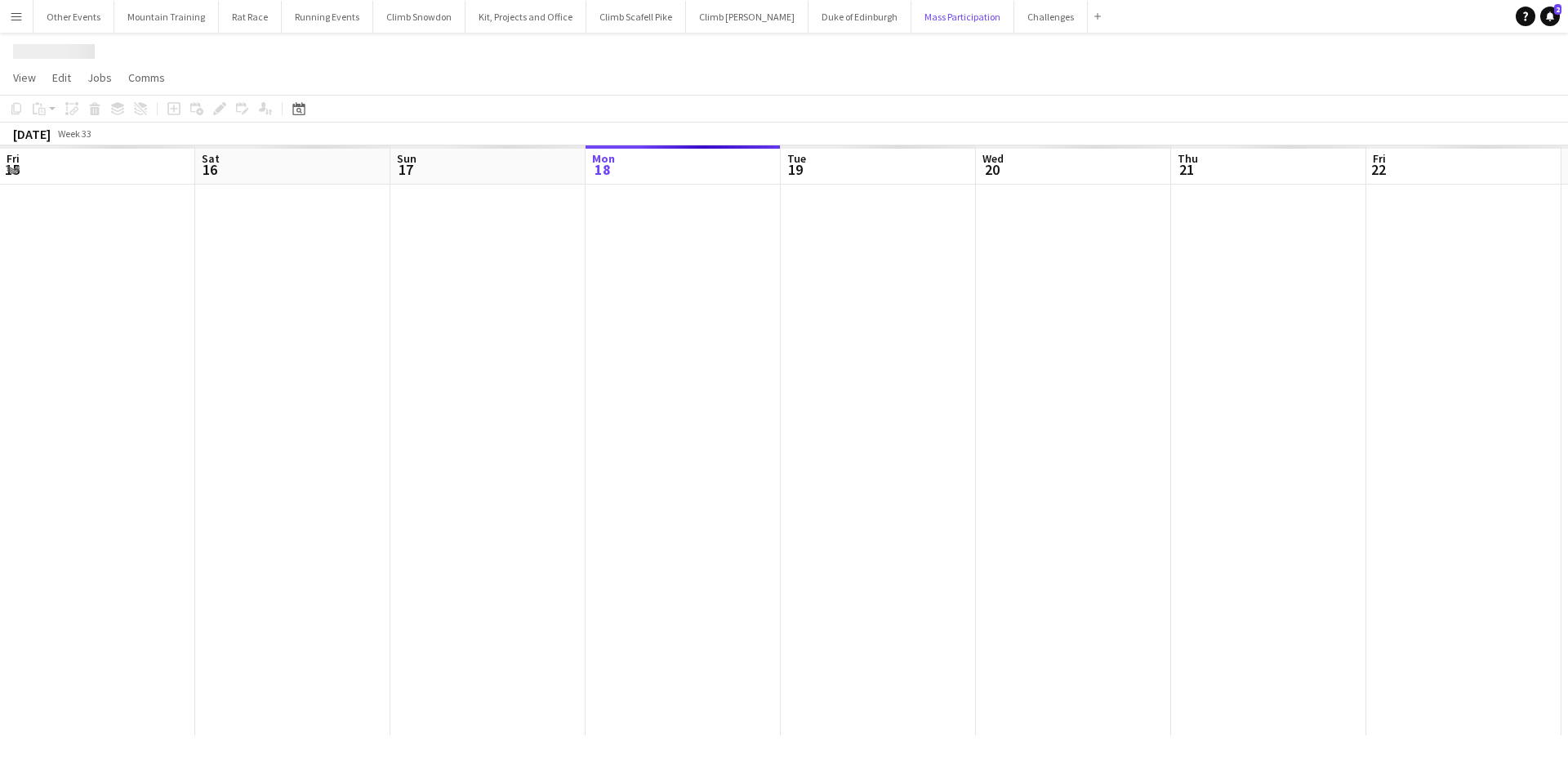
scroll to position [0, 390]
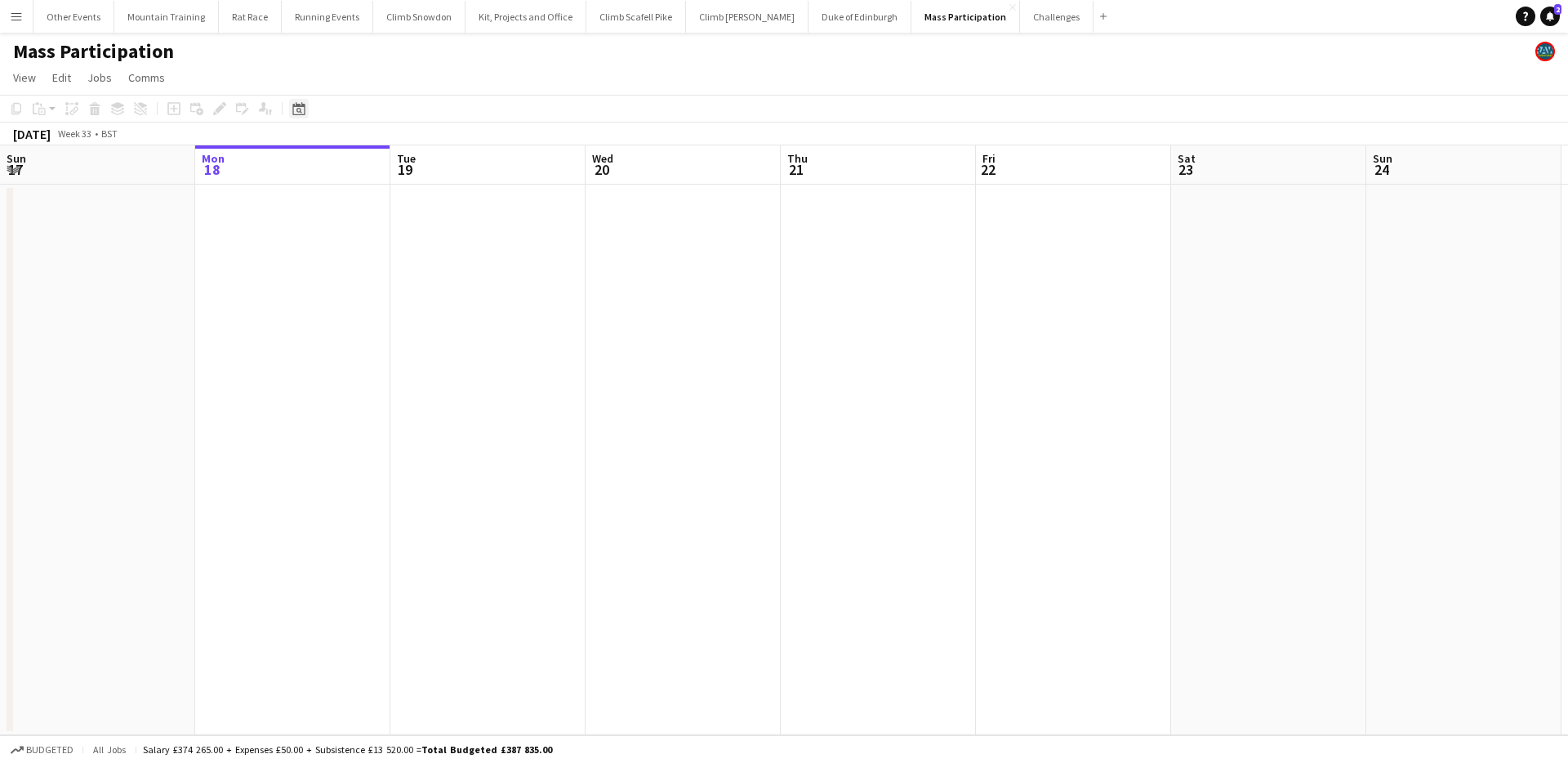
click at [306, 112] on div "Date picker" at bounding box center [298, 109] width 20 height 20
click at [435, 160] on span "Next month" at bounding box center [431, 165] width 33 height 33
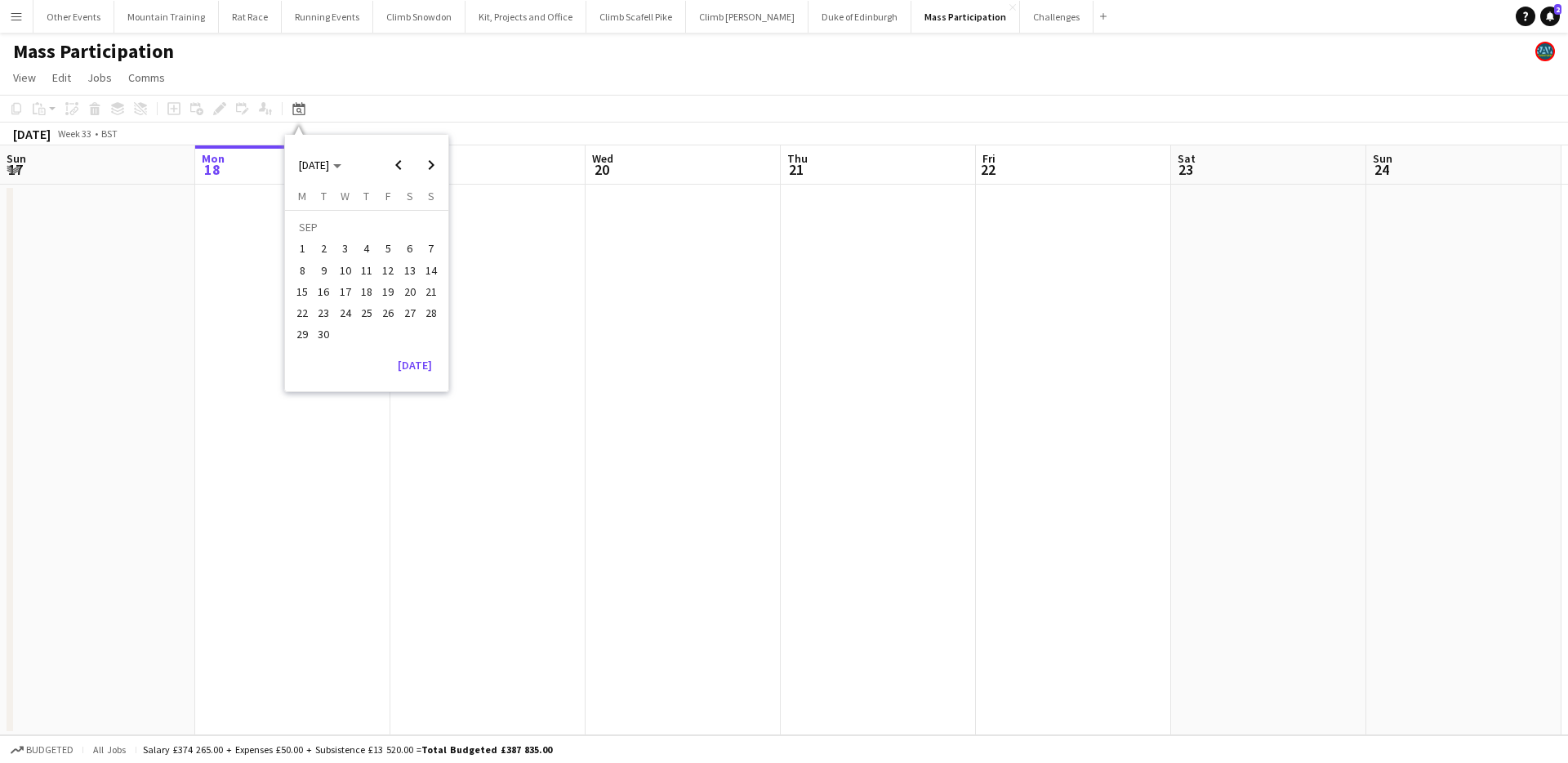
click at [411, 265] on span "13" at bounding box center [410, 271] width 20 height 20
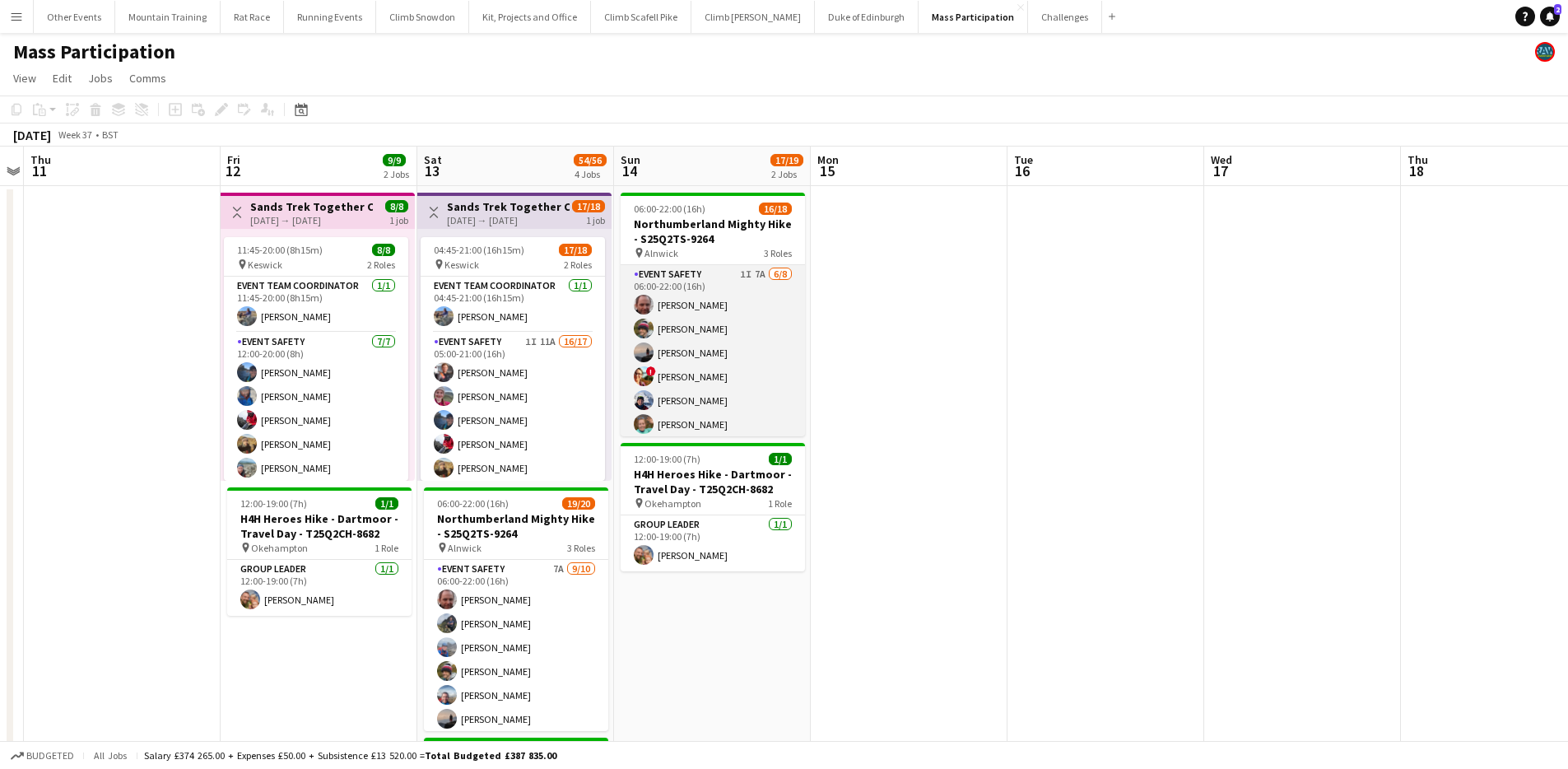
click at [759, 402] on app-card-role "Event Safety 1I 7A [DATE] 06:00-22:00 (16h) [PERSON_NAME] [PERSON_NAME] [PERSON…" at bounding box center [713, 376] width 184 height 223
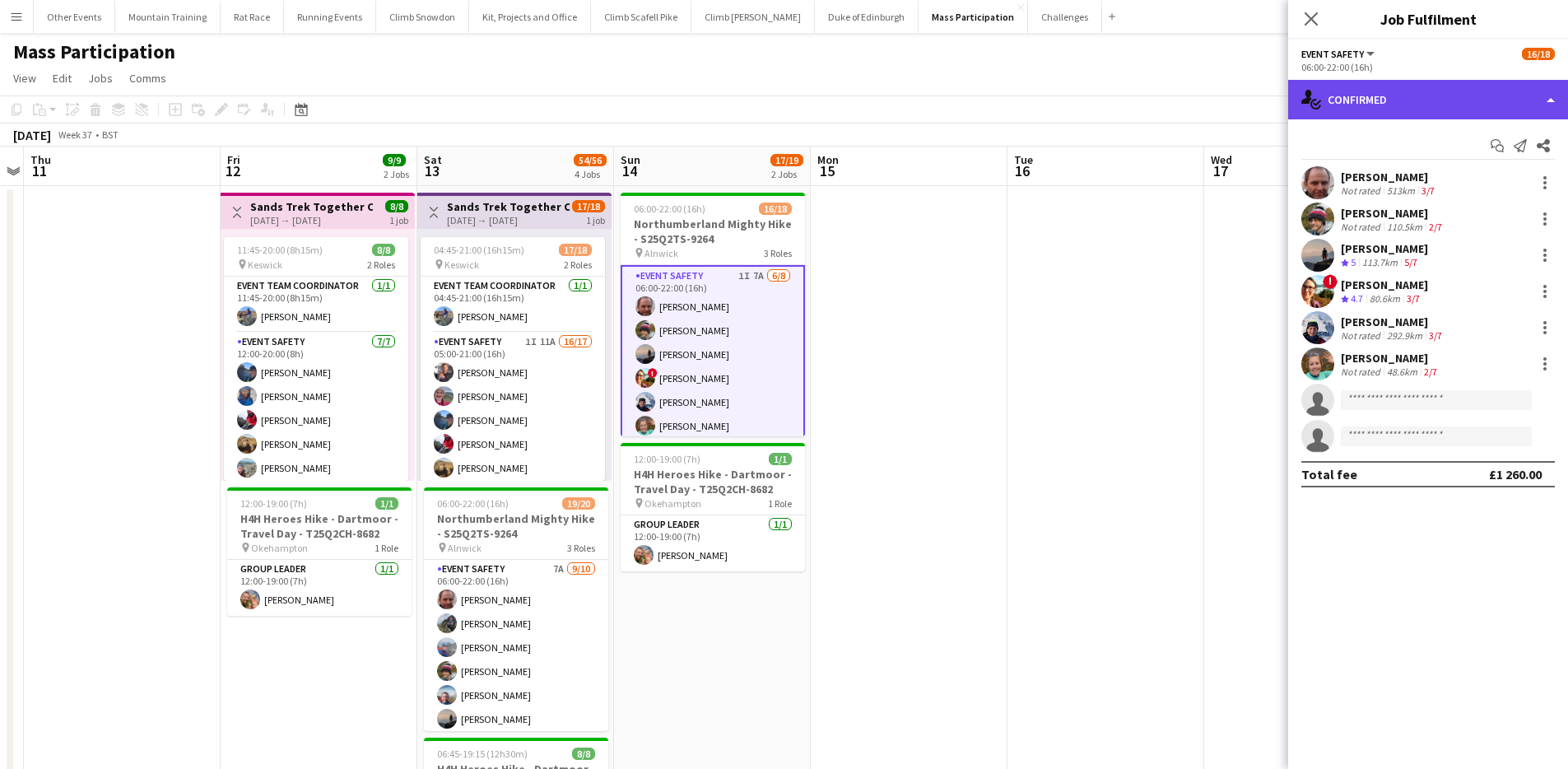
click at [1446, 109] on div "single-neutral-actions-check-2 Confirmed" at bounding box center [1428, 99] width 280 height 39
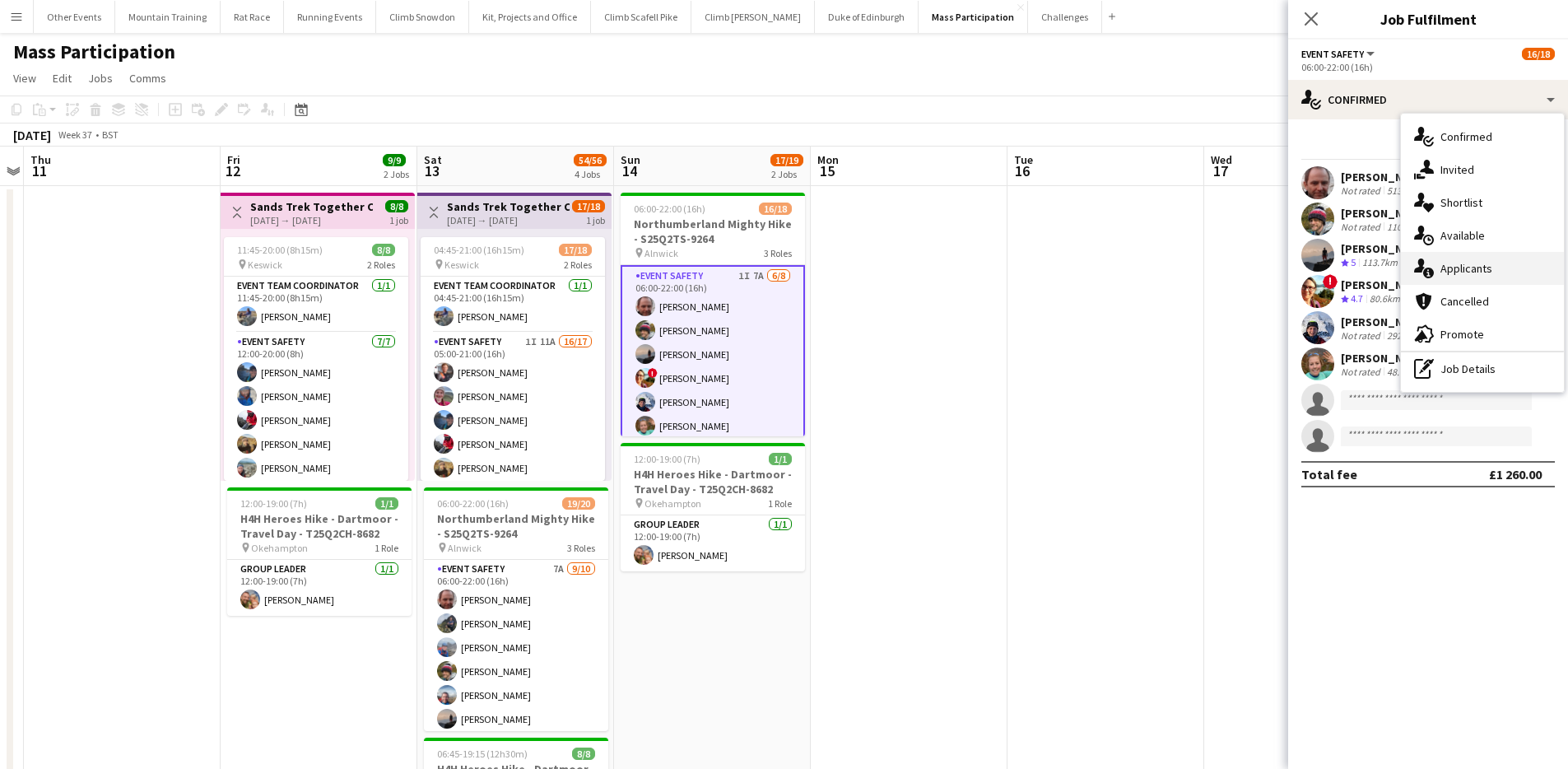
click at [1475, 262] on div "single-neutral-actions-information Applicants" at bounding box center [1482, 268] width 163 height 33
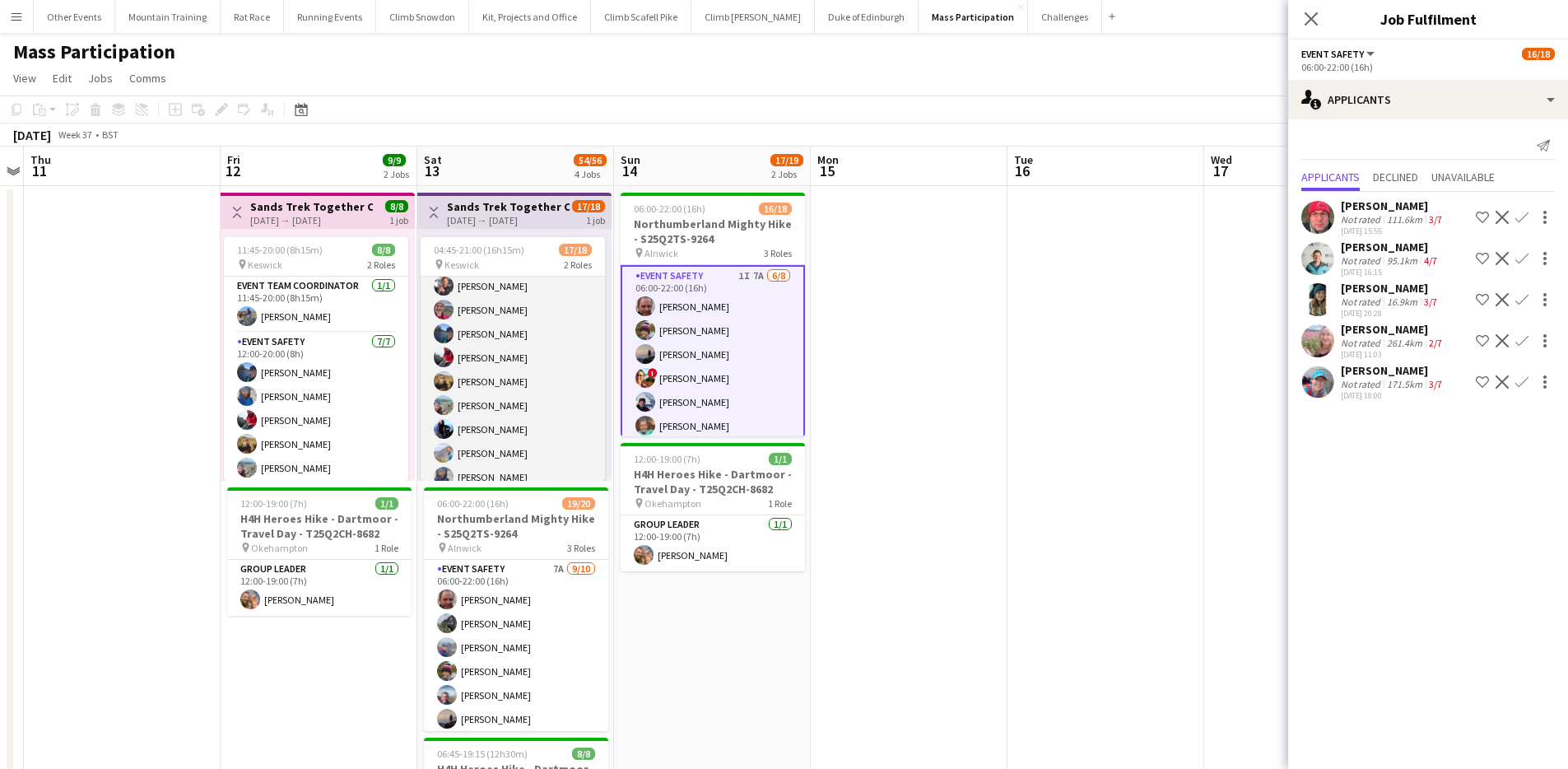
click at [502, 369] on app-card-role "Event Safety 1I 11A 16/17 05:00-21:00 (16h) [PERSON_NAME] [PERSON_NAME] [PERSON…" at bounding box center [513, 466] width 184 height 438
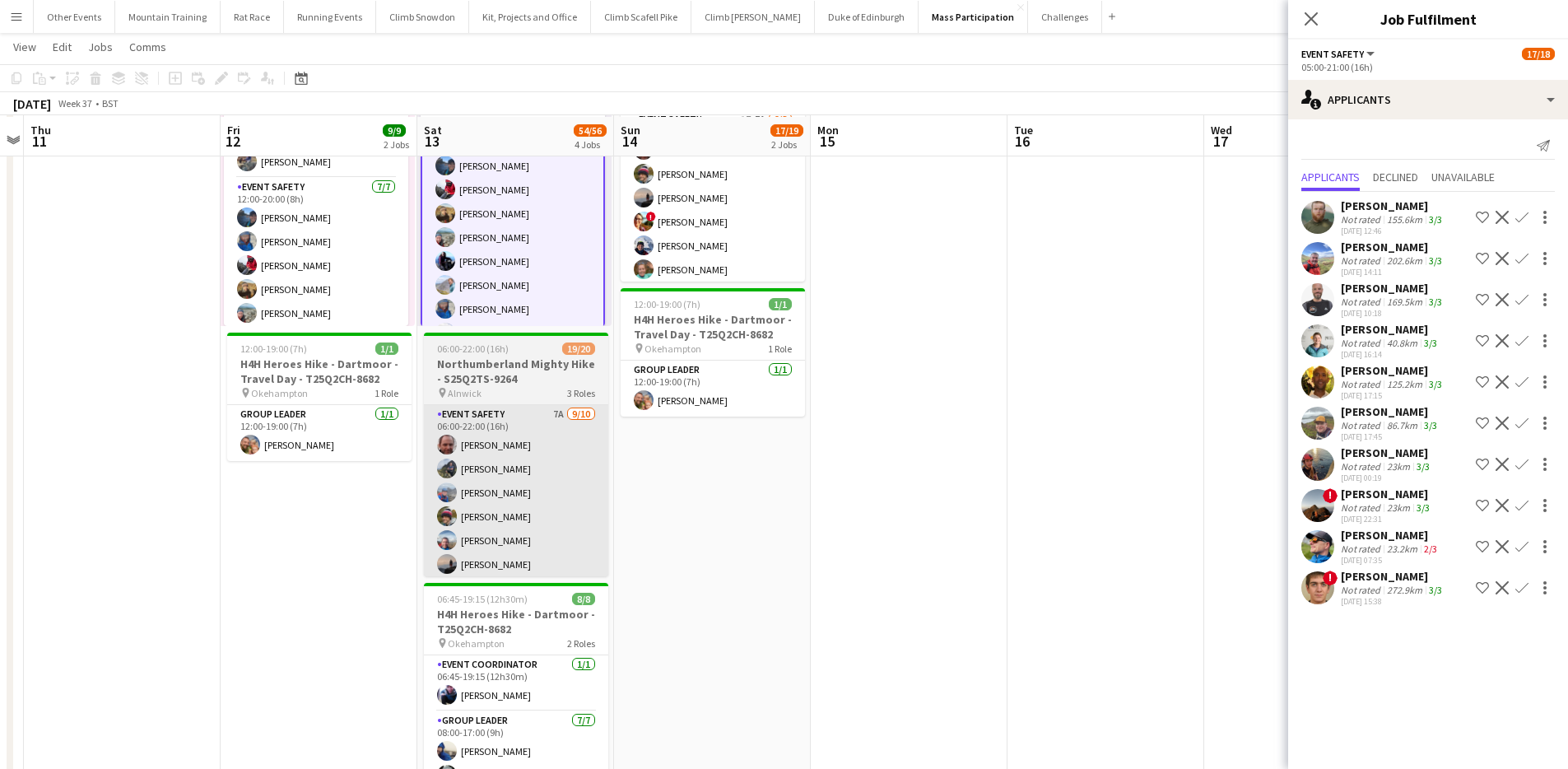
scroll to position [155, 0]
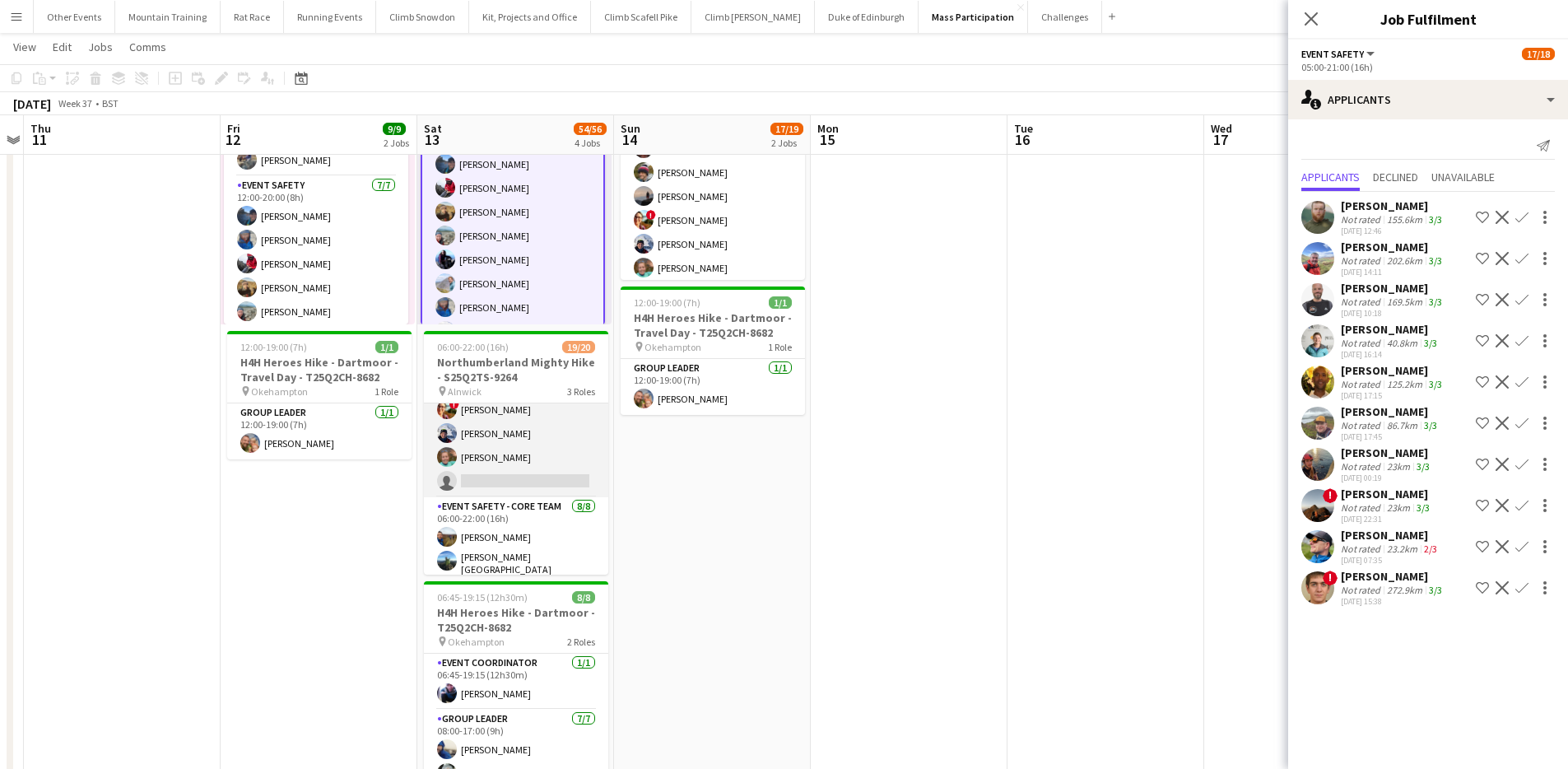
click at [543, 466] on app-card-role "Event Safety 7A [DATE] 06:00-22:00 (16h) [PERSON_NAME] [PERSON_NAME] [PERSON_NA…" at bounding box center [516, 361] width 184 height 271
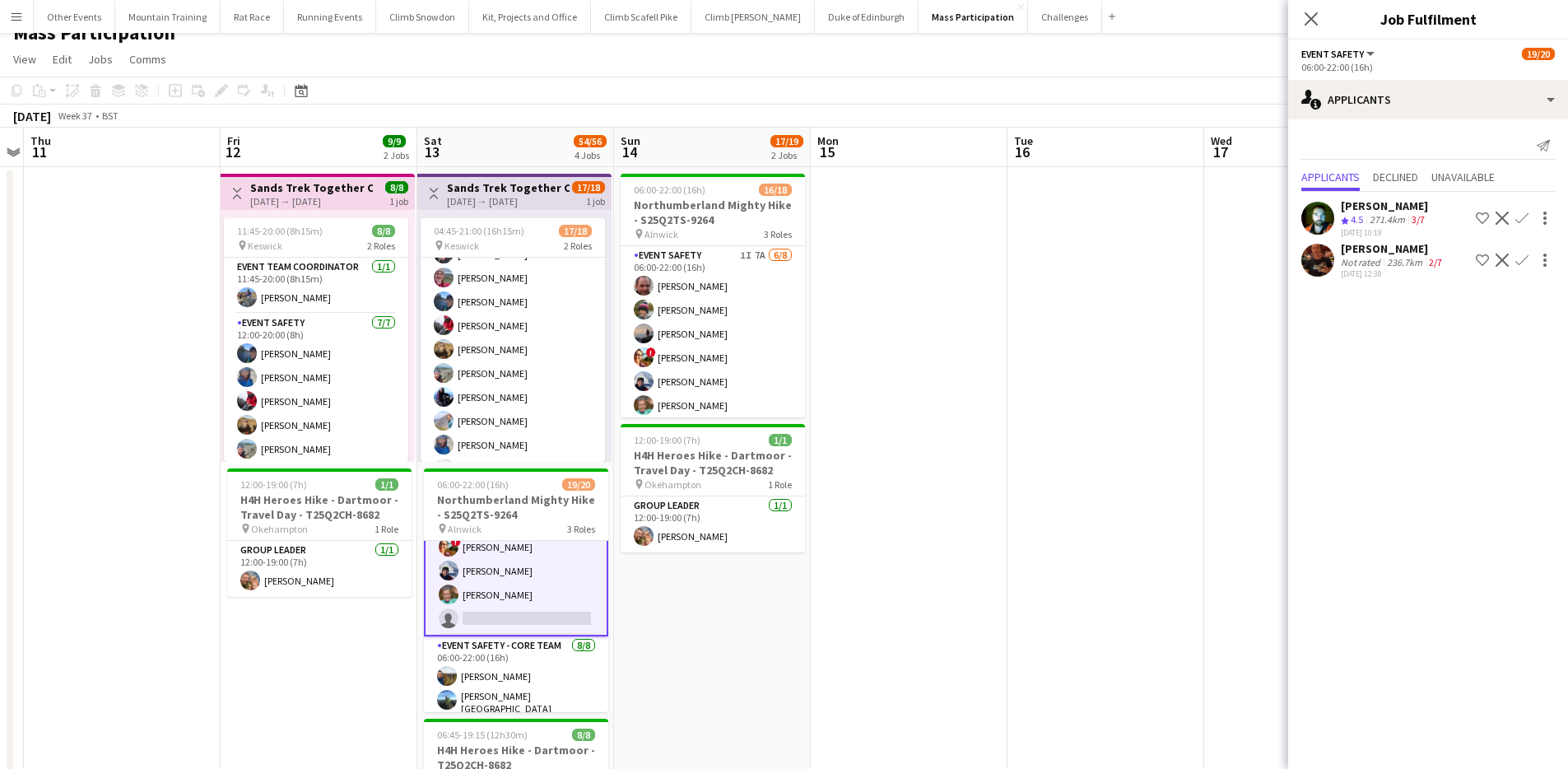
scroll to position [0, 0]
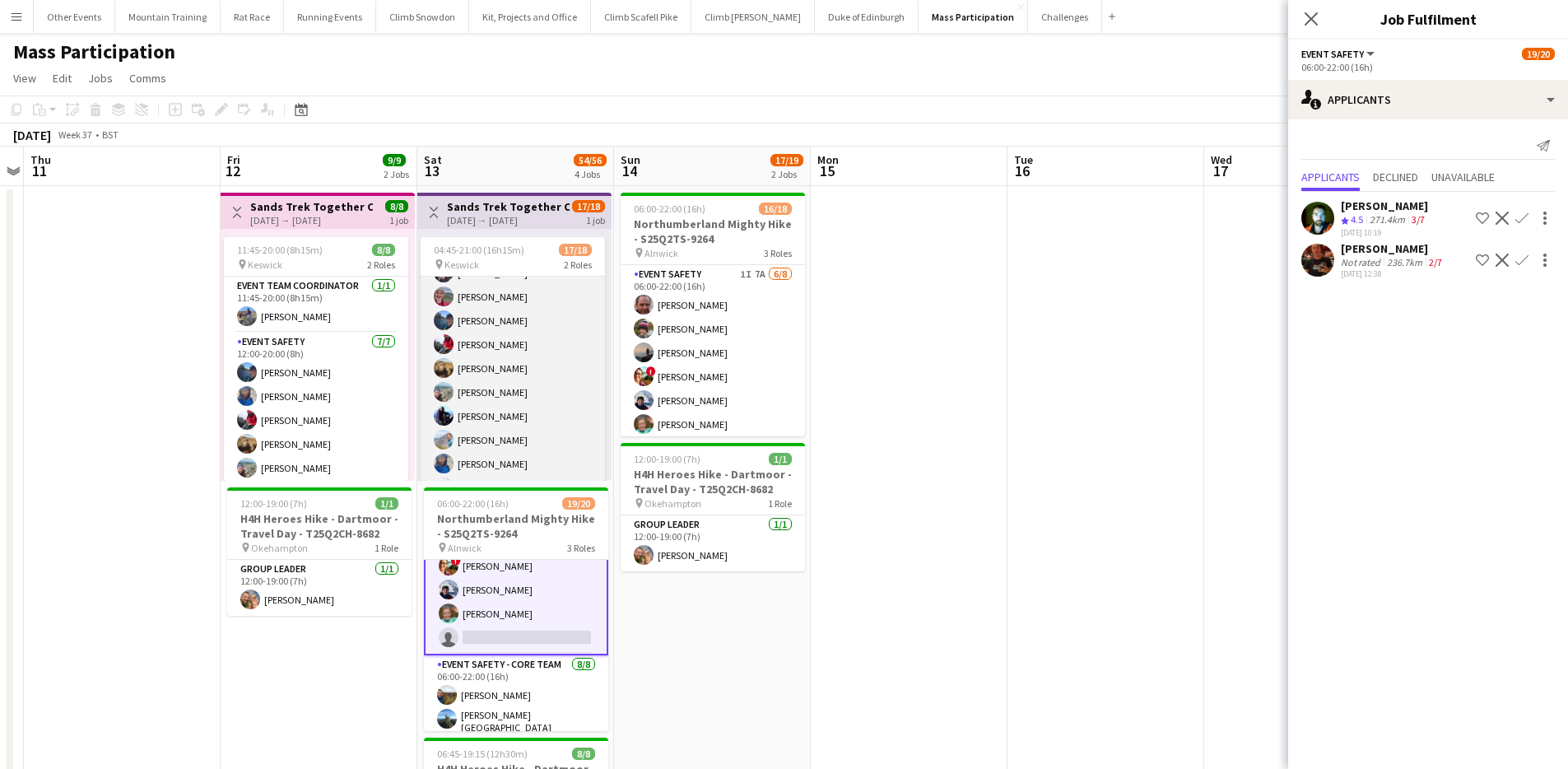
click at [530, 379] on app-card-role "Event Safety 1I 11A 16/17 05:00-21:00 (16h) [PERSON_NAME] [PERSON_NAME] [PERSON…" at bounding box center [513, 452] width 184 height 438
